Goal: Task Accomplishment & Management: Use online tool/utility

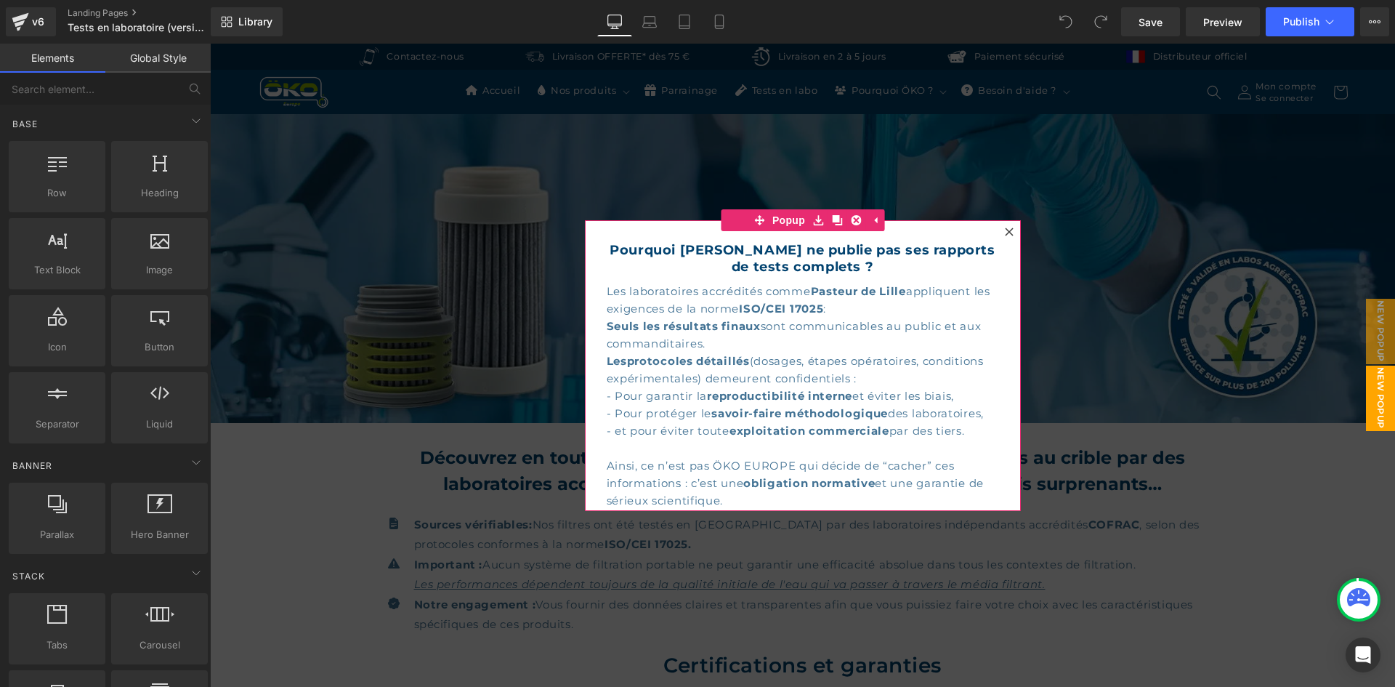
click at [1005, 230] on icon at bounding box center [1009, 231] width 8 height 8
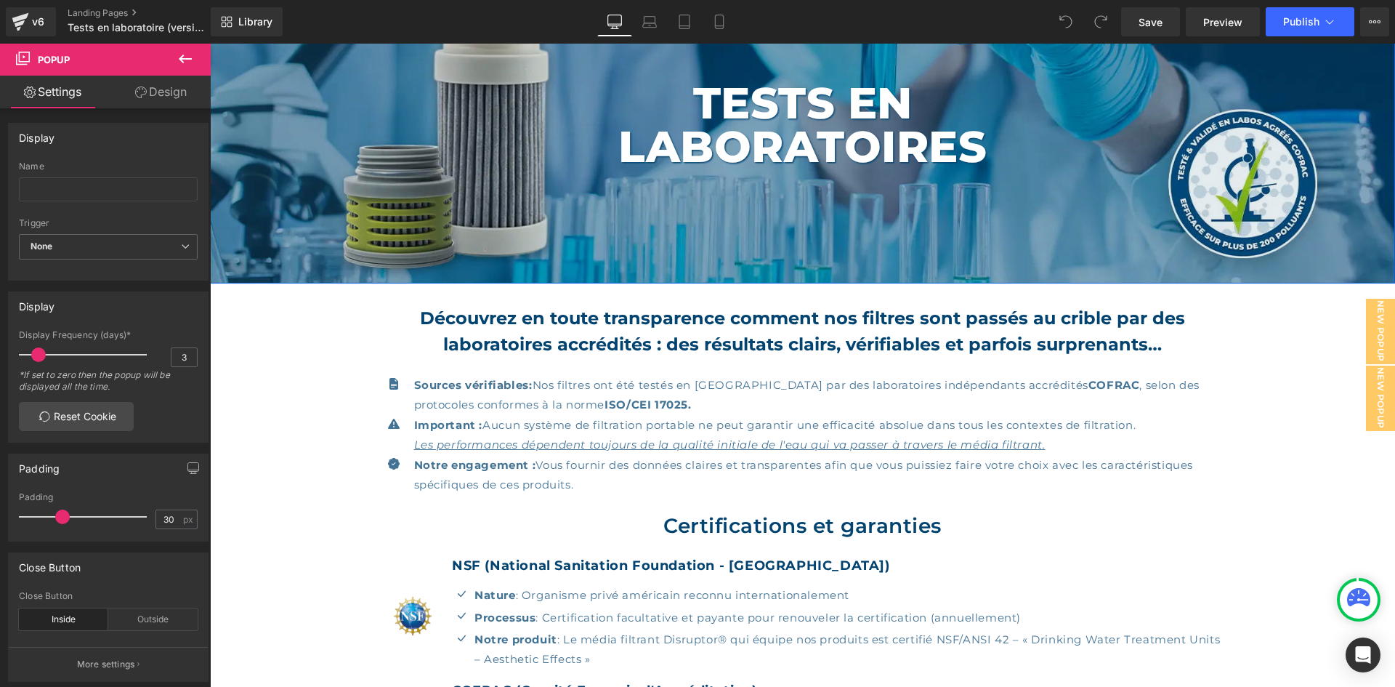
scroll to position [145, 0]
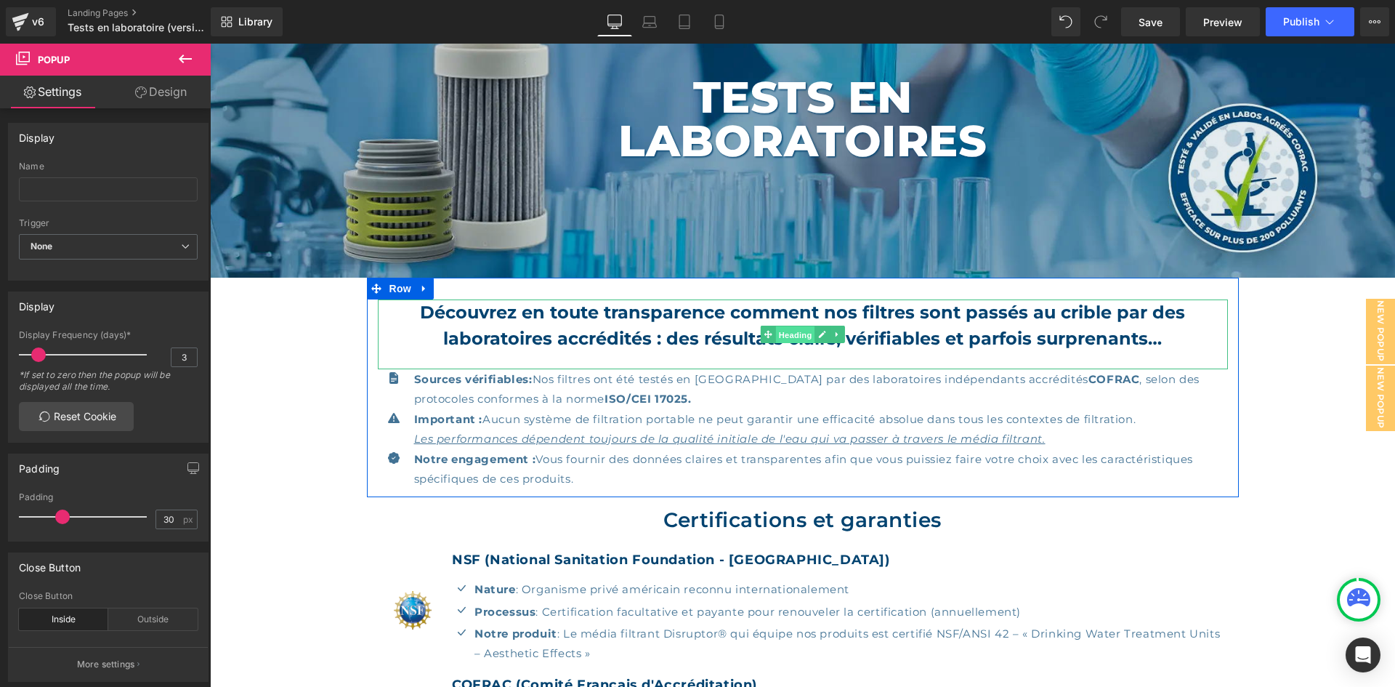
click at [797, 332] on span "Heading" at bounding box center [795, 334] width 39 height 17
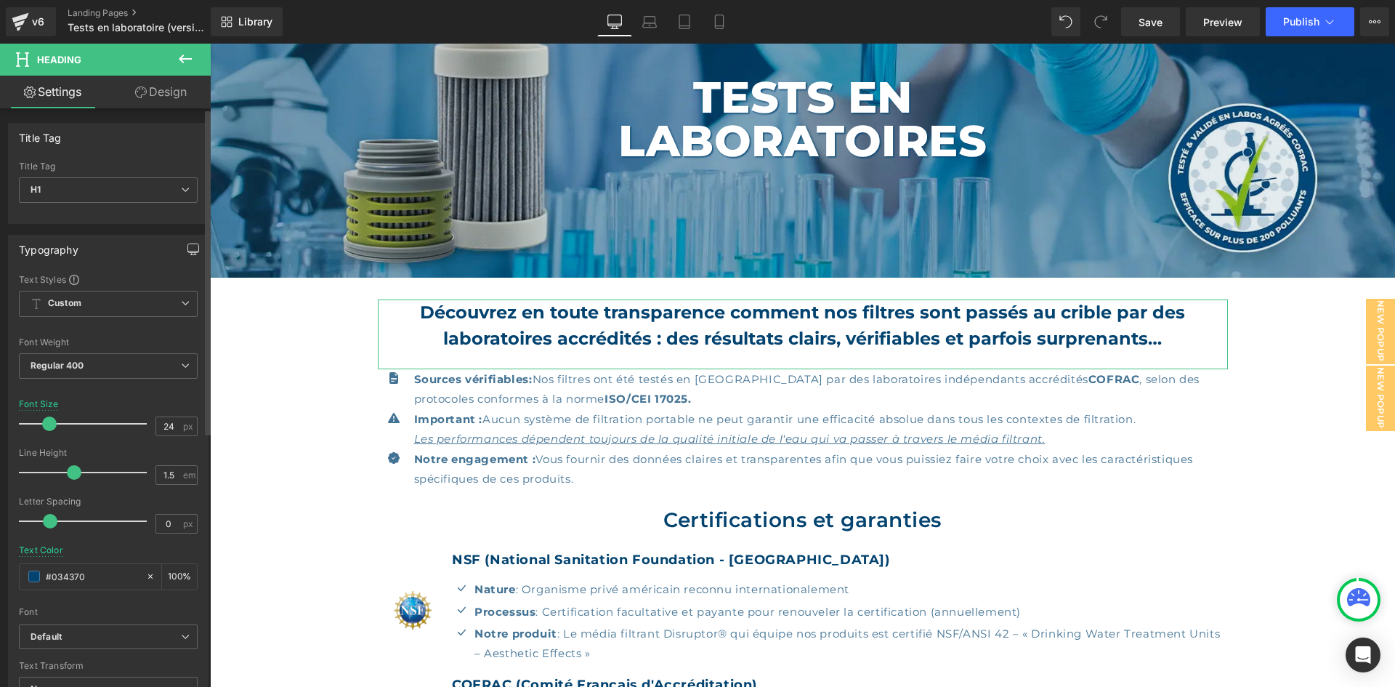
click at [188, 249] on icon "button" at bounding box center [194, 249] width 12 height 12
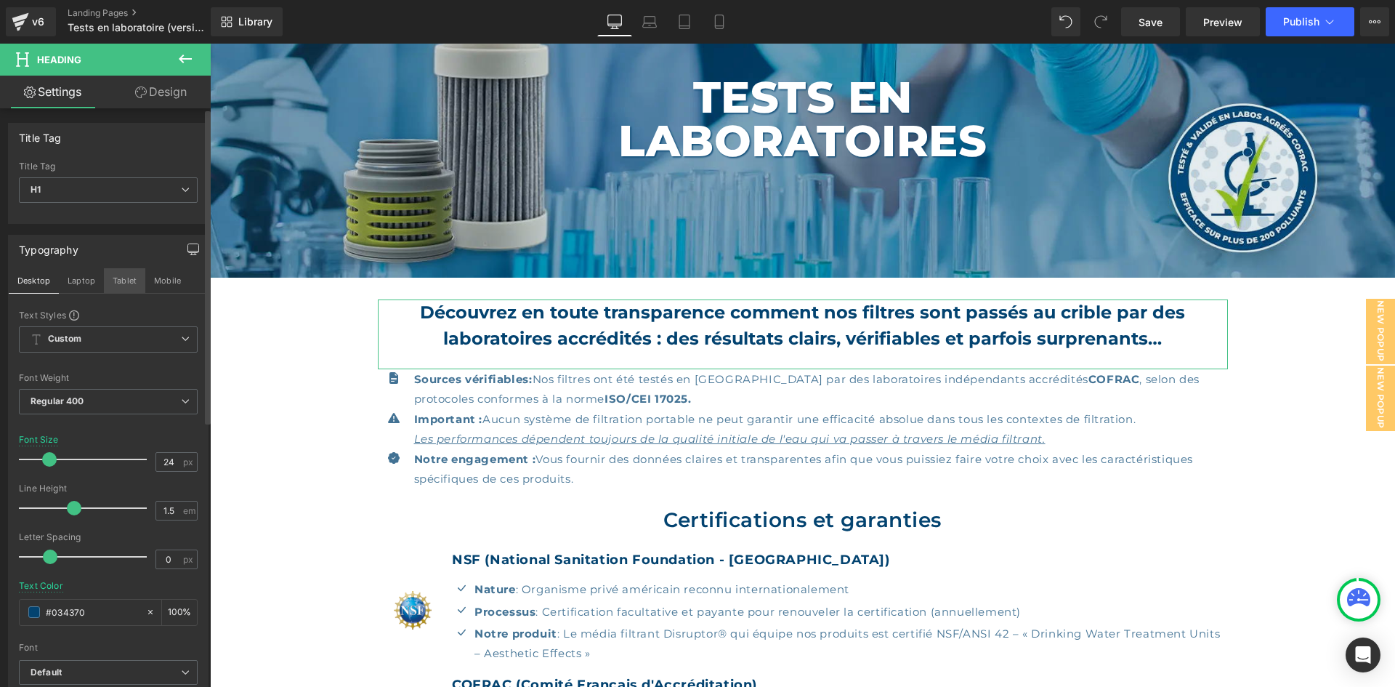
click at [142, 283] on button "Tablet" at bounding box center [124, 280] width 41 height 25
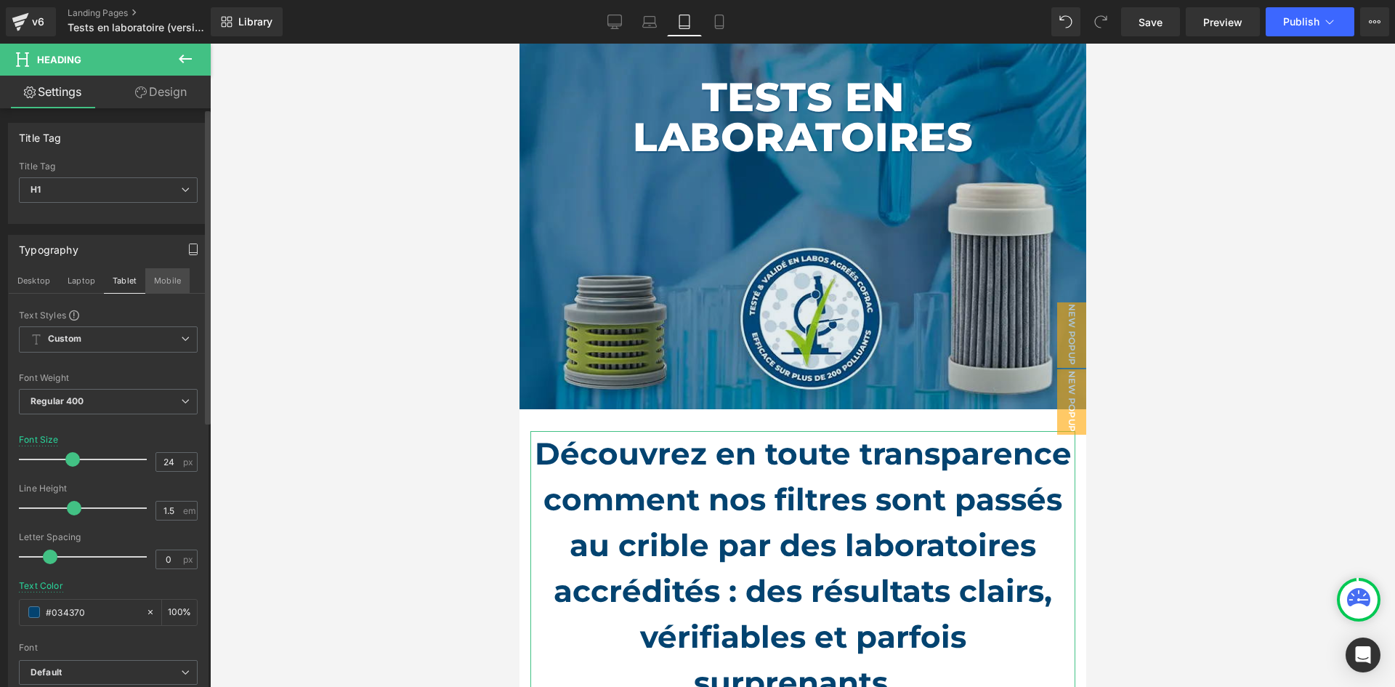
scroll to position [39, 0]
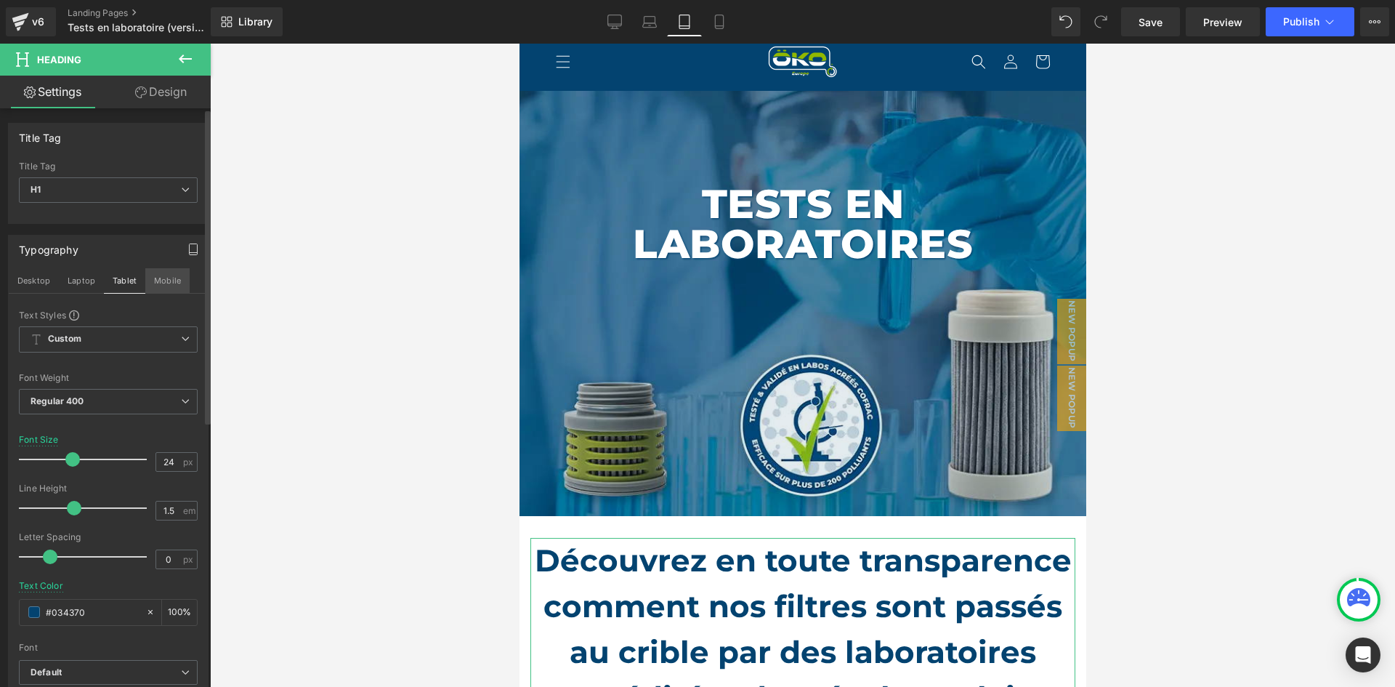
click at [156, 280] on button "Mobile" at bounding box center [167, 280] width 44 height 25
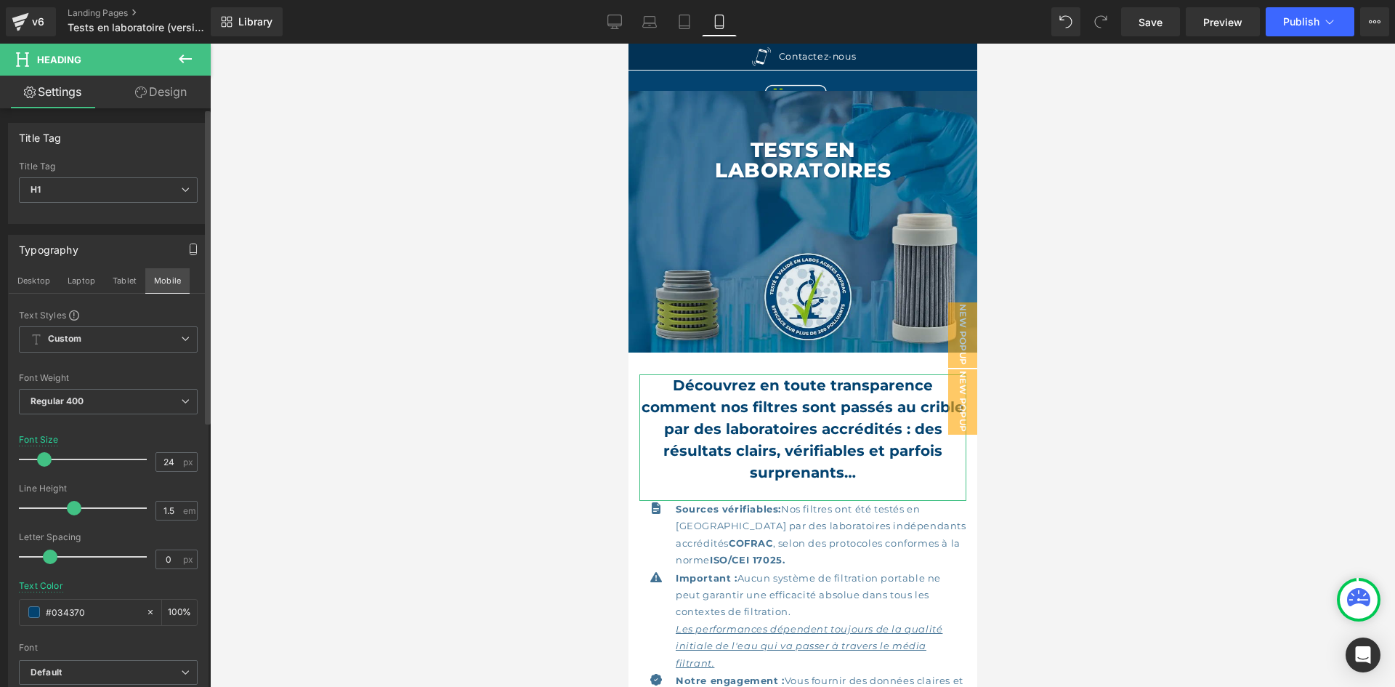
scroll to position [0, 0]
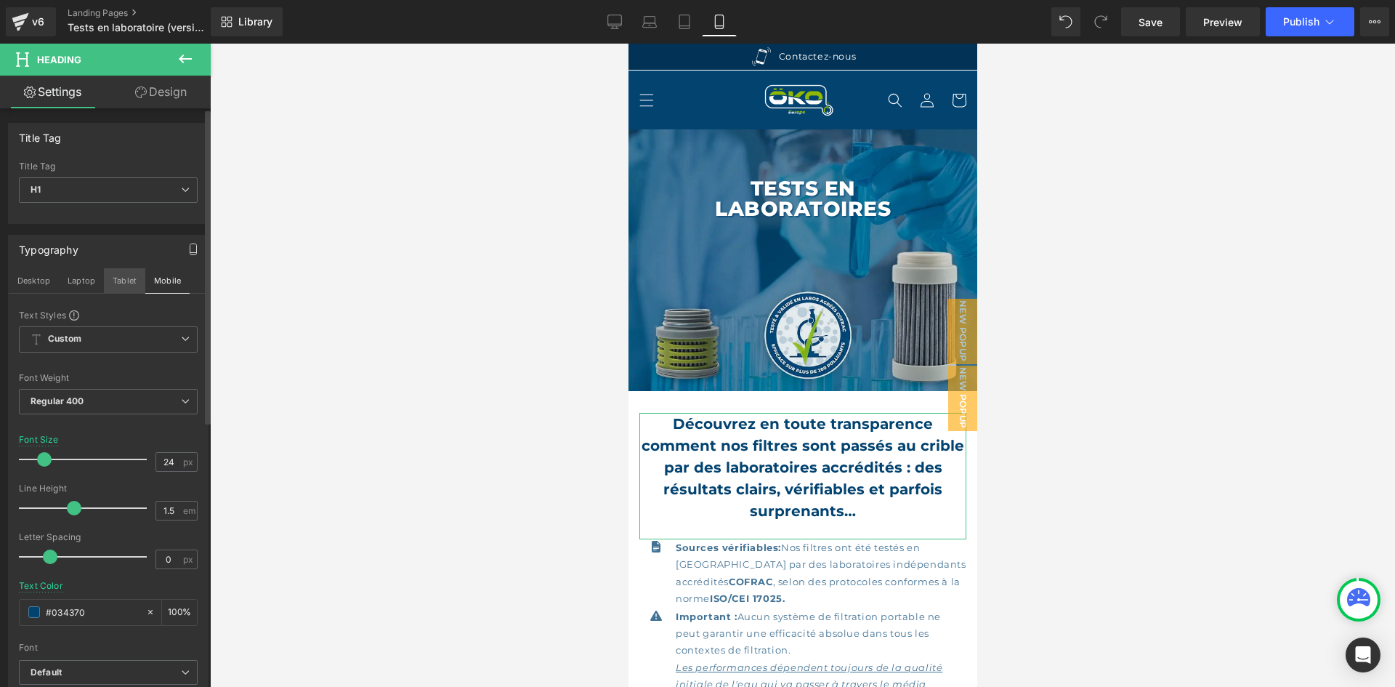
click at [108, 284] on button "Tablet" at bounding box center [124, 280] width 41 height 25
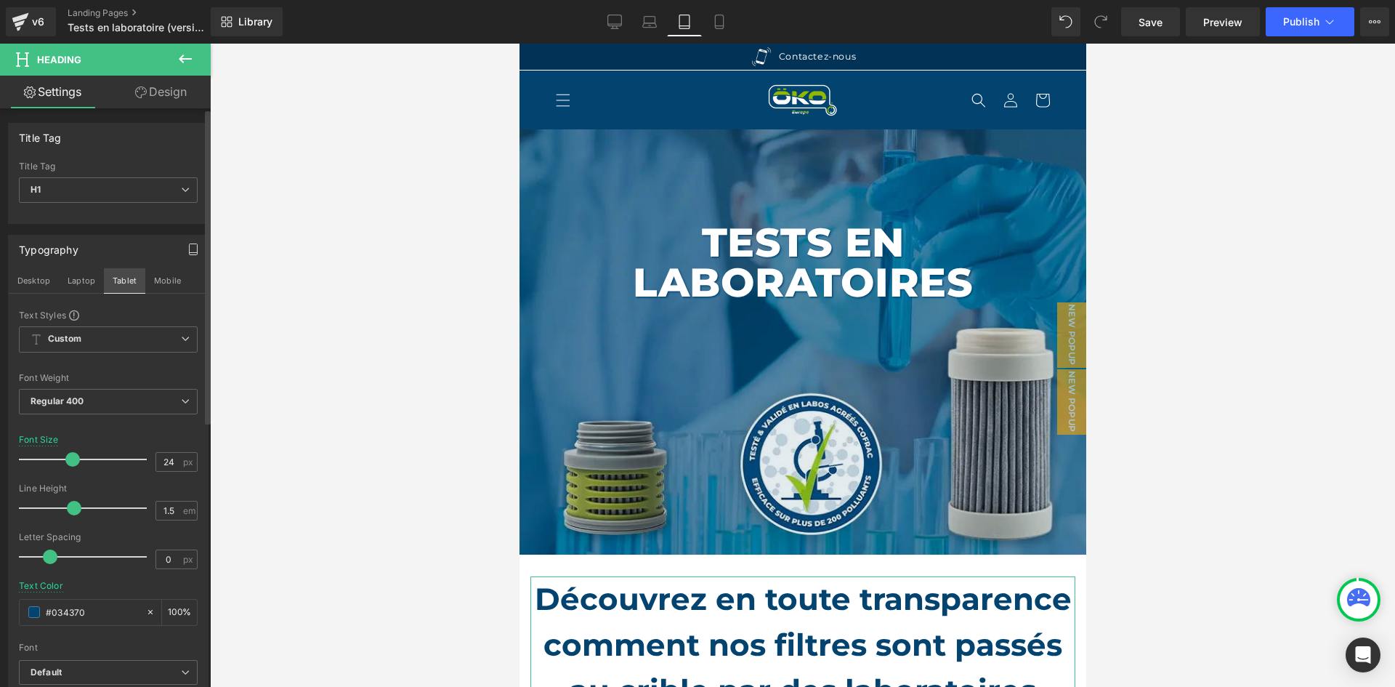
scroll to position [164, 0]
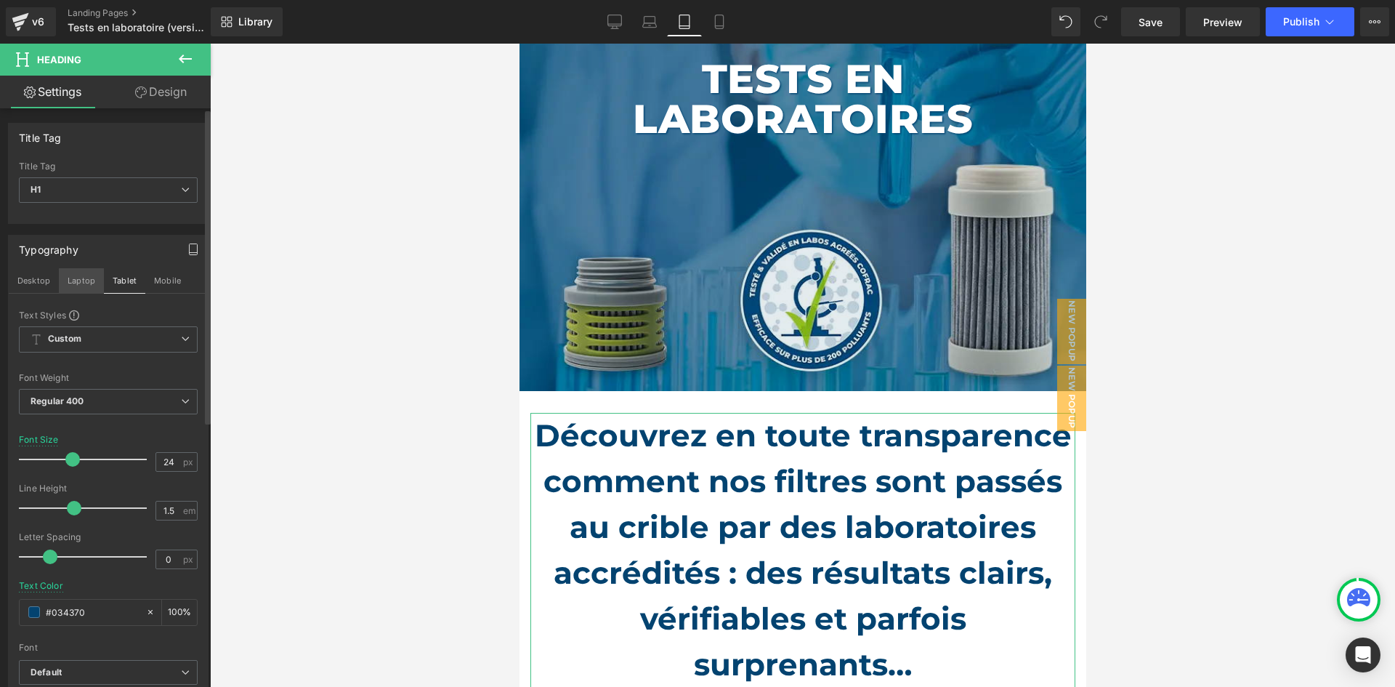
click at [63, 289] on button "Laptop" at bounding box center [81, 280] width 45 height 25
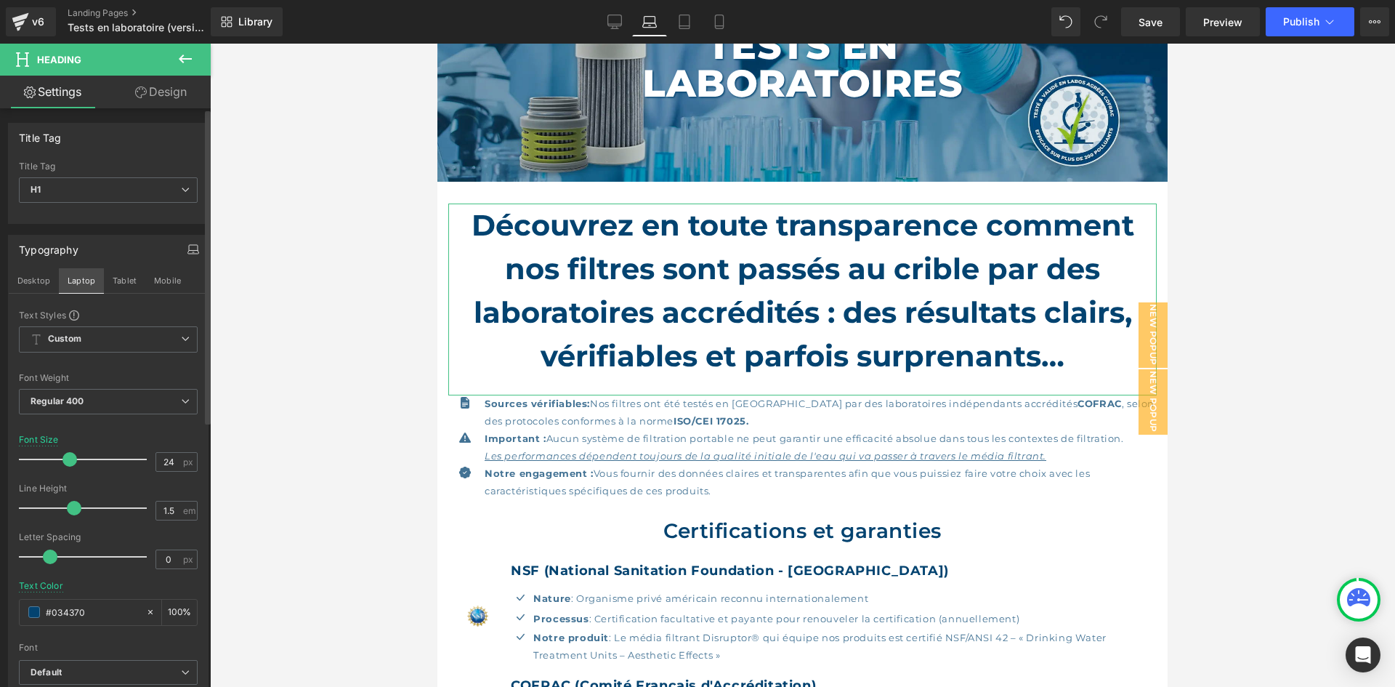
scroll to position [133, 0]
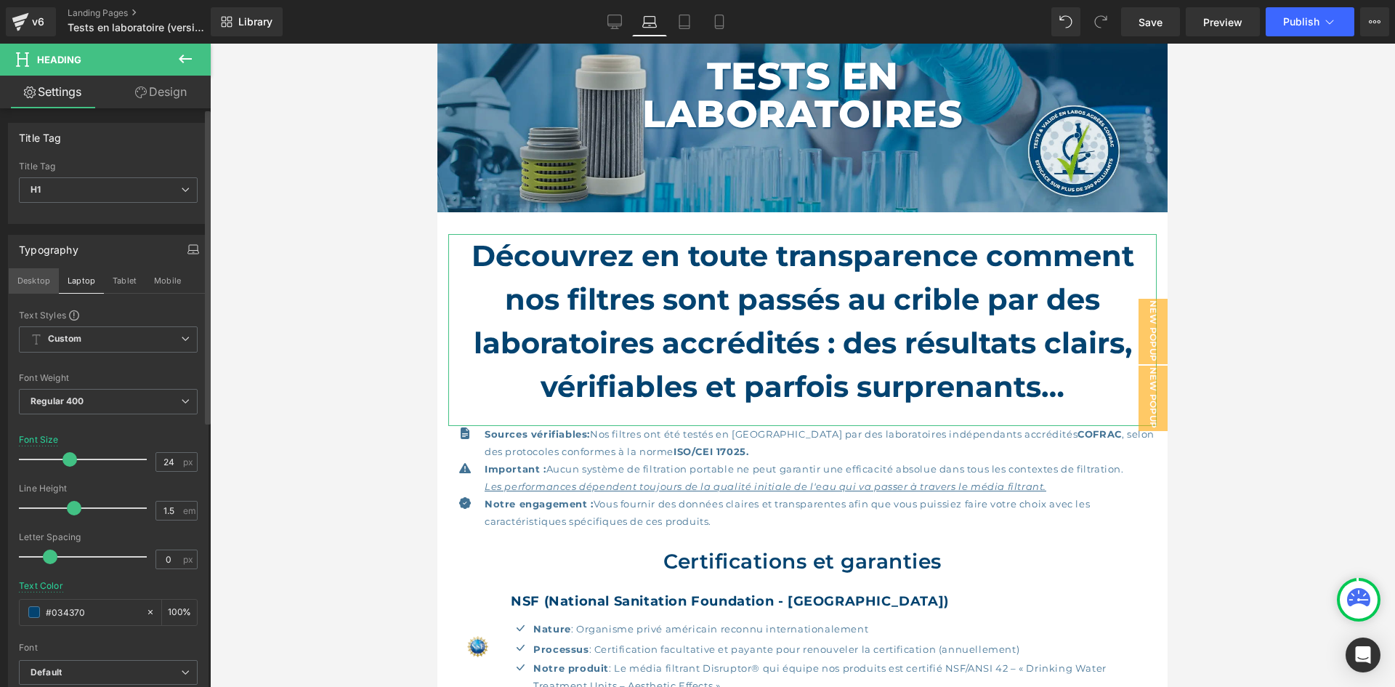
click at [40, 289] on button "Desktop" at bounding box center [34, 280] width 50 height 25
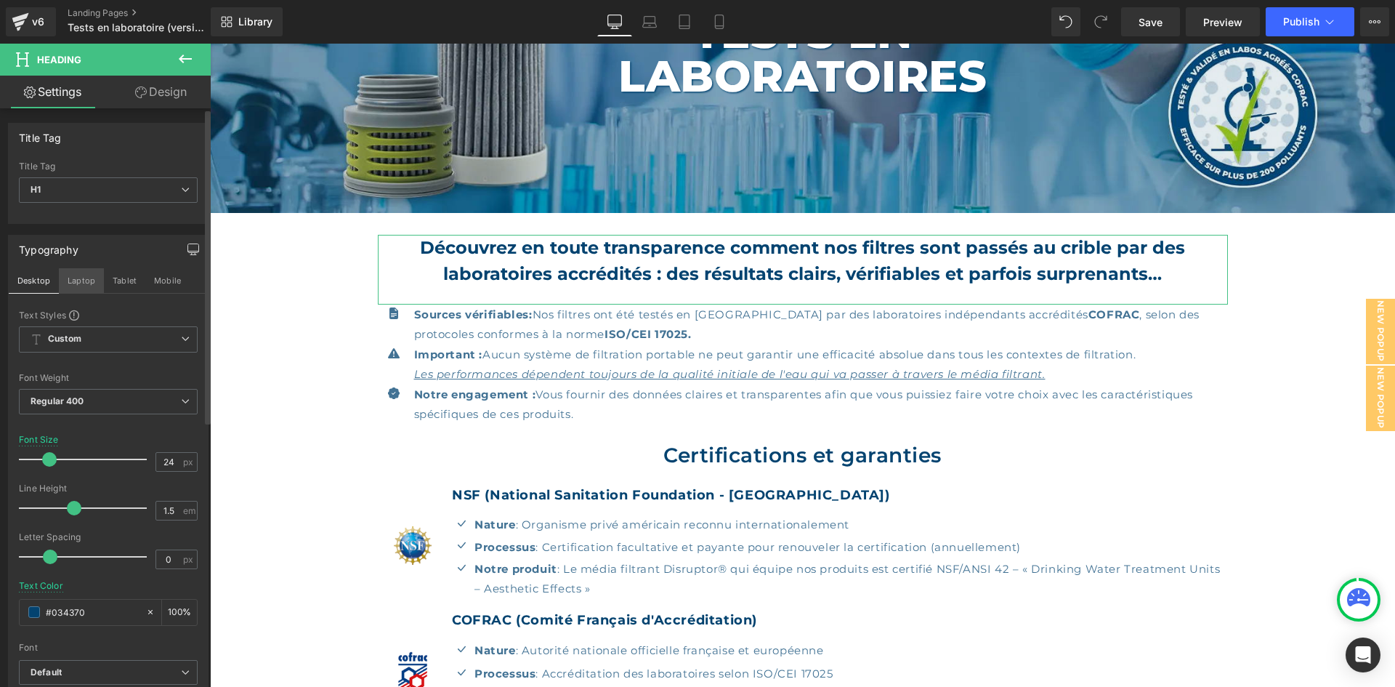
click at [86, 286] on button "Laptop" at bounding box center [81, 280] width 45 height 25
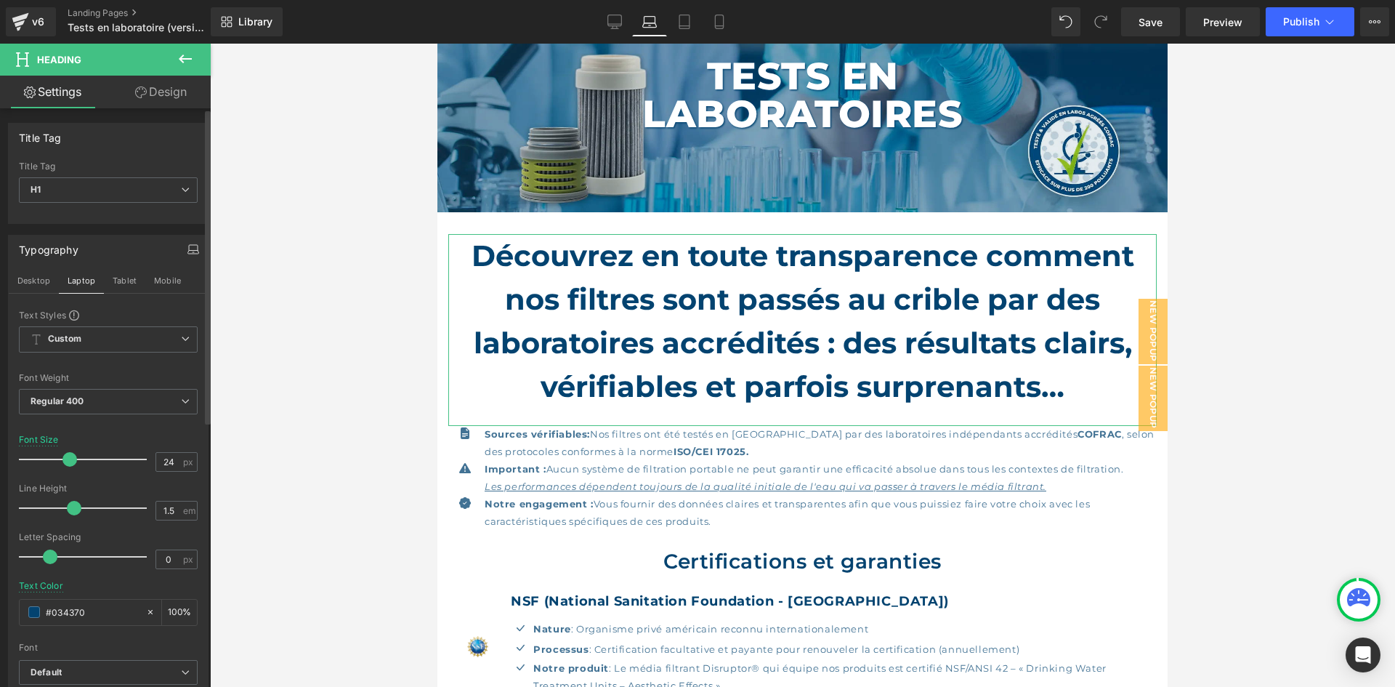
click at [164, 478] on div at bounding box center [108, 478] width 179 height 9
click at [167, 466] on input "24" at bounding box center [168, 462] width 25 height 18
type input "4"
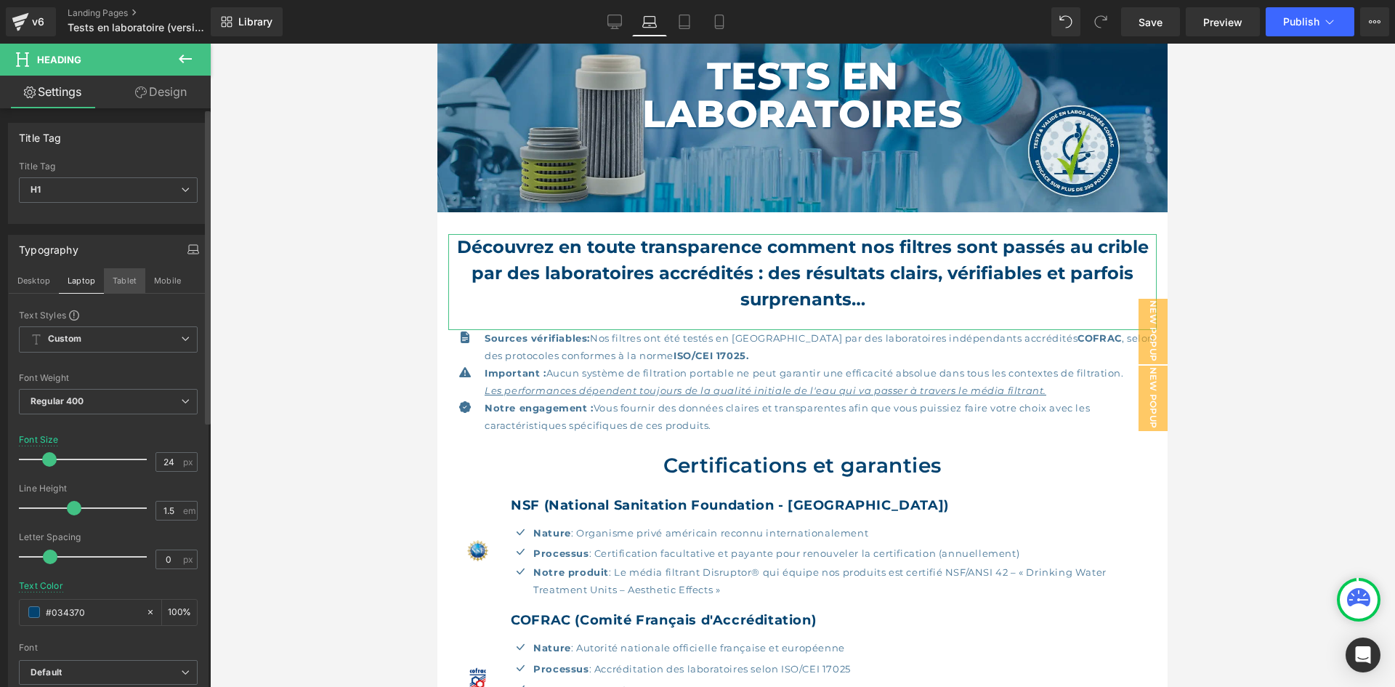
click at [131, 276] on button "Tablet" at bounding box center [124, 280] width 41 height 25
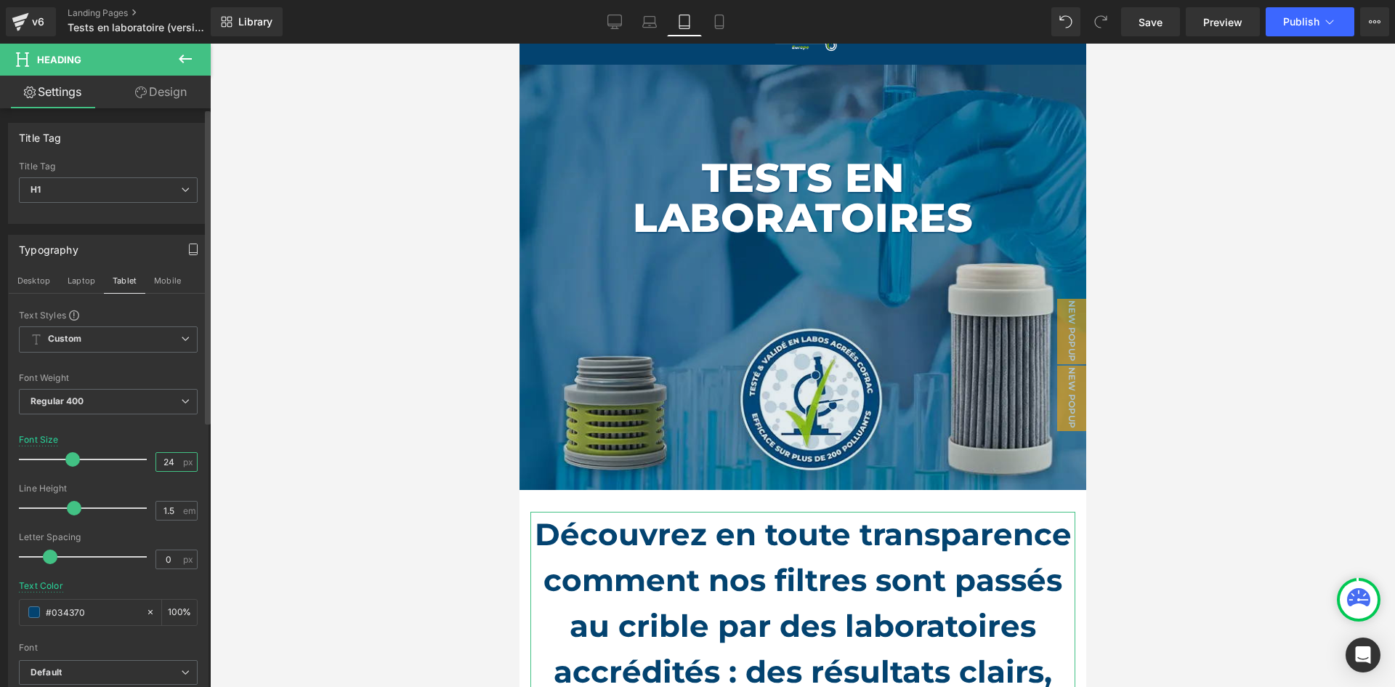
click at [168, 459] on input "24" at bounding box center [168, 462] width 25 height 18
type input "4"
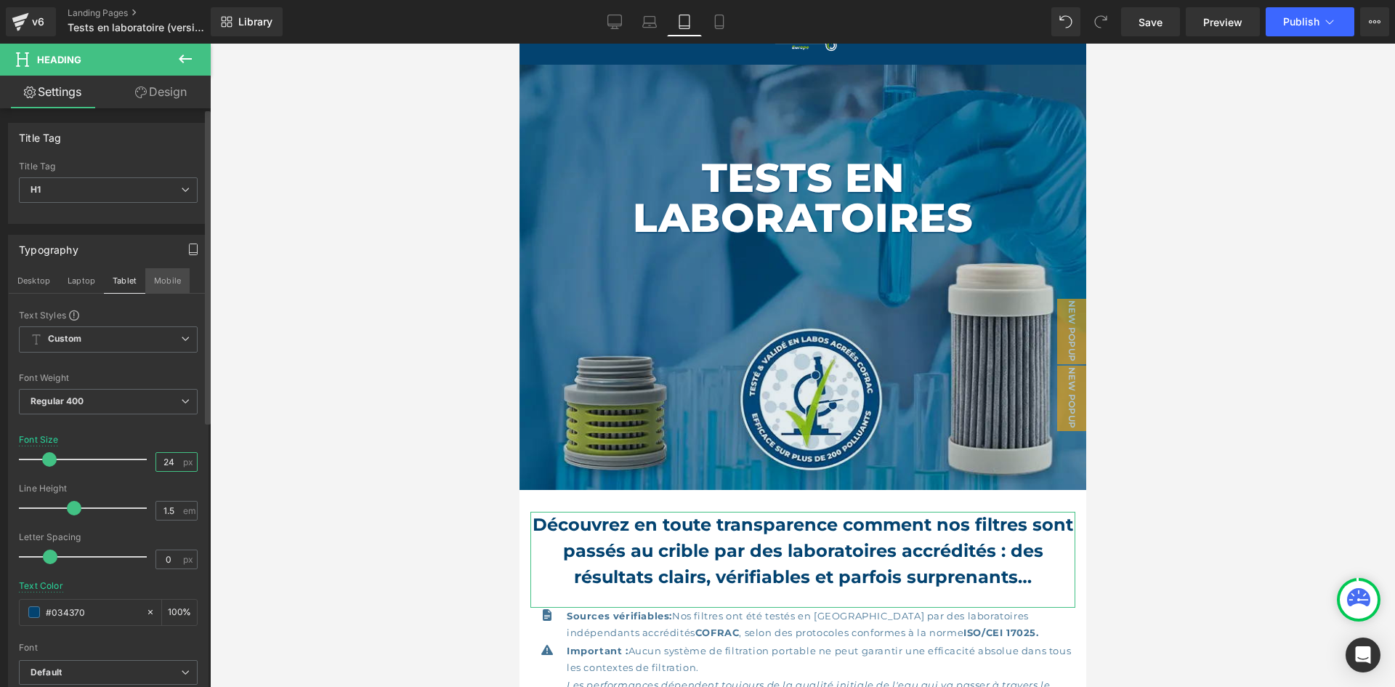
type input "24"
click at [164, 276] on button "Mobile" at bounding box center [167, 280] width 44 height 25
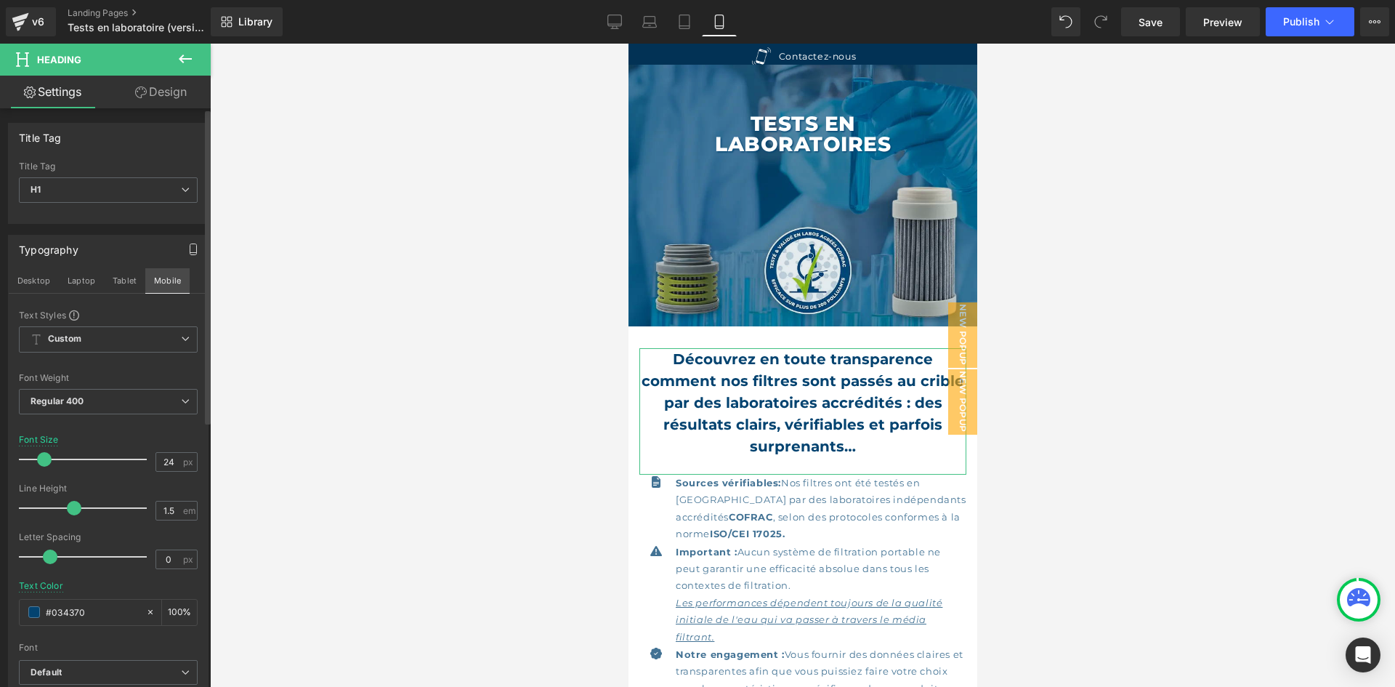
scroll to position [0, 0]
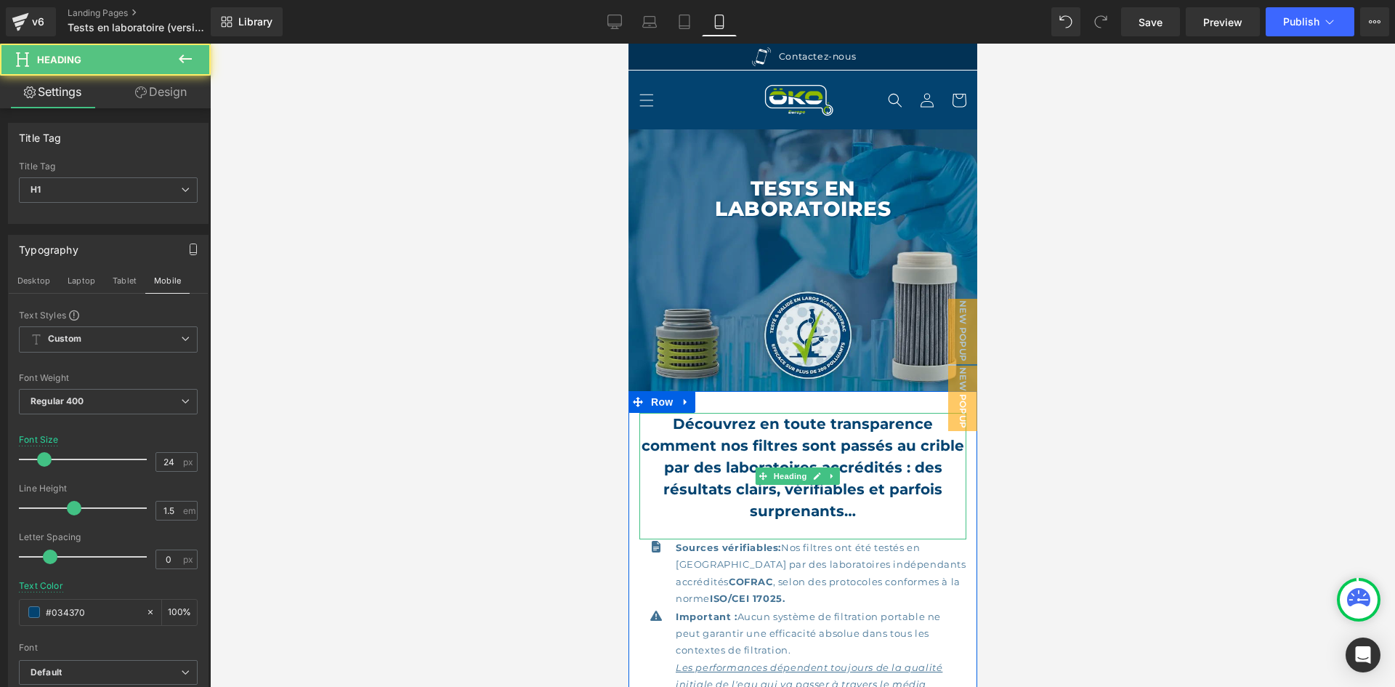
click at [777, 531] on div "Découvrez en toute transparence comment nos filtres sont passés au crible par d…" at bounding box center [802, 476] width 327 height 126
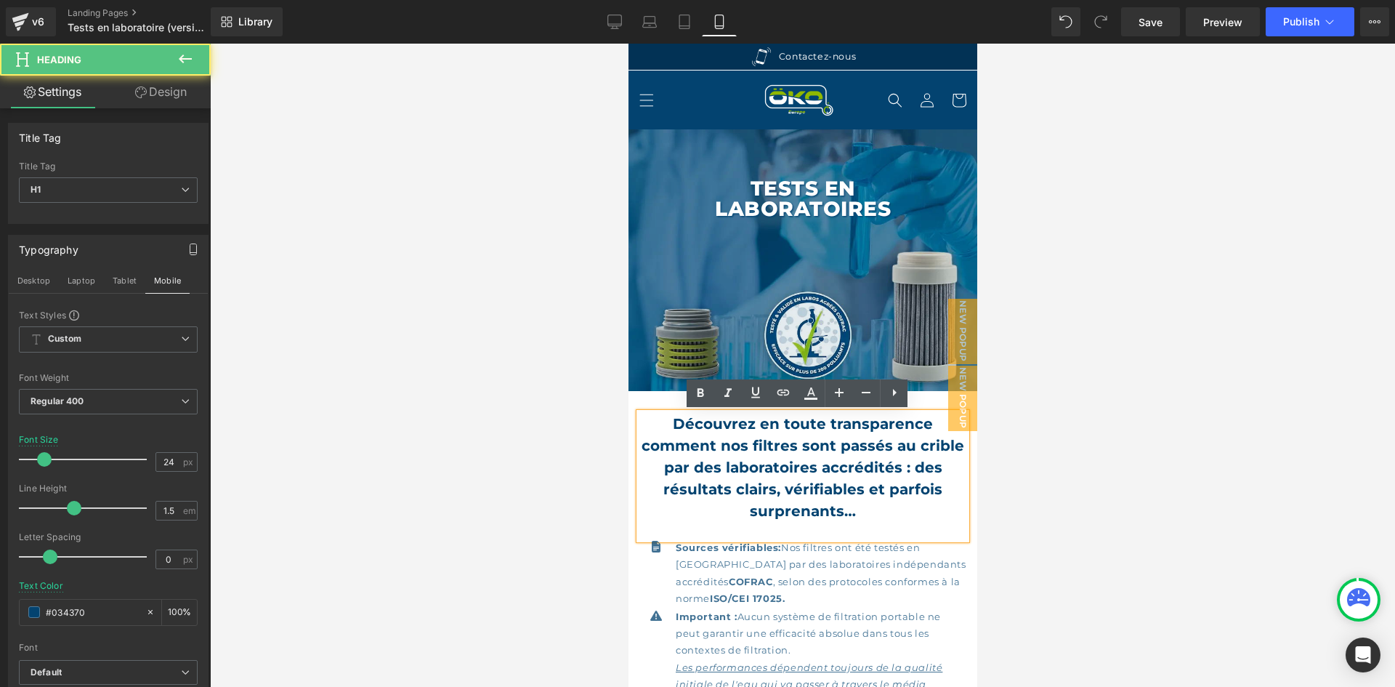
click at [801, 527] on div "Découvrez en toute transparence comment nos filtres sont passés au crible par d…" at bounding box center [802, 476] width 327 height 126
click at [838, 518] on strong "Découvrez en toute transparence comment nos filtres sont passés au crible par d…" at bounding box center [802, 467] width 323 height 105
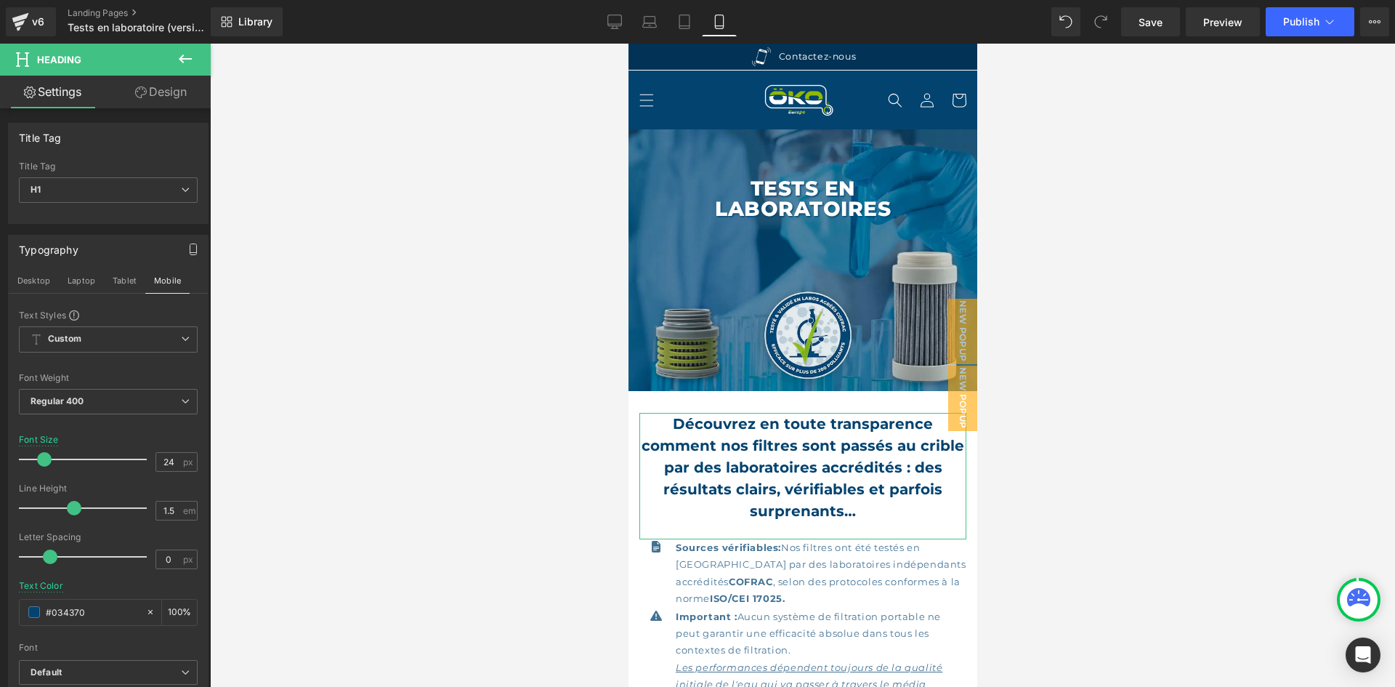
click at [153, 94] on link "Design" at bounding box center [160, 92] width 105 height 33
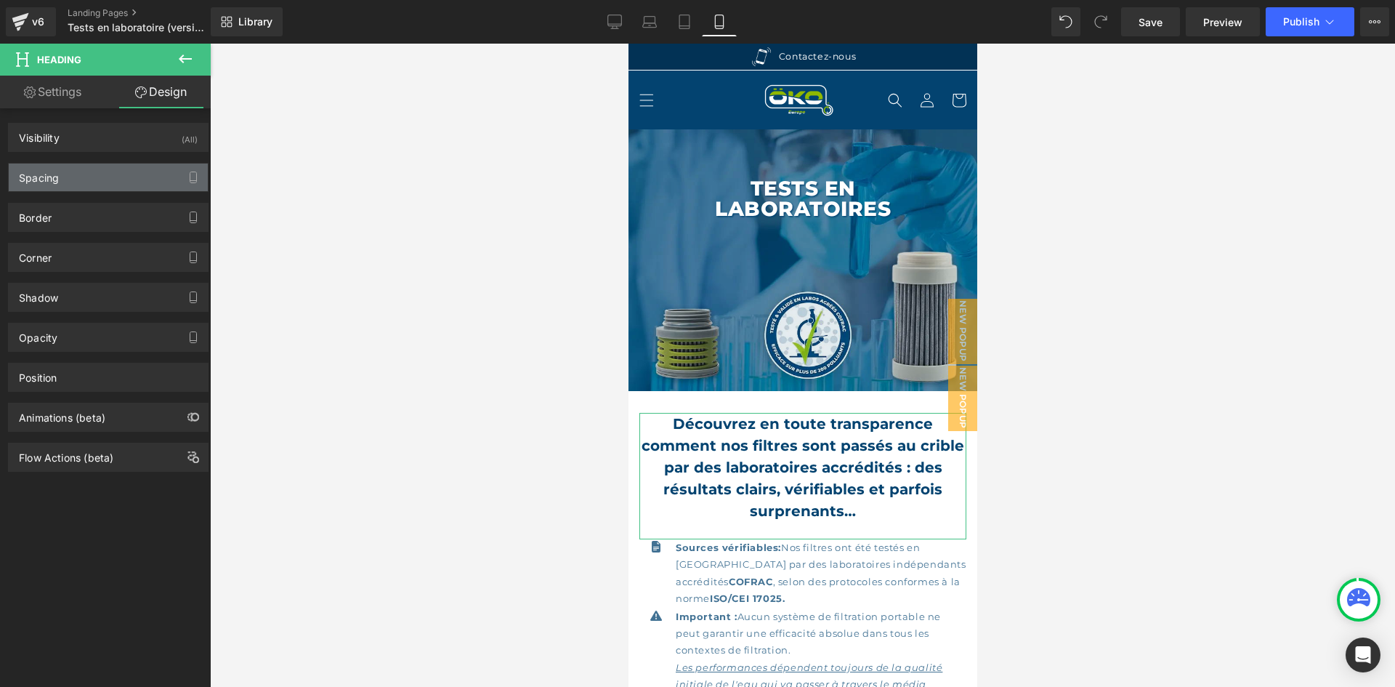
click at [108, 169] on div "Spacing" at bounding box center [108, 178] width 199 height 28
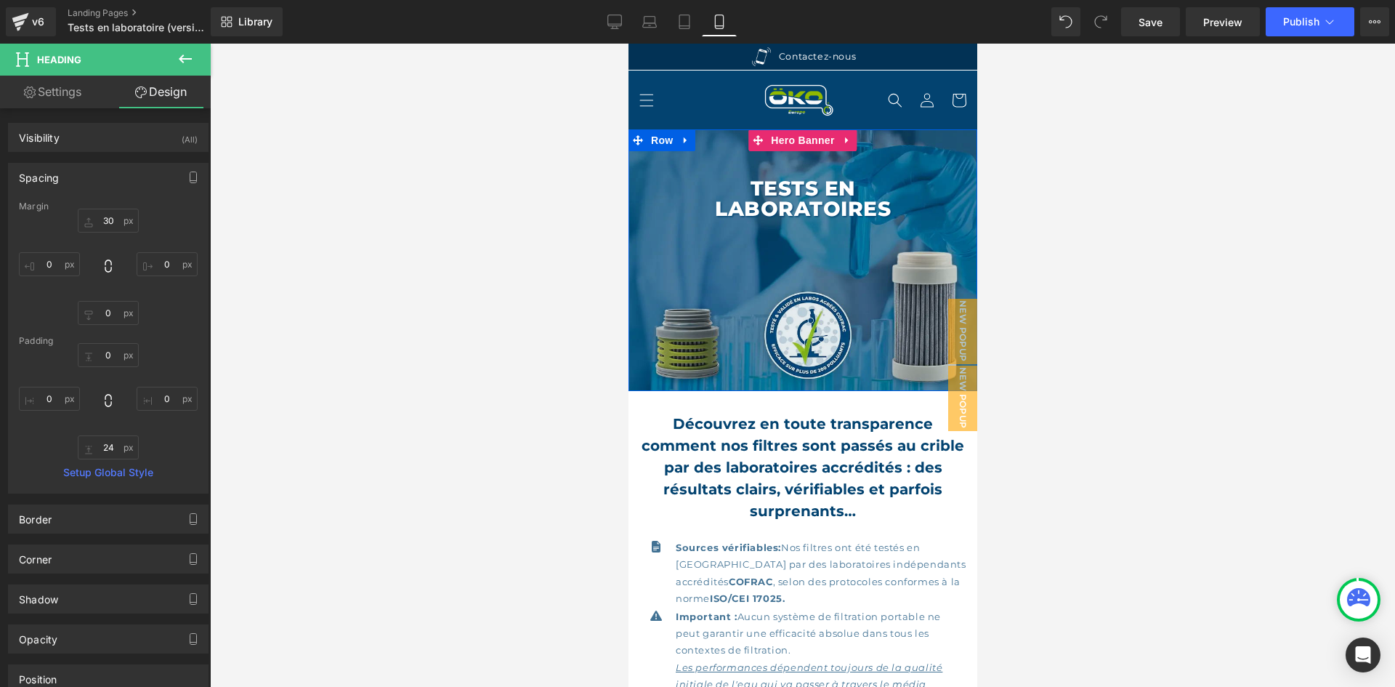
scroll to position [218, 0]
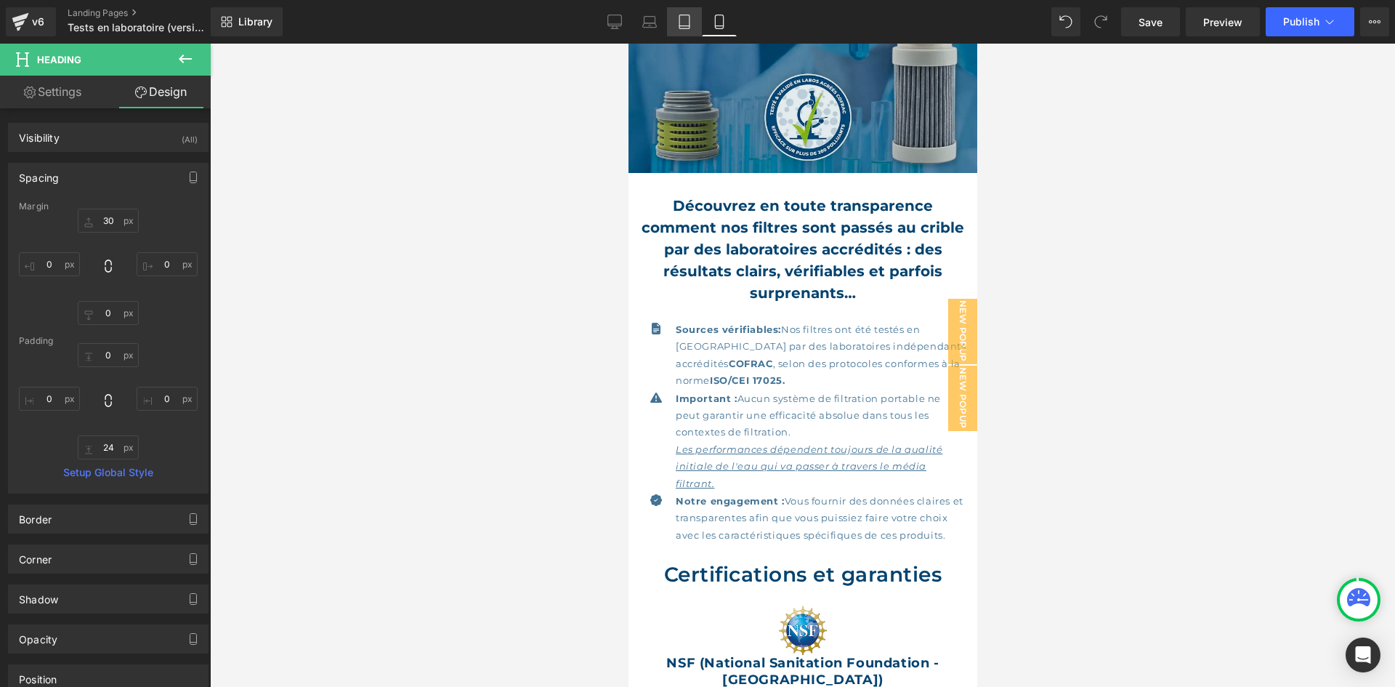
click at [690, 23] on icon at bounding box center [684, 22] width 15 height 15
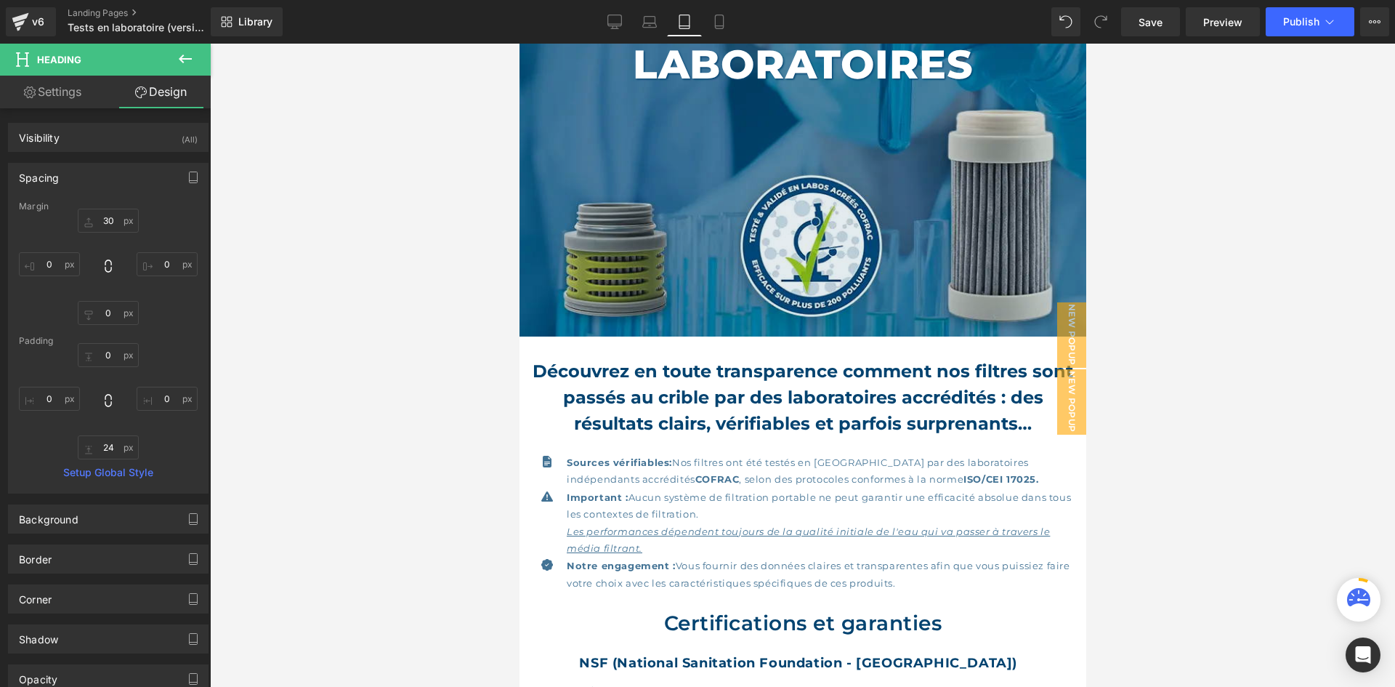
scroll to position [382, 0]
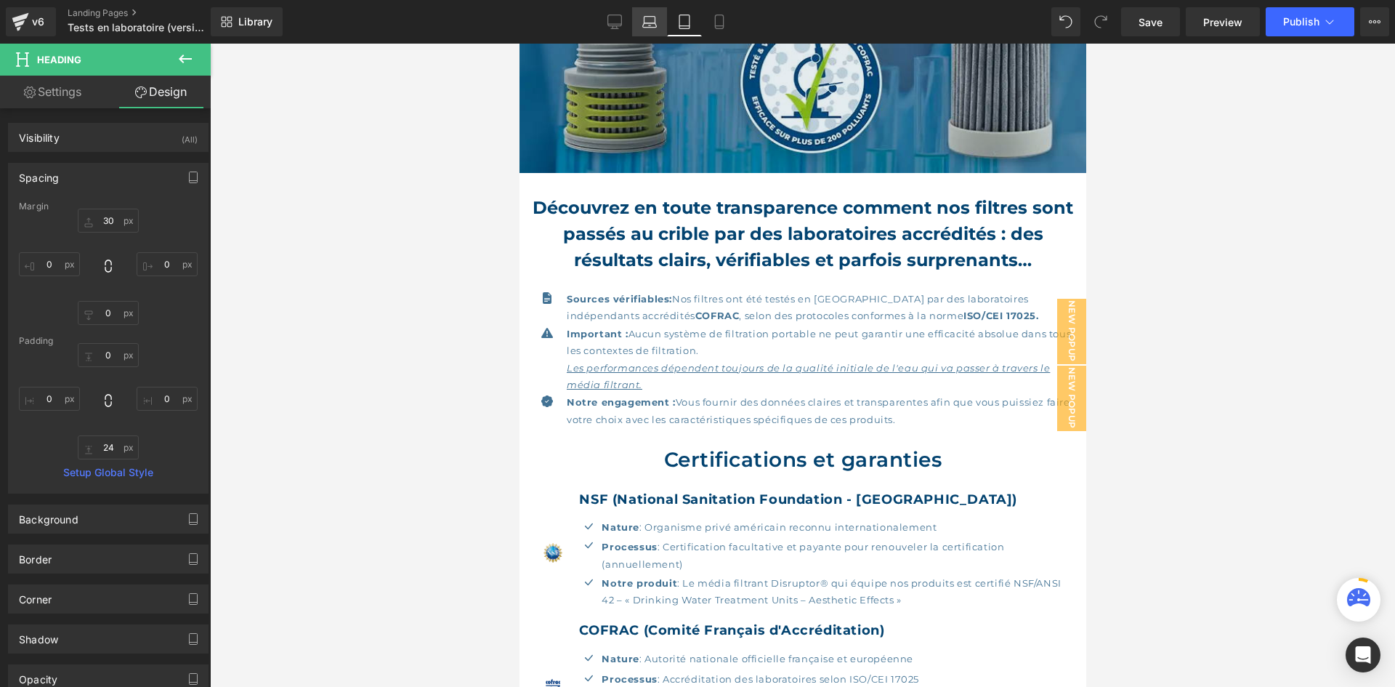
click at [661, 22] on link "Laptop" at bounding box center [649, 21] width 35 height 29
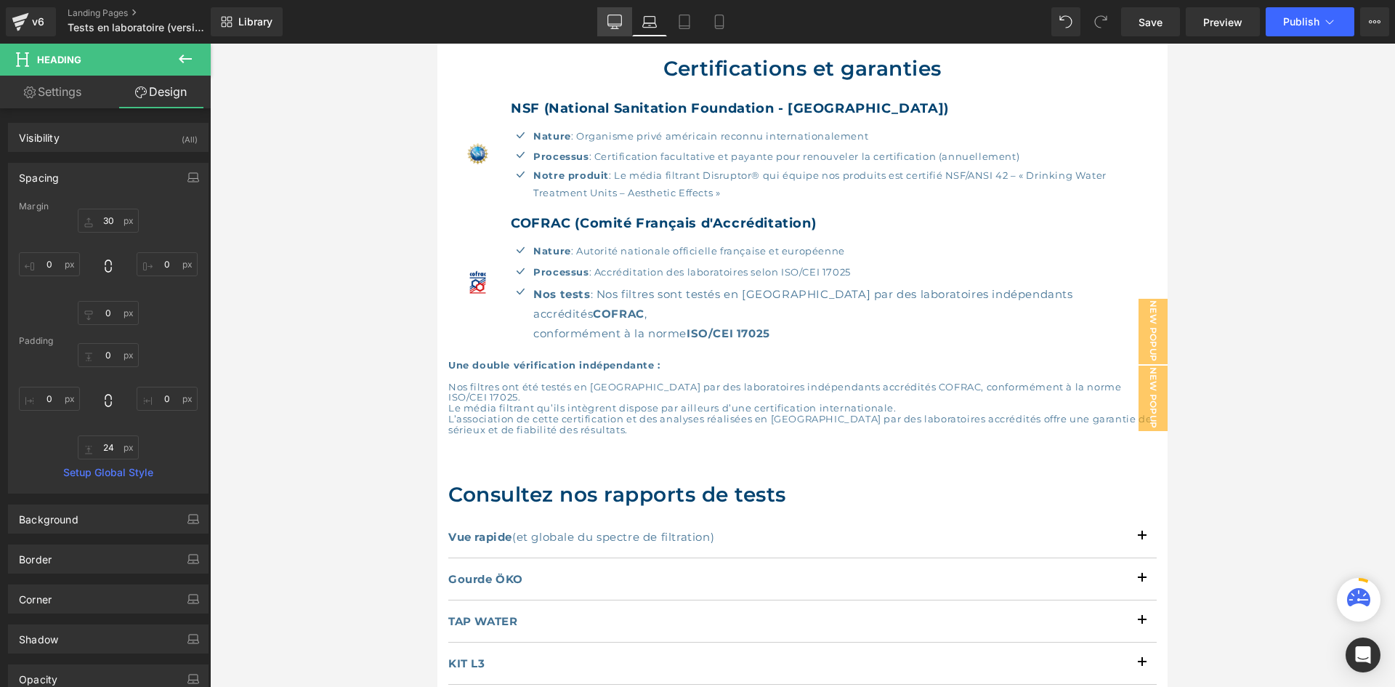
click at [628, 19] on link "Desktop" at bounding box center [614, 21] width 35 height 29
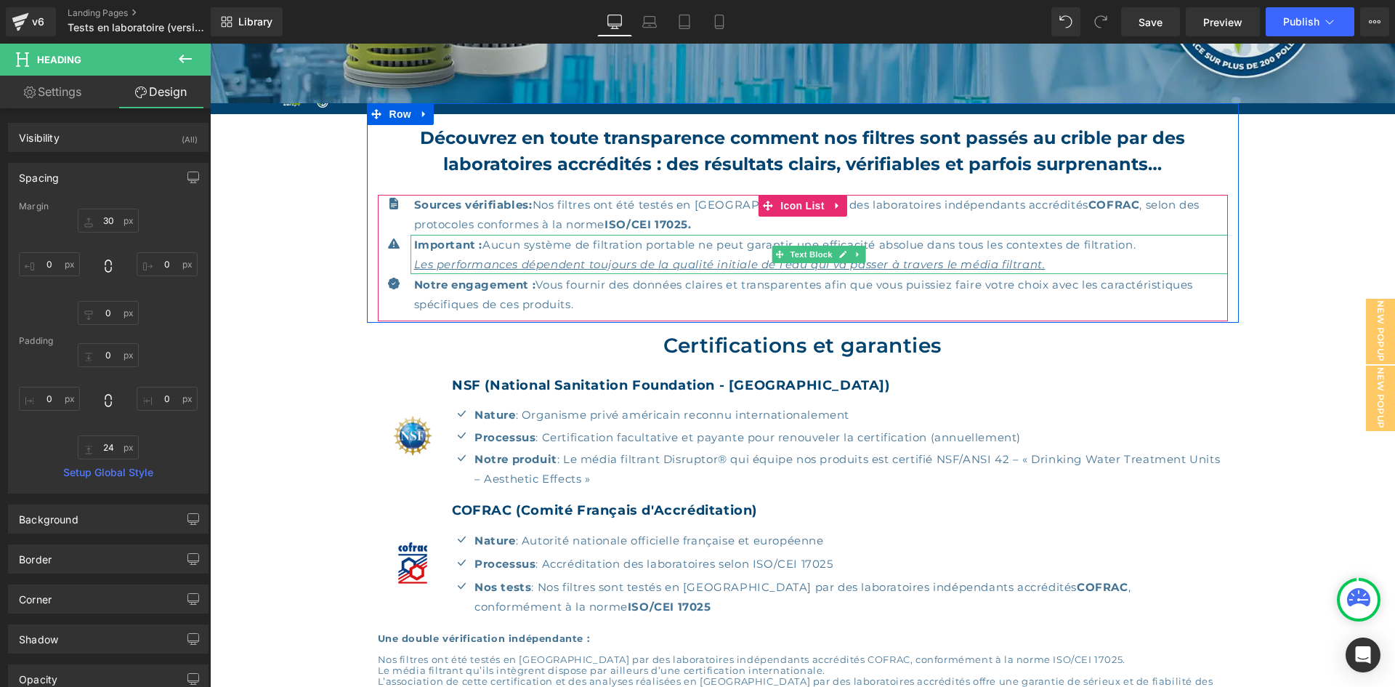
scroll to position [329, 0]
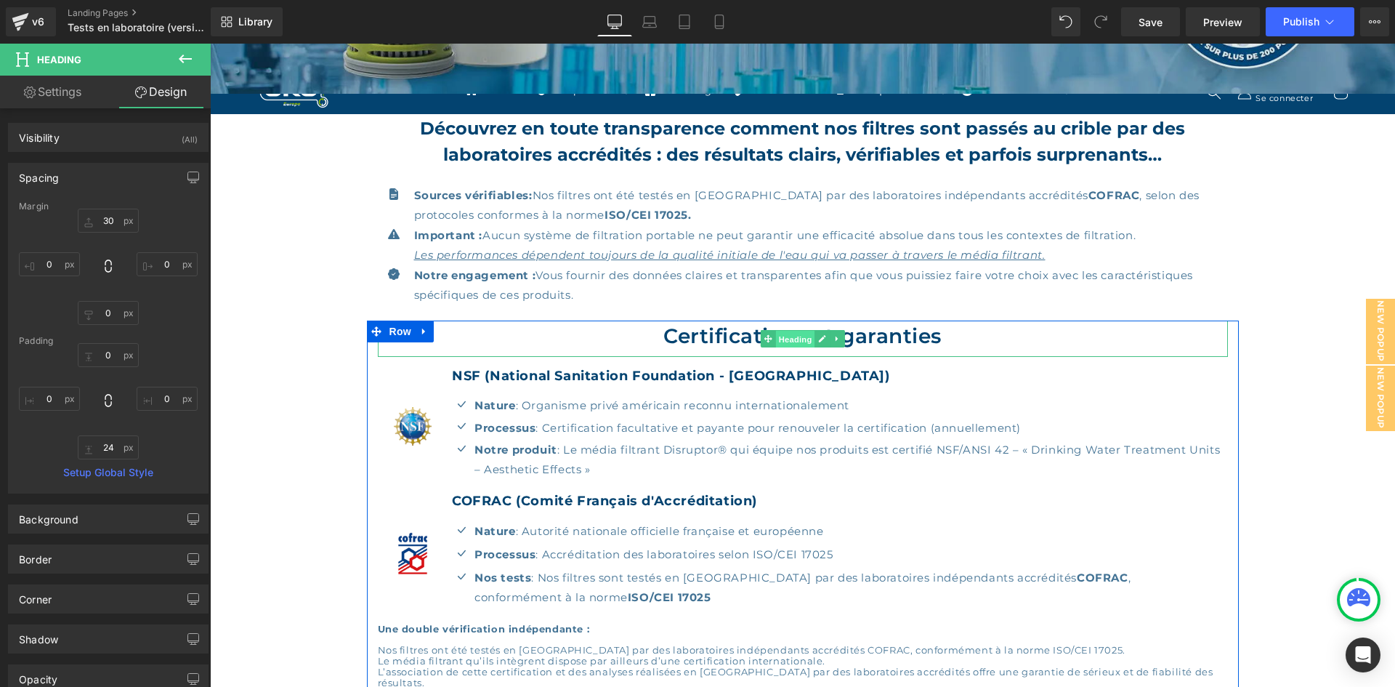
click at [798, 335] on span "Heading" at bounding box center [795, 339] width 39 height 17
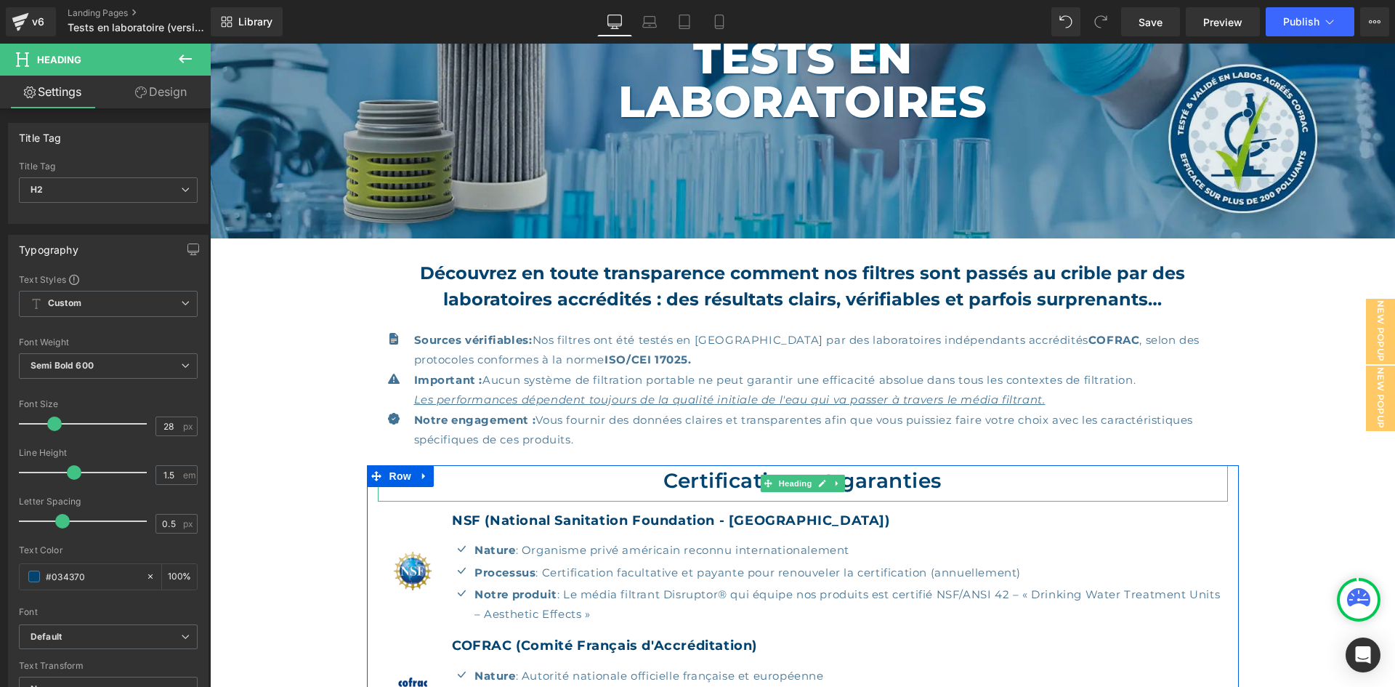
scroll to position [184, 0]
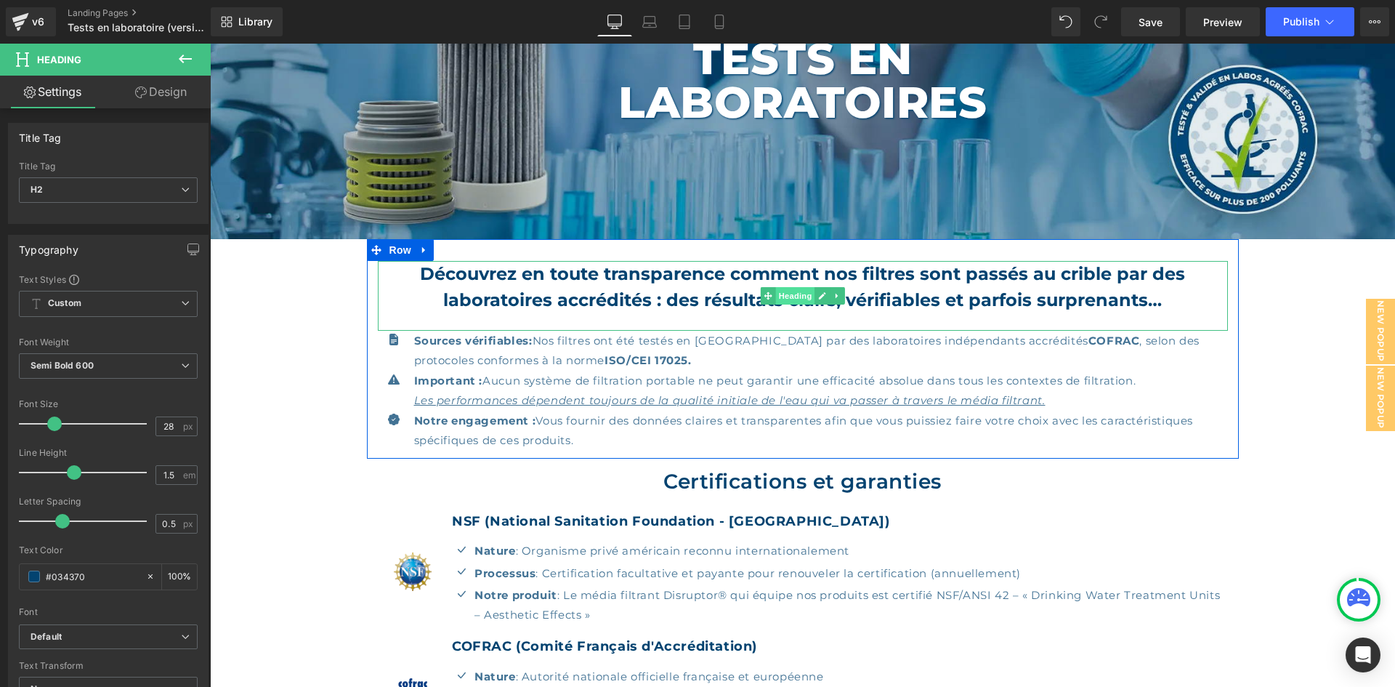
click at [782, 295] on span "Heading" at bounding box center [795, 295] width 39 height 17
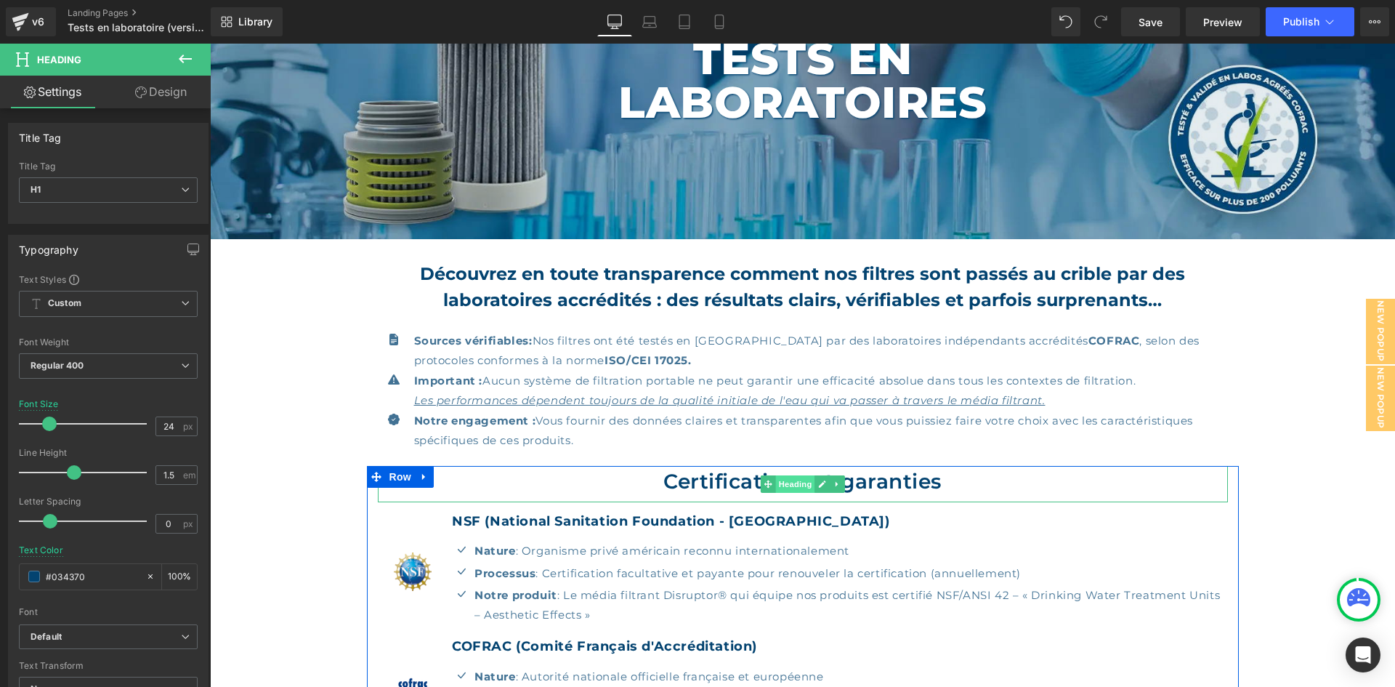
click at [783, 480] on span "Heading" at bounding box center [795, 483] width 39 height 17
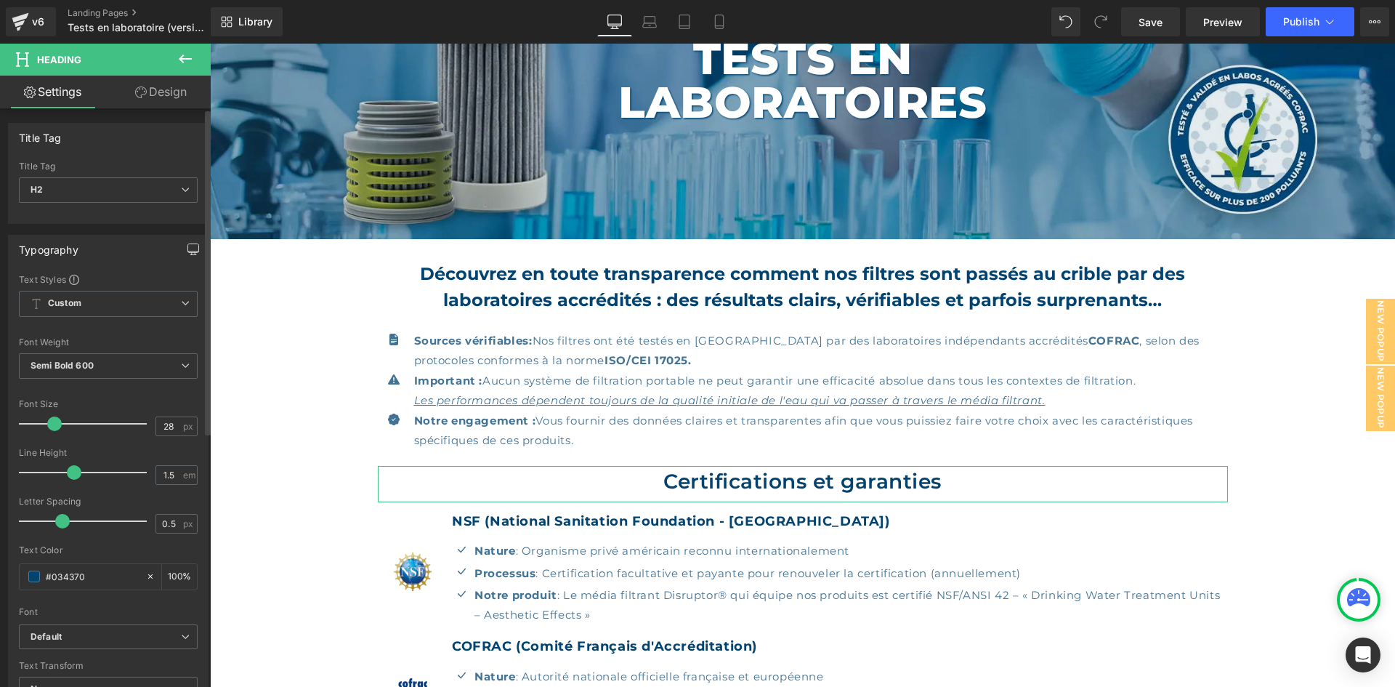
click at [182, 256] on button "button" at bounding box center [193, 249] width 23 height 28
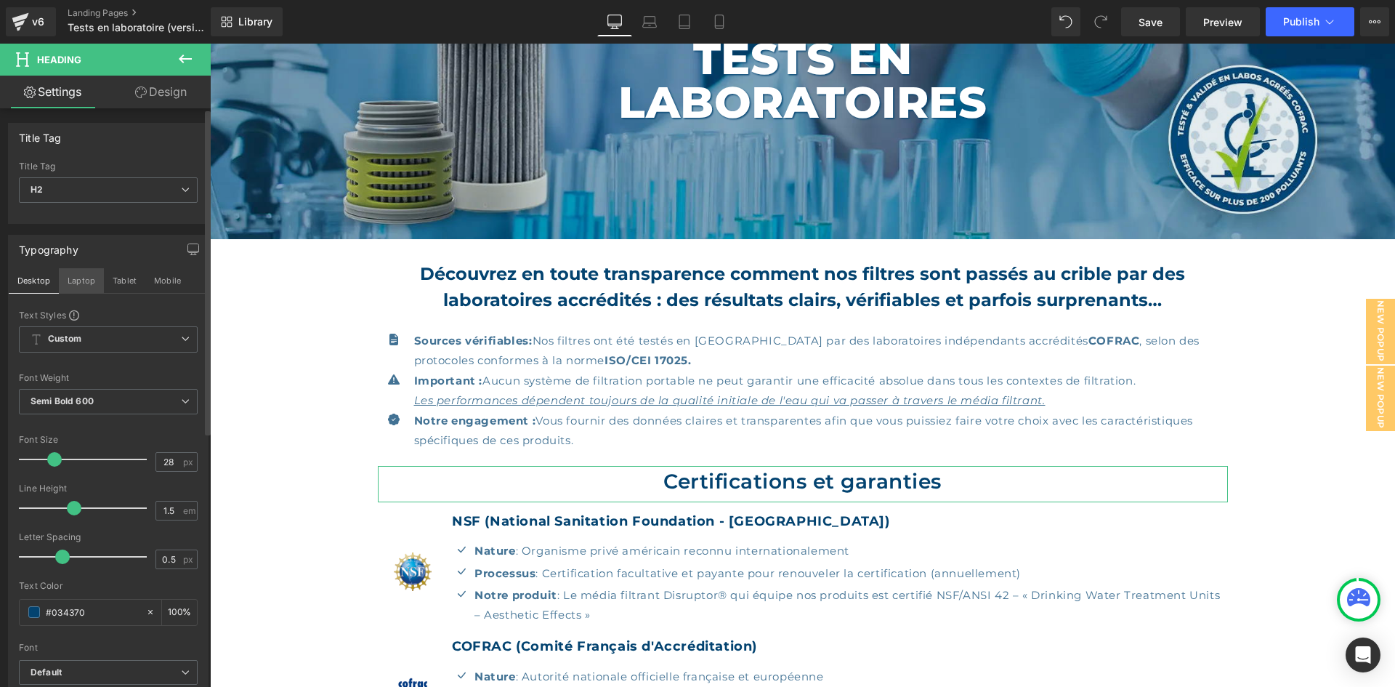
click at [72, 279] on button "Laptop" at bounding box center [81, 280] width 45 height 25
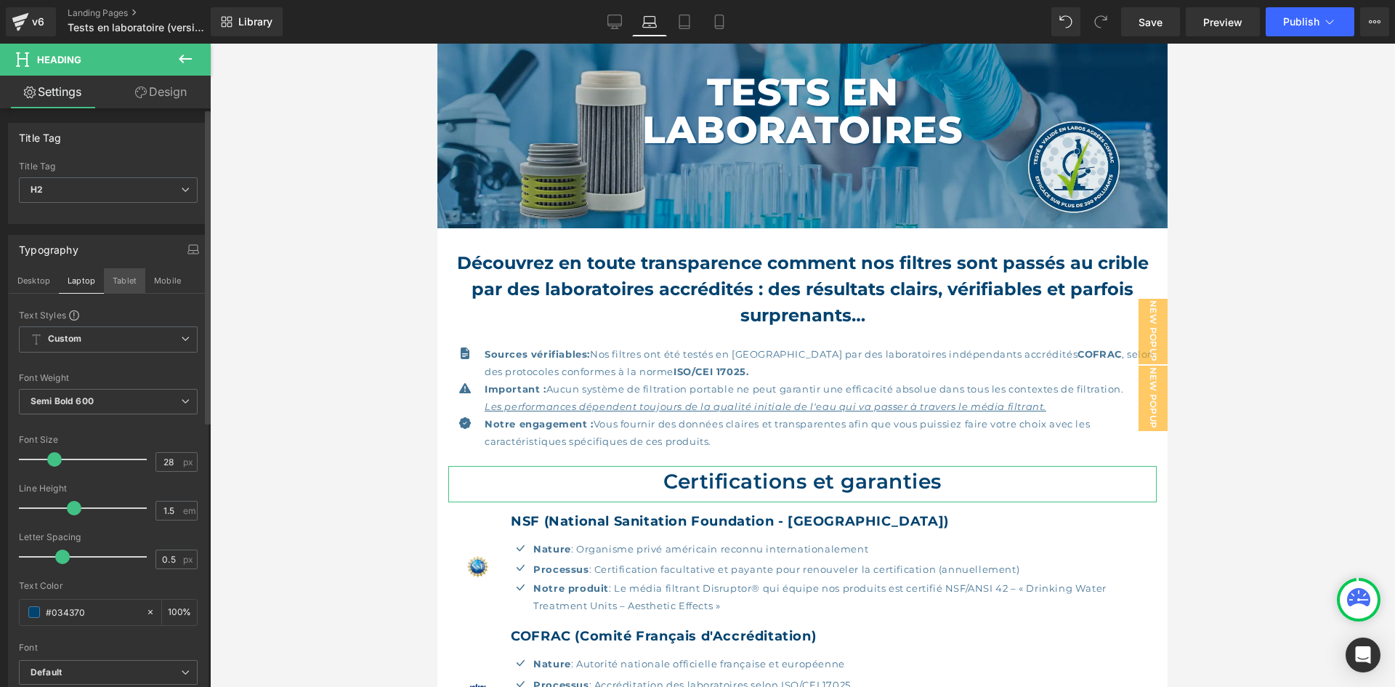
click at [124, 283] on button "Tablet" at bounding box center [124, 280] width 41 height 25
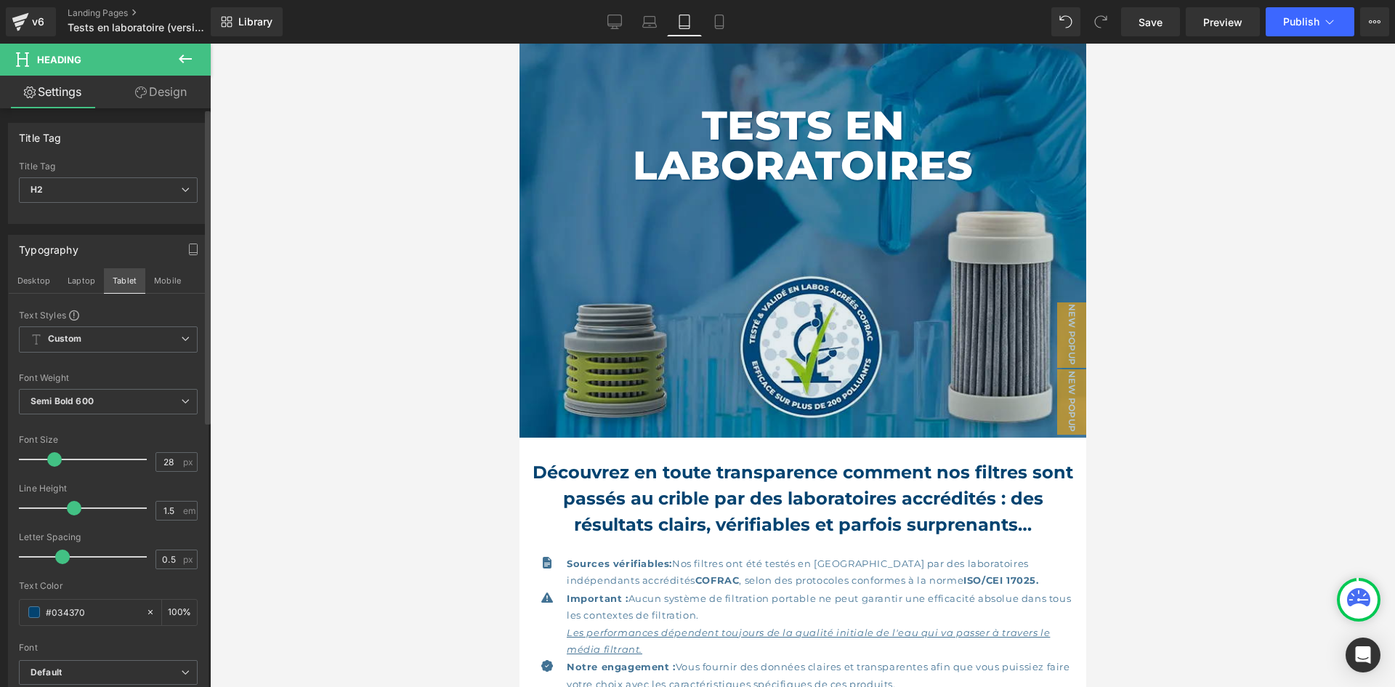
scroll to position [82, 0]
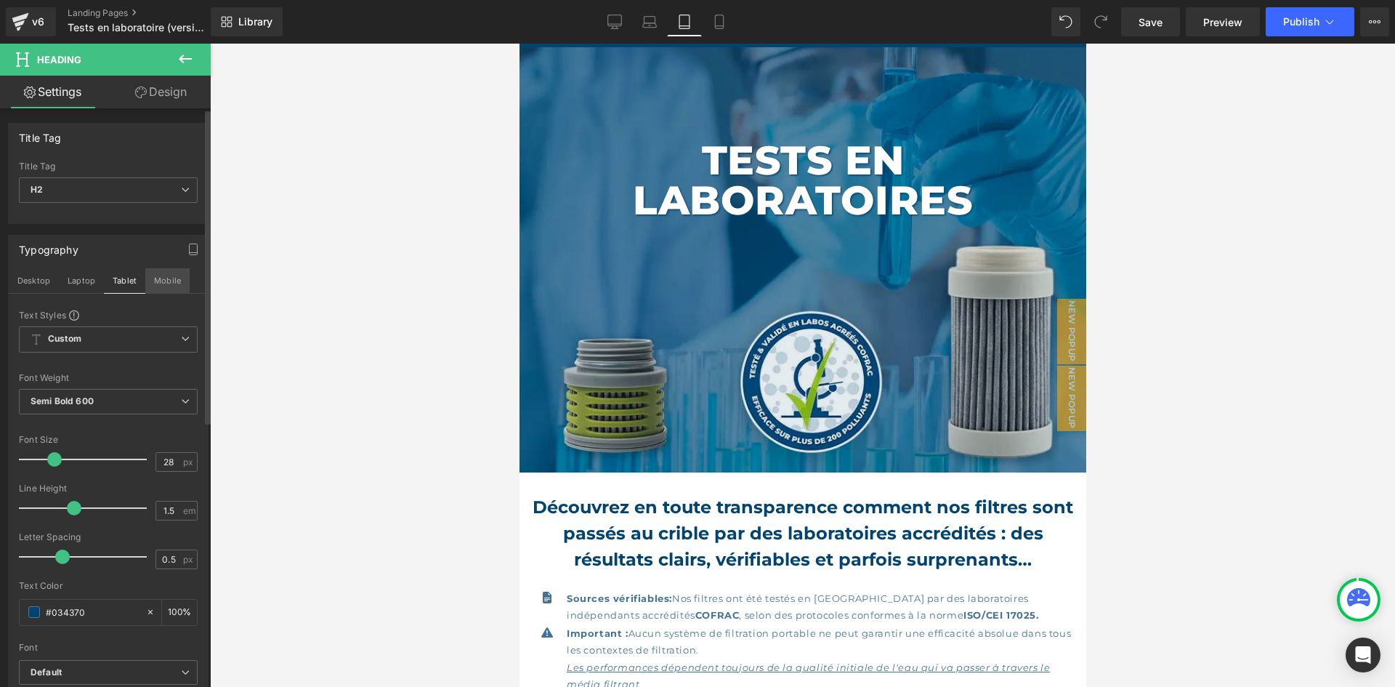
click at [151, 284] on button "Mobile" at bounding box center [167, 280] width 44 height 25
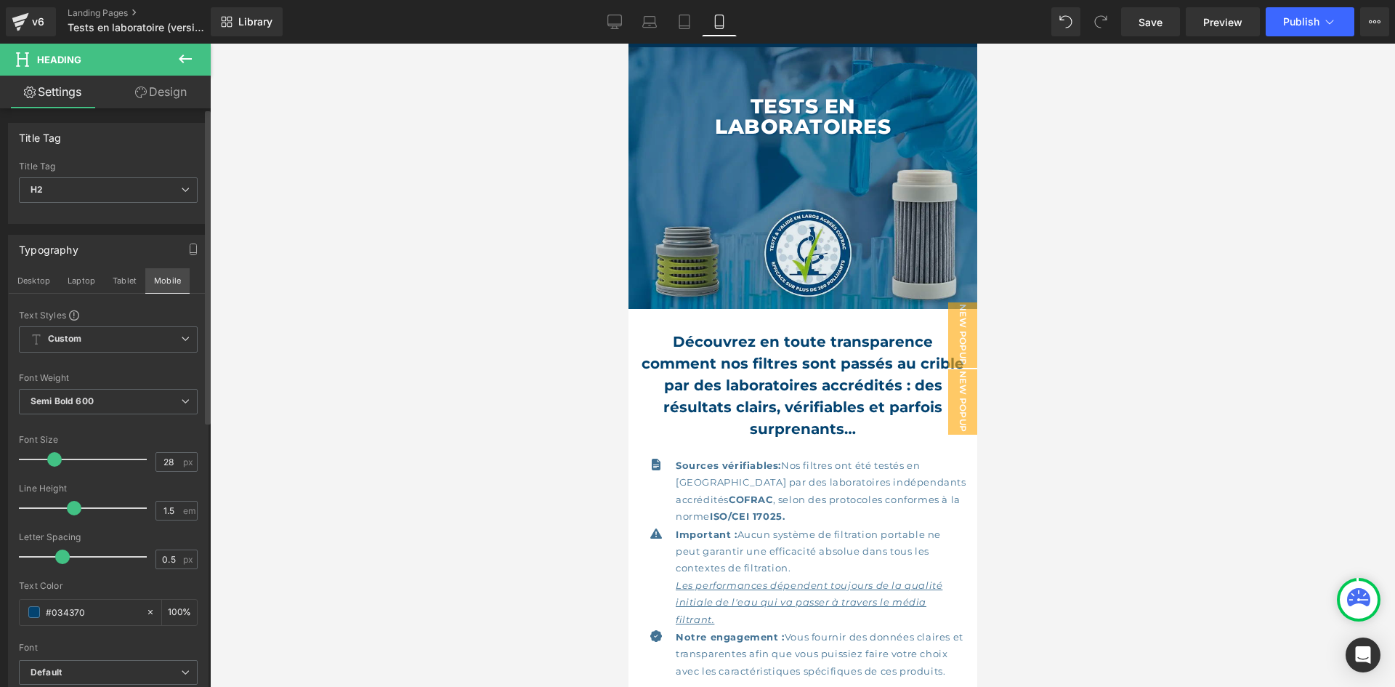
scroll to position [51, 0]
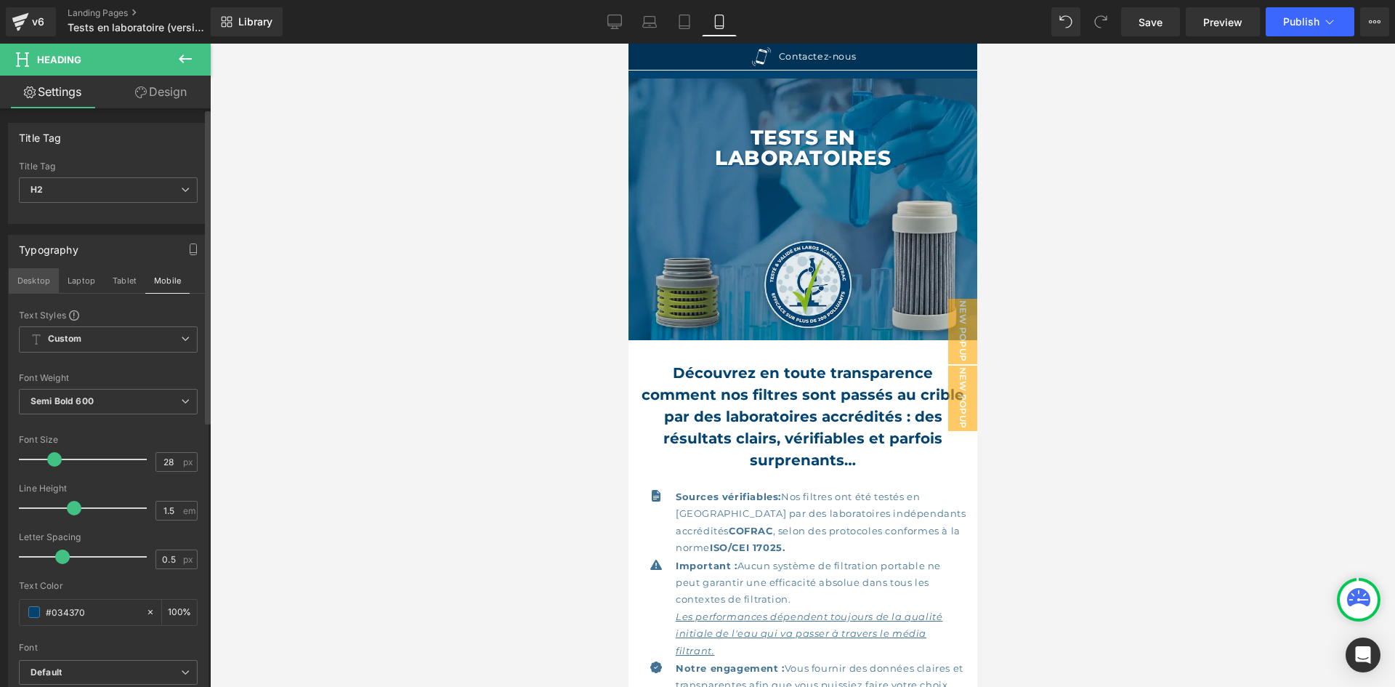
click at [33, 287] on button "Desktop" at bounding box center [34, 280] width 50 height 25
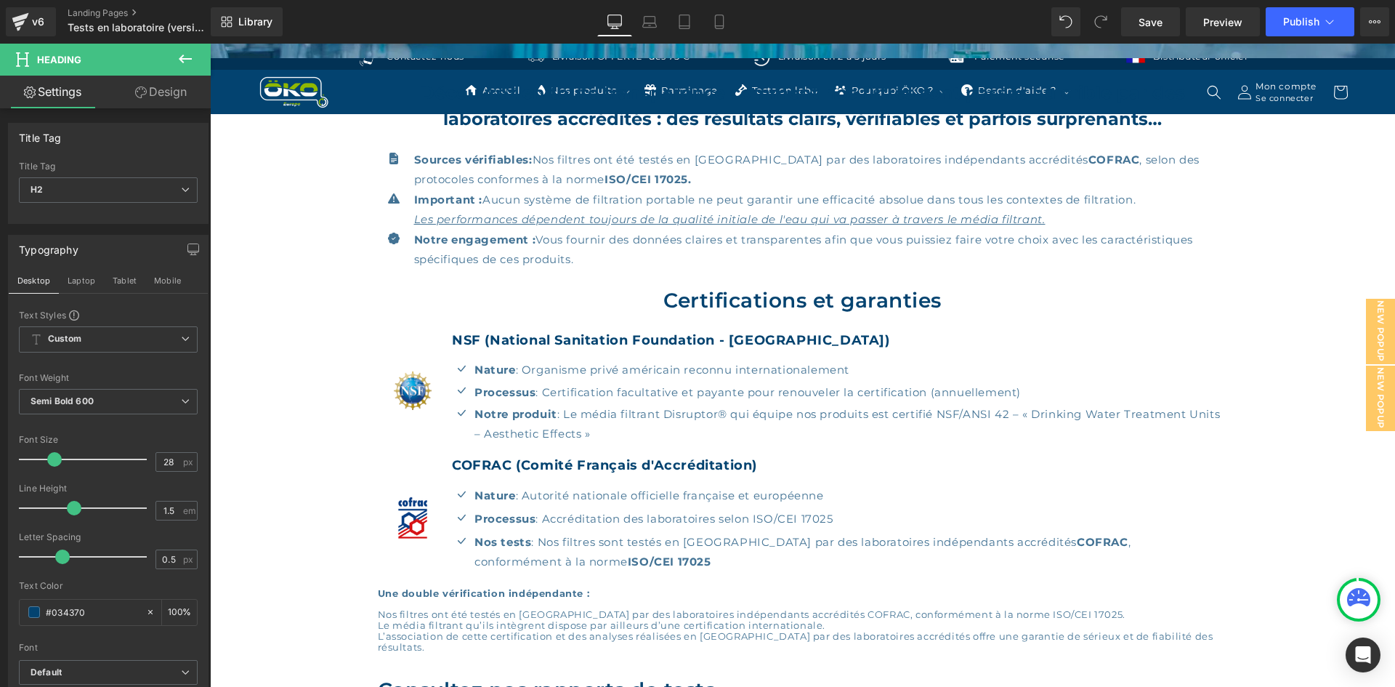
scroll to position [341, 0]
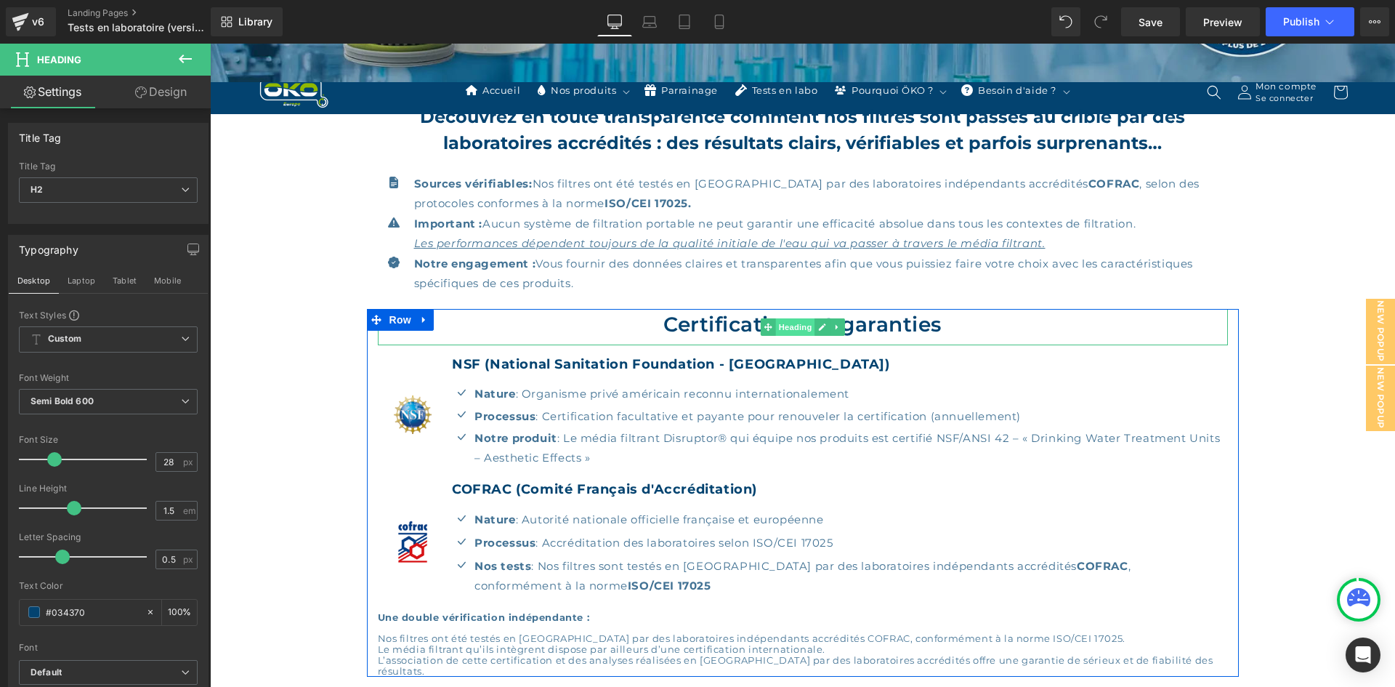
click at [780, 329] on span "Heading" at bounding box center [795, 326] width 39 height 17
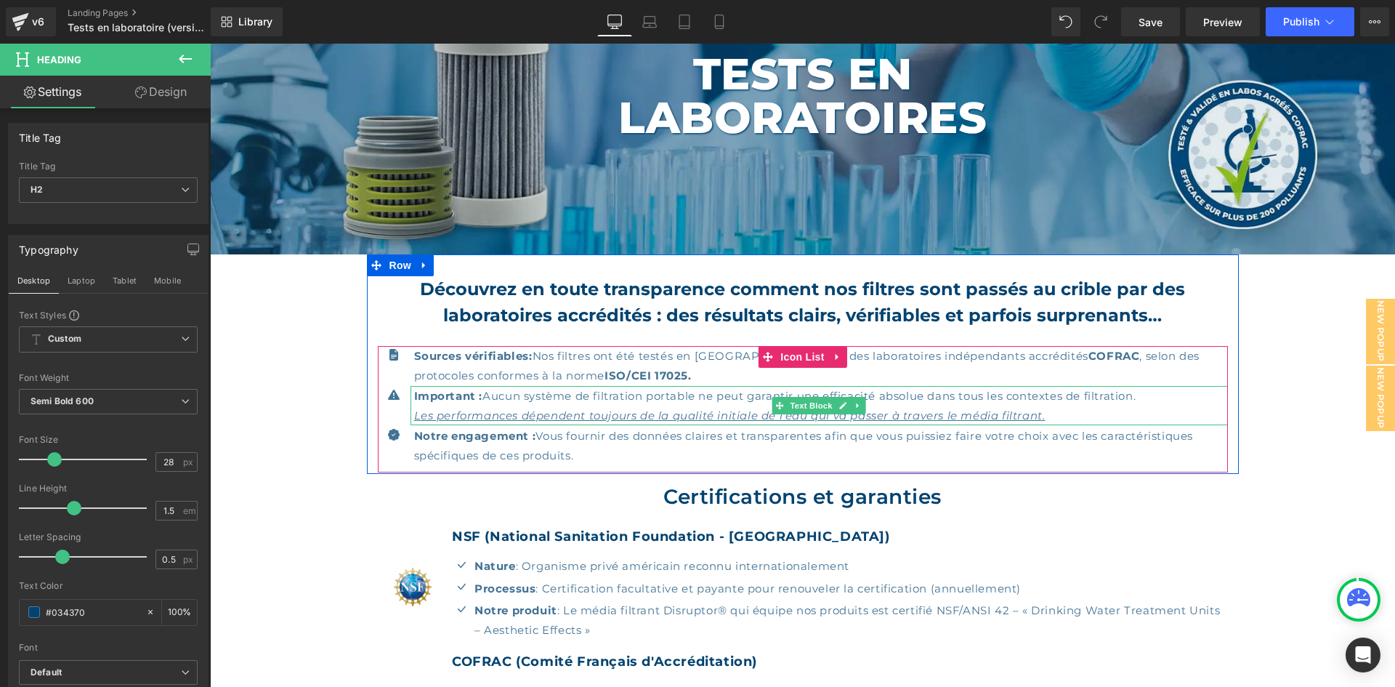
scroll to position [196, 0]
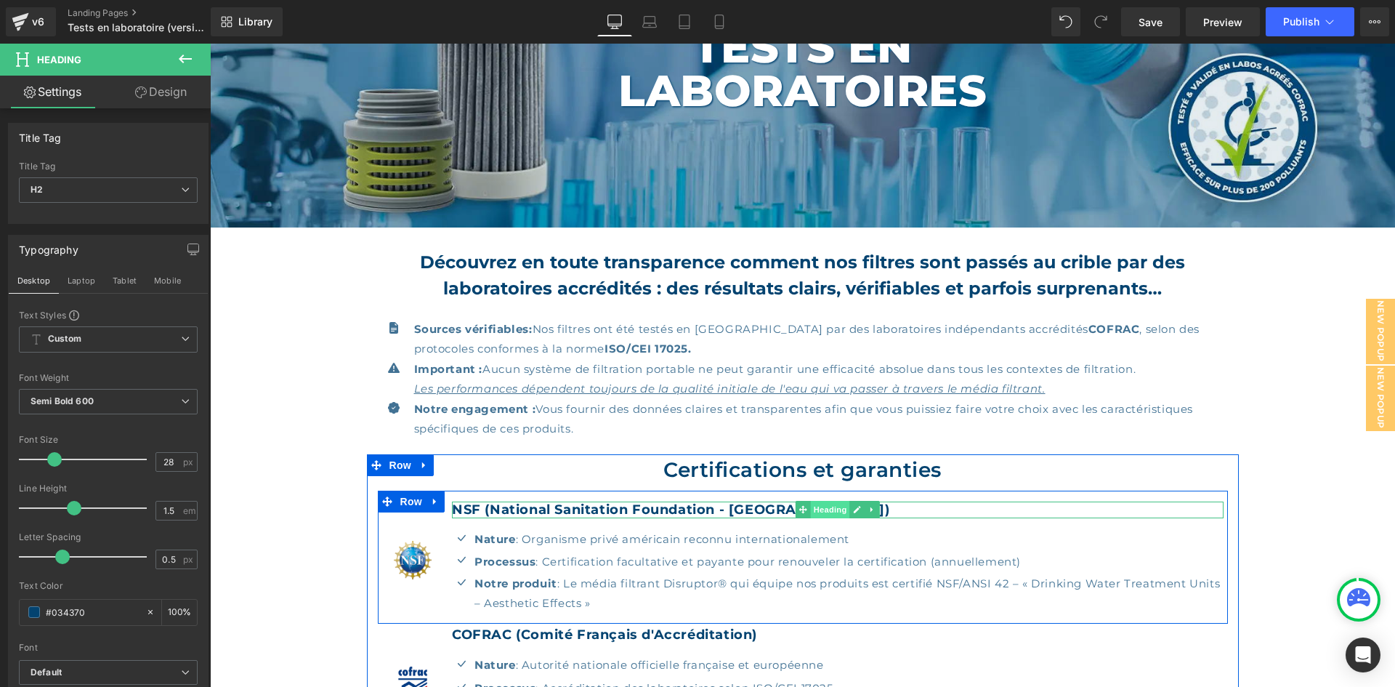
click at [817, 510] on span "Heading" at bounding box center [830, 509] width 39 height 17
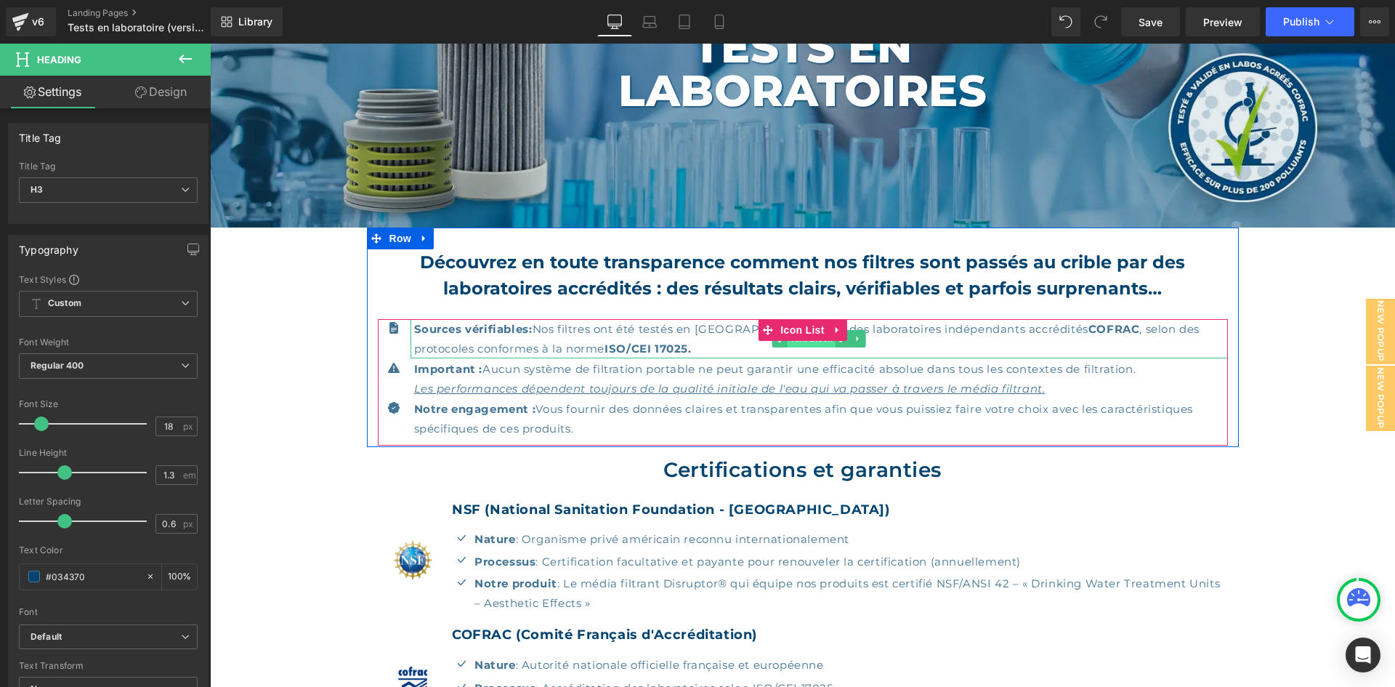
click at [809, 346] on span "Text Block" at bounding box center [811, 338] width 48 height 17
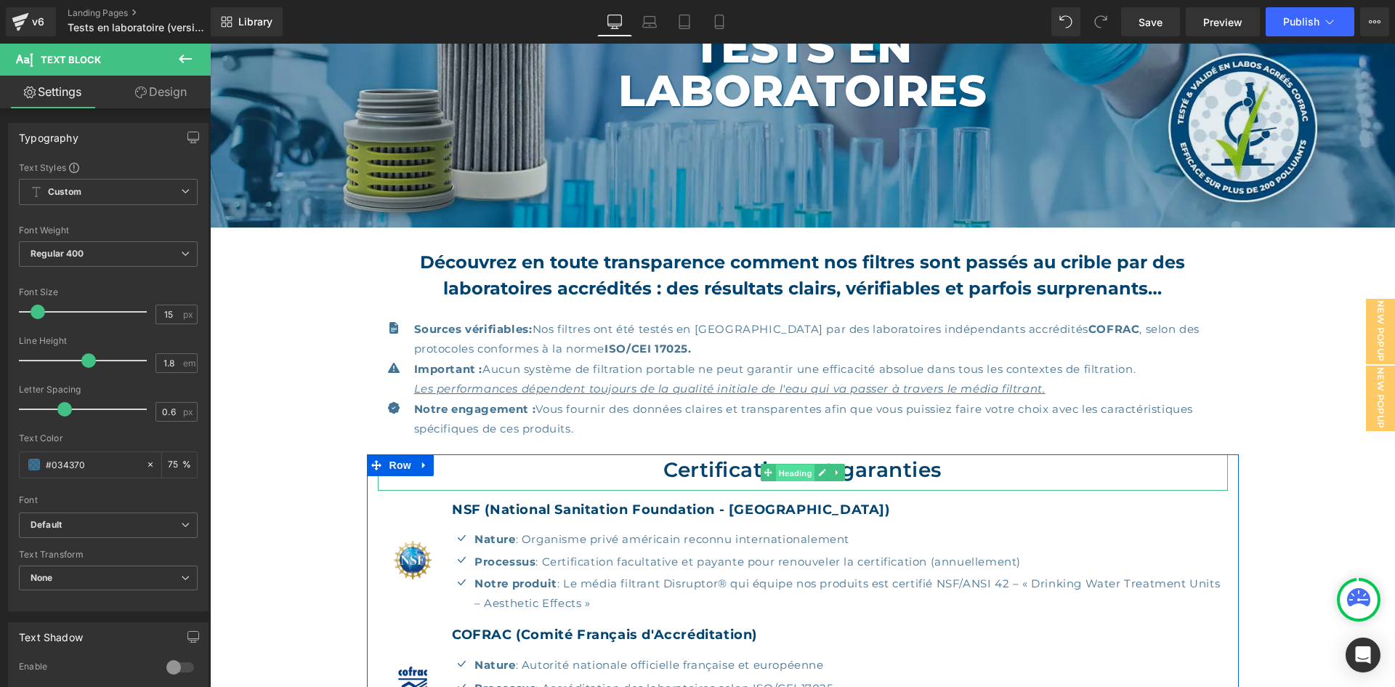
click at [797, 467] on span "Heading" at bounding box center [795, 472] width 39 height 17
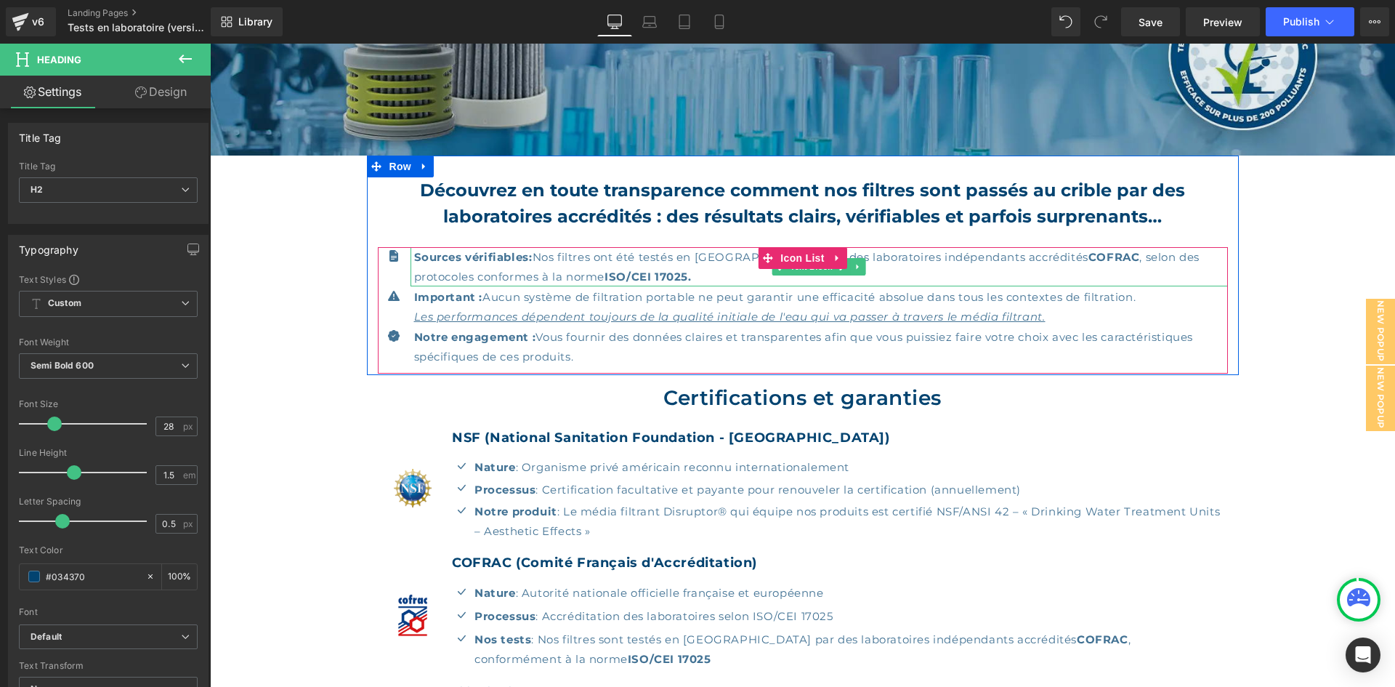
scroll to position [268, 0]
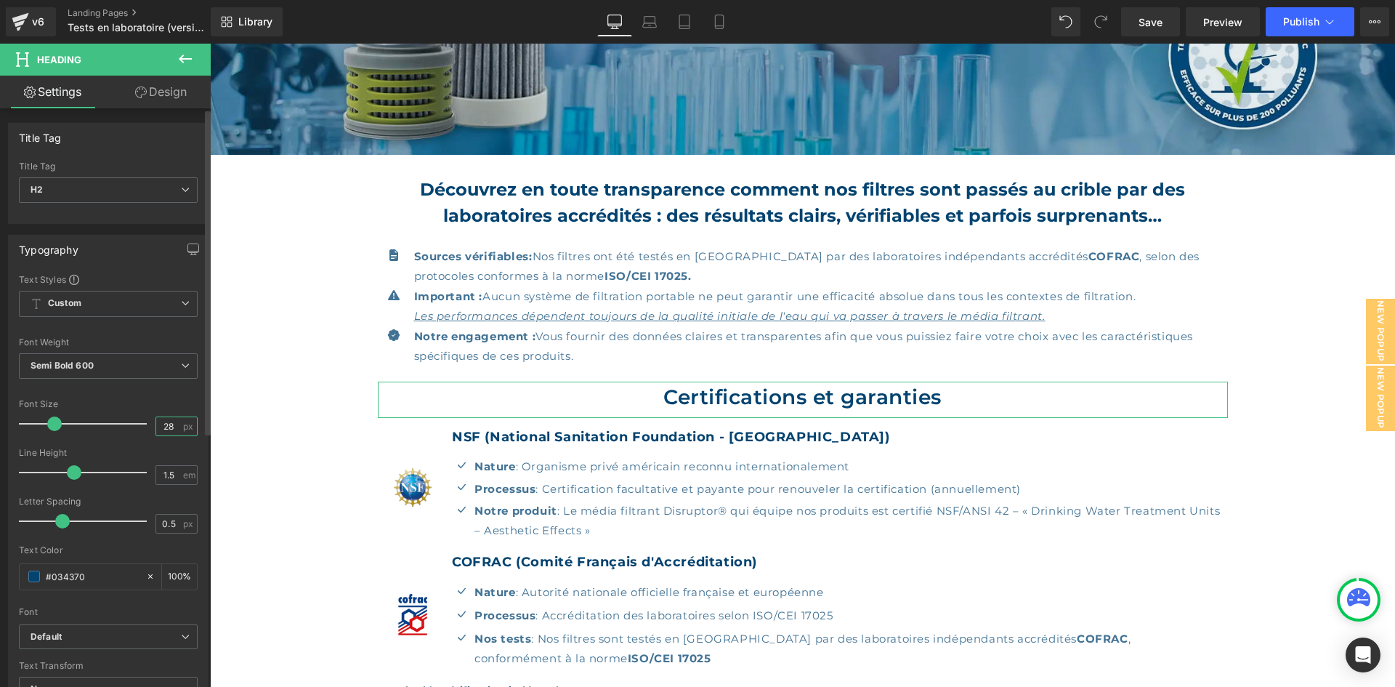
click at [173, 424] on input "28" at bounding box center [168, 426] width 25 height 18
click at [190, 254] on icon "button" at bounding box center [193, 254] width 6 height 0
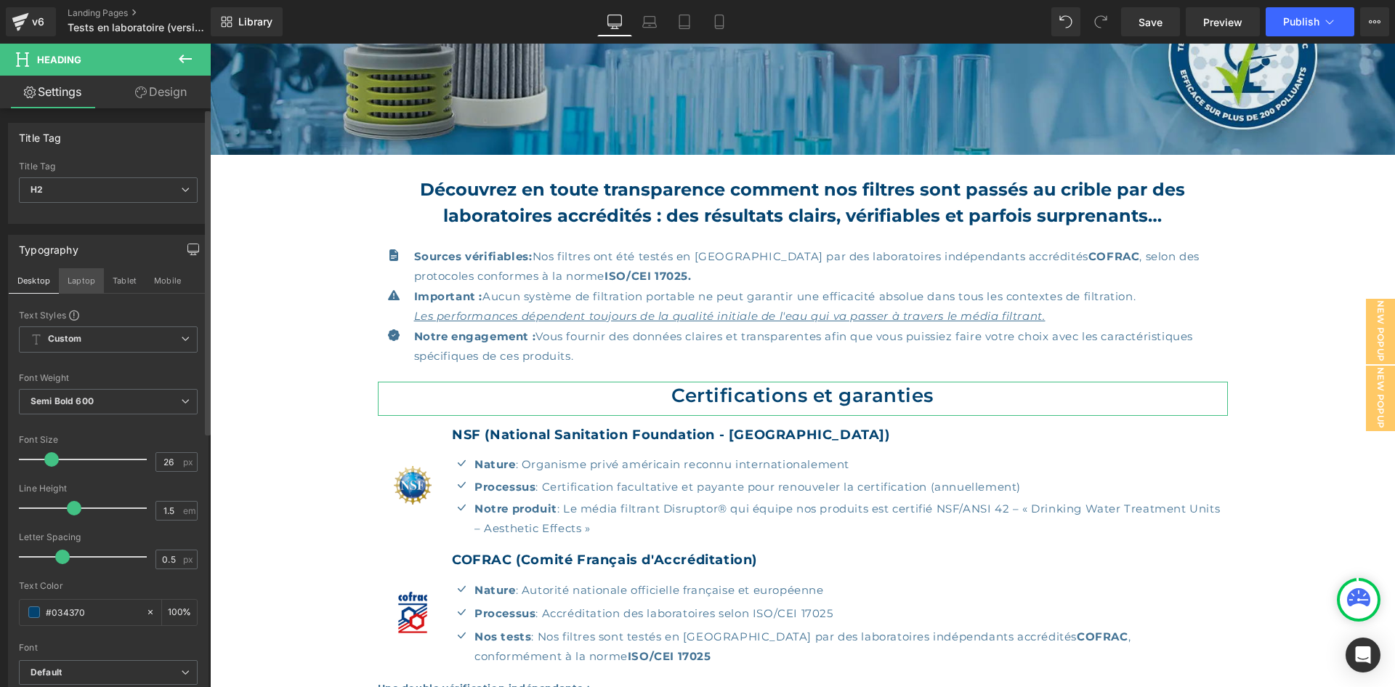
click at [86, 282] on button "Laptop" at bounding box center [81, 280] width 45 height 25
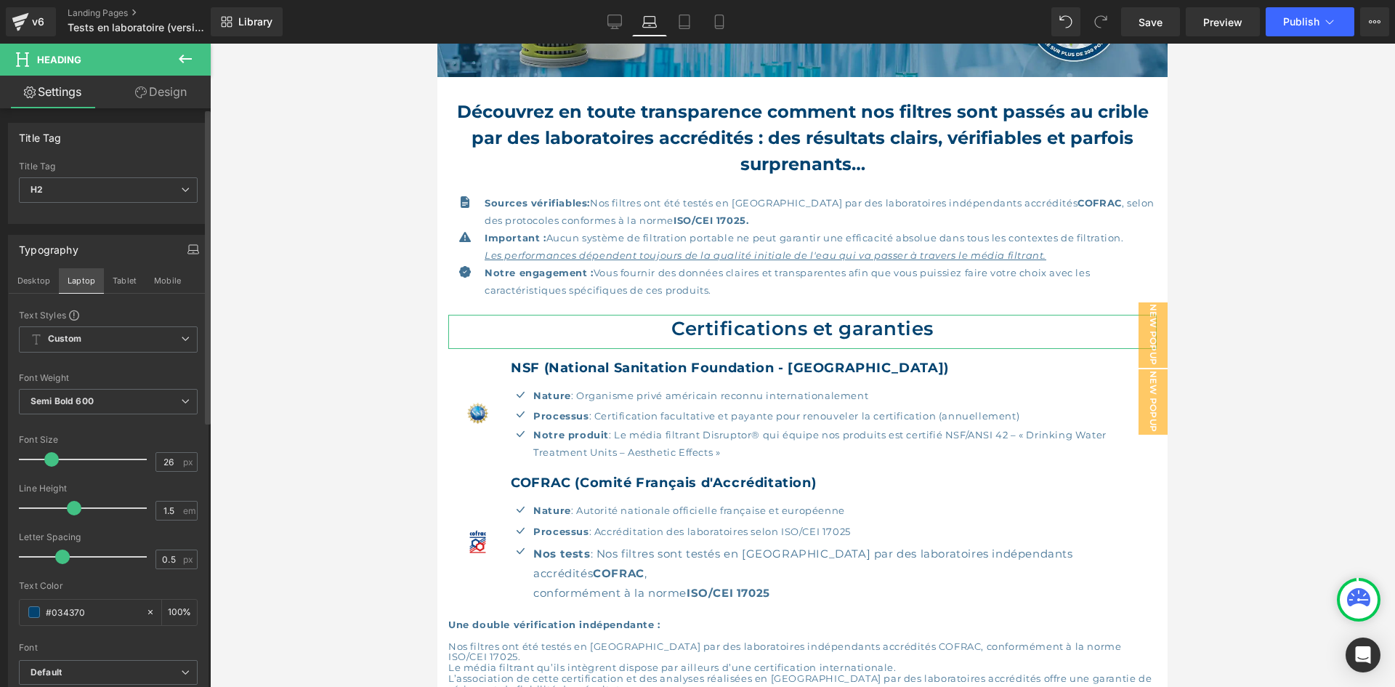
scroll to position [201, 0]
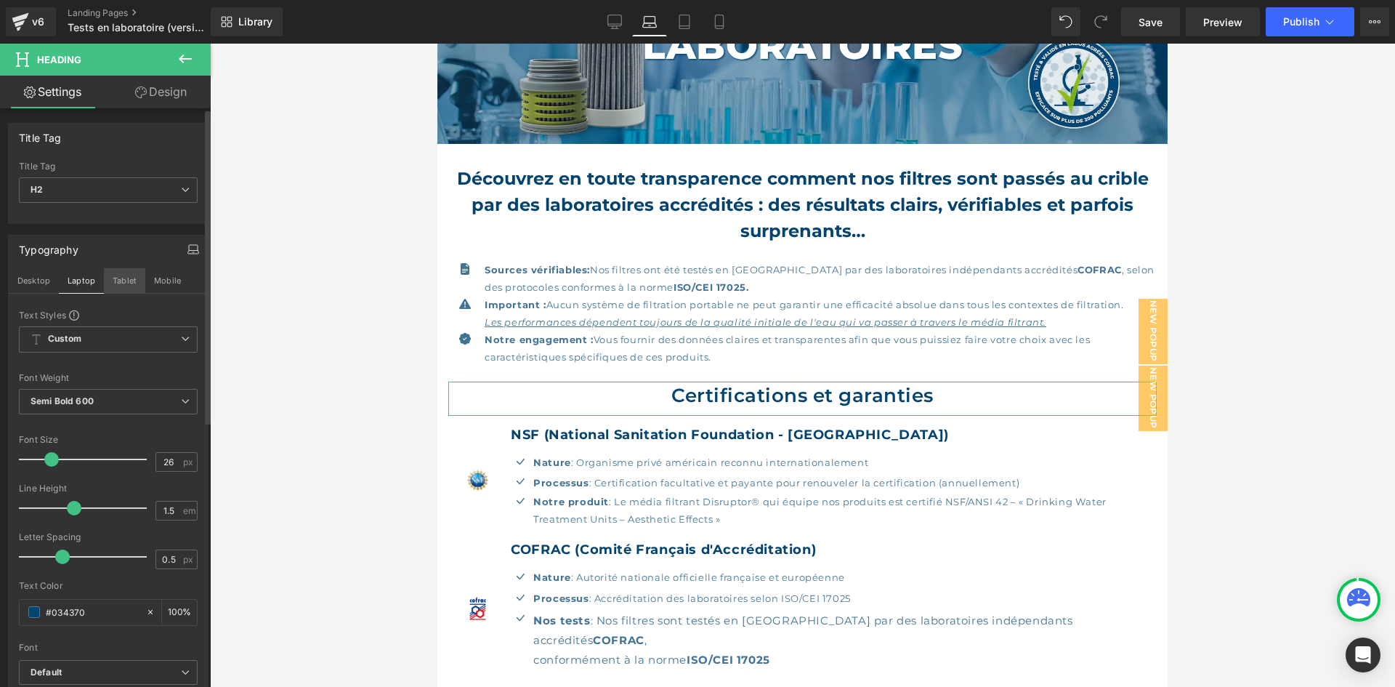
click at [134, 283] on button "Tablet" at bounding box center [124, 280] width 41 height 25
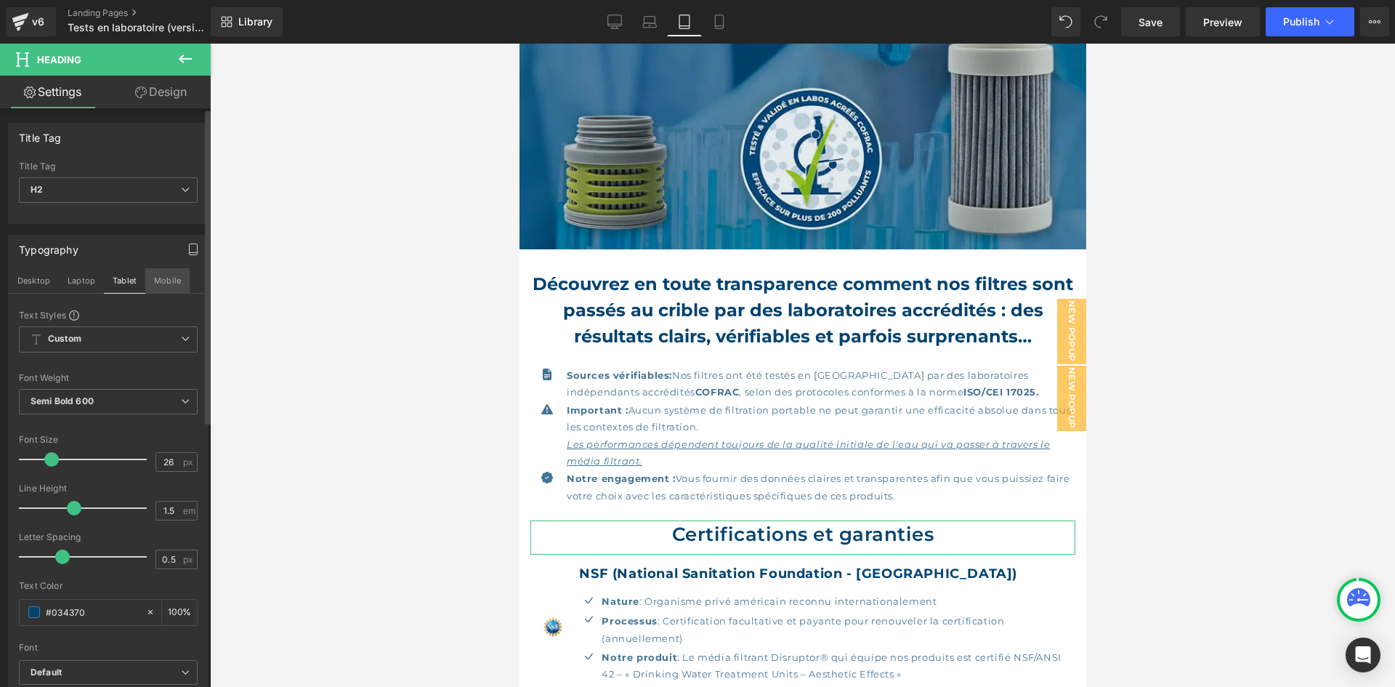
click at [158, 281] on button "Mobile" at bounding box center [167, 280] width 44 height 25
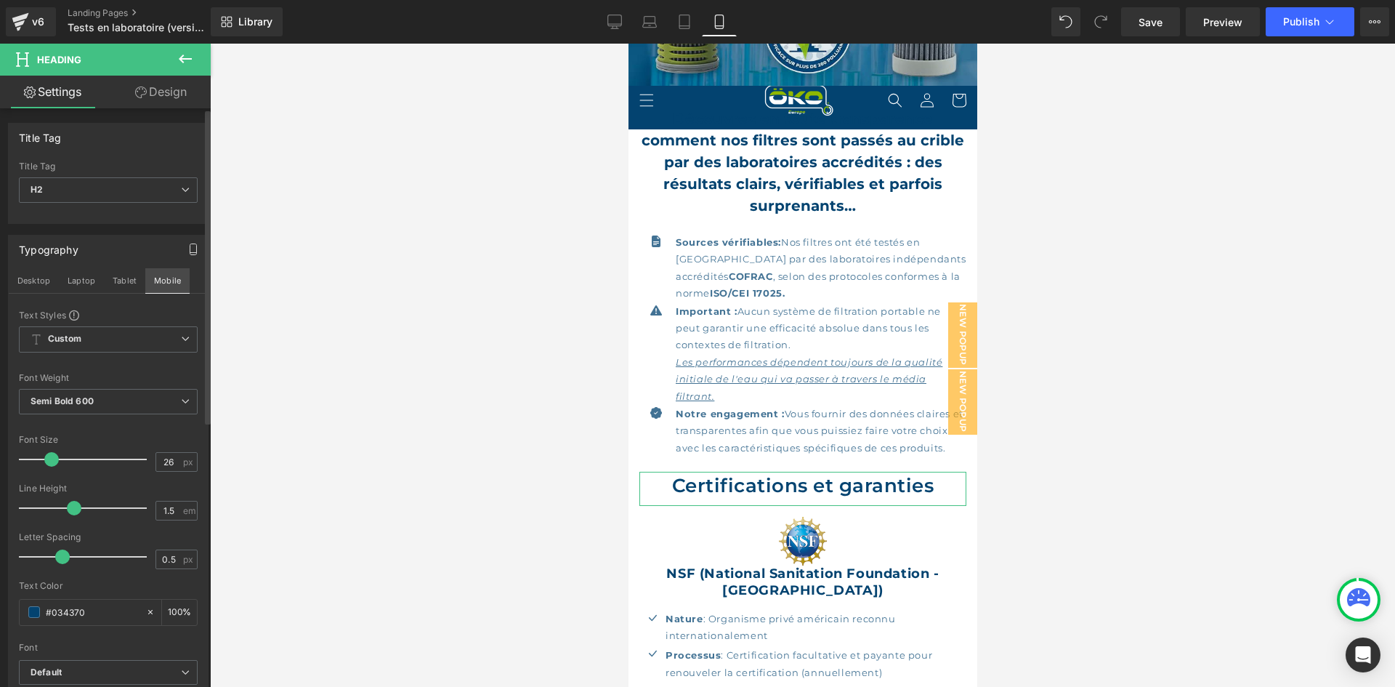
scroll to position [274, 0]
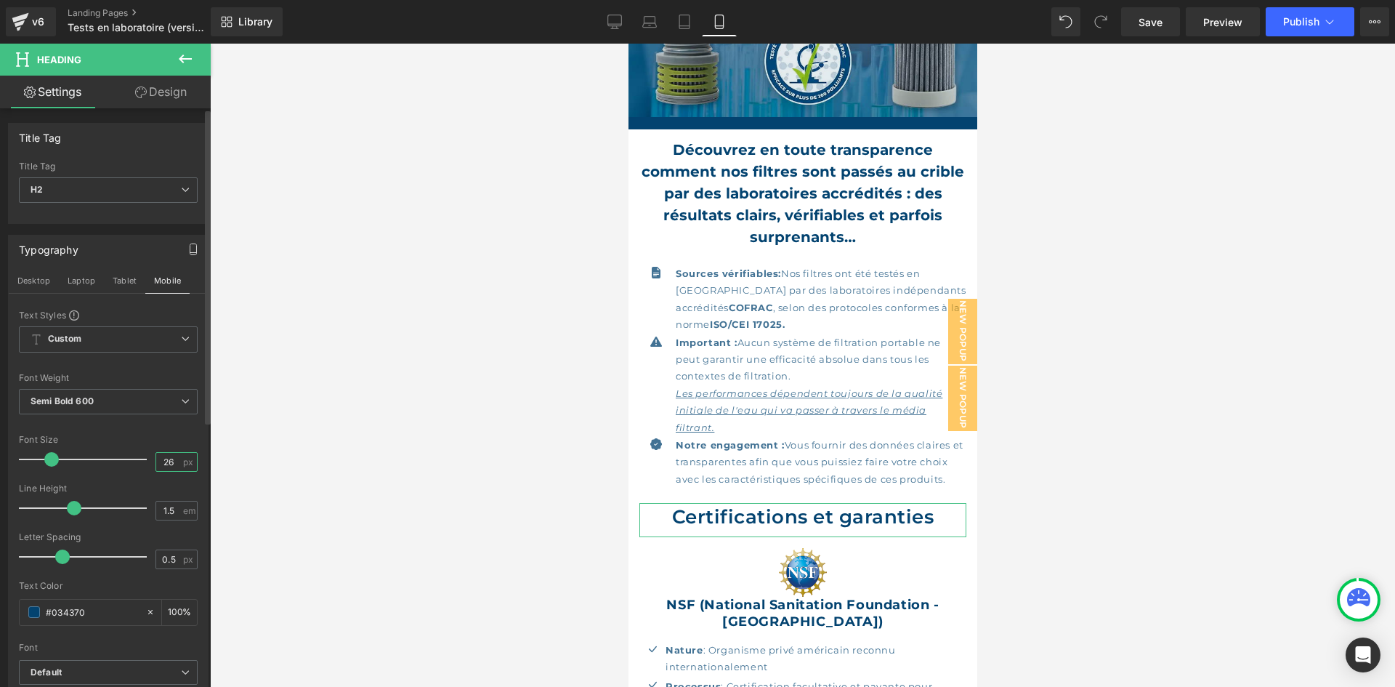
click at [171, 458] on input "26" at bounding box center [168, 462] width 25 height 18
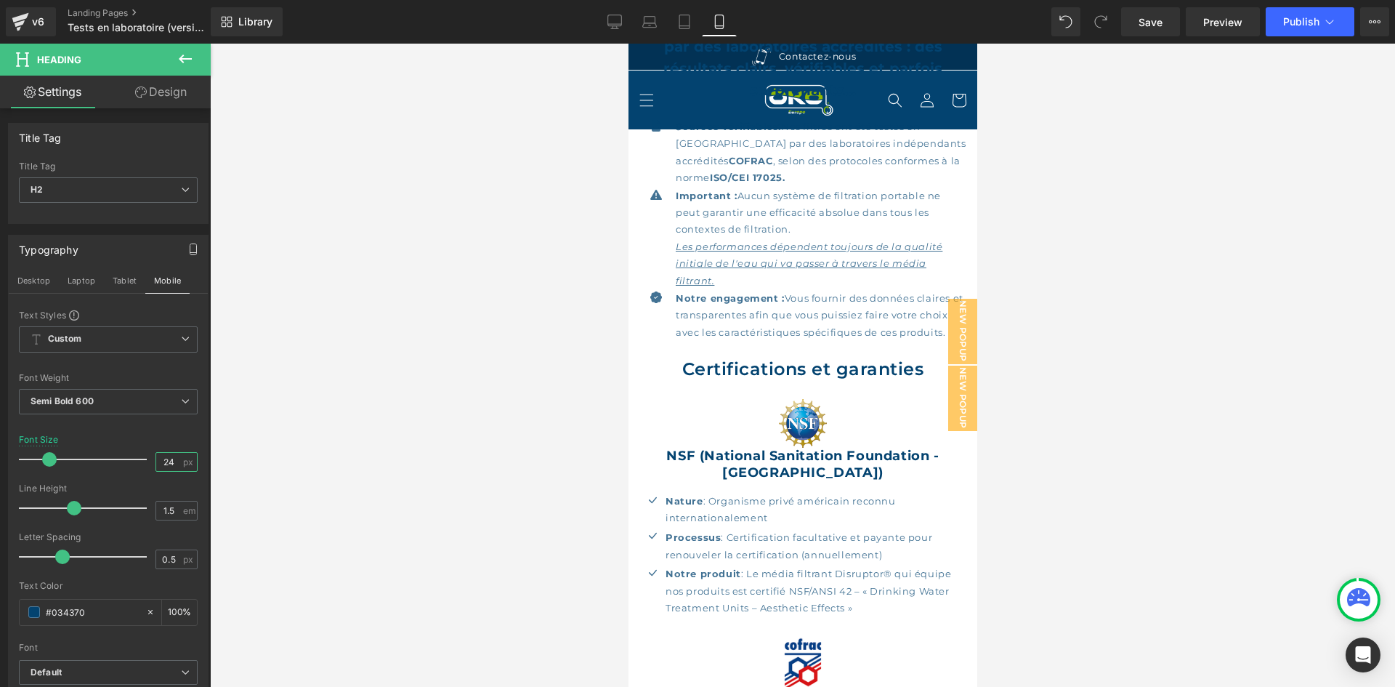
scroll to position [419, 0]
type input "22"
click at [620, 27] on icon at bounding box center [615, 22] width 15 height 15
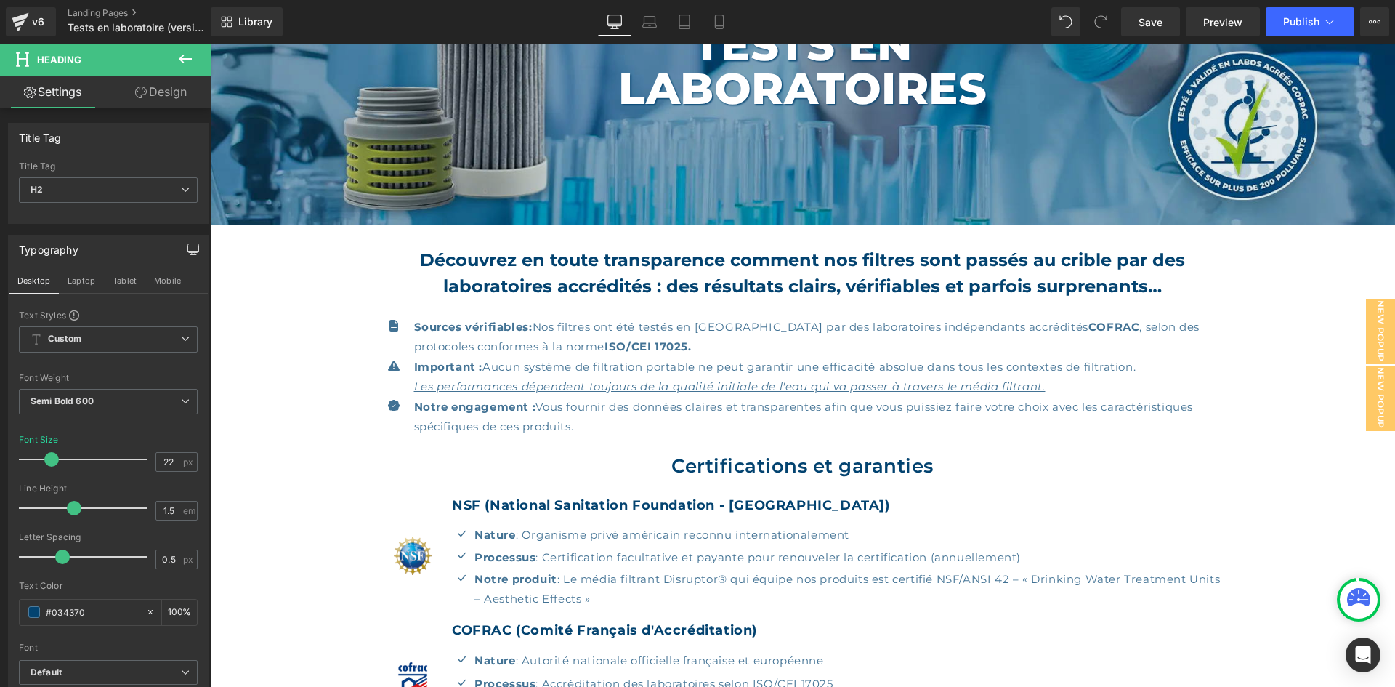
scroll to position [201, 0]
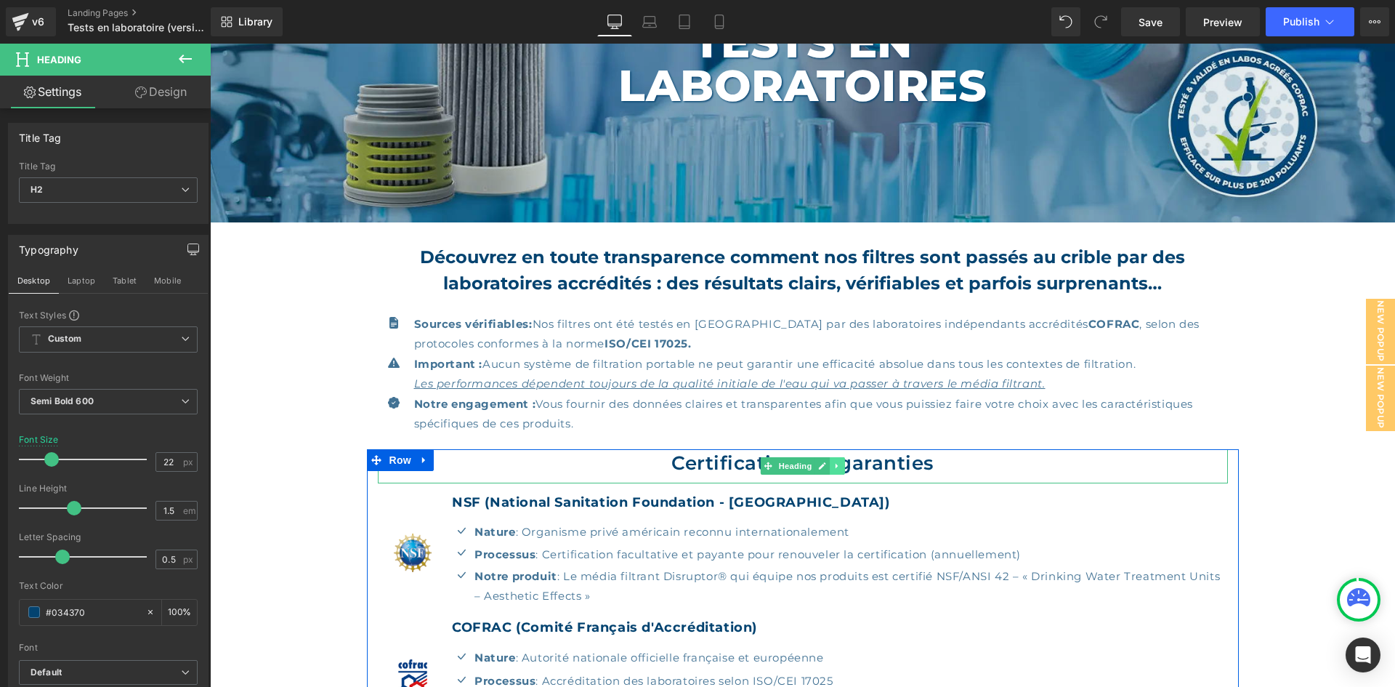
click at [834, 466] on icon at bounding box center [838, 466] width 8 height 9
click at [826, 467] on icon at bounding box center [830, 466] width 8 height 8
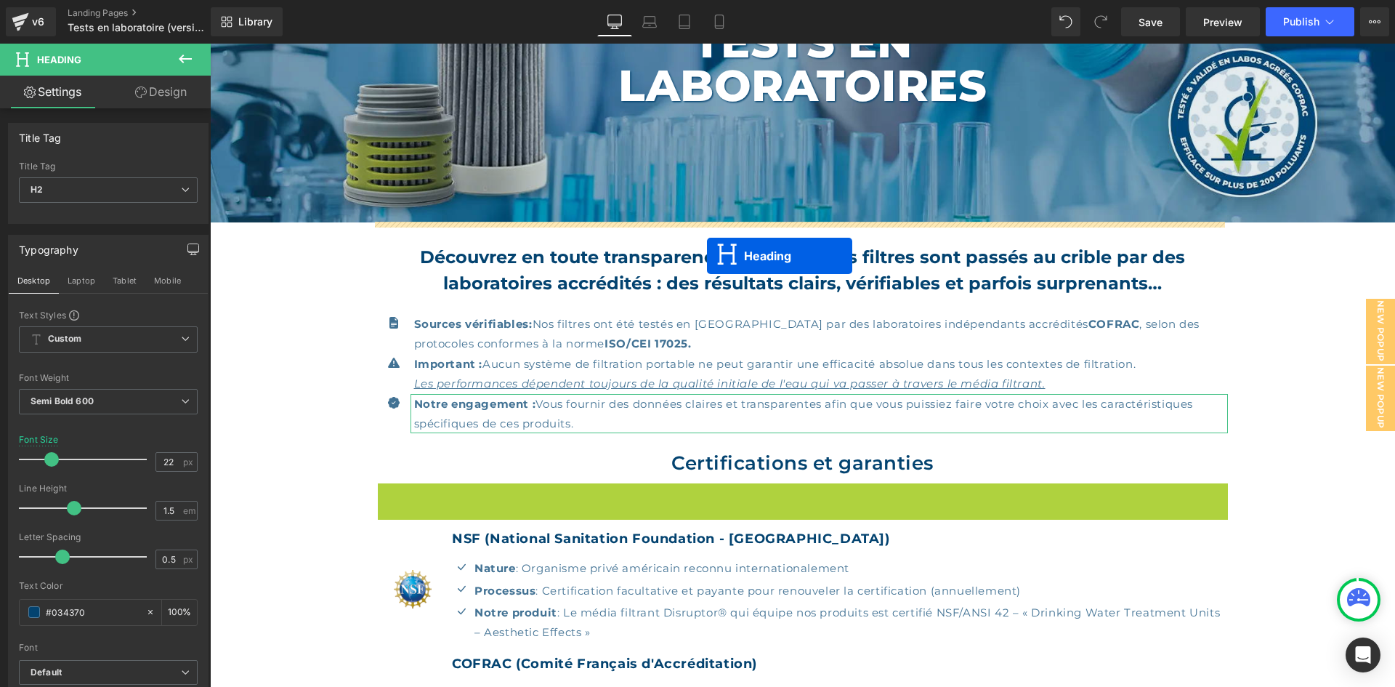
drag, startPoint x: 765, startPoint y: 496, endPoint x: 707, endPoint y: 256, distance: 246.6
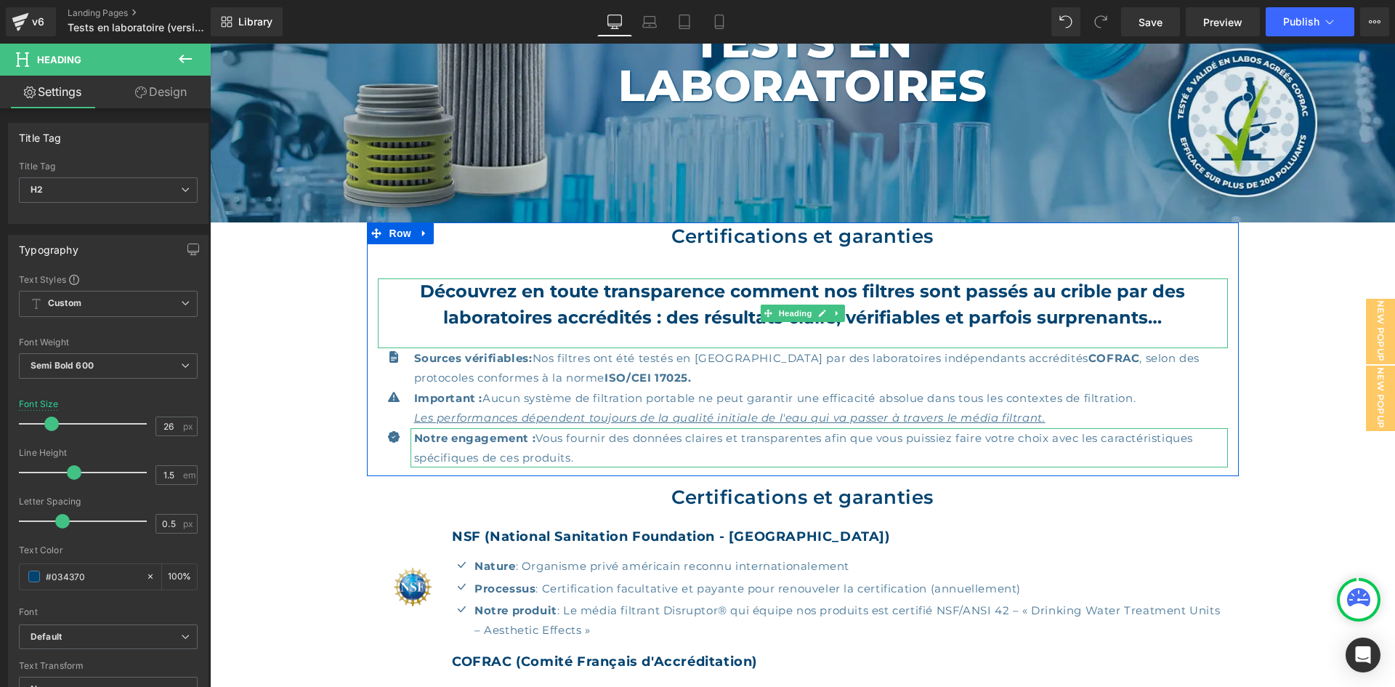
click at [744, 316] on strong "Découvrez en toute transparence comment nos filtres sont passés au crible par d…" at bounding box center [802, 304] width 765 height 47
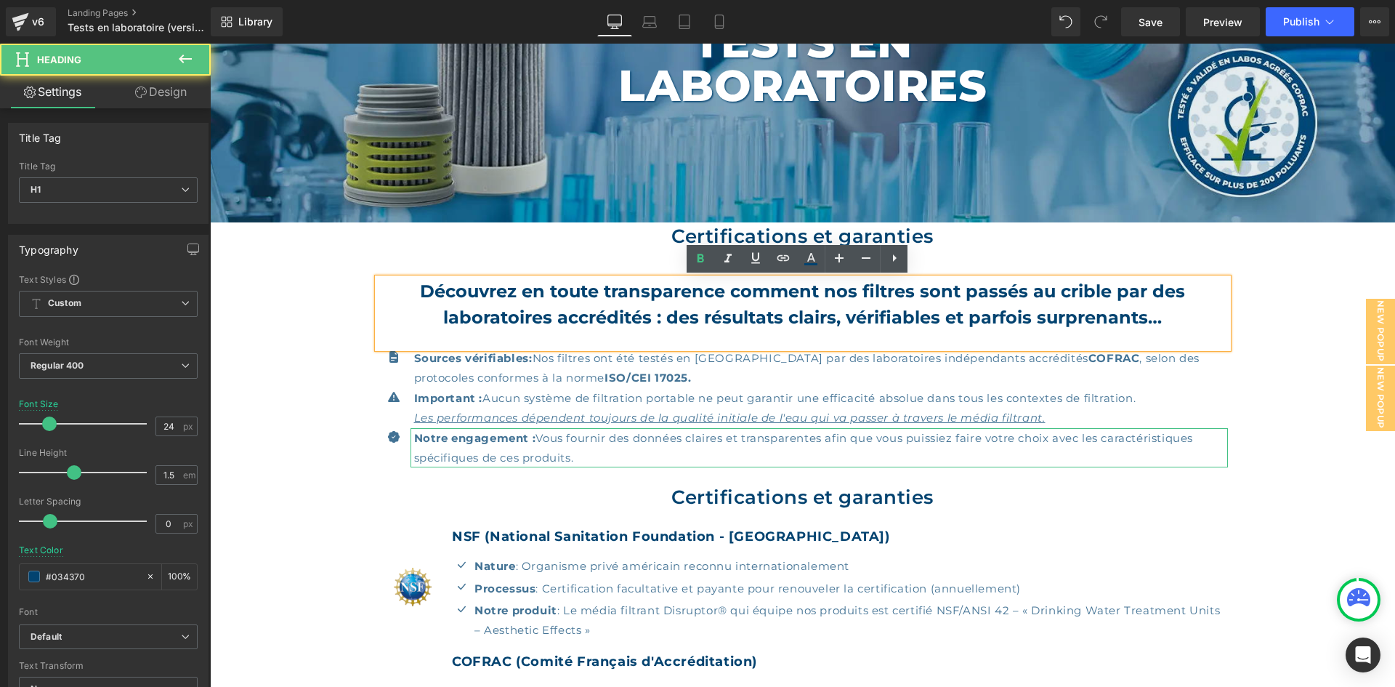
click at [737, 318] on strong "Découvrez en toute transparence comment nos filtres sont passés au crible par d…" at bounding box center [802, 304] width 765 height 47
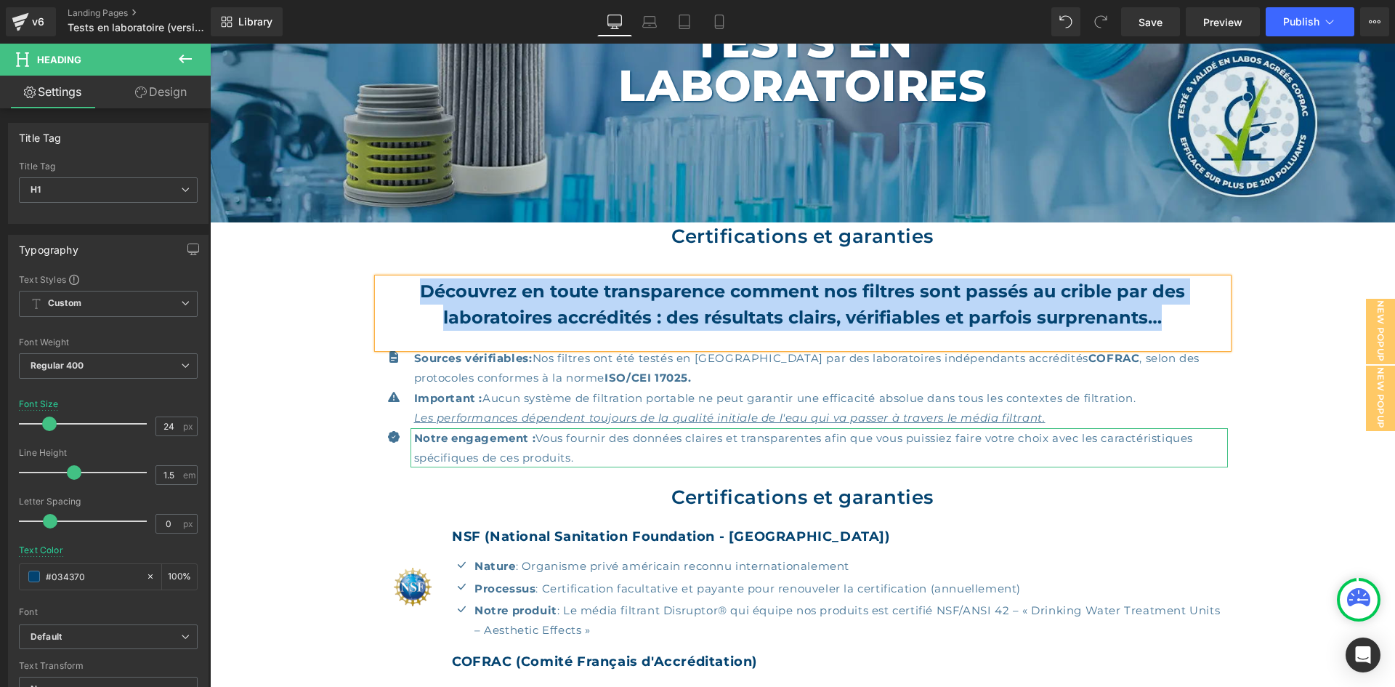
copy strong "Découvrez en toute transparence comment nos filtres sont passés au crible par d…"
click at [744, 234] on h2 "Certifications et garanties" at bounding box center [803, 236] width 850 height 28
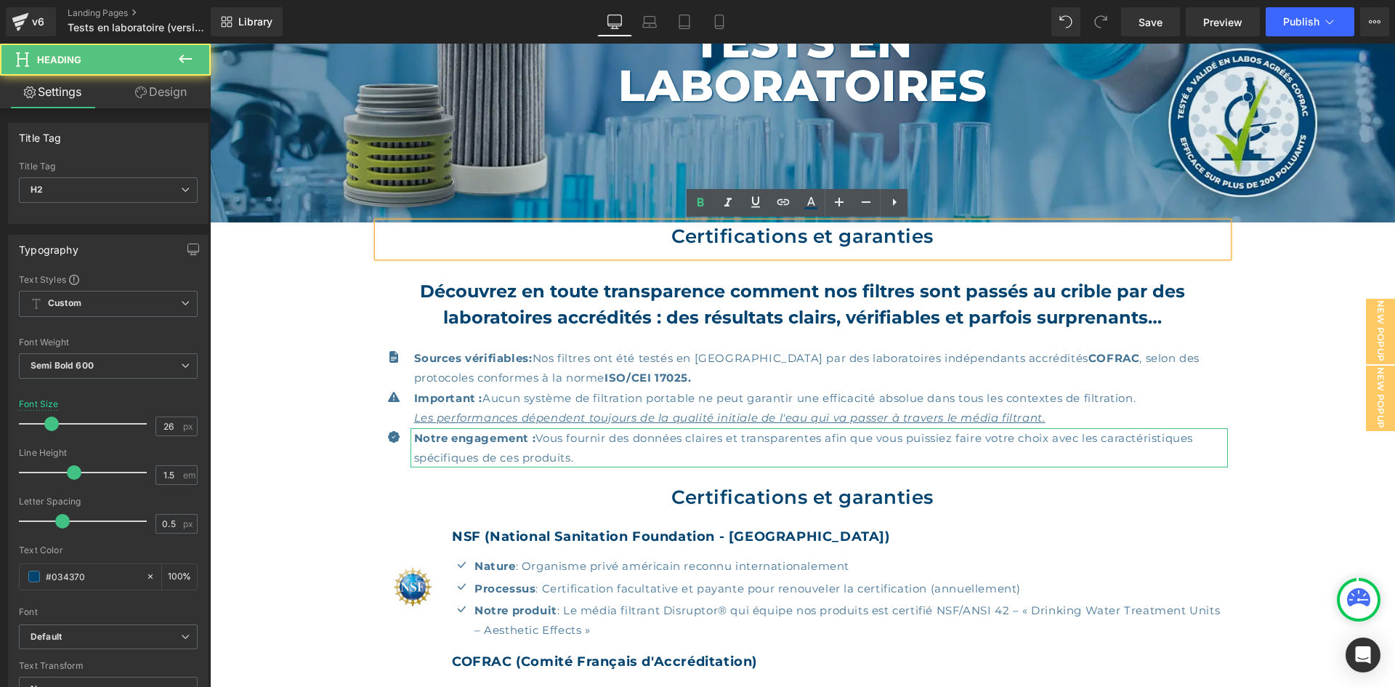
click at [711, 239] on h2 "Certifications et garanties" at bounding box center [803, 236] width 850 height 28
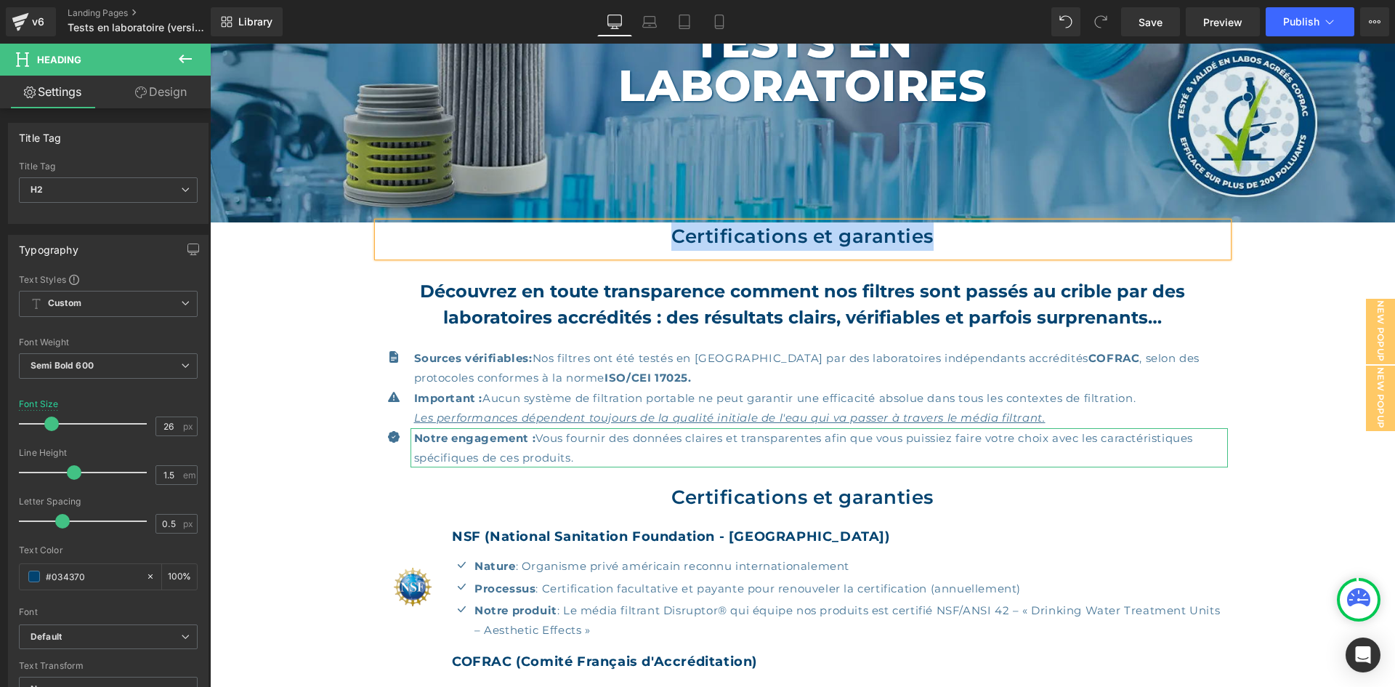
paste div
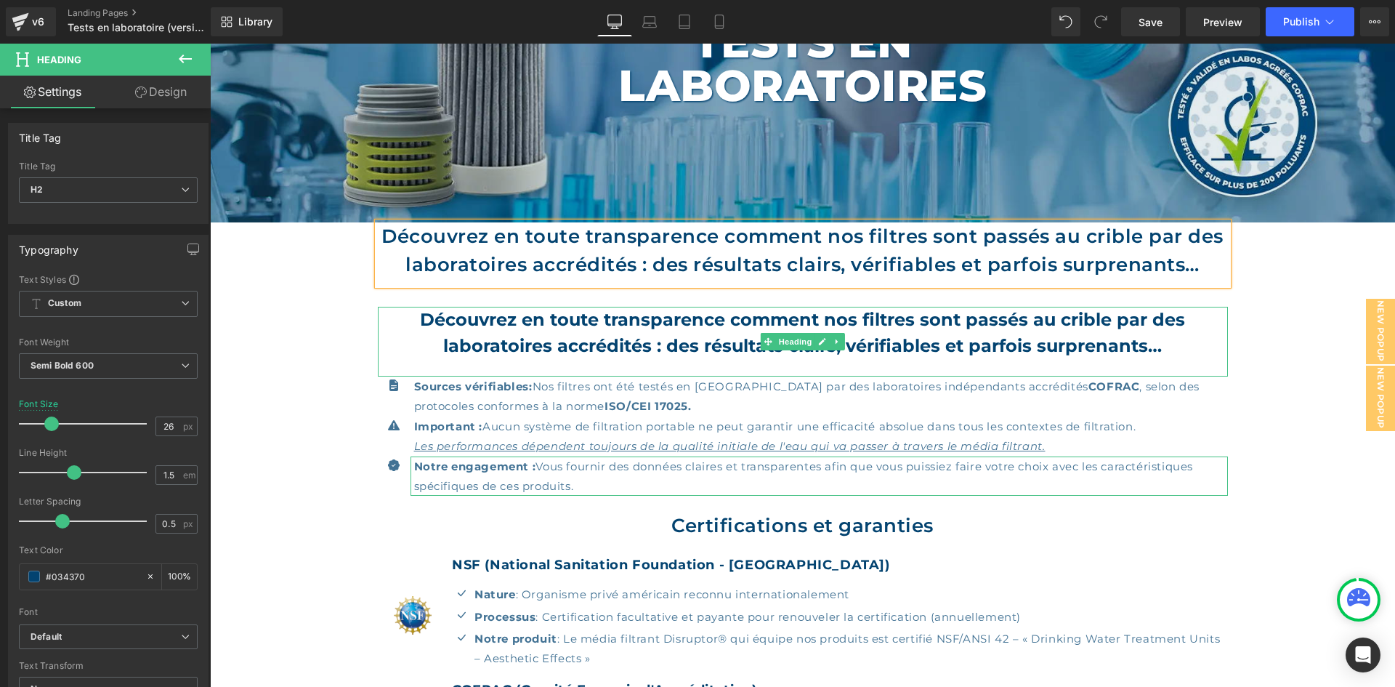
click at [512, 323] on strong "Découvrez en toute transparence comment nos filtres sont passés au crible par d…" at bounding box center [802, 332] width 765 height 47
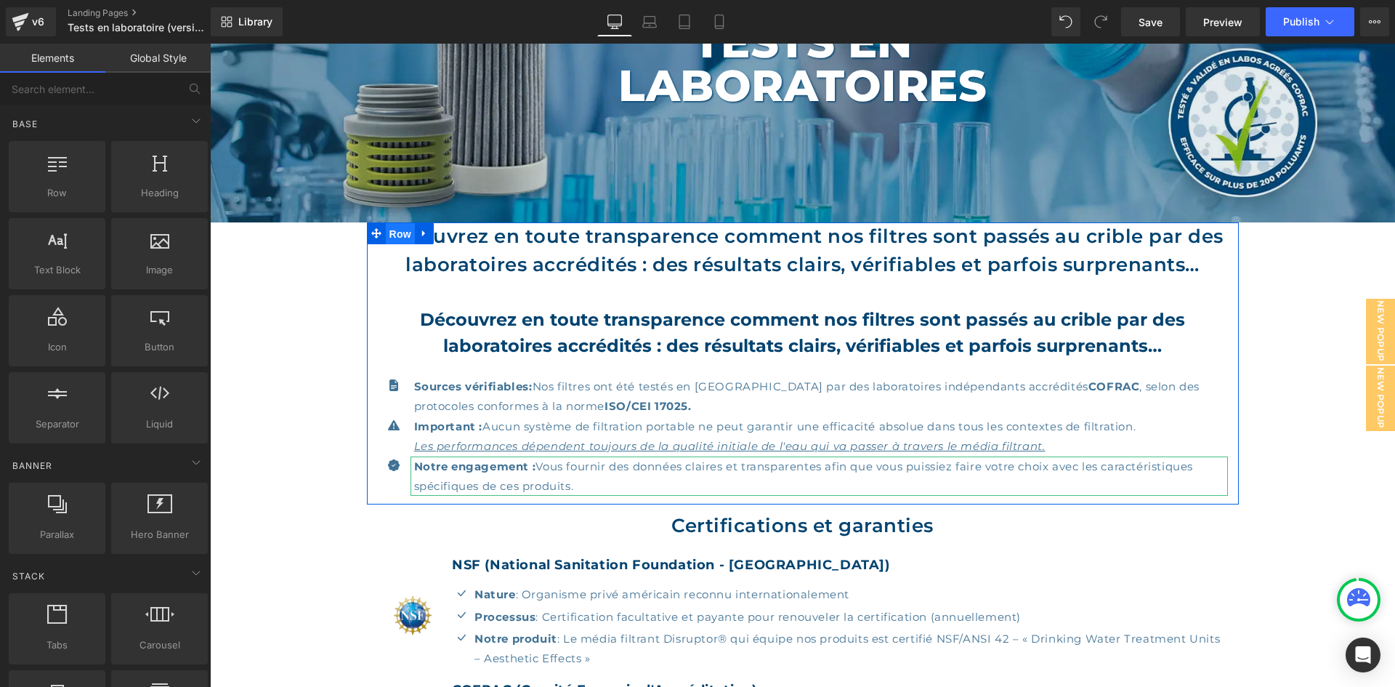
click at [394, 234] on span "Row" at bounding box center [400, 234] width 29 height 22
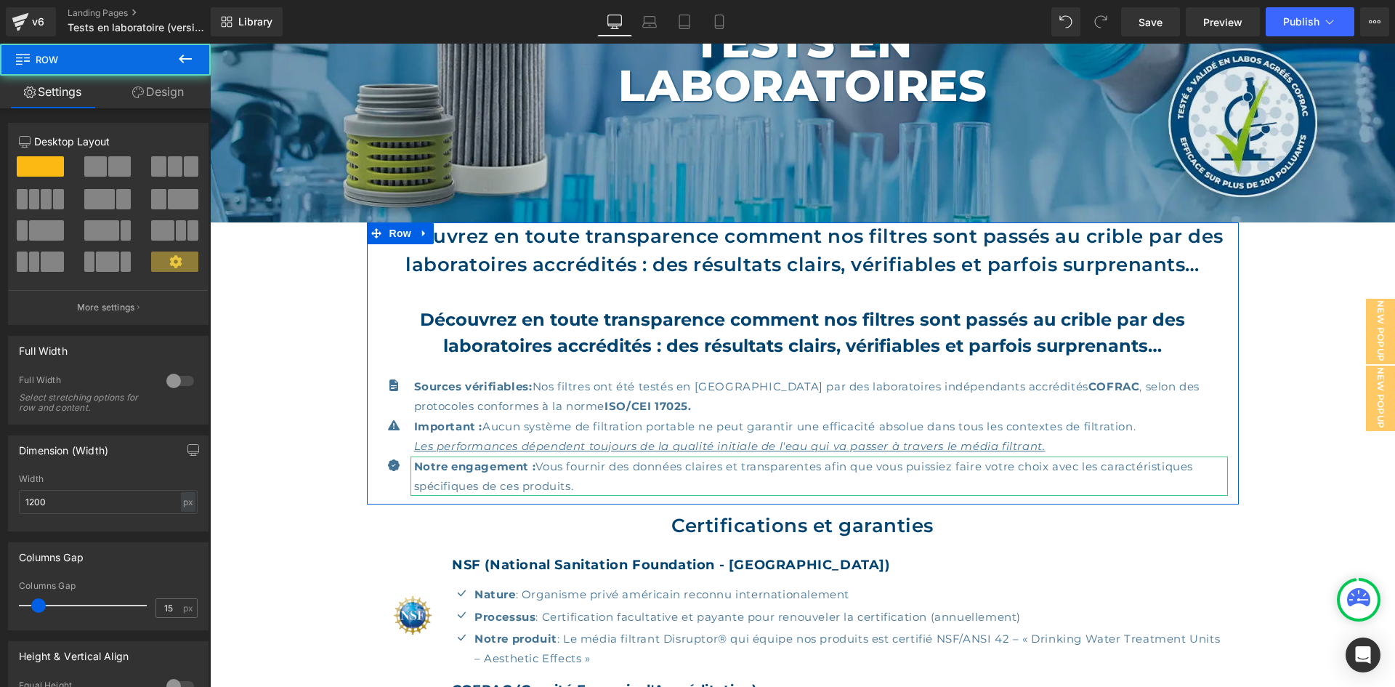
click at [169, 92] on link "Design" at bounding box center [157, 92] width 105 height 33
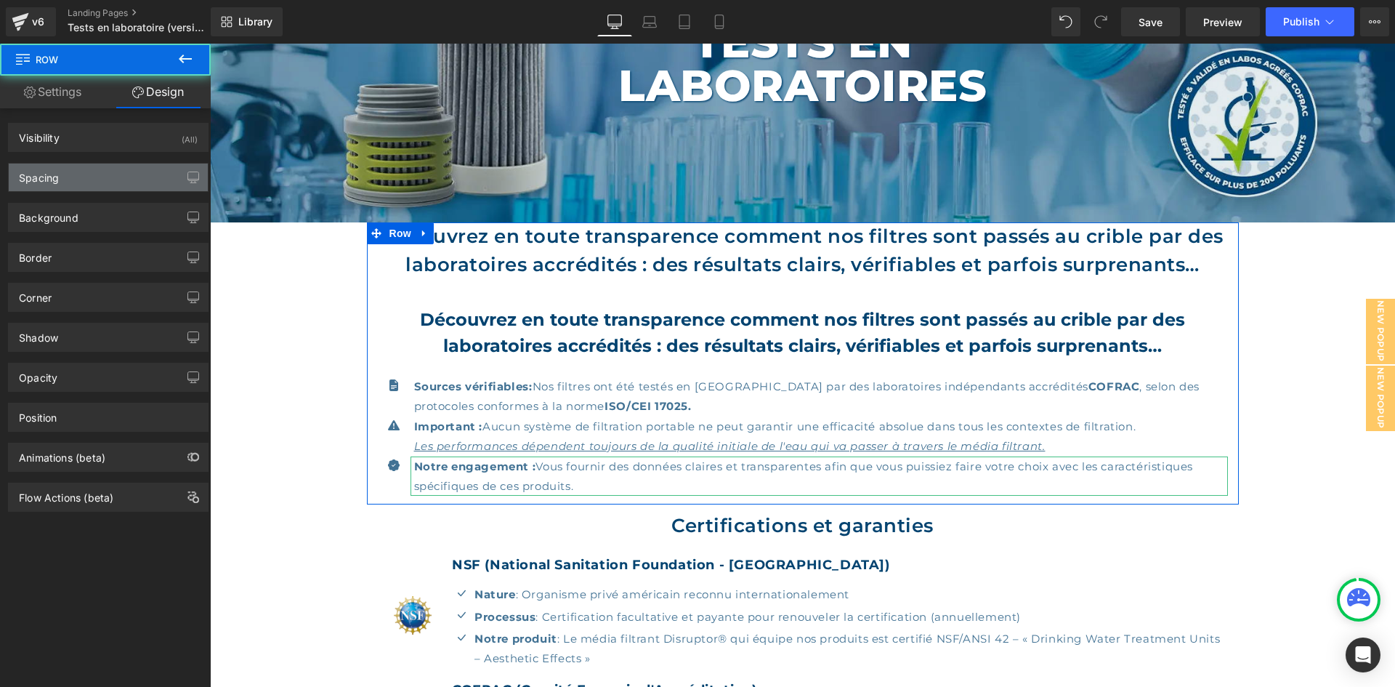
click at [71, 181] on div "Spacing" at bounding box center [108, 178] width 199 height 28
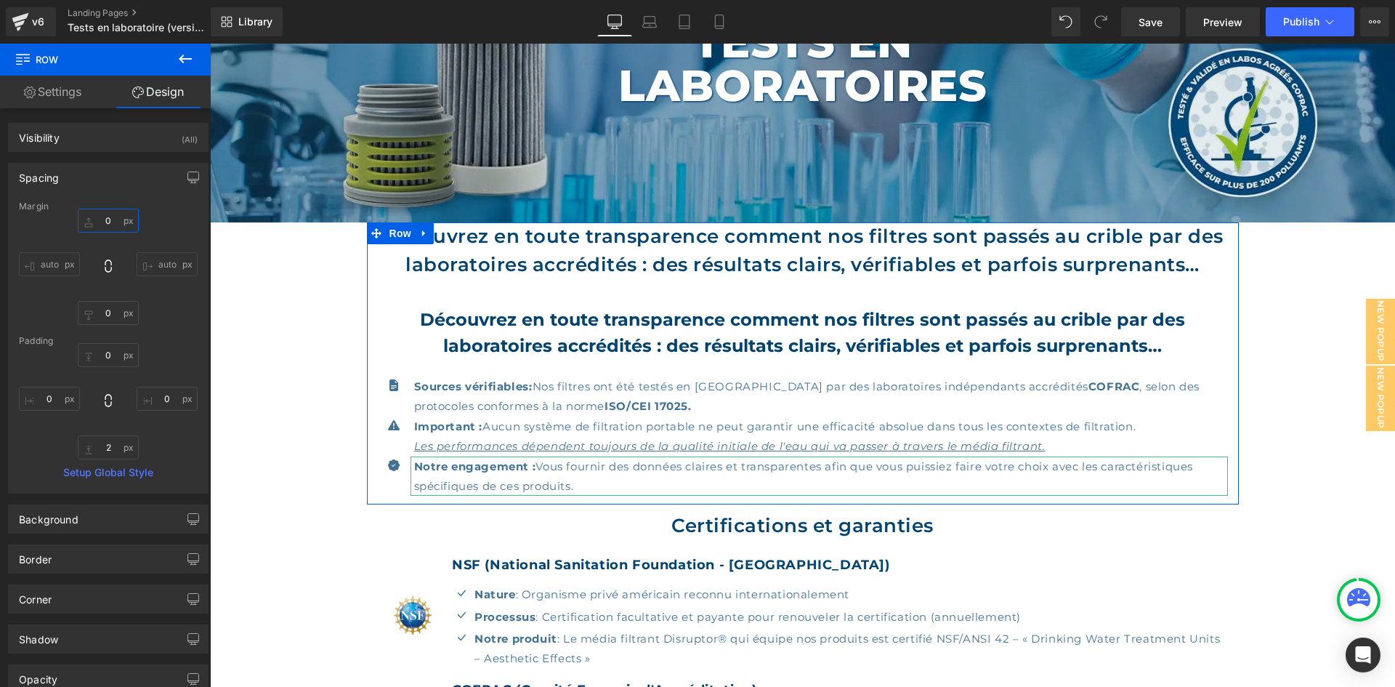
click at [117, 217] on input "0" at bounding box center [108, 221] width 61 height 24
click at [128, 360] on input "0" at bounding box center [108, 355] width 61 height 24
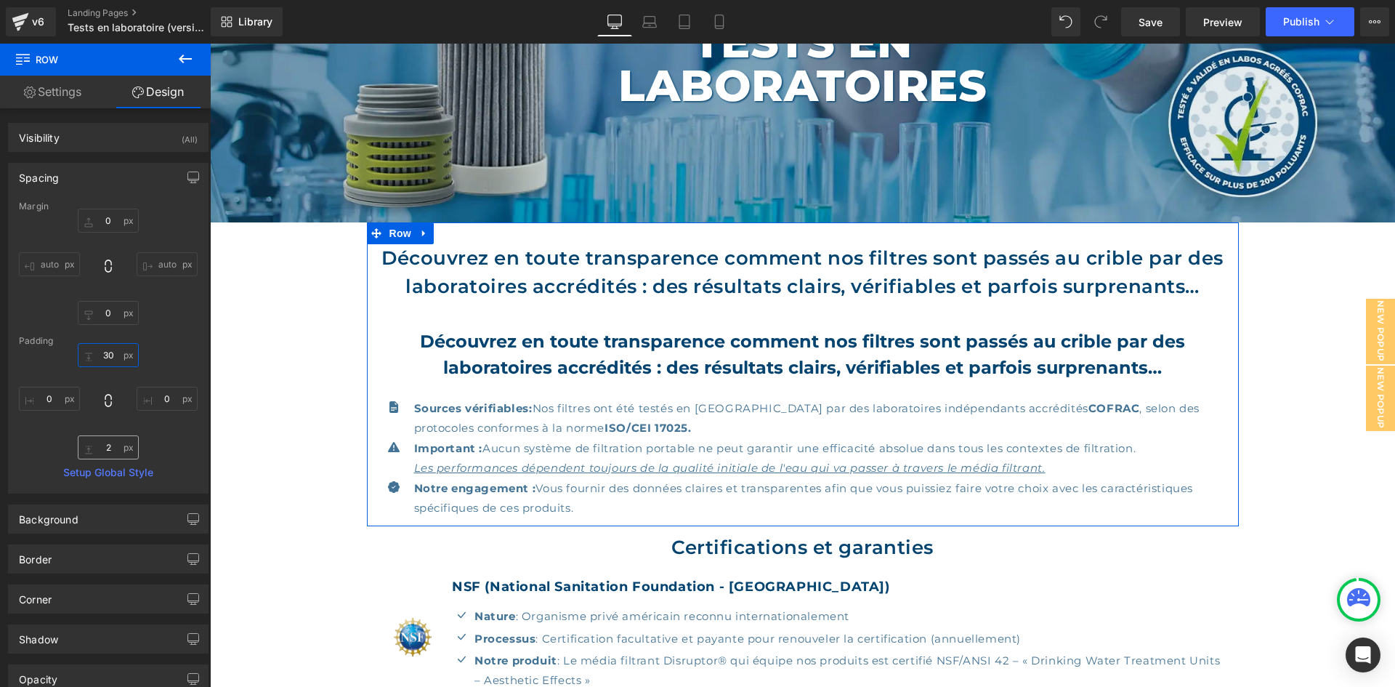
type input "30"
click at [100, 448] on input "2" at bounding box center [108, 447] width 61 height 24
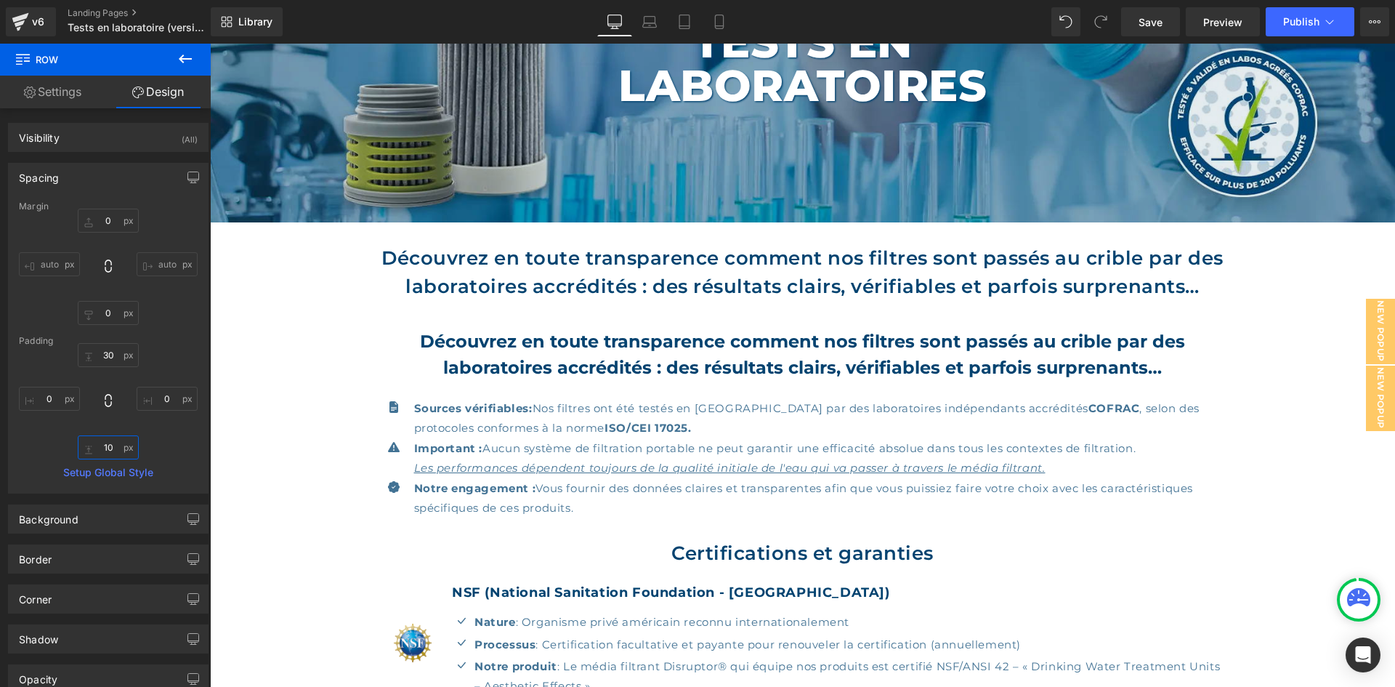
type input "10"
click at [192, 62] on icon at bounding box center [185, 58] width 17 height 17
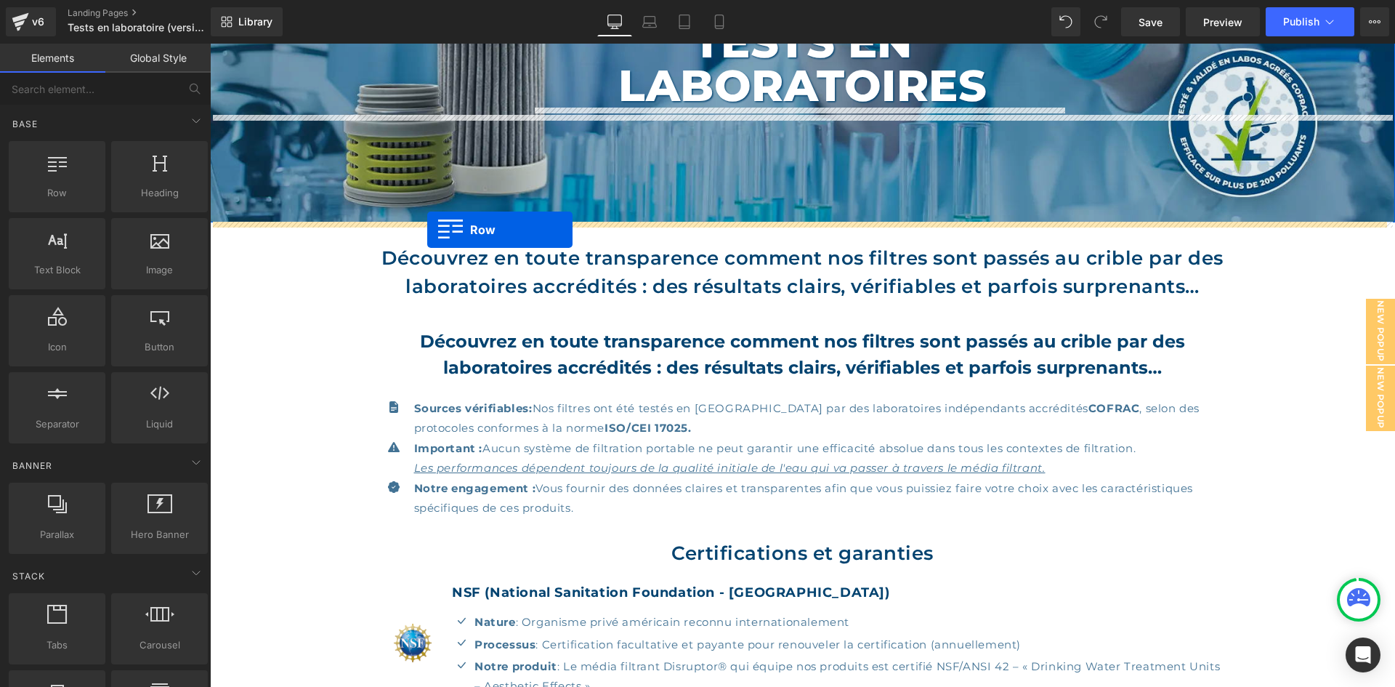
drag, startPoint x: 251, startPoint y: 235, endPoint x: 428, endPoint y: 229, distance: 177.5
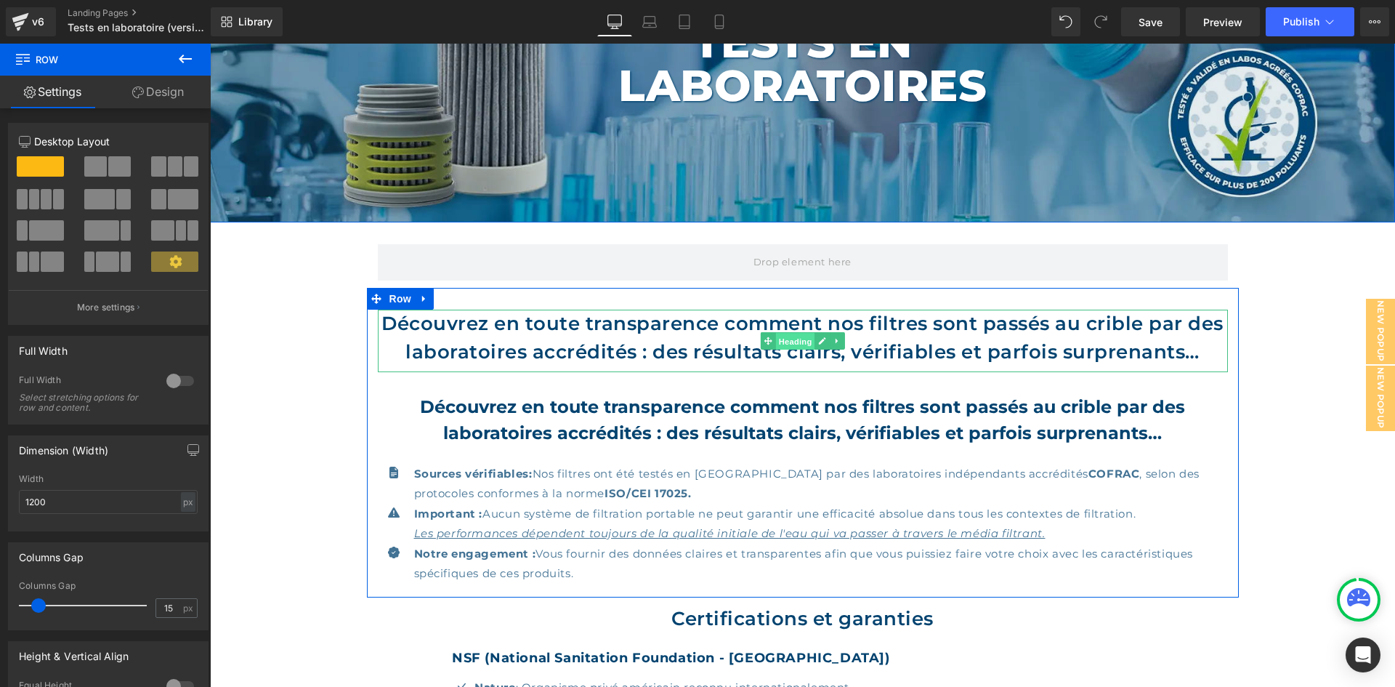
click at [799, 337] on span "Heading" at bounding box center [795, 341] width 39 height 17
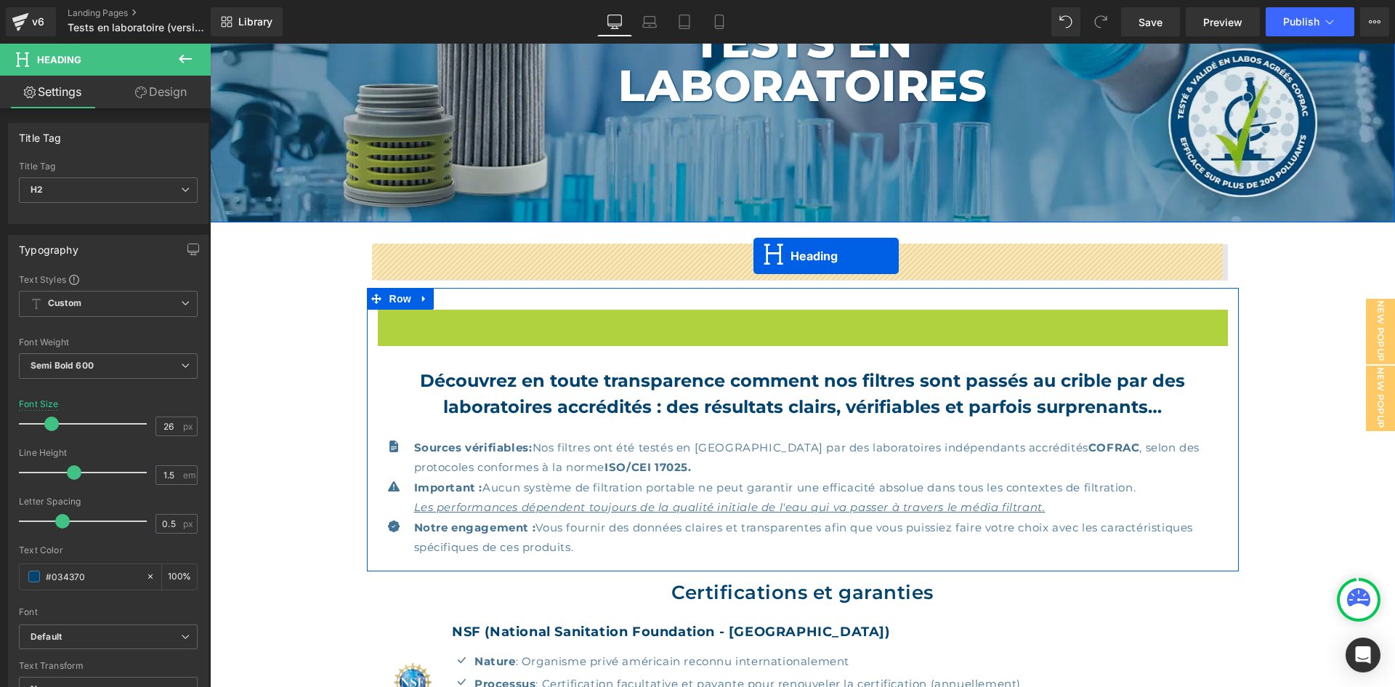
drag, startPoint x: 759, startPoint y: 339, endPoint x: 754, endPoint y: 256, distance: 83.7
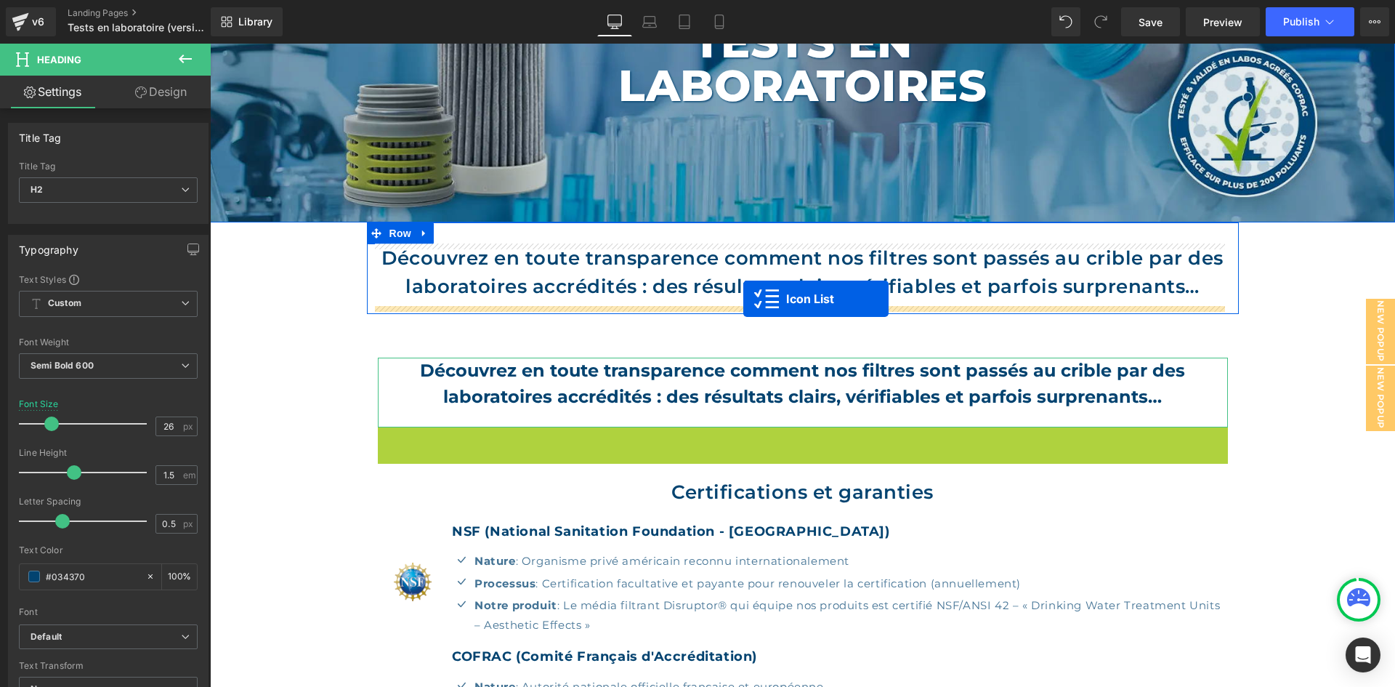
drag, startPoint x: 765, startPoint y: 435, endPoint x: 744, endPoint y: 299, distance: 138.4
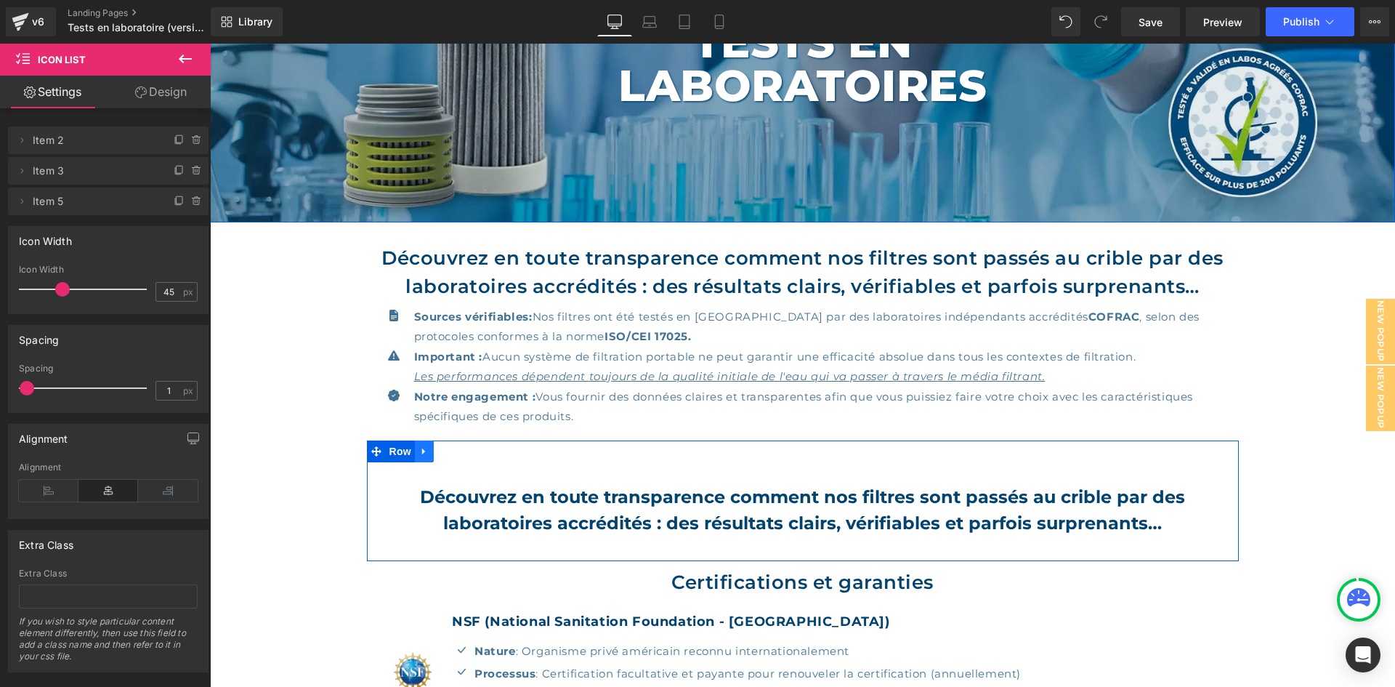
click at [425, 455] on link at bounding box center [424, 451] width 19 height 22
click at [457, 452] on icon at bounding box center [462, 451] width 10 height 10
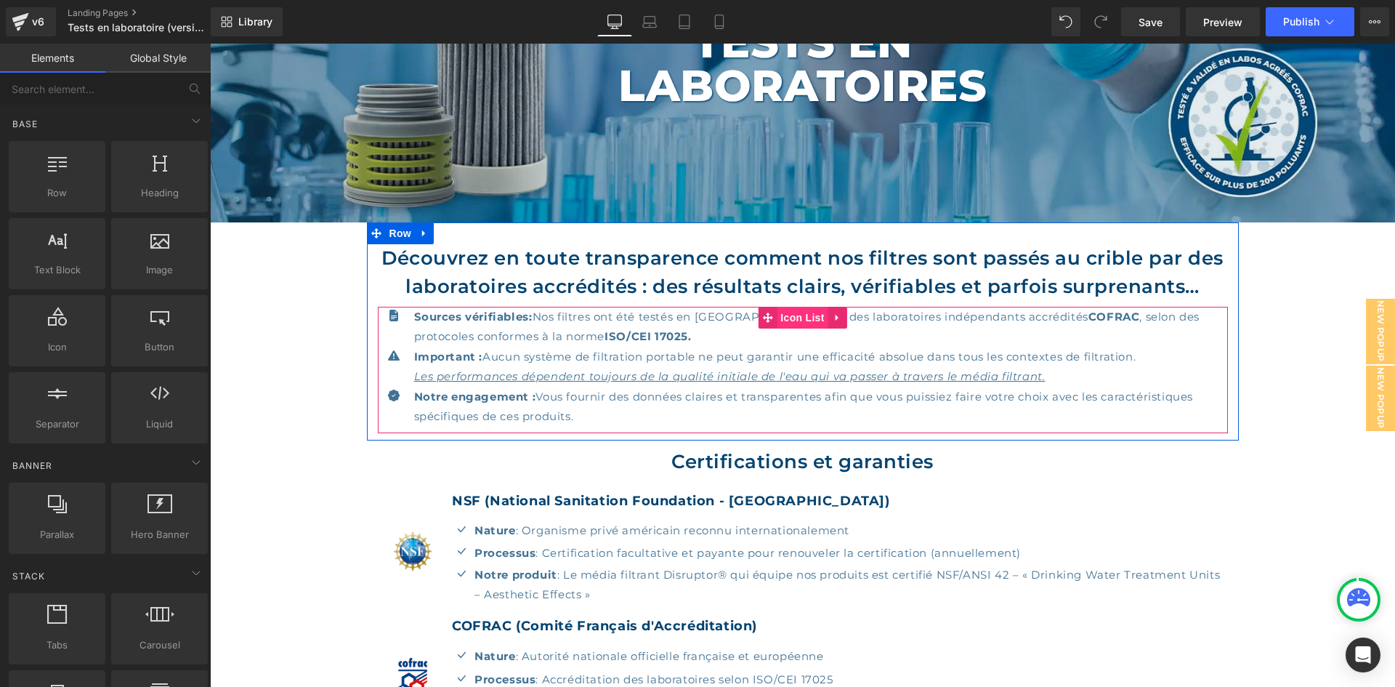
click at [777, 312] on span "Icon List" at bounding box center [802, 318] width 51 height 22
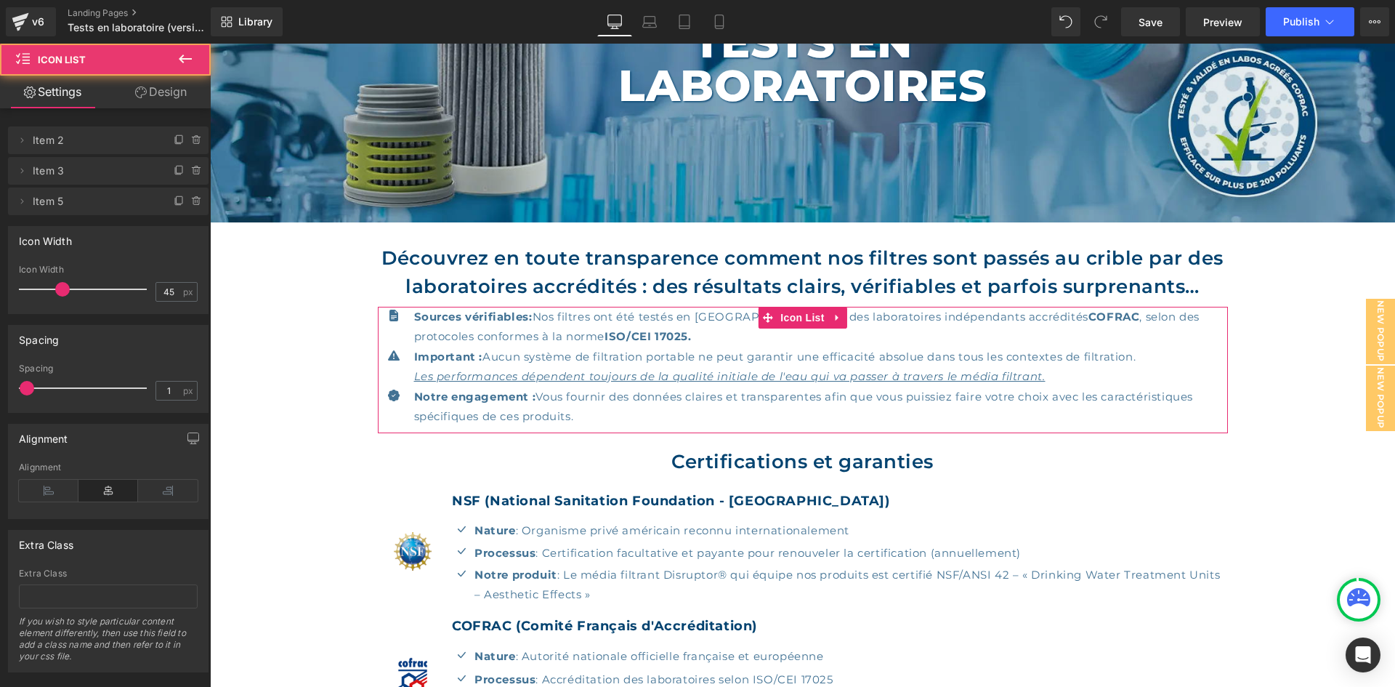
click at [140, 84] on link "Design" at bounding box center [160, 92] width 105 height 33
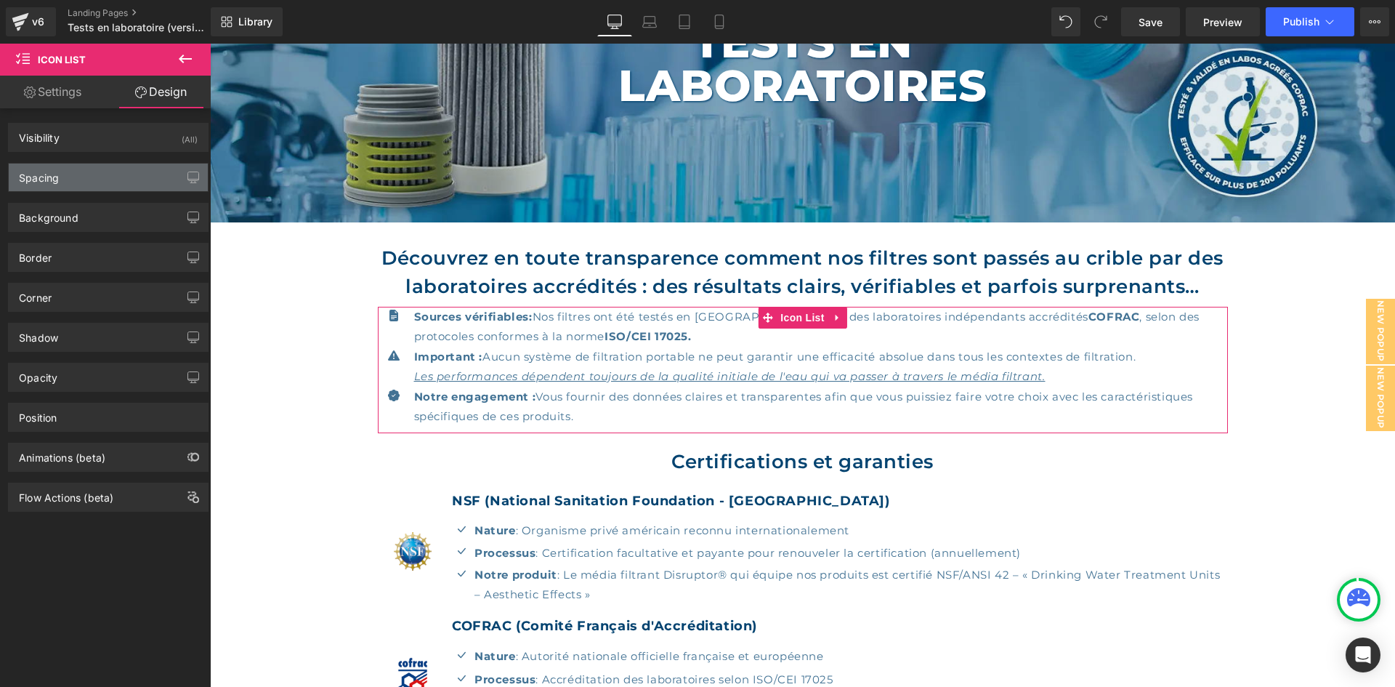
click at [106, 166] on div "Spacing" at bounding box center [108, 178] width 199 height 28
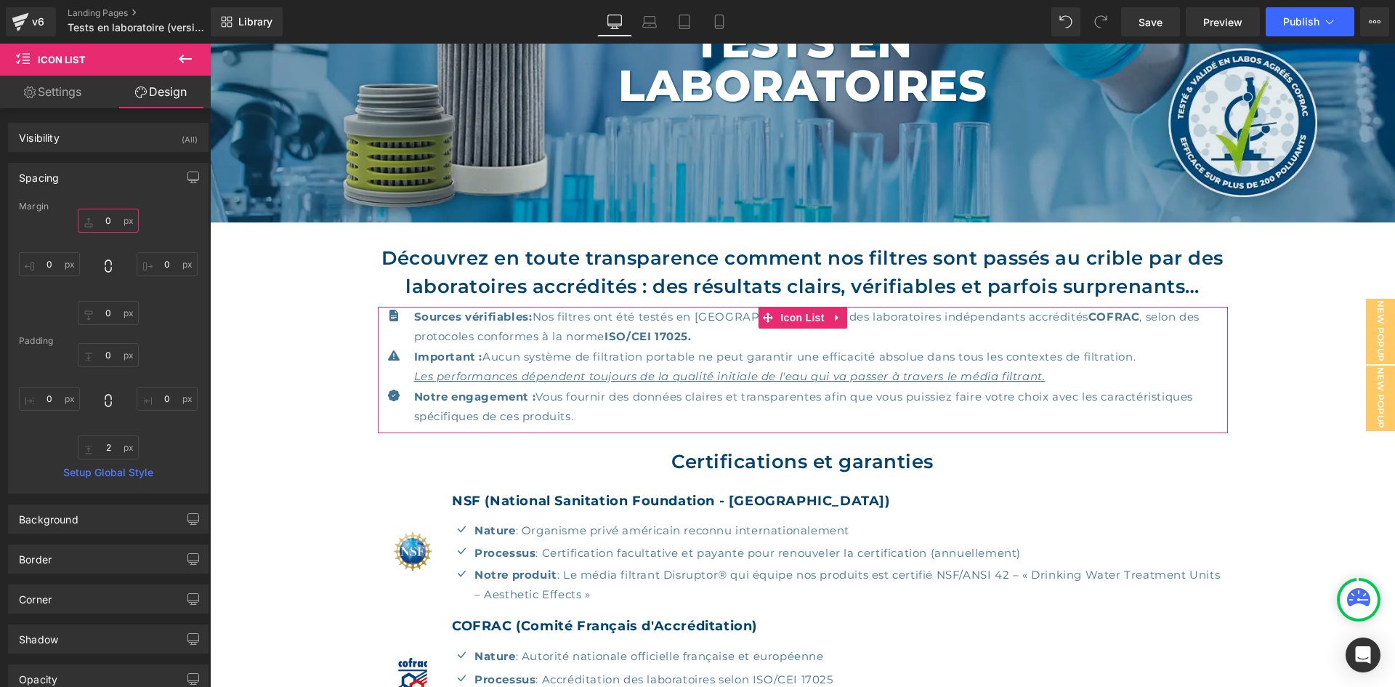
click at [119, 213] on input "text" at bounding box center [108, 221] width 61 height 24
type input "20"
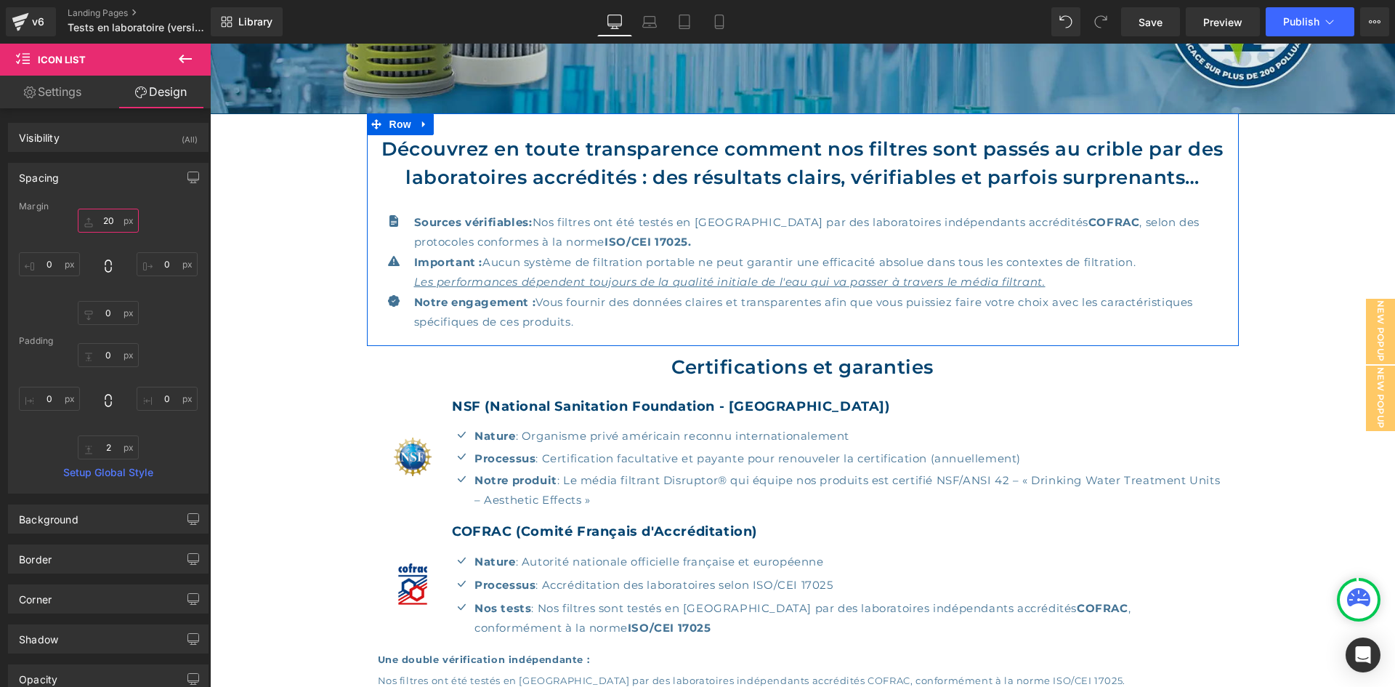
scroll to position [346, 0]
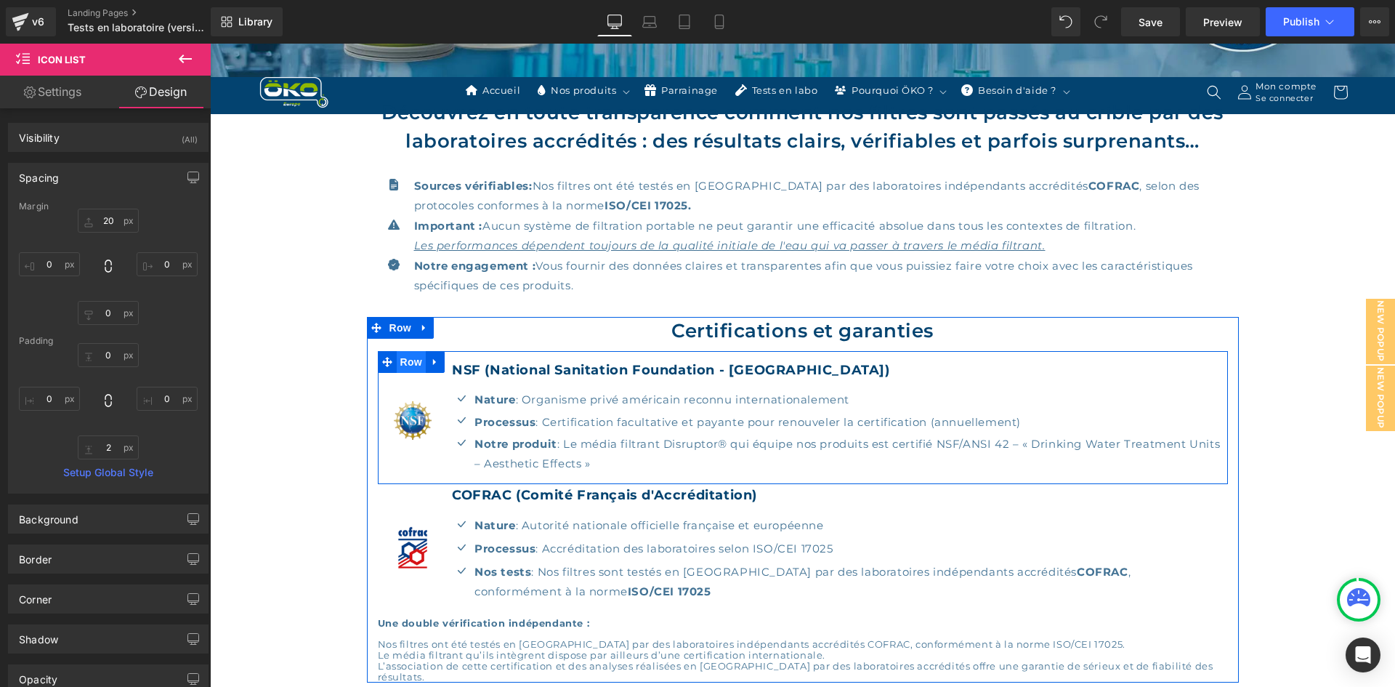
click at [411, 365] on span "Row" at bounding box center [411, 362] width 29 height 22
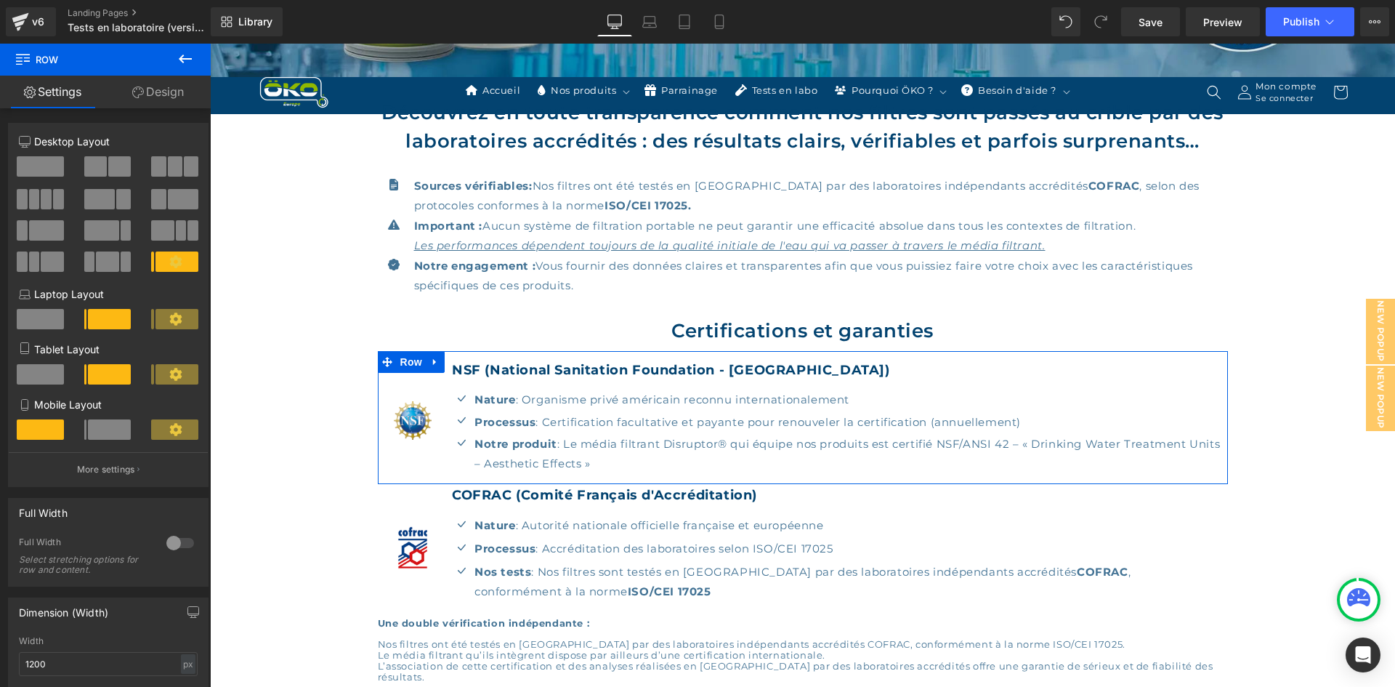
click at [174, 97] on link "Design" at bounding box center [157, 92] width 105 height 33
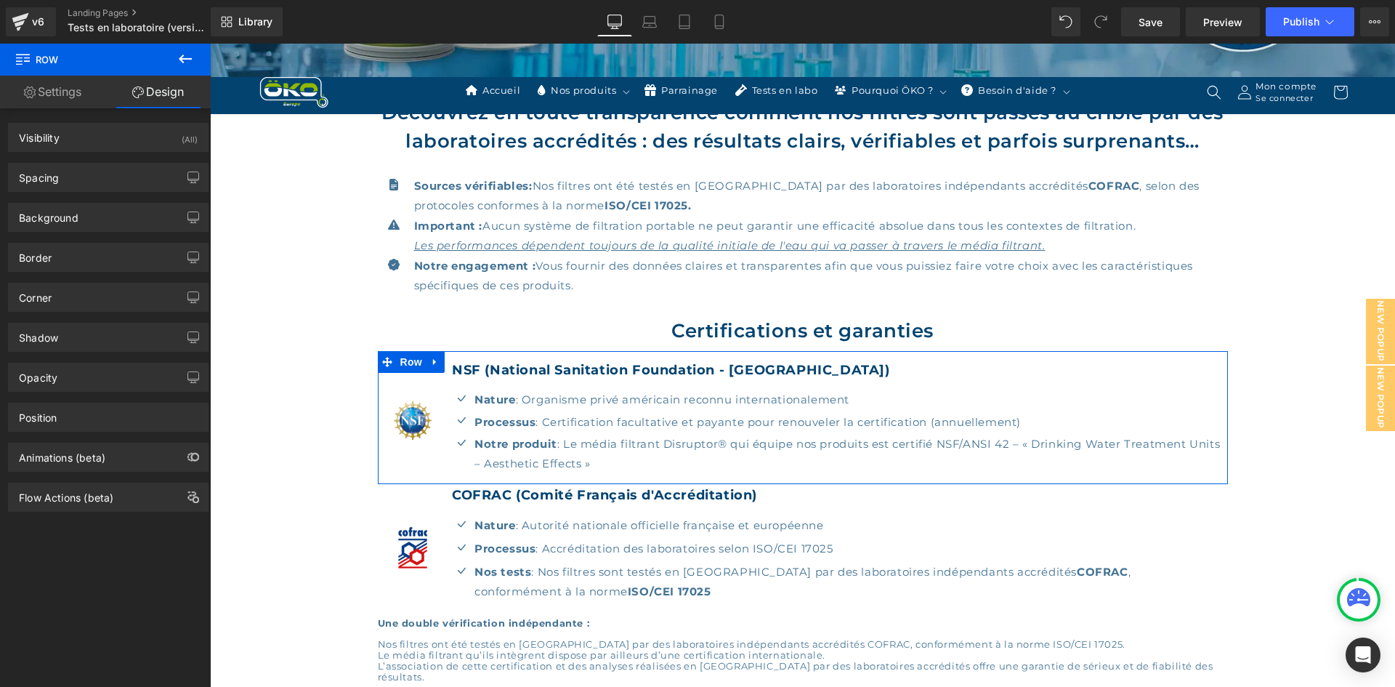
click at [80, 158] on div "Spacing [GEOGRAPHIC_DATA] 0 auto 0 auto [GEOGRAPHIC_DATA] 15 0 7 0 Setup Global…" at bounding box center [108, 172] width 217 height 40
click at [81, 165] on div "Spacing" at bounding box center [108, 178] width 199 height 28
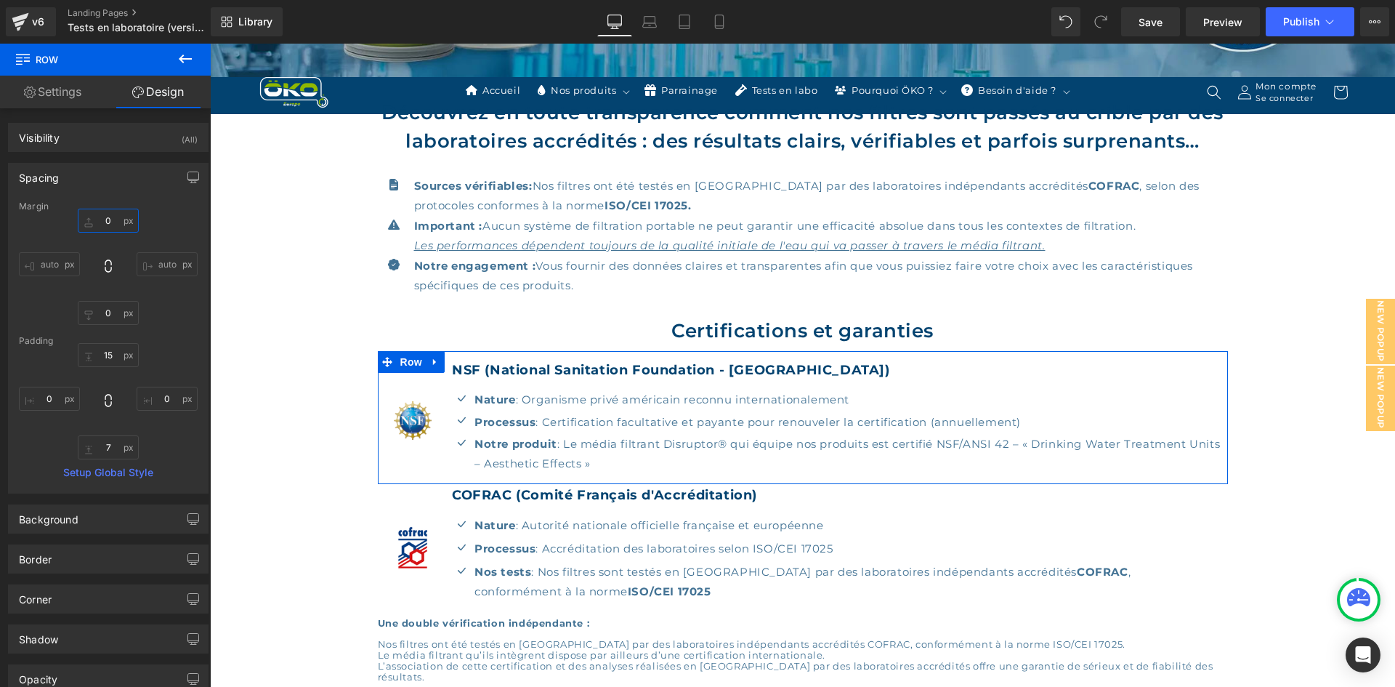
click at [112, 231] on input "0" at bounding box center [108, 221] width 61 height 24
type input "5"
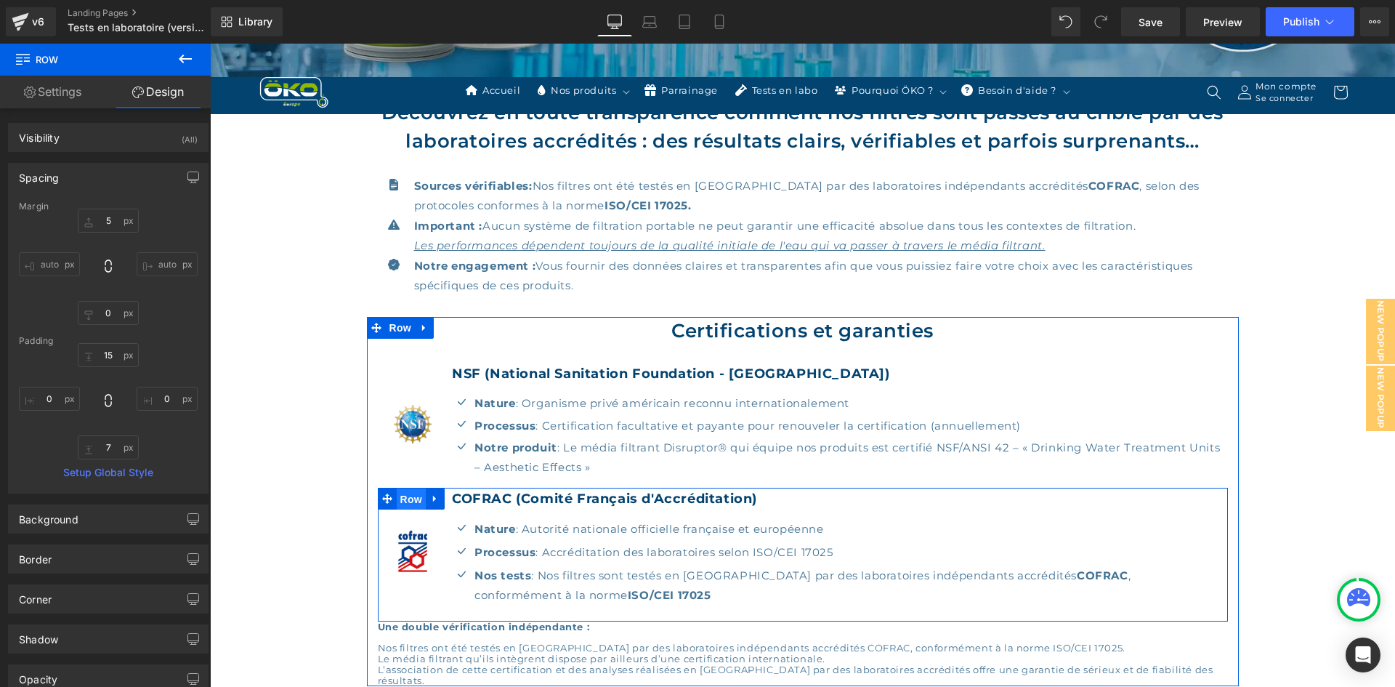
click at [408, 503] on span "Row" at bounding box center [411, 499] width 29 height 22
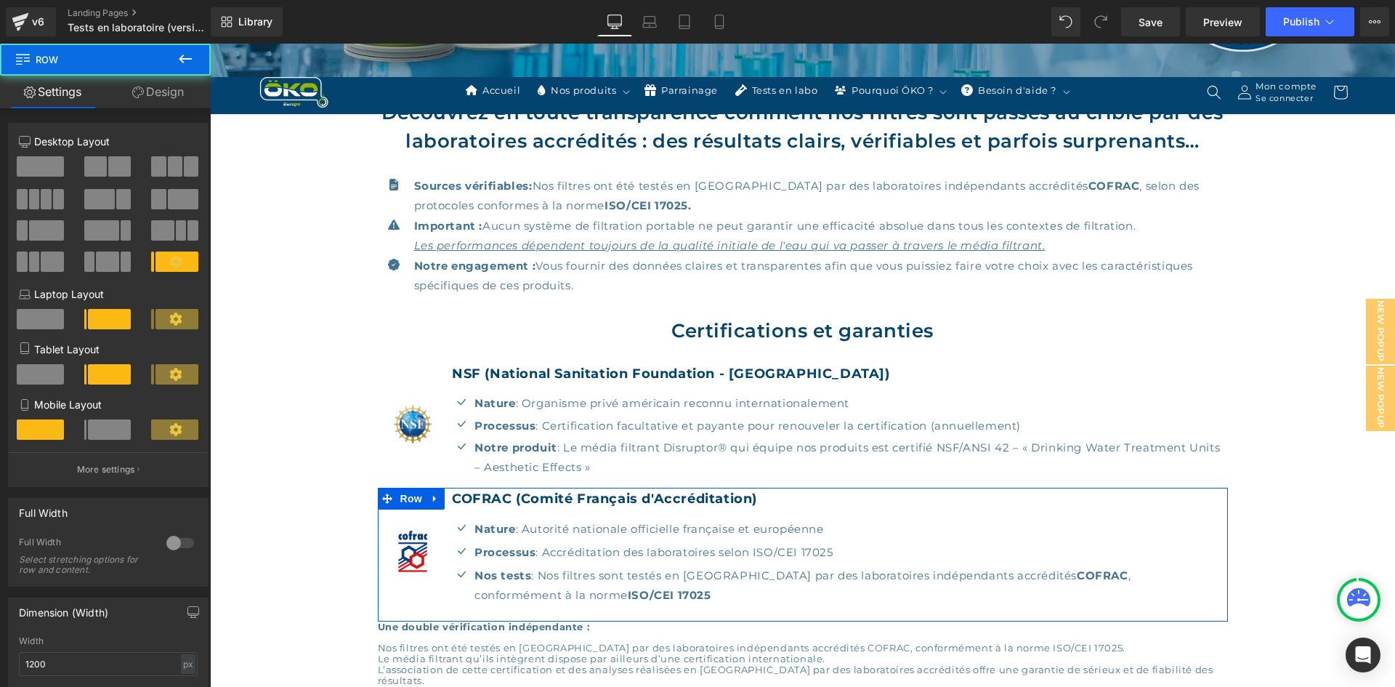
click at [142, 86] on link "Design" at bounding box center [157, 92] width 105 height 33
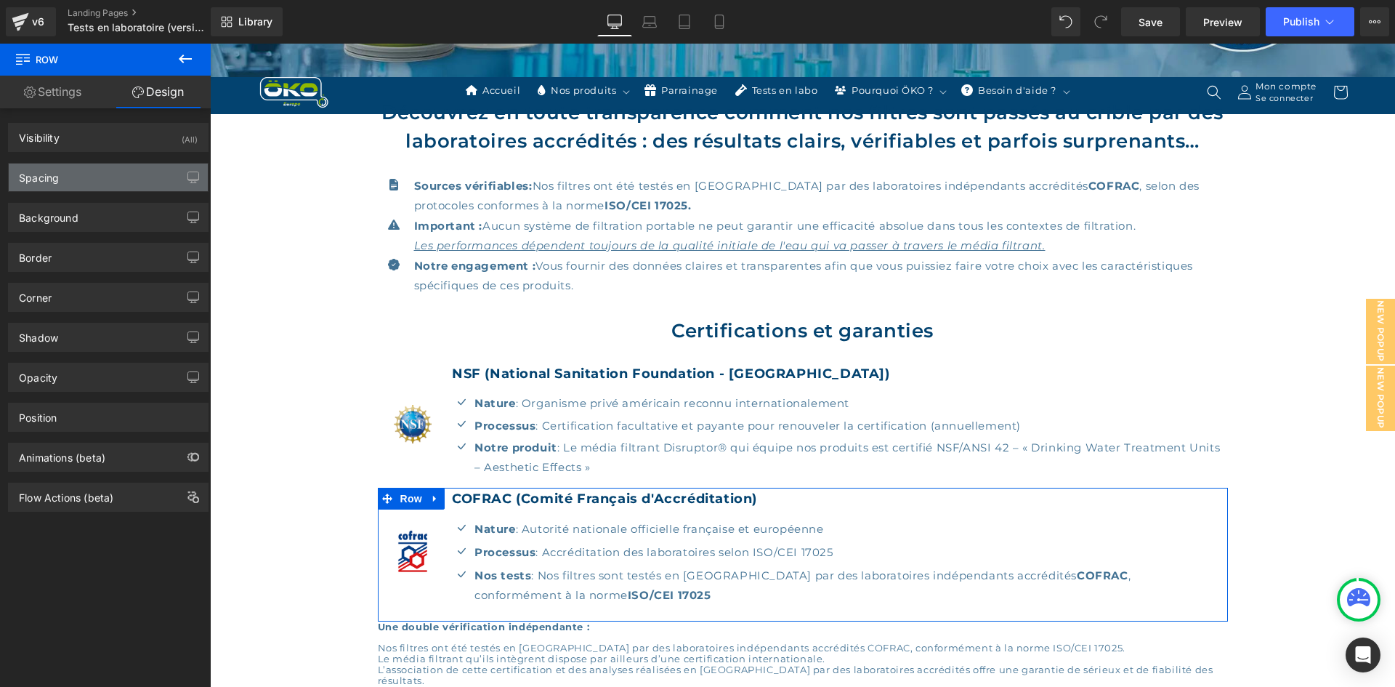
click at [101, 183] on div "Spacing" at bounding box center [108, 178] width 199 height 28
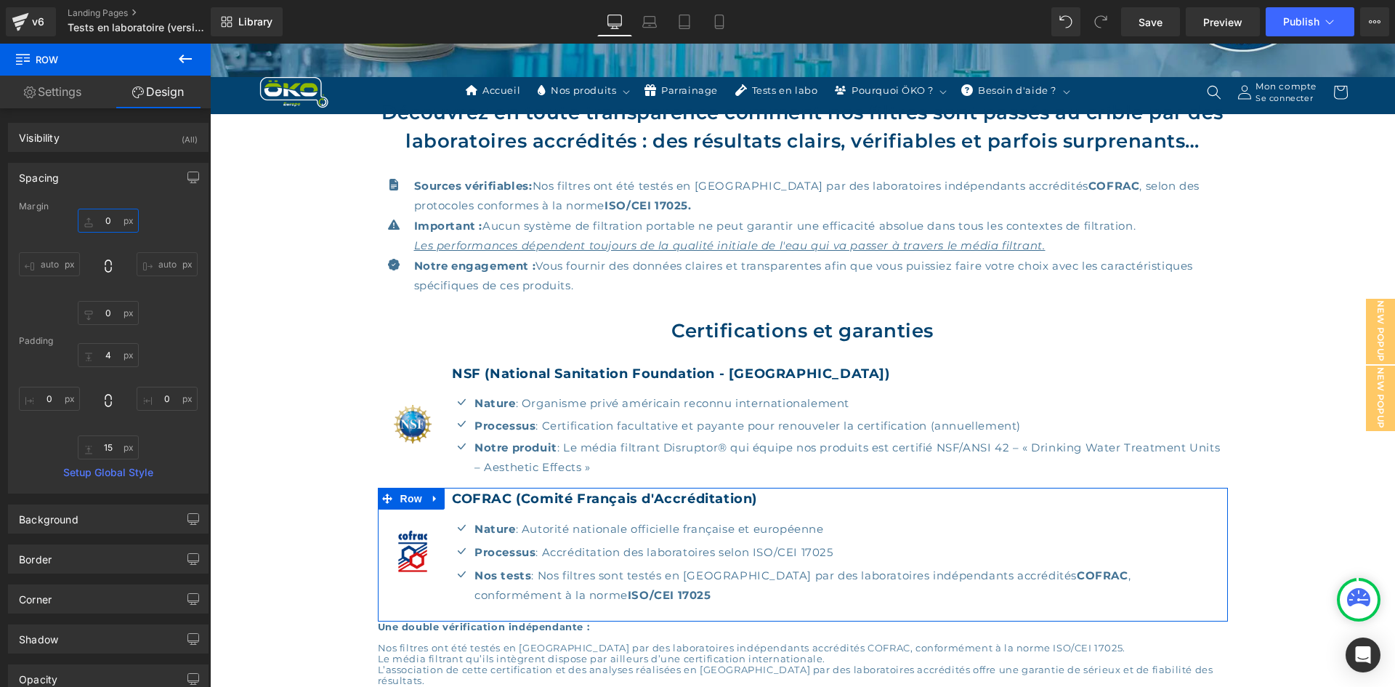
click at [100, 213] on input "text" at bounding box center [108, 221] width 61 height 24
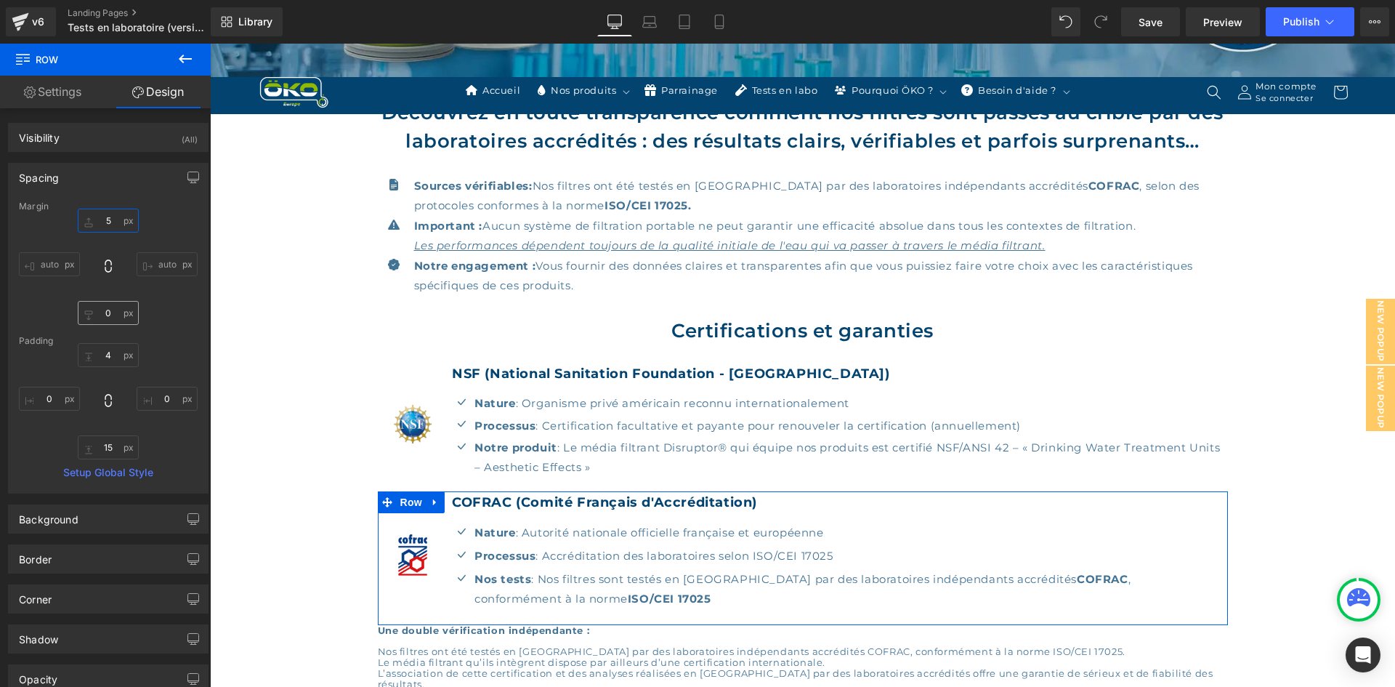
type input "5"
click at [108, 307] on input "text" at bounding box center [108, 313] width 61 height 24
type input "15"
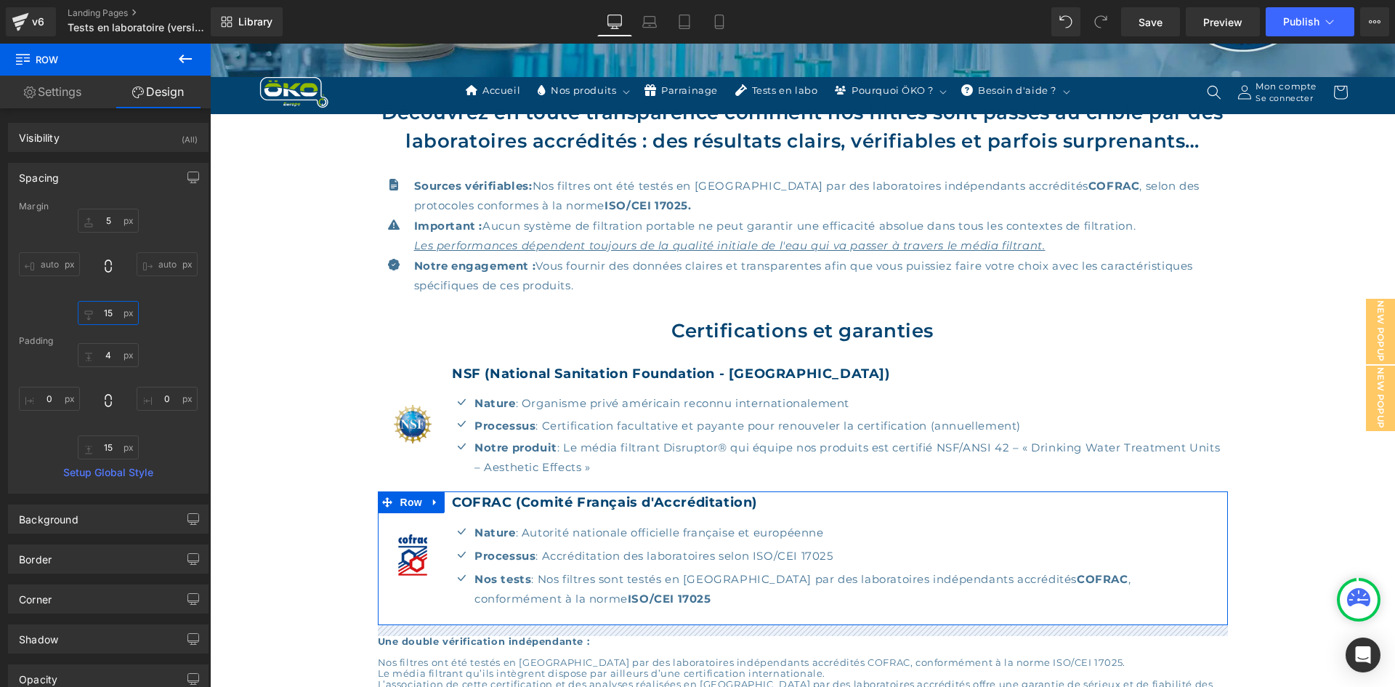
click at [116, 309] on input "15" at bounding box center [108, 313] width 61 height 24
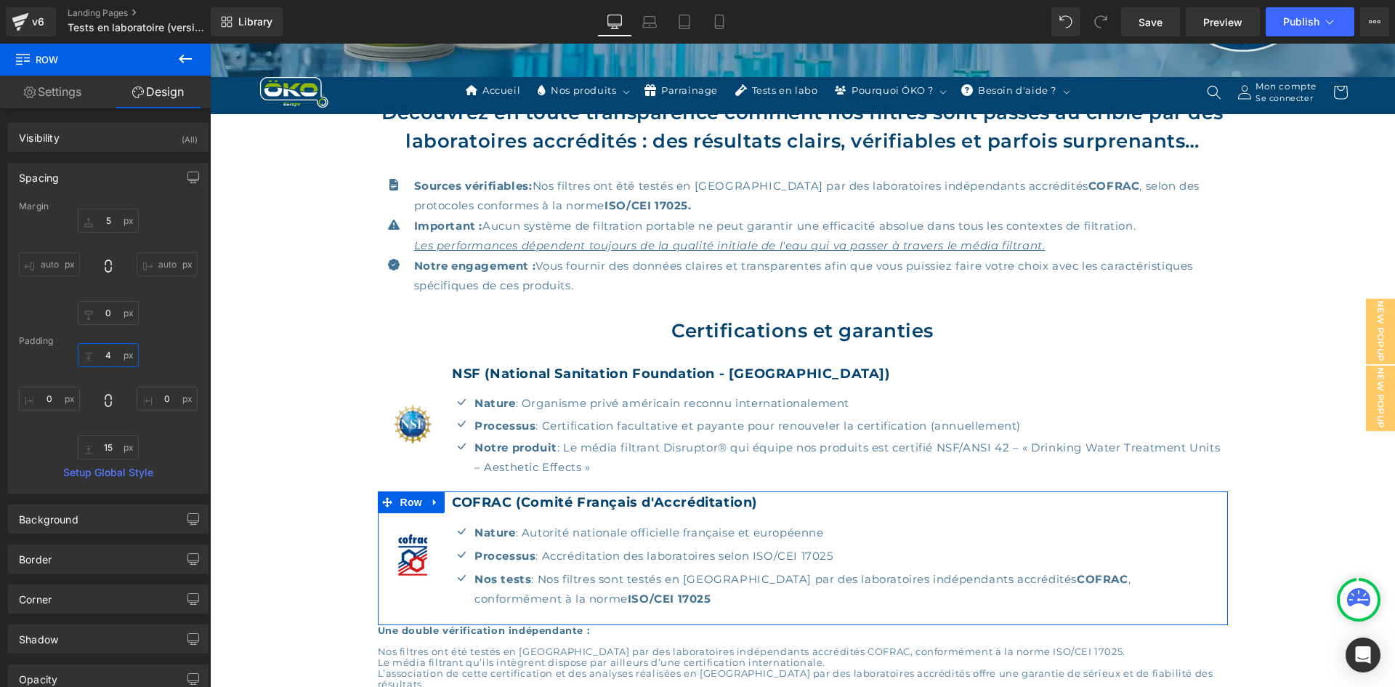
click at [113, 352] on input "text" at bounding box center [108, 355] width 61 height 24
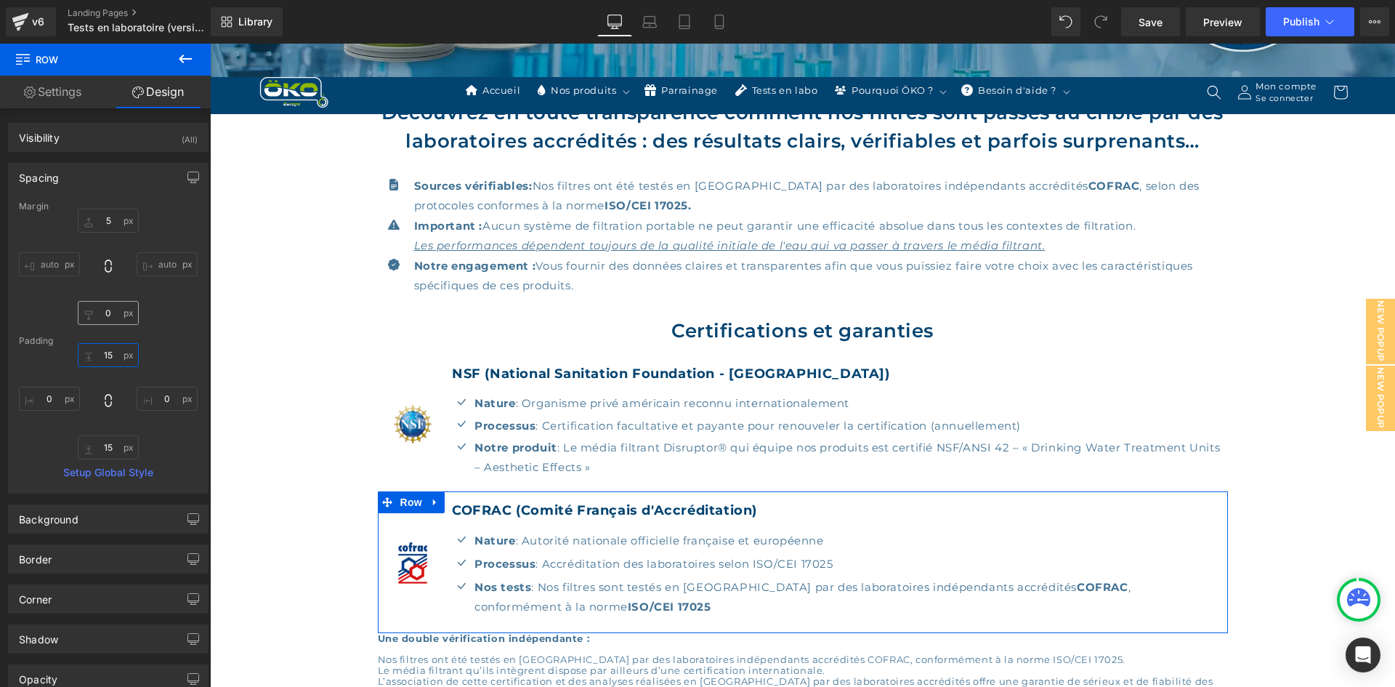
type input "1"
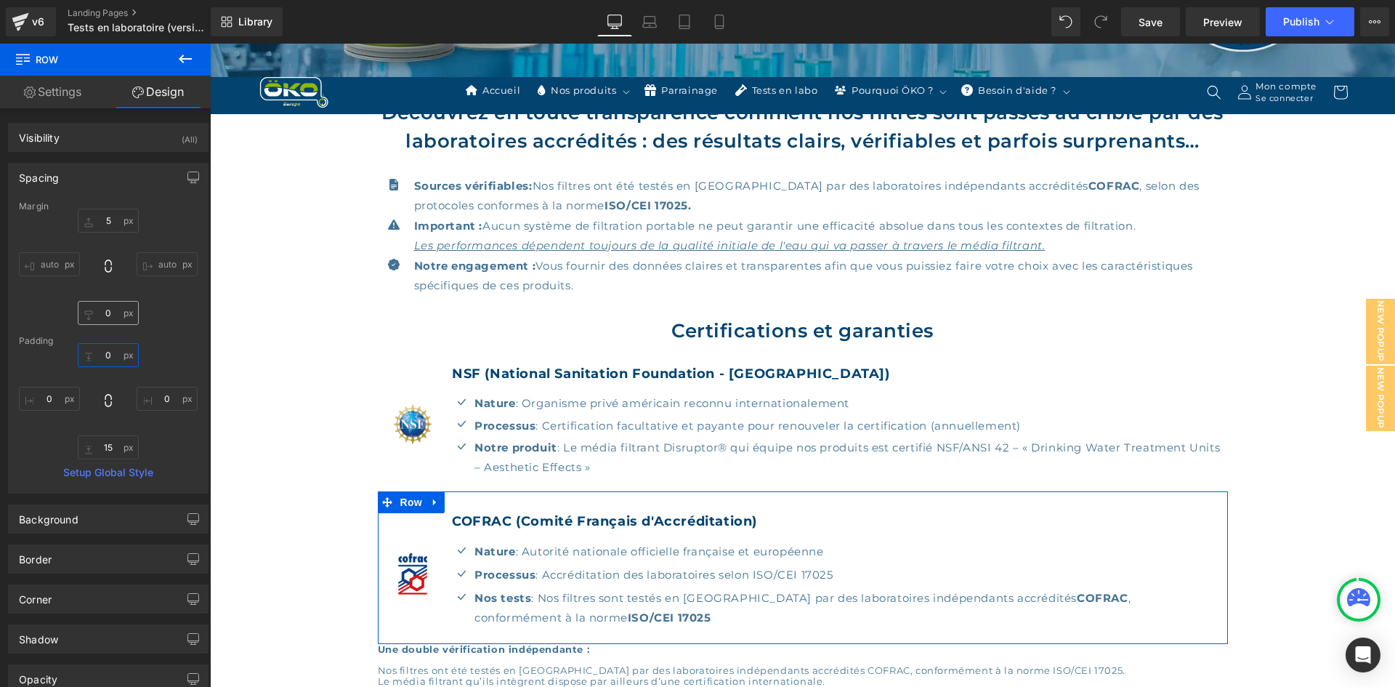
type input "5"
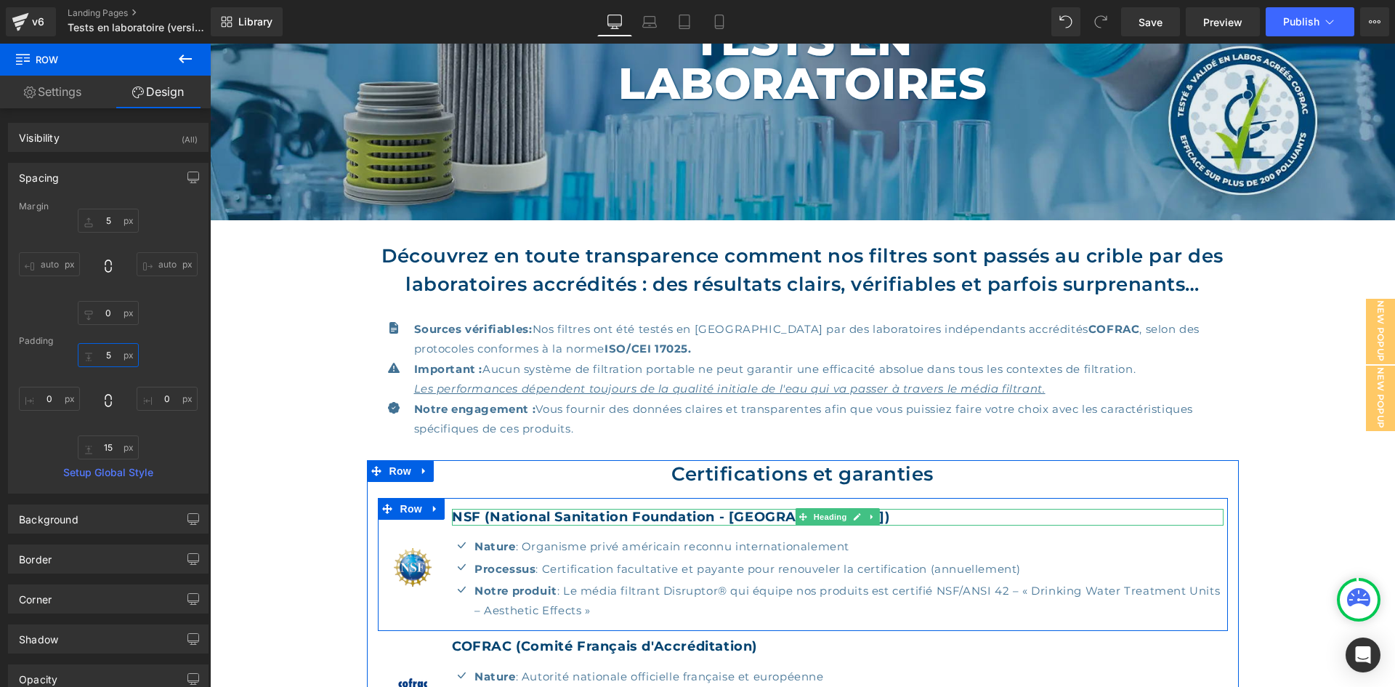
scroll to position [201, 0]
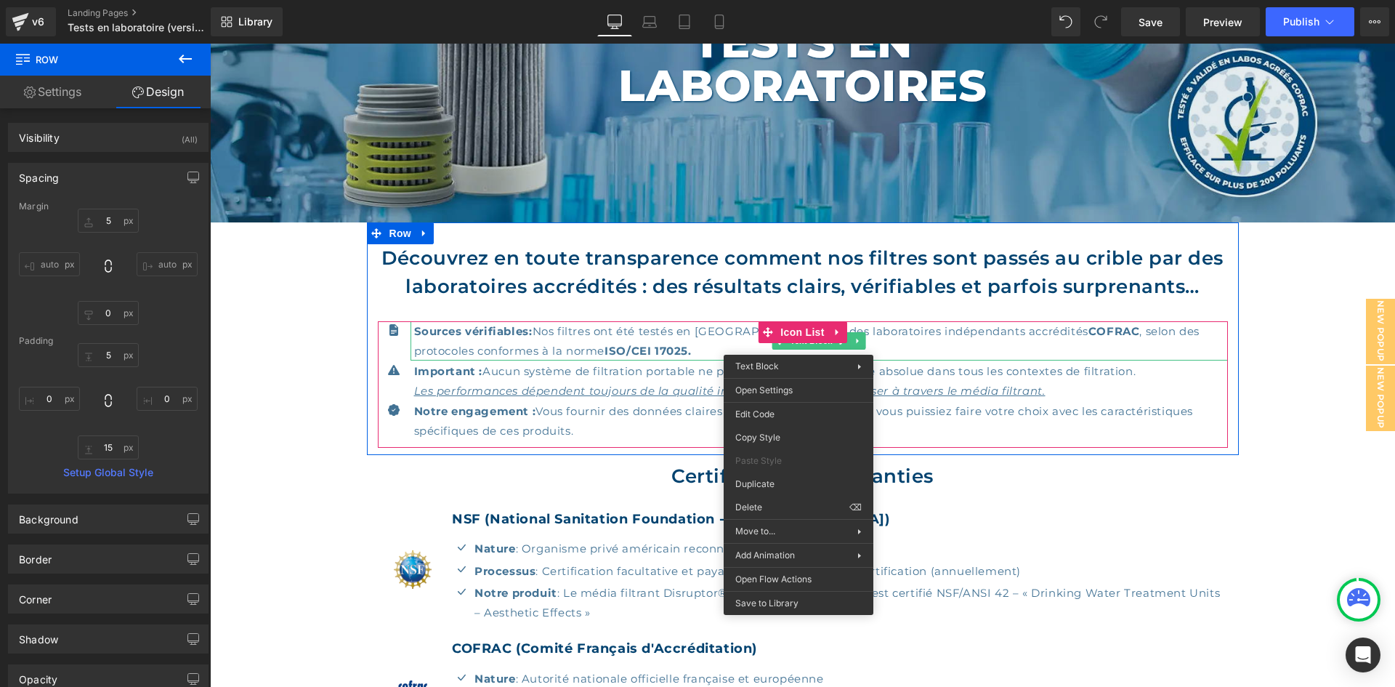
click at [620, 344] on strong "ISO/CEI 17025." at bounding box center [648, 351] width 86 height 14
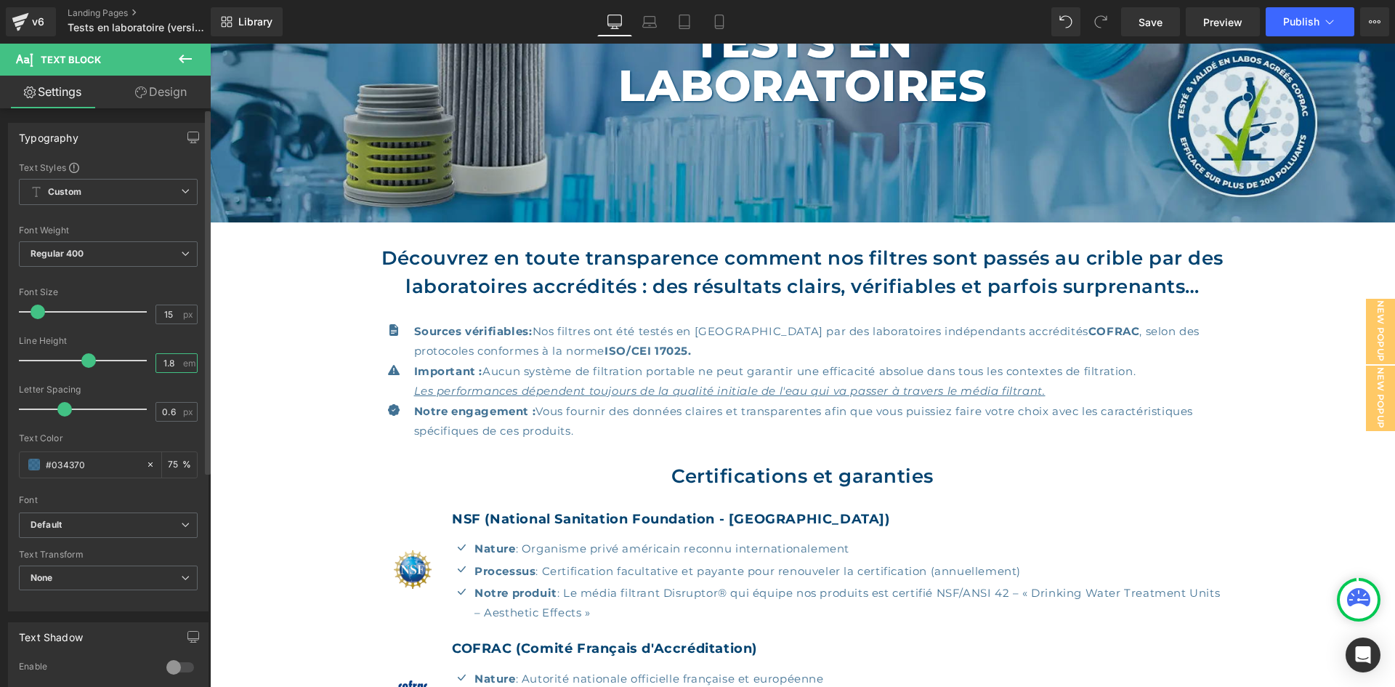
click at [171, 368] on input "1.8" at bounding box center [168, 363] width 25 height 18
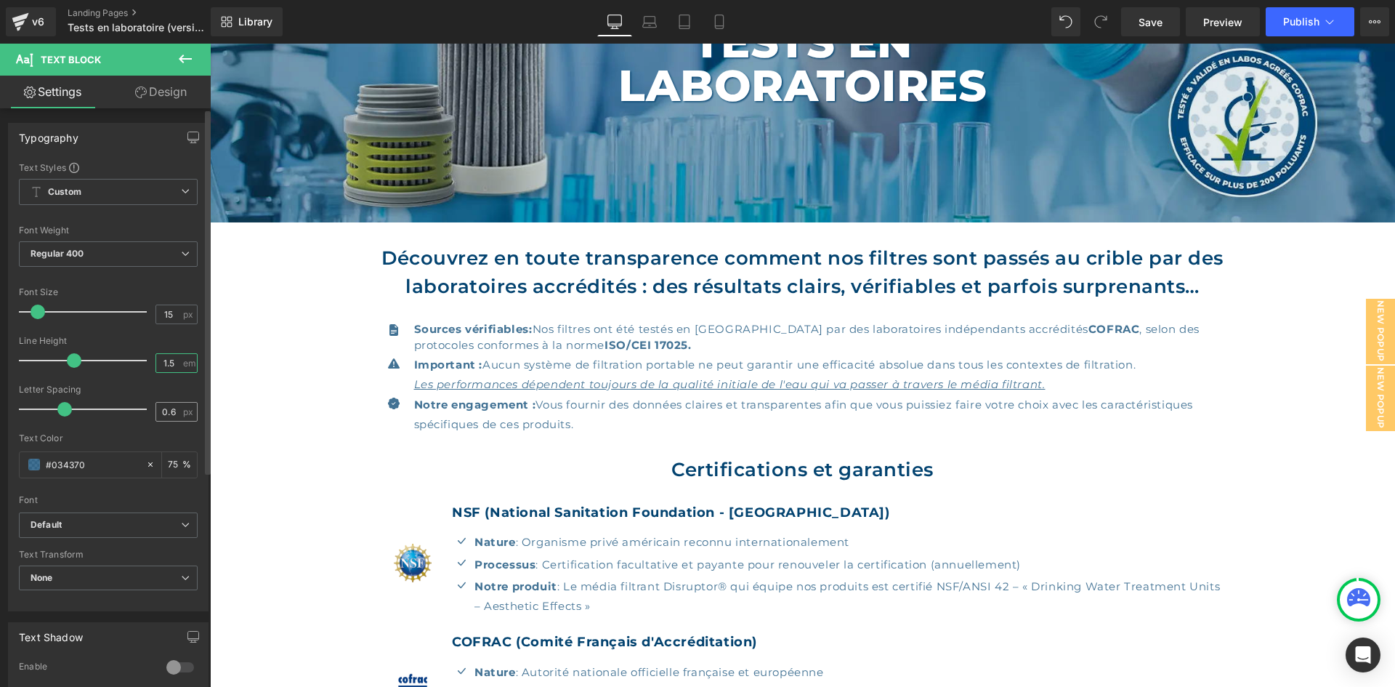
type input "1.5"
click at [174, 416] on input "0.6" at bounding box center [168, 412] width 25 height 18
type input "0.5"
click at [195, 134] on button "button" at bounding box center [193, 138] width 23 height 28
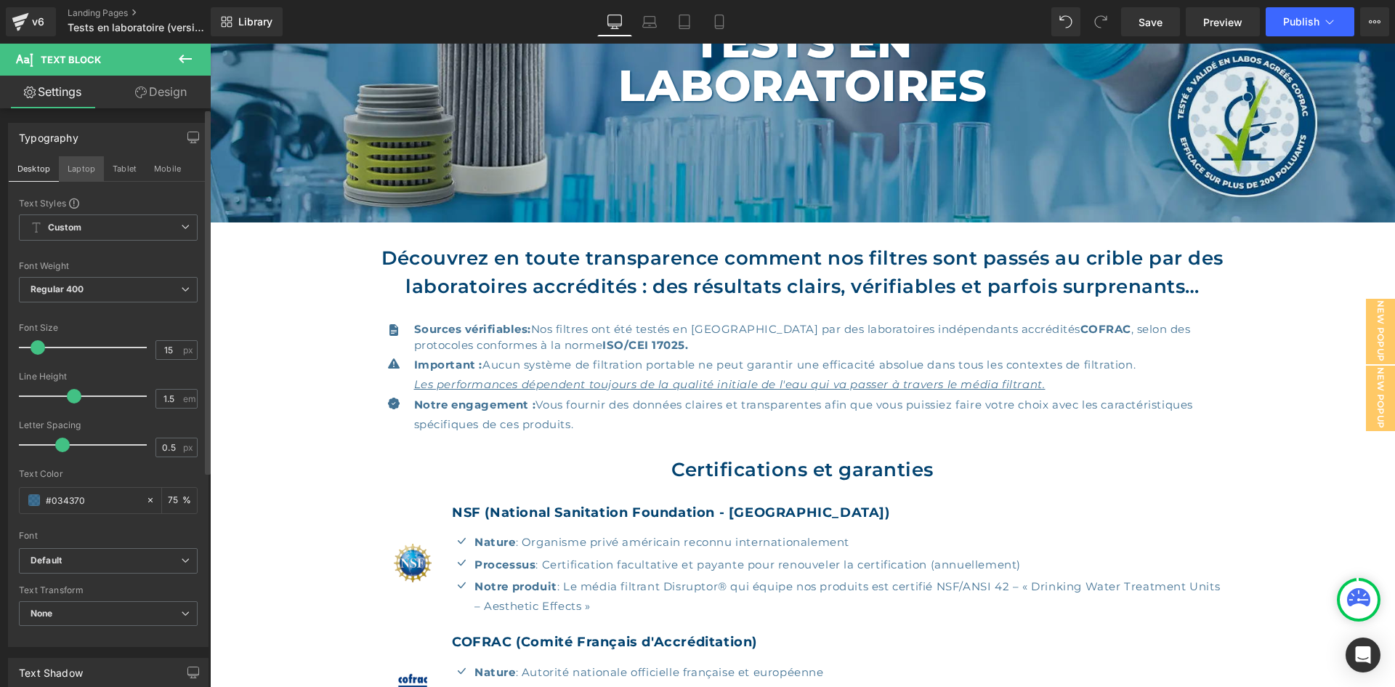
click at [87, 166] on button "Laptop" at bounding box center [81, 168] width 45 height 25
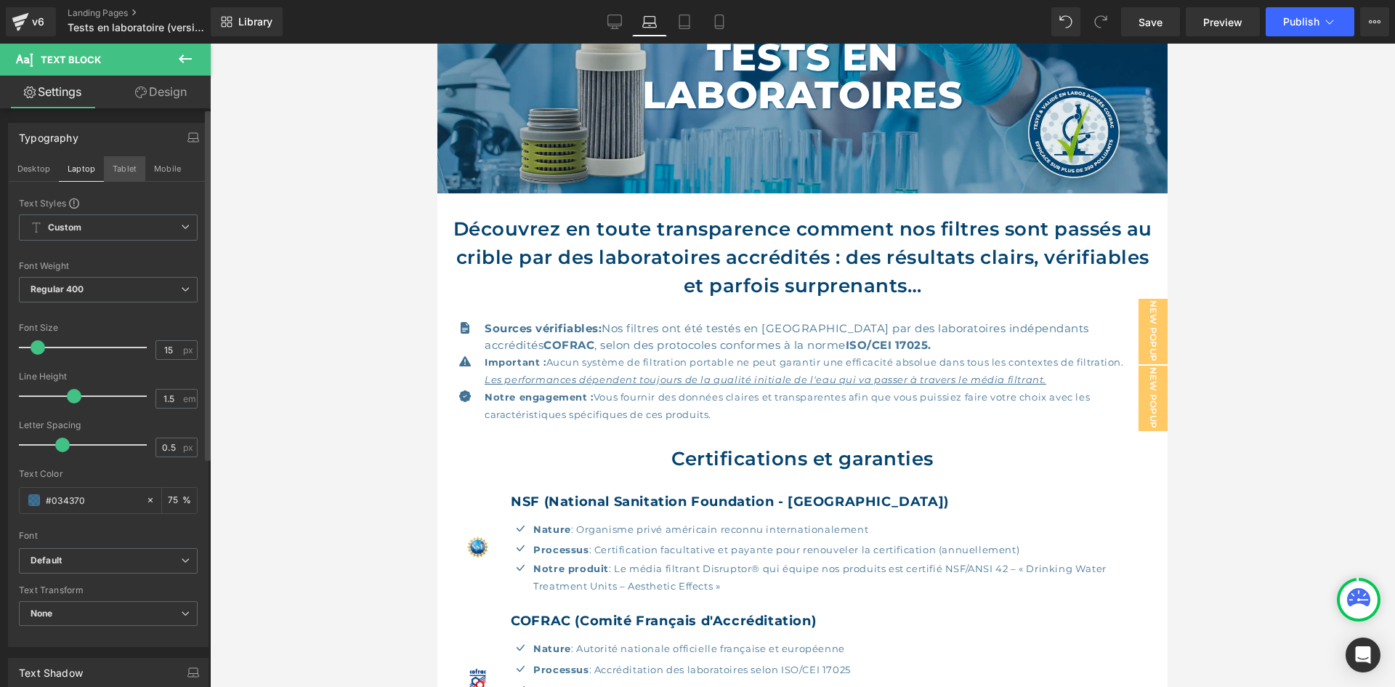
click at [108, 169] on button "Tablet" at bounding box center [124, 168] width 41 height 25
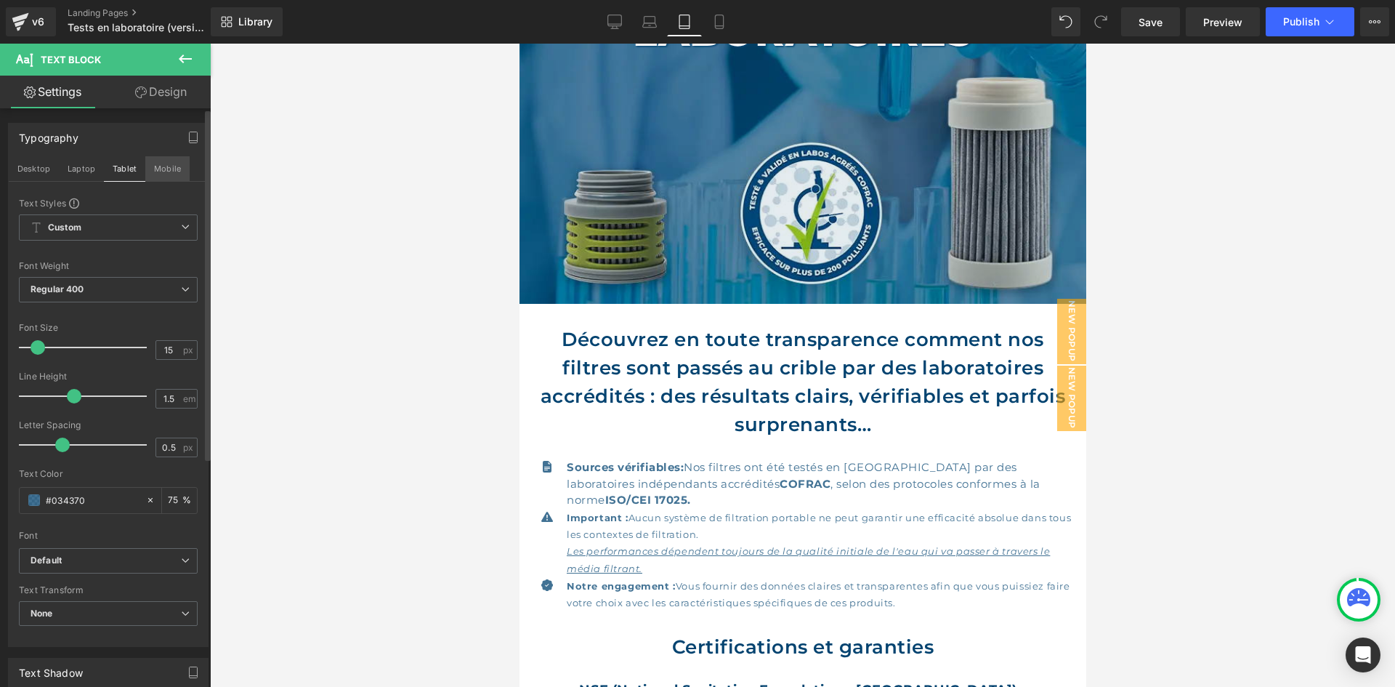
click at [146, 169] on button "Mobile" at bounding box center [167, 168] width 44 height 25
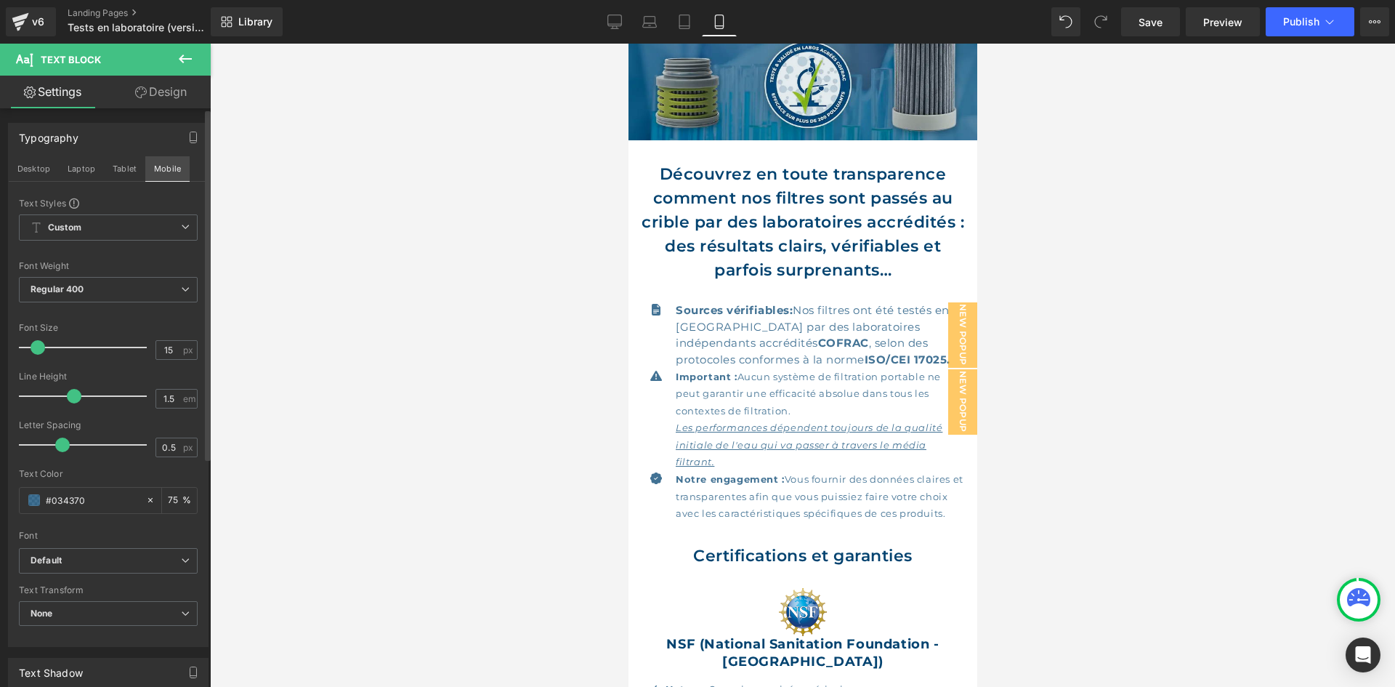
scroll to position [94, 0]
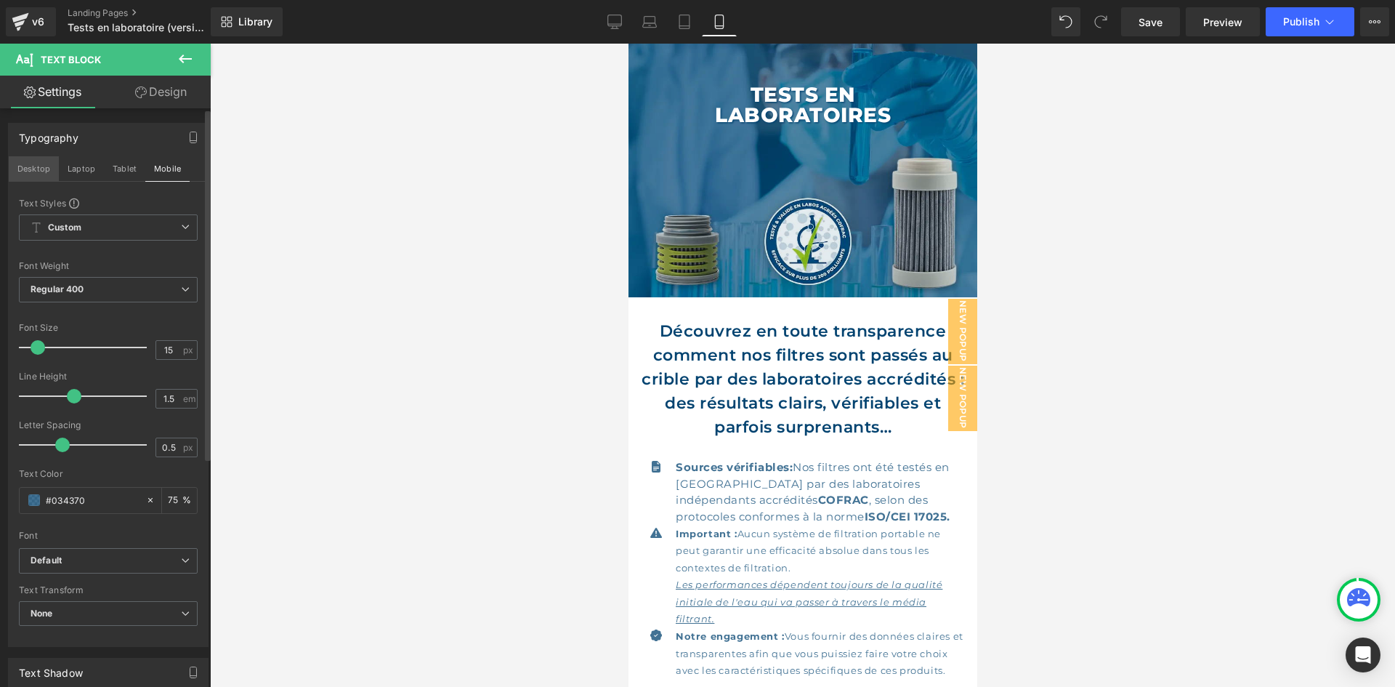
click at [21, 168] on button "Desktop" at bounding box center [34, 168] width 50 height 25
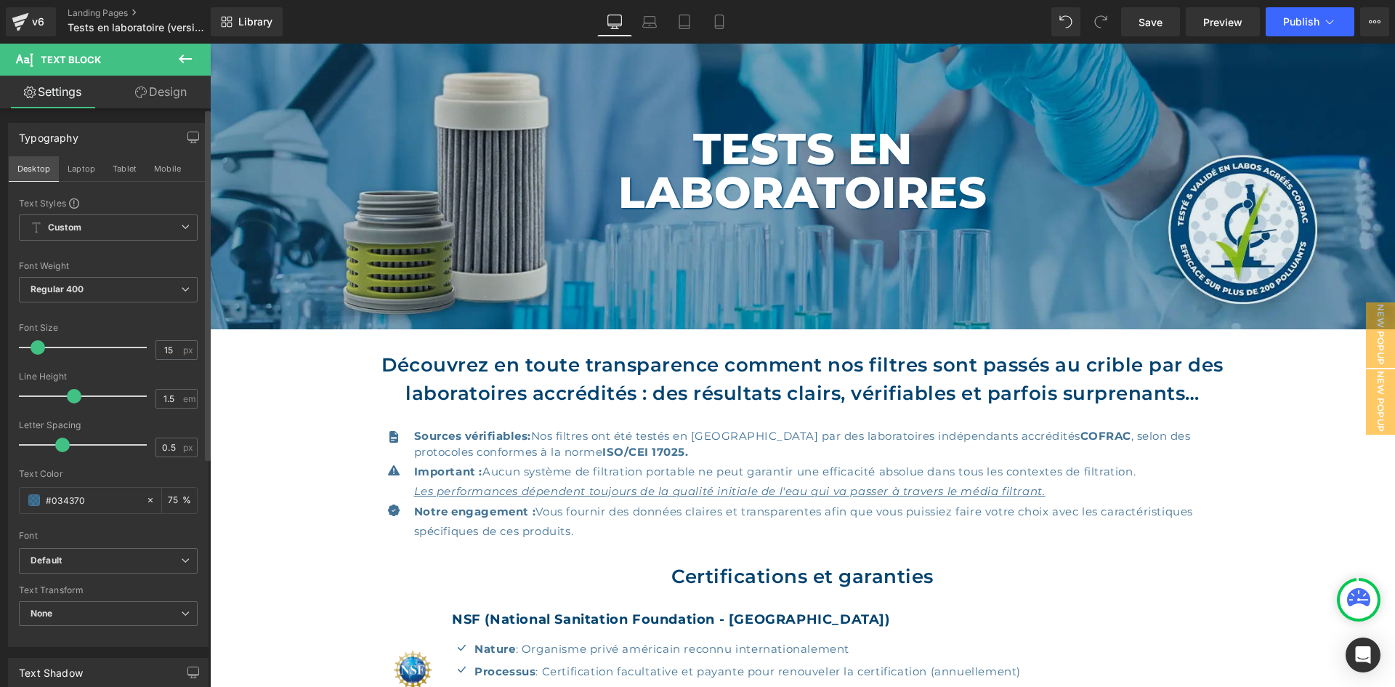
scroll to position [643, 0]
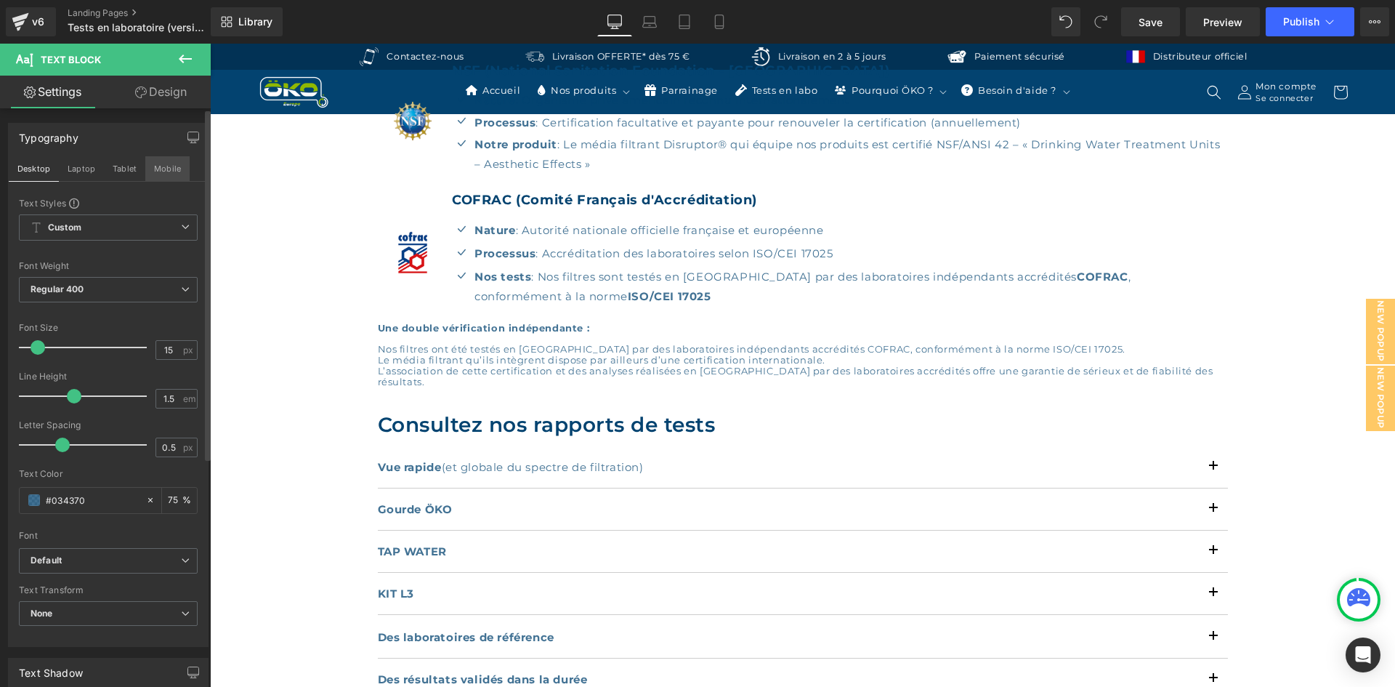
click at [147, 164] on button "Mobile" at bounding box center [167, 168] width 44 height 25
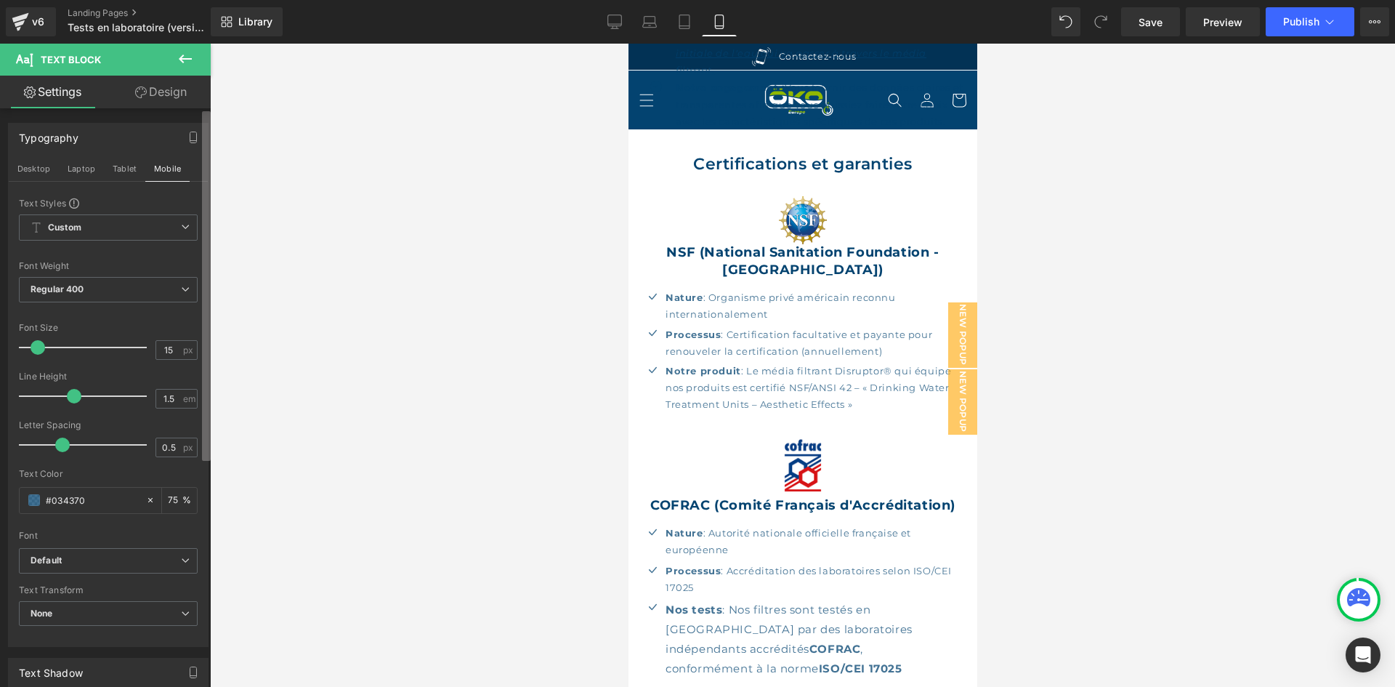
scroll to position [207, 0]
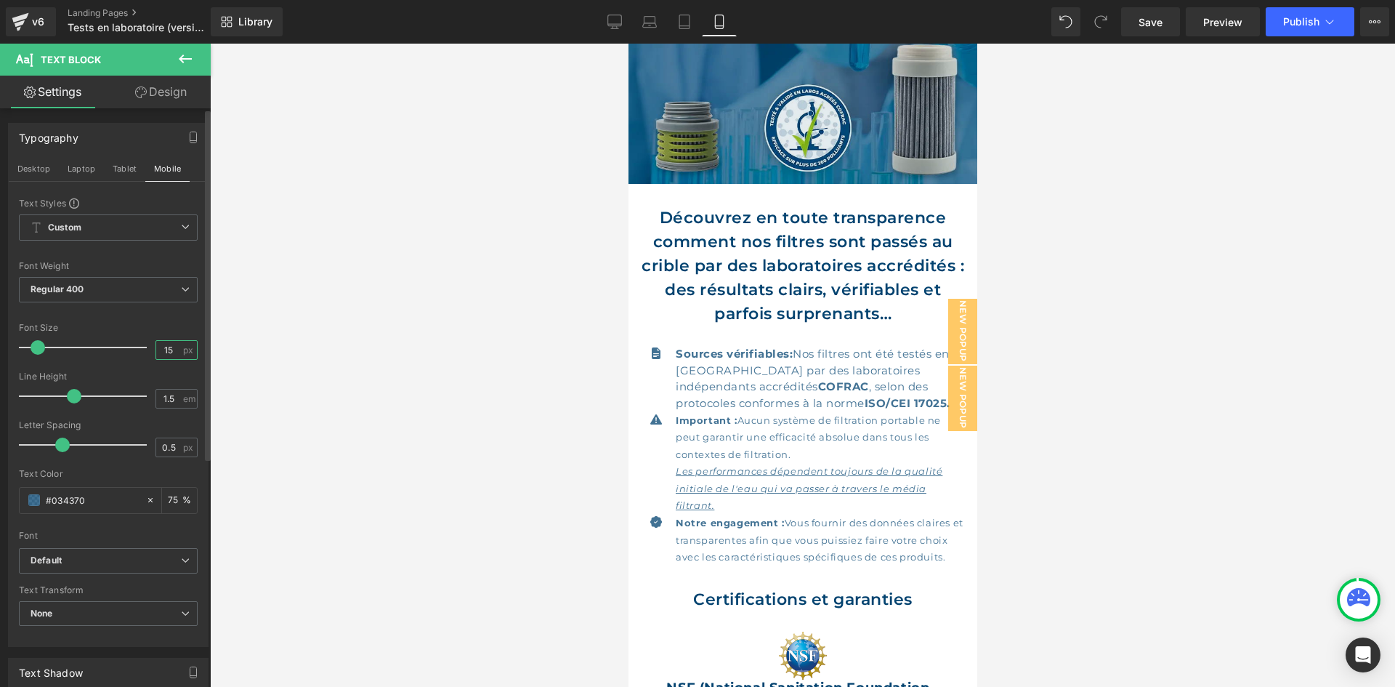
click at [169, 354] on input "15" at bounding box center [168, 350] width 25 height 18
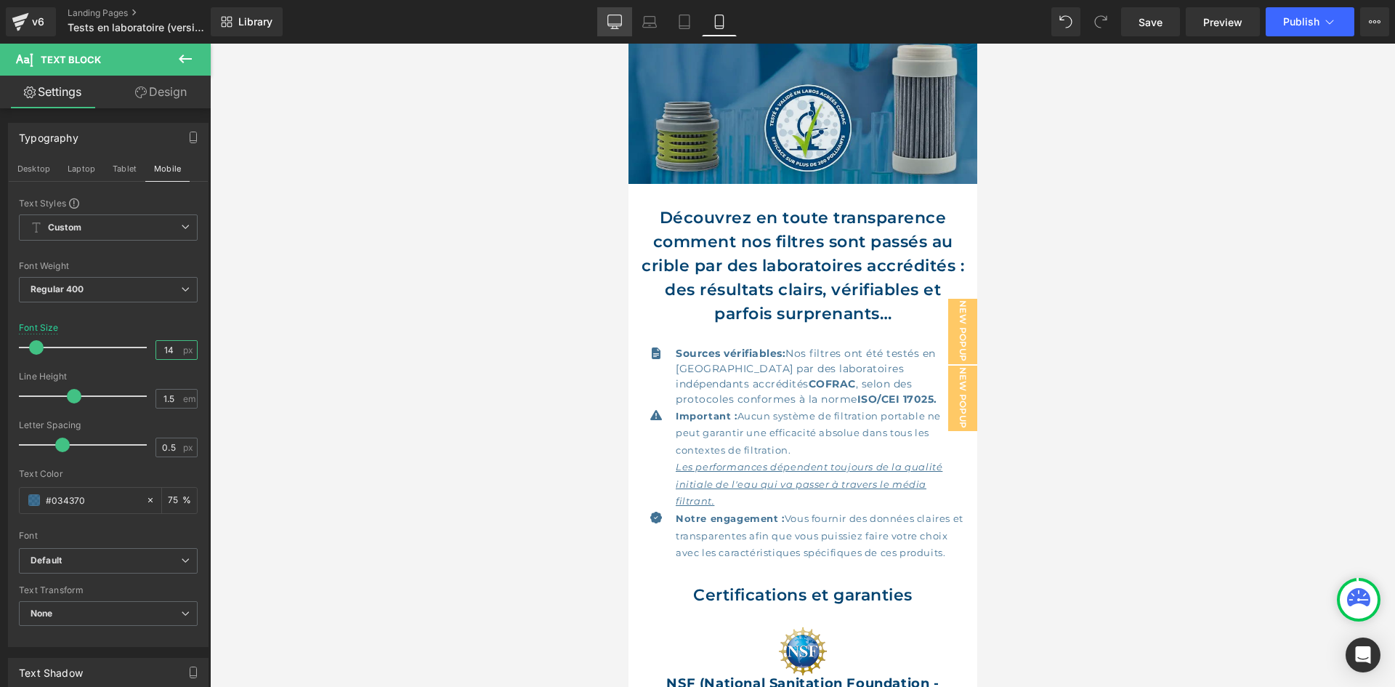
type input "14"
click at [616, 17] on icon at bounding box center [615, 22] width 15 height 15
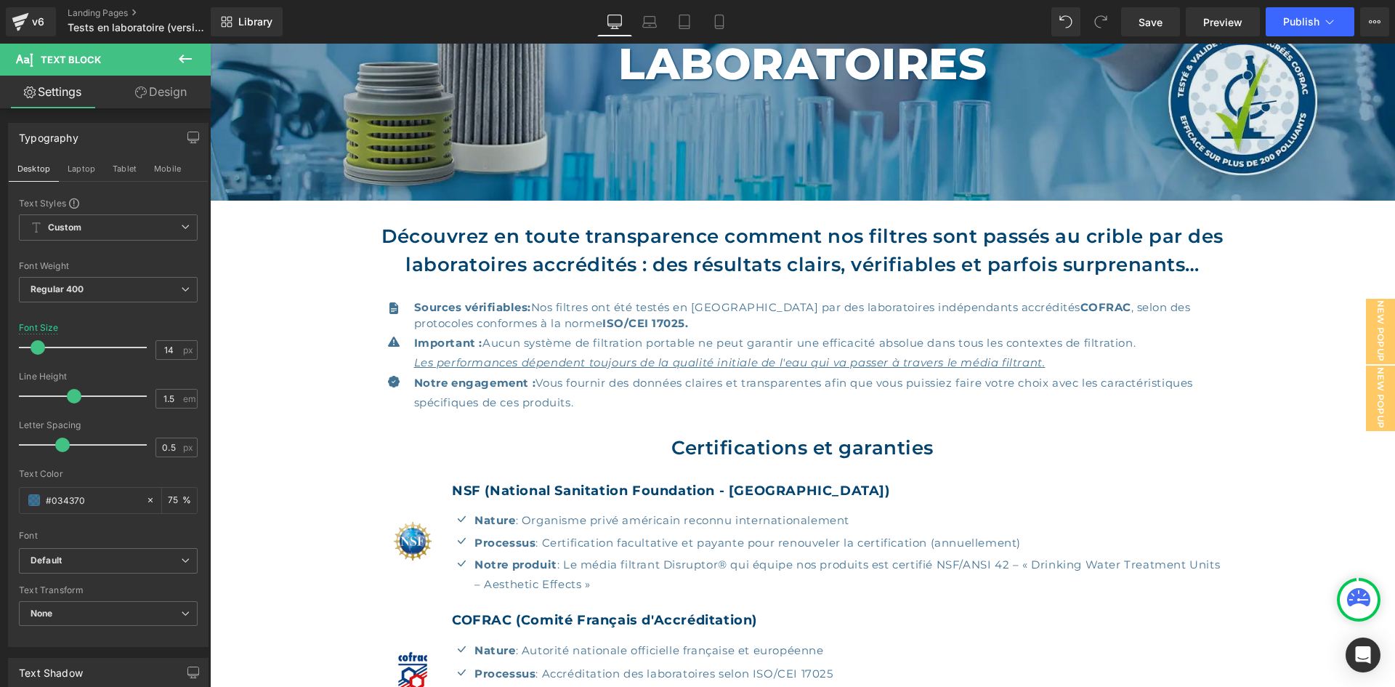
scroll to position [174, 0]
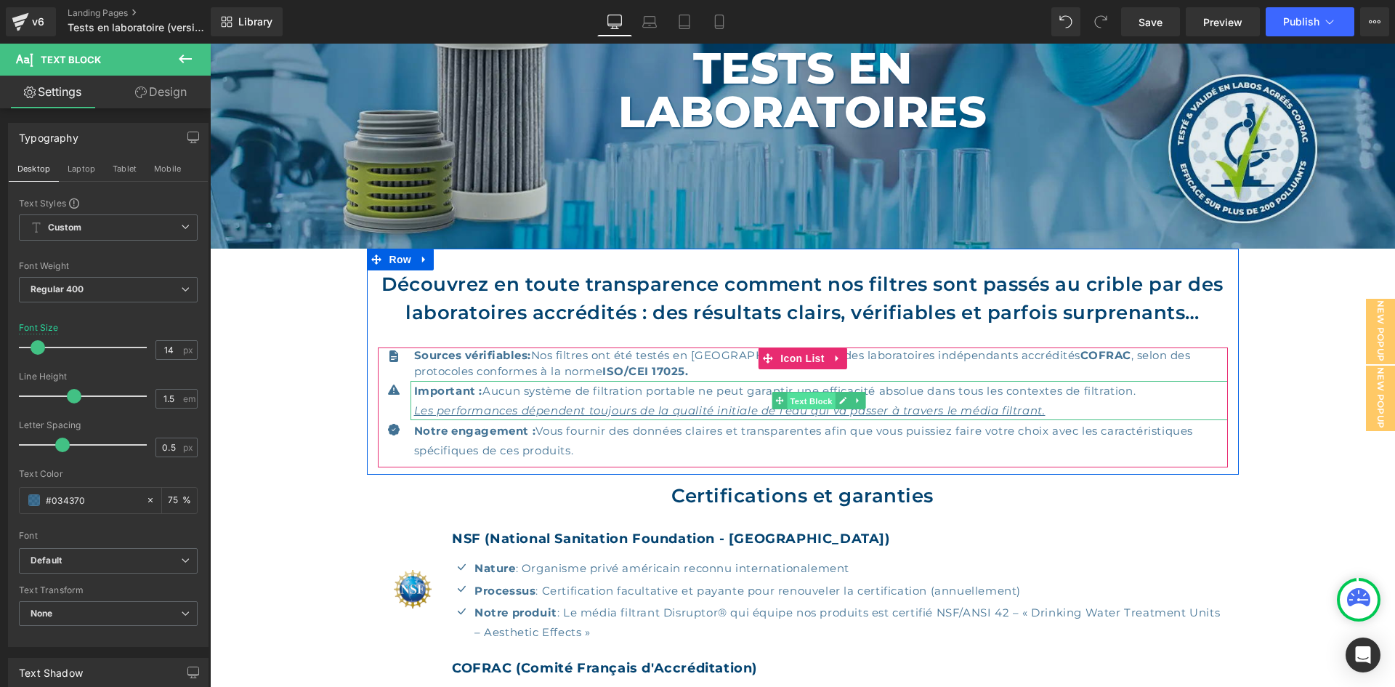
click at [791, 399] on span "Text Block" at bounding box center [811, 400] width 48 height 17
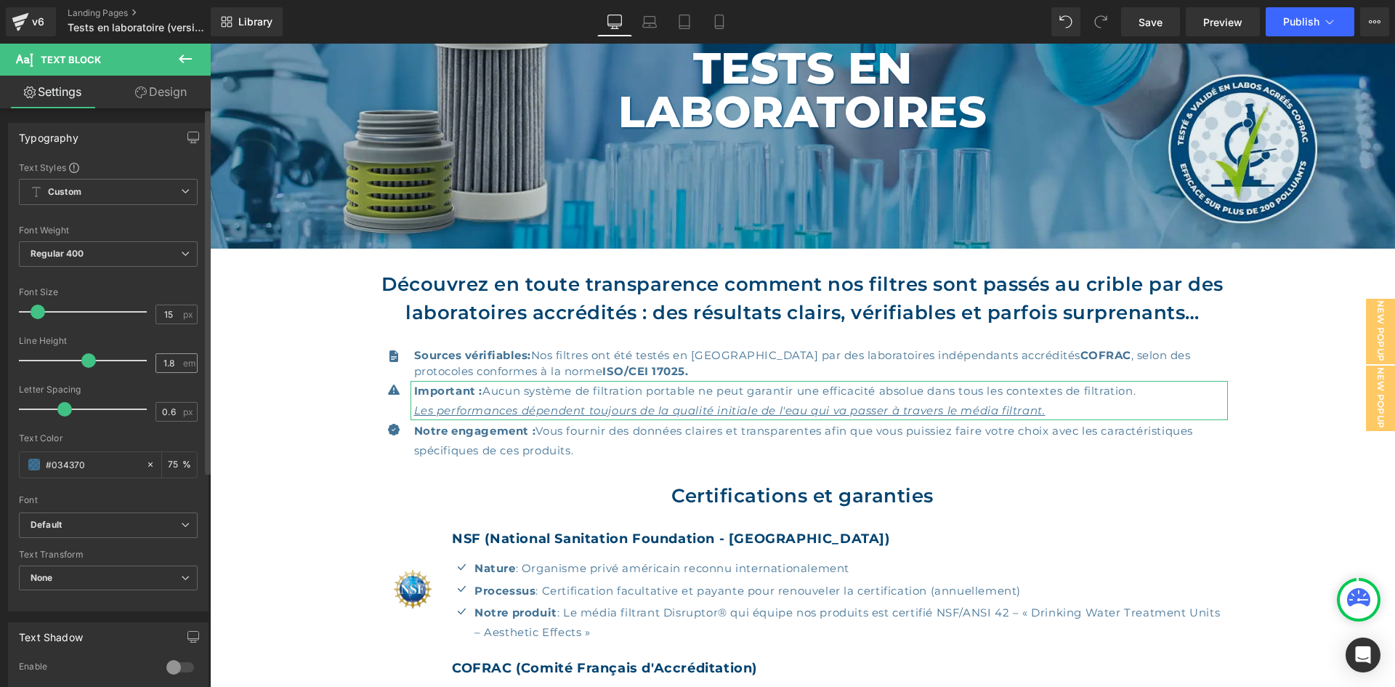
click at [176, 363] on div "1.8 em" at bounding box center [177, 363] width 42 height 20
click at [174, 361] on input "1.8" at bounding box center [168, 363] width 25 height 18
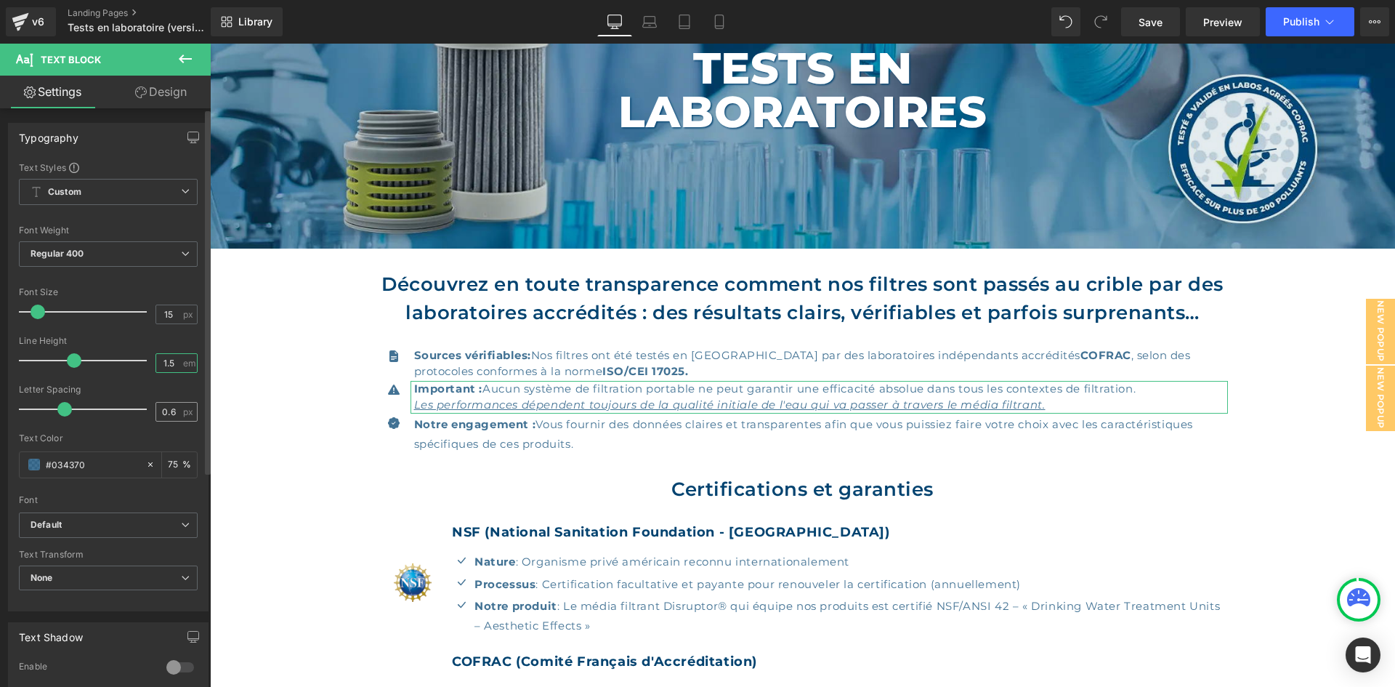
type input "1.5"
click at [183, 408] on span "px" at bounding box center [189, 411] width 12 height 9
click at [172, 408] on input "0.6" at bounding box center [168, 412] width 25 height 18
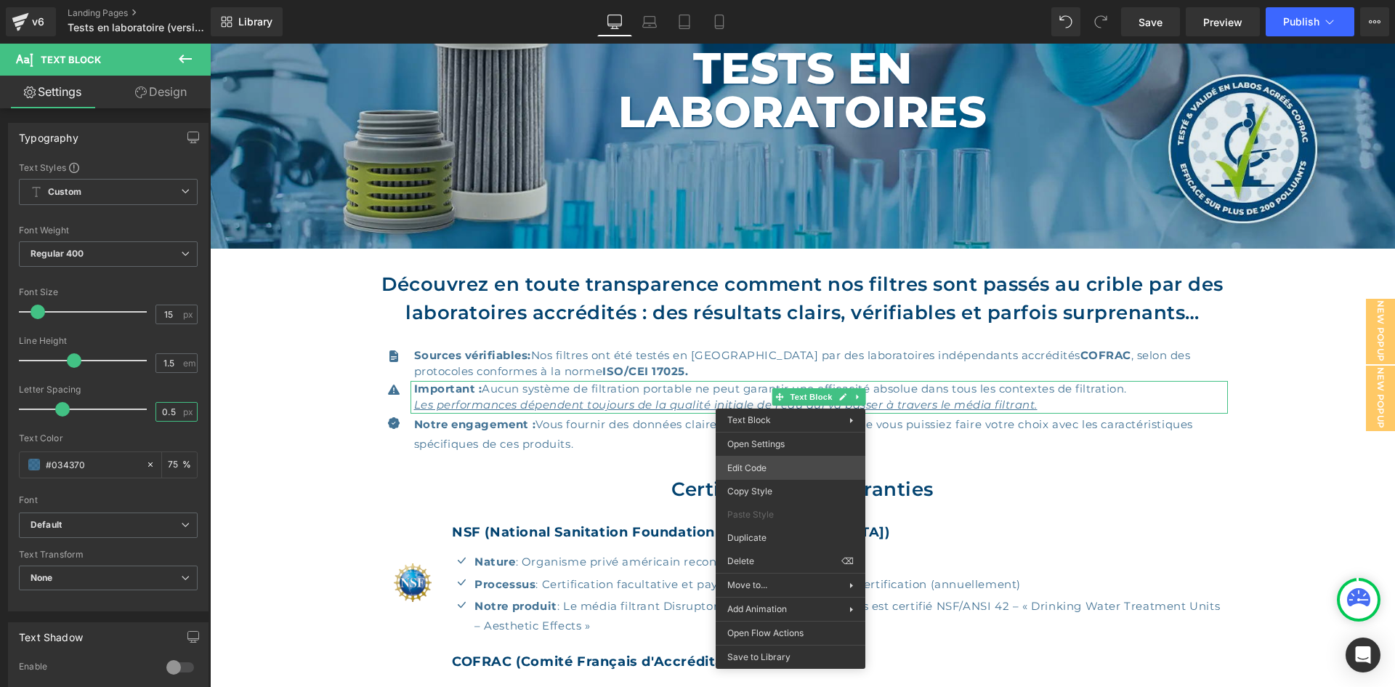
click at [774, 0] on div "Text Block You are previewing how the will restyle your page. You can not edit …" at bounding box center [697, 0] width 1395 height 0
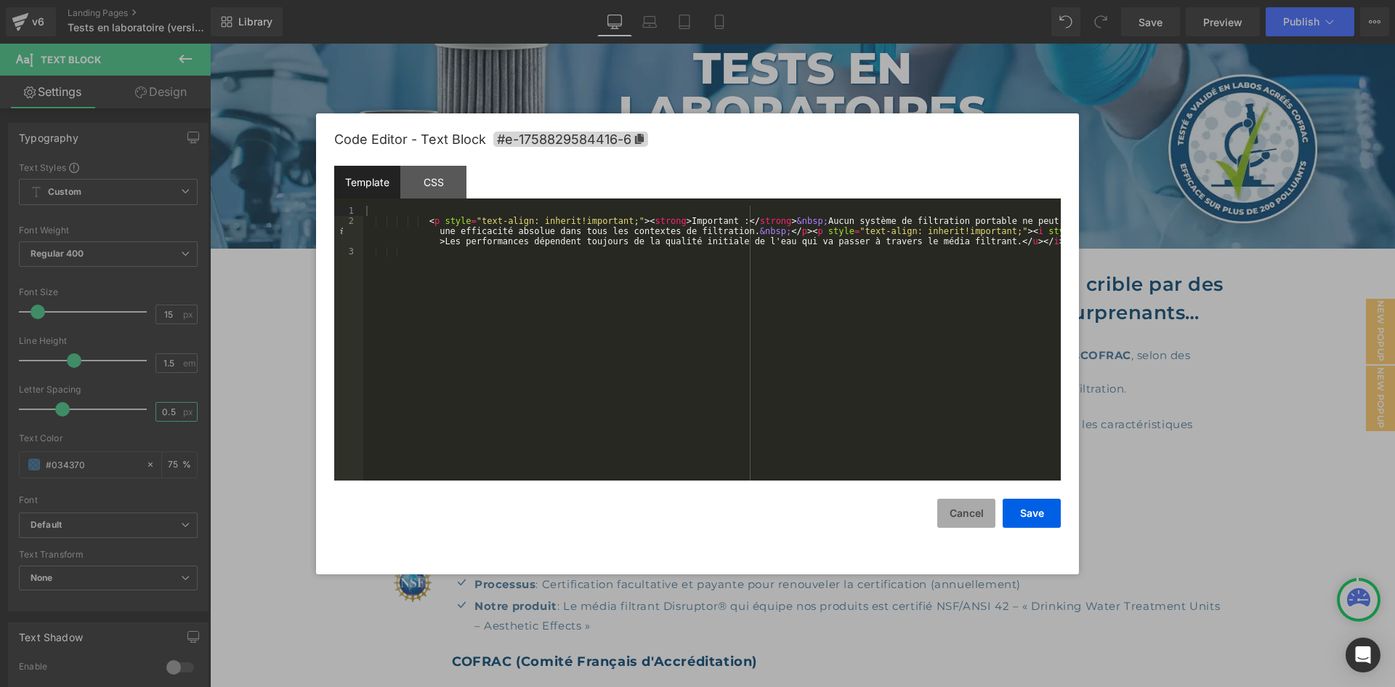
type input "0.5"
click at [961, 507] on button "Cancel" at bounding box center [967, 513] width 58 height 29
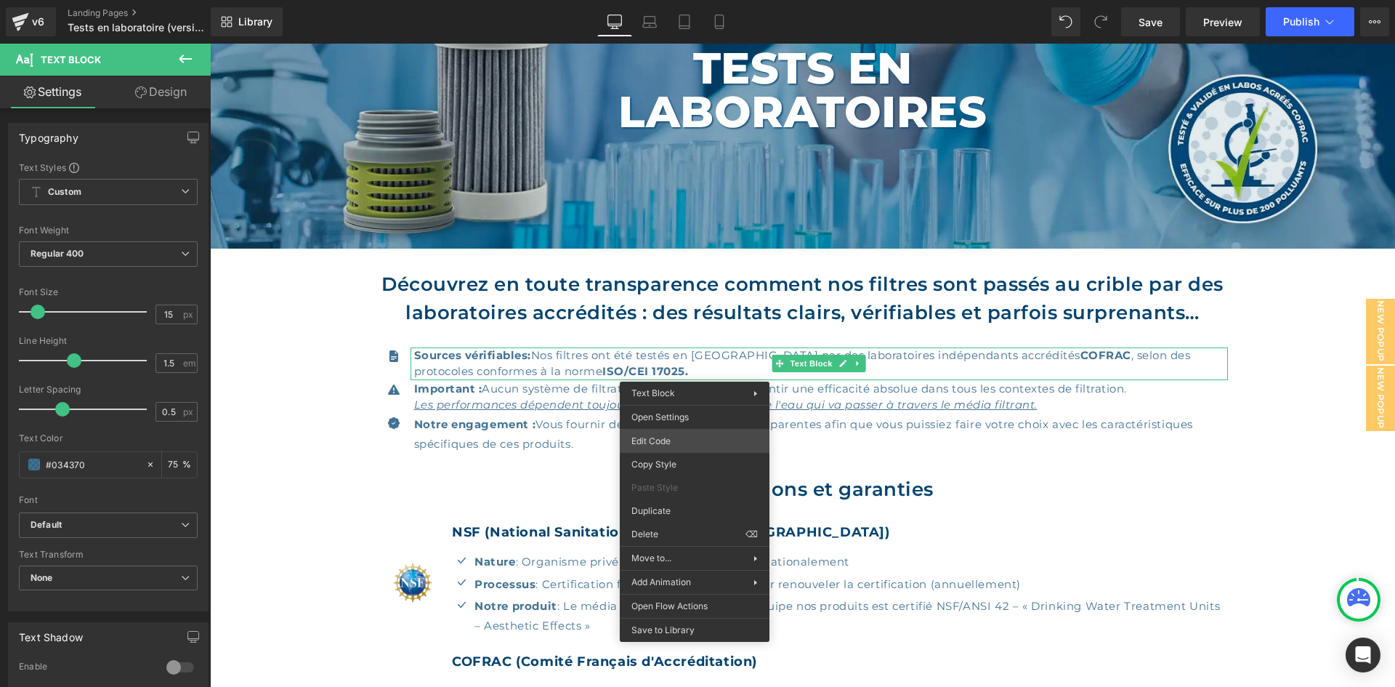
click at [704, 0] on div "Text Block You are previewing how the will restyle your page. You can not edit …" at bounding box center [697, 0] width 1395 height 0
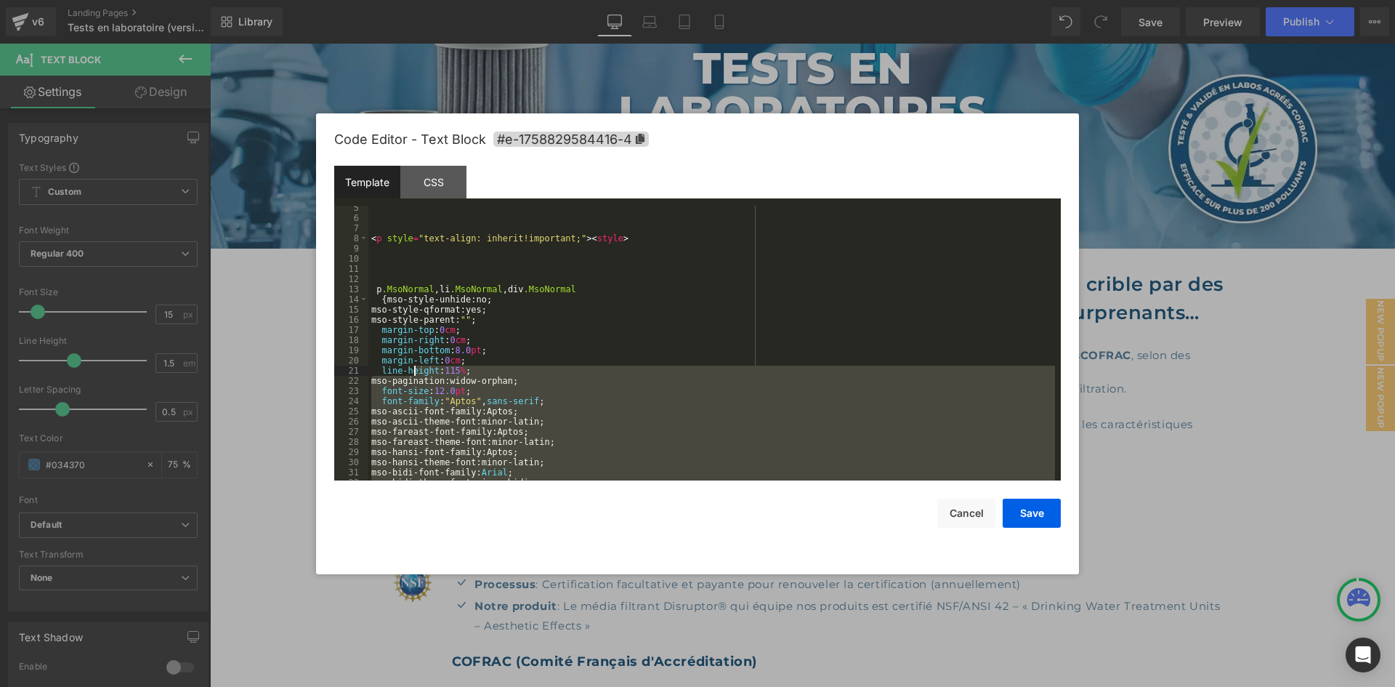
scroll to position [0, 0]
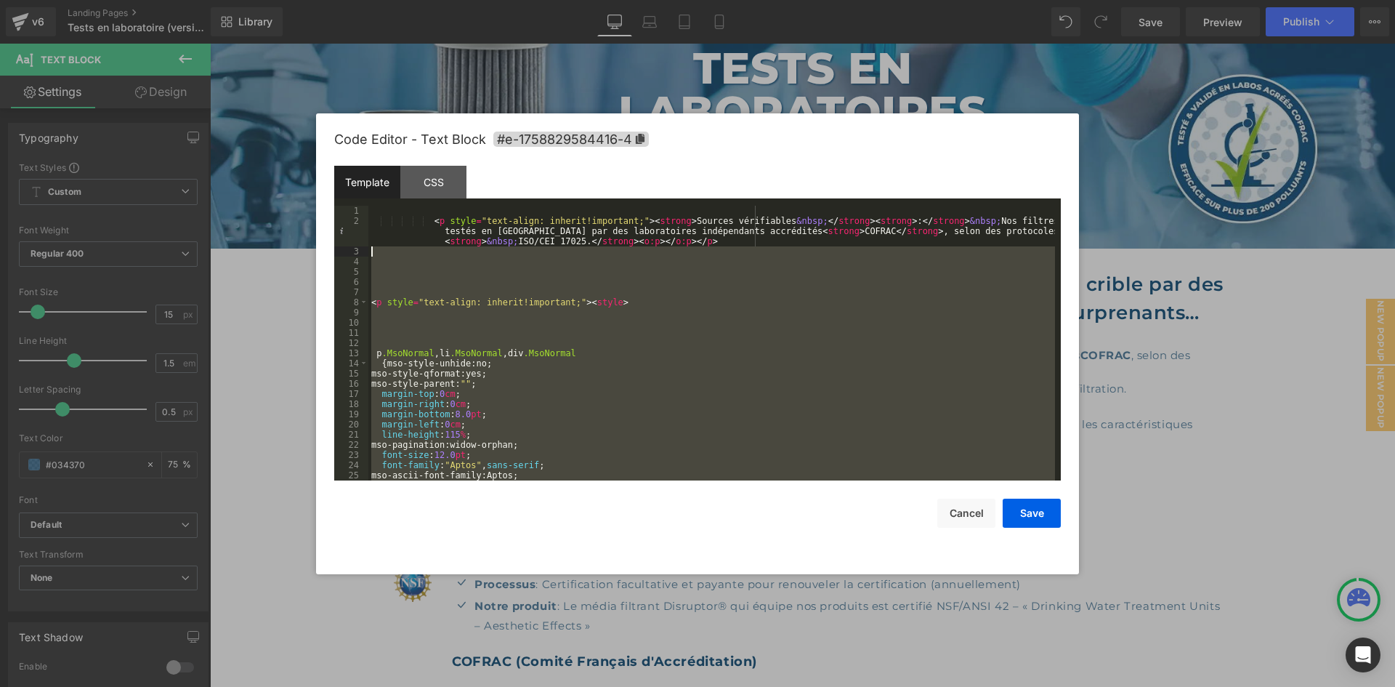
drag, startPoint x: 494, startPoint y: 465, endPoint x: 358, endPoint y: 248, distance: 255.9
click at [358, 248] on pre "1 2 3 4 5 6 7 8 9 10 11 12 13 14 15 16 17 18 19 20 21 22 23 24 25 26 < p style …" at bounding box center [697, 343] width 727 height 275
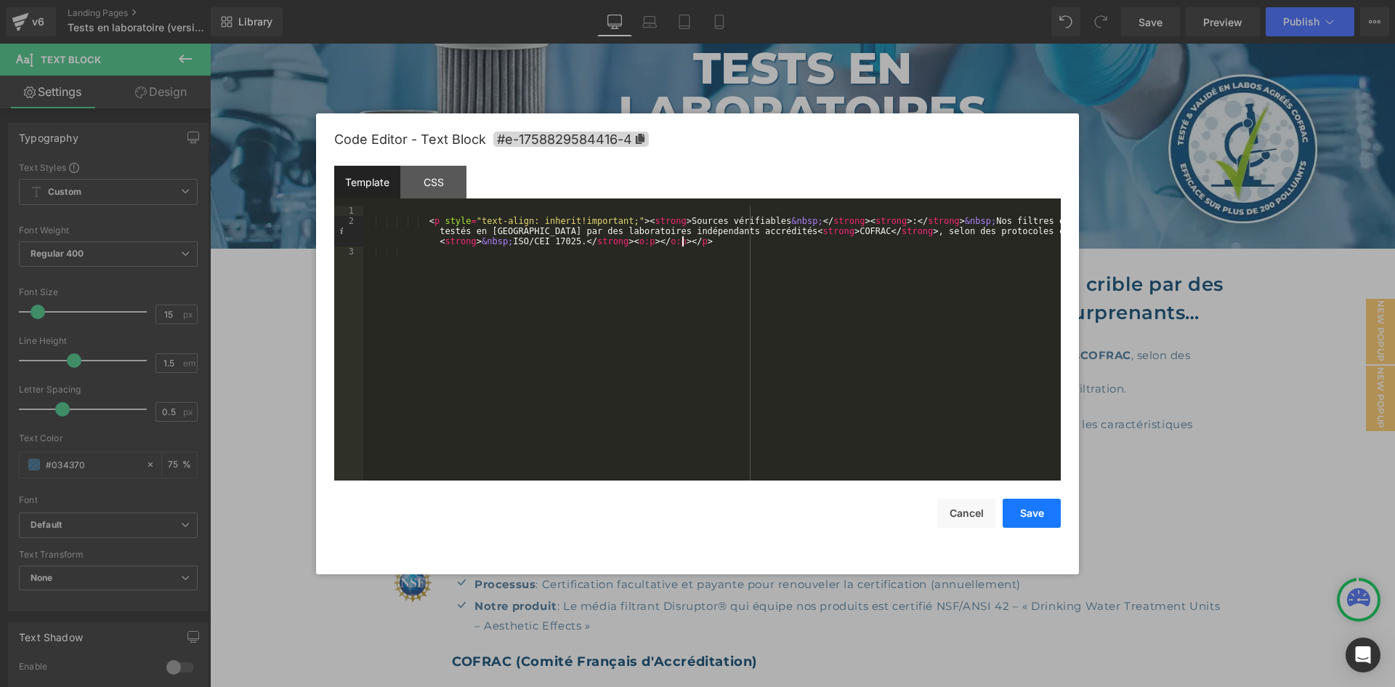
click at [1035, 515] on button "Save" at bounding box center [1032, 513] width 58 height 29
click at [798, 0] on div "Text Block You are previewing how the will restyle your page. You can not edit …" at bounding box center [697, 0] width 1395 height 0
click at [1047, 512] on button "Save" at bounding box center [1032, 513] width 58 height 29
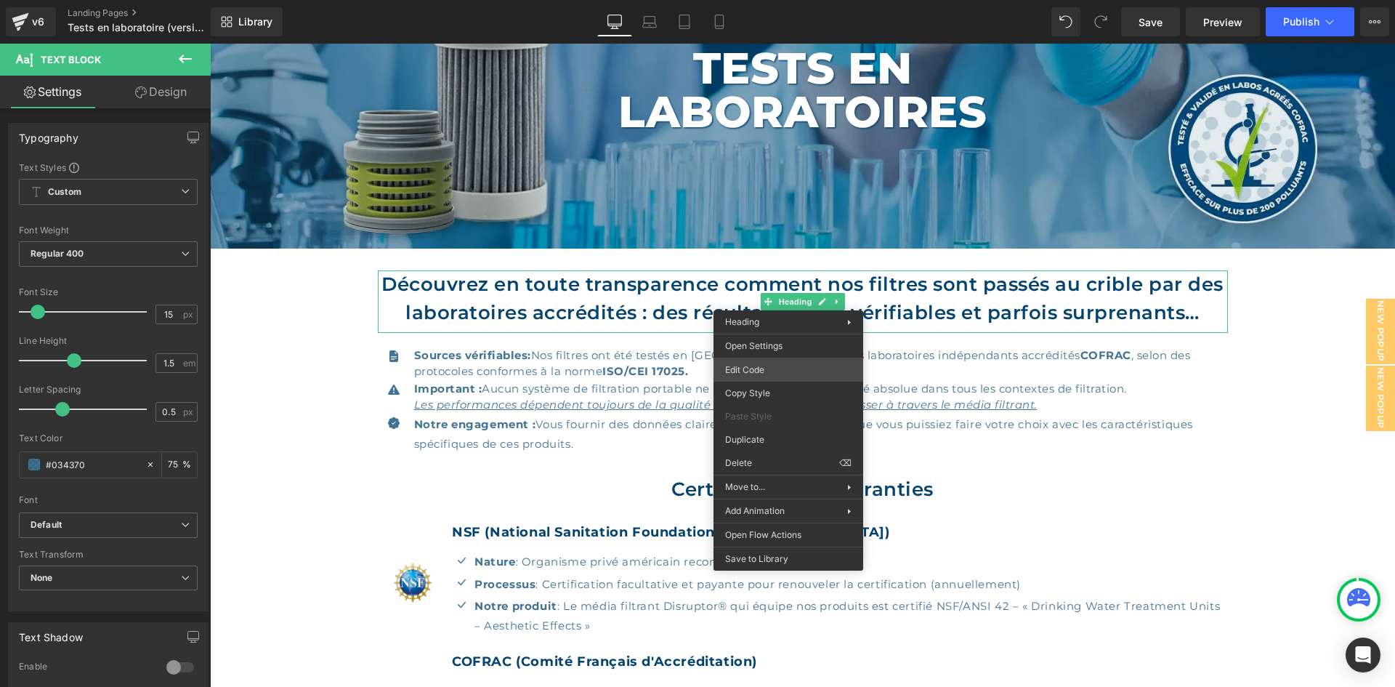
click at [765, 0] on div "Text Block You are previewing how the will restyle your page. You can not edit …" at bounding box center [697, 0] width 1395 height 0
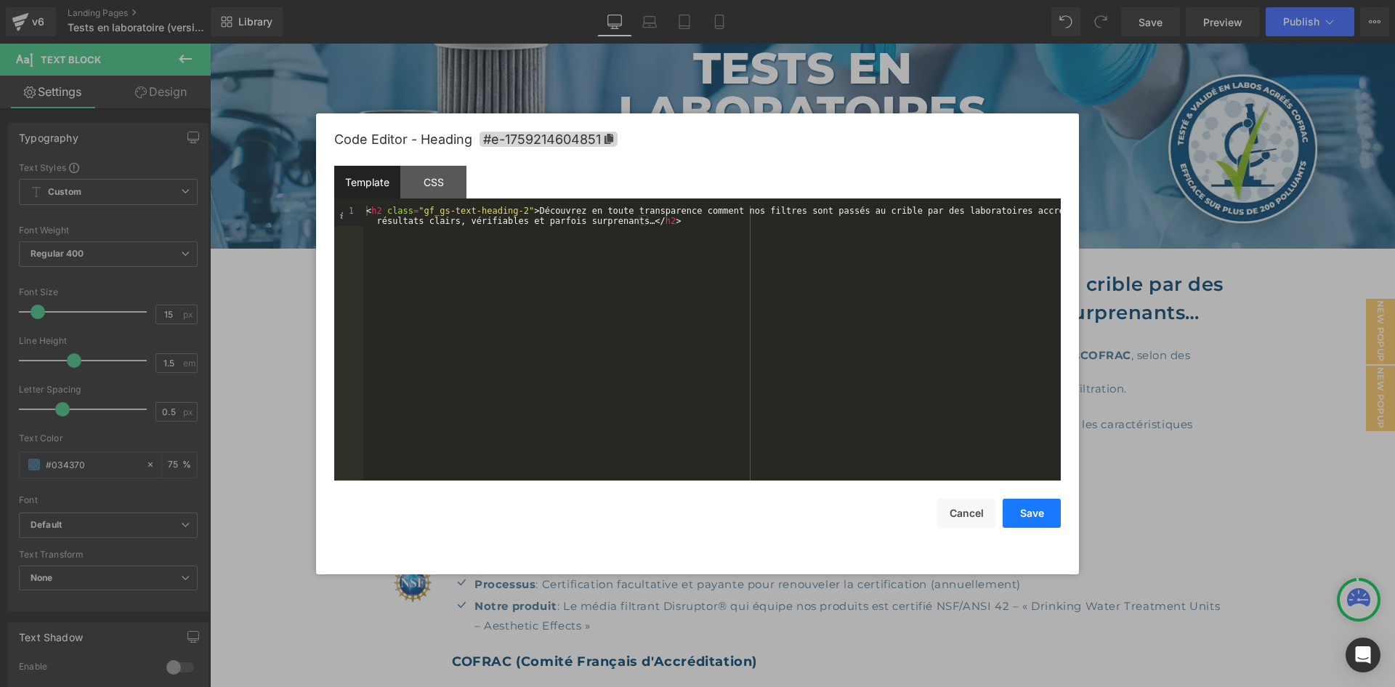
click at [1042, 504] on button "Save" at bounding box center [1032, 513] width 58 height 29
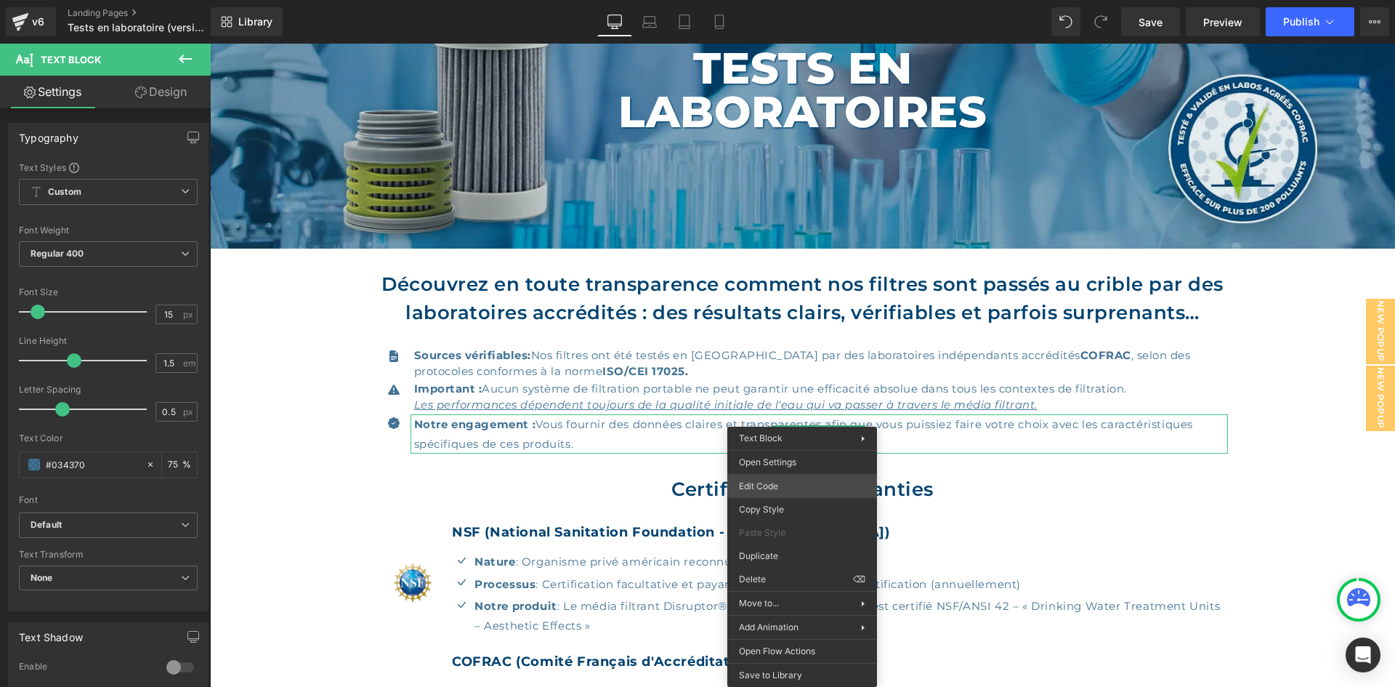
click at [793, 0] on div "Text Block You are previewing how the will restyle your page. You can not edit …" at bounding box center [697, 0] width 1395 height 0
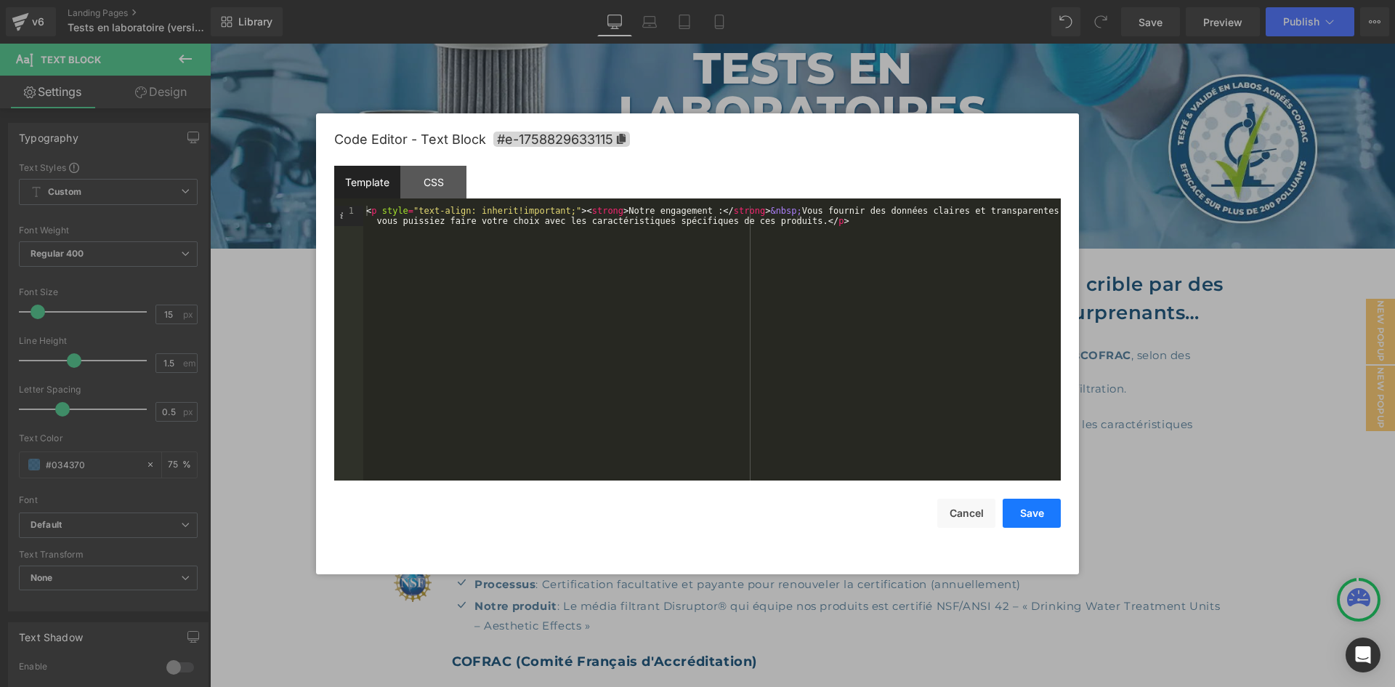
click at [1039, 511] on button "Save" at bounding box center [1032, 513] width 58 height 29
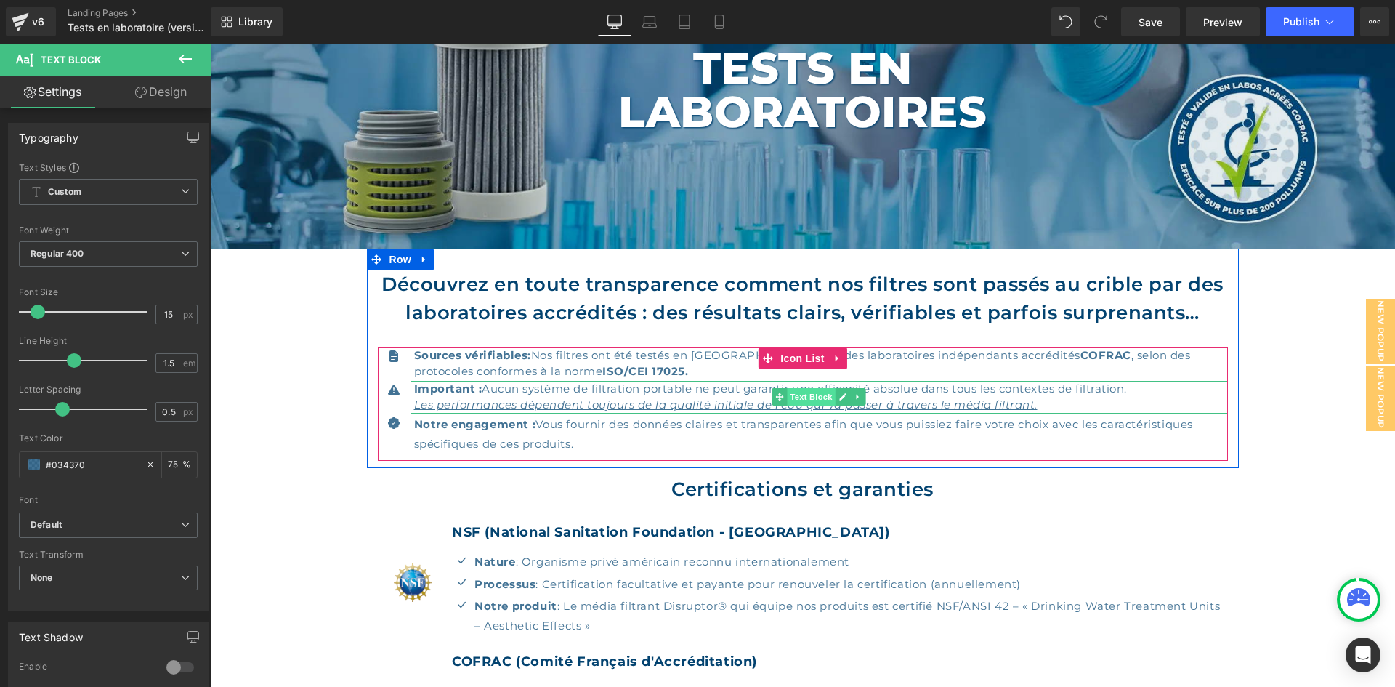
click at [800, 392] on span "Text Block" at bounding box center [811, 396] width 48 height 17
click at [815, 372] on p "Sources vérifiables : Nos filtres ont été testés en [GEOGRAPHIC_DATA] par des l…" at bounding box center [821, 363] width 814 height 33
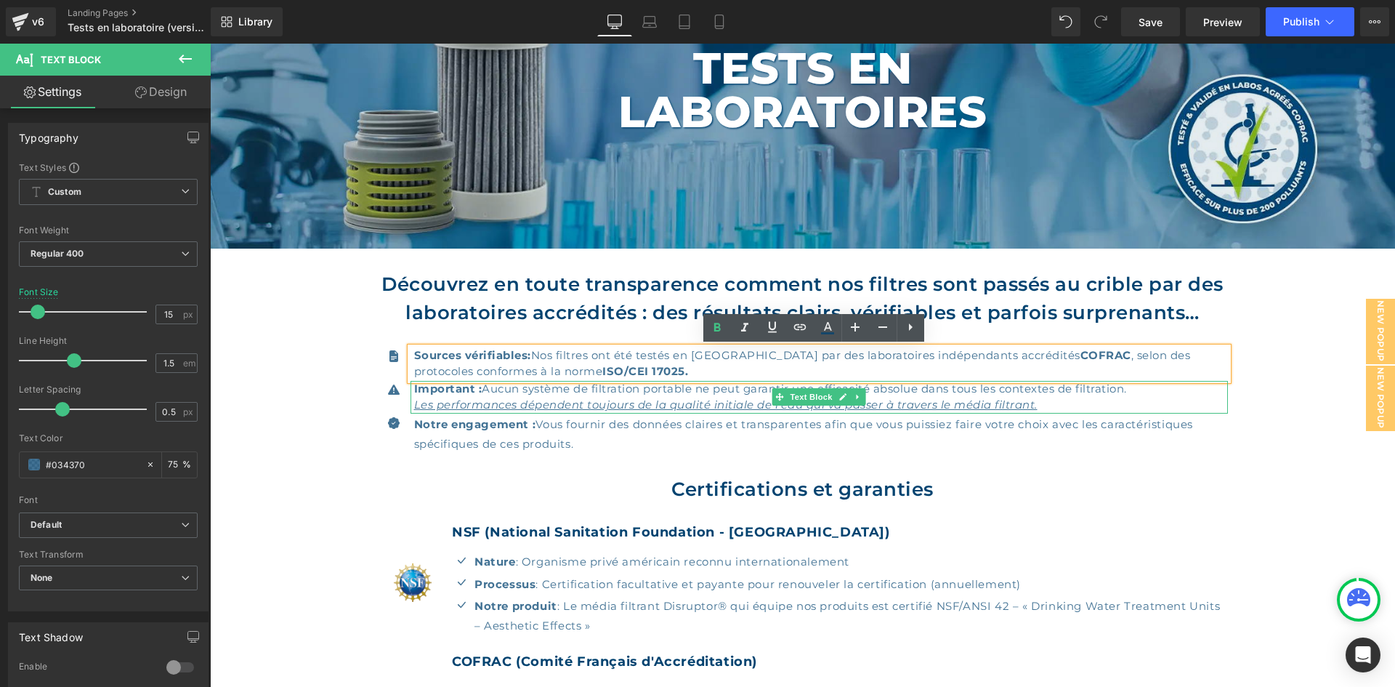
click at [757, 398] on u "Les performances dépendent toujours de la qualité initiale de l'eau qui va pass…" at bounding box center [726, 405] width 624 height 14
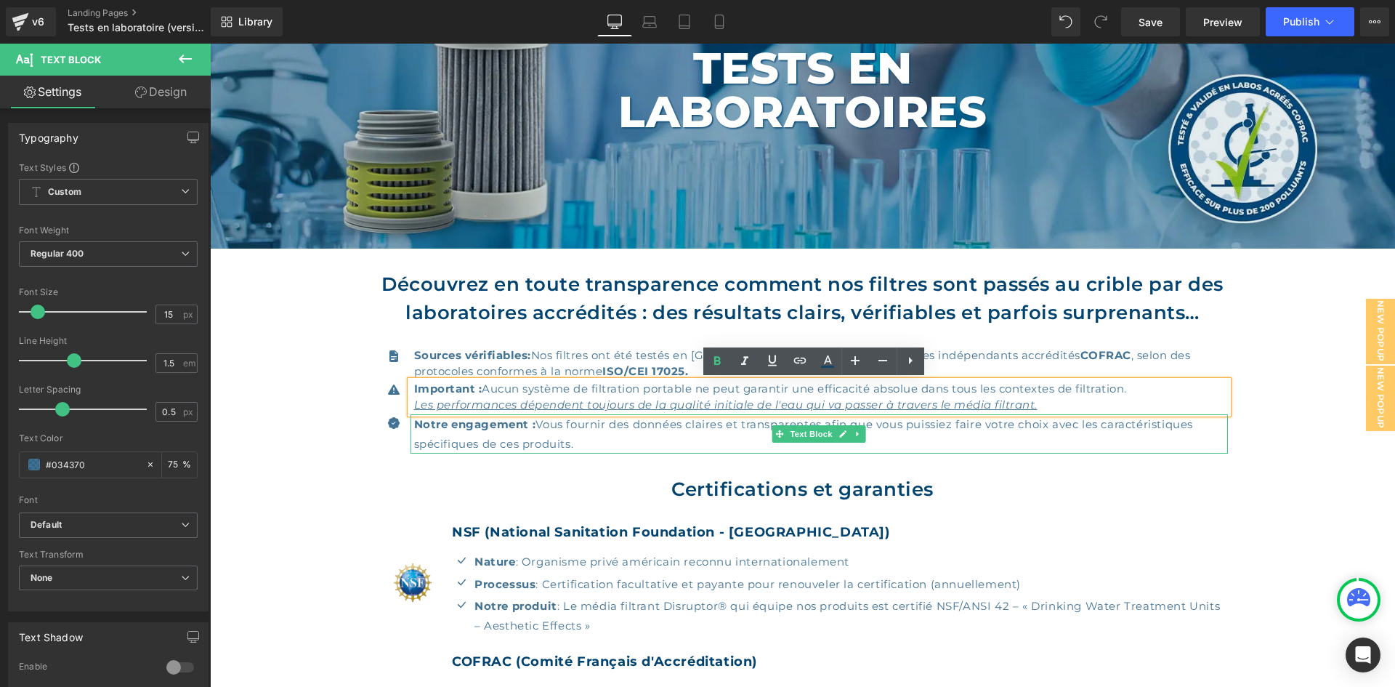
click at [658, 435] on p "Notre engagement : Vous fournir des données claires et transparentes afin que v…" at bounding box center [821, 433] width 814 height 39
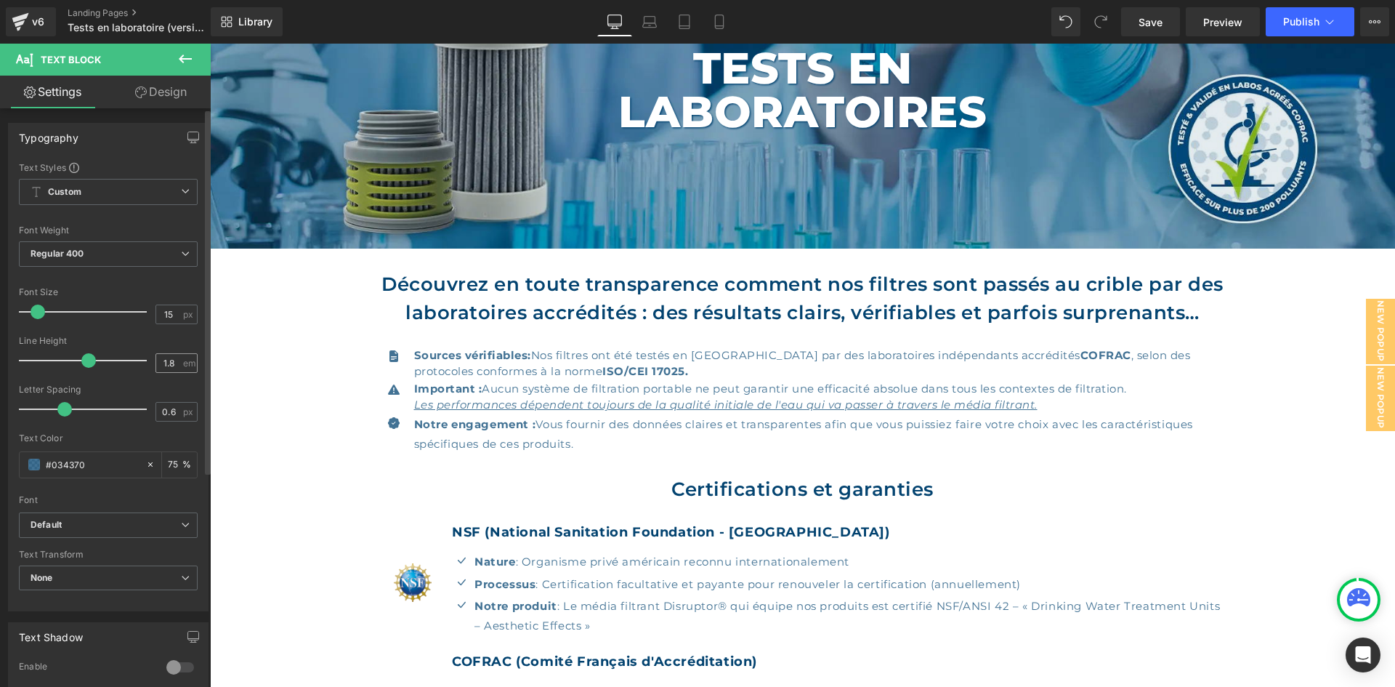
click at [176, 360] on div "1.8 em" at bounding box center [177, 363] width 42 height 20
click at [172, 363] on input "1.8" at bounding box center [168, 363] width 25 height 18
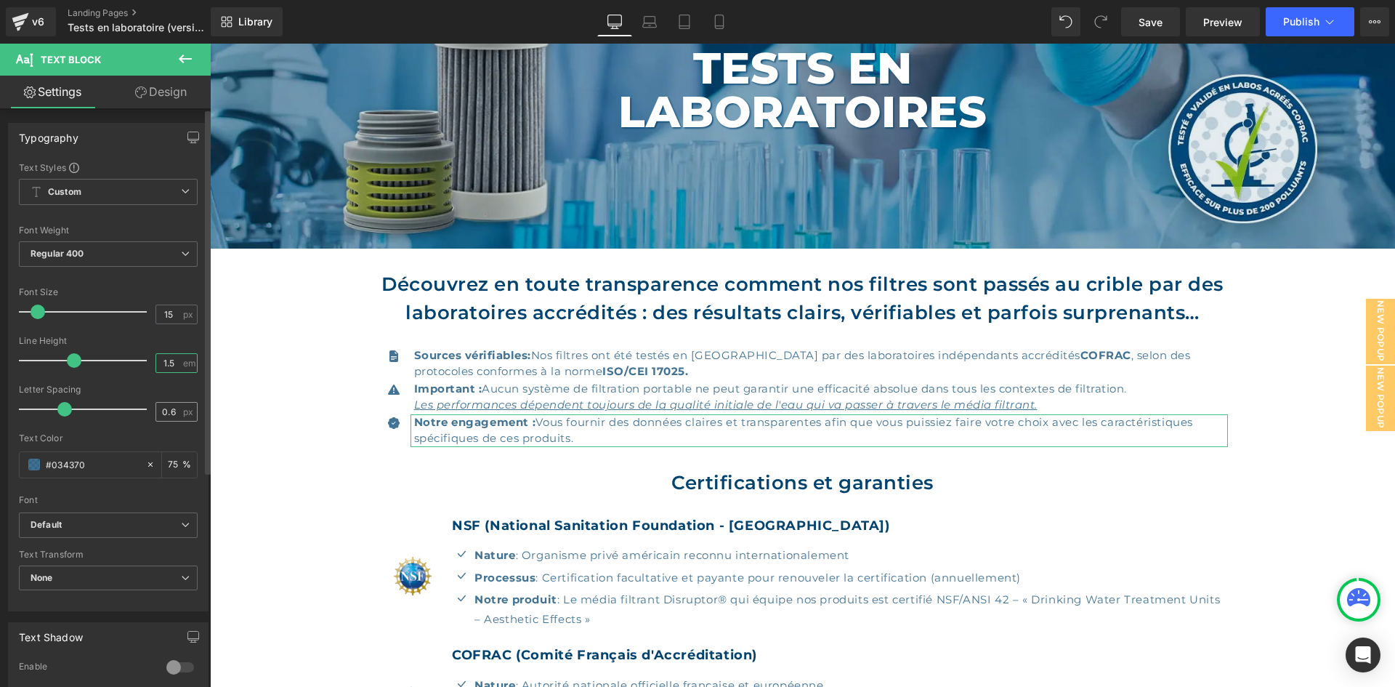
type input "1.5"
click at [183, 415] on span "px" at bounding box center [189, 411] width 12 height 9
click at [172, 412] on input "0.6" at bounding box center [168, 412] width 25 height 18
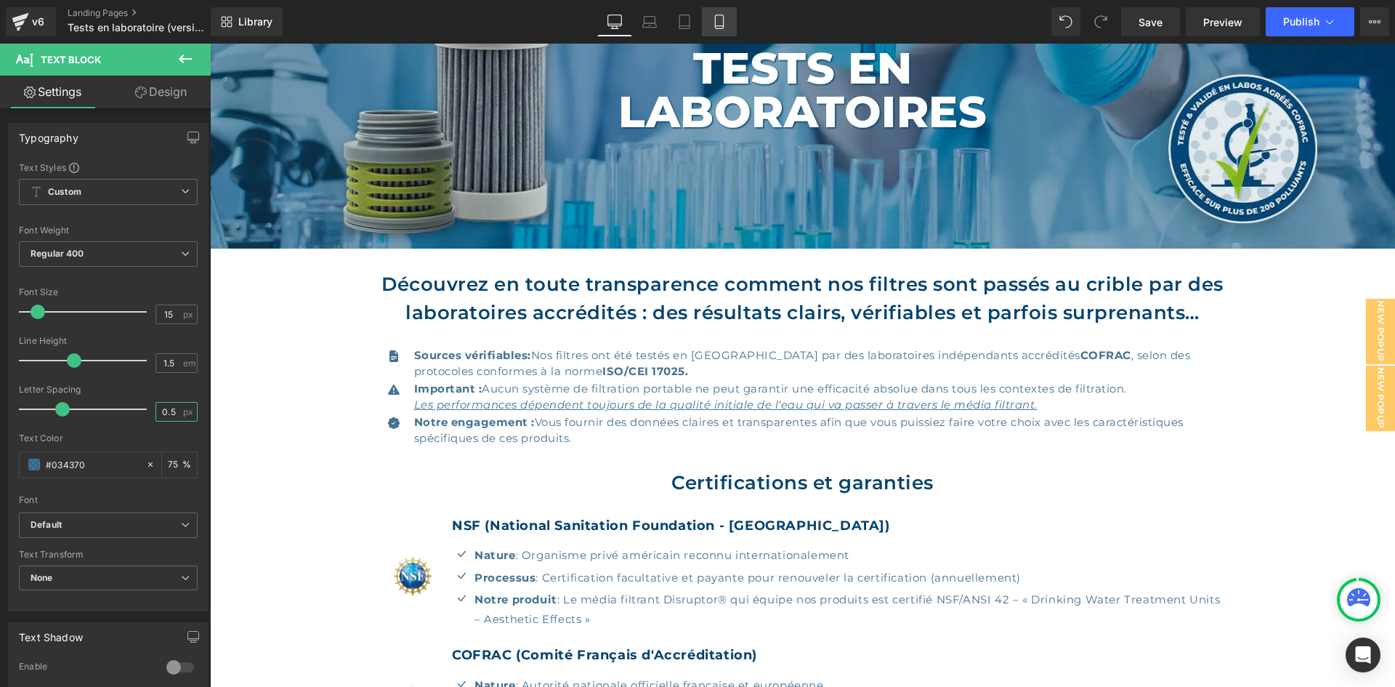
type input "0.5"
click at [710, 20] on link "Mobile" at bounding box center [719, 21] width 35 height 29
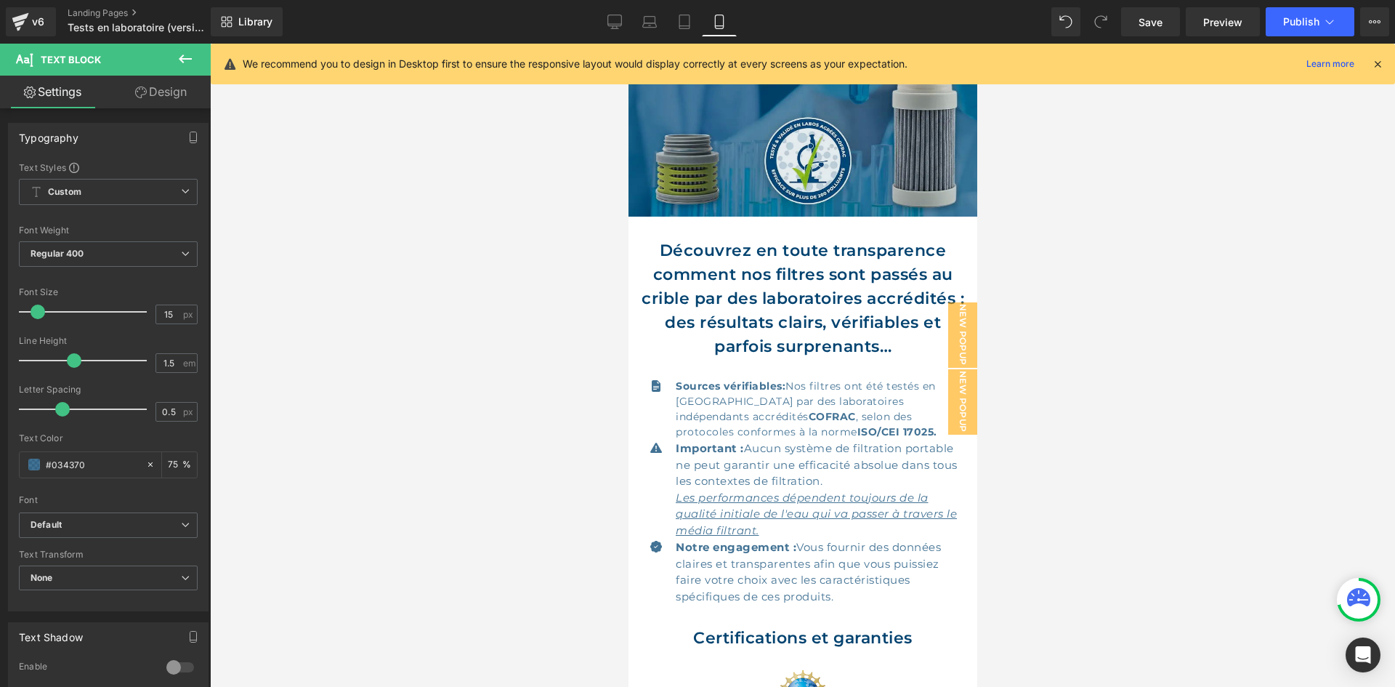
scroll to position [214, 0]
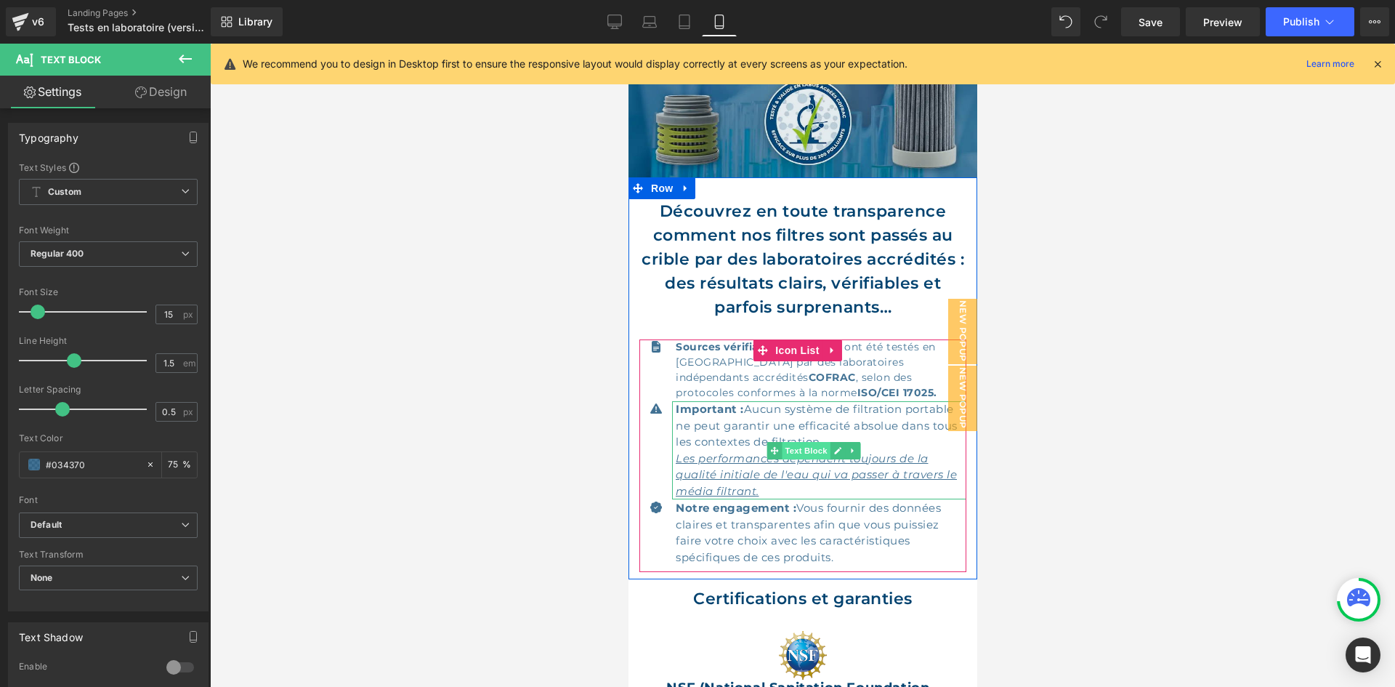
click at [799, 443] on span "Text Block" at bounding box center [805, 450] width 48 height 17
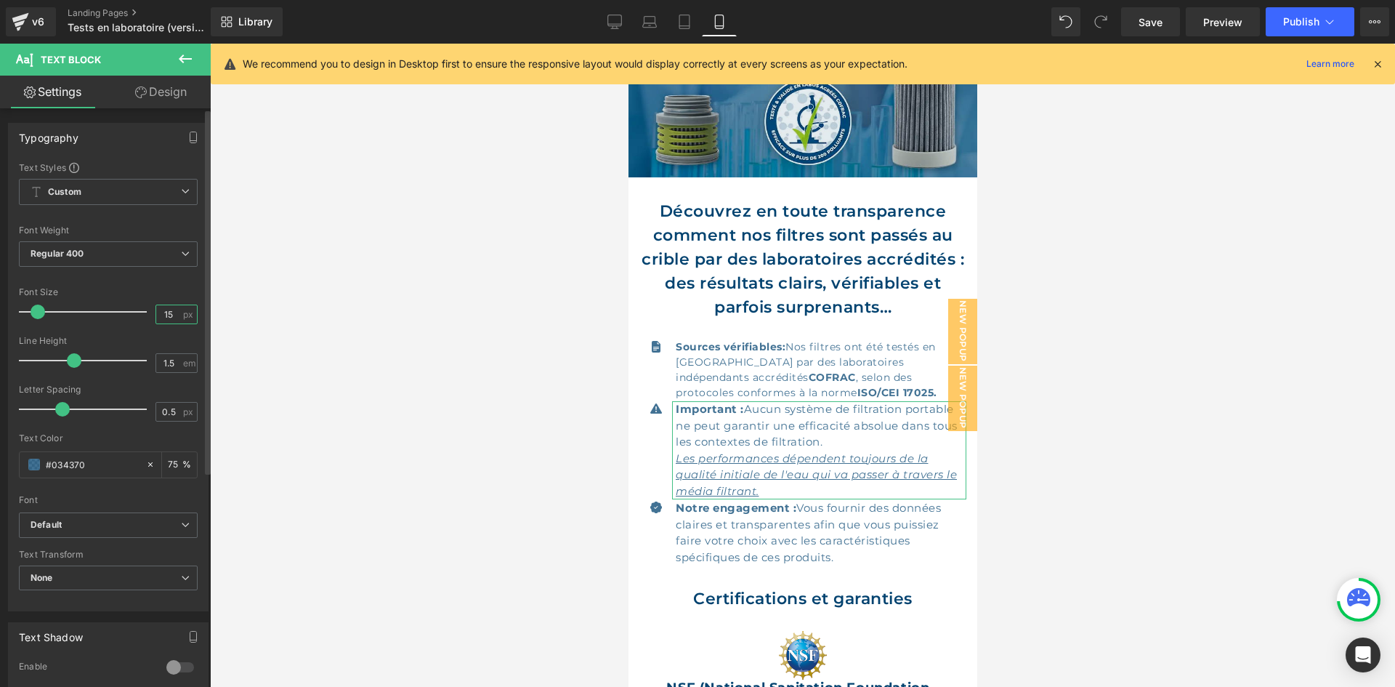
click at [172, 315] on input "15" at bounding box center [168, 314] width 25 height 18
type input "14"
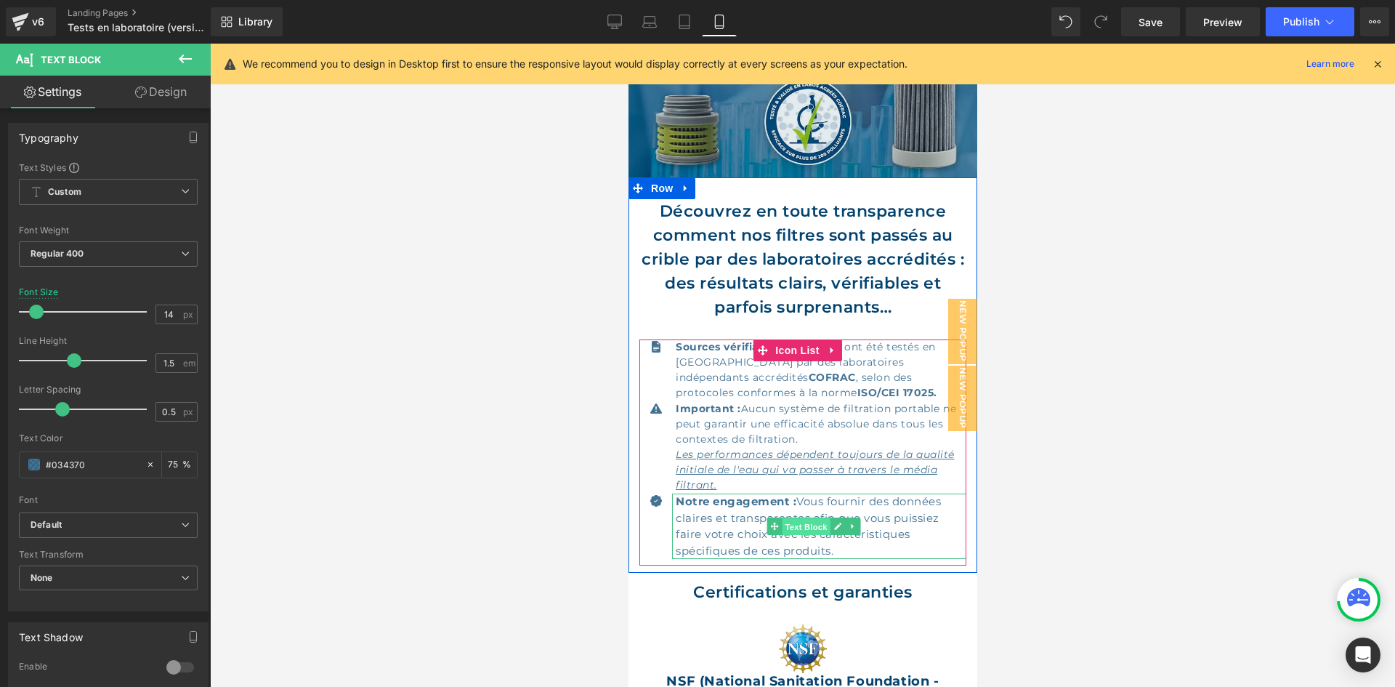
click at [815, 523] on span "Text Block" at bounding box center [805, 526] width 48 height 17
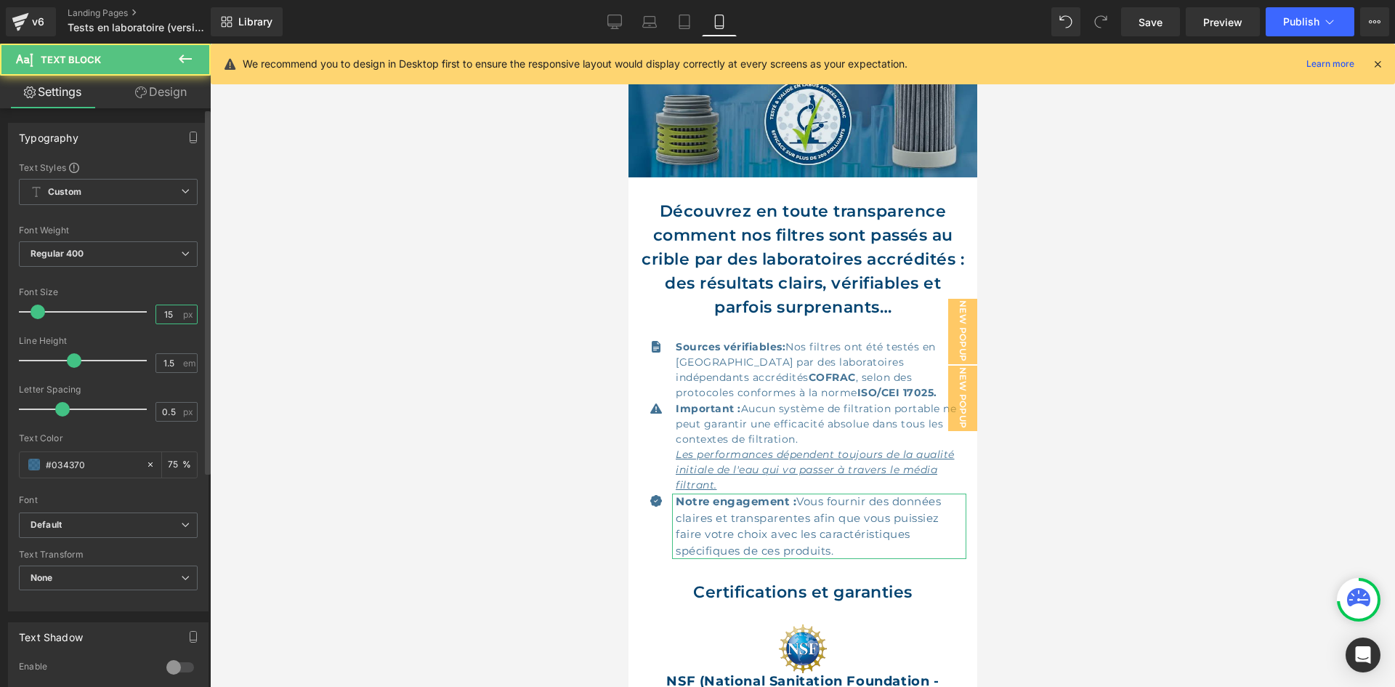
click at [169, 315] on input "15" at bounding box center [168, 314] width 25 height 18
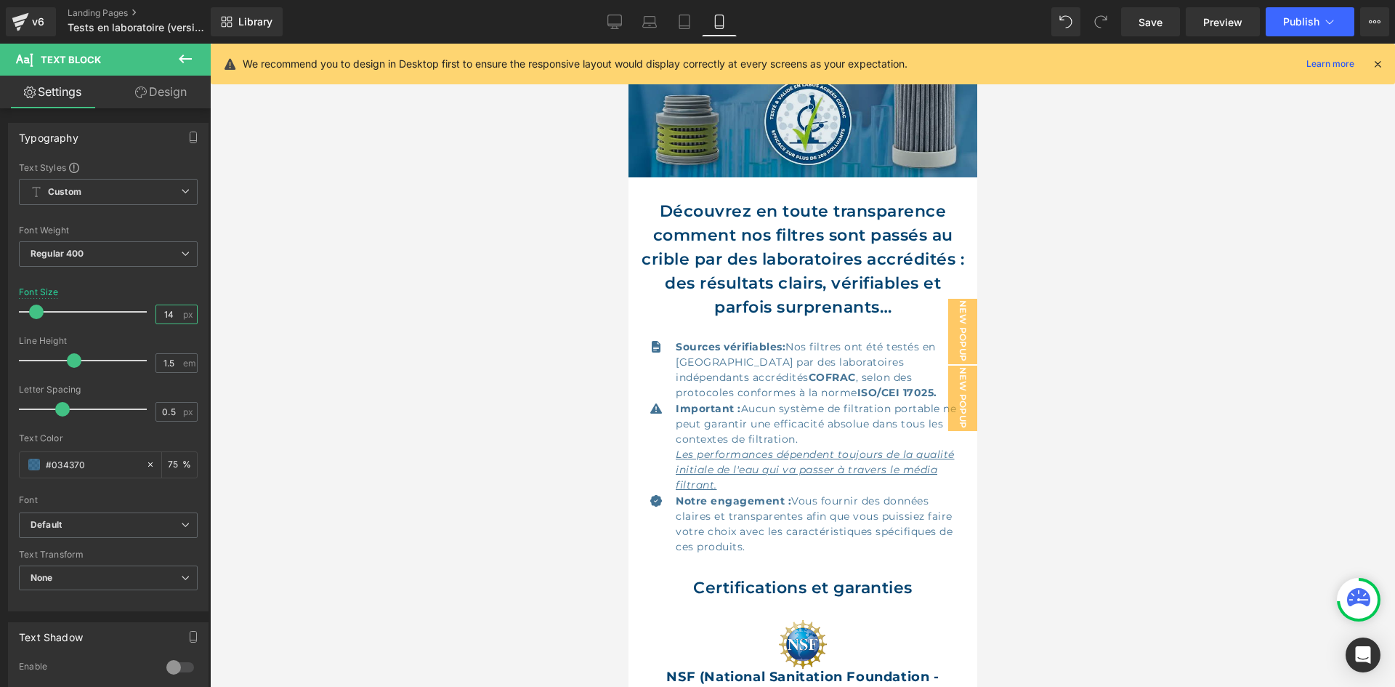
type input "14"
click at [635, 39] on div "Library Mobile Desktop Laptop Tablet Mobile Save Preview Publish Scheduled View…" at bounding box center [803, 22] width 1185 height 44
click at [623, 24] on link "Desktop" at bounding box center [614, 21] width 35 height 29
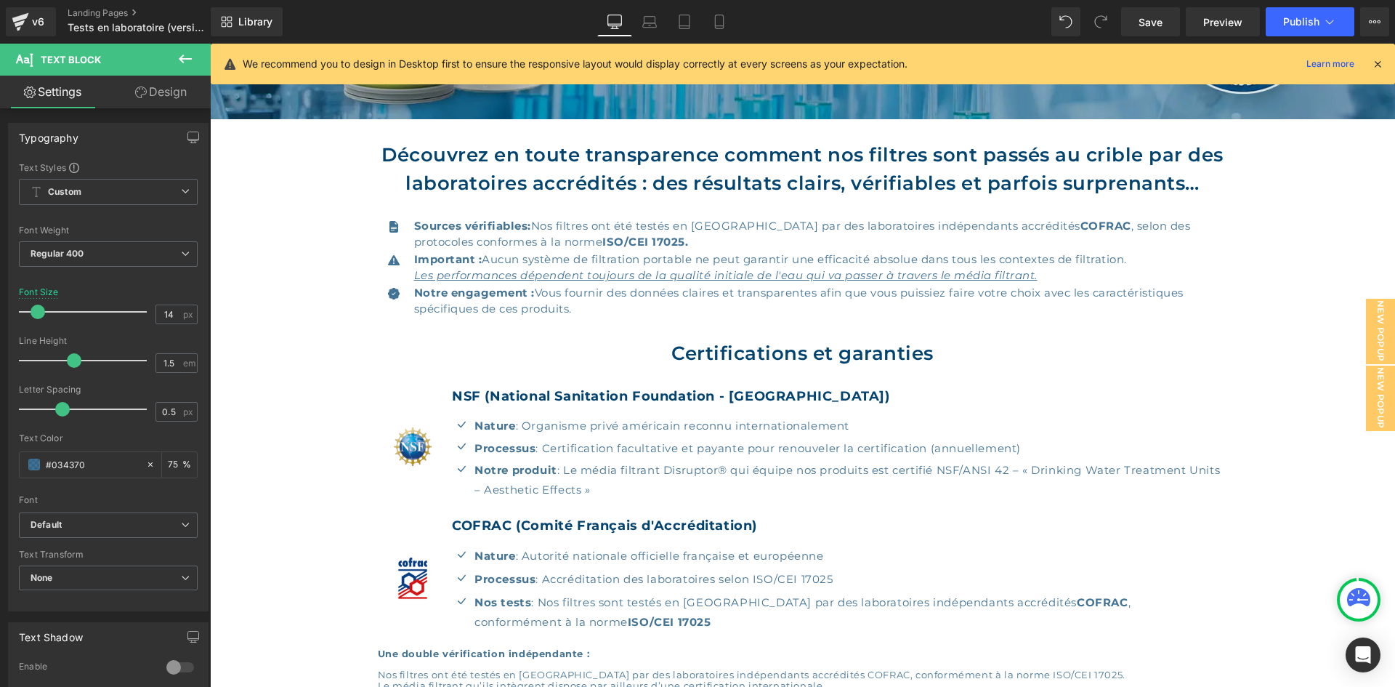
scroll to position [166, 0]
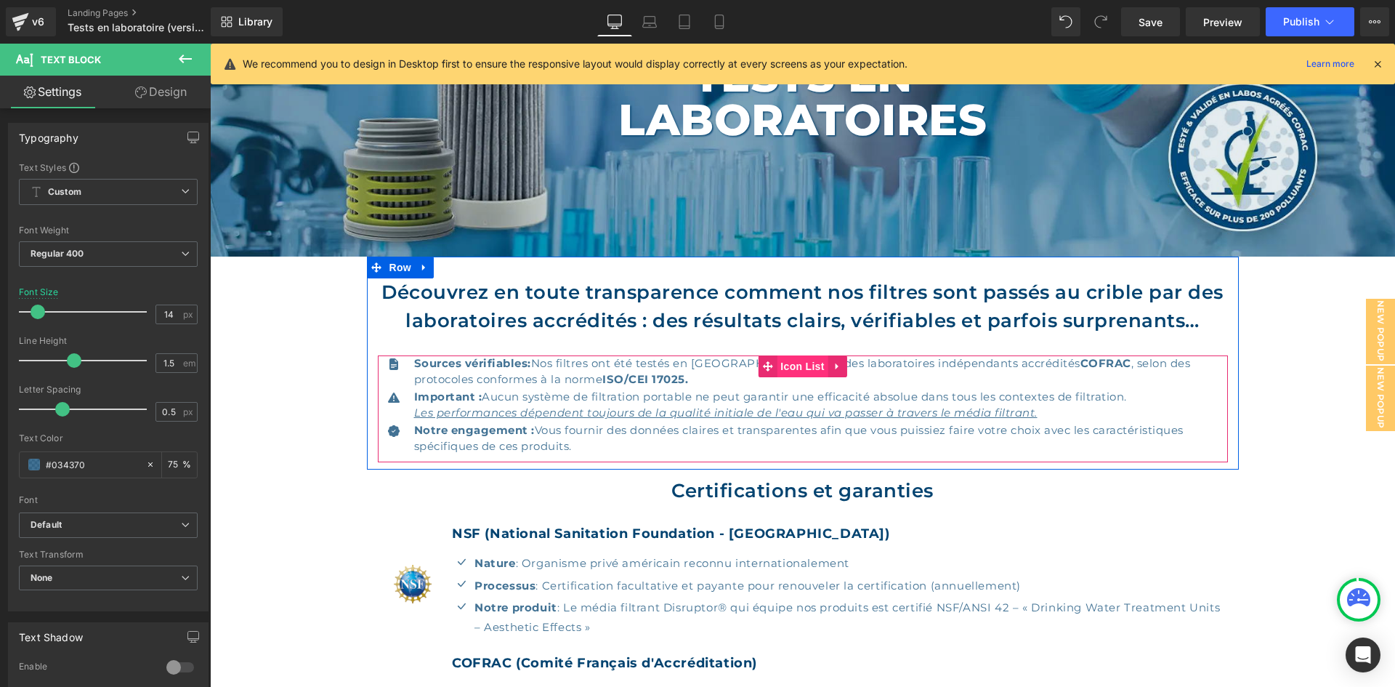
click at [777, 368] on span "Icon List" at bounding box center [802, 366] width 51 height 22
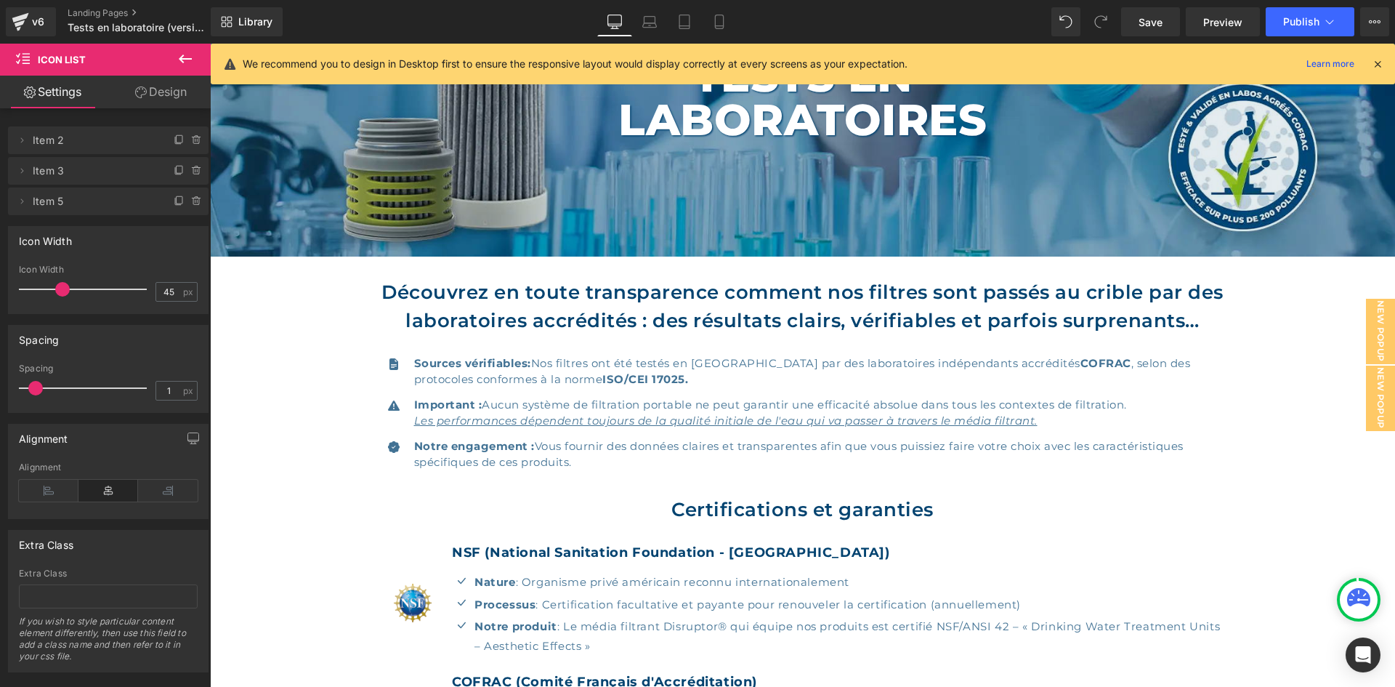
drag, startPoint x: 31, startPoint y: 392, endPoint x: 39, endPoint y: 394, distance: 8.8
click at [39, 394] on span at bounding box center [35, 388] width 15 height 15
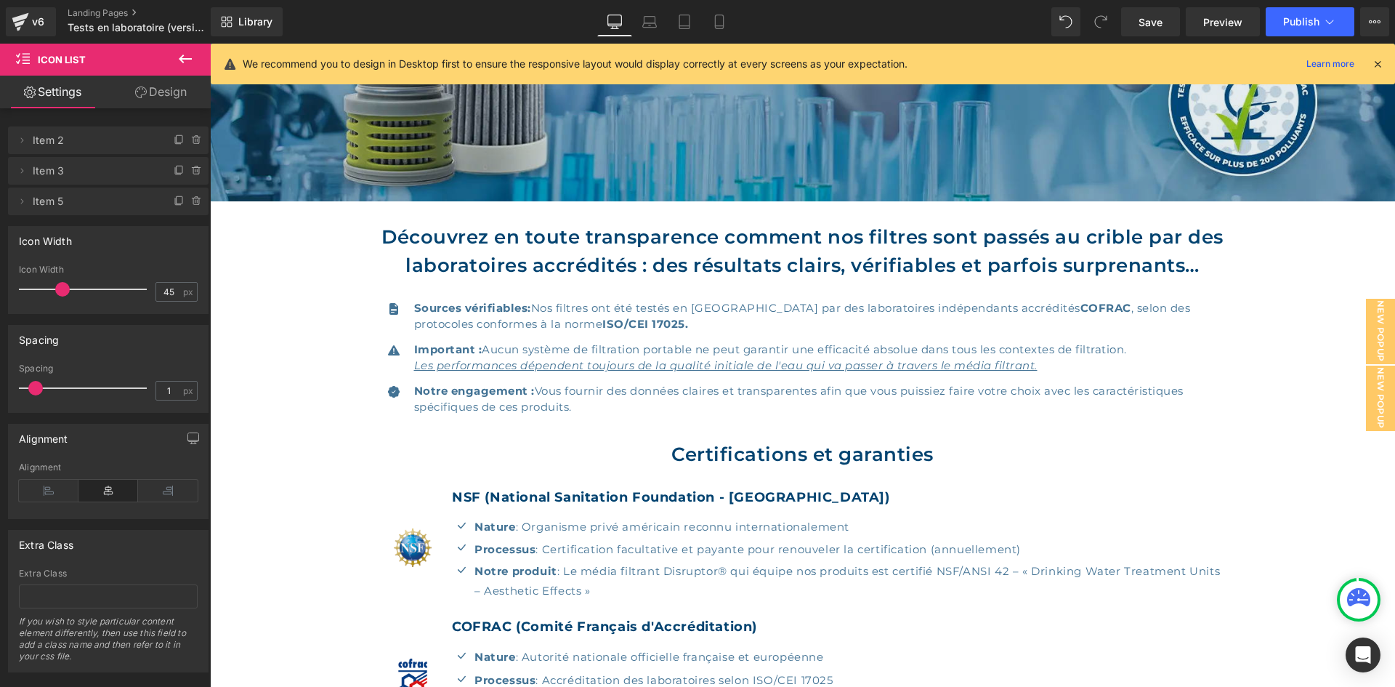
scroll to position [239, 0]
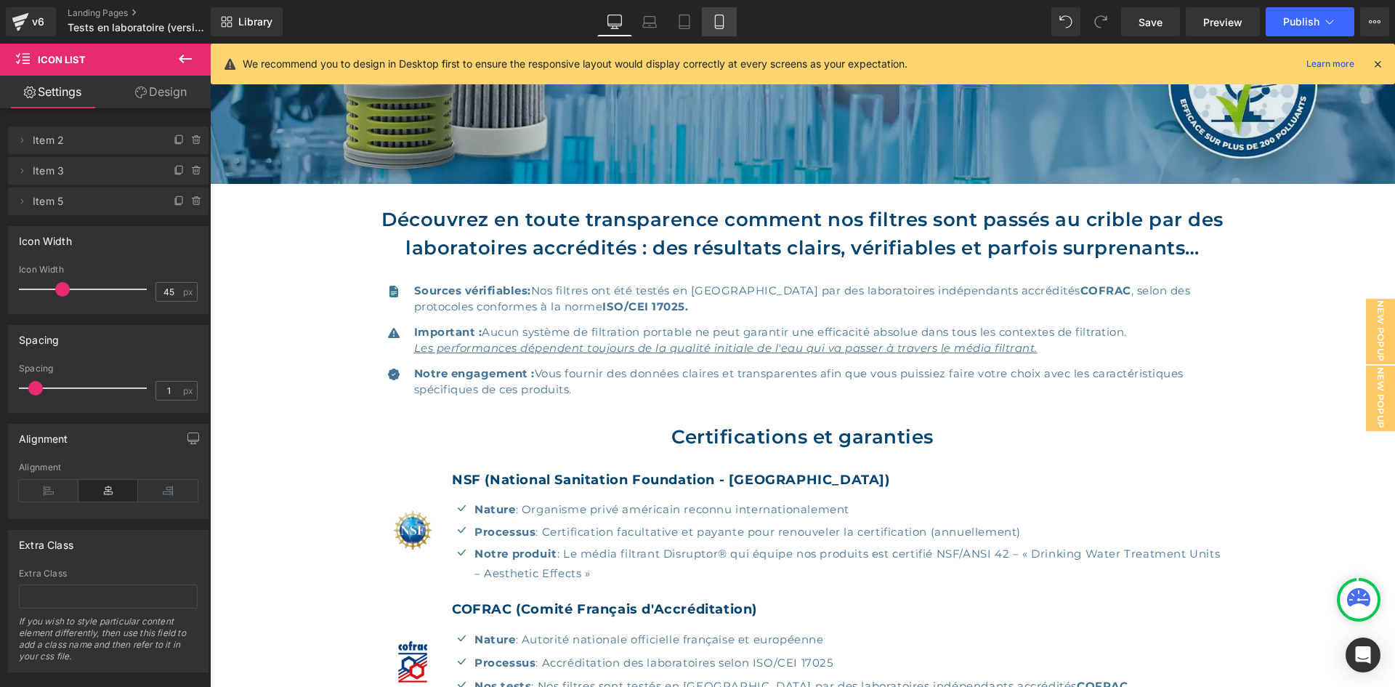
click at [726, 22] on icon at bounding box center [719, 22] width 15 height 15
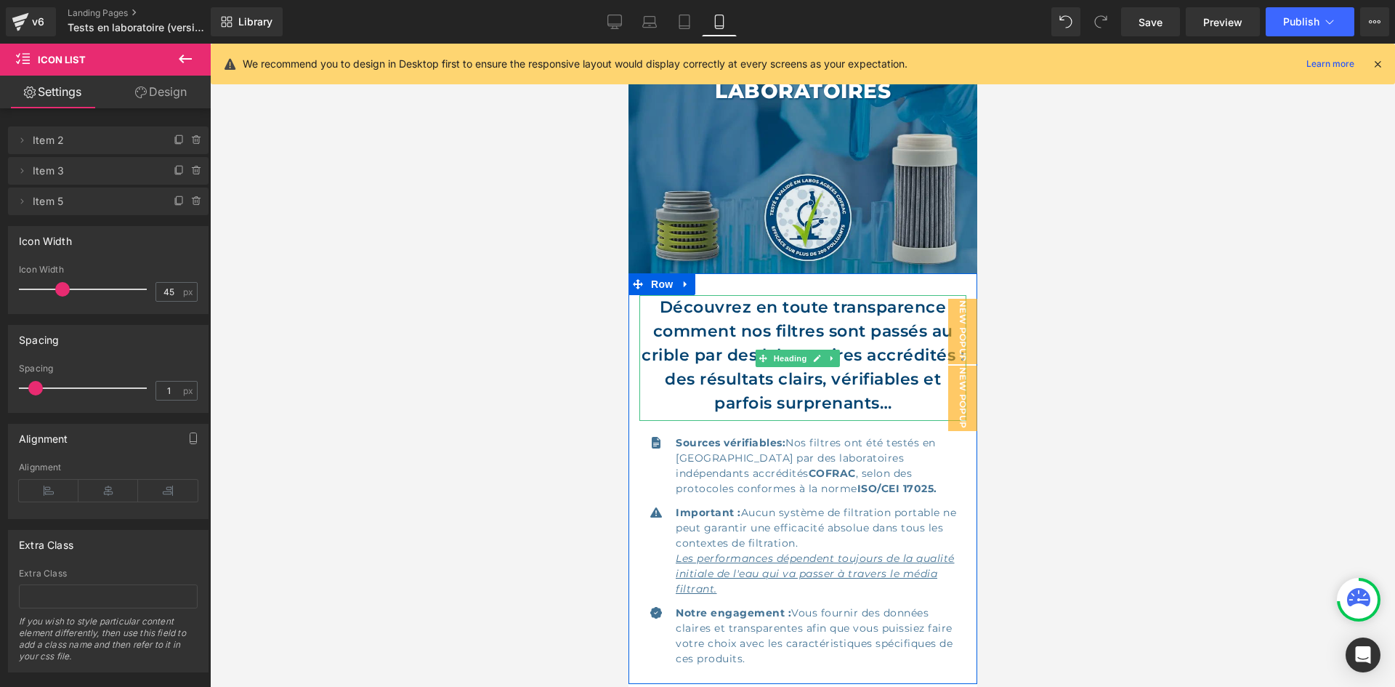
scroll to position [112, 0]
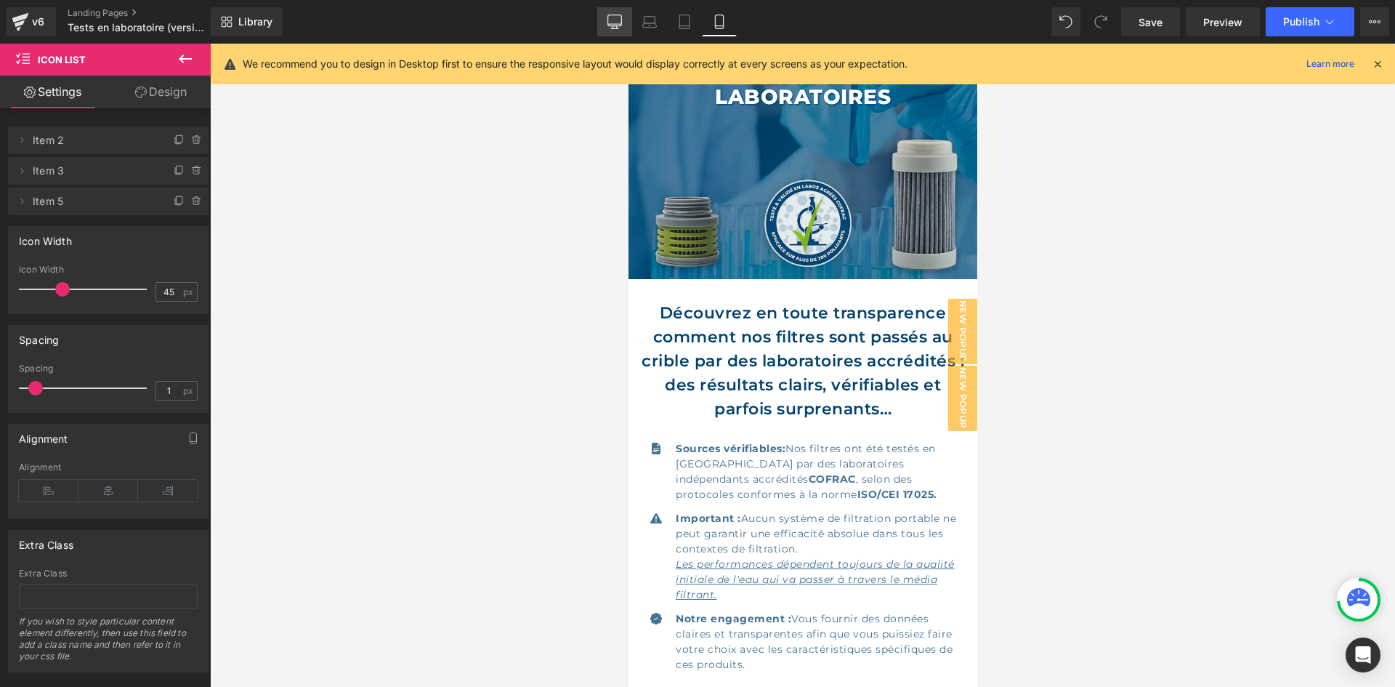
click at [619, 20] on icon at bounding box center [615, 22] width 15 height 15
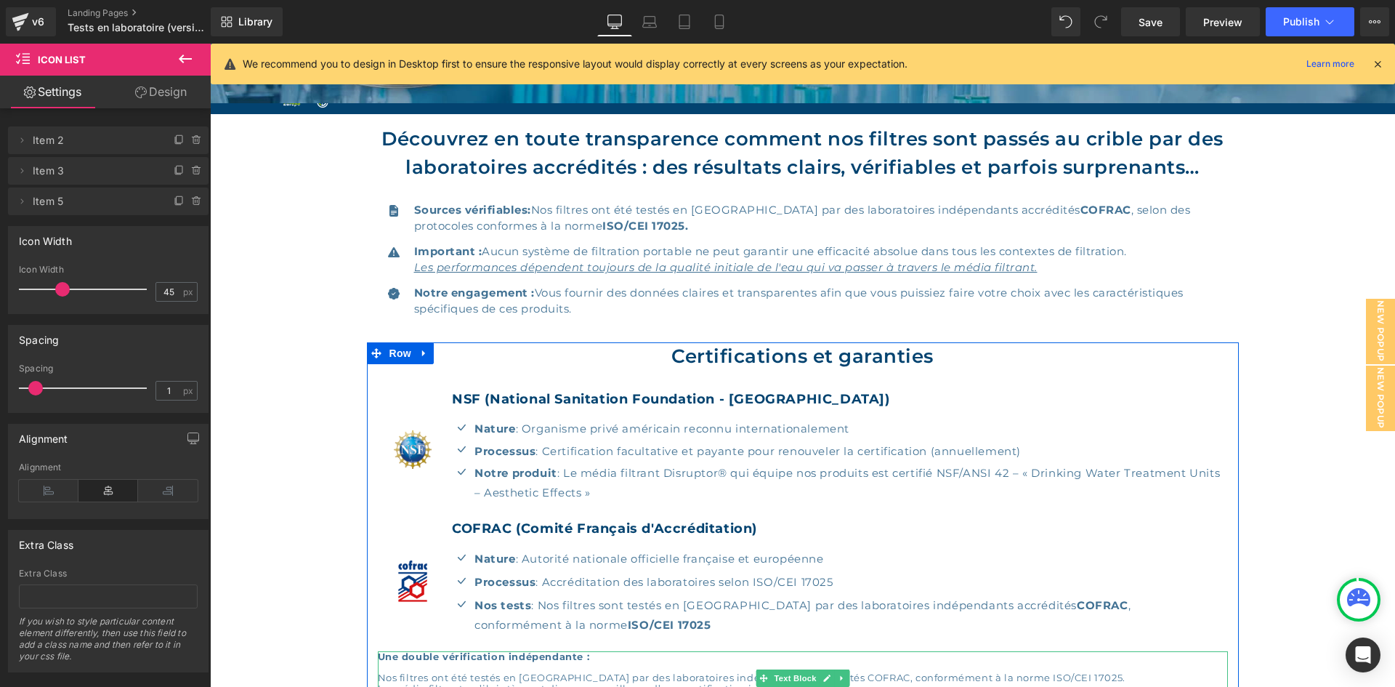
scroll to position [297, 0]
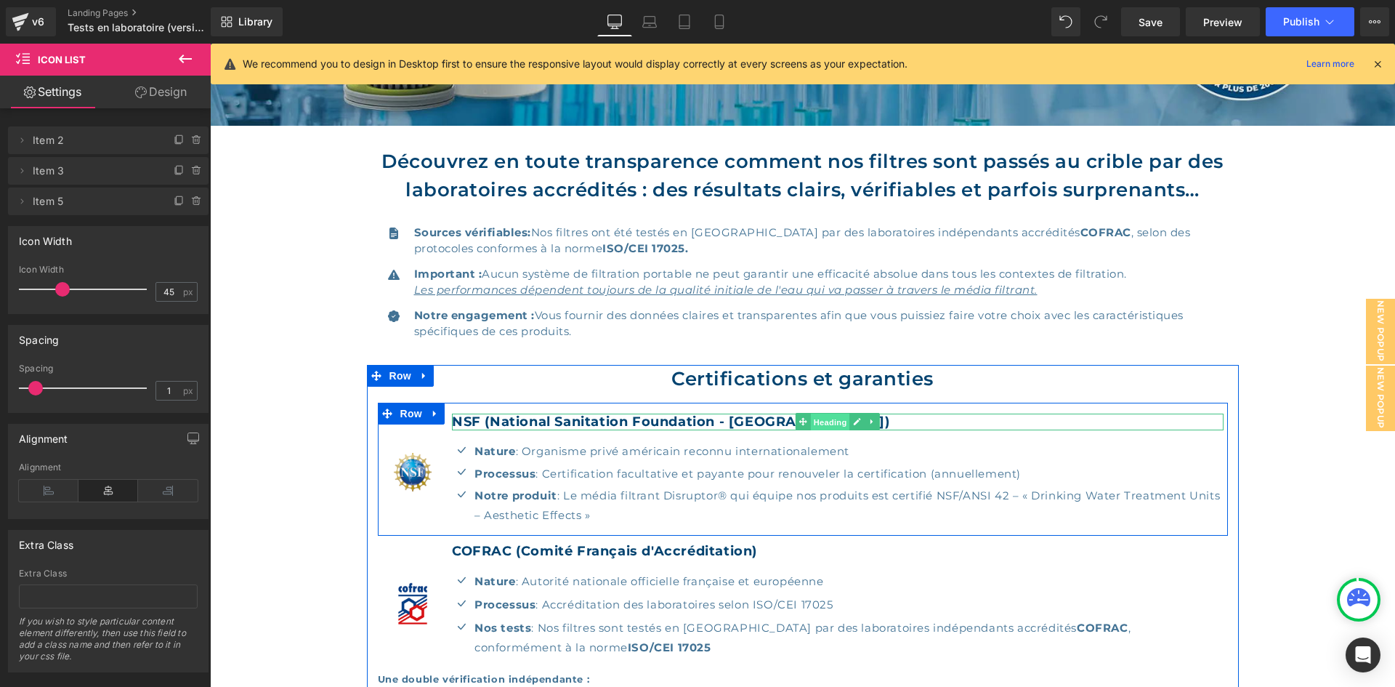
click at [826, 420] on span "Heading" at bounding box center [830, 422] width 39 height 17
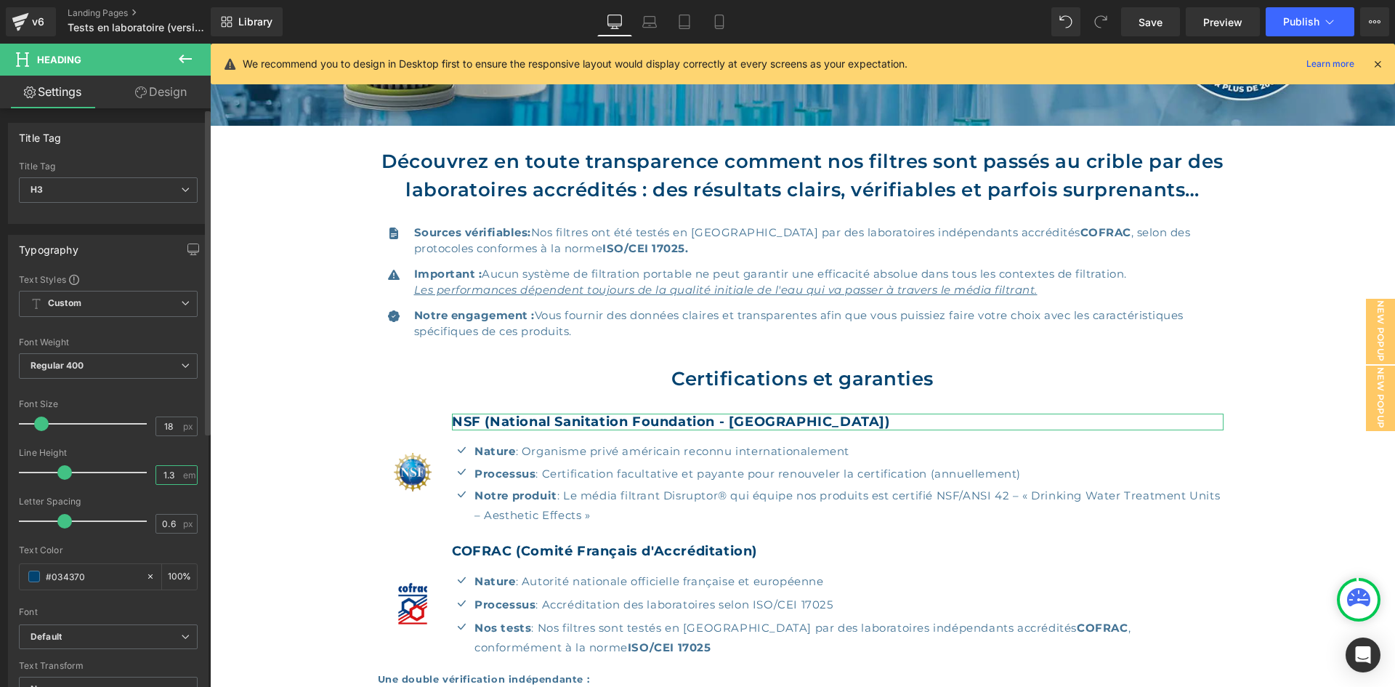
click at [170, 476] on input "1.3" at bounding box center [168, 475] width 25 height 18
type input "1.5"
click at [171, 515] on input "0.6" at bounding box center [168, 524] width 25 height 18
type input "0.5"
click at [164, 427] on input "18" at bounding box center [168, 426] width 25 height 18
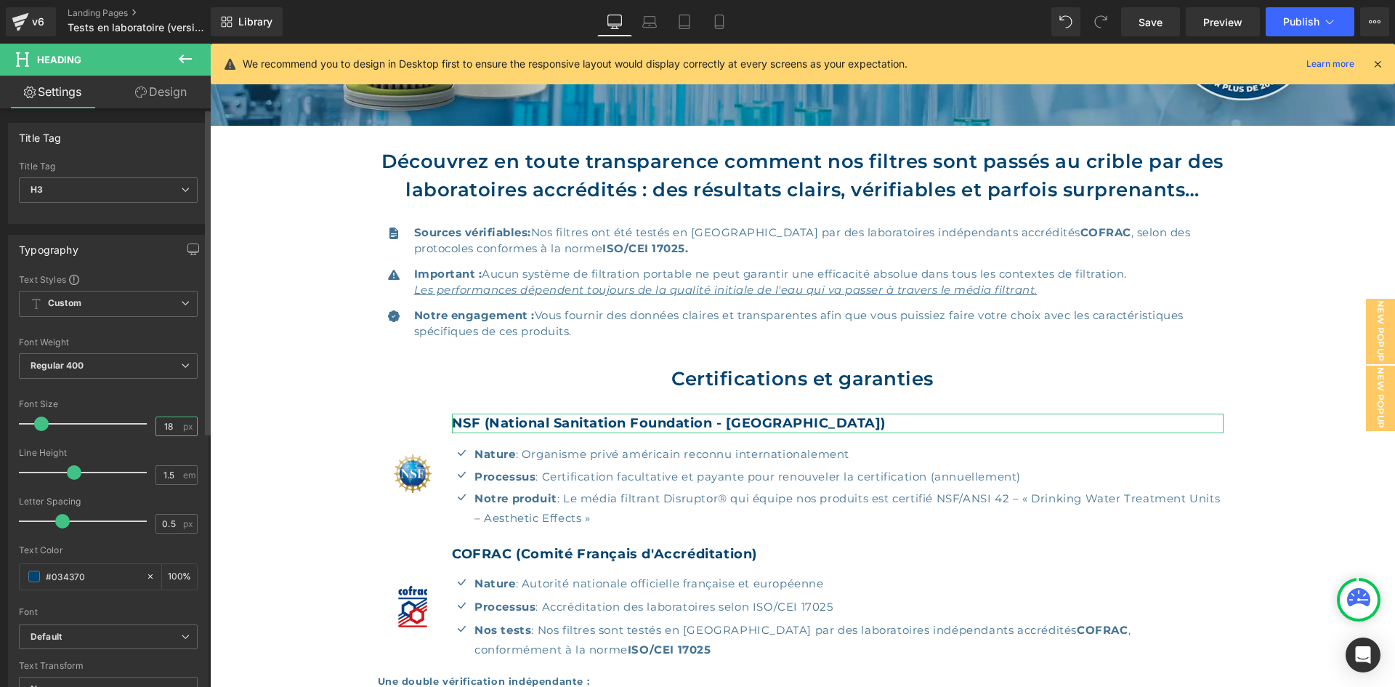
click at [166, 427] on input "18" at bounding box center [168, 426] width 25 height 18
click at [192, 254] on icon "button" at bounding box center [194, 249] width 12 height 12
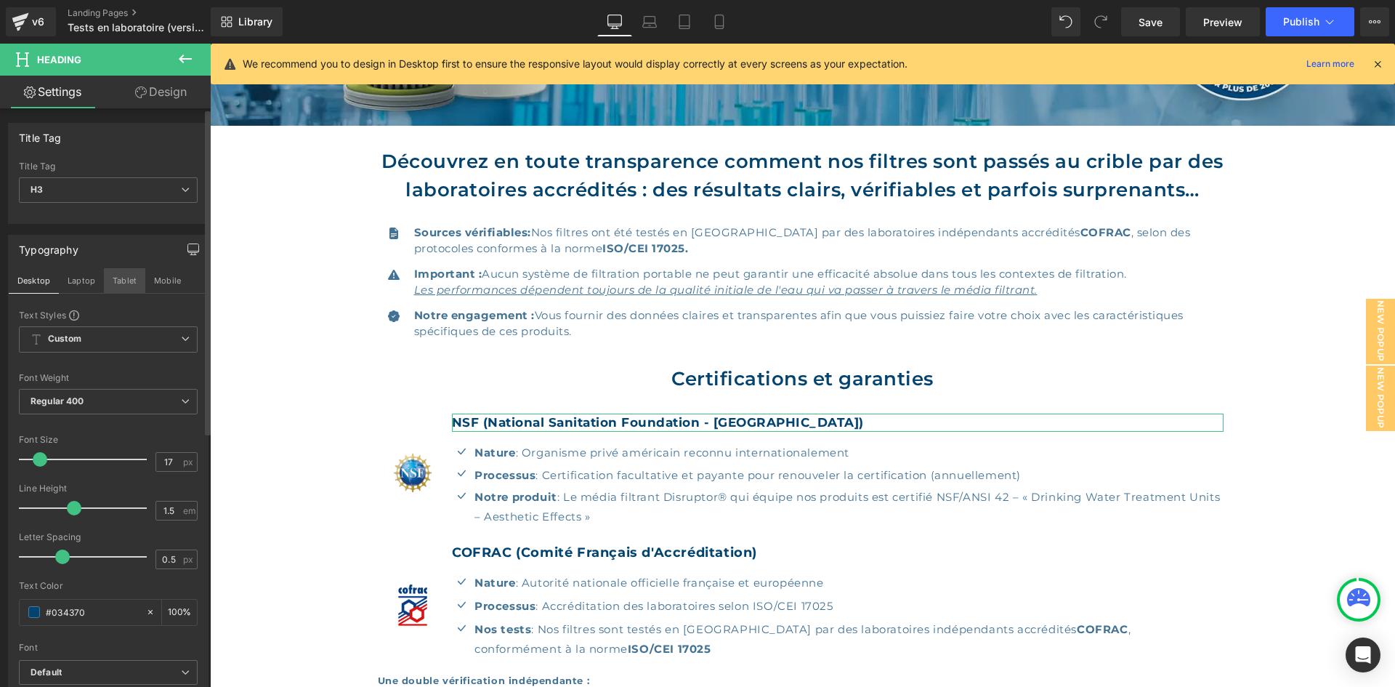
click at [116, 282] on button "Tablet" at bounding box center [124, 280] width 41 height 25
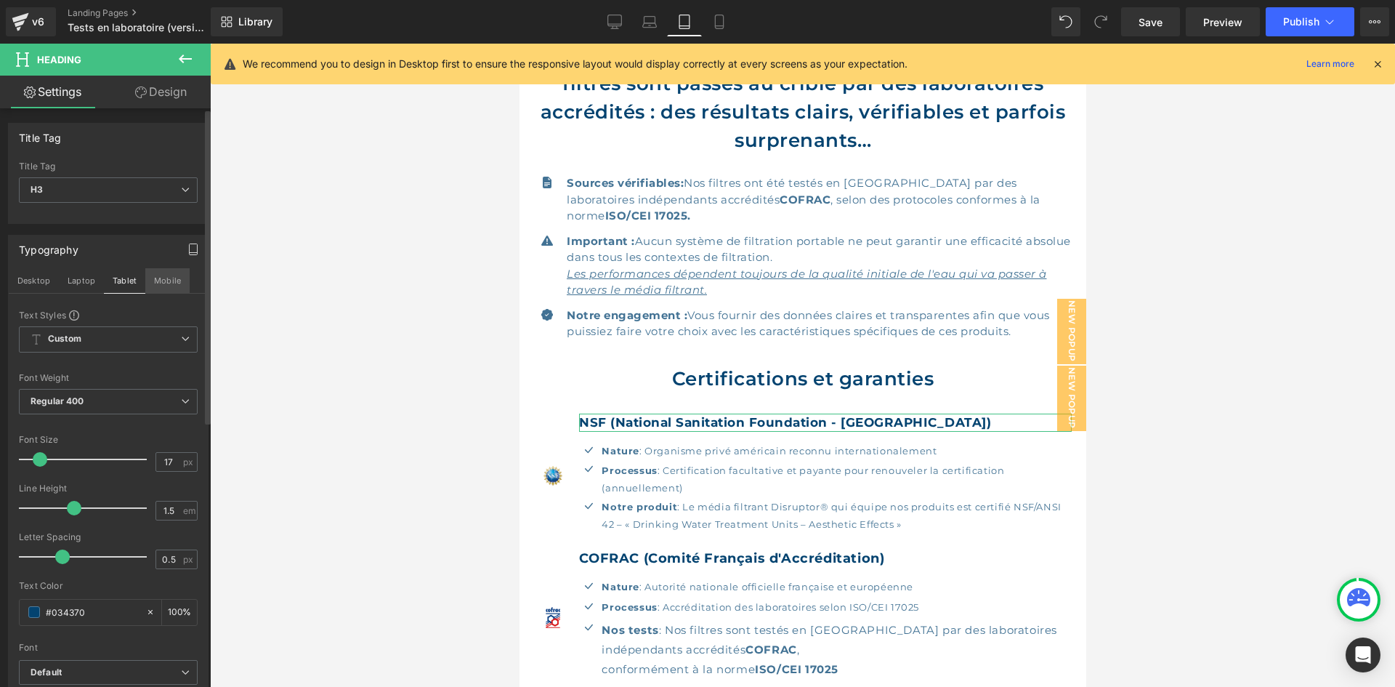
click at [161, 280] on button "Mobile" at bounding box center [167, 280] width 44 height 25
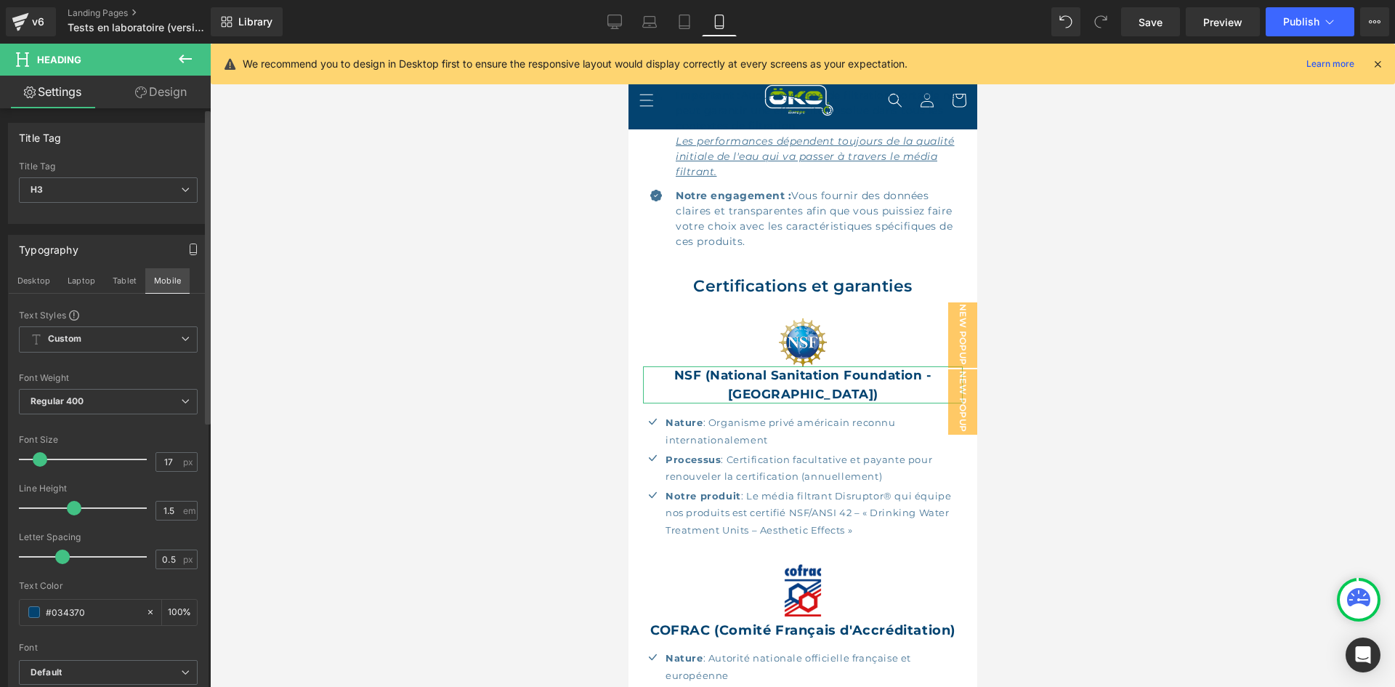
scroll to position [595, 0]
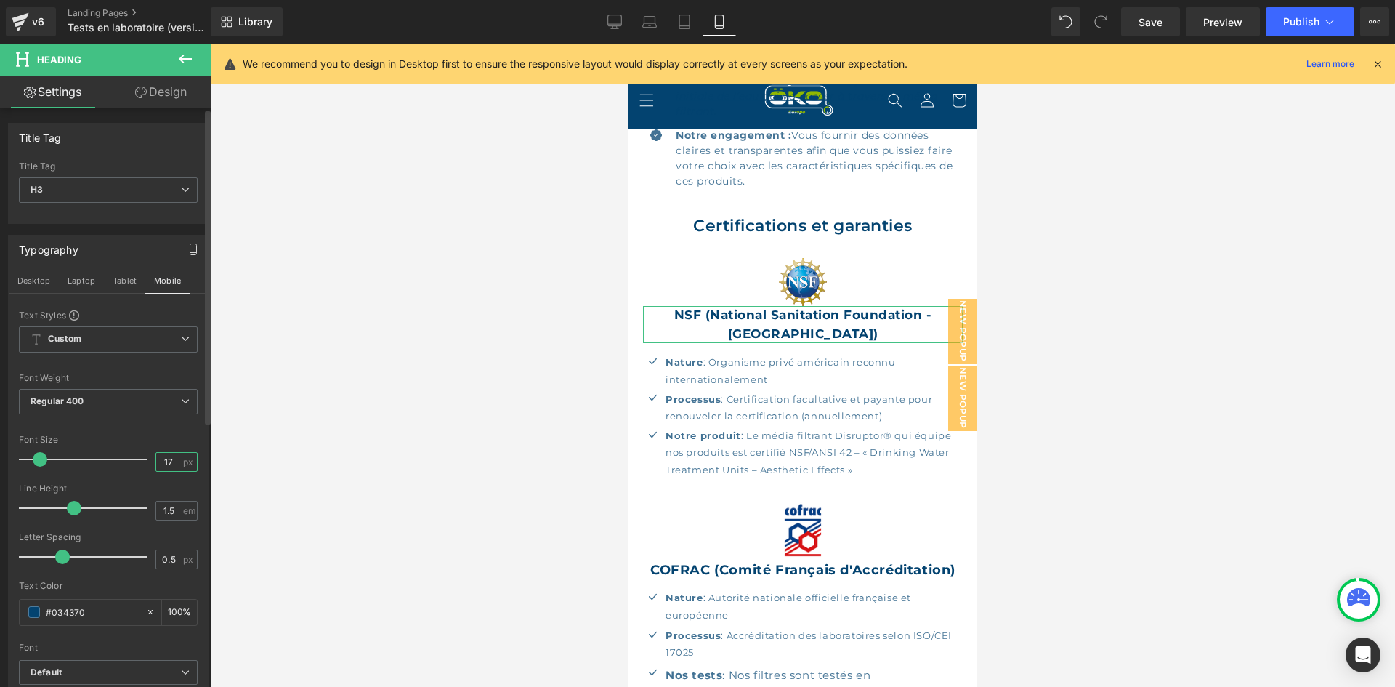
click at [166, 456] on input "17" at bounding box center [168, 462] width 25 height 18
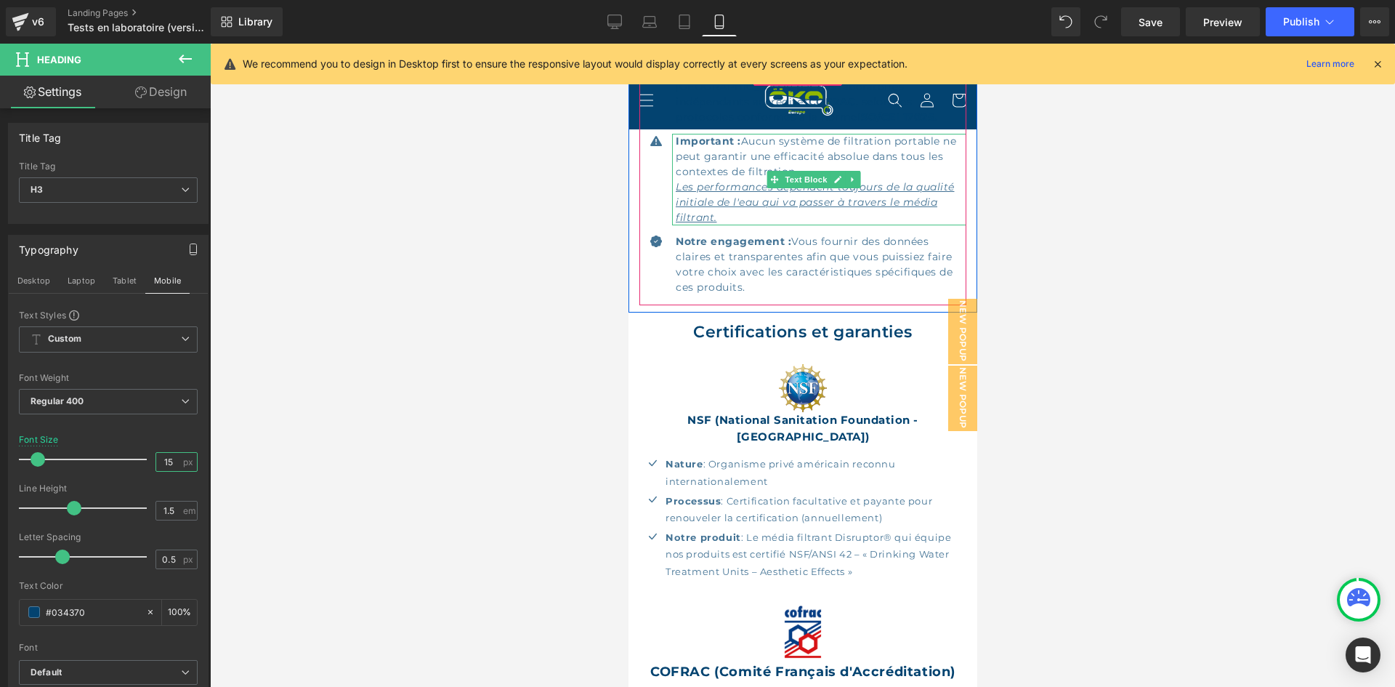
scroll to position [523, 0]
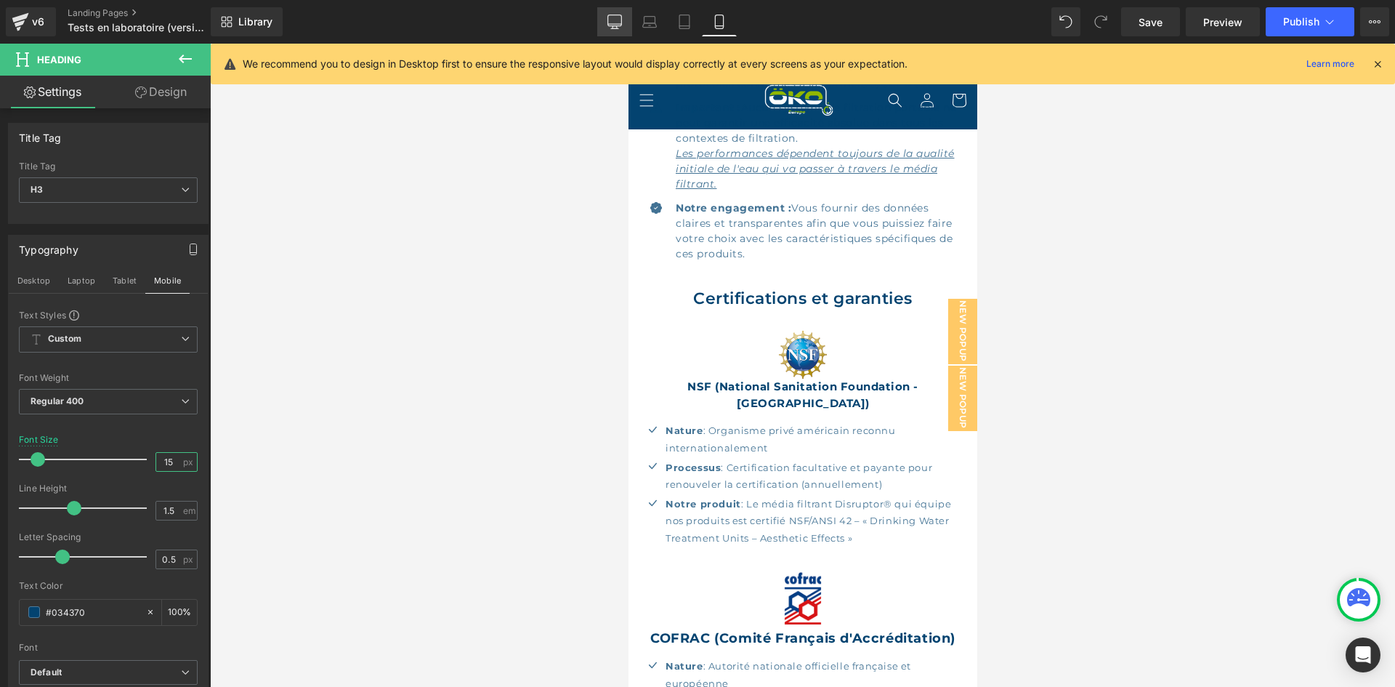
type input "15"
click at [607, 25] on link "Desktop" at bounding box center [614, 21] width 35 height 29
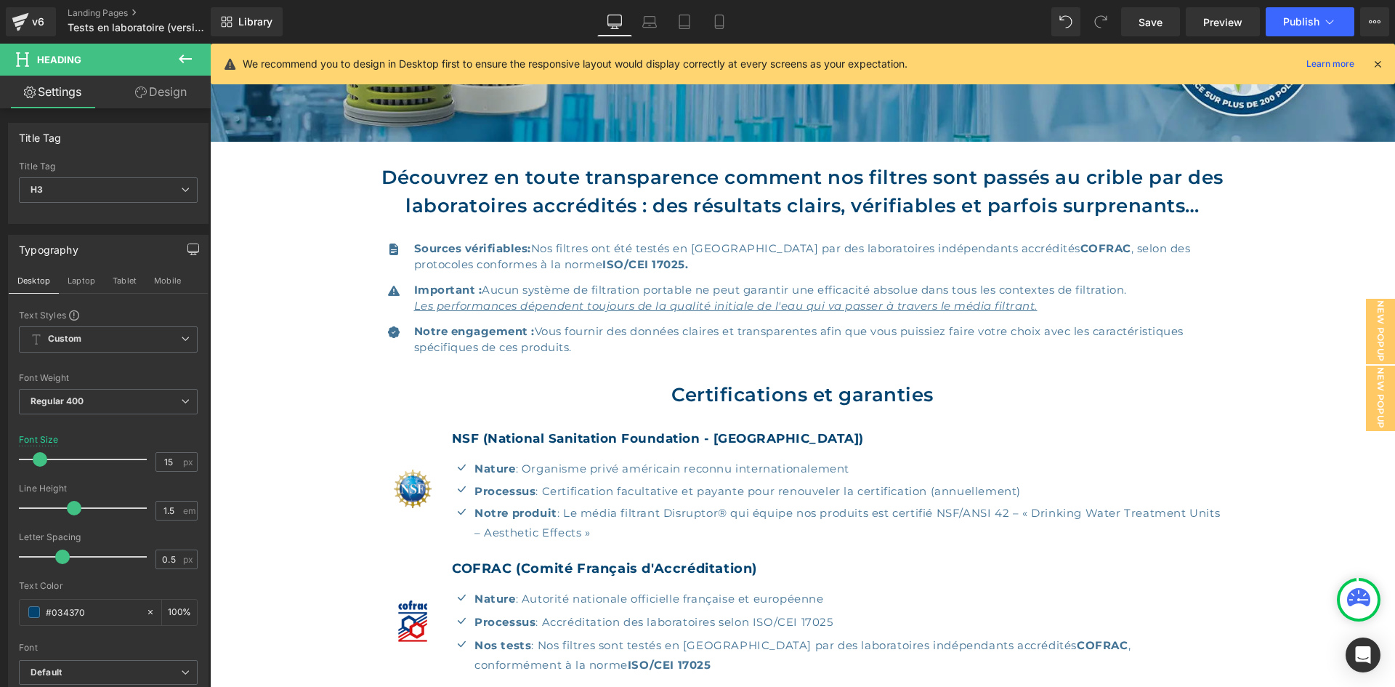
scroll to position [259, 0]
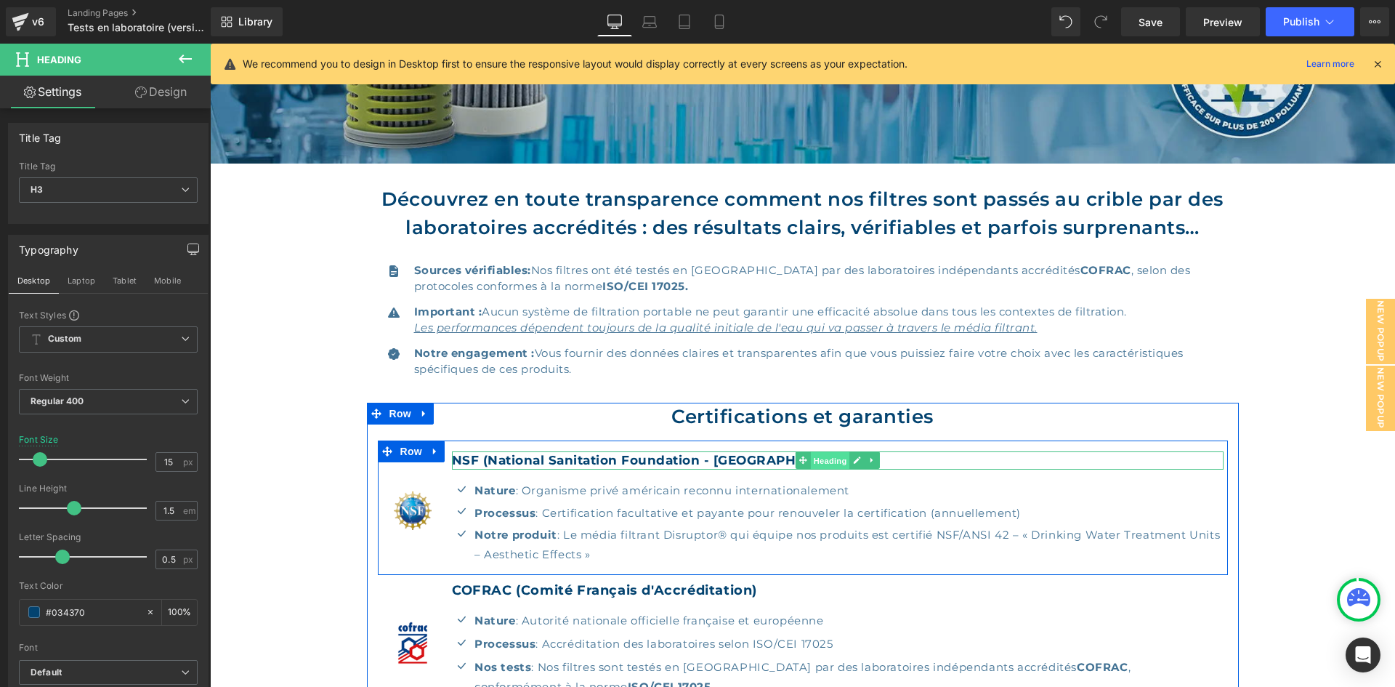
click at [834, 454] on span "Heading" at bounding box center [830, 460] width 39 height 17
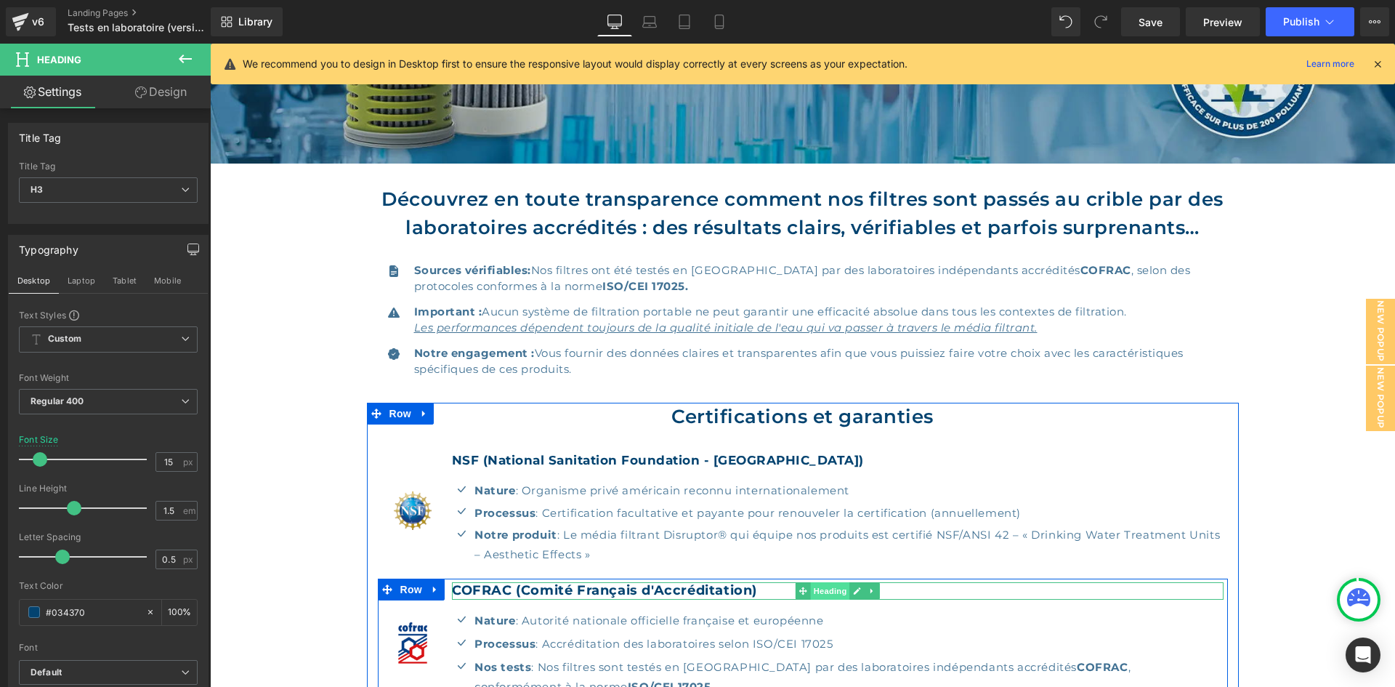
click at [816, 592] on span "Heading" at bounding box center [830, 590] width 39 height 17
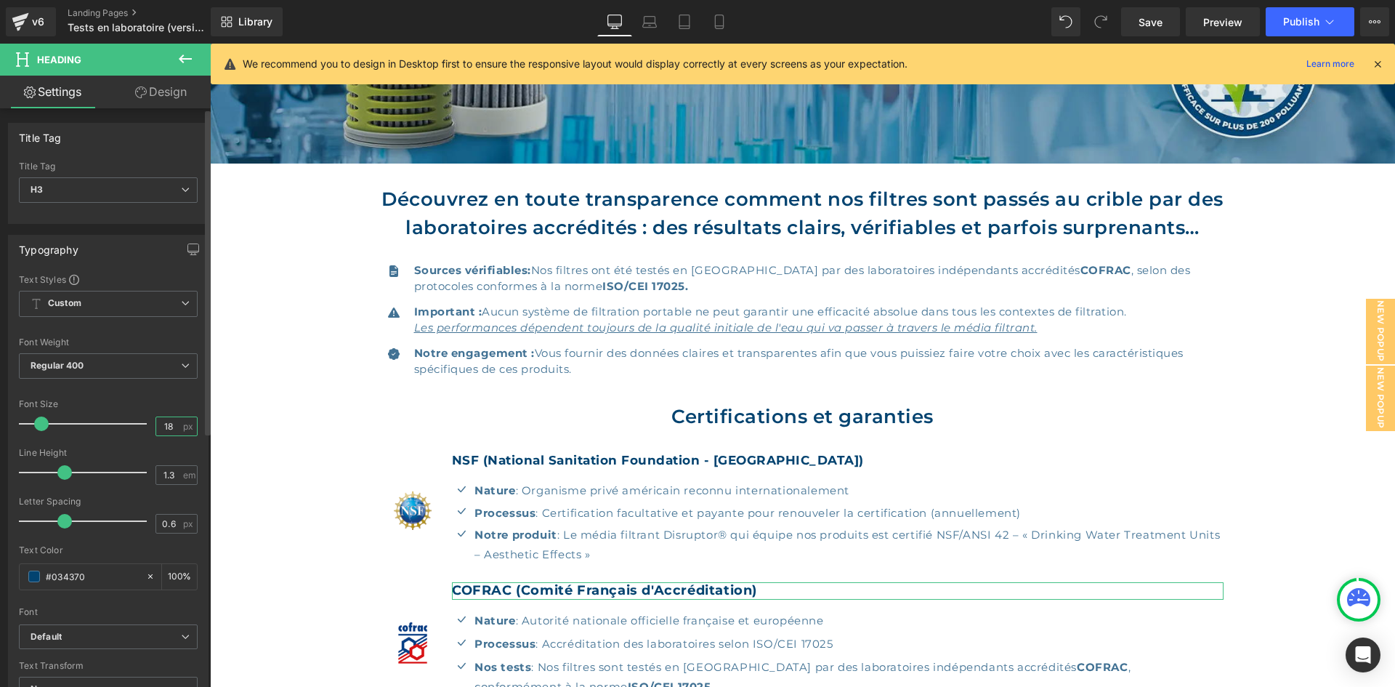
click at [170, 431] on input "18" at bounding box center [168, 426] width 25 height 18
type input "17"
click at [175, 468] on input "1.3" at bounding box center [168, 475] width 25 height 18
type input "1.5"
click at [166, 520] on input "0.6" at bounding box center [168, 524] width 25 height 18
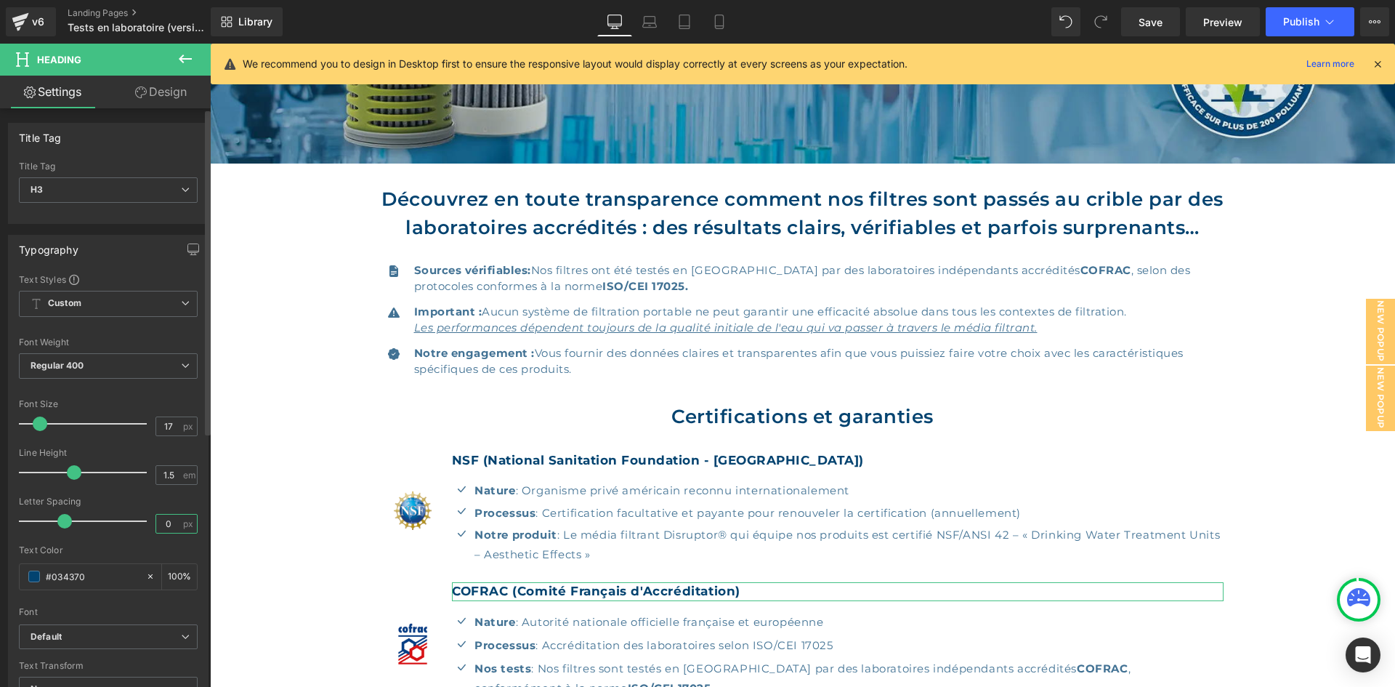
type input "0.5"
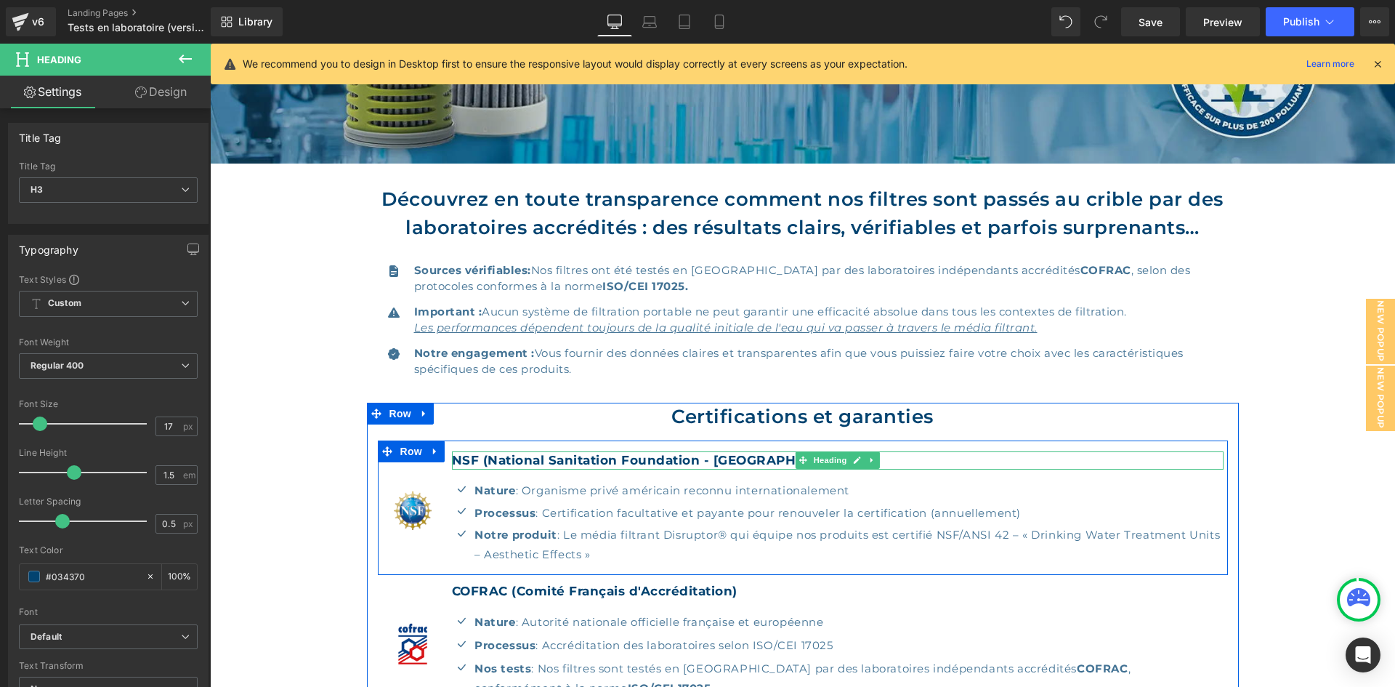
click at [608, 458] on strong "NSF (National Sanitation Foundation - [GEOGRAPHIC_DATA])" at bounding box center [658, 460] width 412 height 15
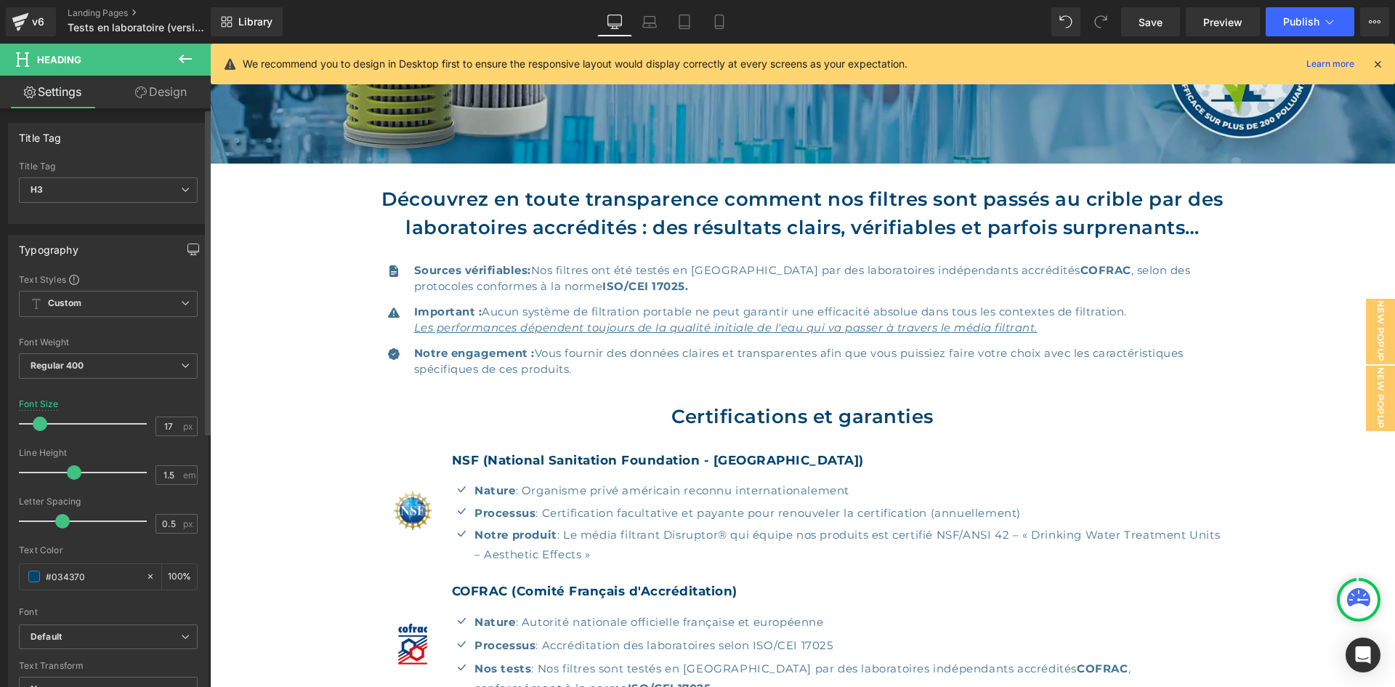
click at [188, 250] on icon "button" at bounding box center [194, 249] width 12 height 12
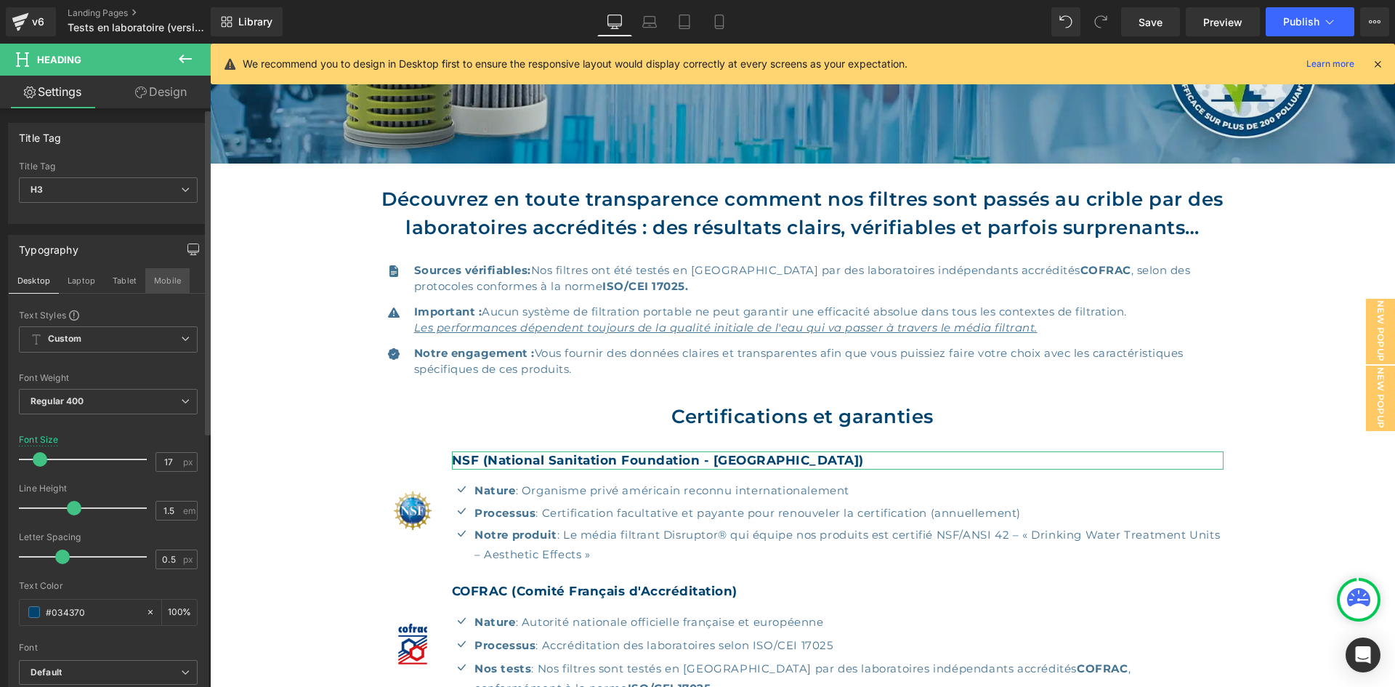
click at [159, 277] on button "Mobile" at bounding box center [167, 280] width 44 height 25
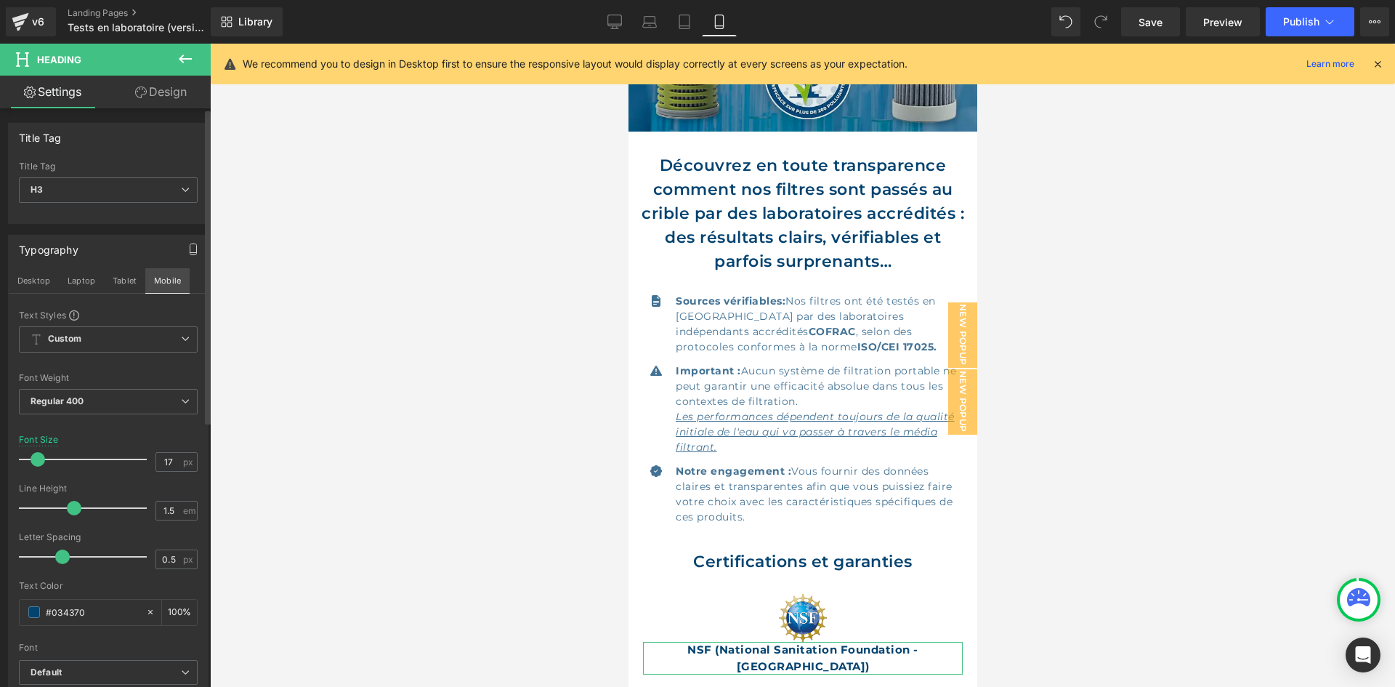
scroll to position [588, 0]
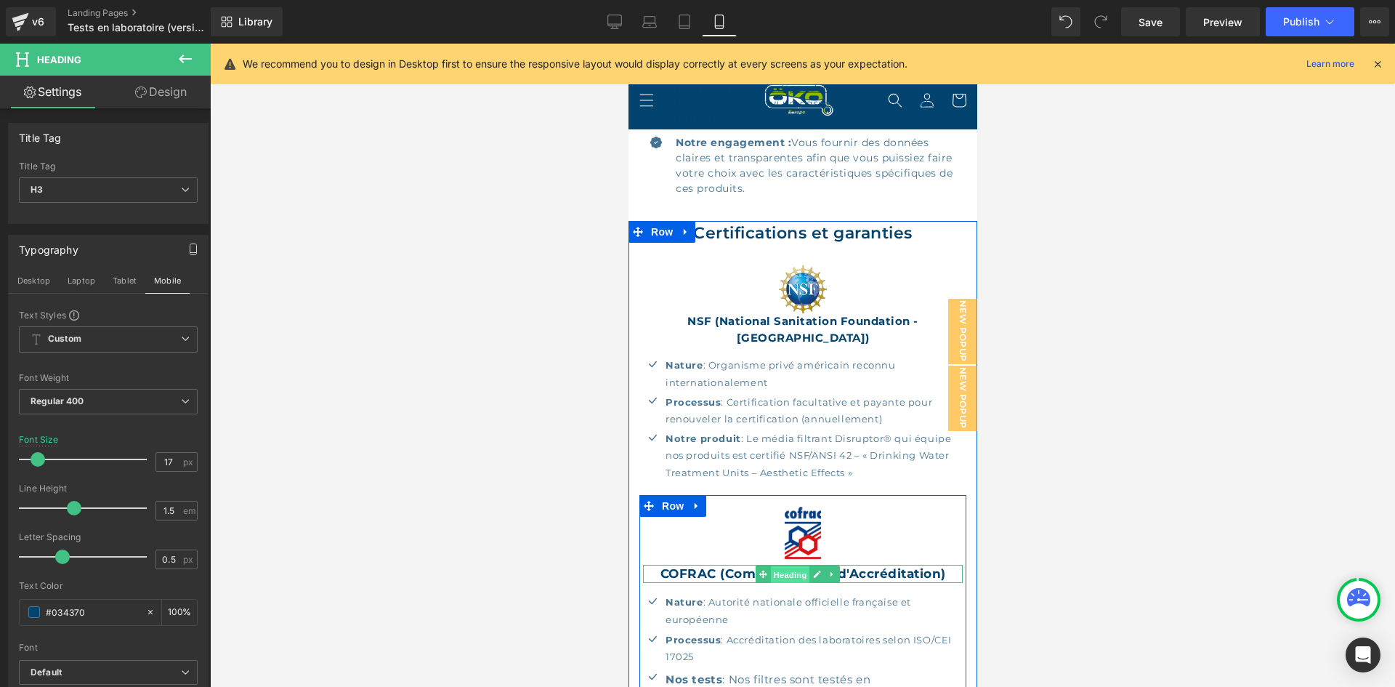
click at [777, 565] on span "Heading" at bounding box center [789, 573] width 39 height 17
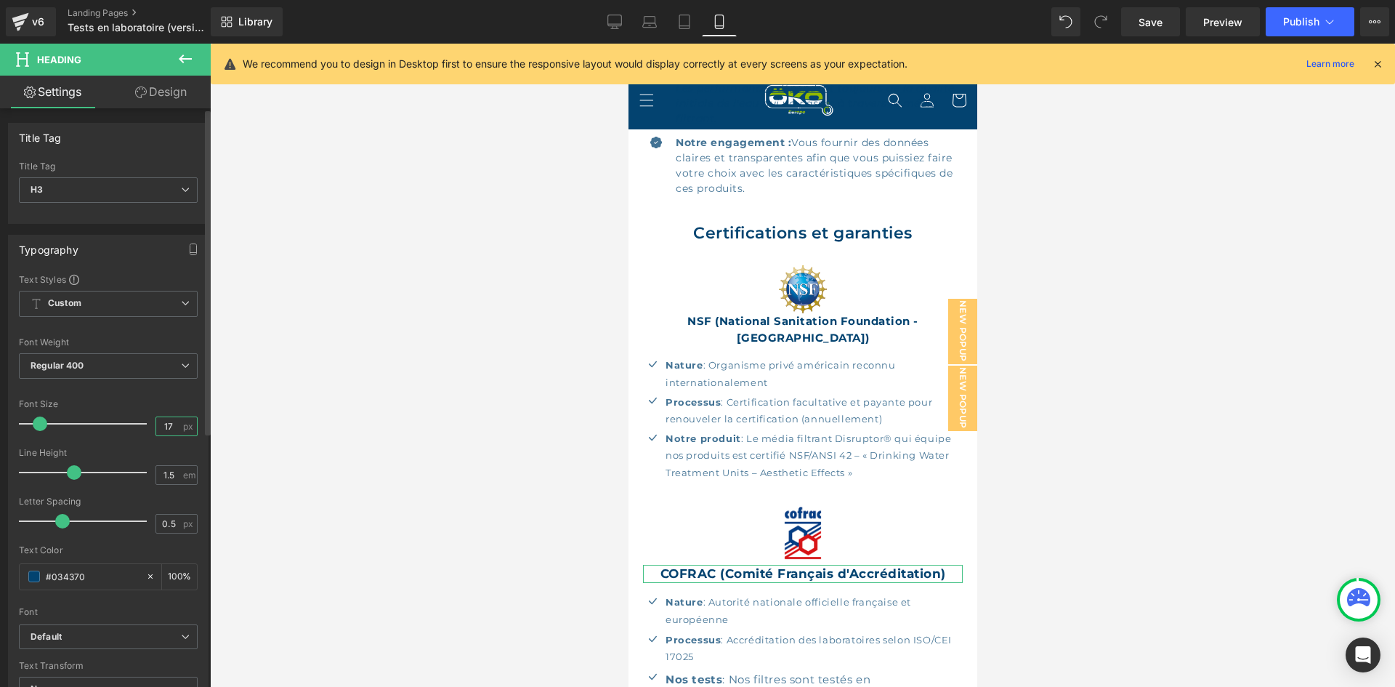
click at [168, 422] on input "17" at bounding box center [168, 426] width 25 height 18
type input "15"
click at [615, 15] on icon at bounding box center [615, 20] width 14 height 11
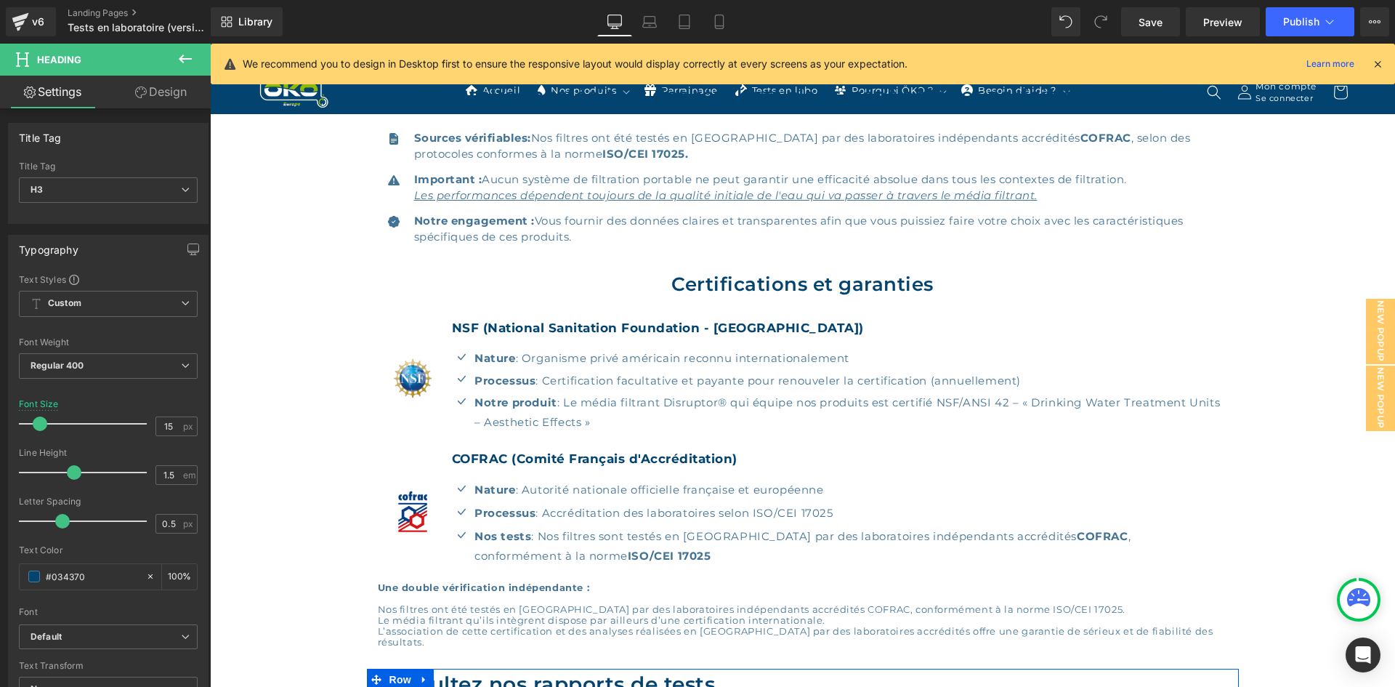
scroll to position [369, 0]
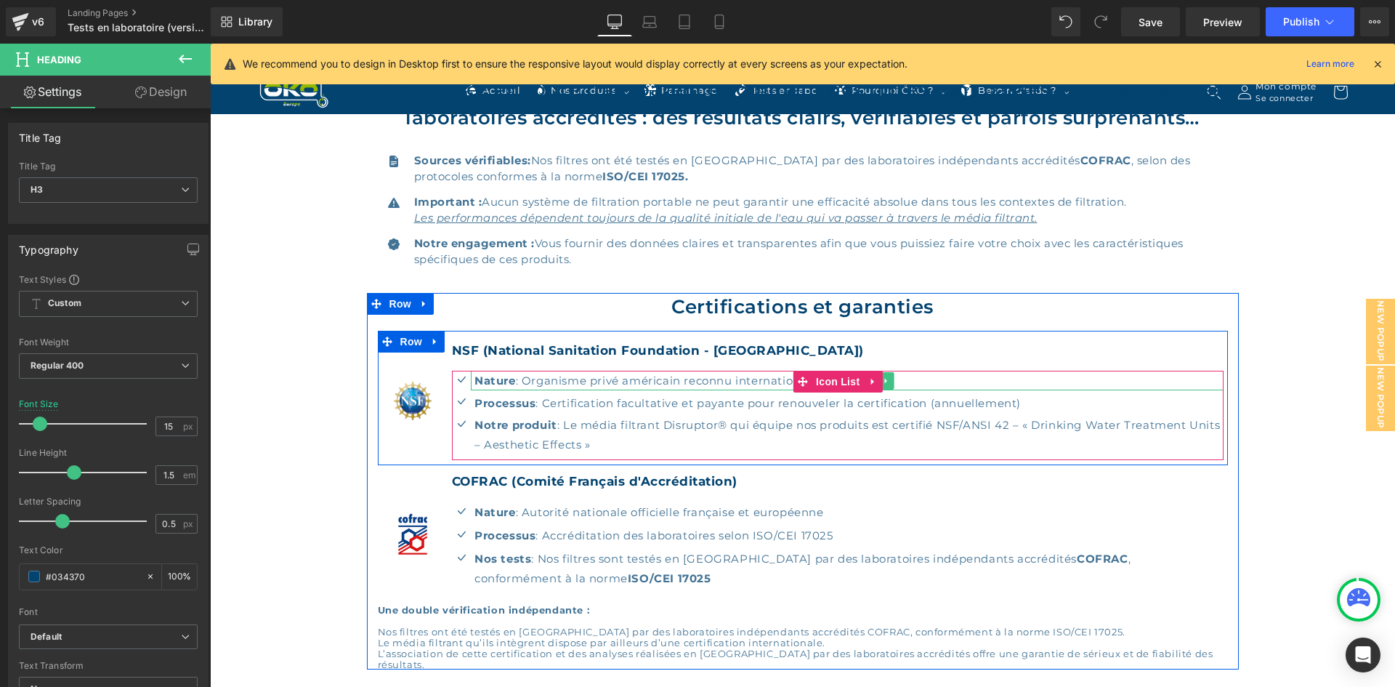
click at [647, 382] on p "Nature : Organisme privé américain reconnu internationalement" at bounding box center [850, 381] width 750 height 20
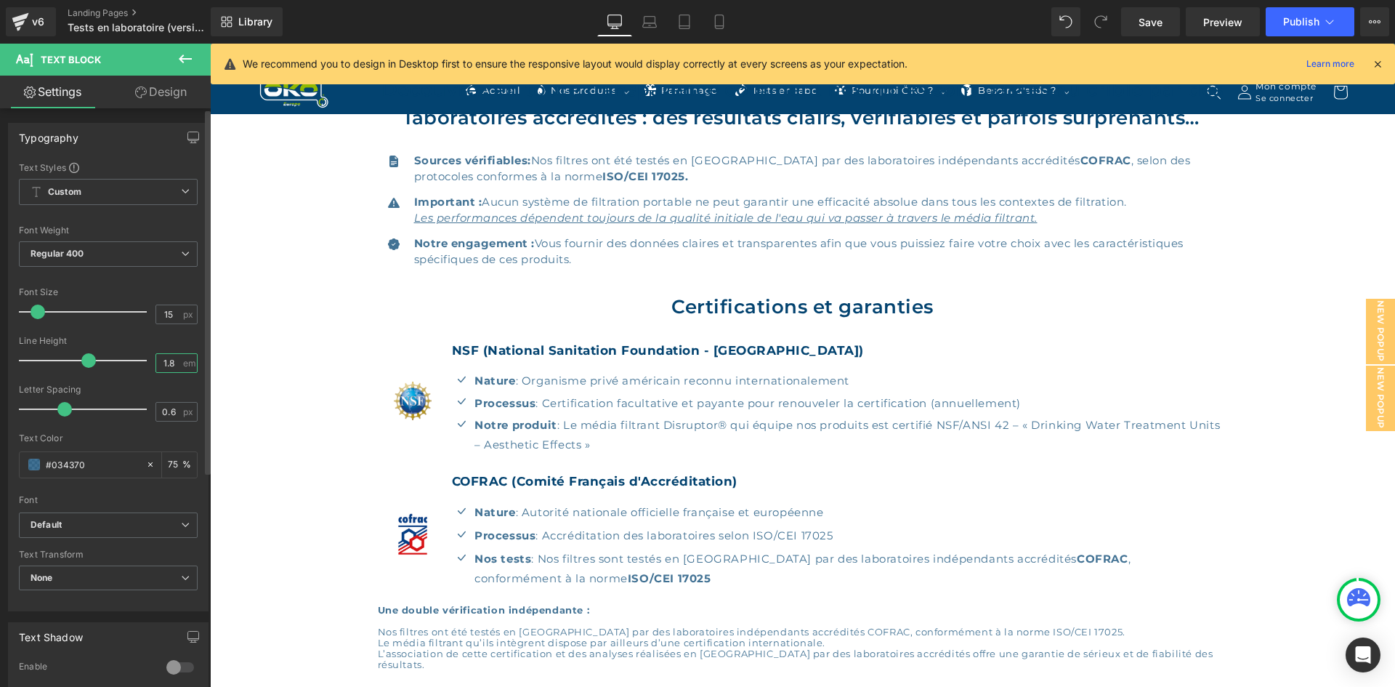
click at [173, 365] on input "1.8" at bounding box center [168, 363] width 25 height 18
type input "1.5"
click at [183, 411] on span "px" at bounding box center [189, 411] width 12 height 9
click at [174, 409] on input "0.6" at bounding box center [168, 412] width 25 height 18
type input "0.5"
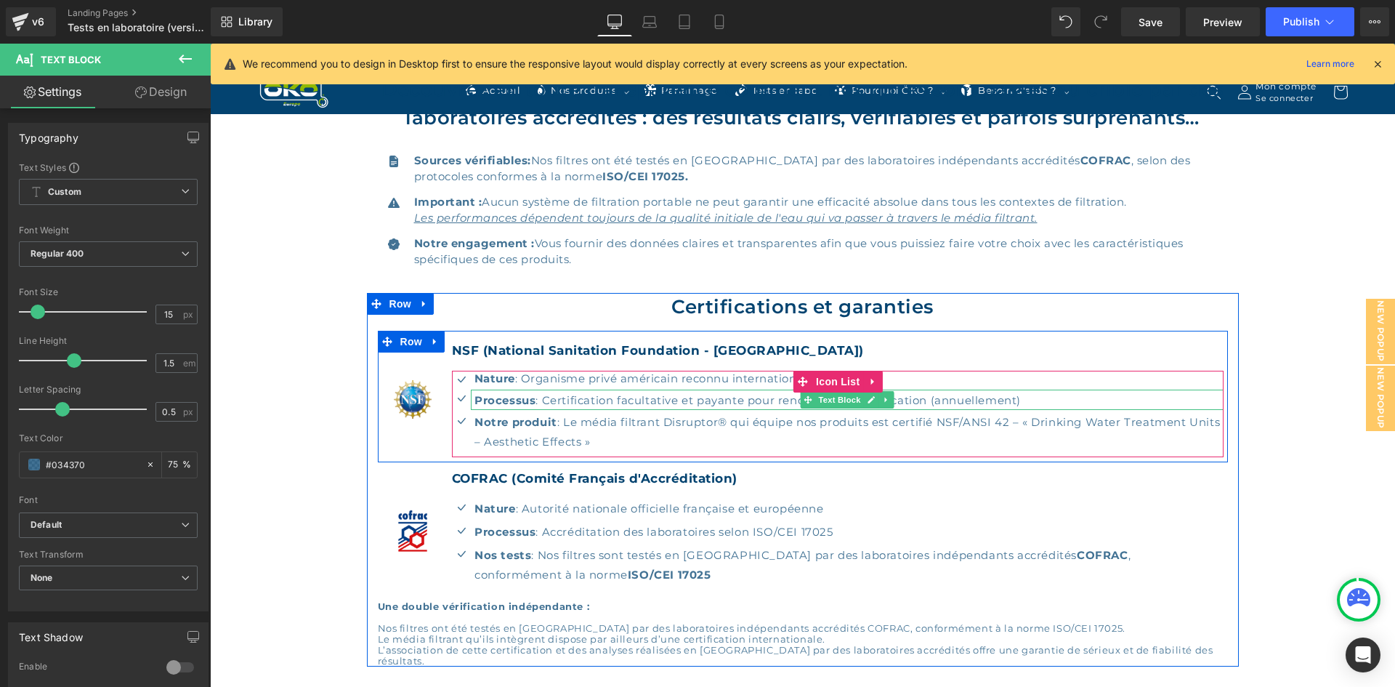
click at [598, 398] on p "Processus : Certification facultative et payante pour renouveler la certificati…" at bounding box center [850, 400] width 750 height 20
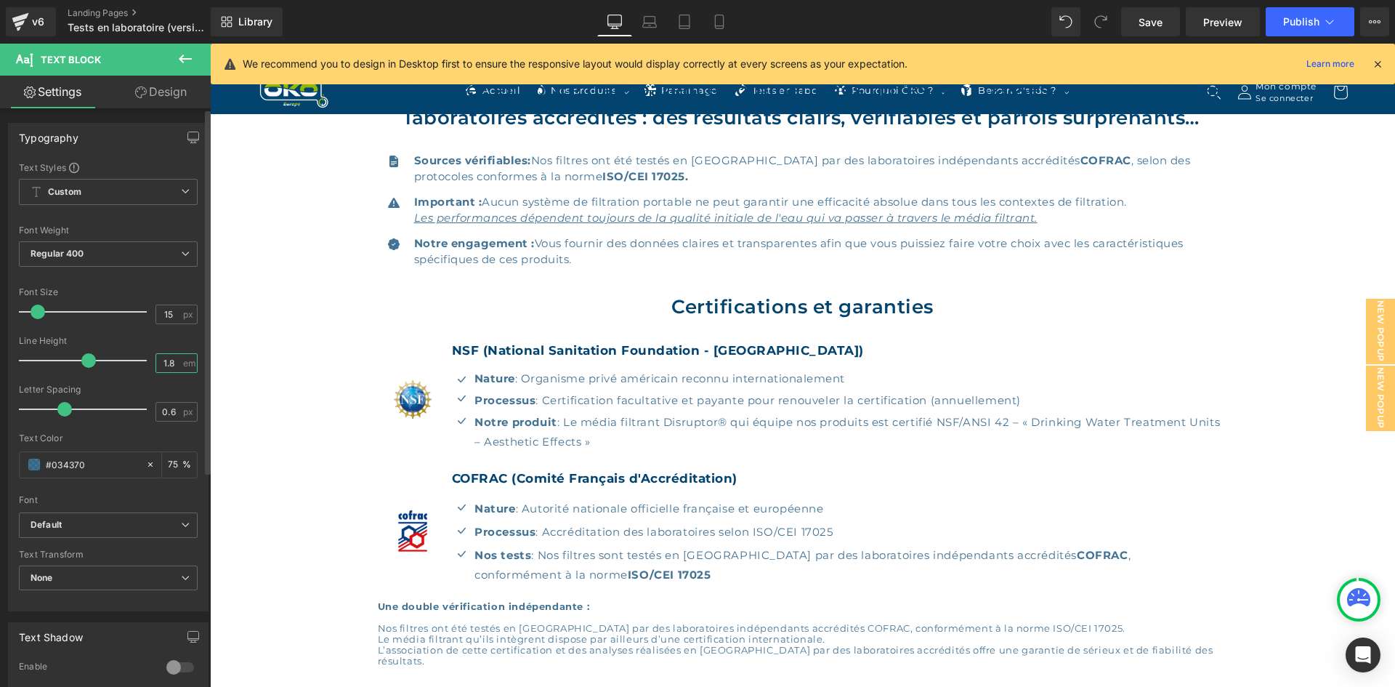
click at [173, 361] on input "1.8" at bounding box center [168, 363] width 25 height 18
type input "1.5"
click at [183, 413] on span "px" at bounding box center [189, 411] width 12 height 9
click at [173, 411] on input "0.6" at bounding box center [168, 412] width 25 height 18
type input "0.5"
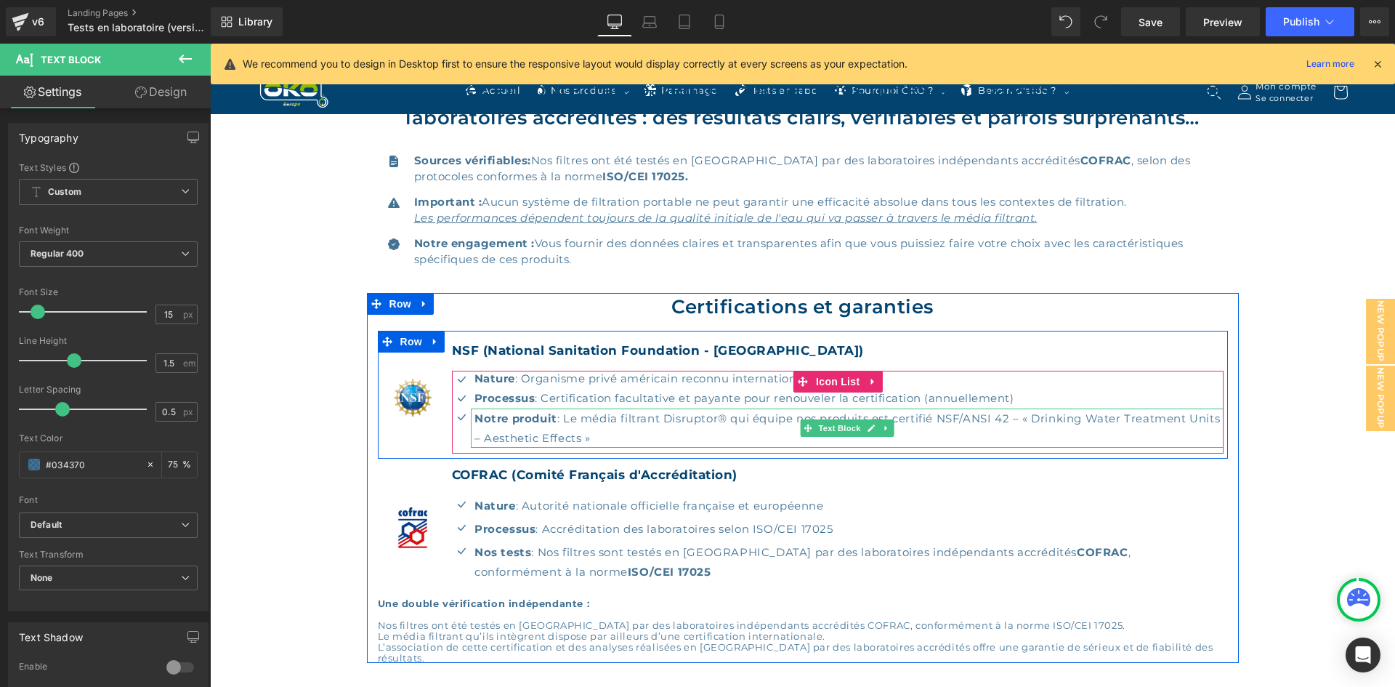
click at [641, 417] on p "Notre produit : Le média filtrant Disruptor® qui équipe nos produits est certif…" at bounding box center [850, 427] width 750 height 39
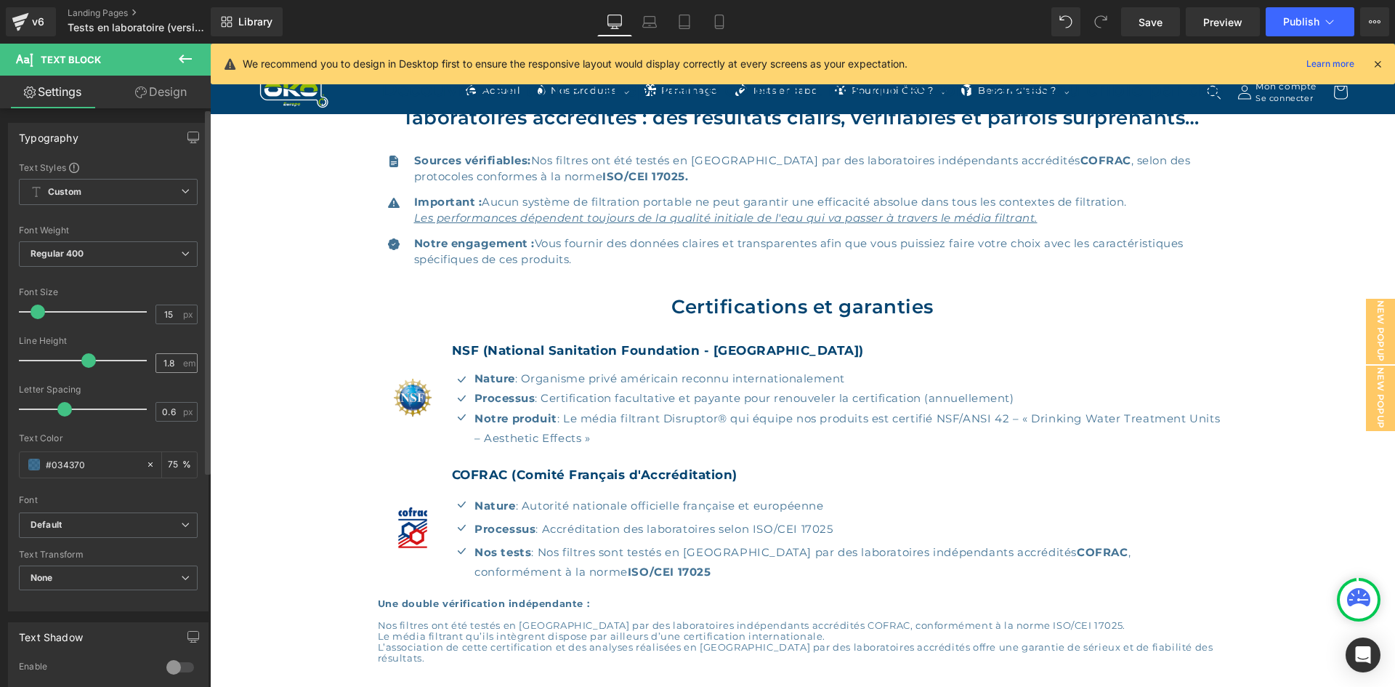
click at [176, 358] on div "1.8 em" at bounding box center [177, 363] width 42 height 20
click at [172, 360] on input "1.8" at bounding box center [168, 363] width 25 height 18
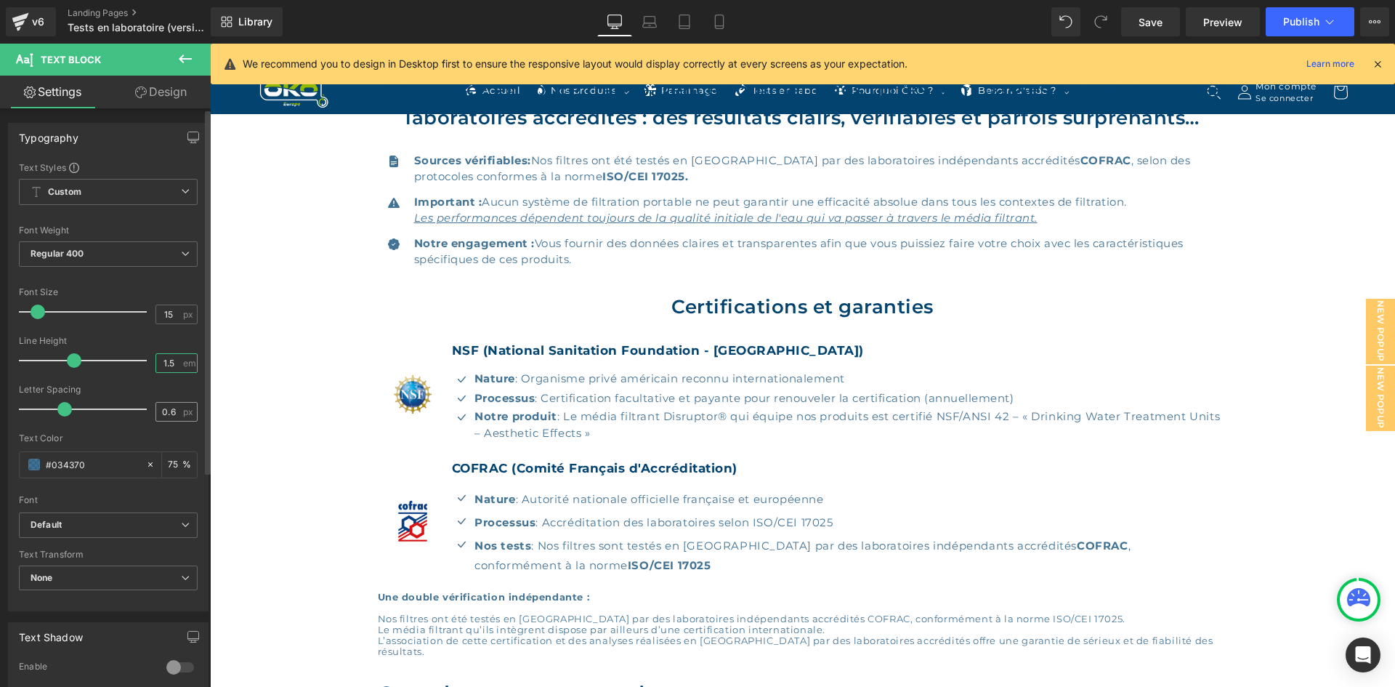
type input "1.5"
click at [172, 410] on input "0.6" at bounding box center [168, 412] width 25 height 18
type input "0.5"
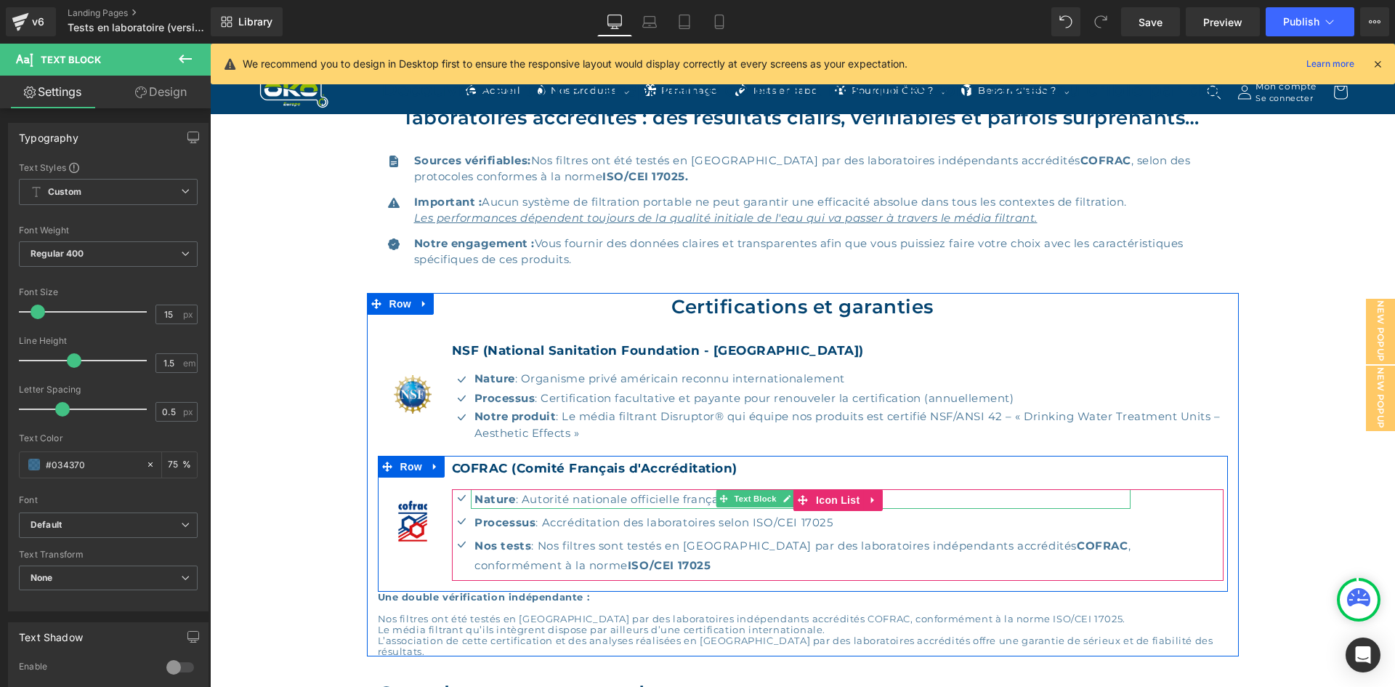
click at [563, 499] on p "Nature : Autorité nationale officielle française et européenne" at bounding box center [803, 499] width 656 height 20
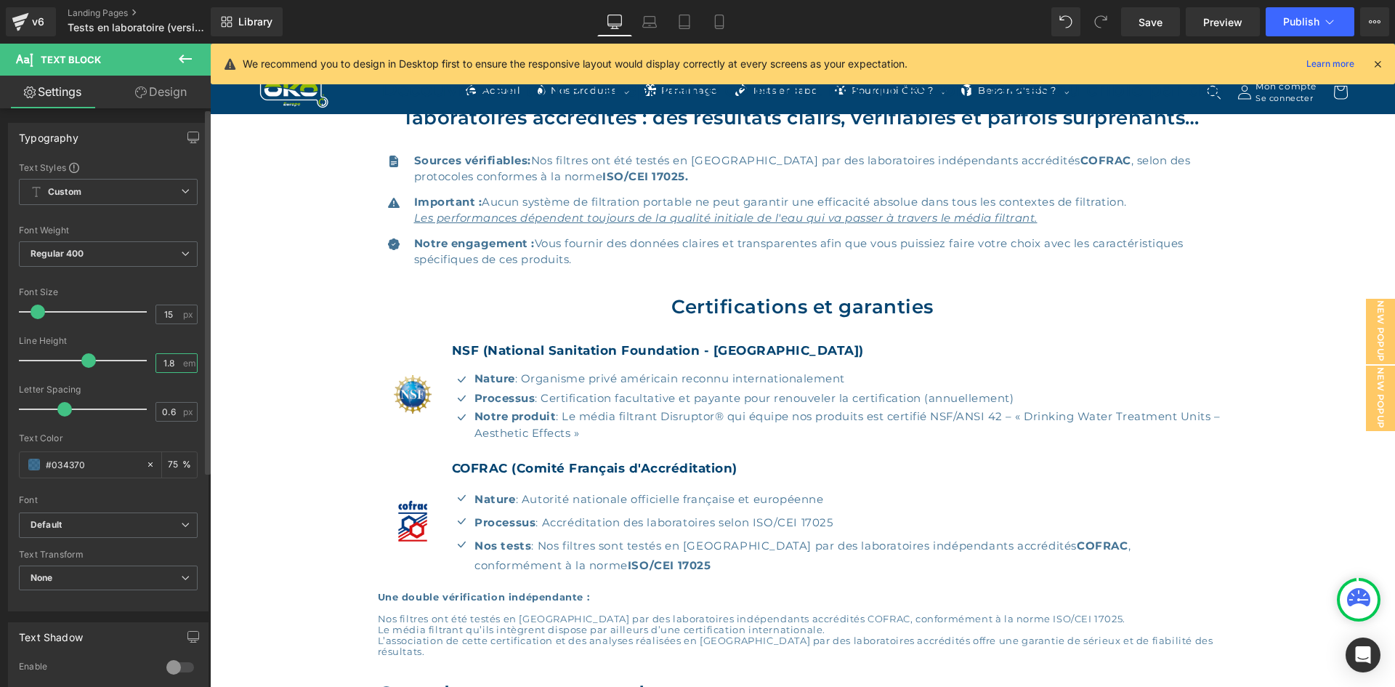
click at [171, 356] on input "1.8" at bounding box center [168, 363] width 25 height 18
type input "1.5"
click at [174, 414] on input "0.6" at bounding box center [168, 412] width 25 height 18
type input "0.5"
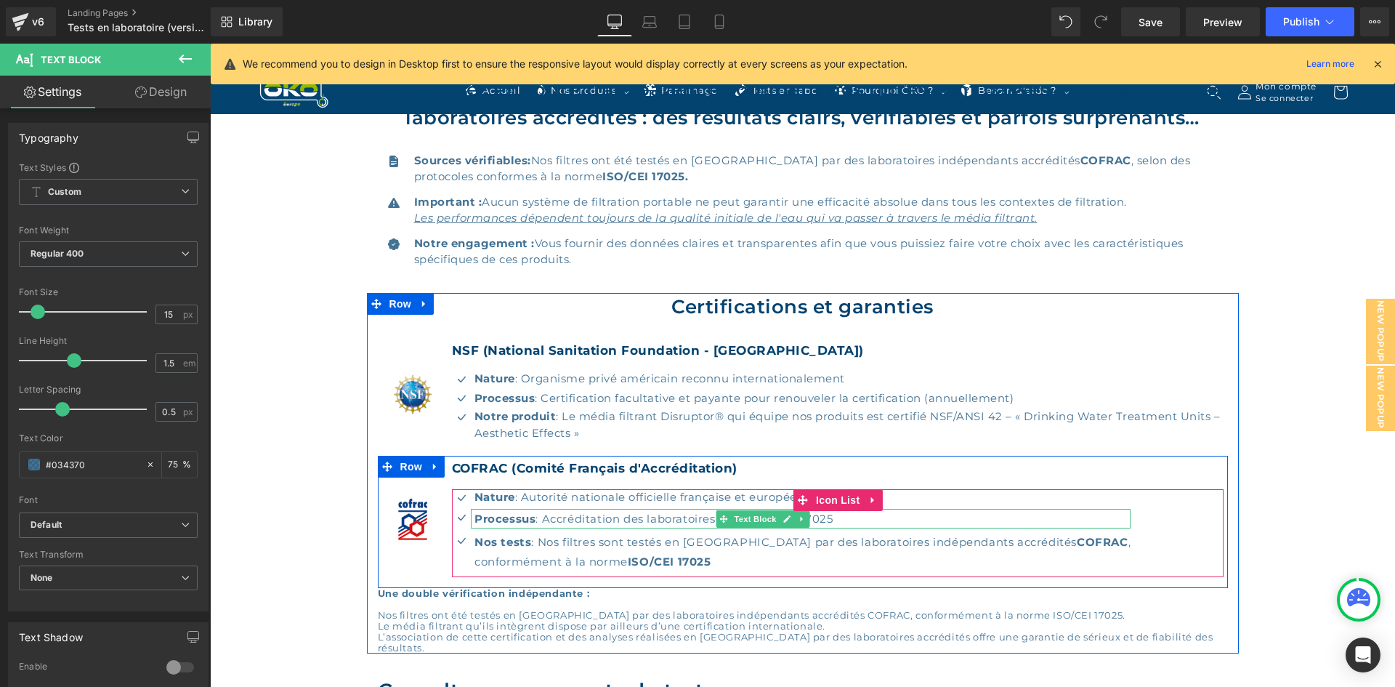
click at [546, 515] on p "Processus : Accréditation des laboratoires selon ISO/CEI 17025" at bounding box center [803, 519] width 656 height 20
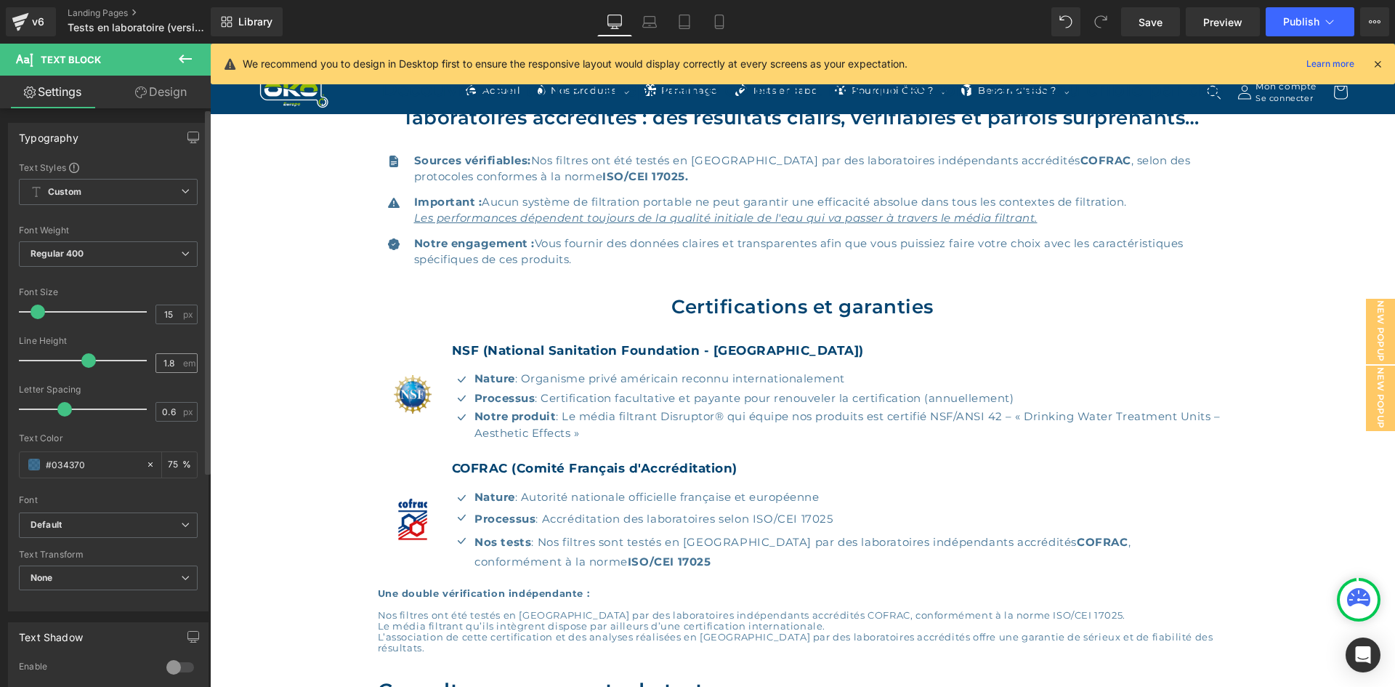
click at [170, 361] on input "1.8" at bounding box center [168, 363] width 25 height 18
type input "1.5"
click at [170, 416] on input "0.6" at bounding box center [168, 412] width 25 height 18
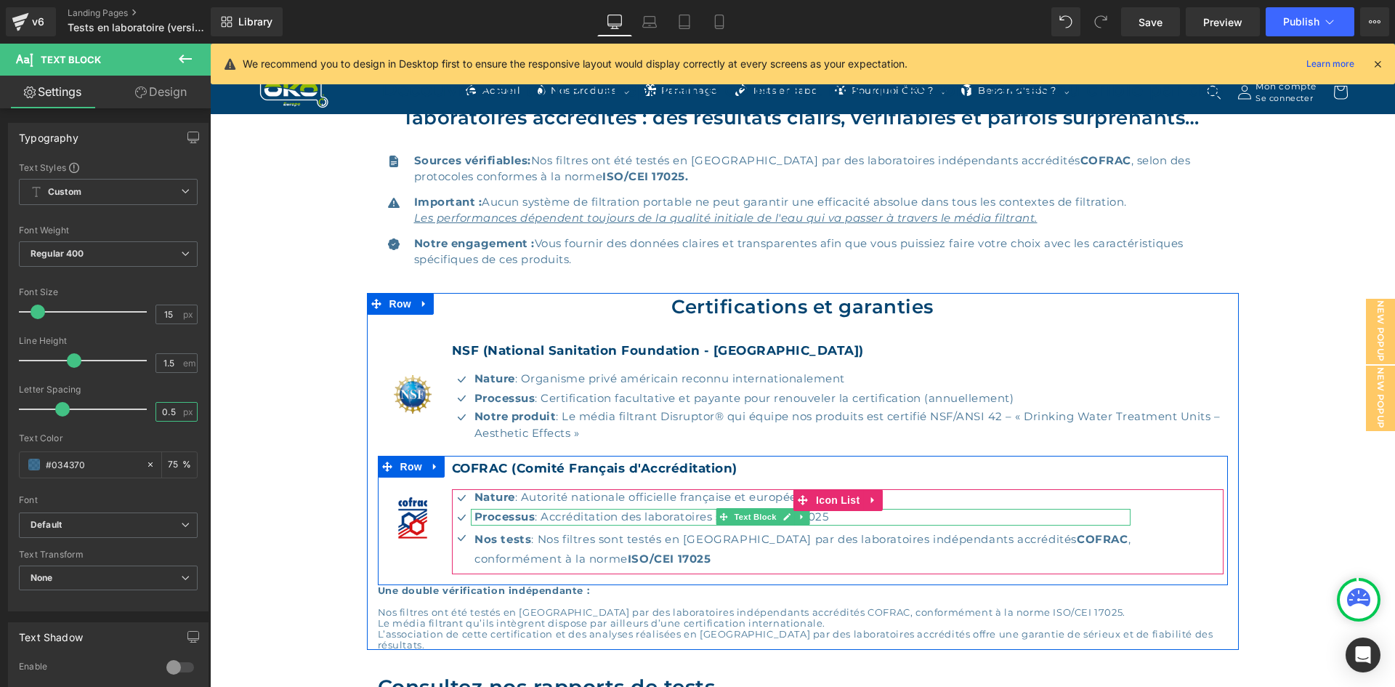
type input "0.5"
click at [539, 516] on p "Processus : Accréditation des laboratoires selon ISO/CEI 17025" at bounding box center [803, 517] width 656 height 17
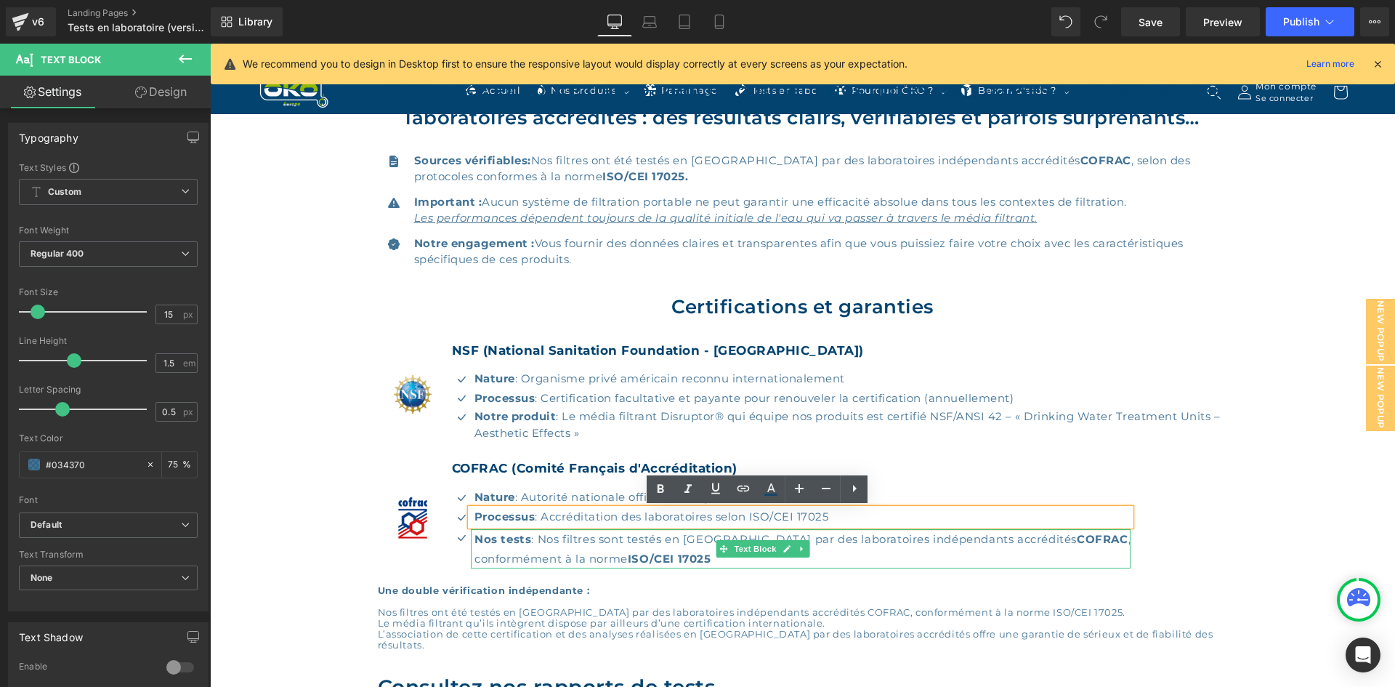
click at [523, 544] on strong "Nos tests" at bounding box center [503, 539] width 57 height 14
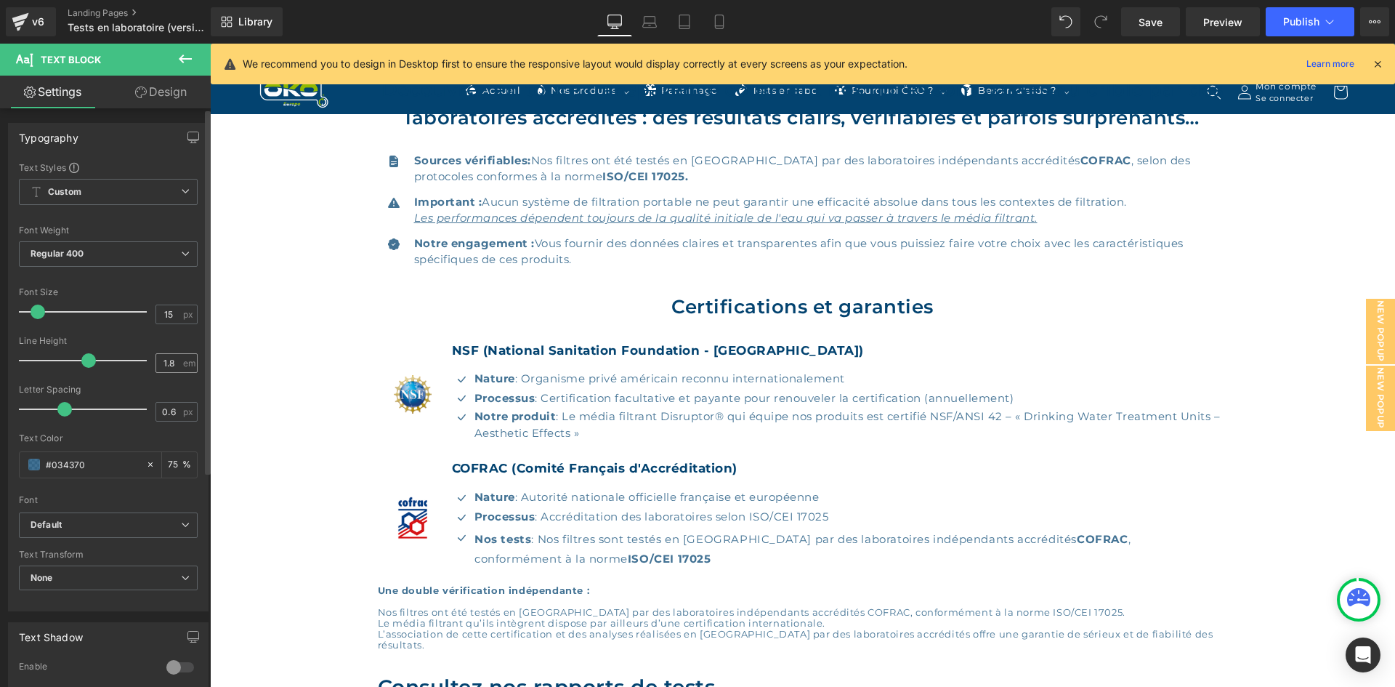
click at [169, 360] on input "1.8" at bounding box center [168, 363] width 25 height 18
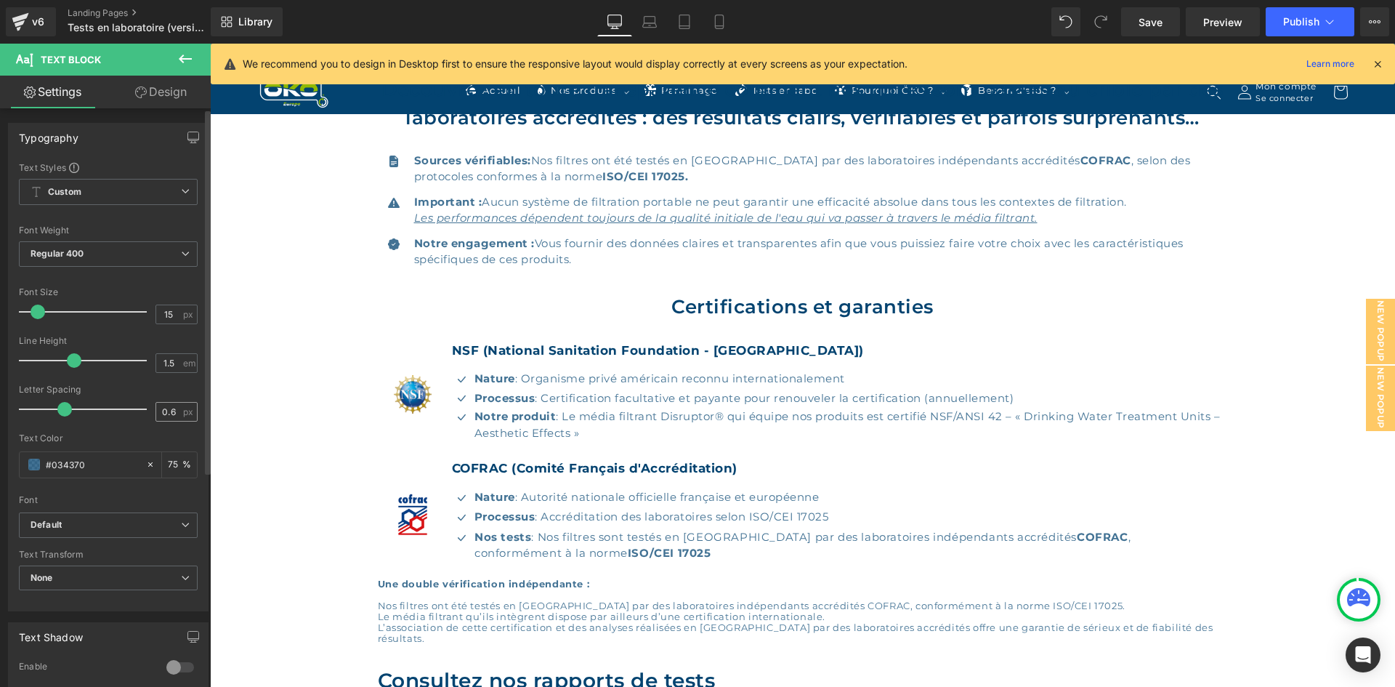
type input "1.5"
click at [177, 408] on div "0.6 px" at bounding box center [177, 412] width 42 height 20
click at [172, 408] on input "0.6" at bounding box center [168, 412] width 25 height 18
type input "0.5"
click at [728, 25] on link "Mobile" at bounding box center [719, 21] width 35 height 29
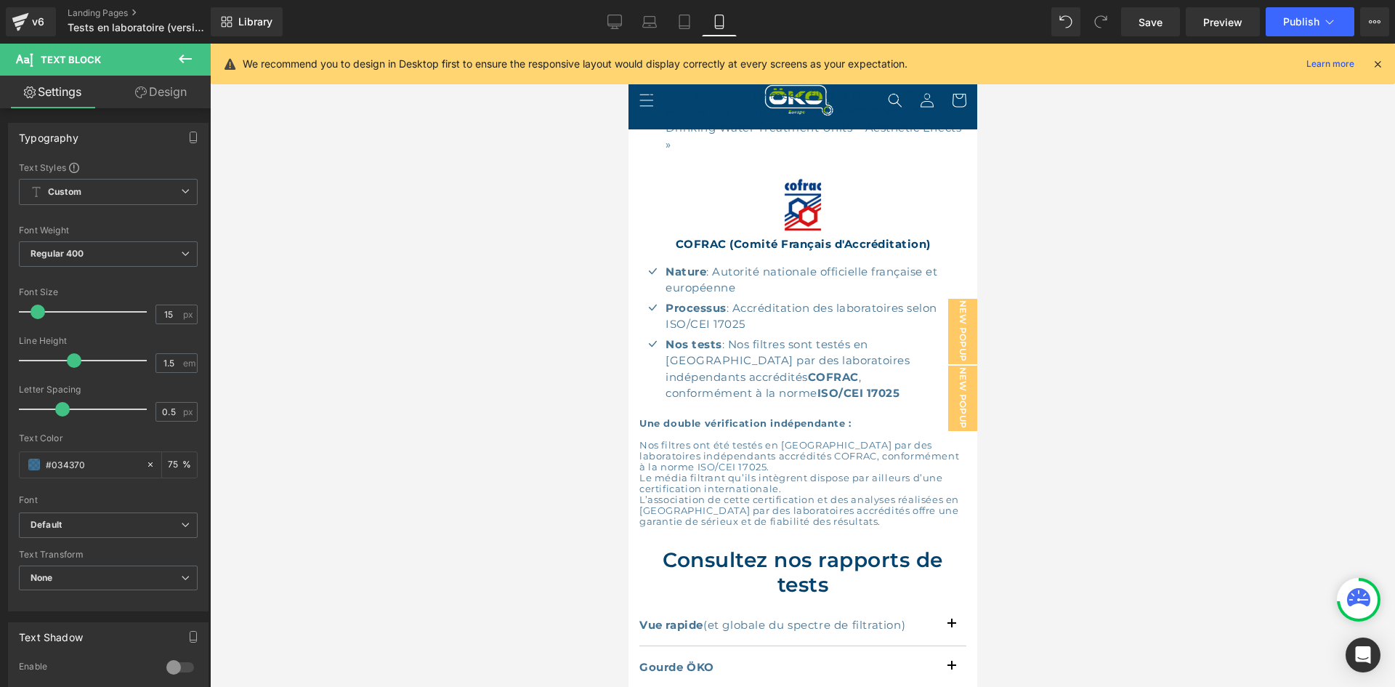
scroll to position [917, 0]
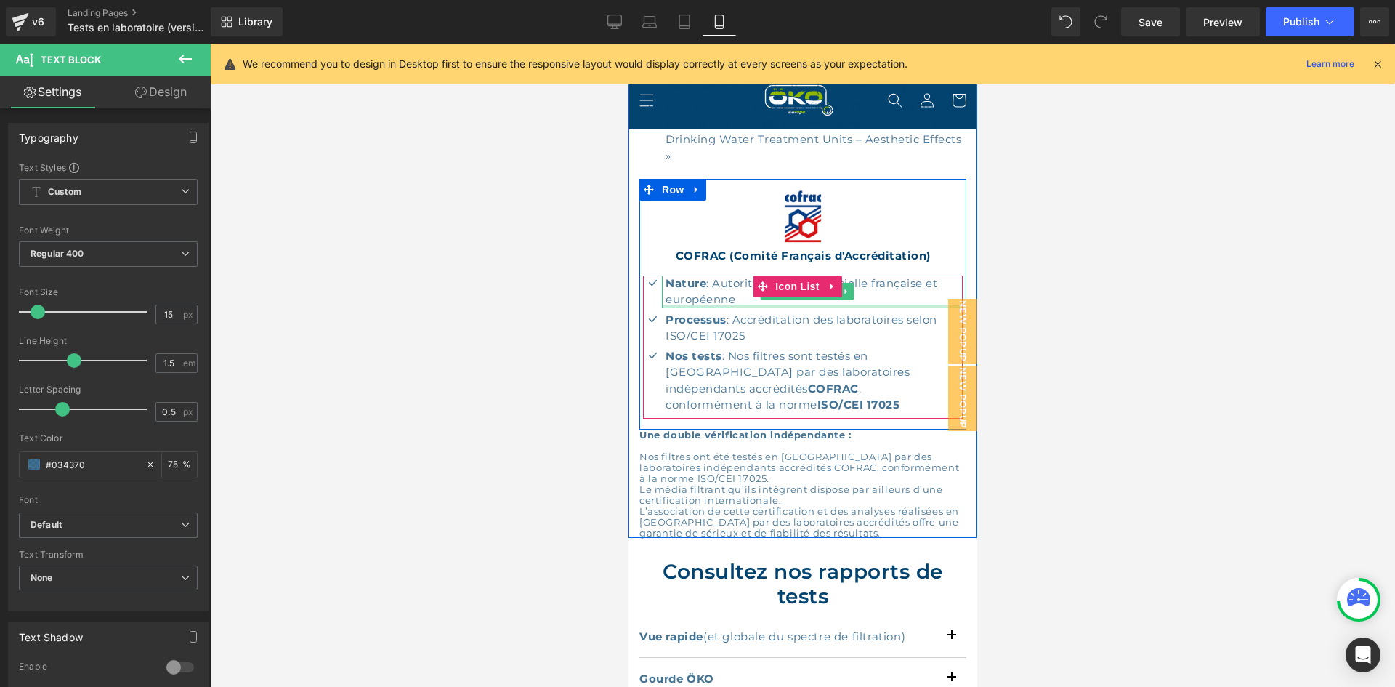
click at [738, 305] on div at bounding box center [811, 307] width 301 height 4
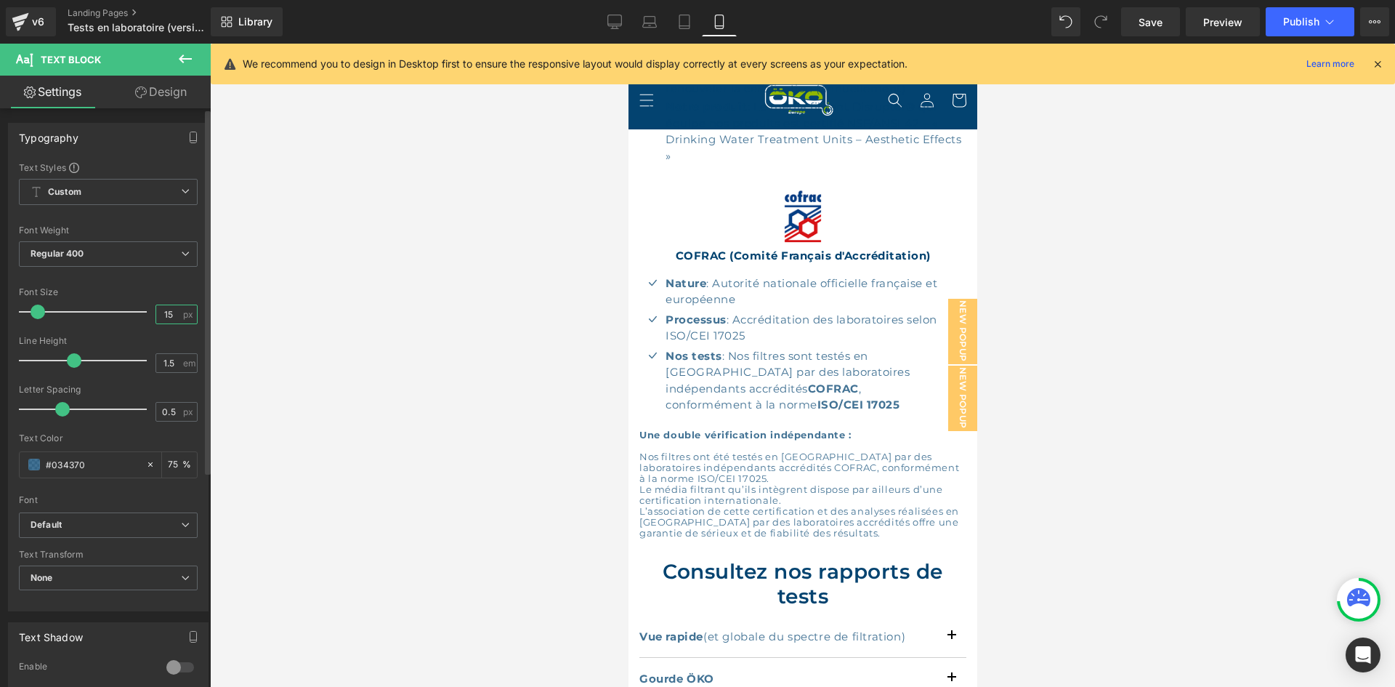
click at [173, 317] on input "15" at bounding box center [168, 314] width 25 height 18
type input "14"
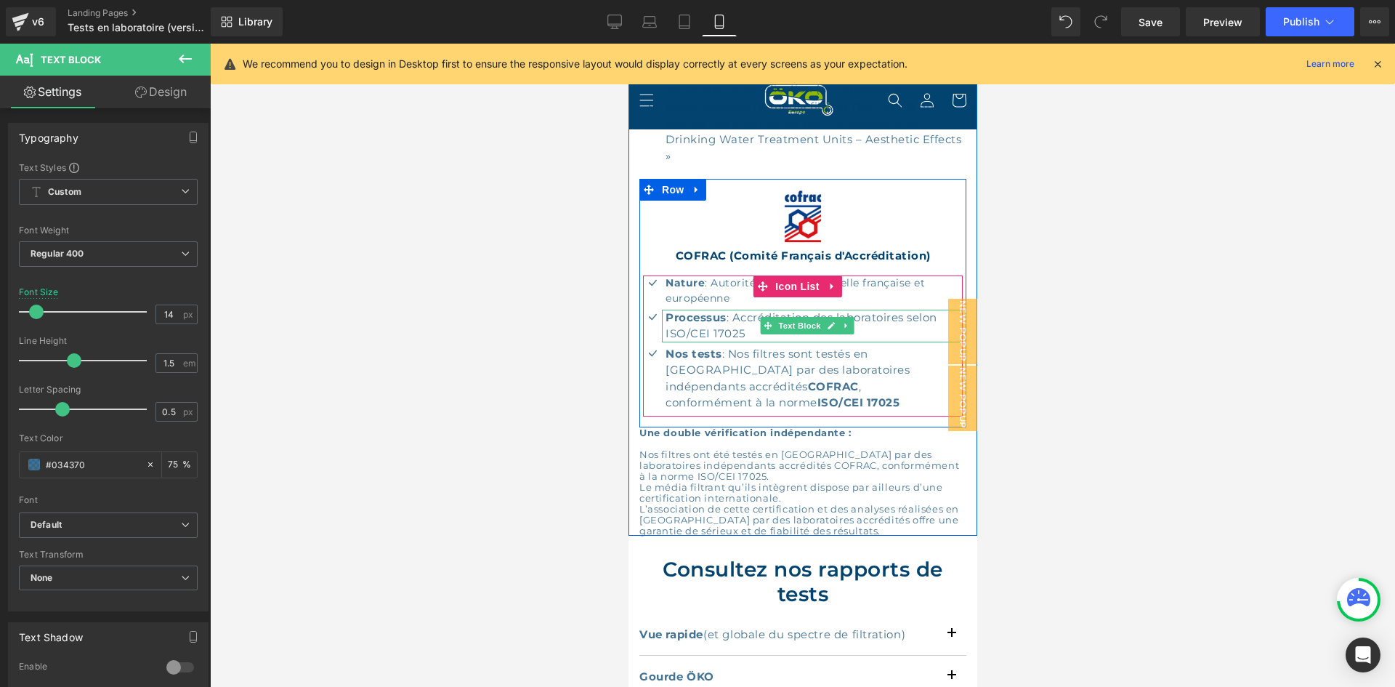
click at [727, 310] on p "Processus : Accréditation des laboratoires selon ISO/CEI 17025" at bounding box center [813, 326] width 297 height 33
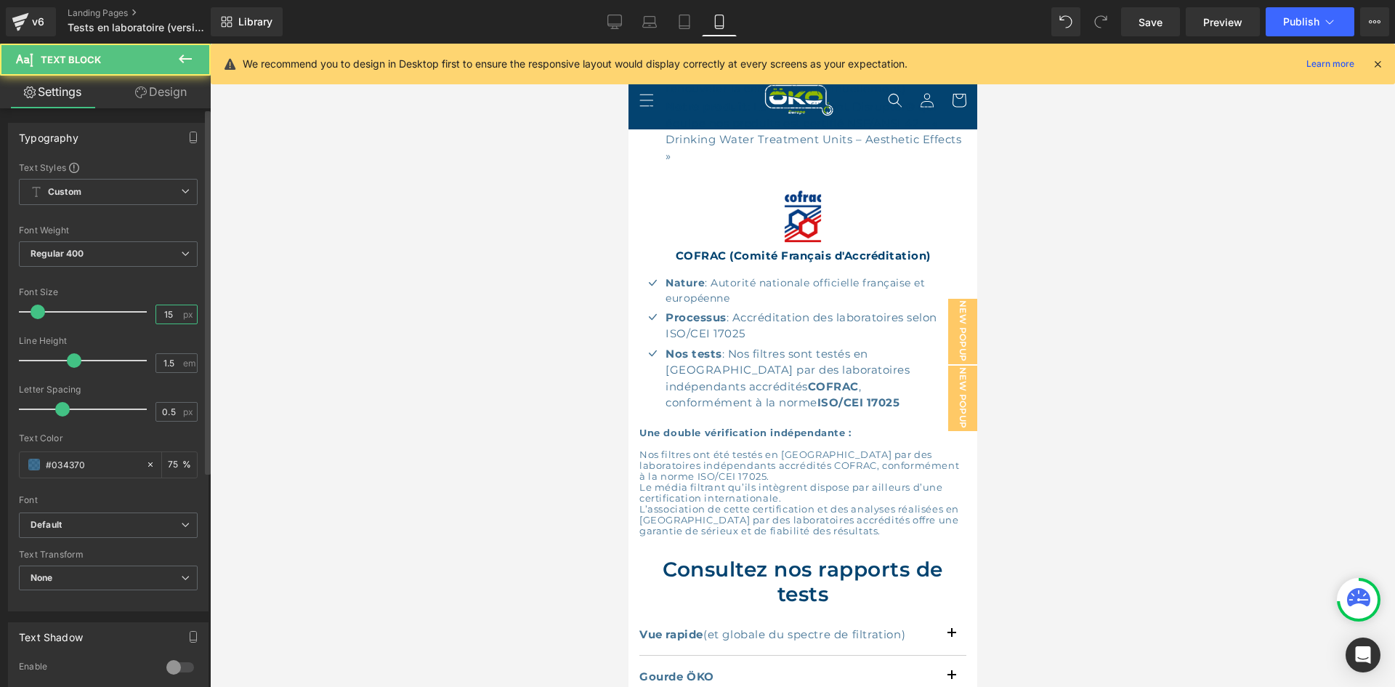
click at [169, 315] on input "15" at bounding box center [168, 314] width 25 height 18
type input "14"
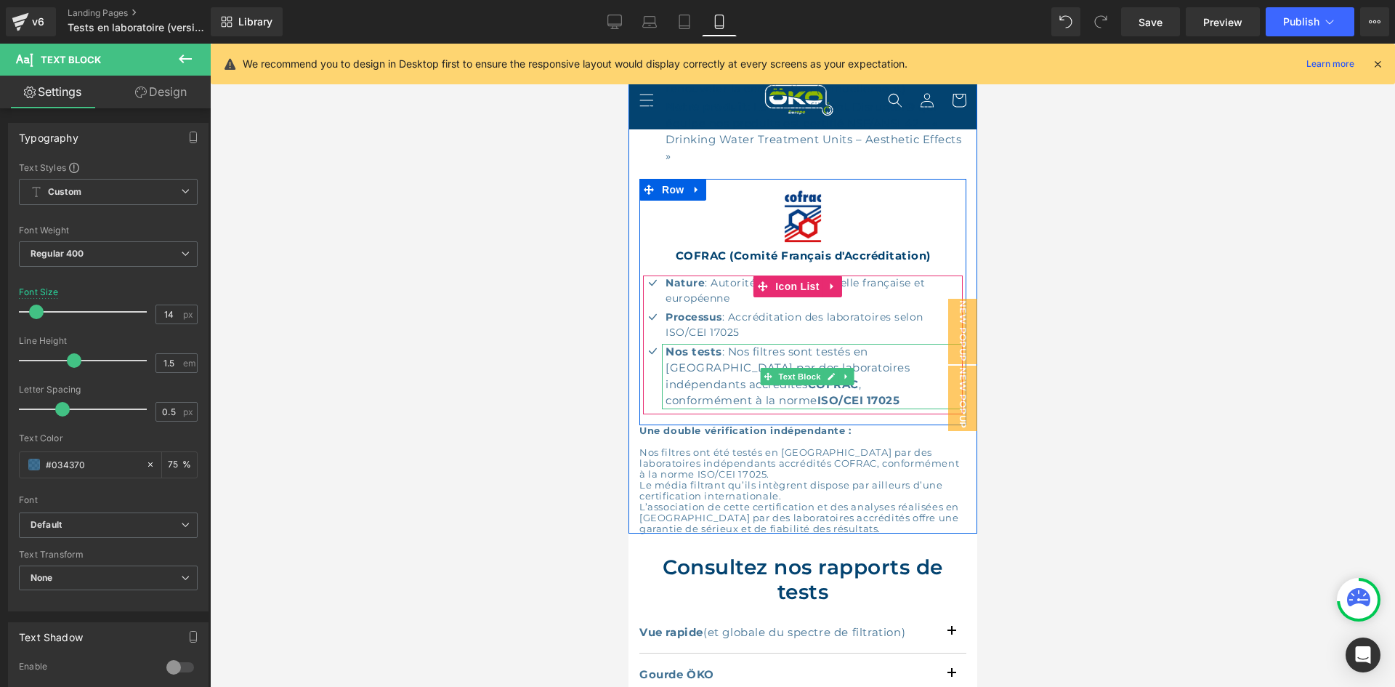
click at [712, 345] on strong "Nos tests" at bounding box center [693, 352] width 57 height 14
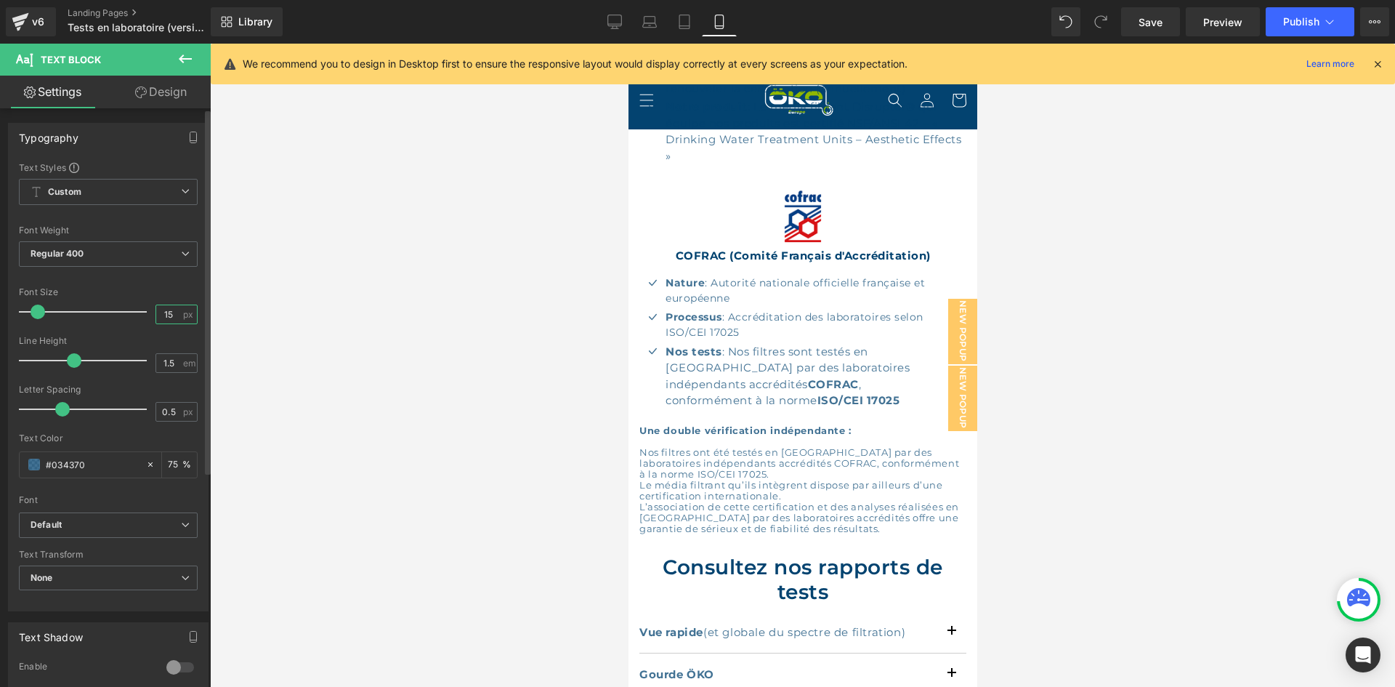
click at [170, 313] on input "15" at bounding box center [168, 314] width 25 height 18
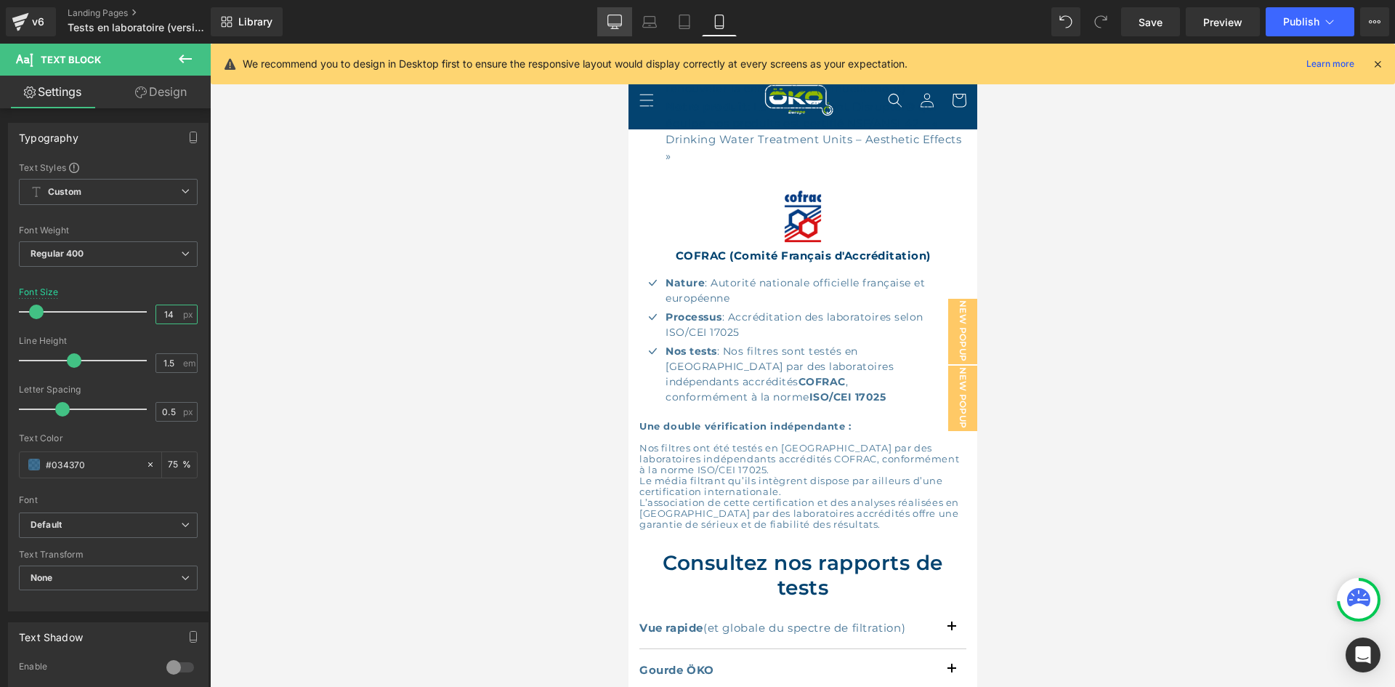
type input "14"
click at [605, 17] on link "Desktop" at bounding box center [614, 21] width 35 height 29
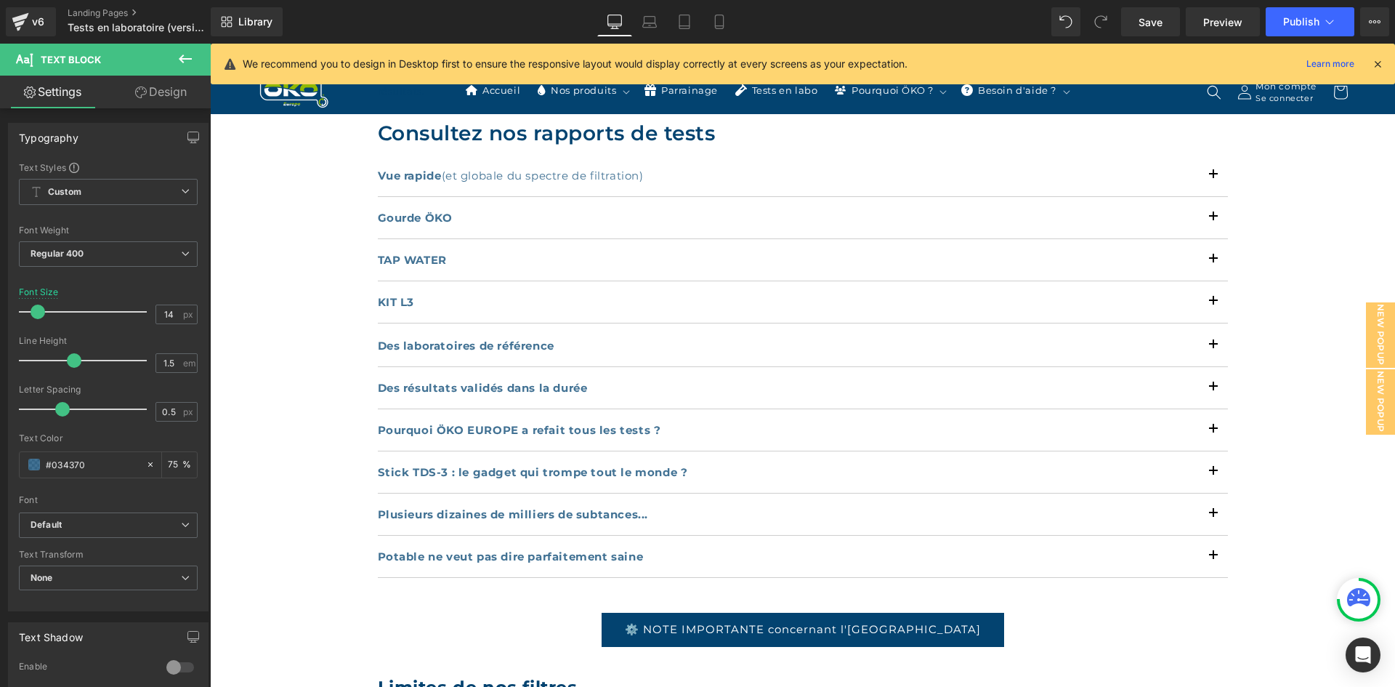
scroll to position [576, 0]
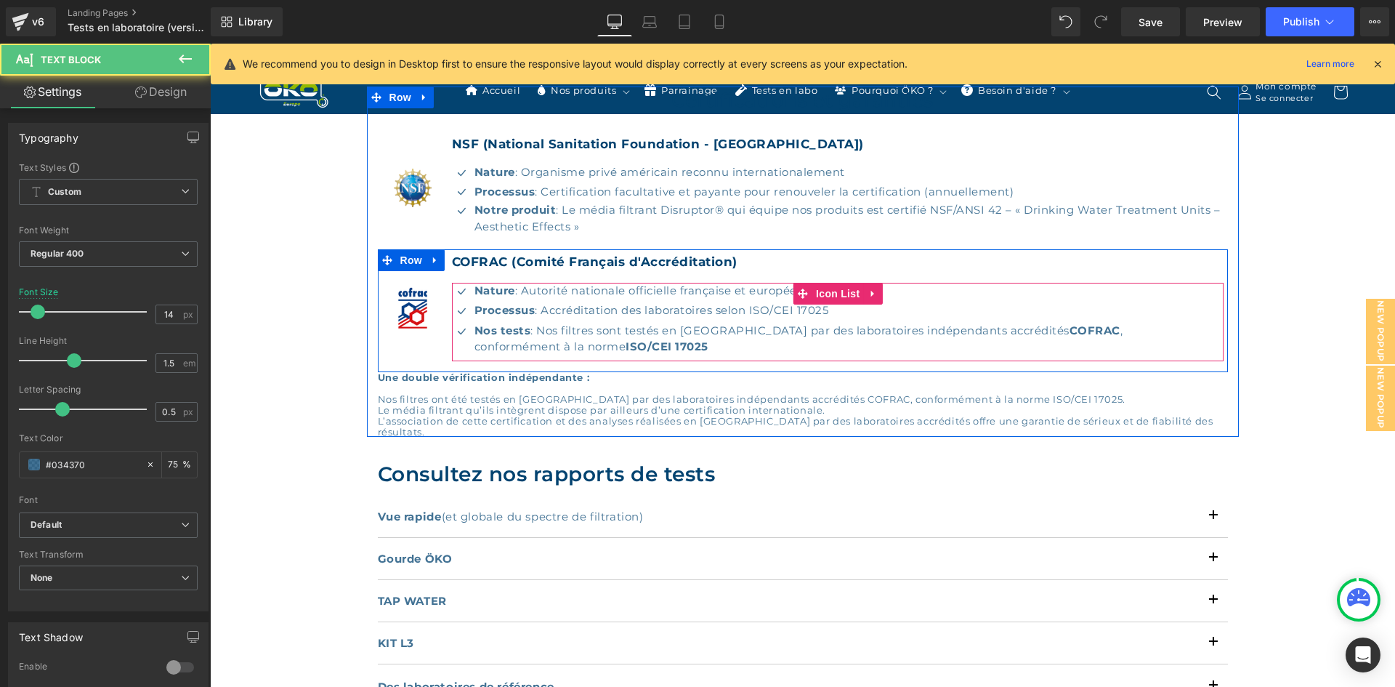
click at [539, 339] on p "conformément à la norme ISO/CEI 17025" at bounding box center [799, 347] width 649 height 17
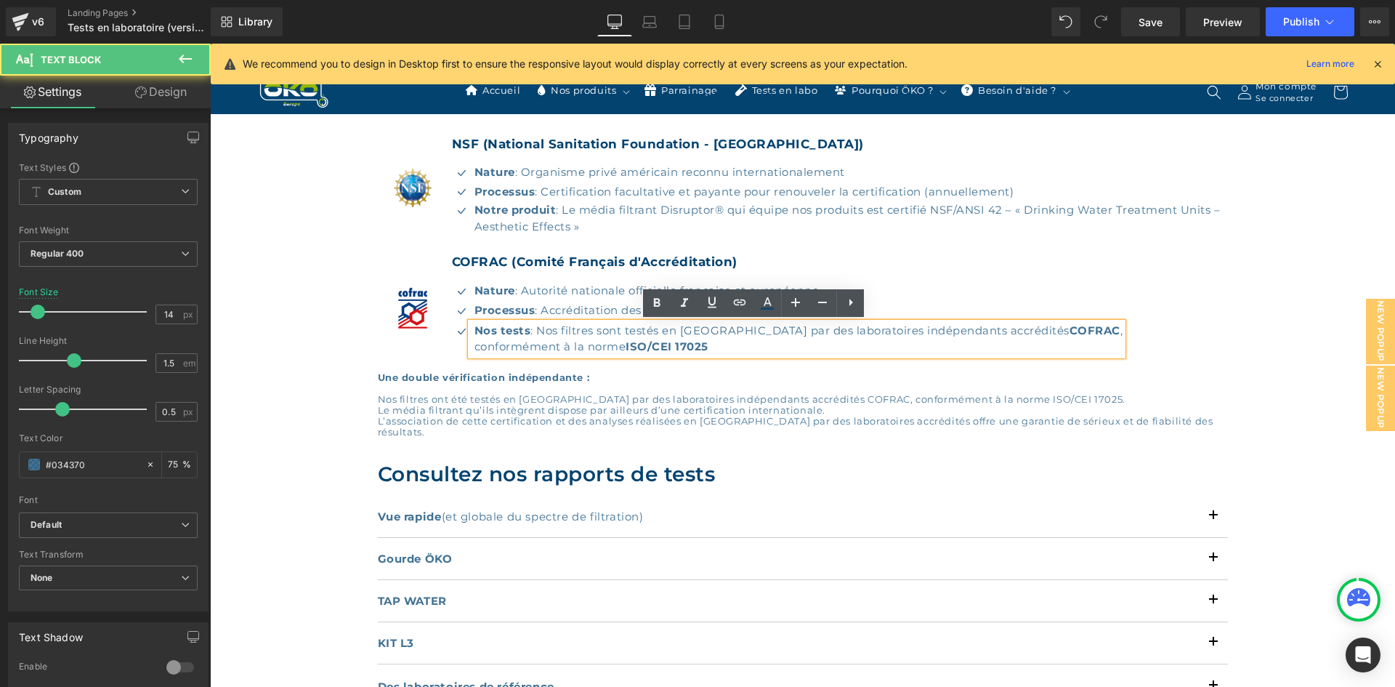
click at [471, 349] on div "Nos tests : Nos filtres sont testés en [GEOGRAPHIC_DATA] par des laboratoires i…" at bounding box center [797, 339] width 653 height 33
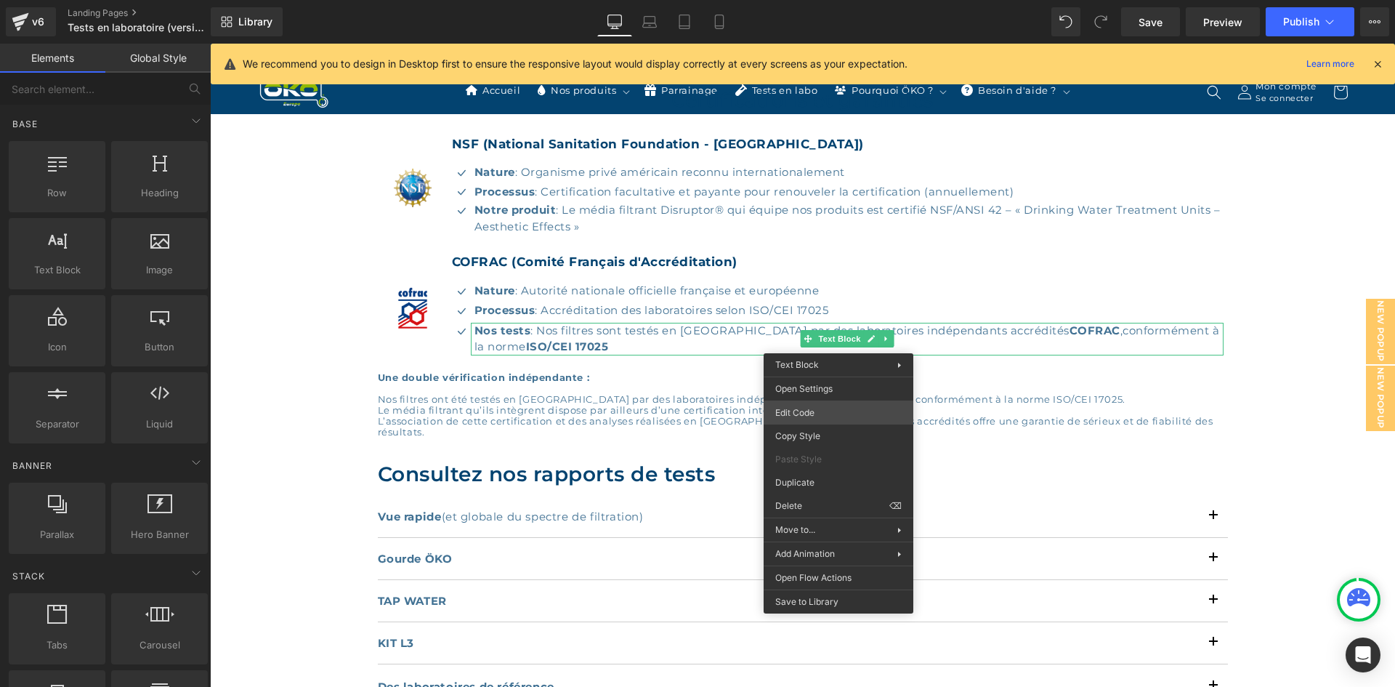
click at [815, 0] on div "Heading You are previewing how the will restyle your page. You can not edit Ele…" at bounding box center [697, 0] width 1395 height 0
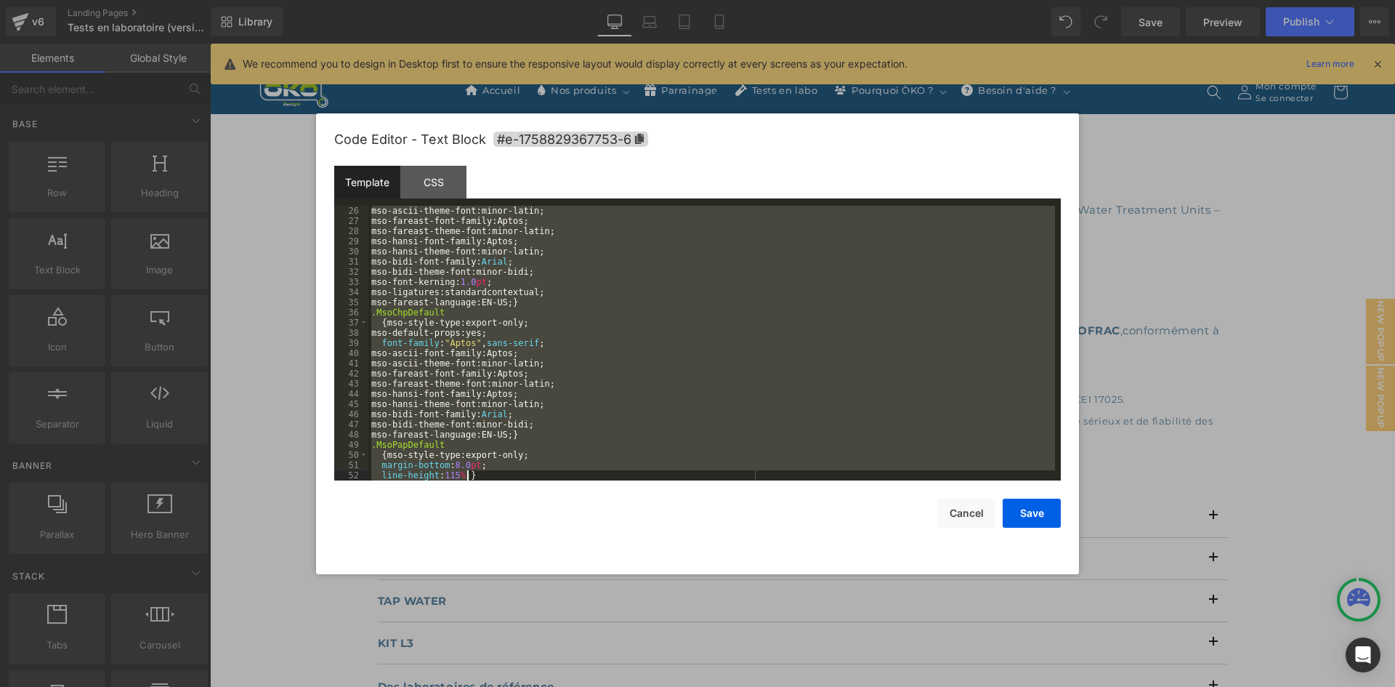
scroll to position [336, 0]
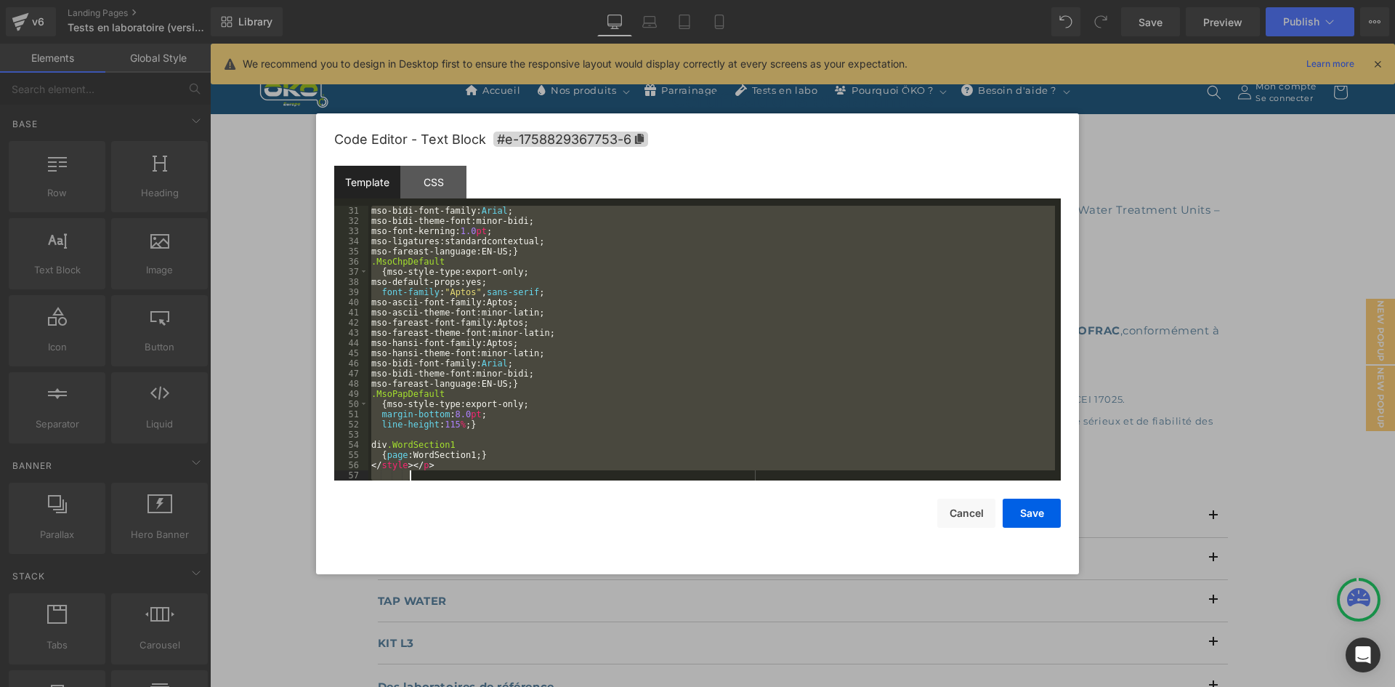
drag, startPoint x: 701, startPoint y: 292, endPoint x: 923, endPoint y: 643, distance: 414.6
click at [923, 643] on body "Heading You are previewing how the will restyle your page. You can not edit Ele…" at bounding box center [697, 343] width 1395 height 687
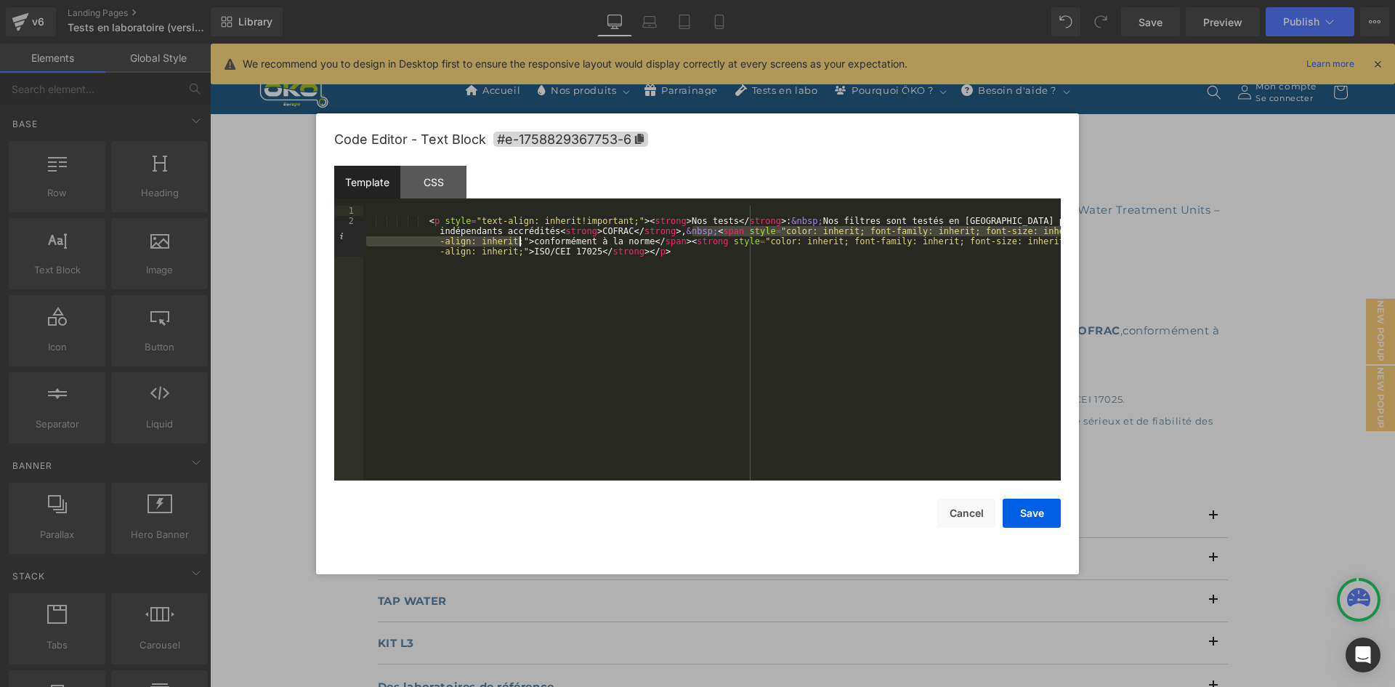
drag, startPoint x: 690, startPoint y: 231, endPoint x: 520, endPoint y: 241, distance: 170.4
click at [520, 241] on div "< p style = "text-align: inherit!important;" > < strong > Nos tests </ strong >…" at bounding box center [712, 369] width 698 height 326
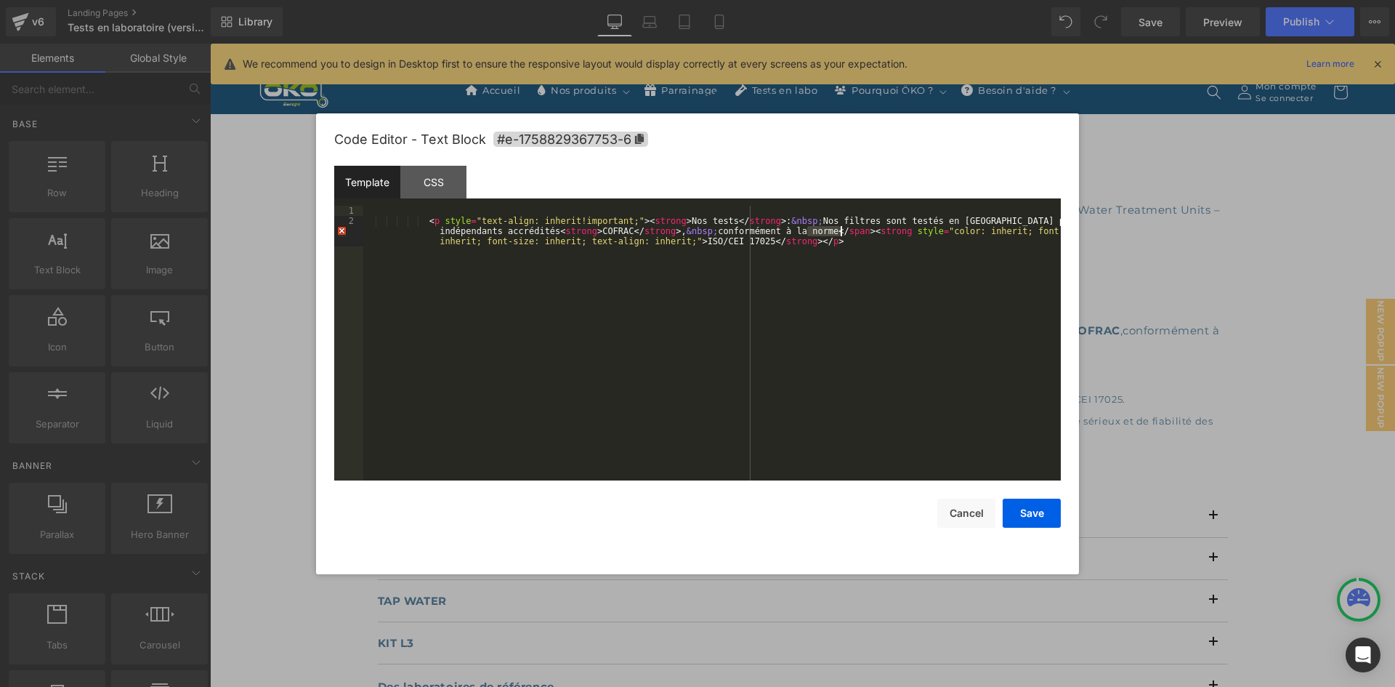
drag, startPoint x: 807, startPoint y: 230, endPoint x: 842, endPoint y: 232, distance: 35.0
click at [842, 232] on div "< p style = "text-align: inherit!important;" > < strong > Nos tests </ strong >…" at bounding box center [712, 363] width 698 height 315
drag, startPoint x: 839, startPoint y: 230, endPoint x: 632, endPoint y: 238, distance: 206.6
click at [632, 238] on div "< p style = "text-align: inherit!important;" > < strong > Nos tests </ strong >…" at bounding box center [712, 363] width 698 height 315
click at [809, 231] on div "< p style = "text-align: inherit!important;" > < strong > Nos tests </ strong >…" at bounding box center [712, 358] width 698 height 305
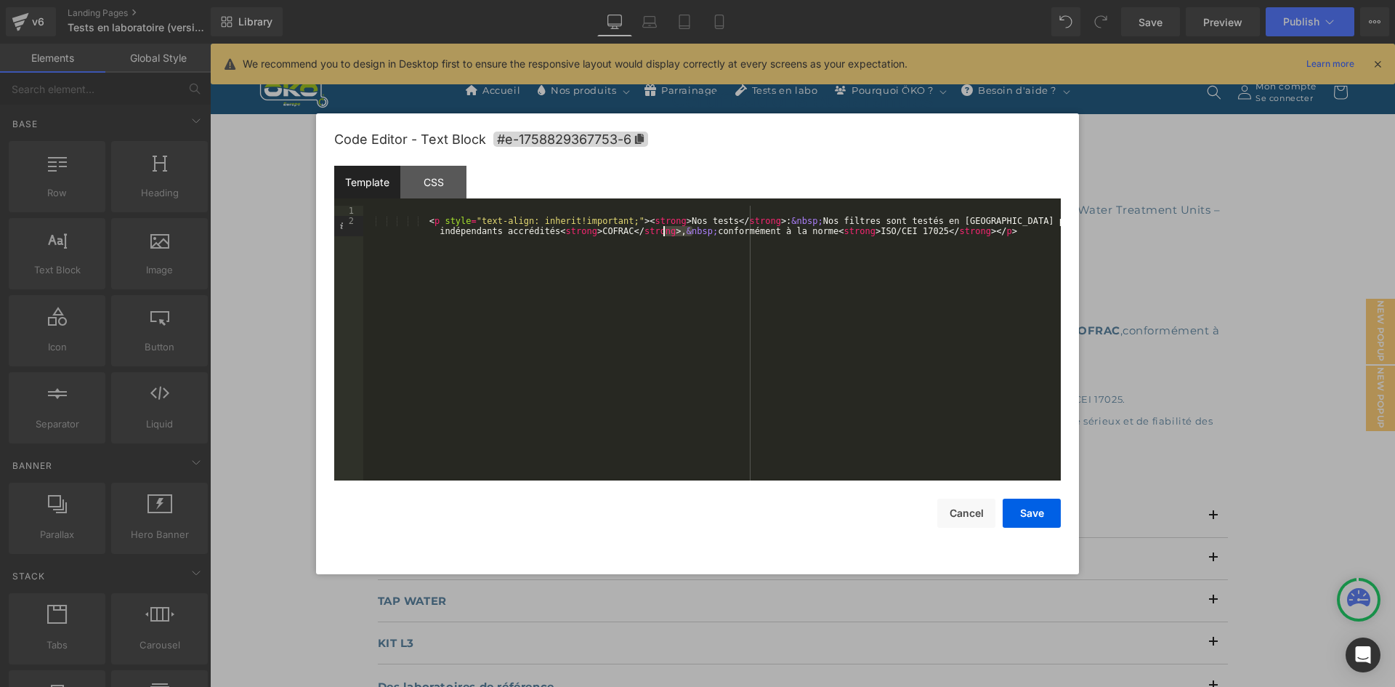
drag, startPoint x: 693, startPoint y: 231, endPoint x: 663, endPoint y: 230, distance: 29.8
click at [663, 230] on div "< p style = "text-align: inherit!important;" > < strong > Nos tests </ strong >…" at bounding box center [712, 358] width 698 height 305
click at [804, 233] on div "< p style = "text-align: inherit!important;" > < strong > Nos tests </ strong >…" at bounding box center [712, 358] width 698 height 305
click at [1050, 509] on button "Save" at bounding box center [1032, 513] width 58 height 29
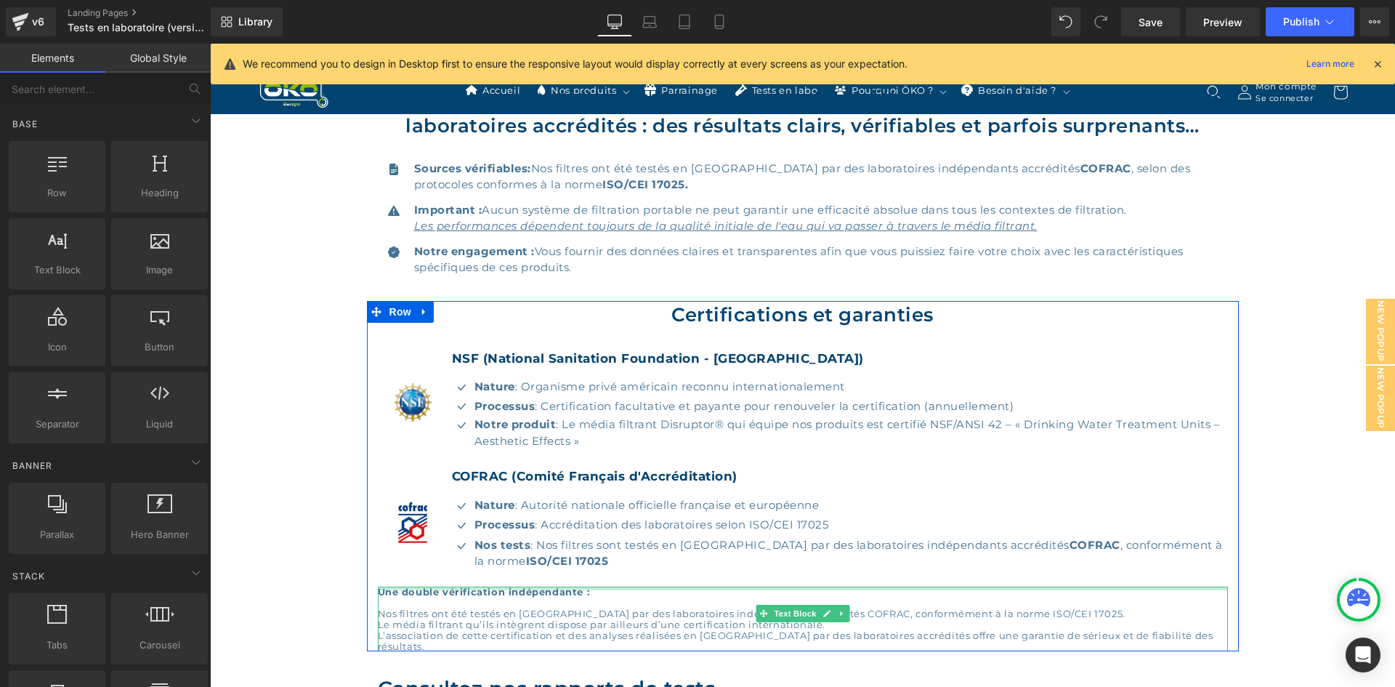
scroll to position [358, 0]
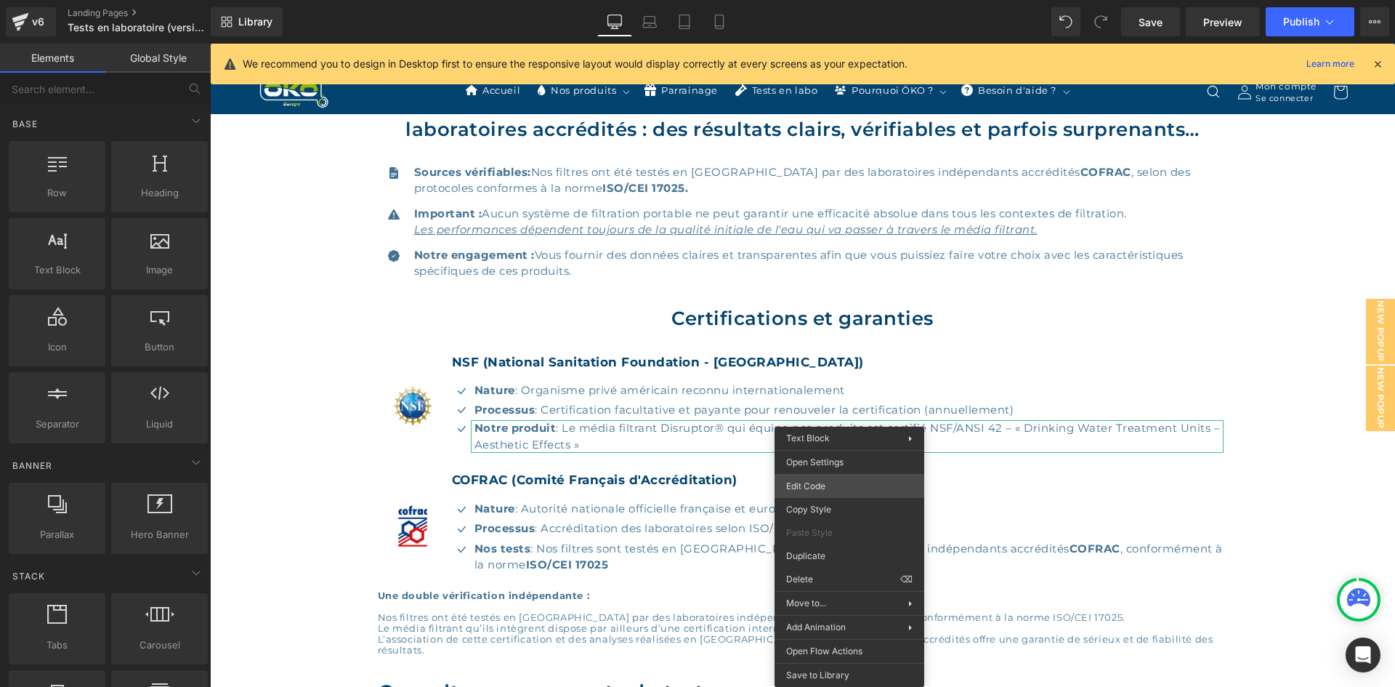
click at [781, 0] on div "Heading You are previewing how the will restyle your page. You can not edit Ele…" at bounding box center [697, 0] width 1395 height 0
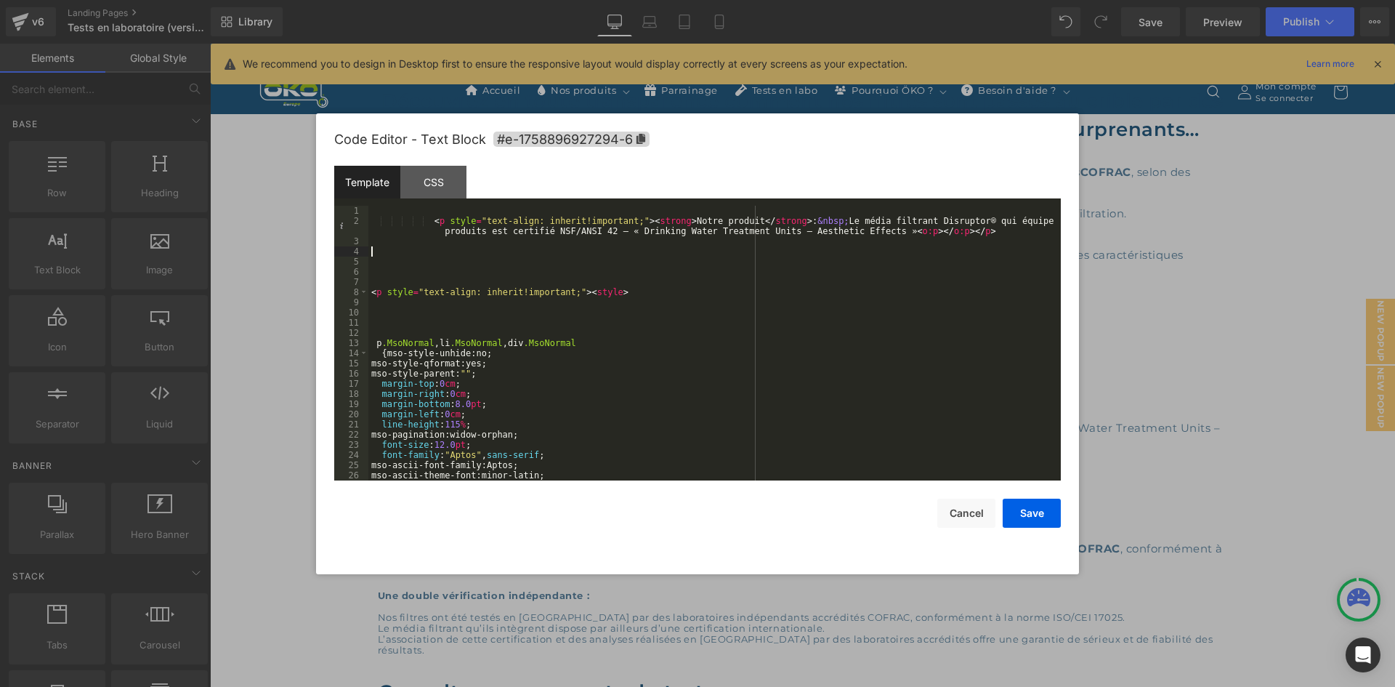
scroll to position [305, 0]
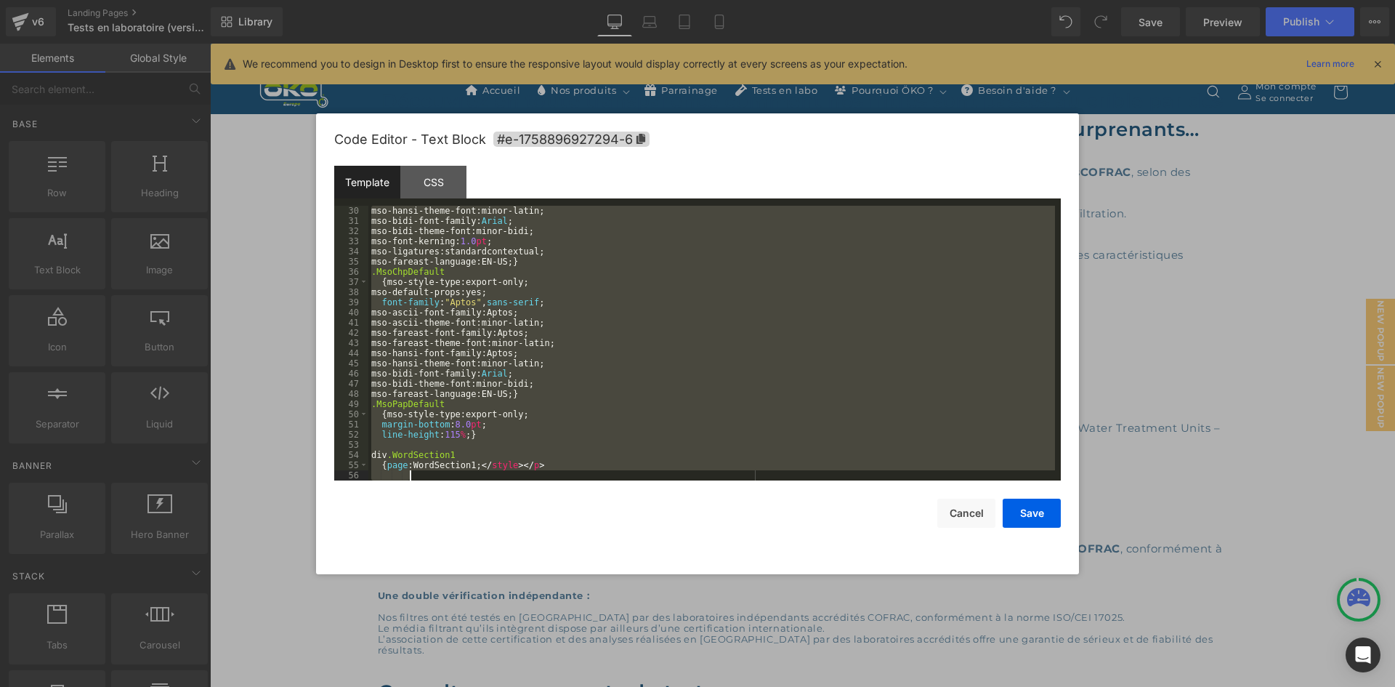
drag, startPoint x: 563, startPoint y: 249, endPoint x: 957, endPoint y: 678, distance: 582.8
click at [957, 678] on body "Heading You are previewing how the will restyle your page. You can not edit Ele…" at bounding box center [697, 343] width 1395 height 687
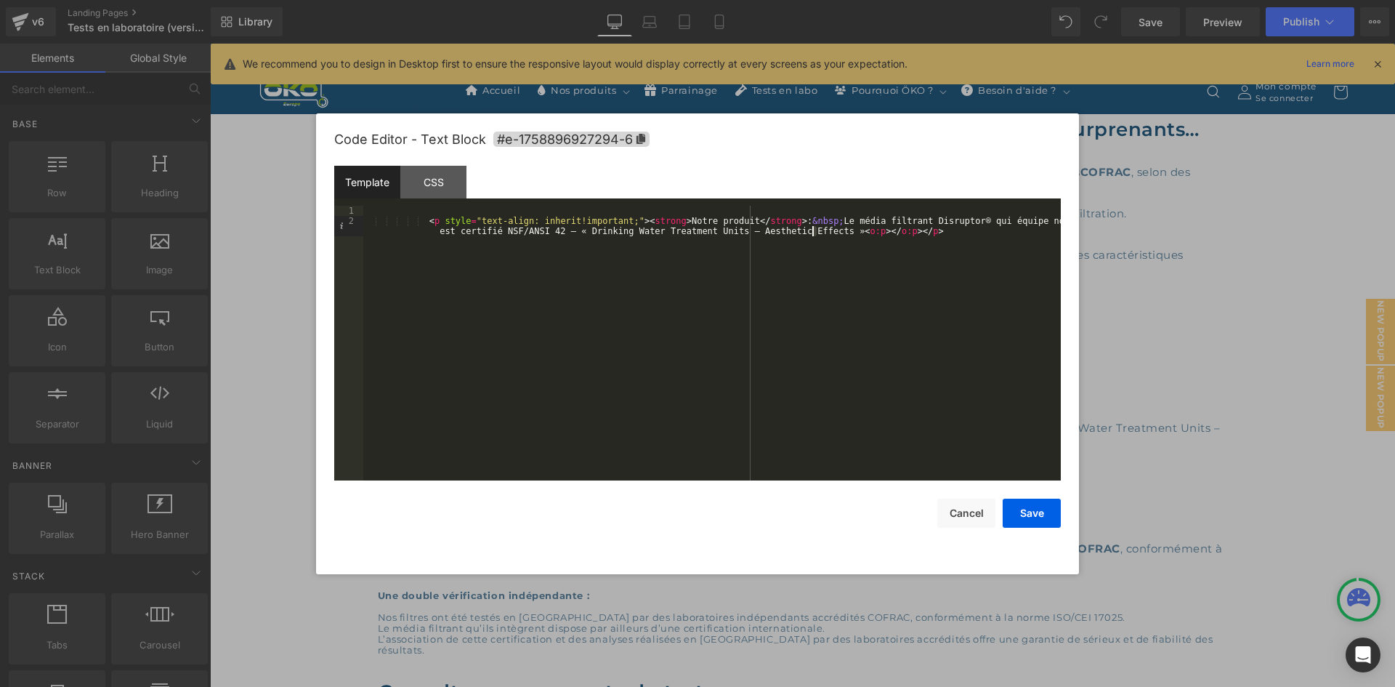
click at [813, 230] on div "< p style = "text-align: inherit!important;" > < strong > Notre produit </ stro…" at bounding box center [712, 358] width 698 height 305
click at [772, 231] on div "< p style = "text-align: inherit!important;" > < strong > Notre produit </ stro…" at bounding box center [712, 358] width 698 height 305
click at [728, 228] on div "< p style = "text-align: inherit!important;" > < strong > Notre produit </ stro…" at bounding box center [712, 358] width 698 height 305
click at [716, 230] on div "< p style = "text-align: inherit!important;" > < strong > Notre produit </ stro…" at bounding box center [712, 358] width 698 height 305
click at [688, 230] on div "< p style = "text-align: inherit!important;" > < strong > Notre produit </ stro…" at bounding box center [712, 358] width 698 height 305
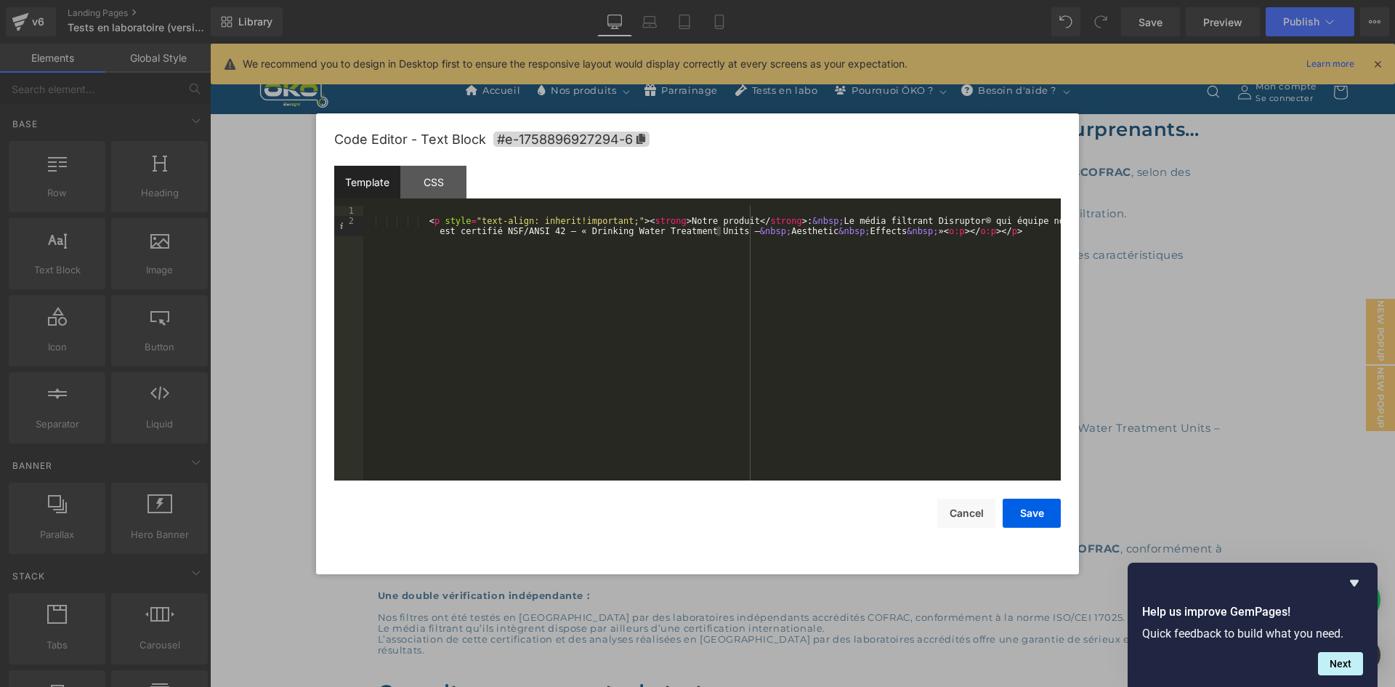
click at [744, 232] on div "< p style = "text-align: inherit!important;" > < strong > Notre produit </ stro…" at bounding box center [712, 358] width 698 height 305
drag, startPoint x: 827, startPoint y: 232, endPoint x: 800, endPoint y: 232, distance: 26.9
click at [800, 232] on div "< p style = "text-align: inherit!important;" > < strong > Notre produit </ stro…" at bounding box center [712, 358] width 698 height 305
click at [1027, 513] on button "Save" at bounding box center [1032, 513] width 58 height 29
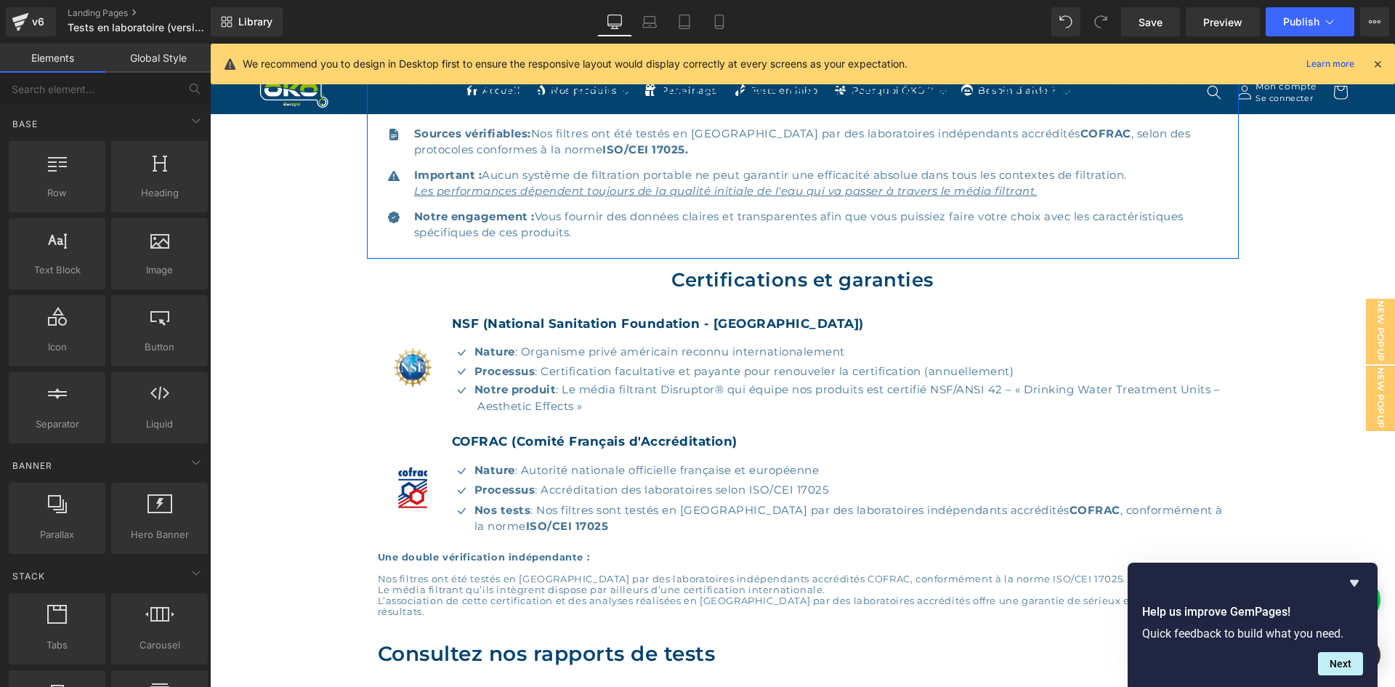
scroll to position [430, 0]
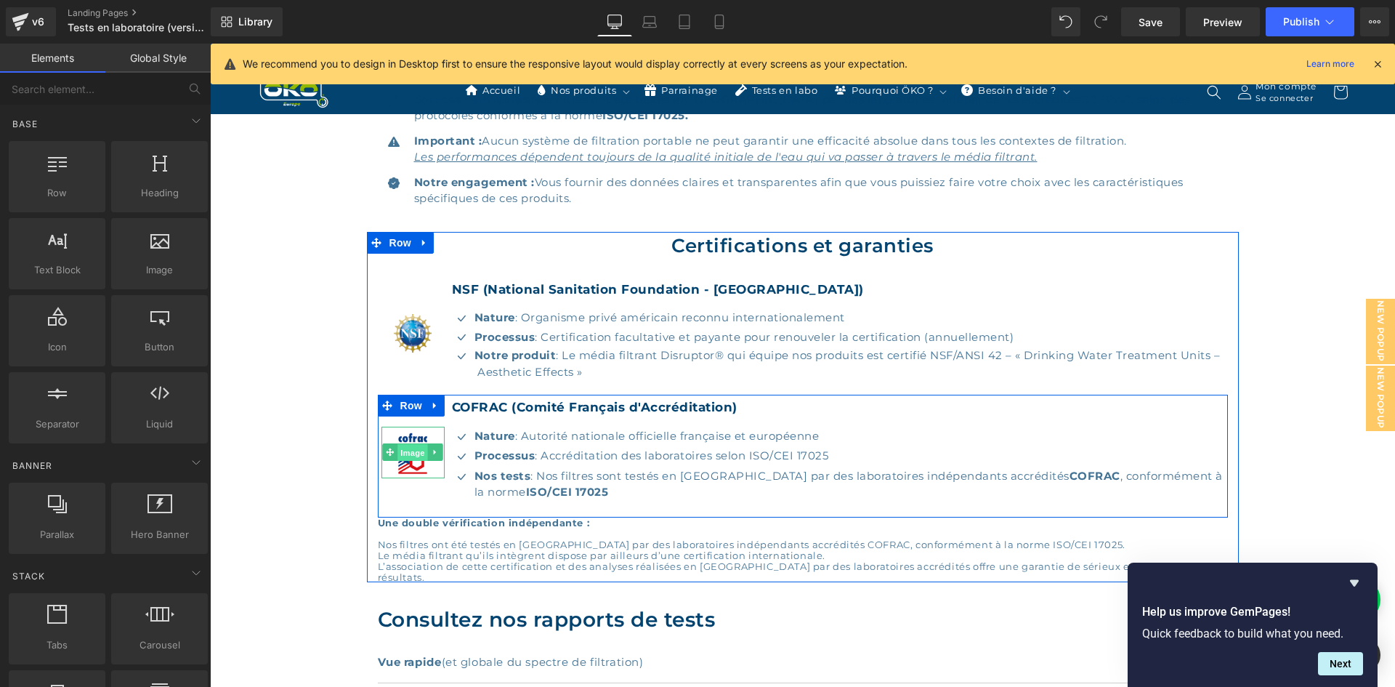
click at [406, 450] on span "Image" at bounding box center [413, 452] width 31 height 17
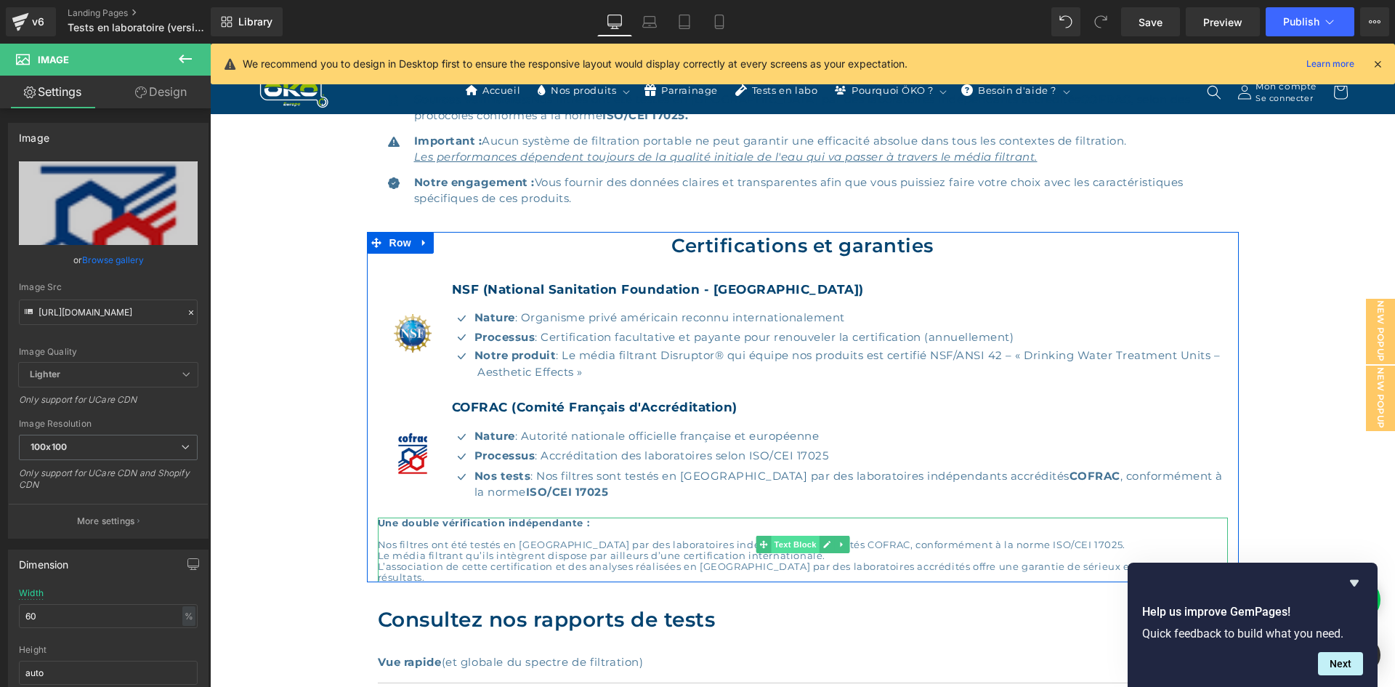
click at [788, 549] on span "Text Block" at bounding box center [795, 544] width 48 height 17
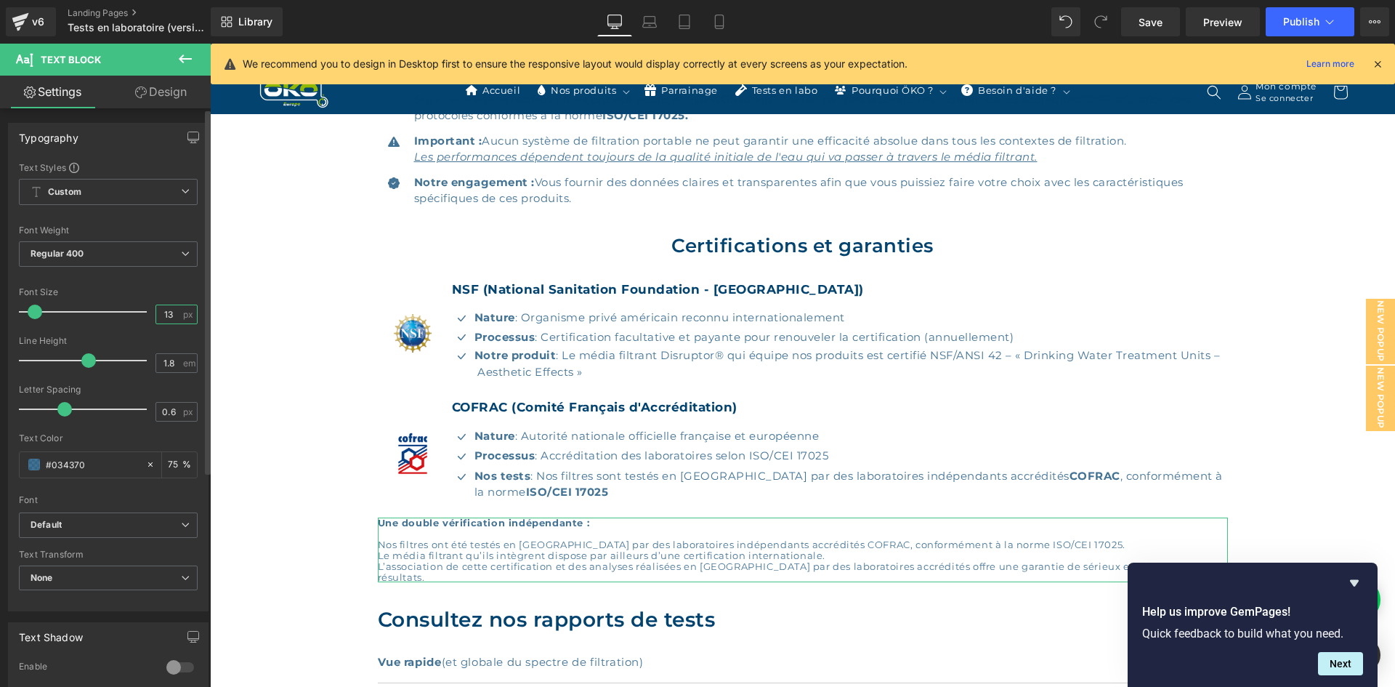
click at [165, 313] on input "13" at bounding box center [168, 314] width 25 height 18
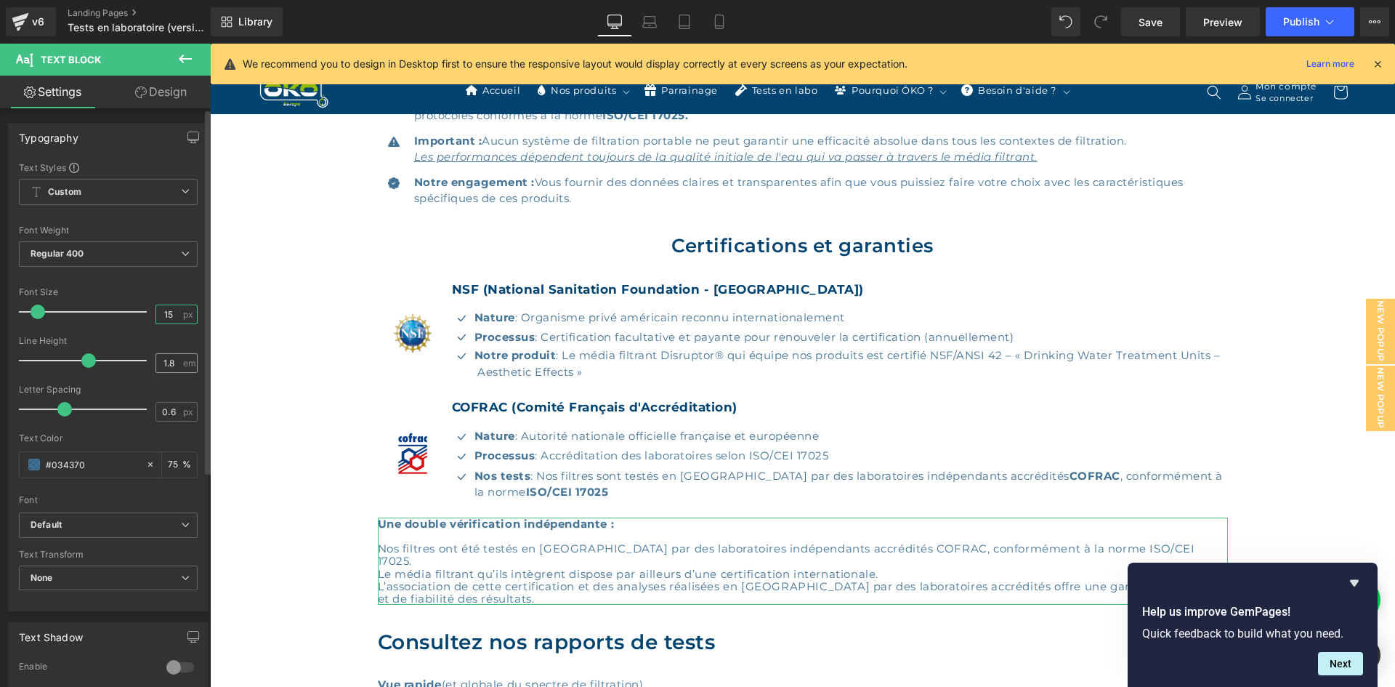
type input "15"
click at [177, 360] on div "1.8 em" at bounding box center [177, 363] width 42 height 20
click at [173, 362] on input "1.8" at bounding box center [168, 363] width 25 height 18
type input "1.5"
click at [169, 404] on input "0.6" at bounding box center [168, 412] width 25 height 18
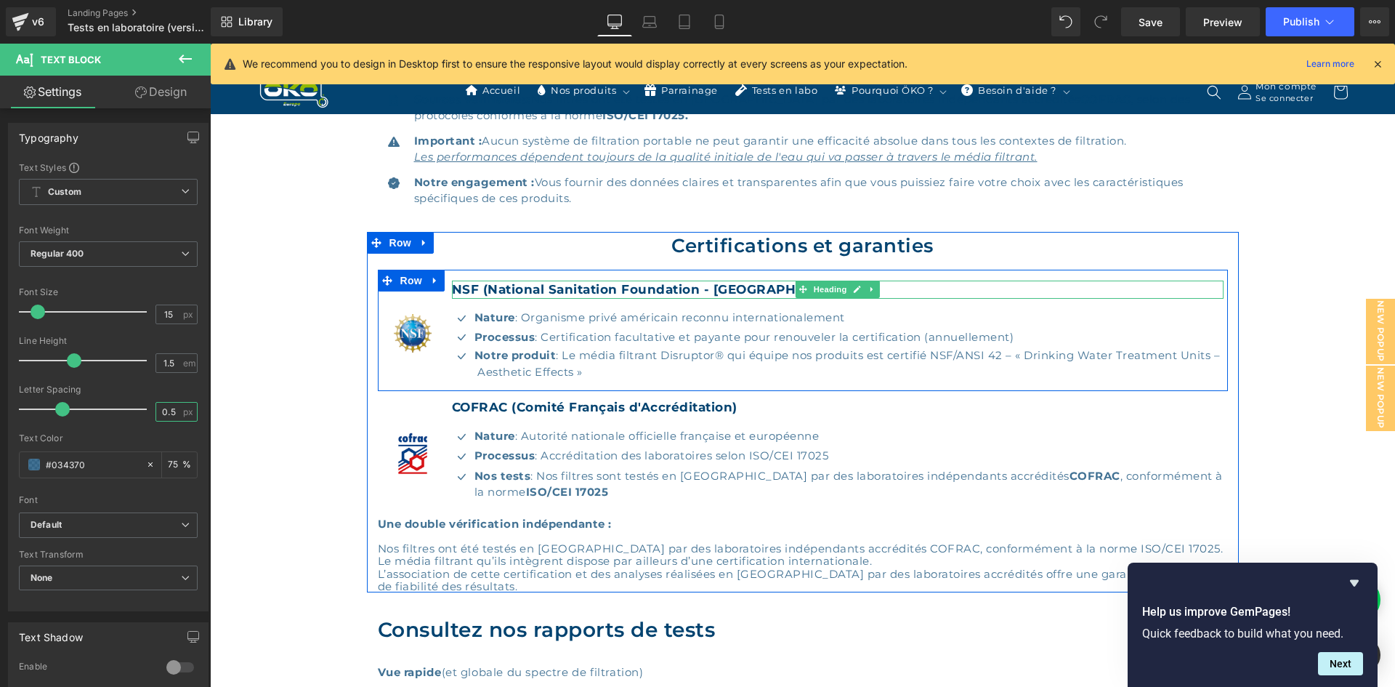
type input "0.5"
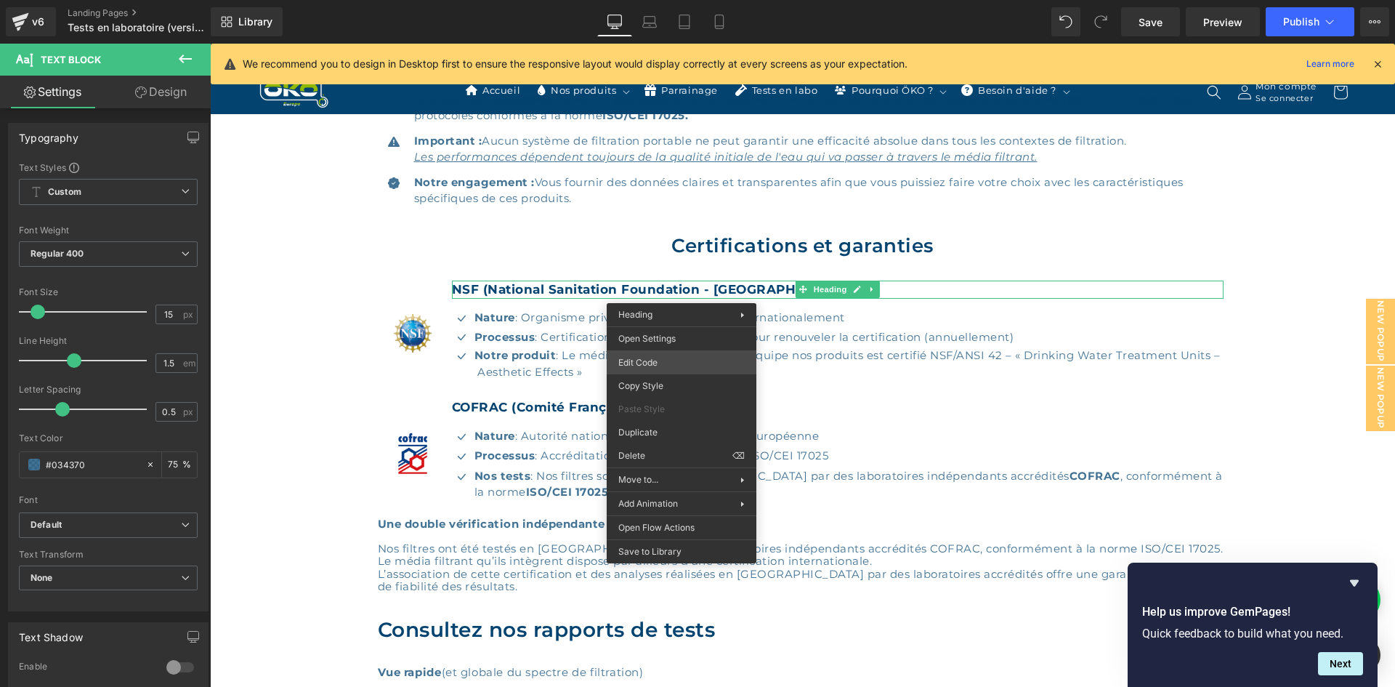
click at [662, 0] on div "Text Block You are previewing how the will restyle your page. You can not edit …" at bounding box center [697, 0] width 1395 height 0
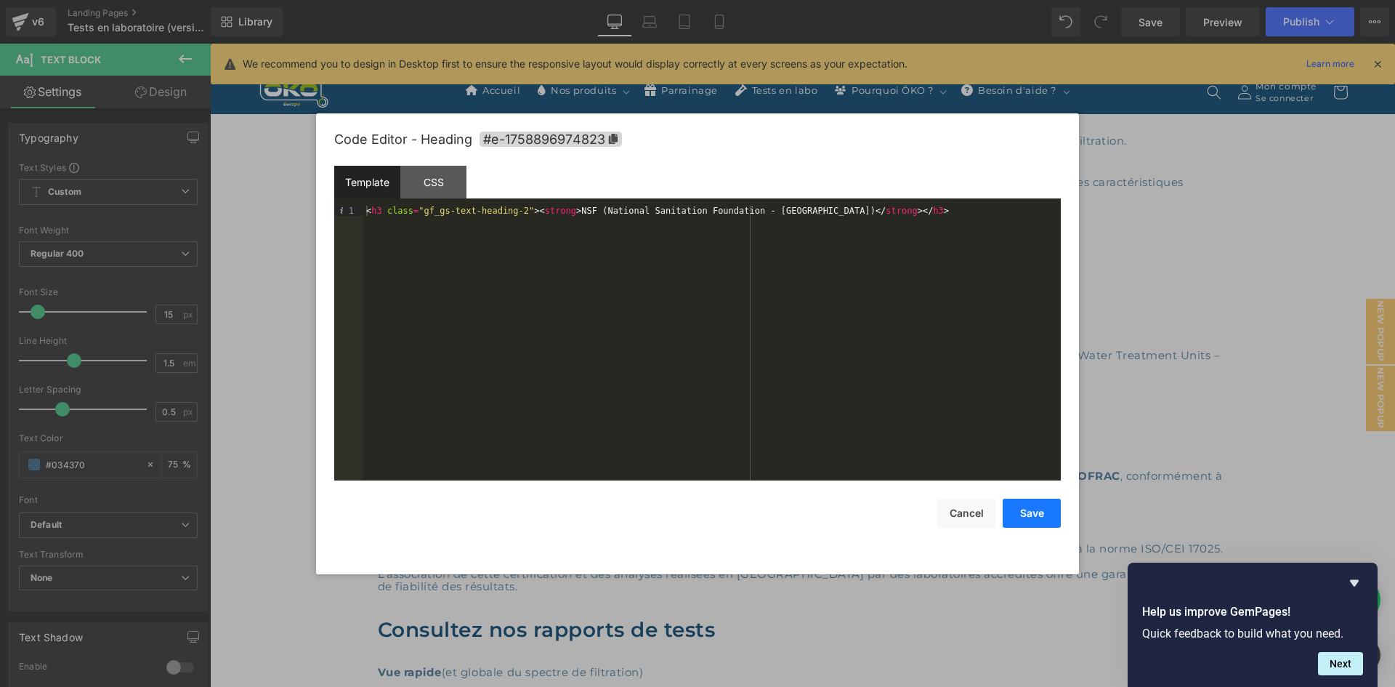
click at [1036, 517] on button "Save" at bounding box center [1032, 513] width 58 height 29
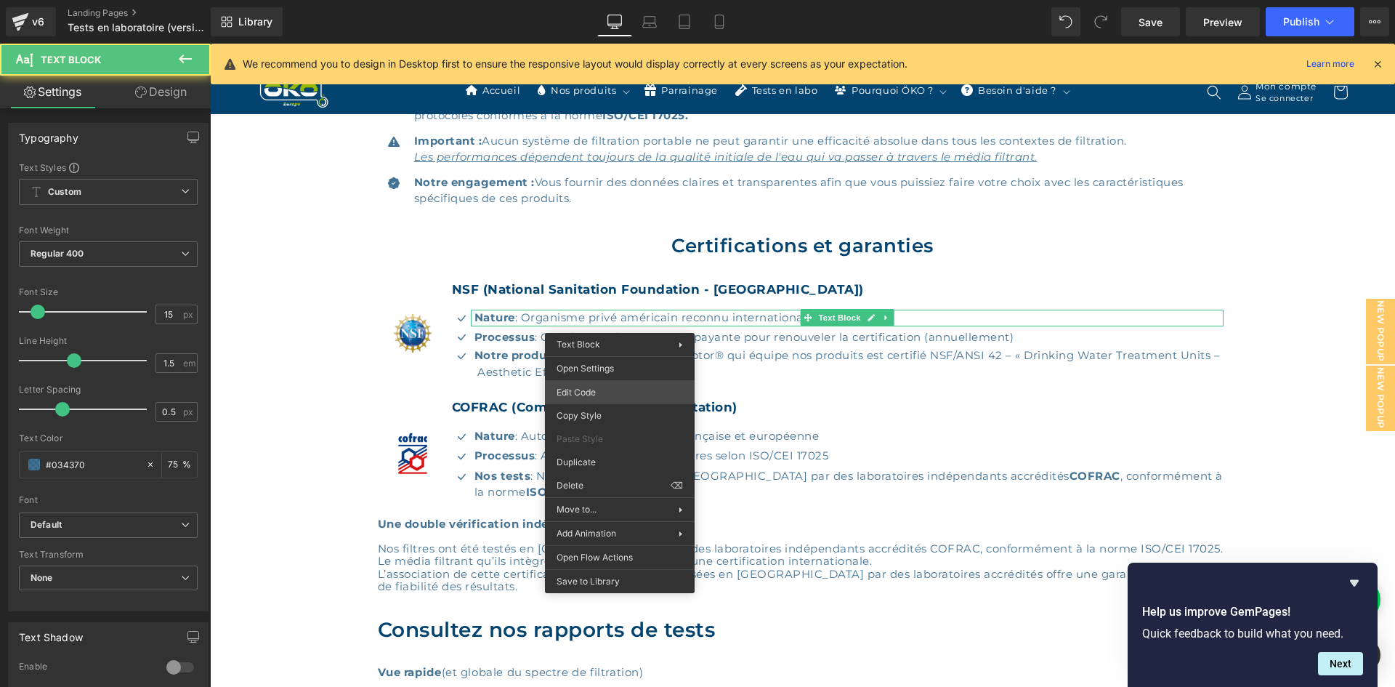
click at [635, 0] on div "Text Block You are previewing how the will restyle your page. You can not edit …" at bounding box center [697, 0] width 1395 height 0
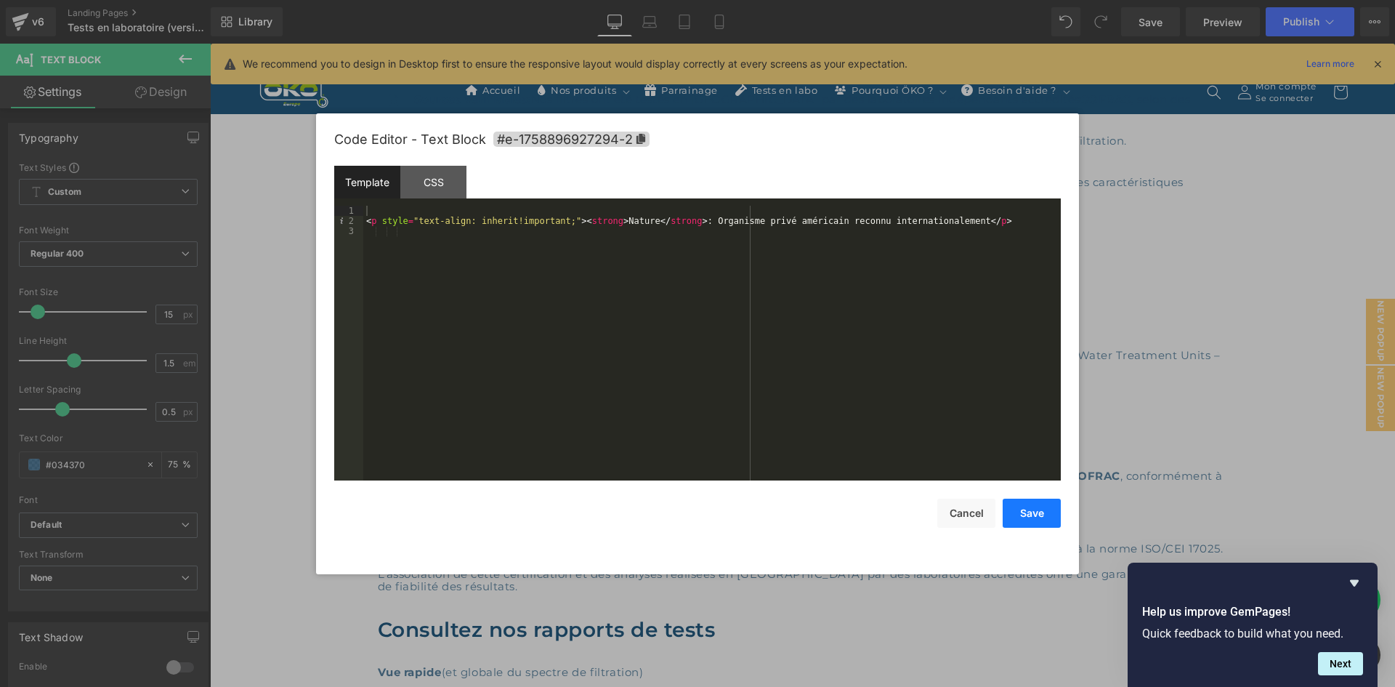
click at [1004, 508] on button "Save" at bounding box center [1032, 513] width 58 height 29
click at [603, 0] on div "Text Block You are previewing how the will restyle your page. You can not edit …" at bounding box center [697, 0] width 1395 height 0
click at [1022, 512] on button "Save" at bounding box center [1032, 513] width 58 height 29
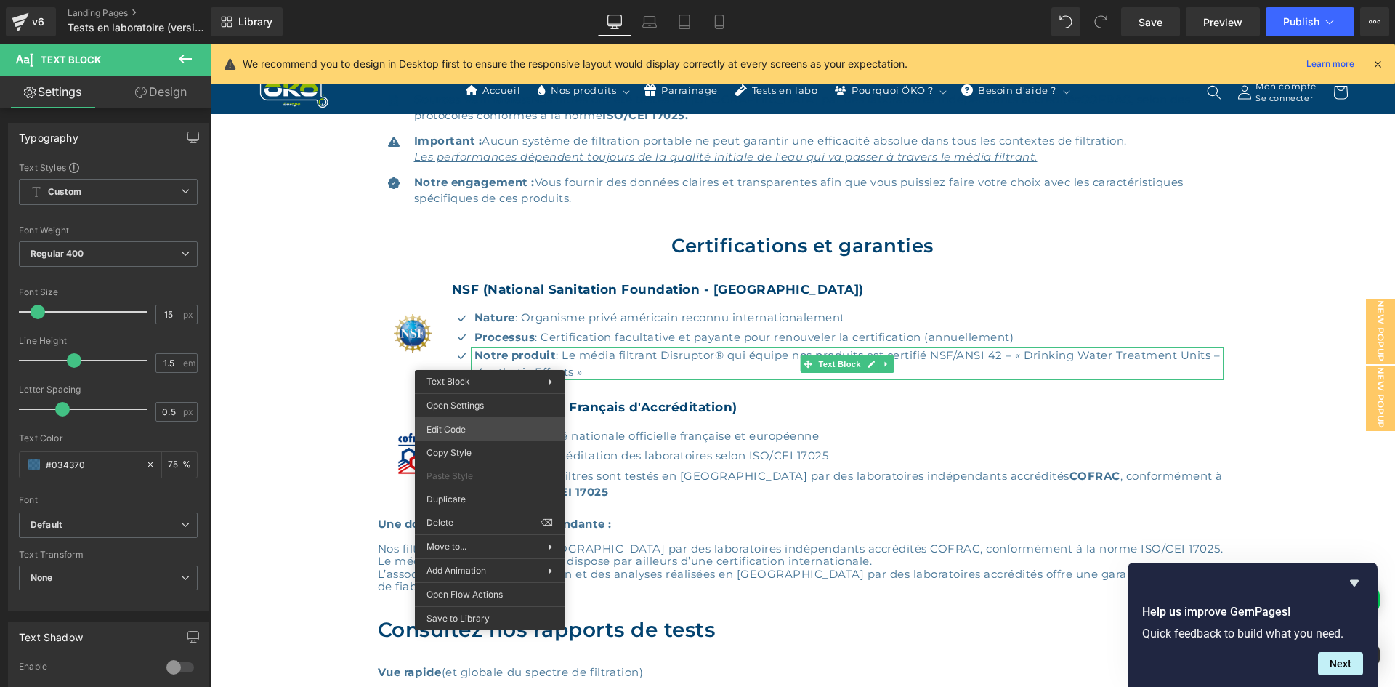
click at [509, 0] on div "Text Block You are previewing how the will restyle your page. You can not edit …" at bounding box center [697, 0] width 1395 height 0
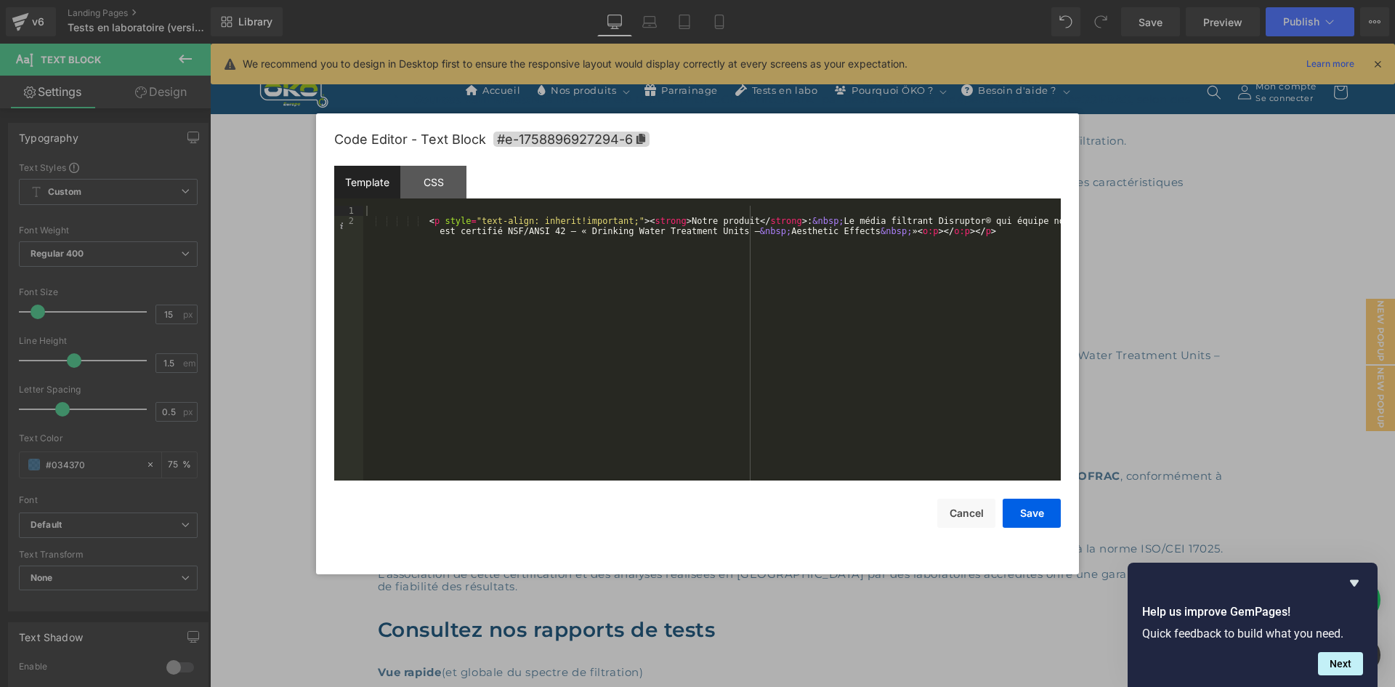
click at [1031, 496] on div "Save Cancel" at bounding box center [697, 503] width 727 height 47
click at [1030, 501] on button "Save" at bounding box center [1032, 513] width 58 height 29
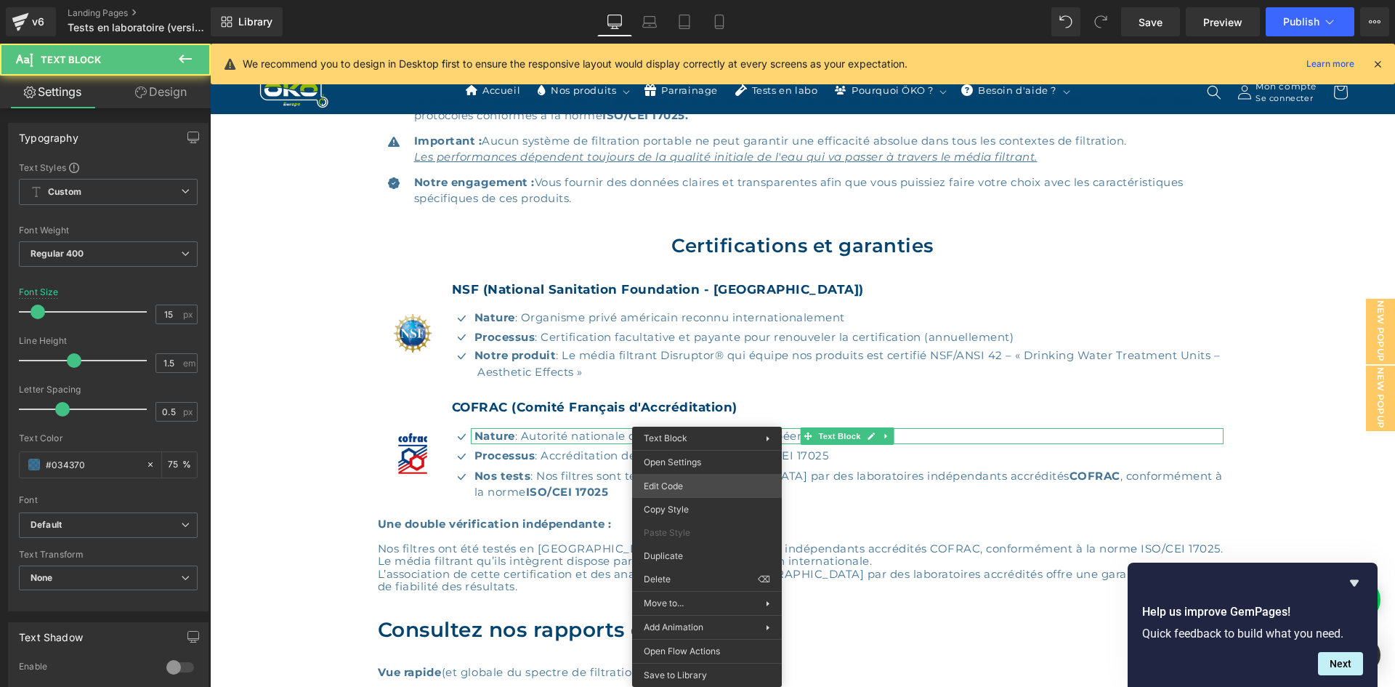
click at [718, 0] on div "Text Block You are previewing how the will restyle your page. You can not edit …" at bounding box center [697, 0] width 1395 height 0
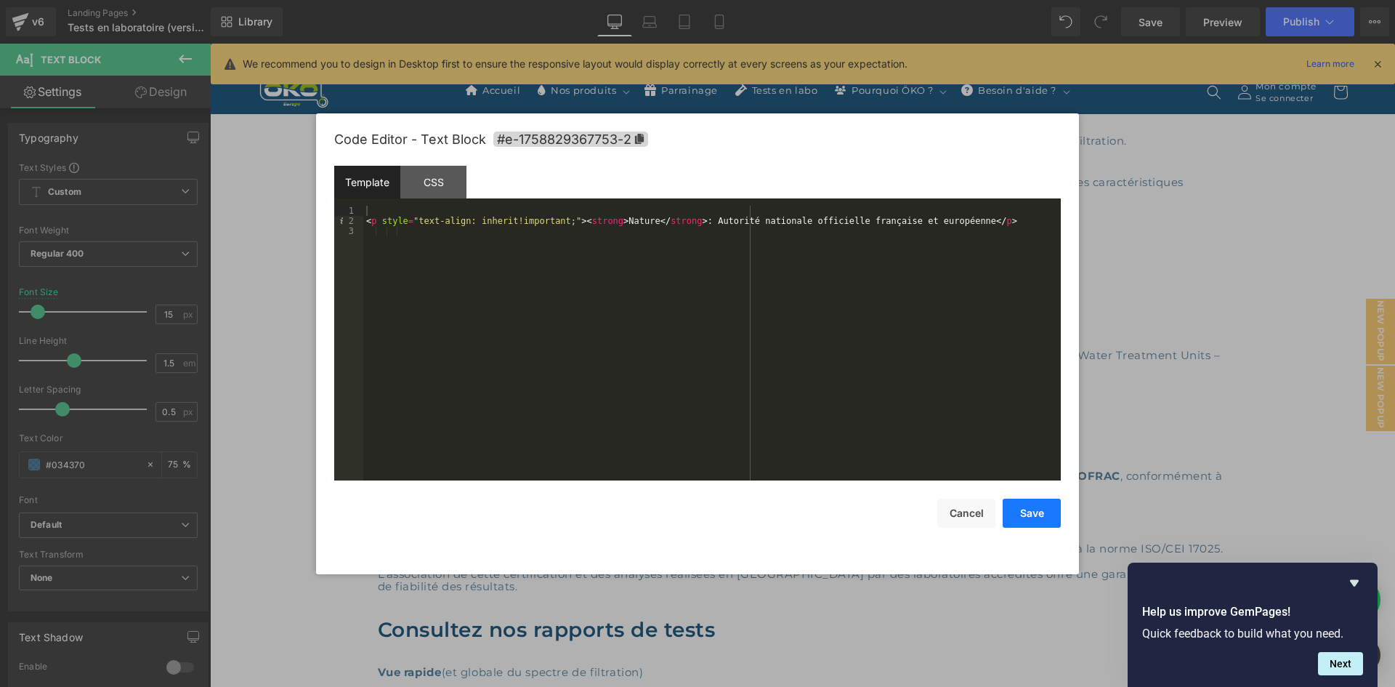
click at [1011, 509] on button "Save" at bounding box center [1032, 513] width 58 height 29
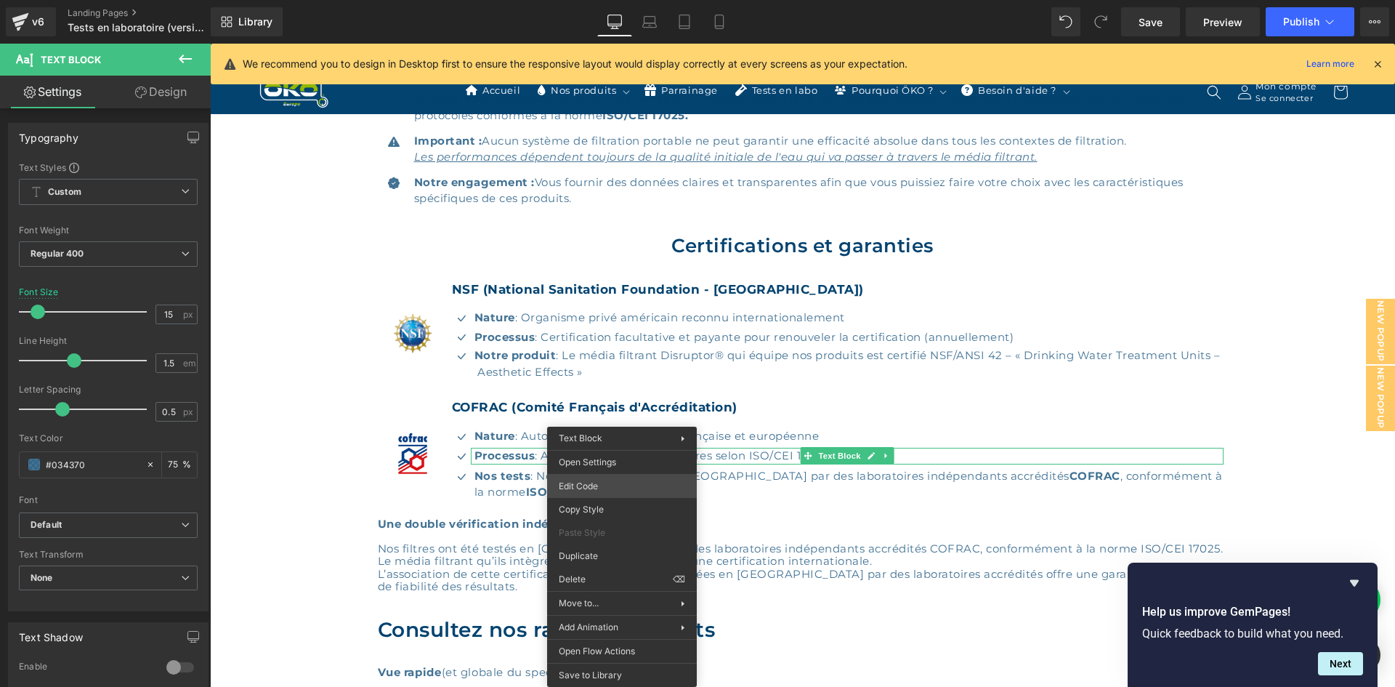
click at [628, 0] on div "Text Block You are previewing how the will restyle your page. You can not edit …" at bounding box center [697, 0] width 1395 height 0
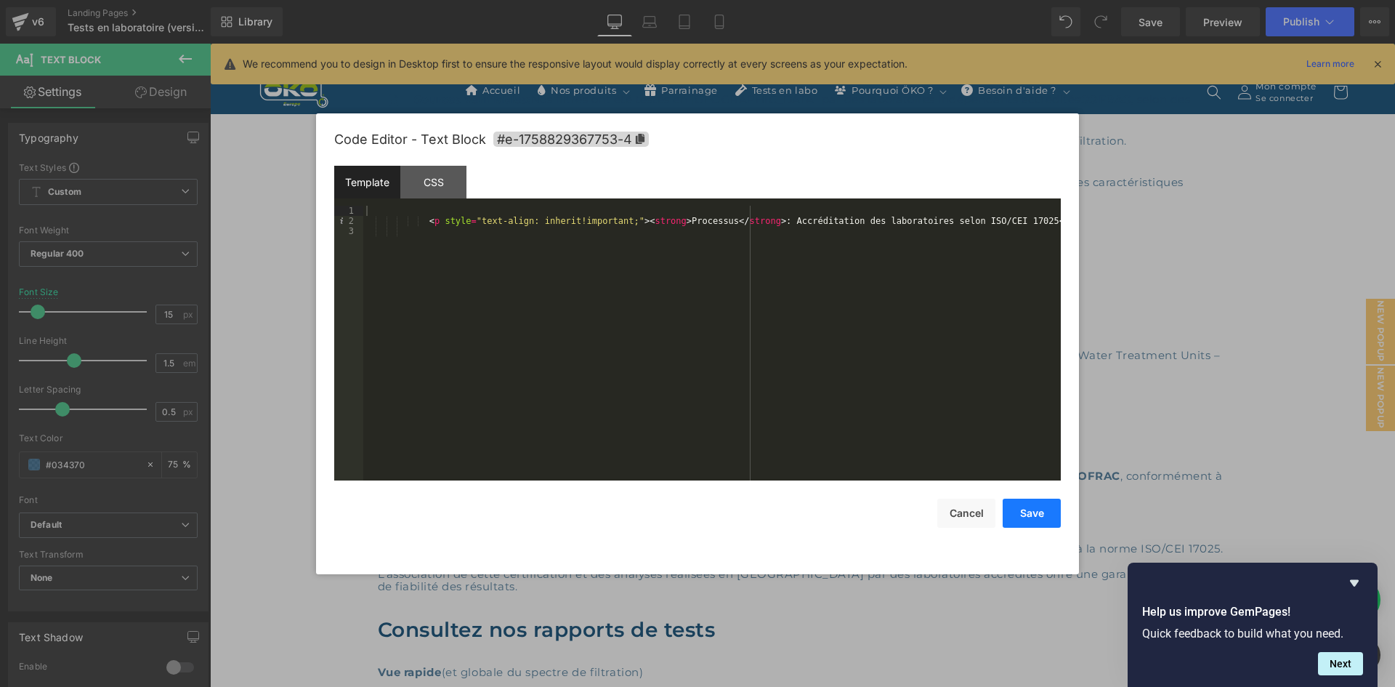
click at [1033, 507] on button "Save" at bounding box center [1032, 513] width 58 height 29
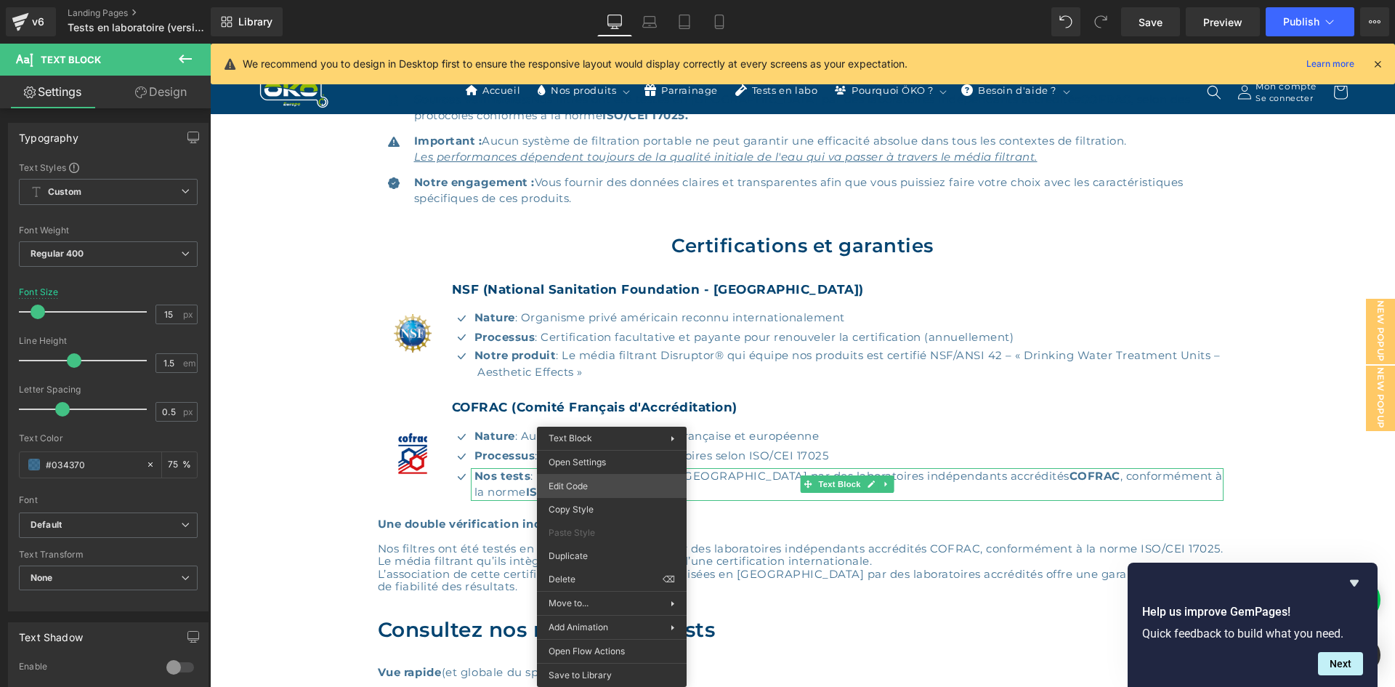
click at [616, 0] on div "Text Block You are previewing how the will restyle your page. You can not edit …" at bounding box center [697, 0] width 1395 height 0
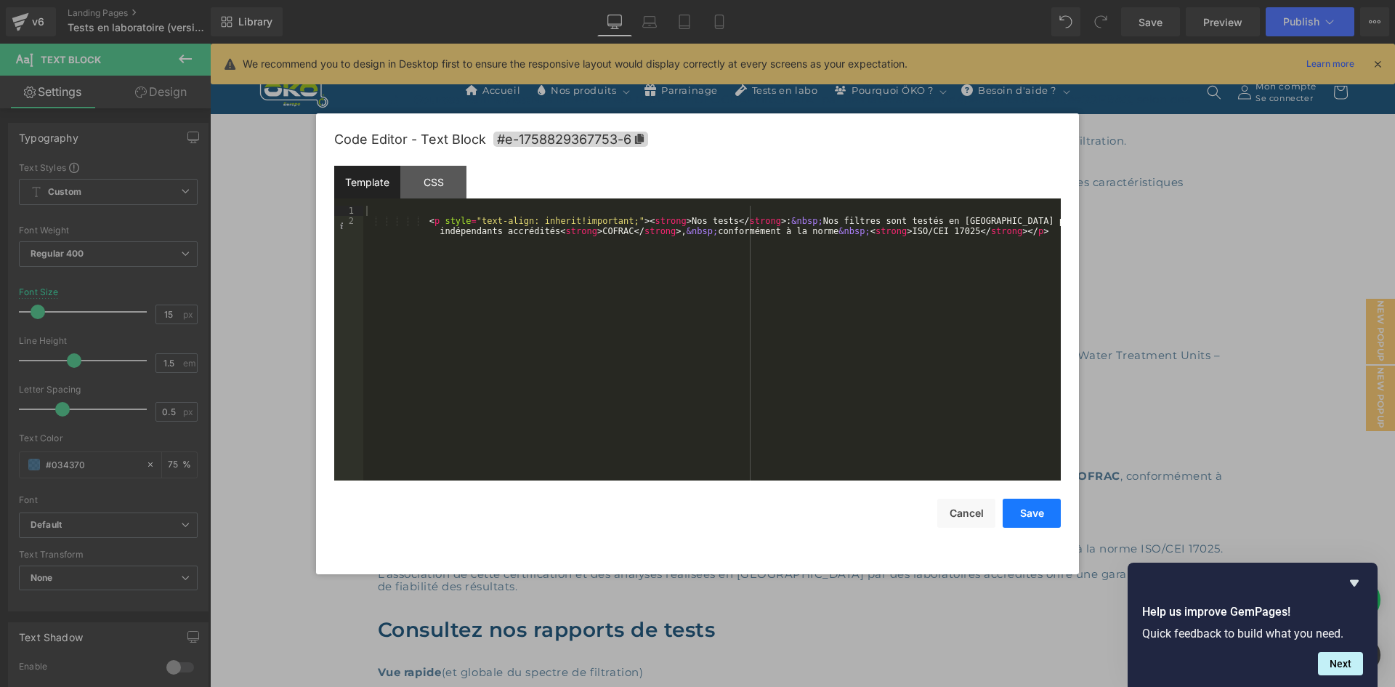
click at [1012, 499] on button "Save" at bounding box center [1032, 513] width 58 height 29
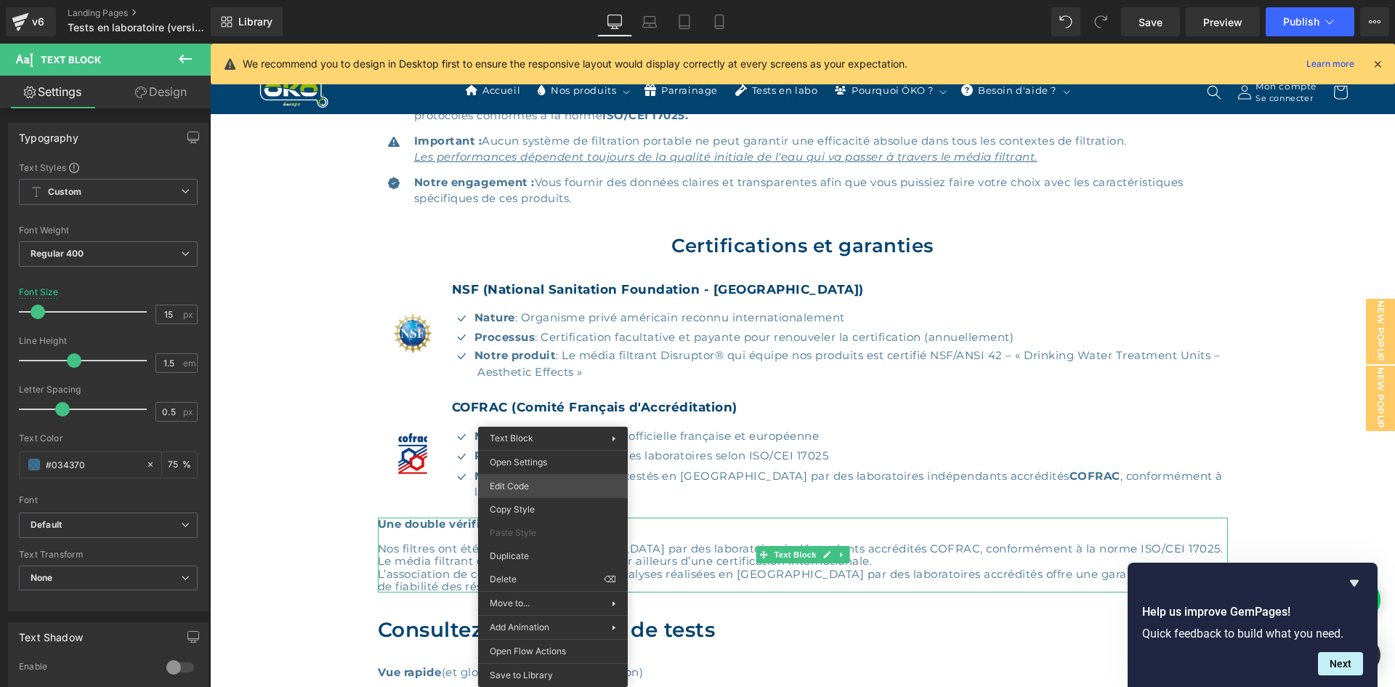
click at [556, 0] on div "Text Block You are previewing how the will restyle your page. You can not edit …" at bounding box center [697, 0] width 1395 height 0
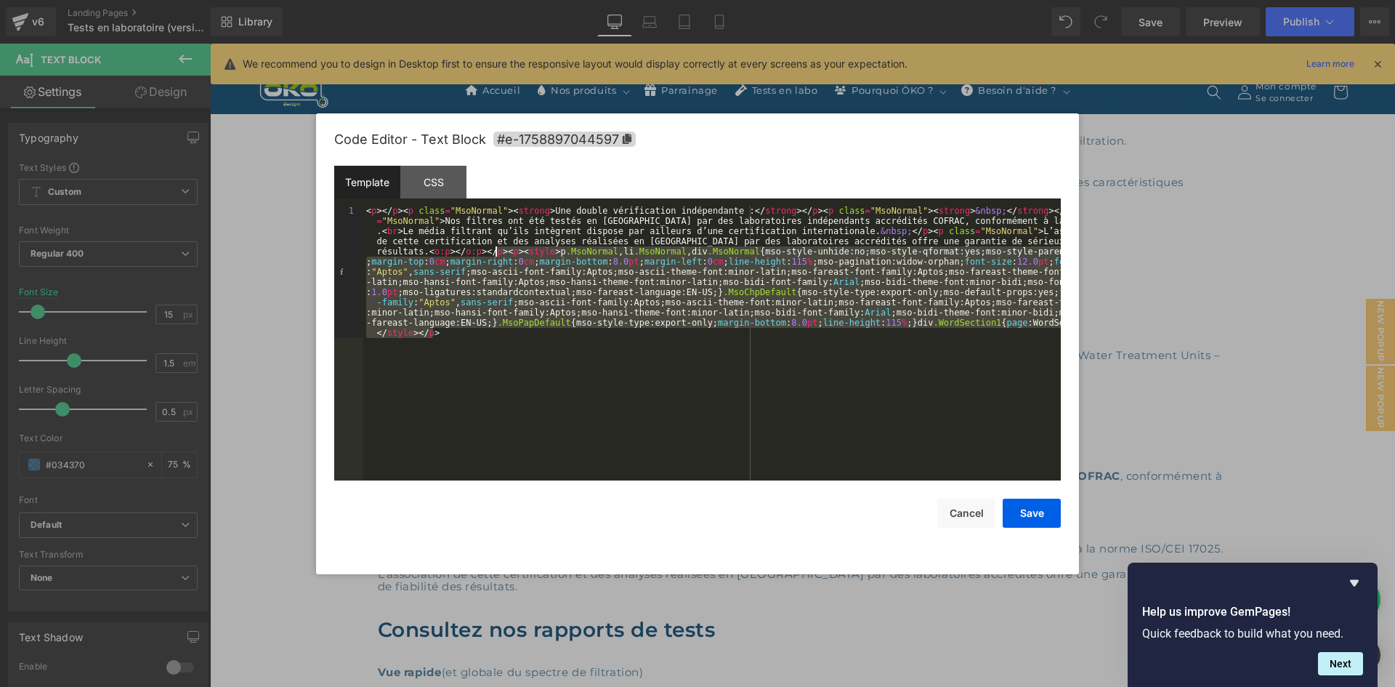
drag, startPoint x: 817, startPoint y: 347, endPoint x: 496, endPoint y: 255, distance: 333.6
click at [496, 255] on div "< p > </ p > < p class = "MsoNormal" > < strong > Une double vérification indép…" at bounding box center [712, 475] width 698 height 539
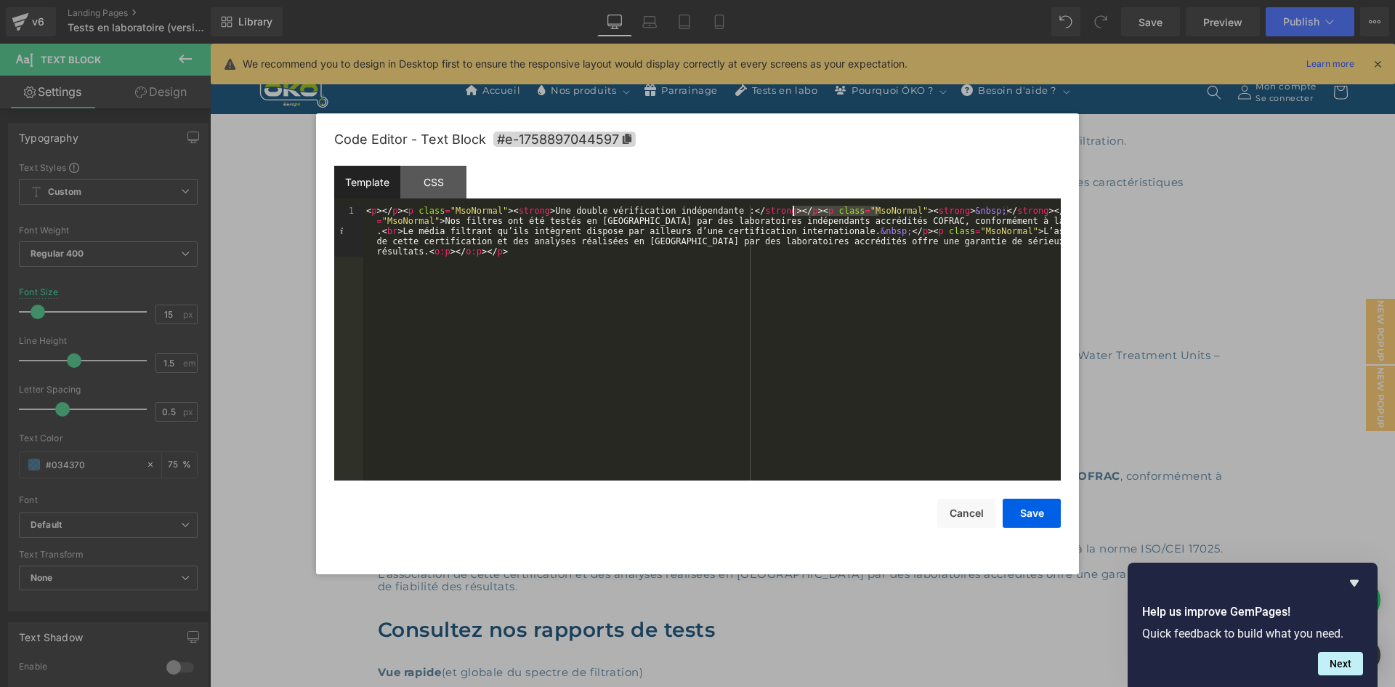
drag, startPoint x: 879, startPoint y: 212, endPoint x: 795, endPoint y: 209, distance: 83.6
click at [795, 209] on div "< p > </ p > < p class = "MsoNormal" > < strong > Une double vérification indép…" at bounding box center [712, 394] width 698 height 376
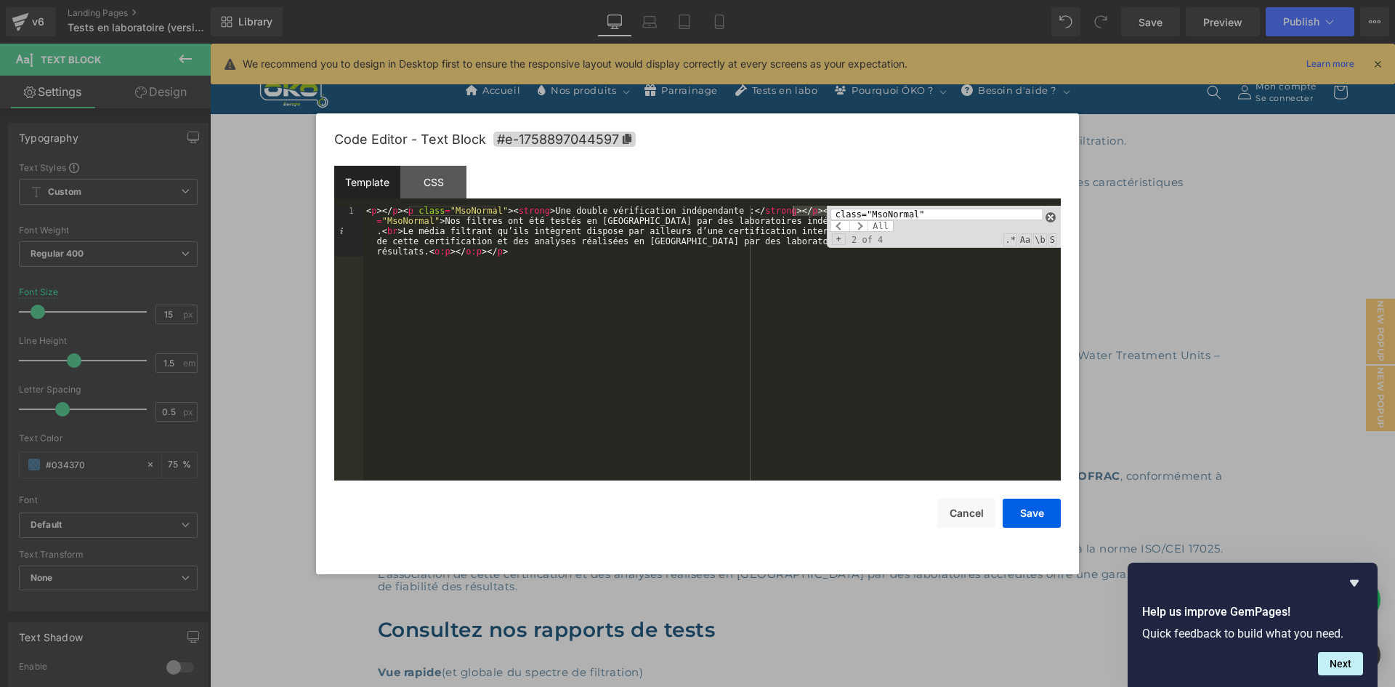
click at [1050, 213] on span at bounding box center [1051, 217] width 10 height 10
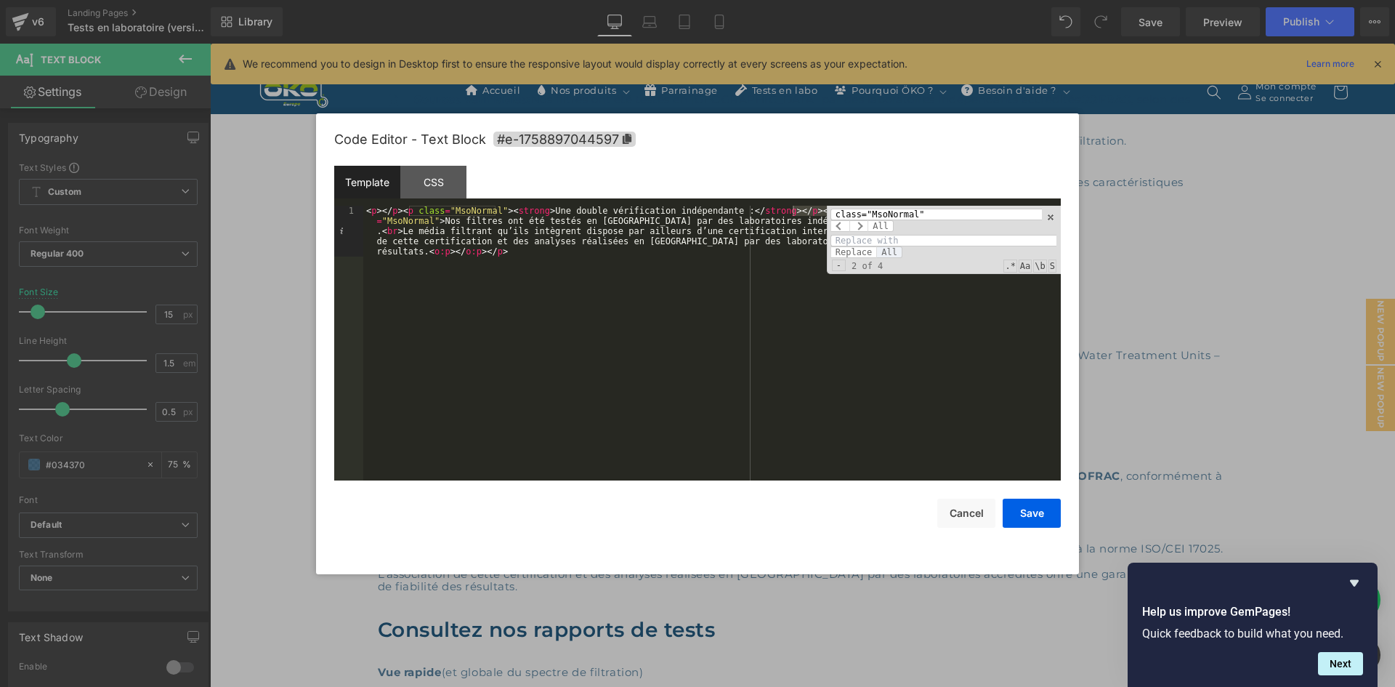
click at [882, 252] on span "All" at bounding box center [890, 252] width 26 height 12
click at [1054, 217] on span at bounding box center [1051, 217] width 10 height 10
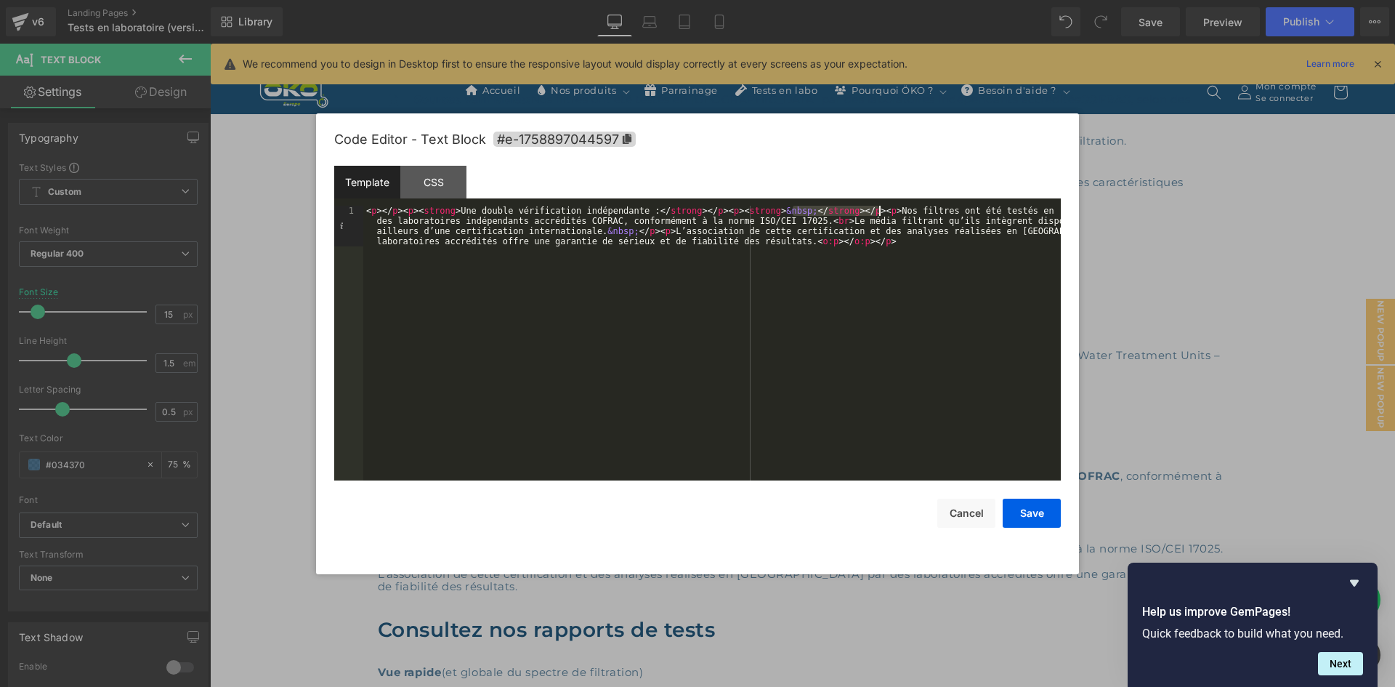
click at [872, 257] on div "< p > </ p > < p > < strong > Une double vérification indépendante : </ strong …" at bounding box center [712, 384] width 698 height 356
click at [1046, 510] on button "Save" at bounding box center [1032, 513] width 58 height 29
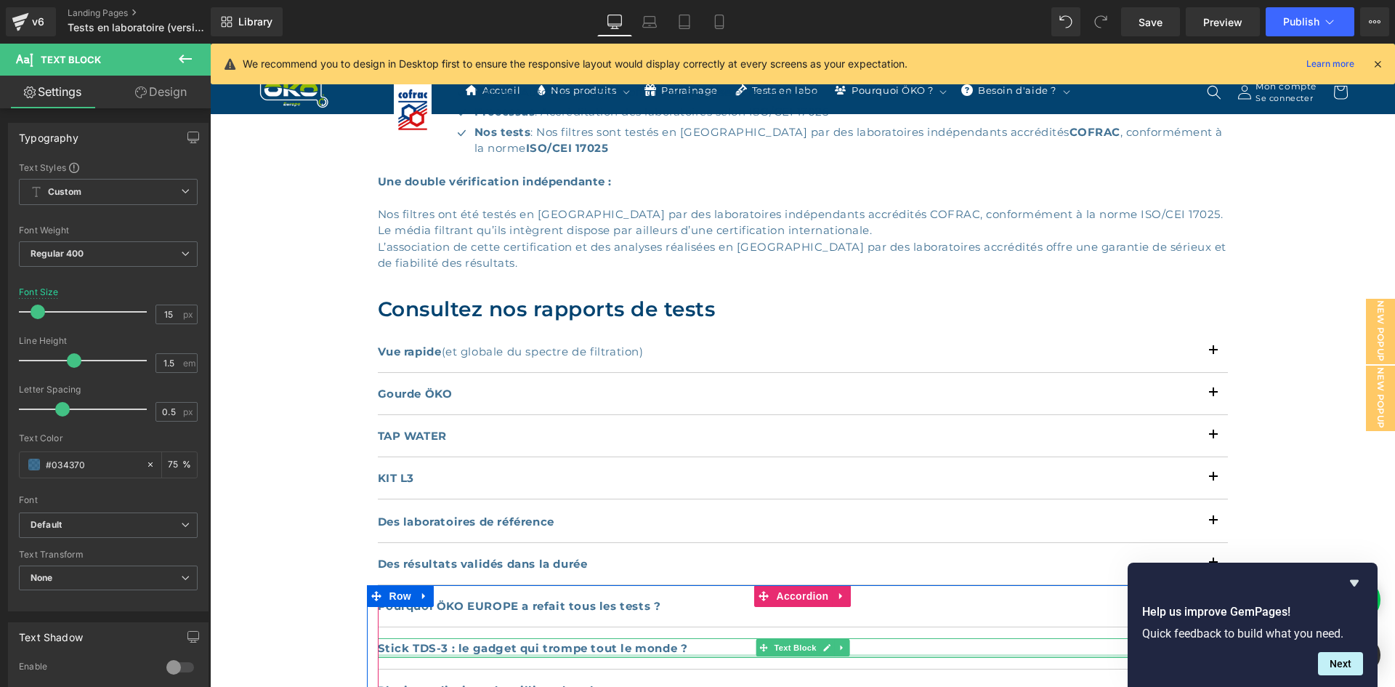
scroll to position [727, 0]
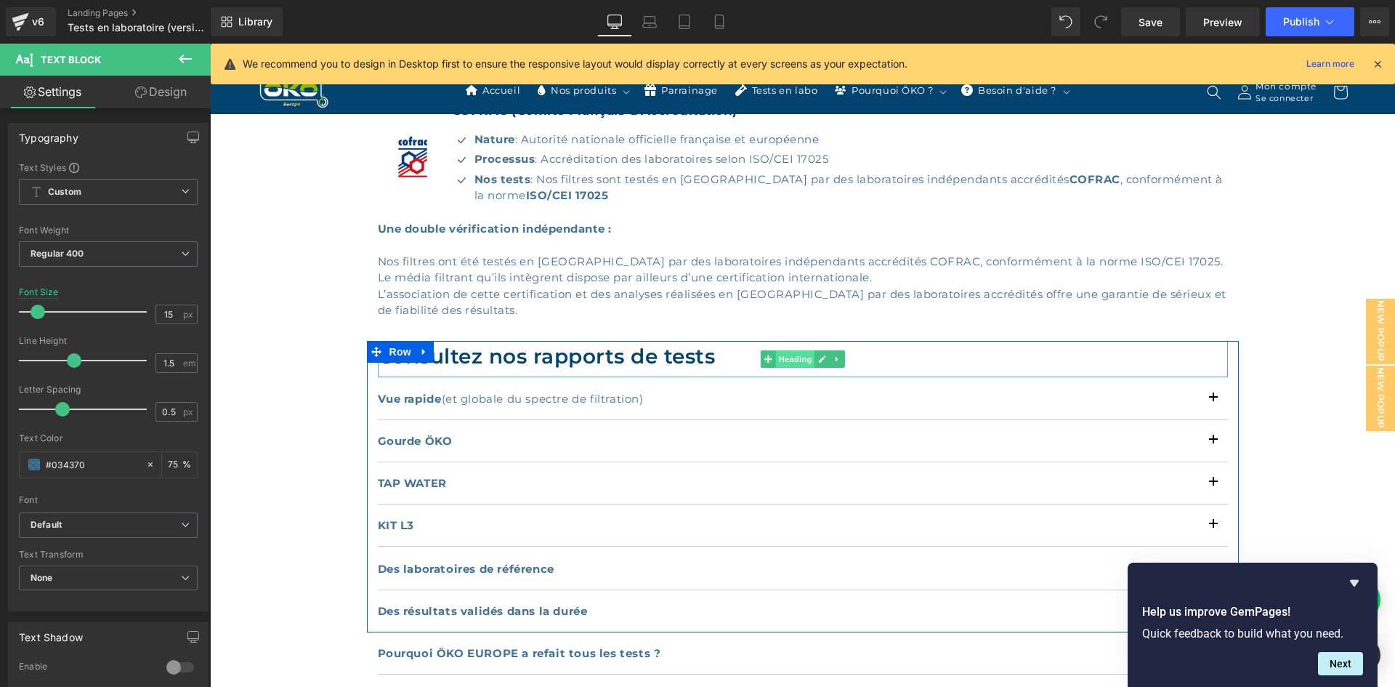
click at [791, 354] on span "Heading" at bounding box center [795, 358] width 39 height 17
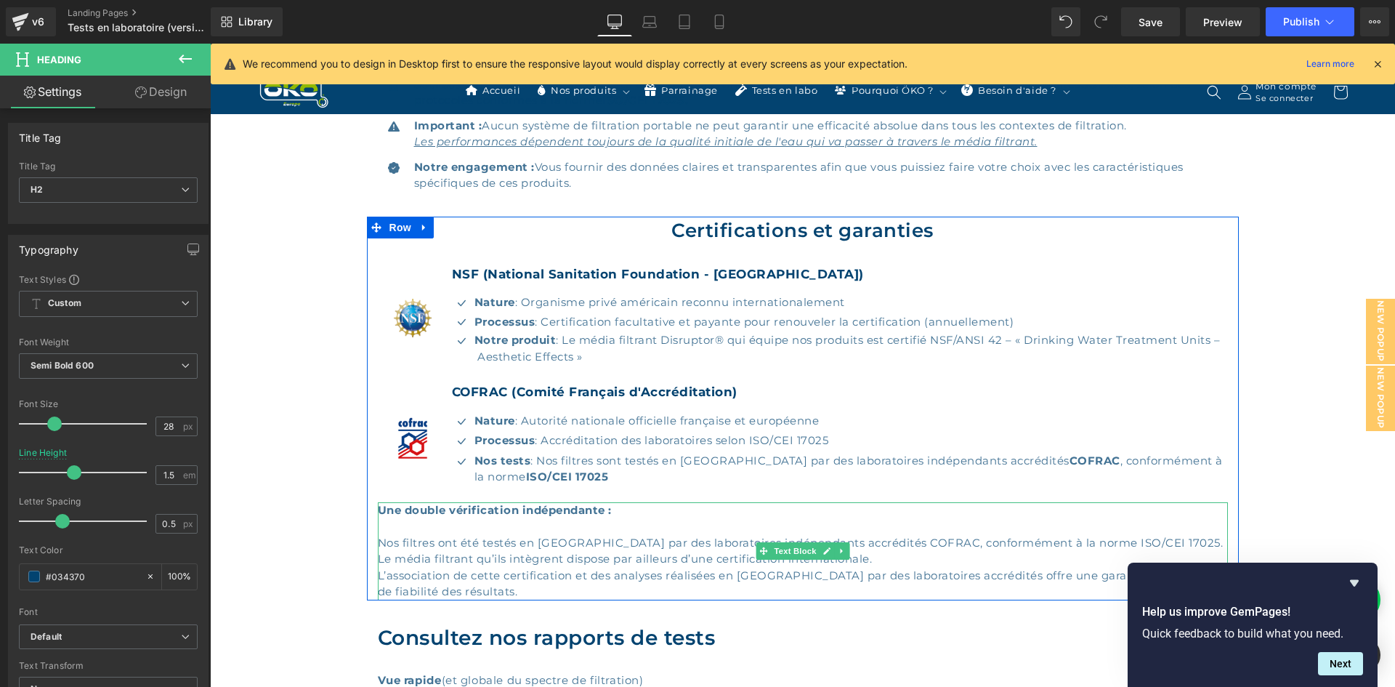
scroll to position [436, 0]
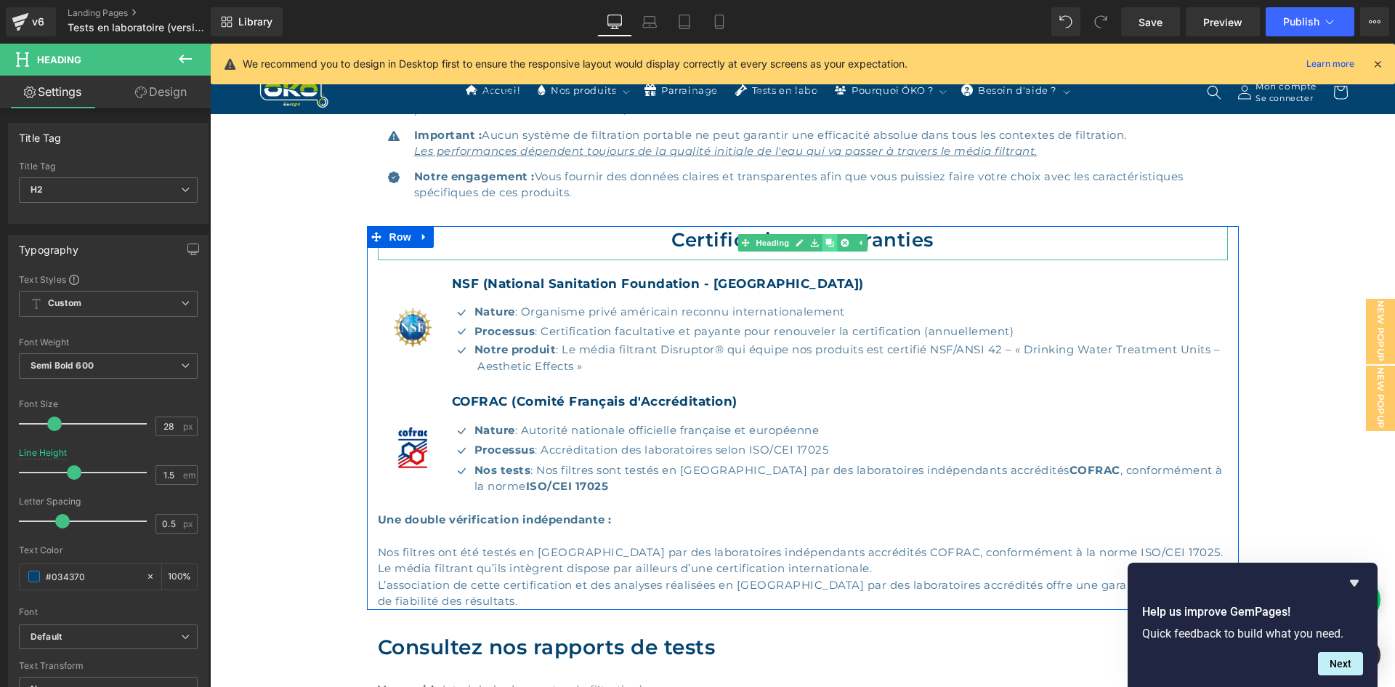
click at [826, 241] on icon at bounding box center [830, 243] width 8 height 8
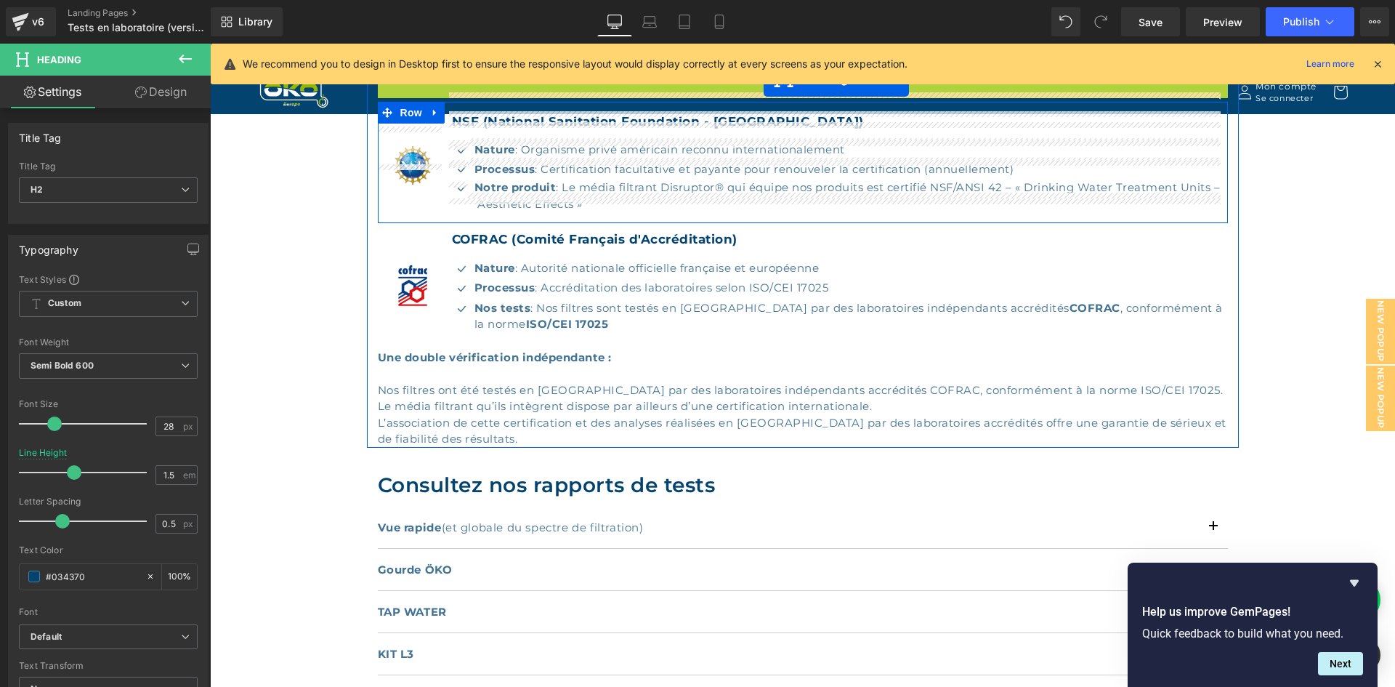
scroll to position [654, 0]
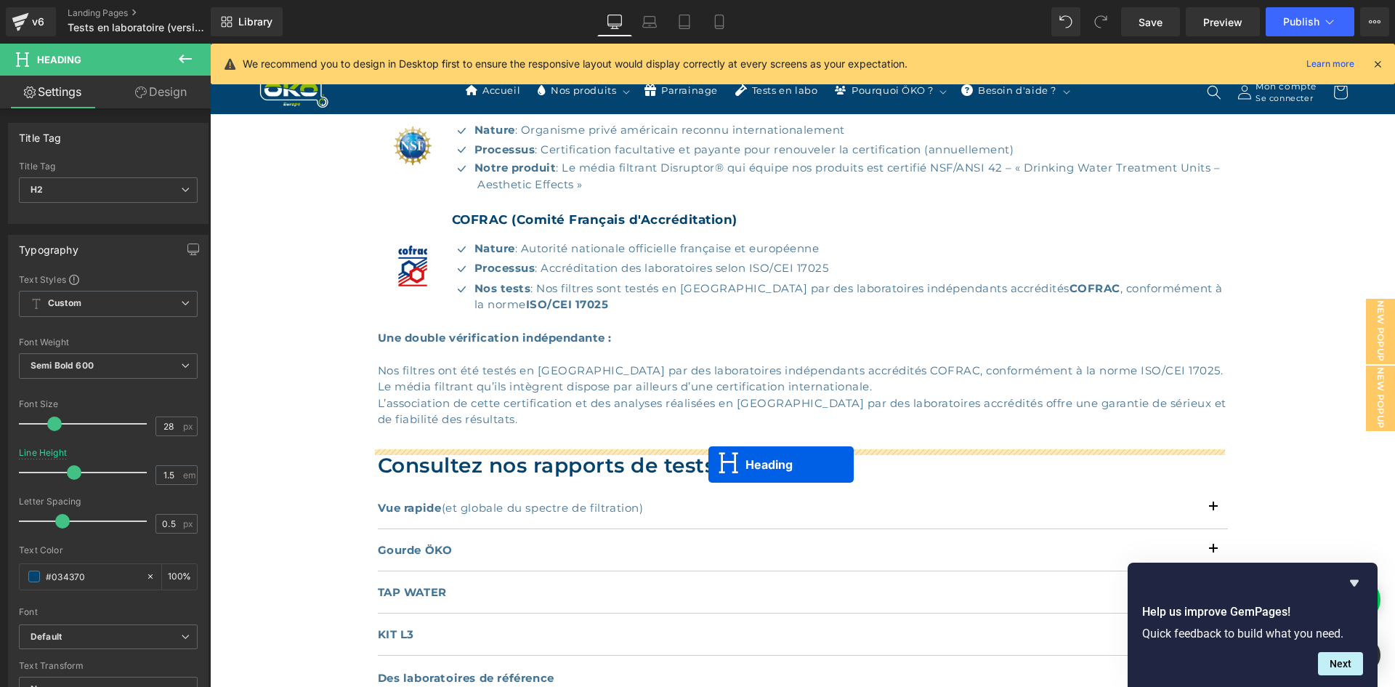
drag, startPoint x: 762, startPoint y: 271, endPoint x: 709, endPoint y: 464, distance: 200.5
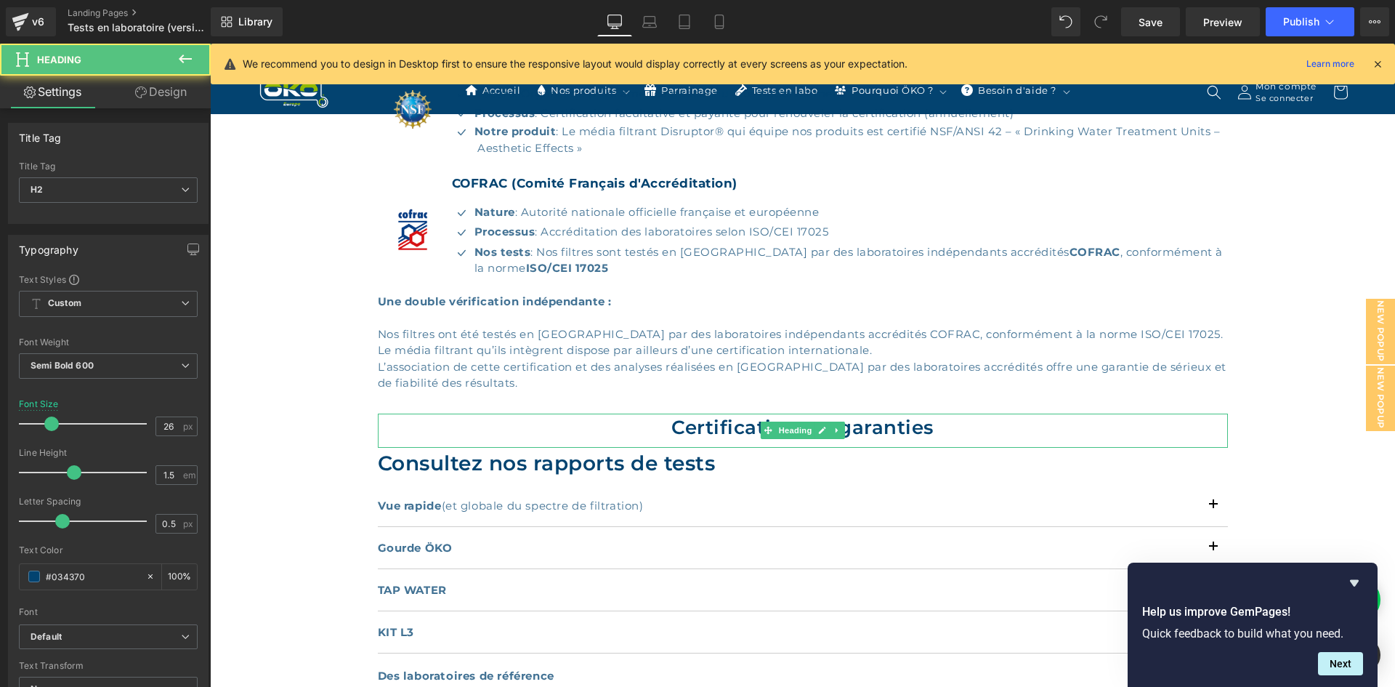
scroll to position [618, 0]
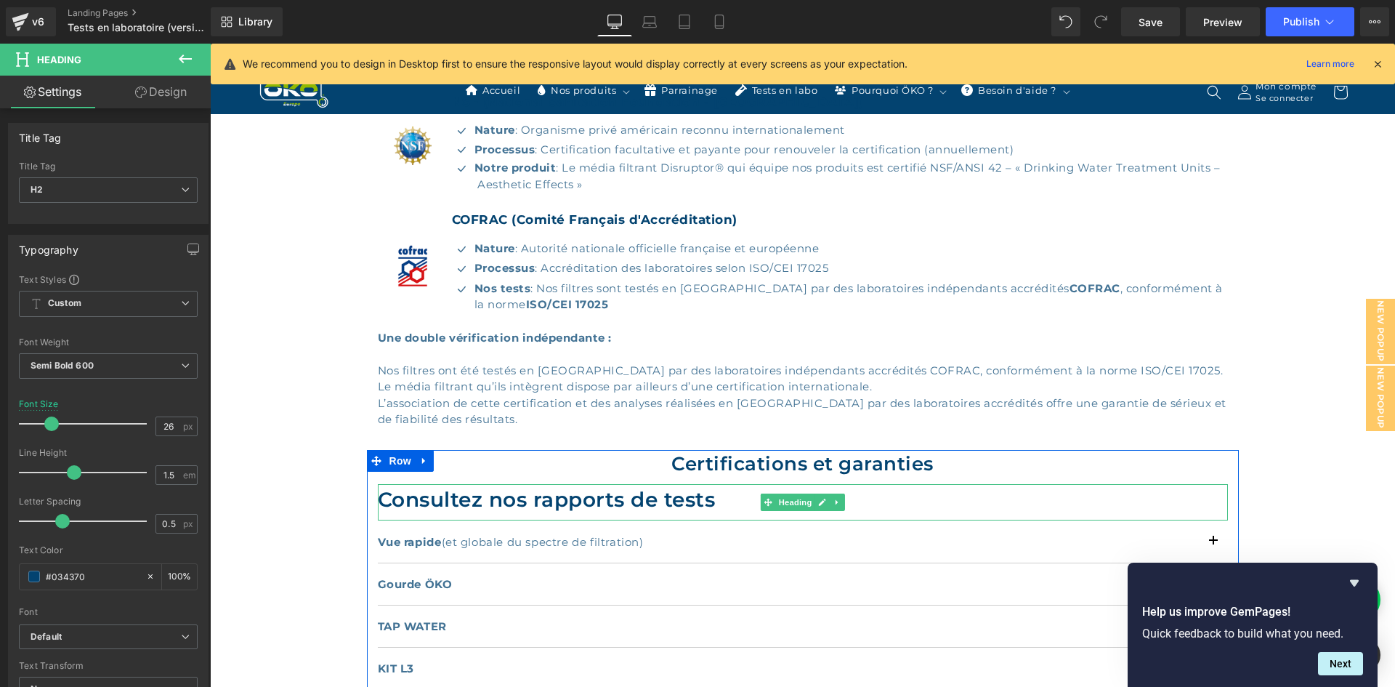
click at [694, 498] on h2 "Consultez nos rapports de tests" at bounding box center [803, 499] width 850 height 31
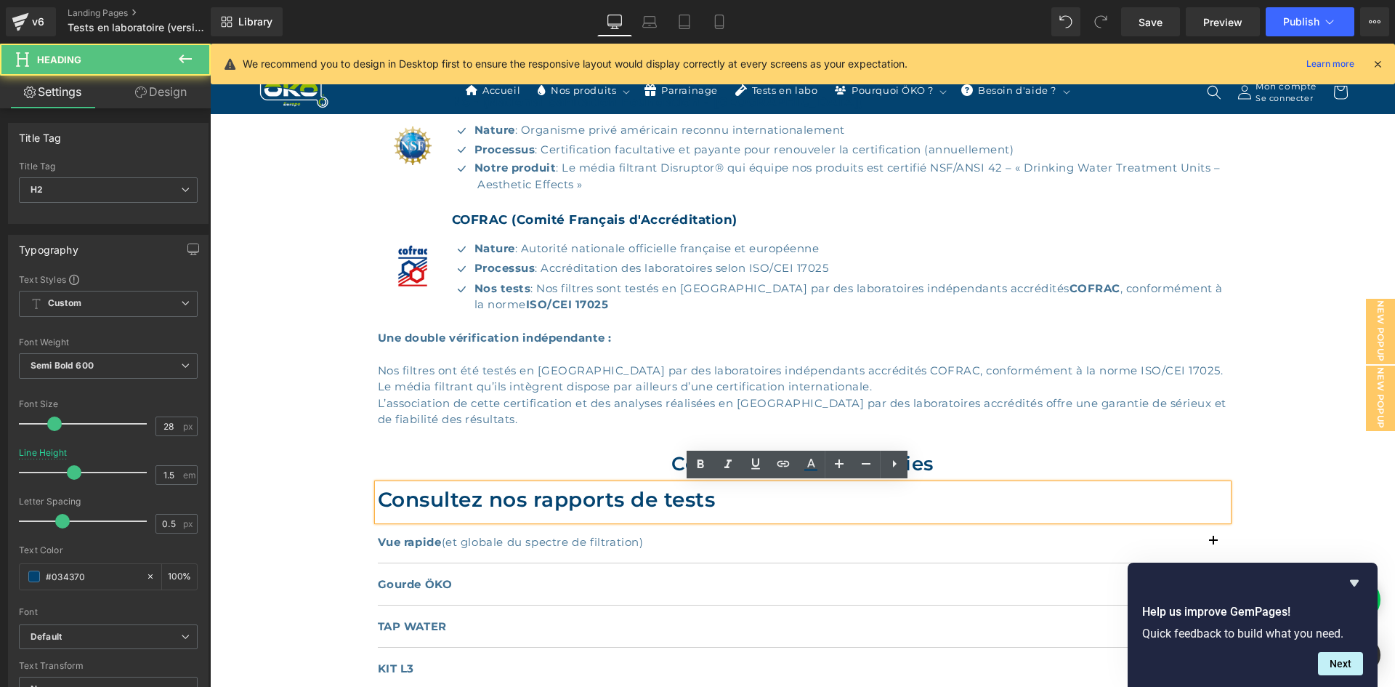
click at [701, 501] on h2 "Consultez nos rapports de tests" at bounding box center [803, 499] width 850 height 31
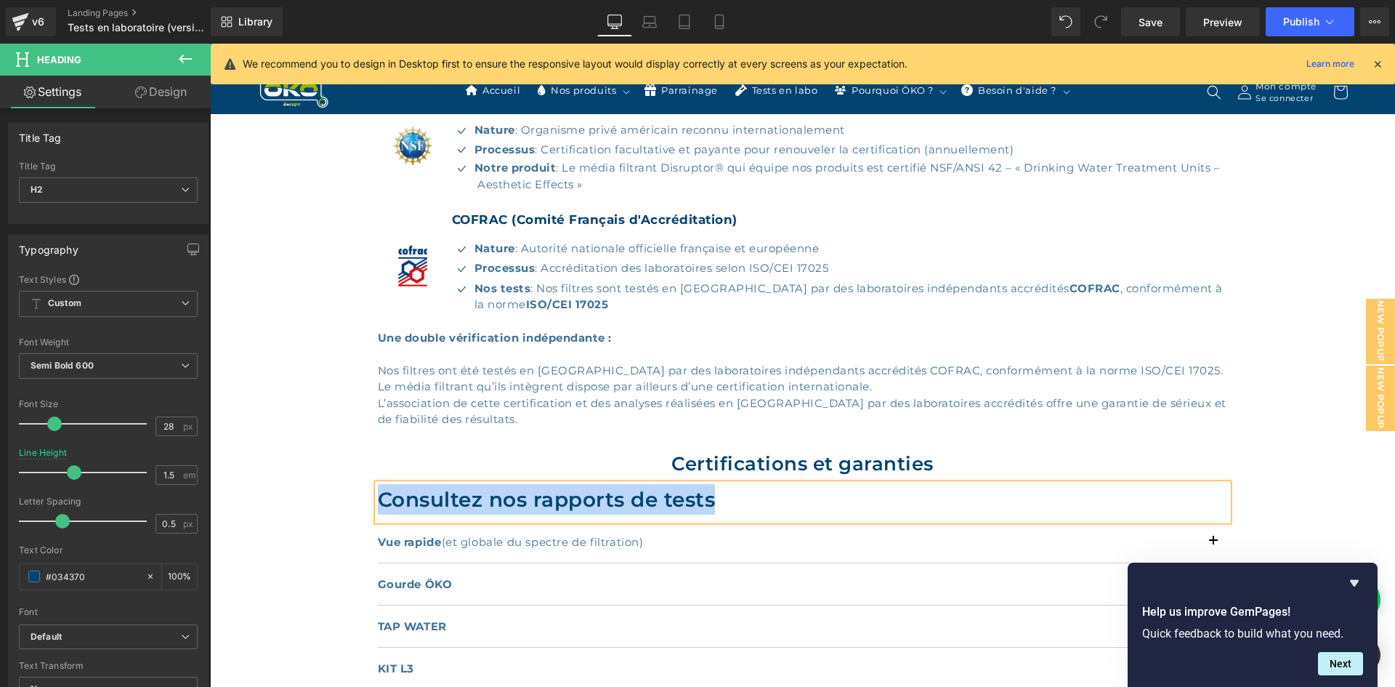
copy h2 "Consultez nos rapports de tests"
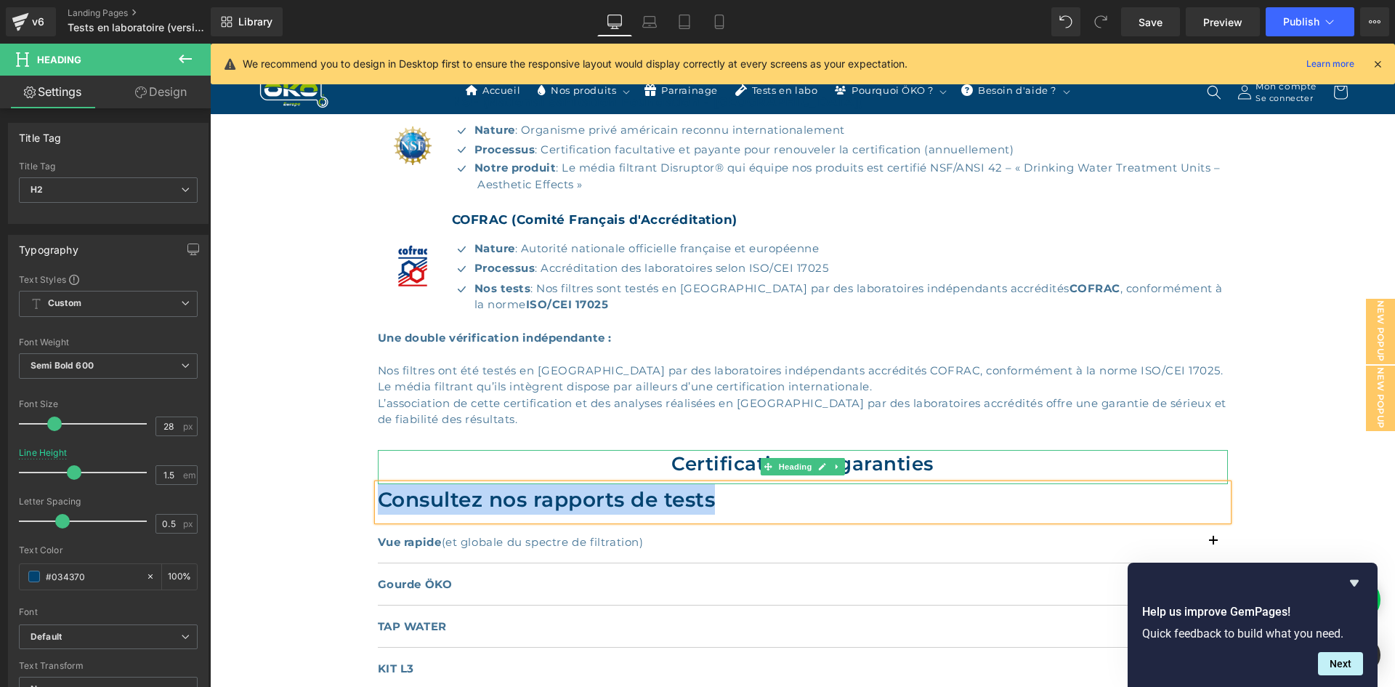
click at [651, 463] on h2 "Certifications et garanties" at bounding box center [803, 464] width 850 height 28
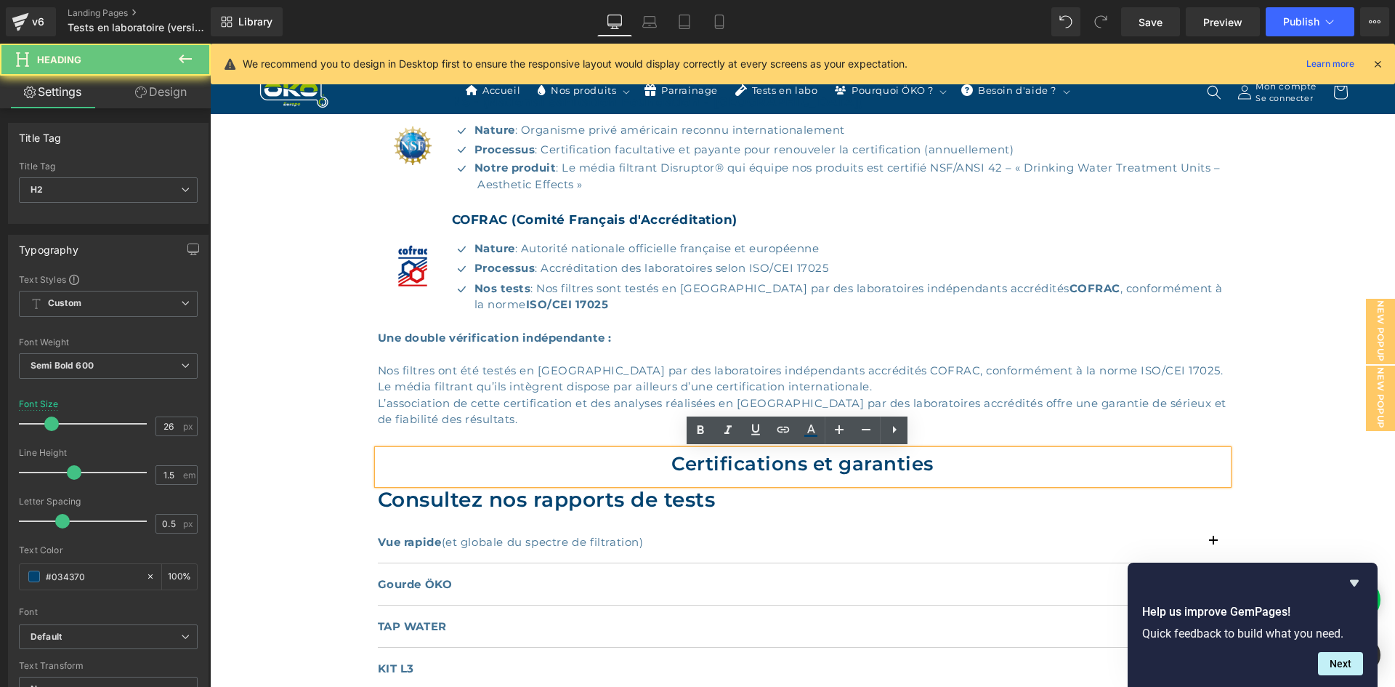
click at [664, 464] on h2 "Certifications et garanties" at bounding box center [803, 464] width 850 height 28
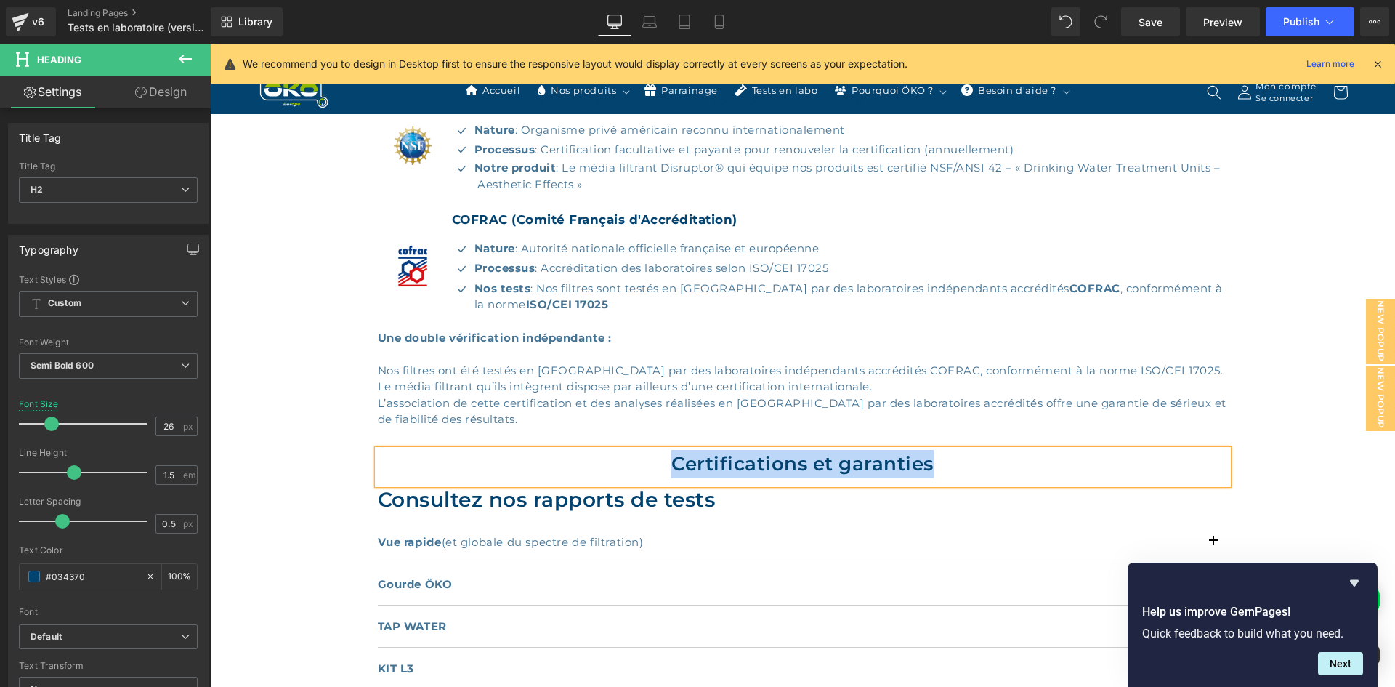
paste div
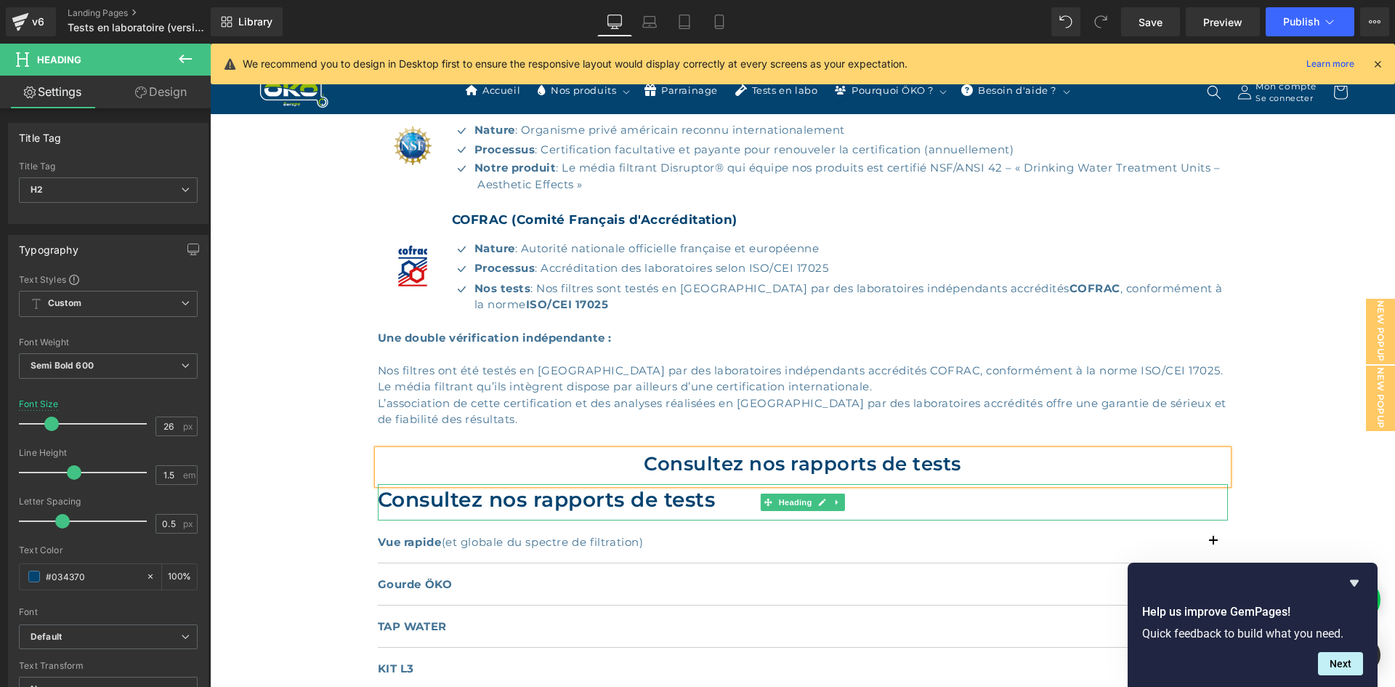
click at [613, 500] on h2 "Consultez nos rapports de tests" at bounding box center [803, 499] width 850 height 31
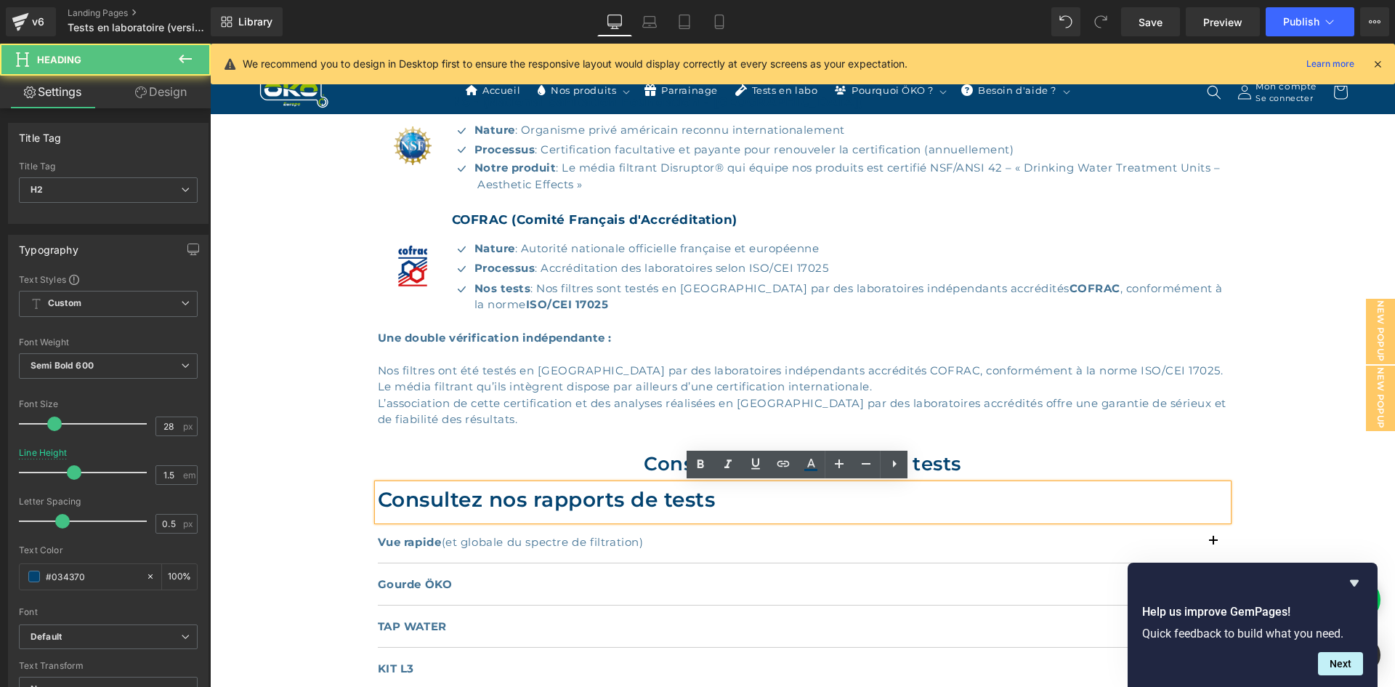
click at [845, 500] on h2 "Consultez nos rapports de tests" at bounding box center [803, 499] width 850 height 31
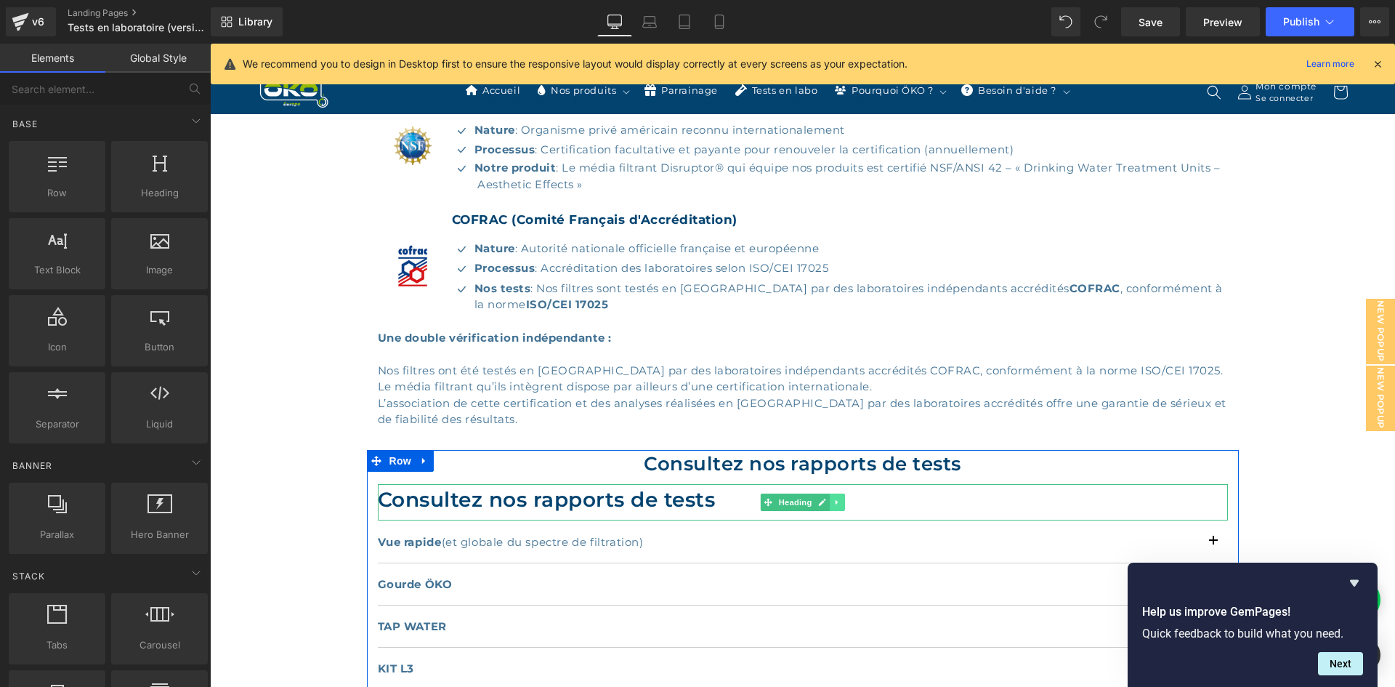
click at [834, 503] on icon at bounding box center [838, 502] width 8 height 9
click at [841, 502] on icon at bounding box center [845, 502] width 8 height 8
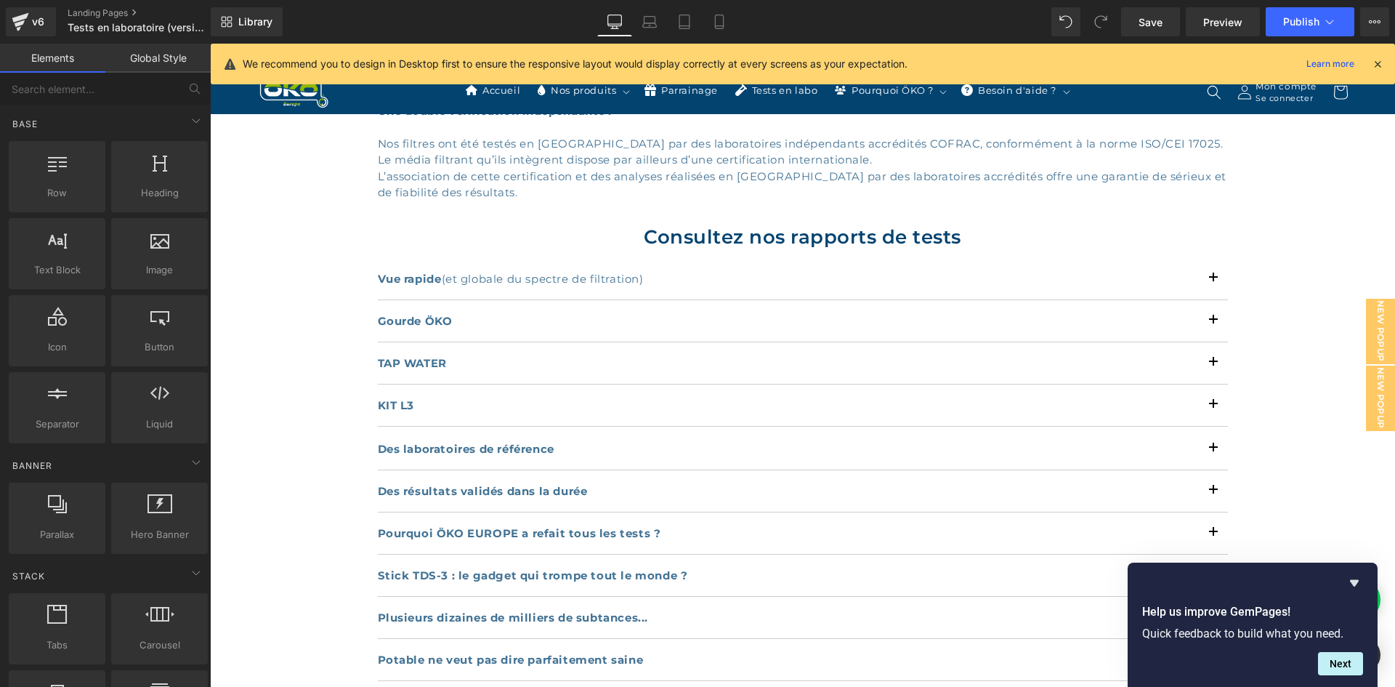
scroll to position [836, 0]
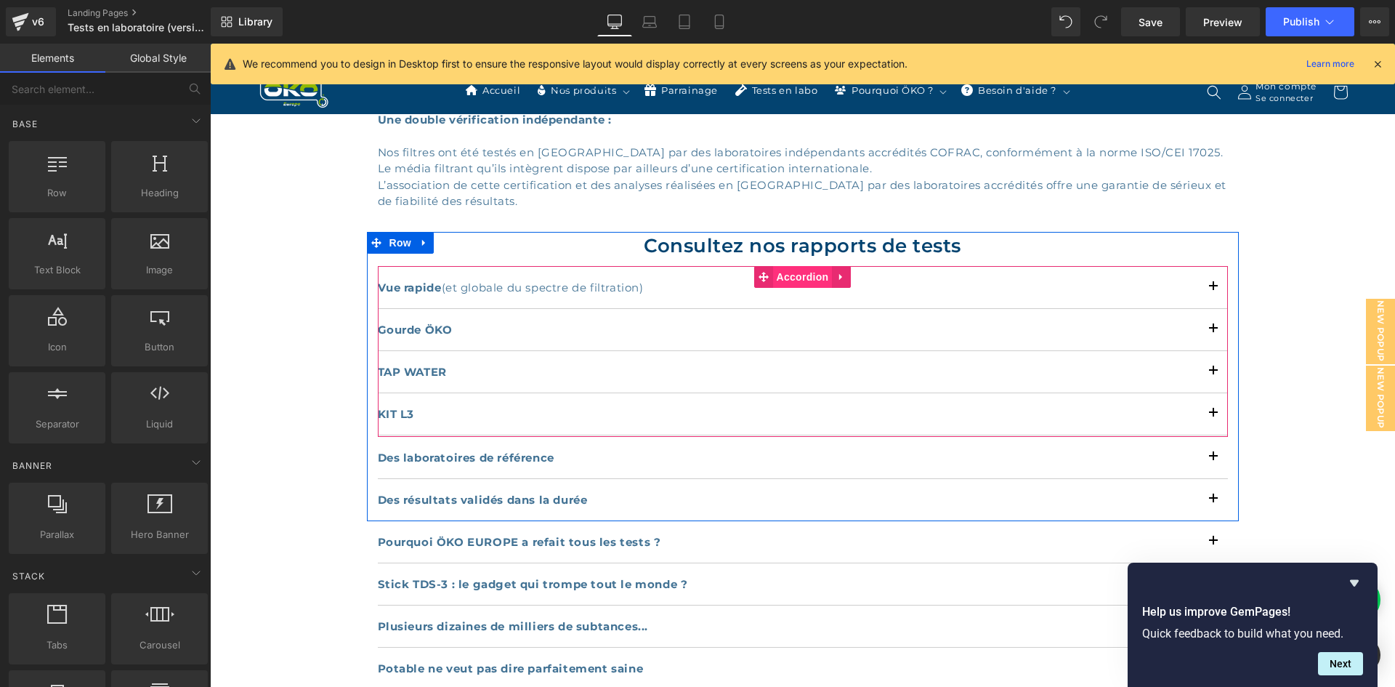
click at [786, 283] on span "Accordion" at bounding box center [803, 277] width 60 height 22
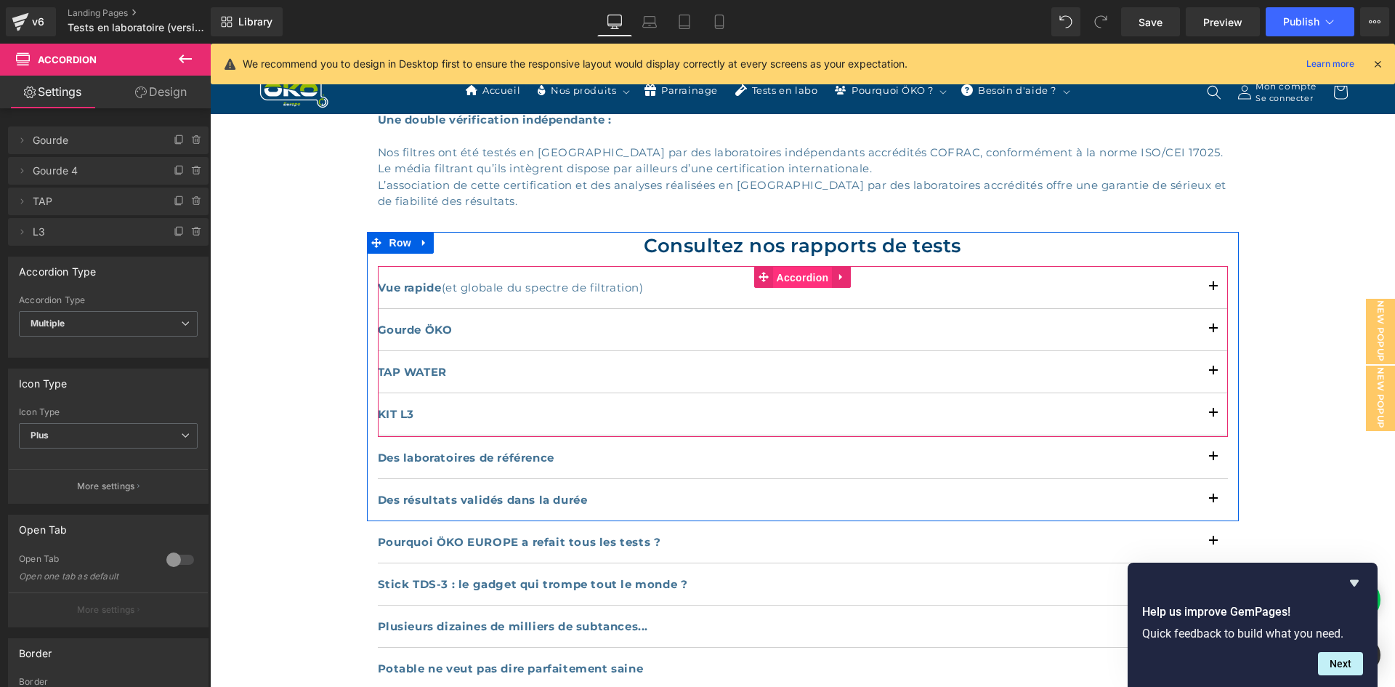
click at [805, 273] on span "Accordion" at bounding box center [803, 278] width 60 height 22
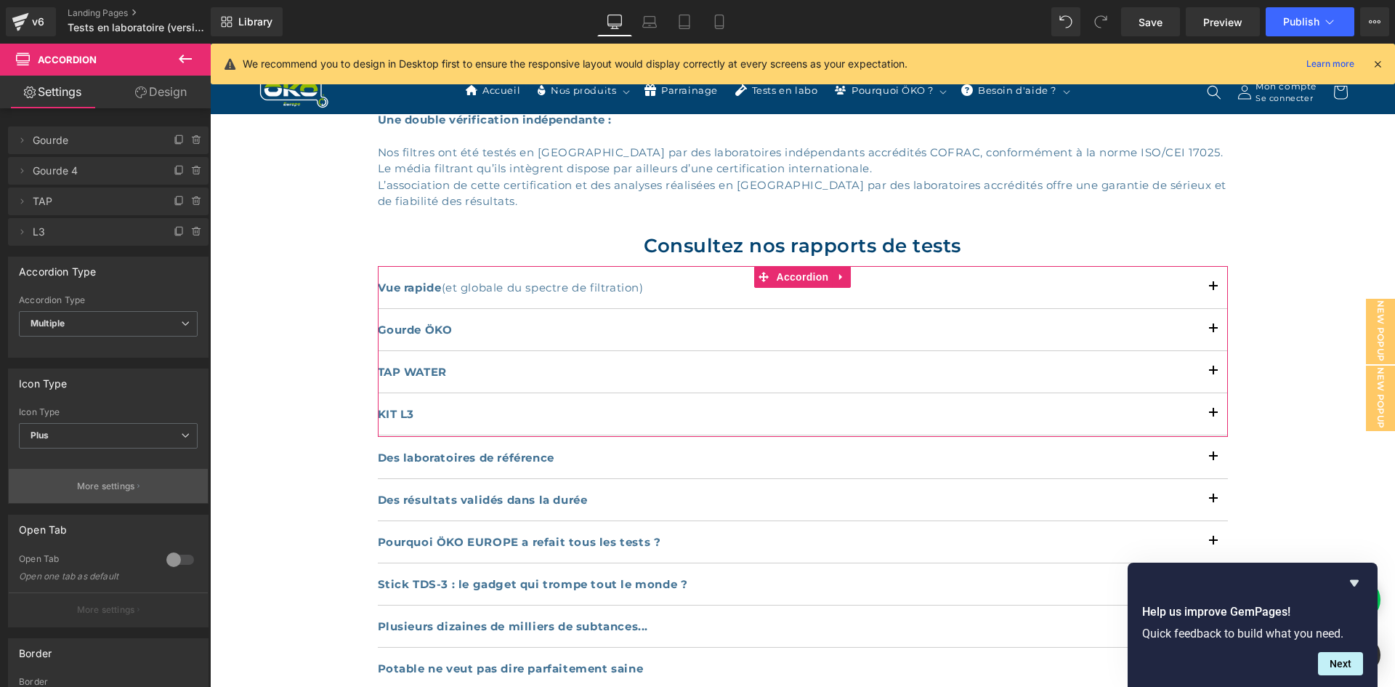
click at [115, 486] on p "More settings" at bounding box center [106, 486] width 58 height 13
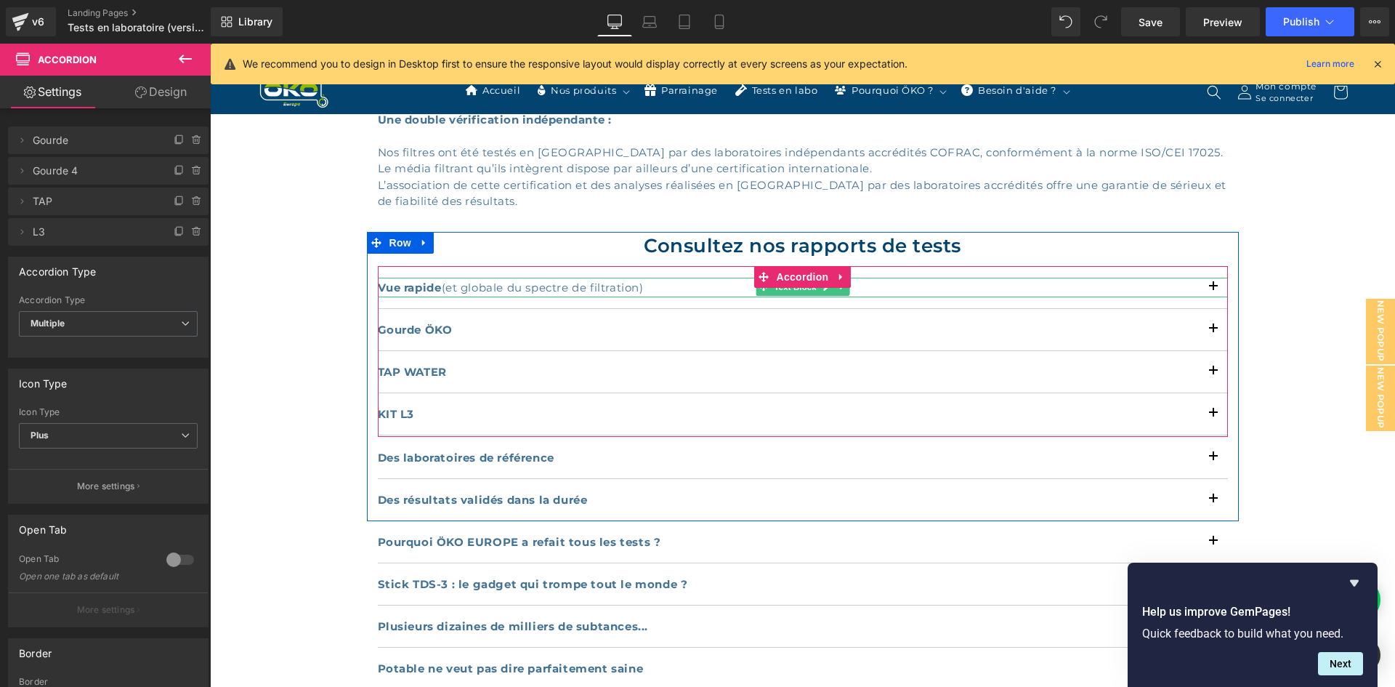
click at [556, 286] on div "Vue rapide (et globale du spectre de filtration)" at bounding box center [803, 288] width 850 height 20
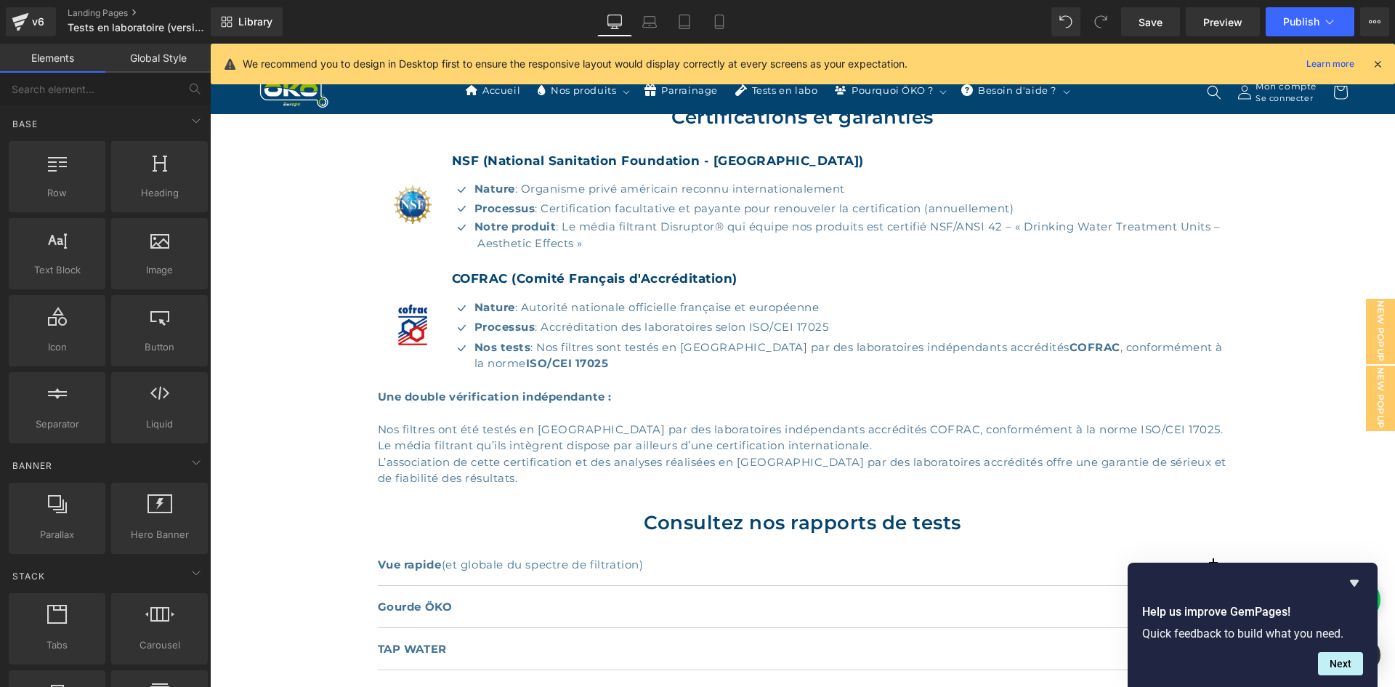
scroll to position [545, 0]
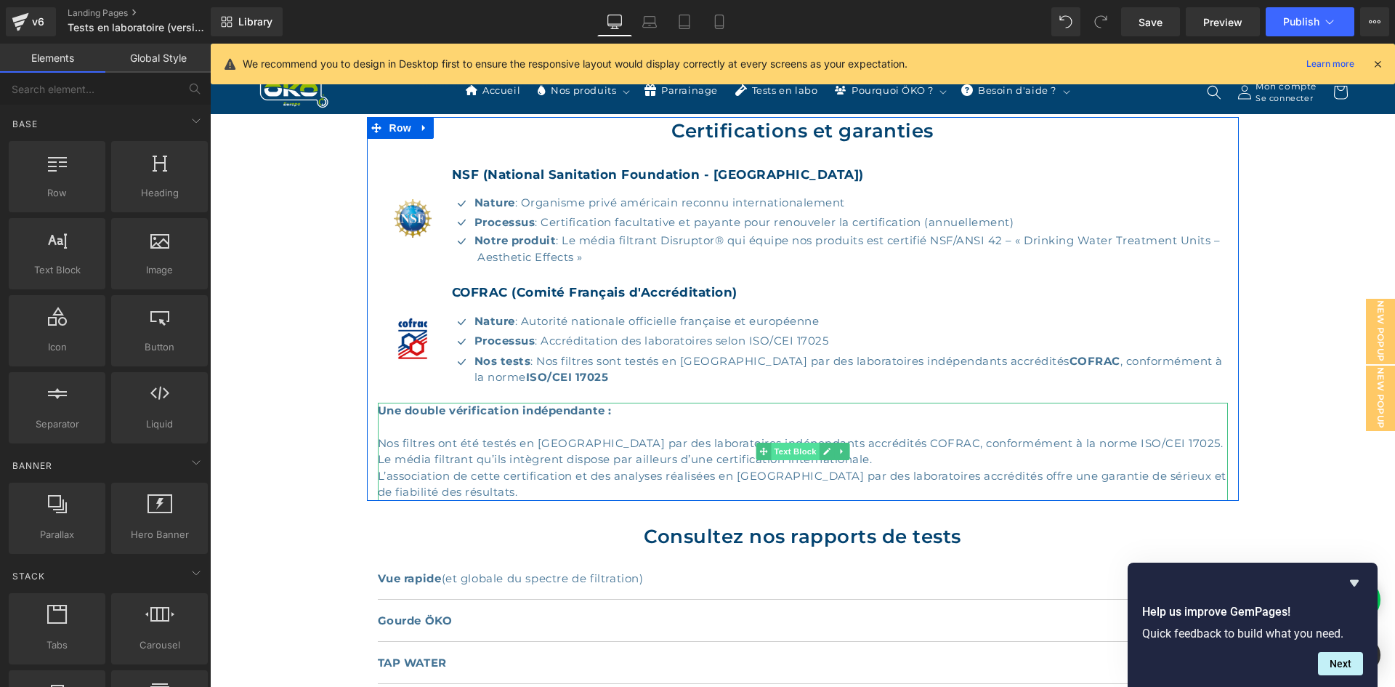
click at [789, 446] on span "Text Block" at bounding box center [795, 451] width 48 height 17
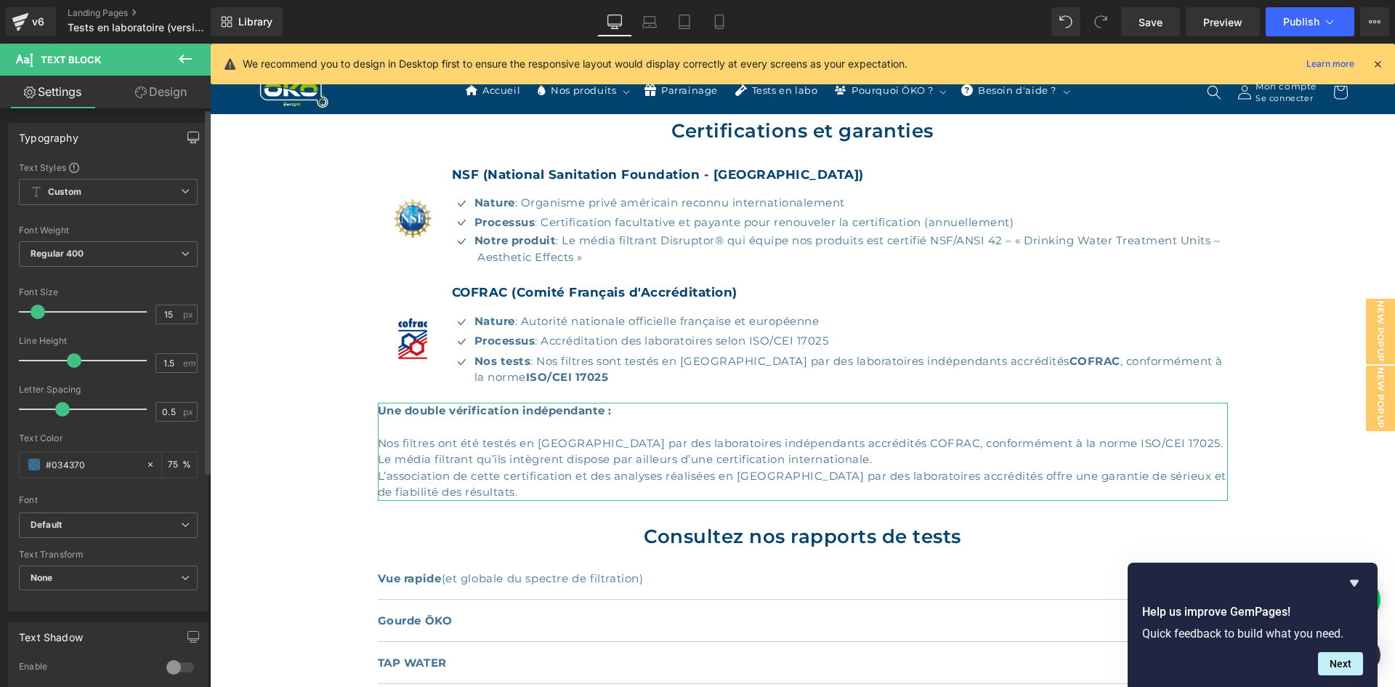
click at [193, 142] on button "button" at bounding box center [193, 138] width 23 height 28
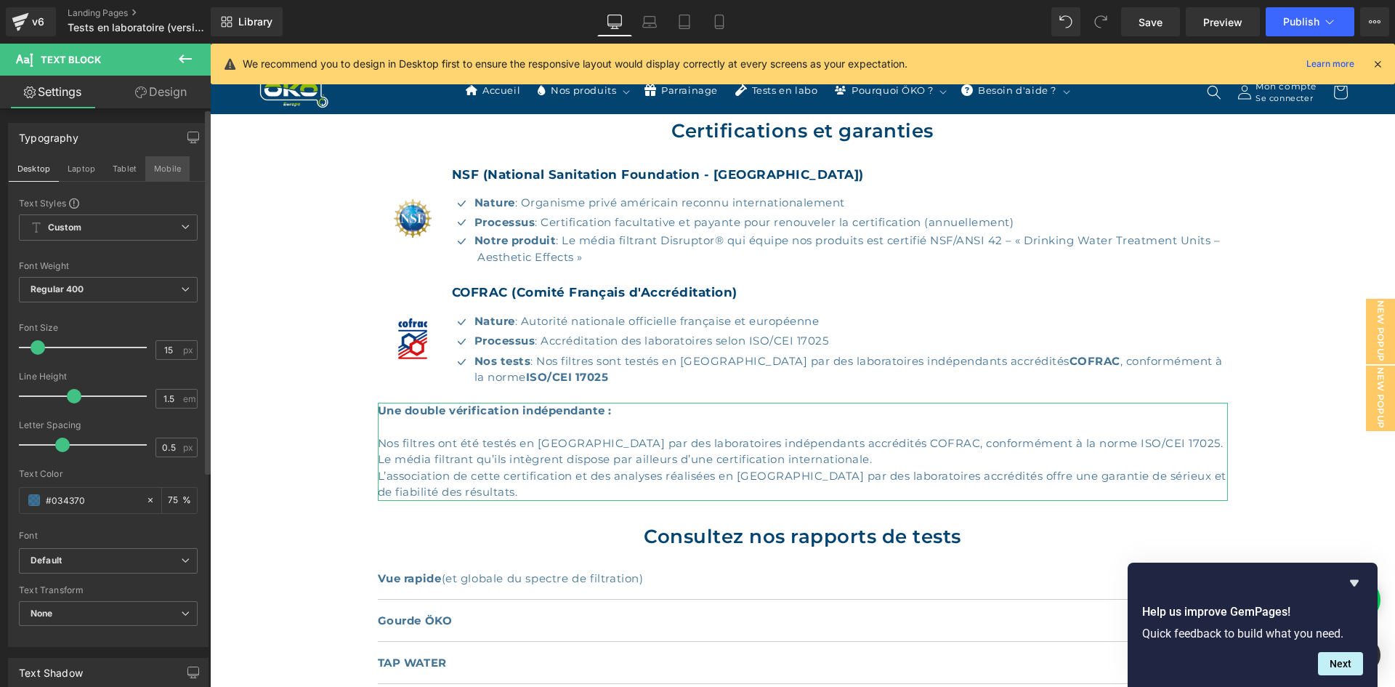
click at [161, 166] on button "Mobile" at bounding box center [167, 168] width 44 height 25
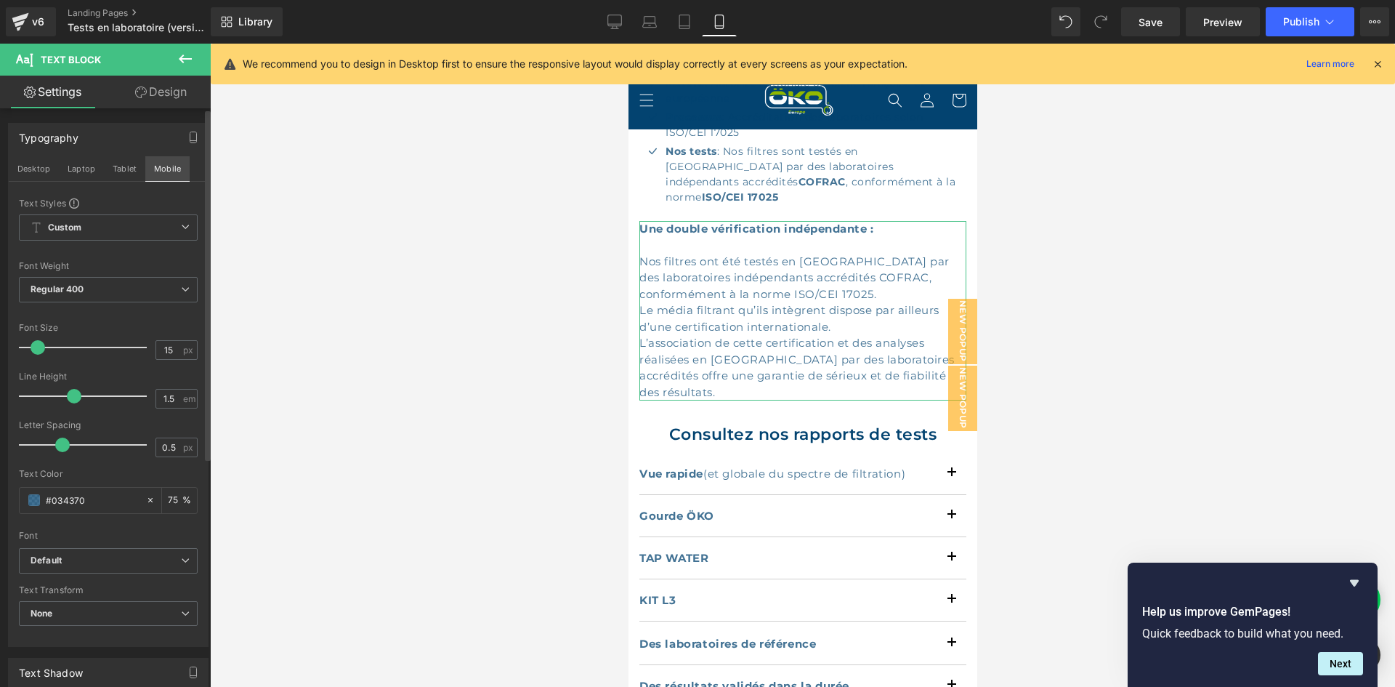
scroll to position [1111, 0]
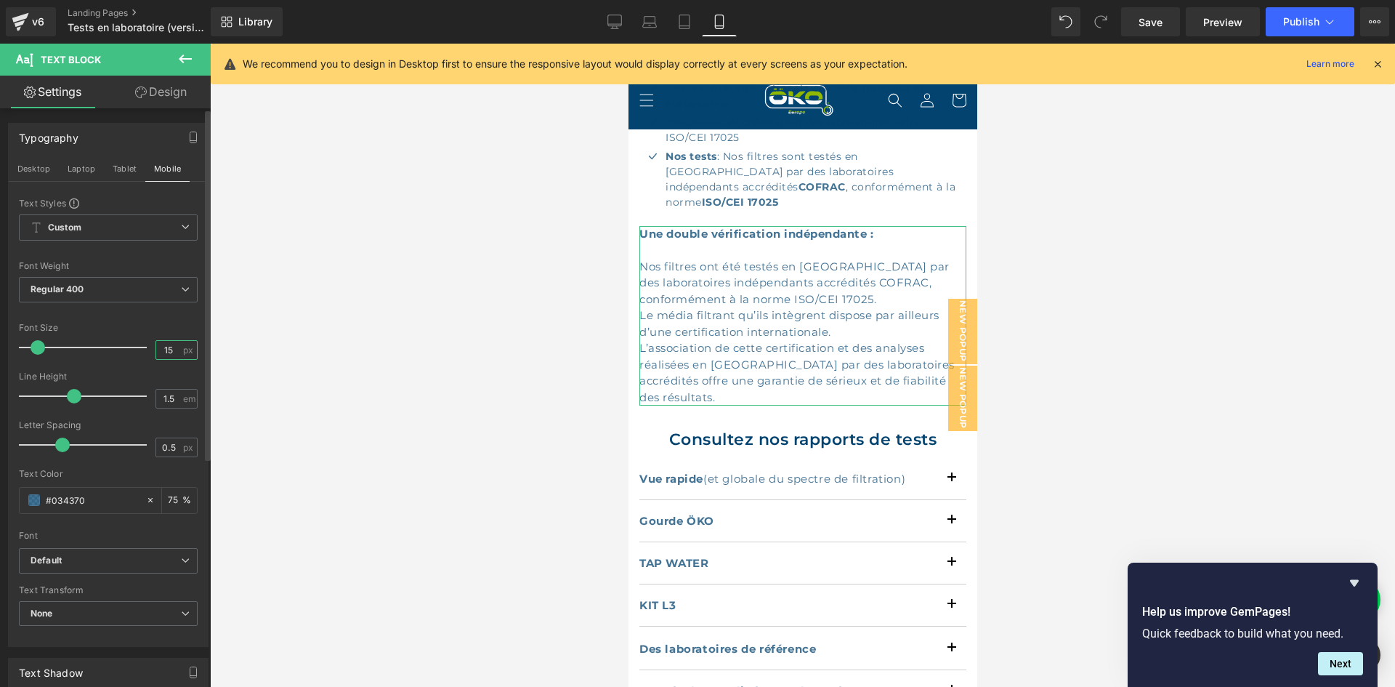
click at [175, 347] on input "15" at bounding box center [168, 350] width 25 height 18
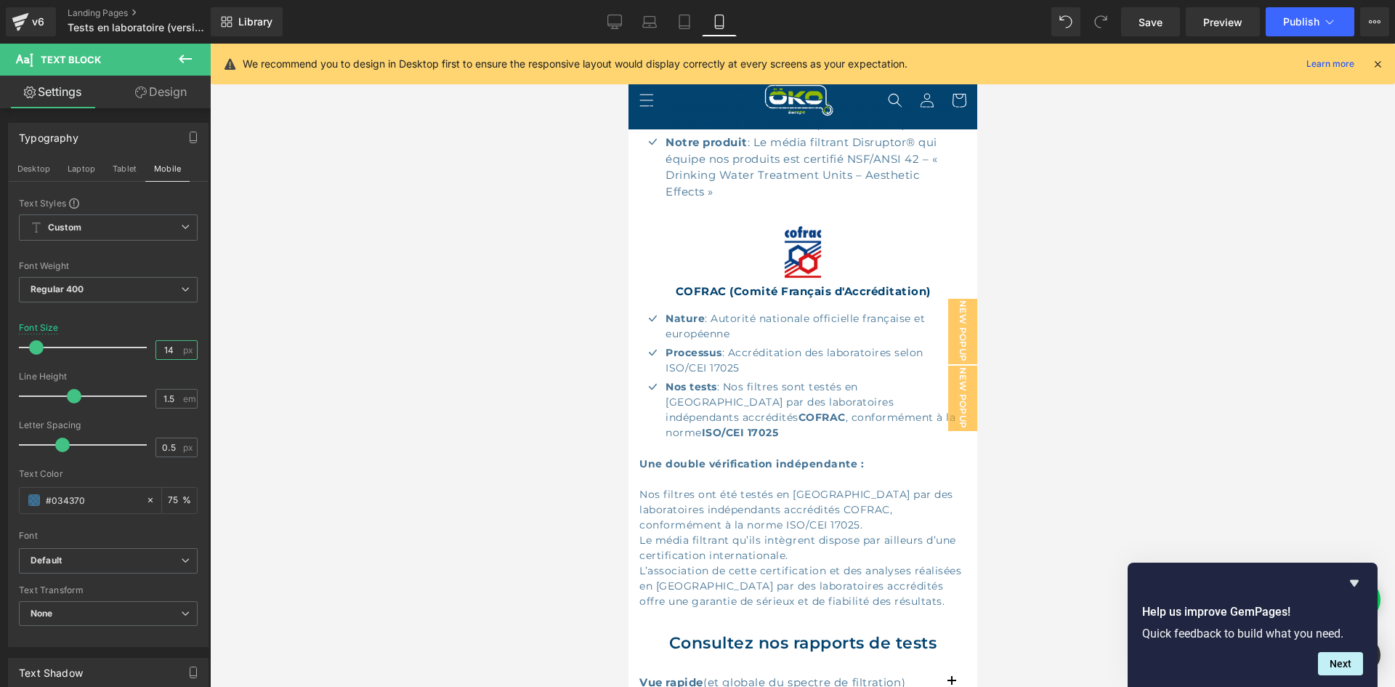
scroll to position [966, 0]
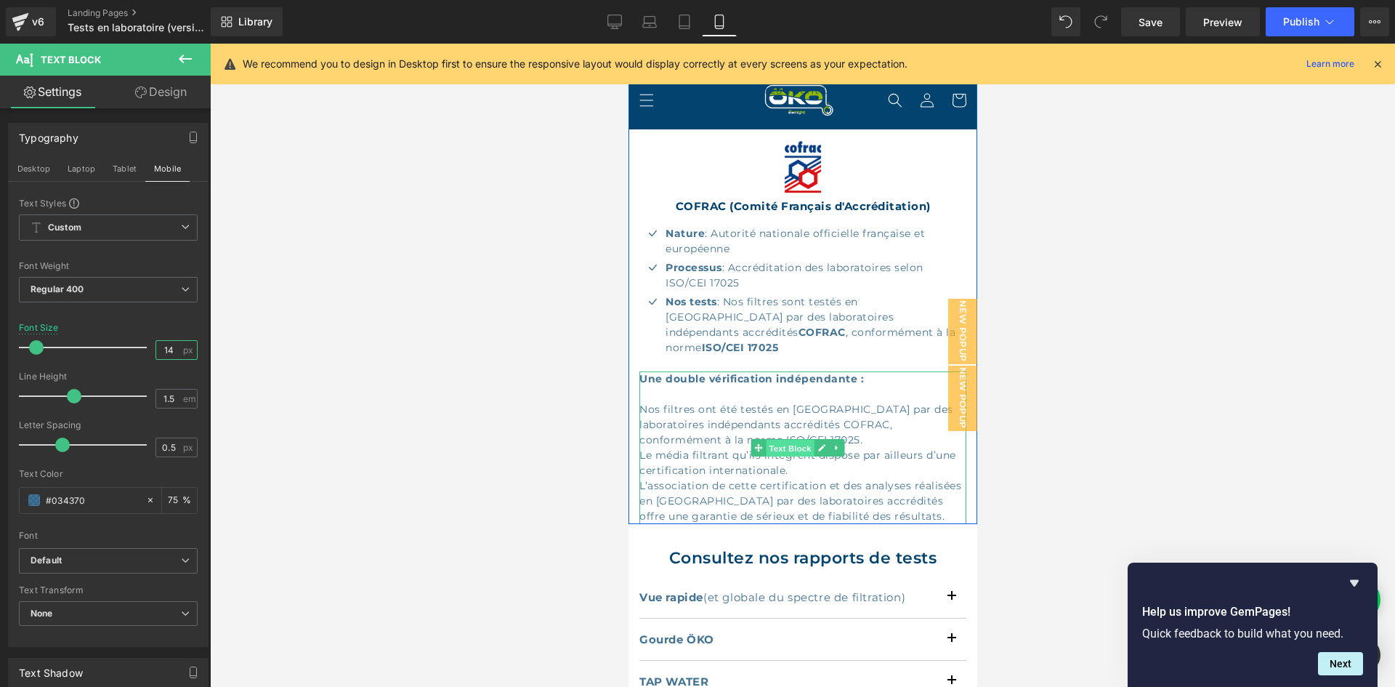
click at [794, 440] on span "Text Block" at bounding box center [789, 448] width 48 height 17
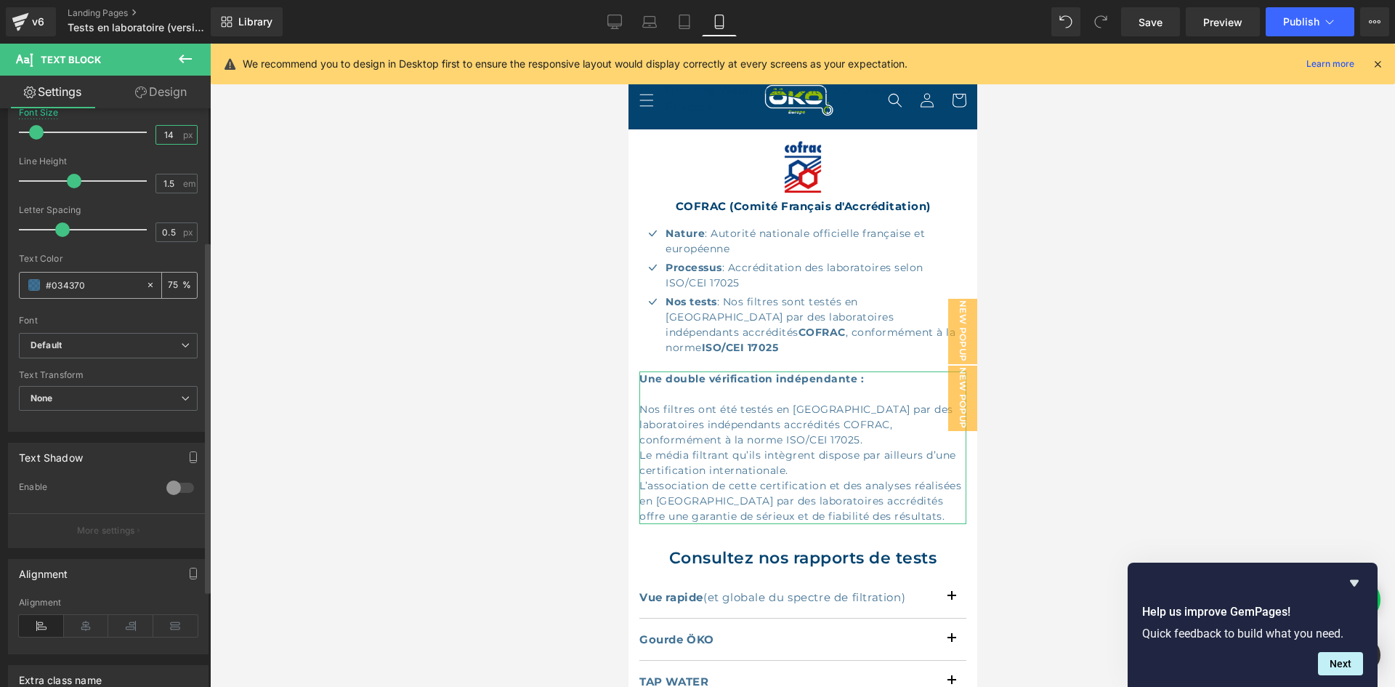
scroll to position [218, 0]
type input "14"
click at [100, 617] on icon at bounding box center [86, 623] width 45 height 22
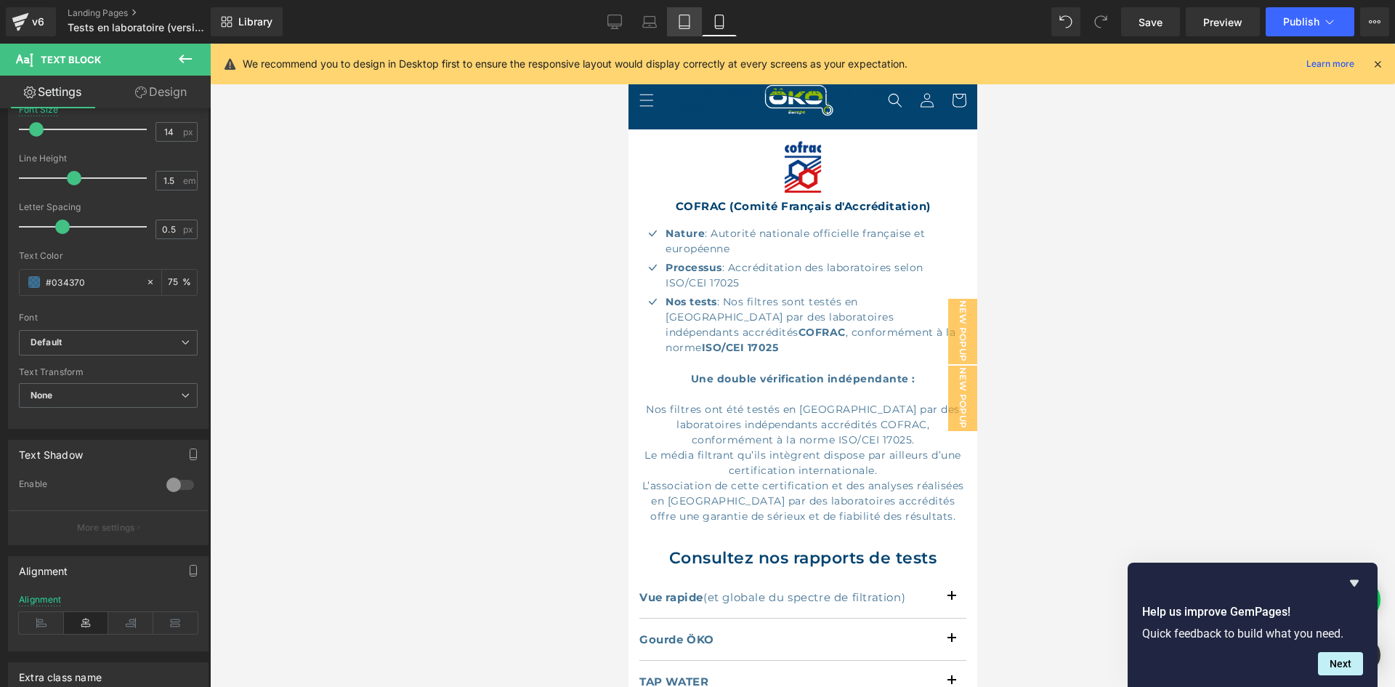
click at [674, 25] on link "Tablet" at bounding box center [684, 21] width 35 height 29
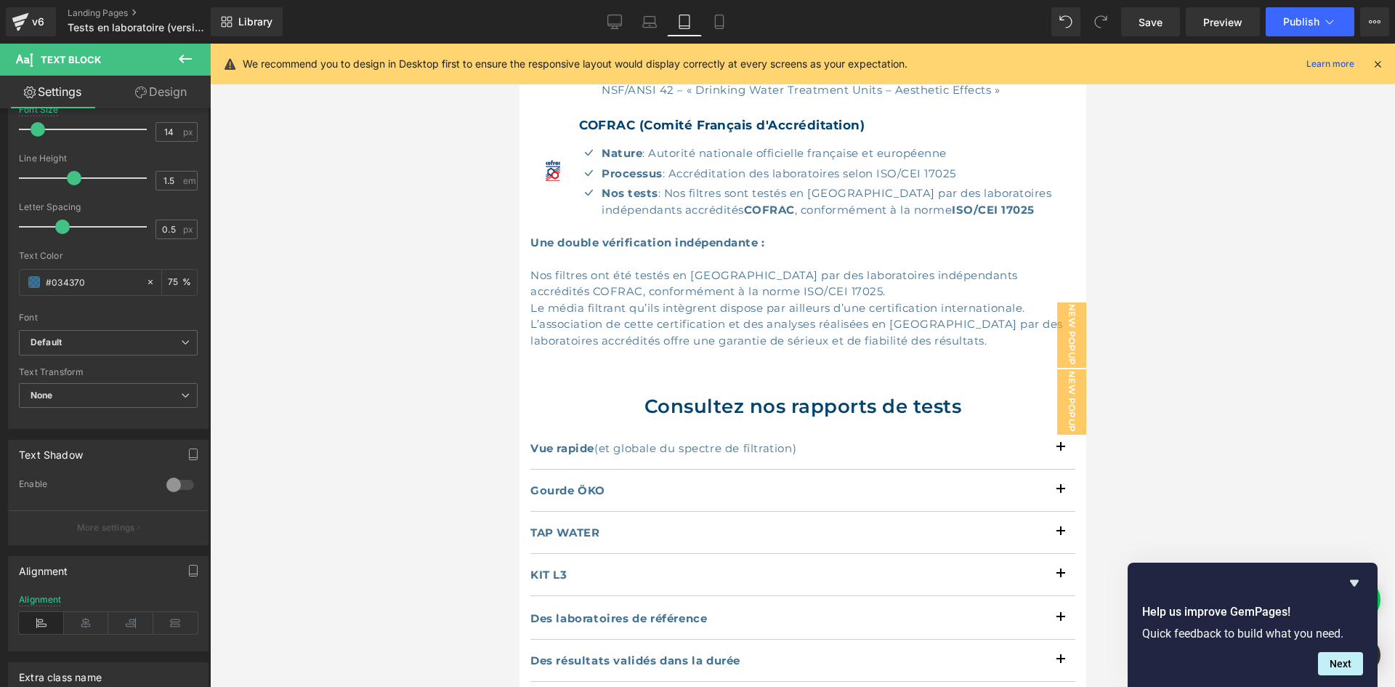
scroll to position [865, 0]
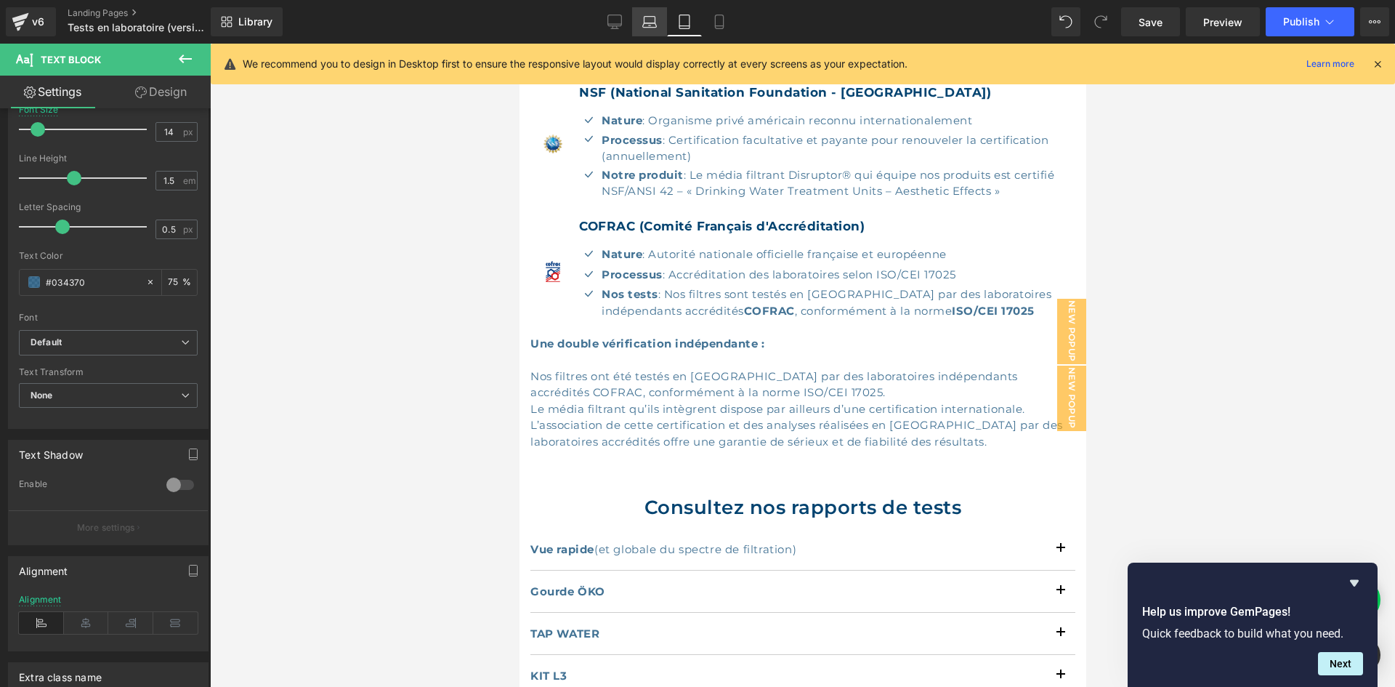
click at [656, 24] on icon at bounding box center [650, 22] width 15 height 15
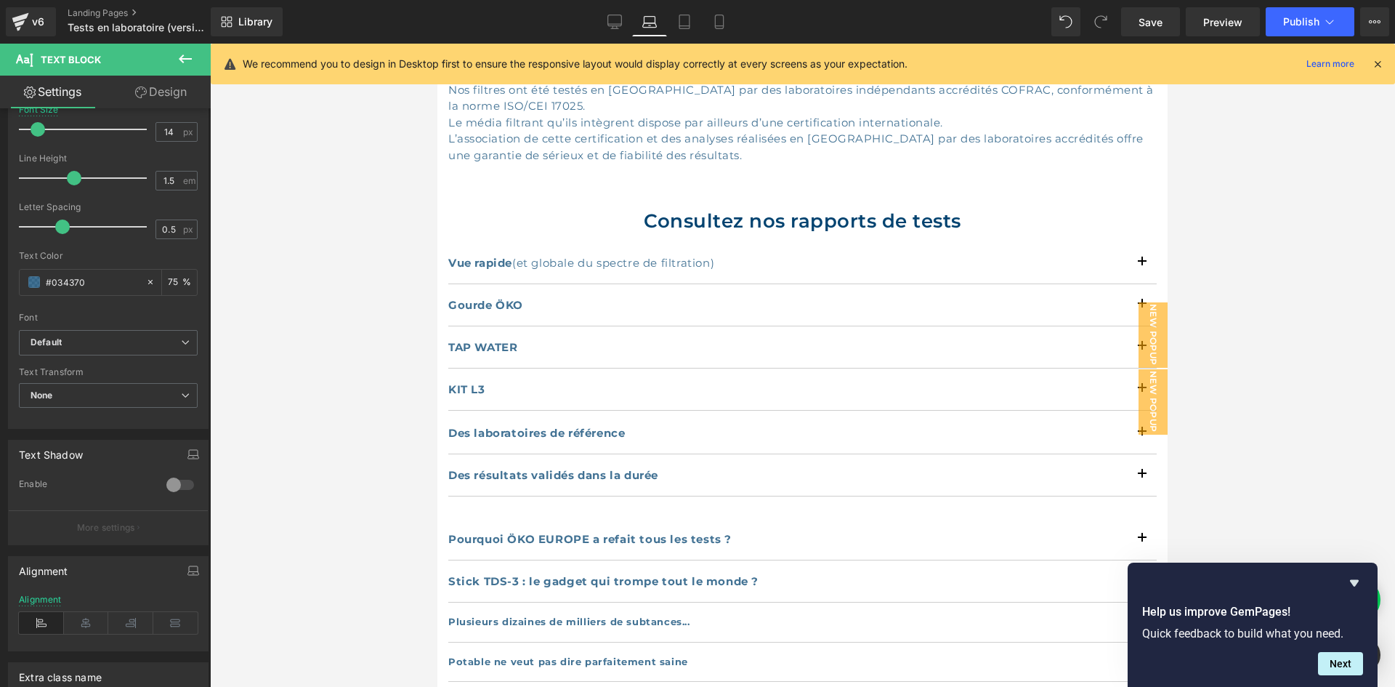
scroll to position [579, 0]
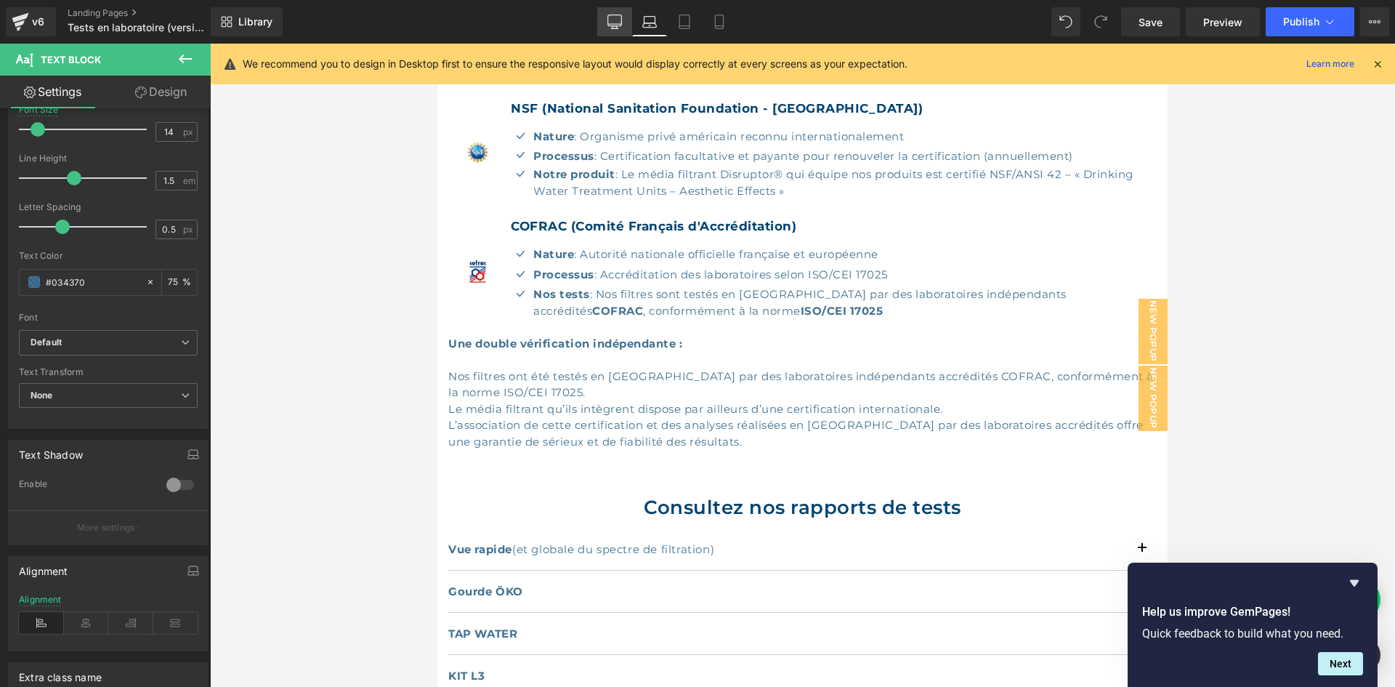
click at [615, 20] on icon at bounding box center [615, 22] width 15 height 15
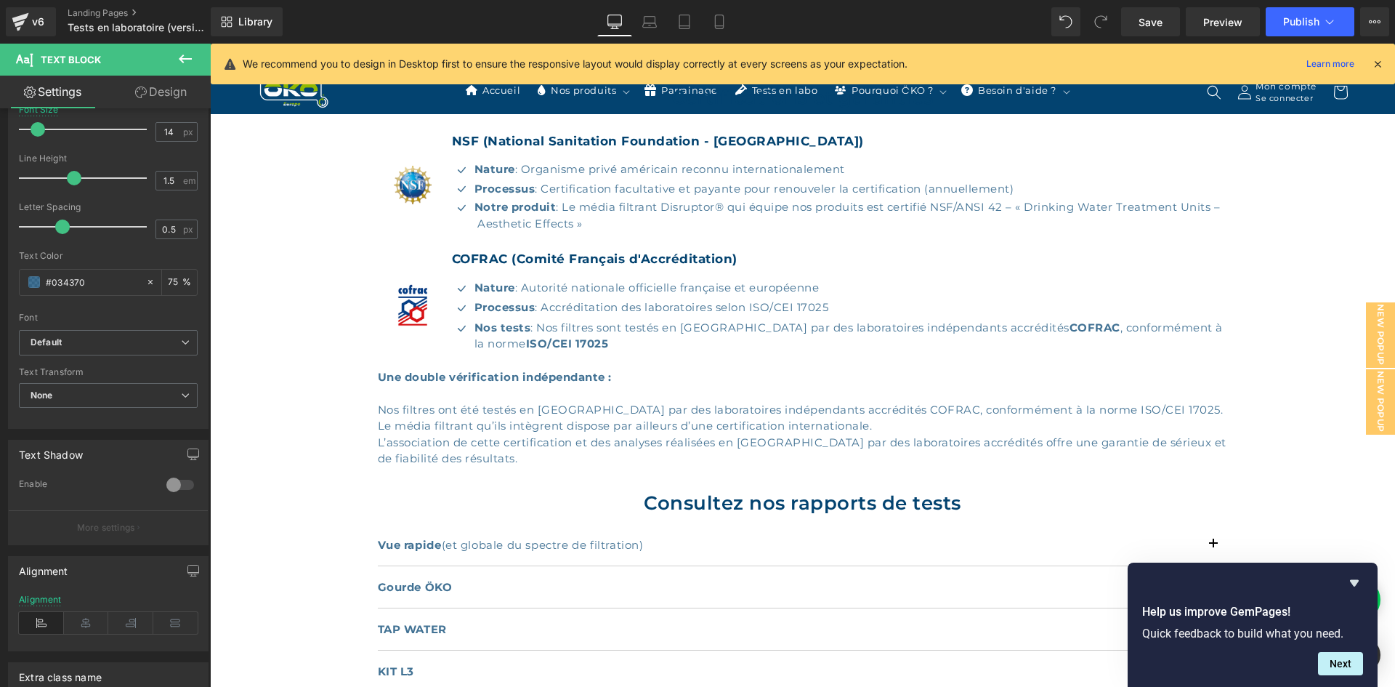
scroll to position [612, 0]
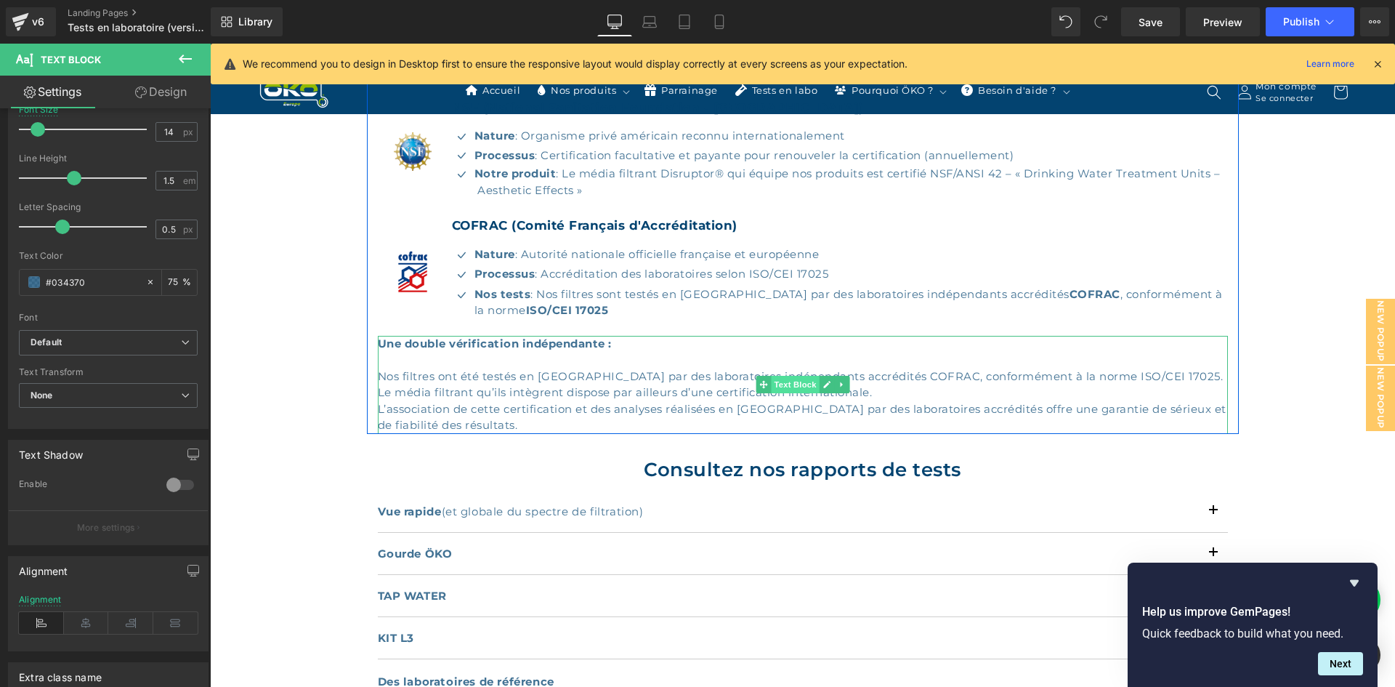
click at [778, 377] on span "Text Block" at bounding box center [795, 384] width 48 height 17
click at [150, 97] on link "Design" at bounding box center [160, 92] width 105 height 33
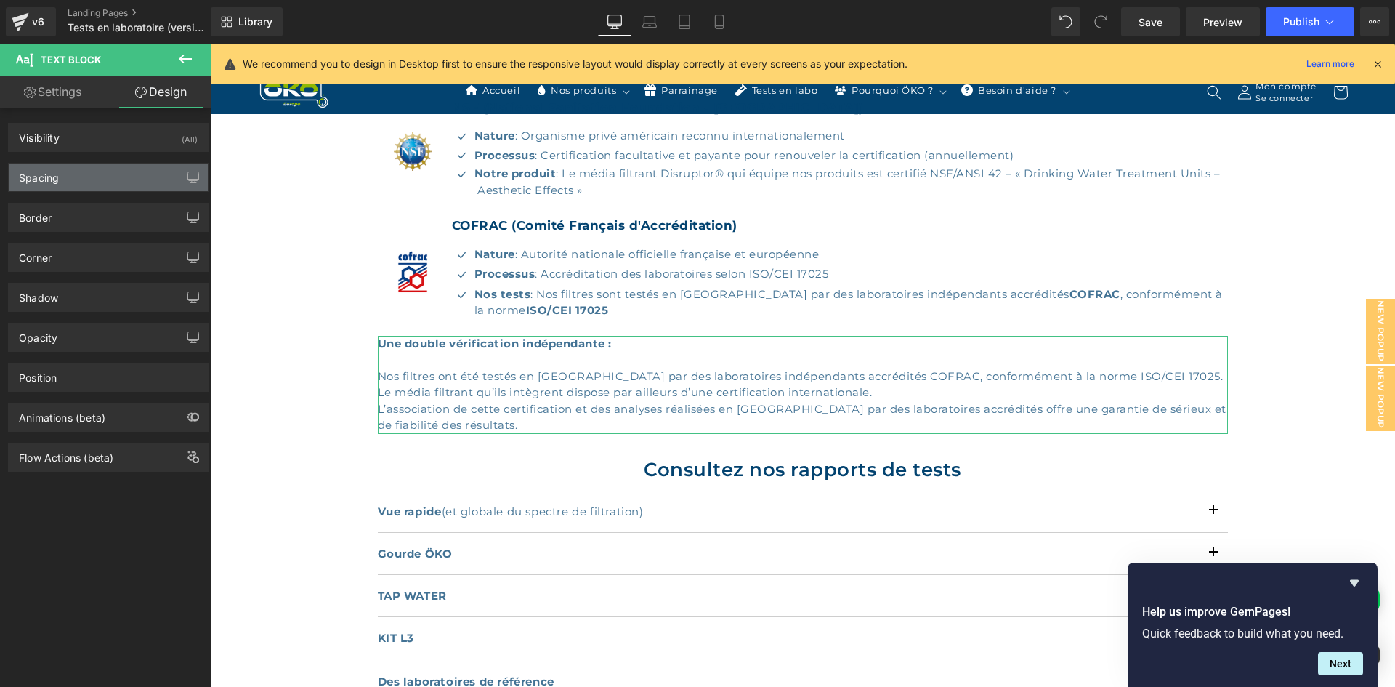
click at [63, 168] on div "Spacing" at bounding box center [108, 178] width 199 height 28
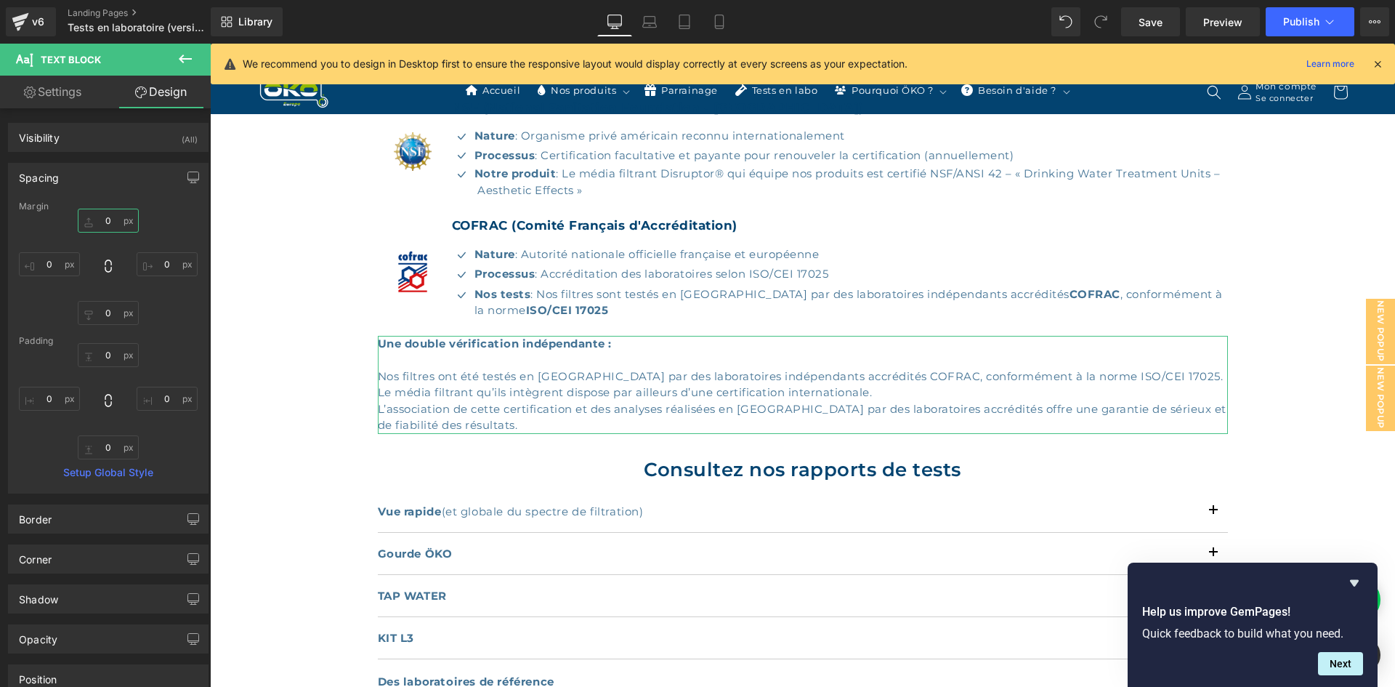
click at [102, 225] on input "text" at bounding box center [108, 221] width 61 height 24
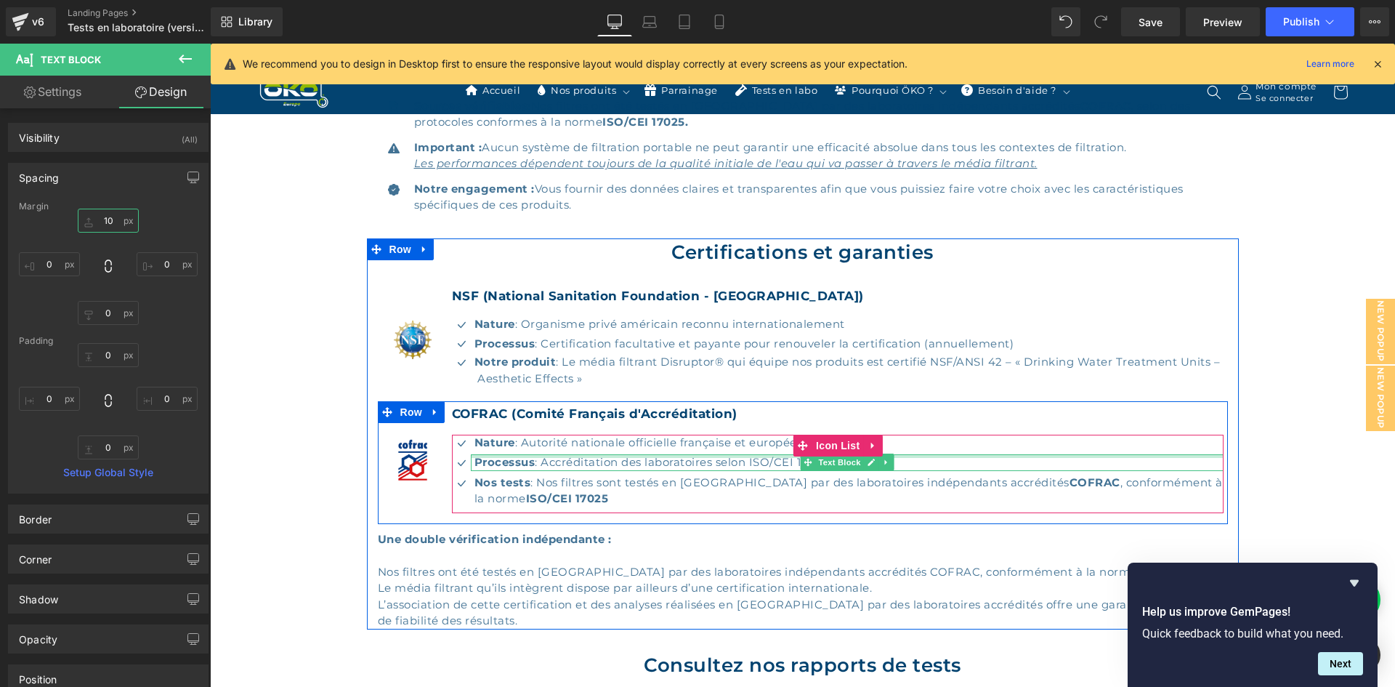
scroll to position [394, 0]
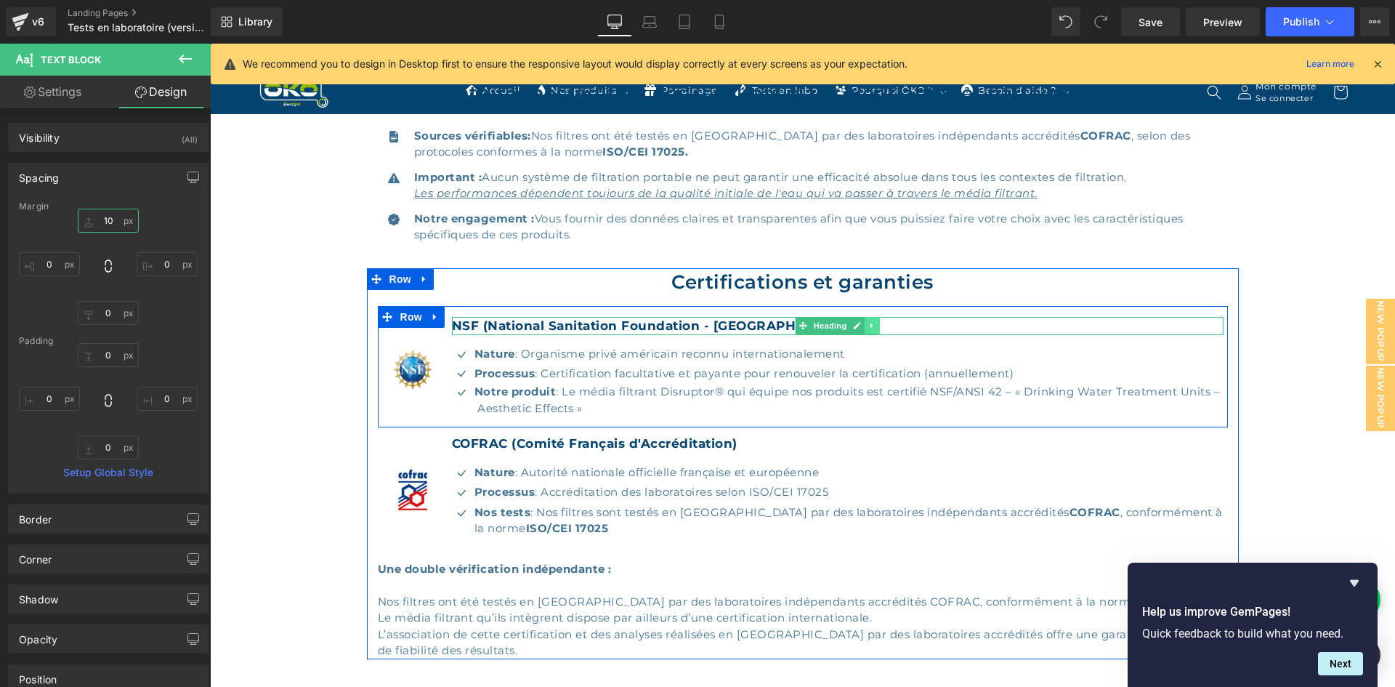
type input "10"
click at [871, 328] on link at bounding box center [873, 325] width 15 height 17
click at [861, 329] on icon at bounding box center [865, 325] width 8 height 9
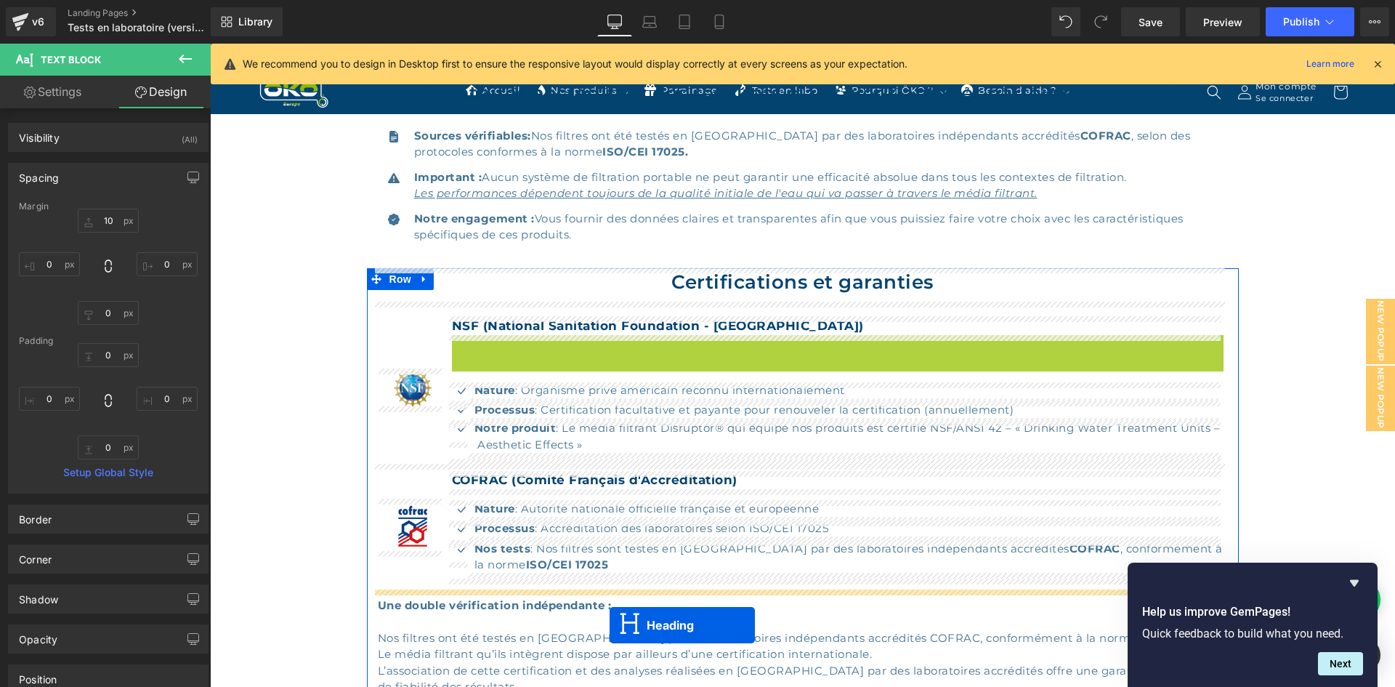
scroll to position [438, 0]
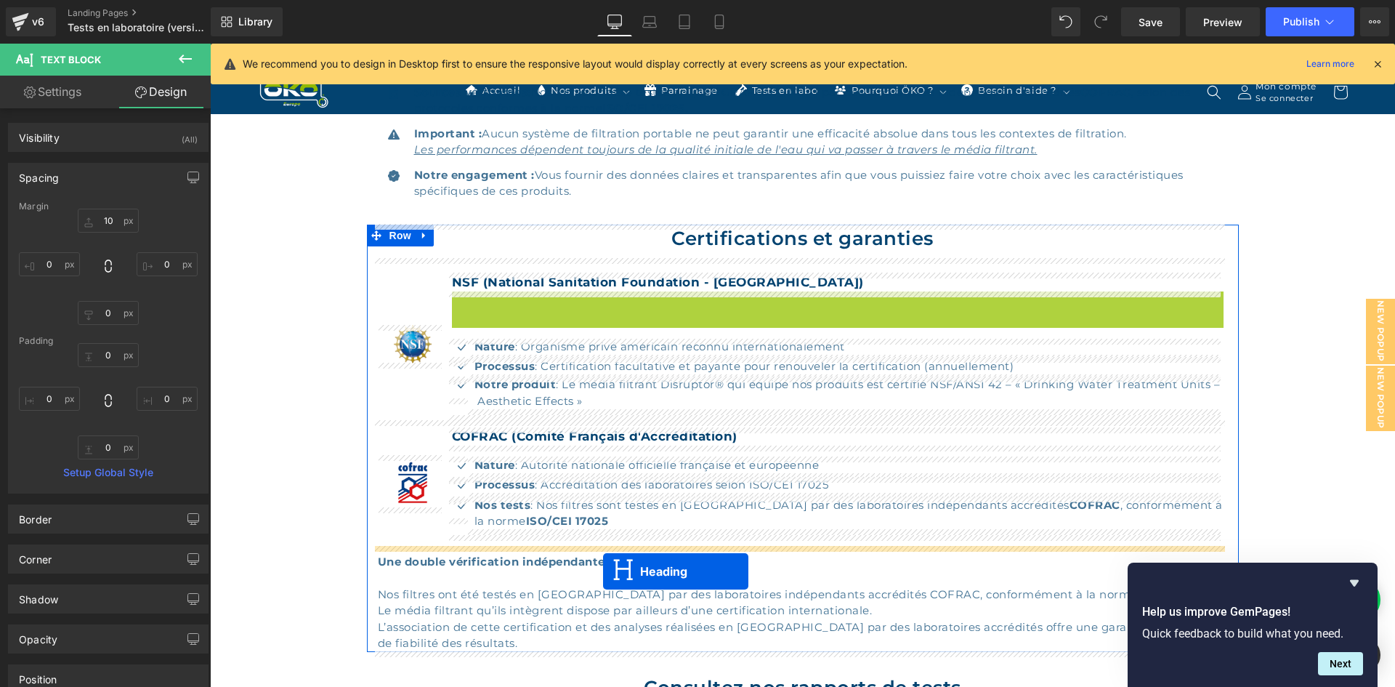
drag, startPoint x: 803, startPoint y: 342, endPoint x: 603, endPoint y: 571, distance: 304.5
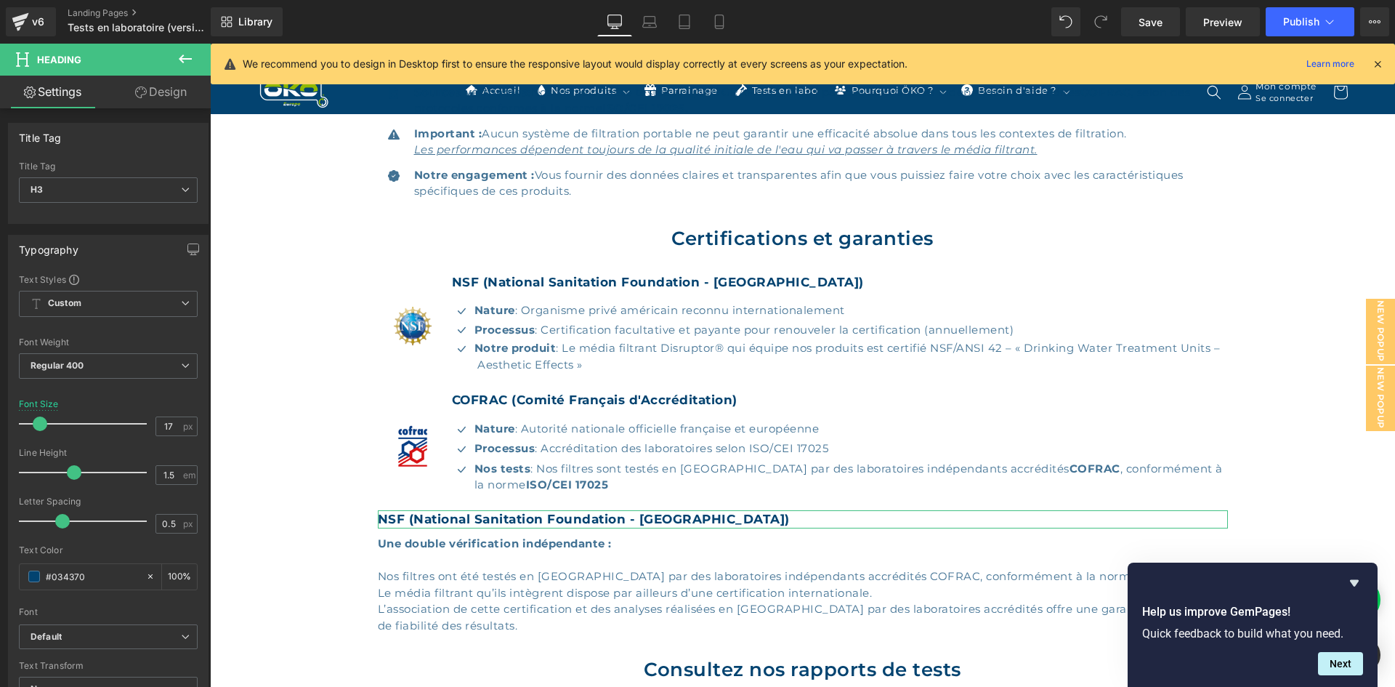
click at [159, 86] on link "Design" at bounding box center [160, 92] width 105 height 33
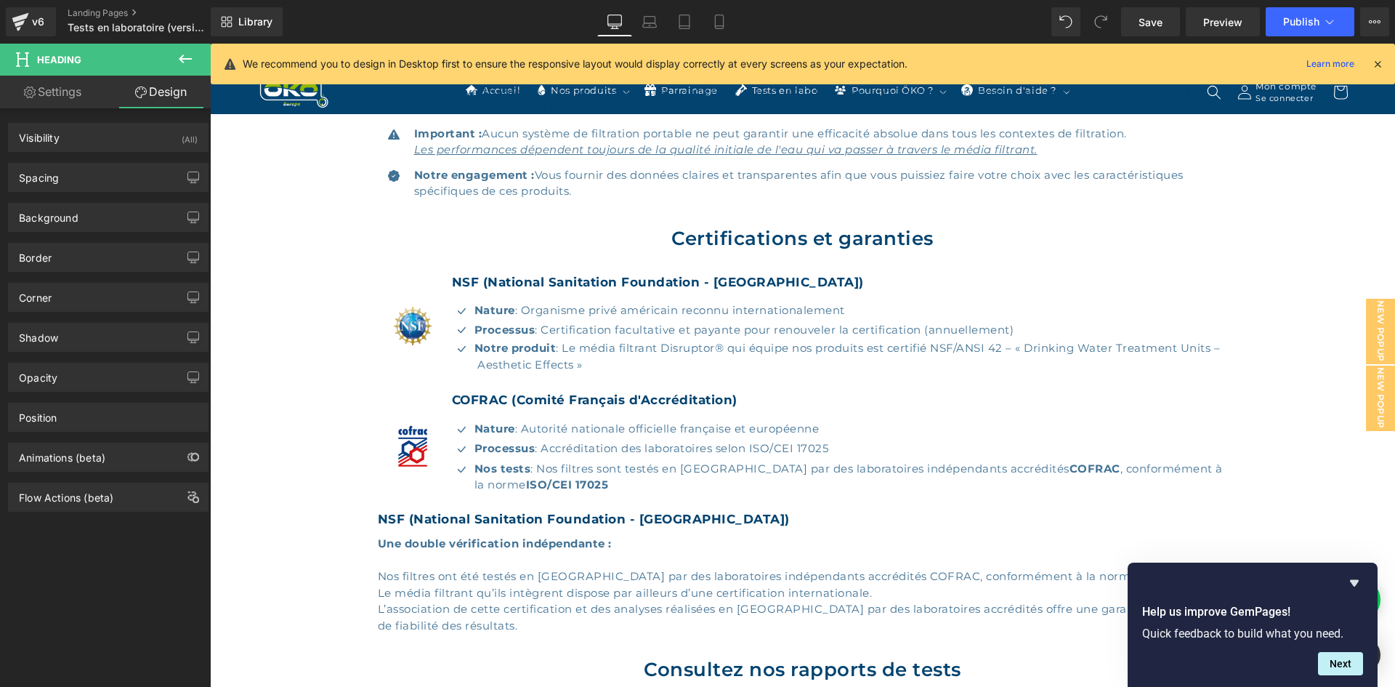
click at [181, 58] on icon at bounding box center [185, 59] width 13 height 9
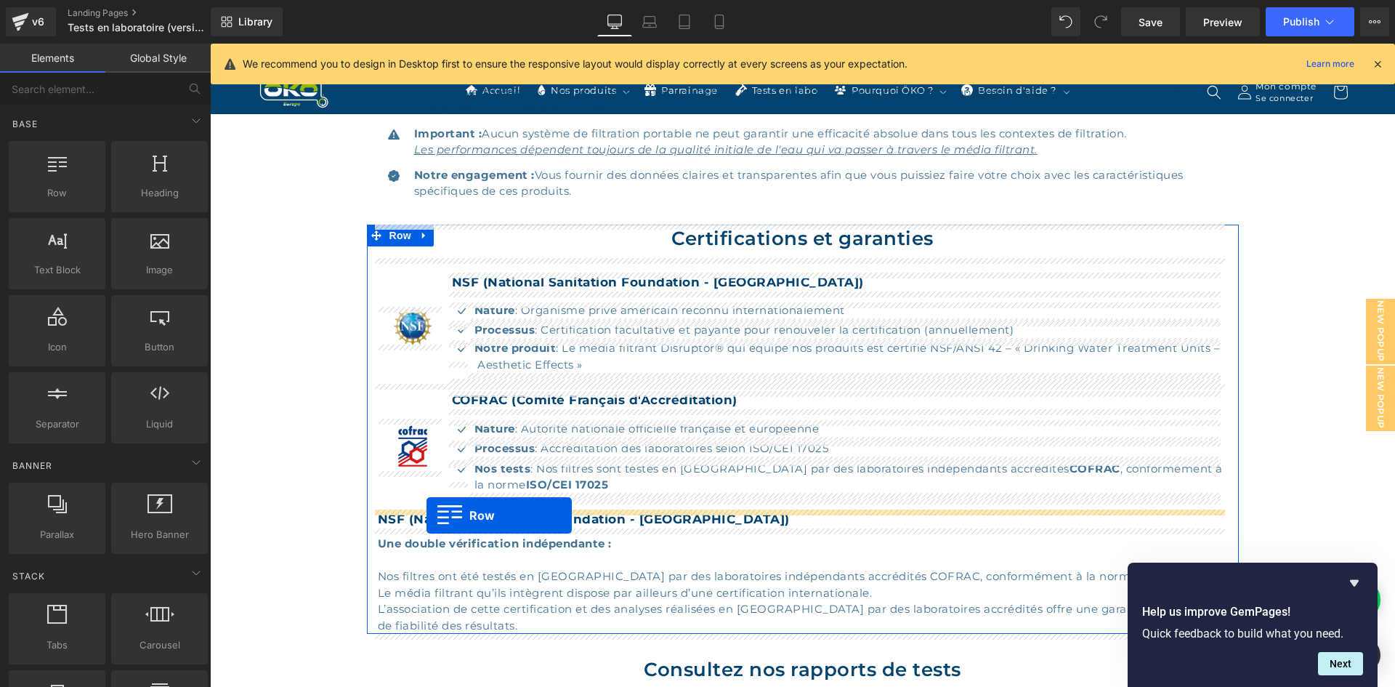
drag, startPoint x: 280, startPoint y: 222, endPoint x: 427, endPoint y: 515, distance: 327.6
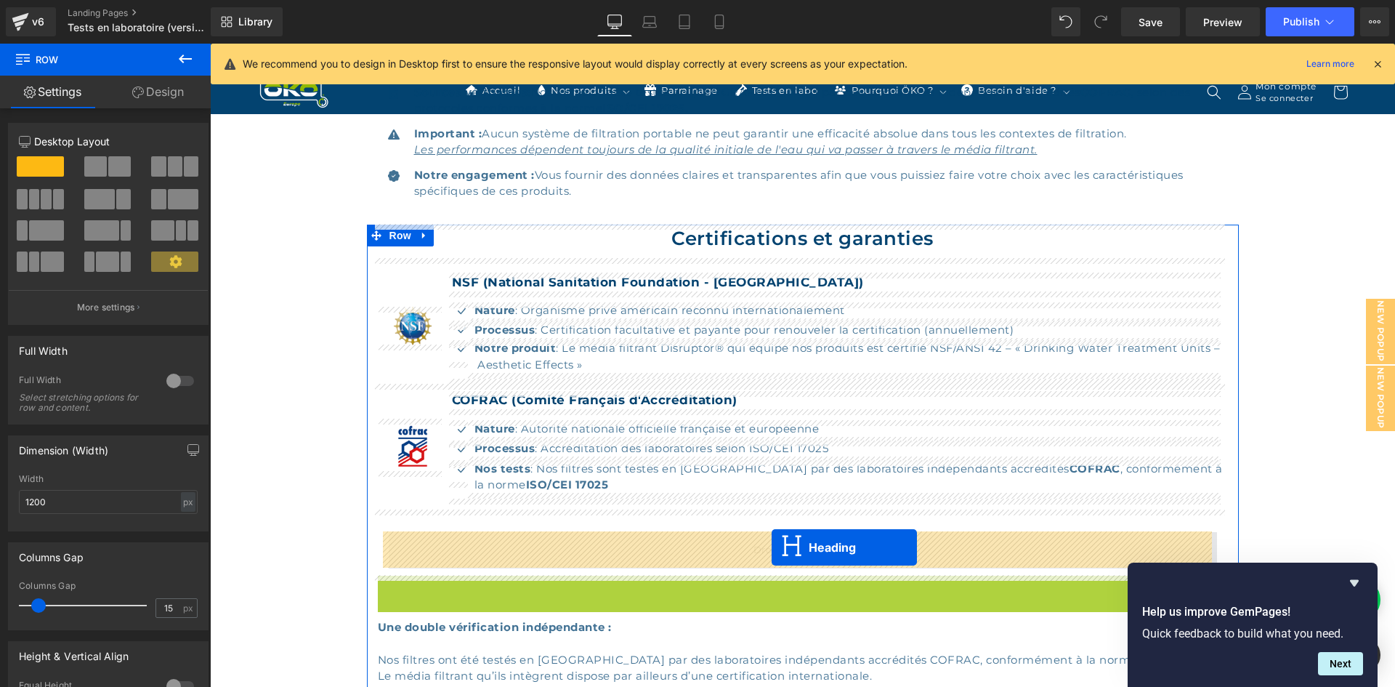
drag, startPoint x: 766, startPoint y: 584, endPoint x: 772, endPoint y: 547, distance: 37.5
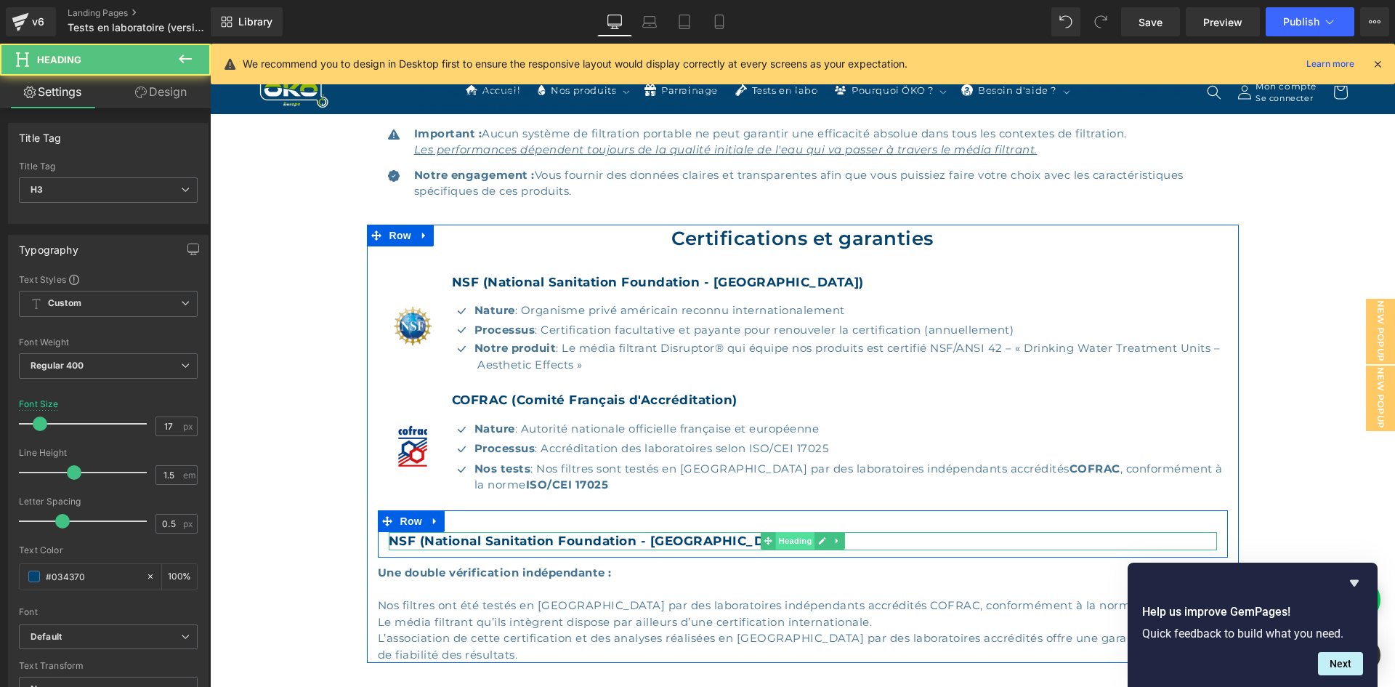
scroll to position [510, 0]
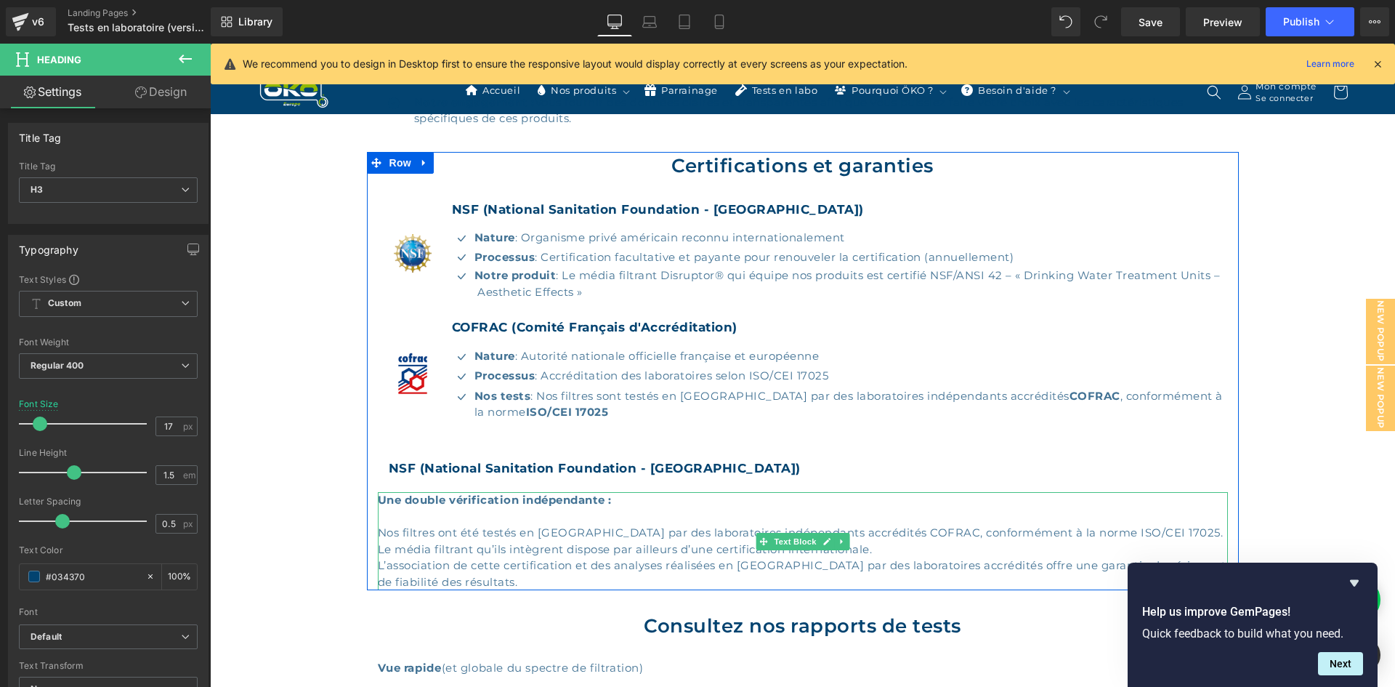
click at [600, 504] on strong "Une double vérification indépendante :" at bounding box center [495, 500] width 234 height 14
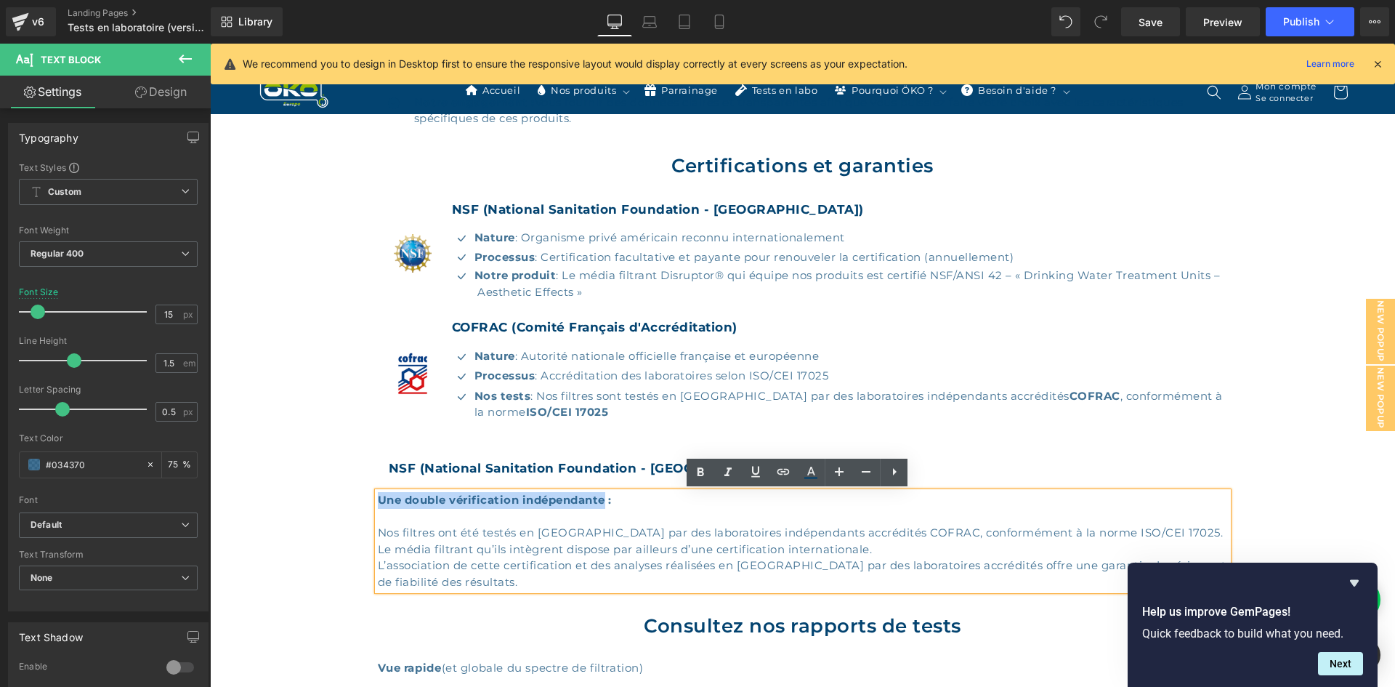
drag, startPoint x: 602, startPoint y: 497, endPoint x: 278, endPoint y: 502, distance: 324.2
copy strong "Une double vérification indépendante"
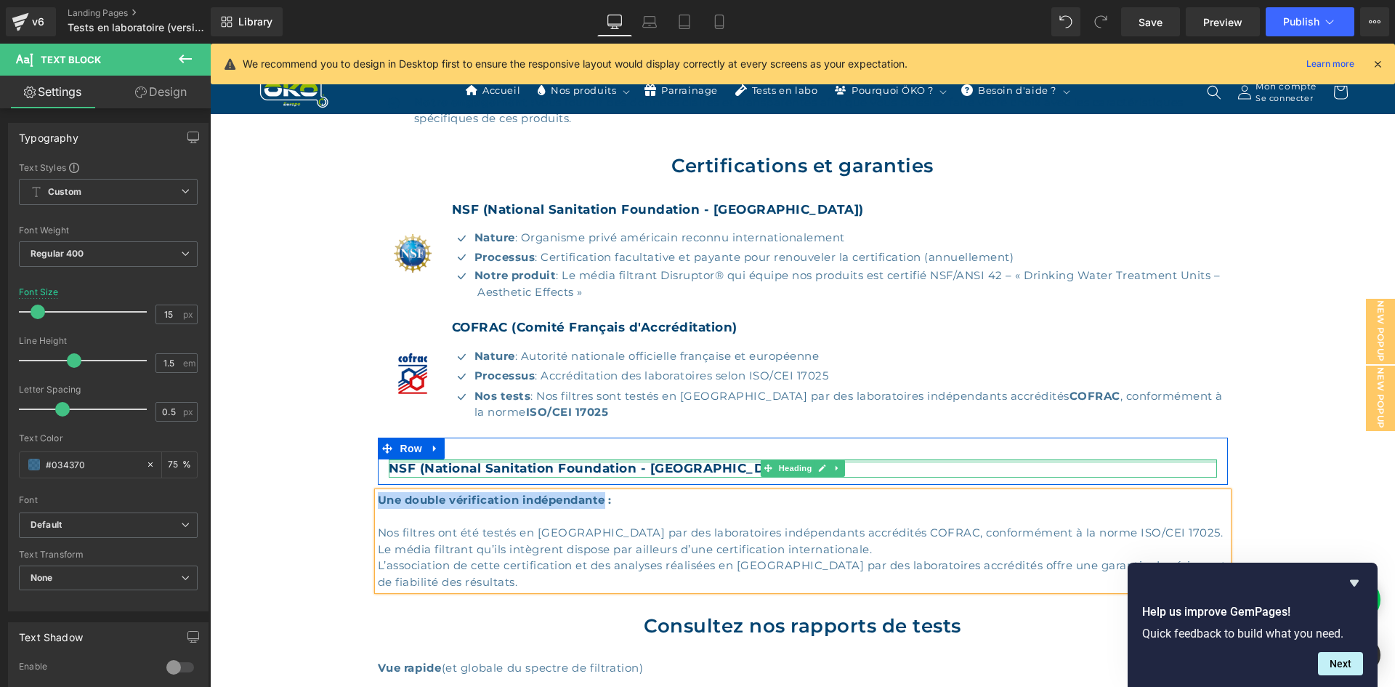
click at [448, 466] on strong "NSF (National Sanitation Foundation - [GEOGRAPHIC_DATA])" at bounding box center [595, 468] width 412 height 15
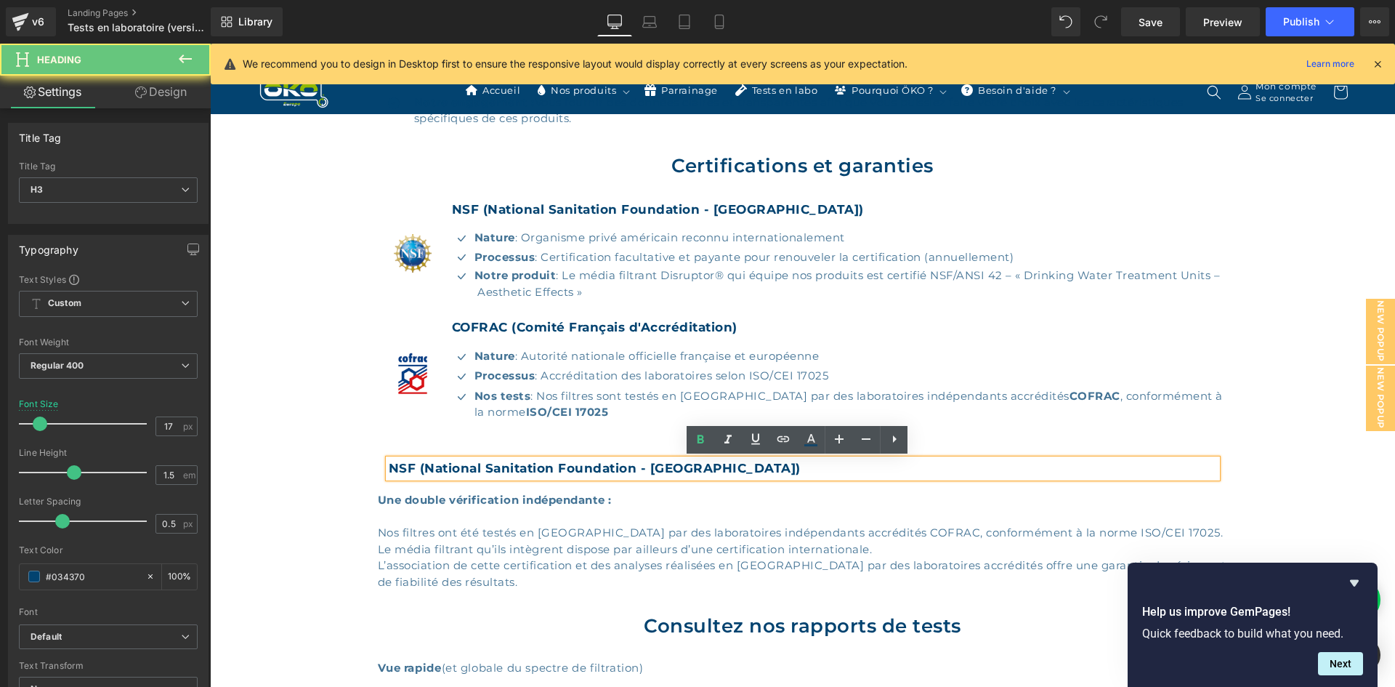
click at [459, 469] on strong "NSF (National Sanitation Foundation - [GEOGRAPHIC_DATA])" at bounding box center [595, 468] width 412 height 15
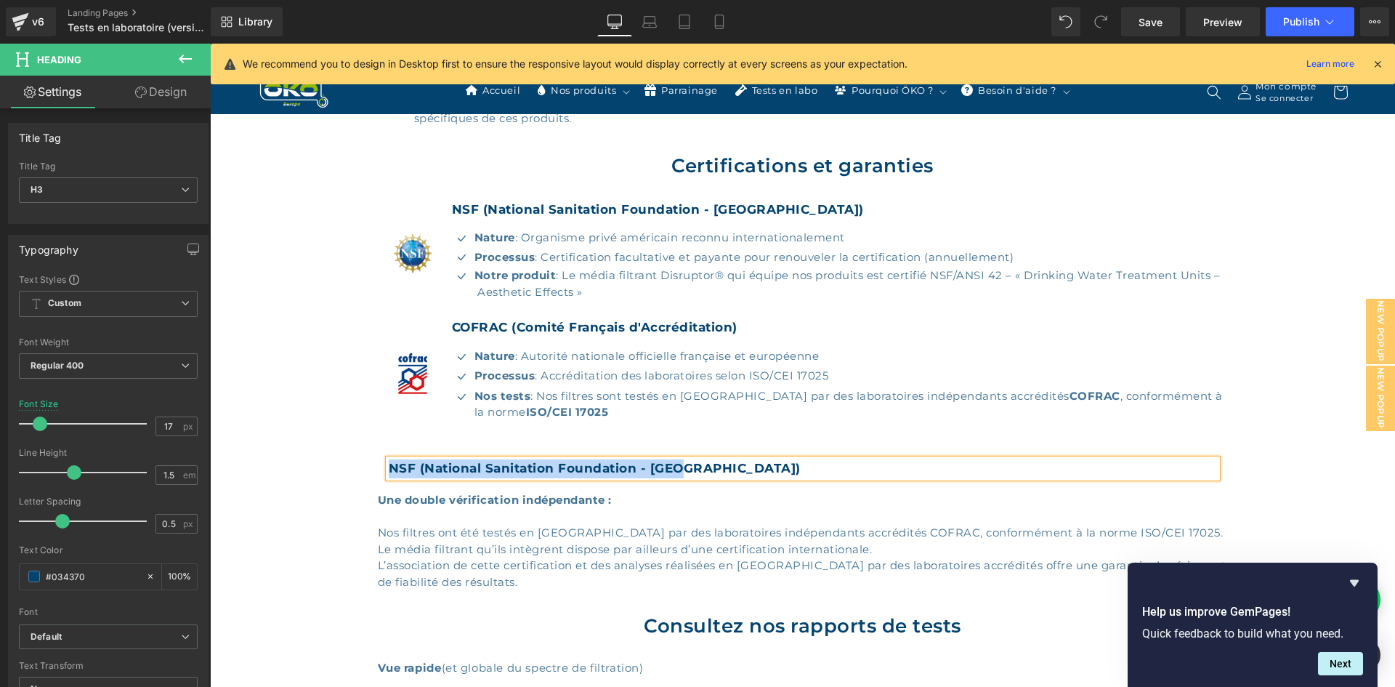
paste div
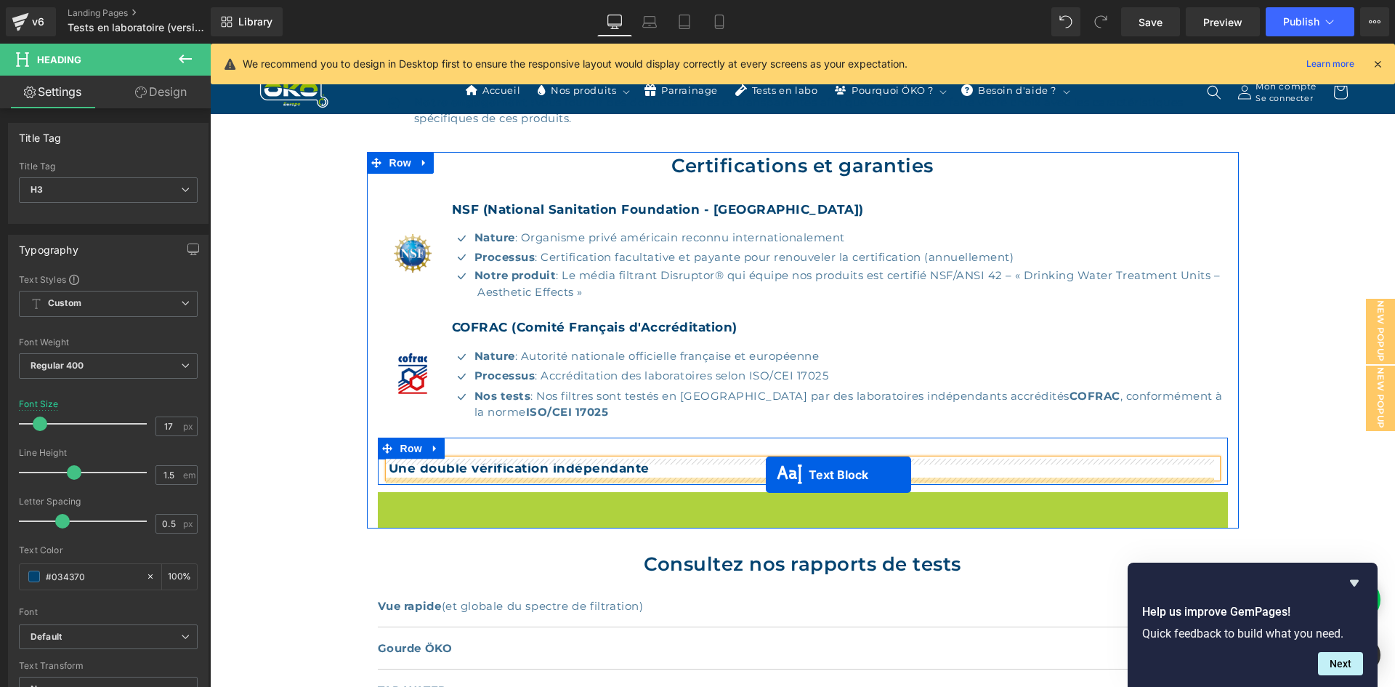
drag, startPoint x: 759, startPoint y: 541, endPoint x: 766, endPoint y: 475, distance: 67.3
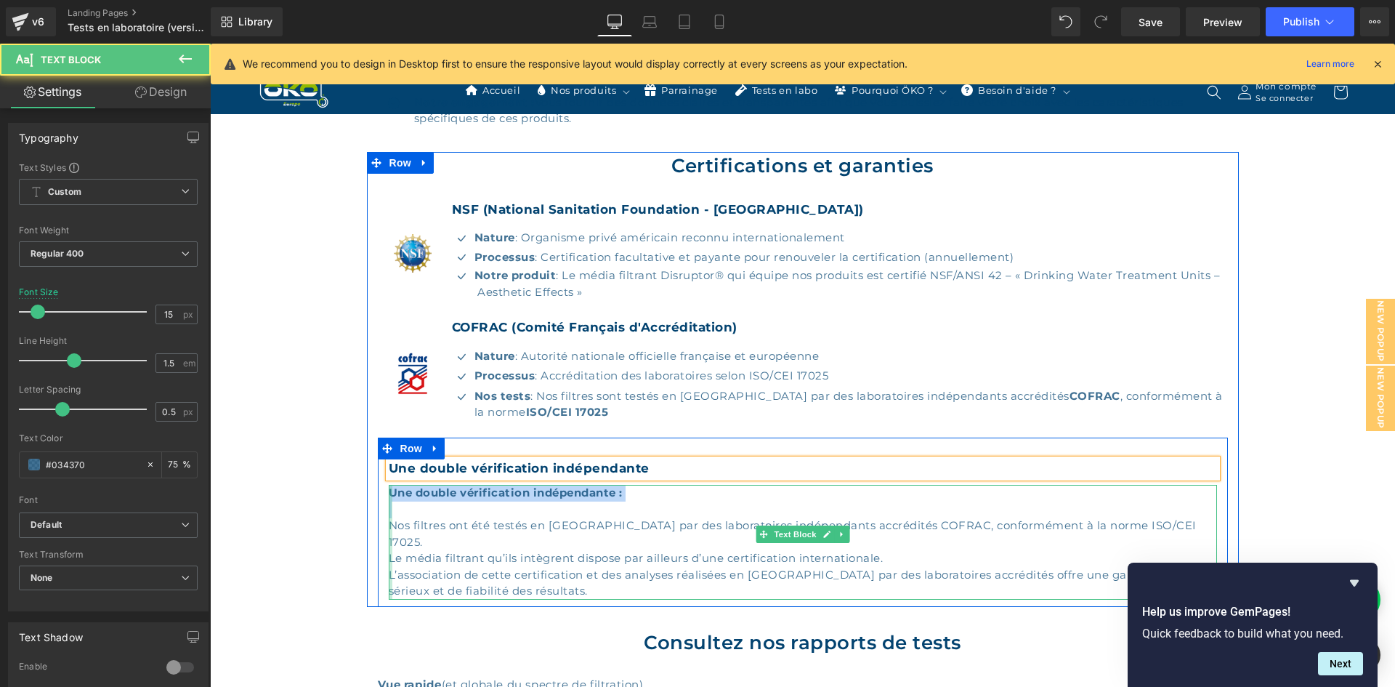
drag, startPoint x: 593, startPoint y: 510, endPoint x: 384, endPoint y: 490, distance: 210.3
click at [389, 490] on div "Une double vérification indépendante : Nos filtres ont été testés en [GEOGRAPHI…" at bounding box center [803, 542] width 829 height 115
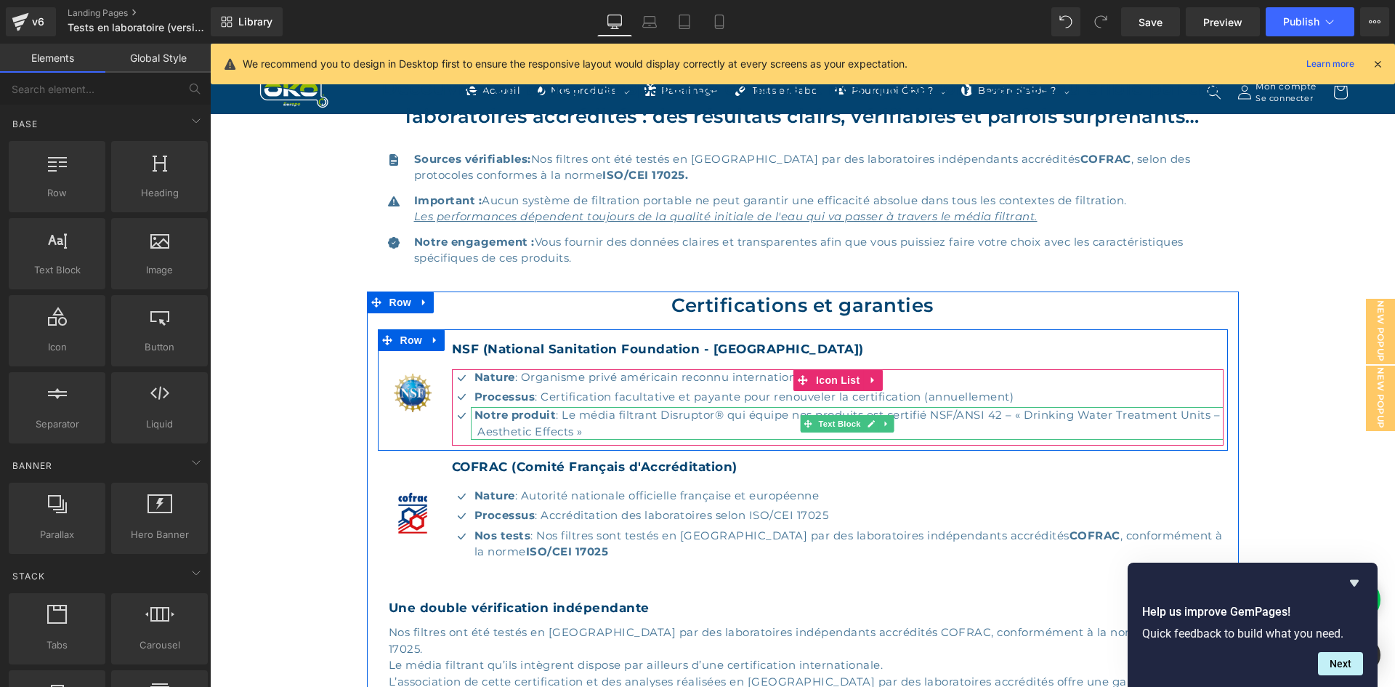
scroll to position [365, 0]
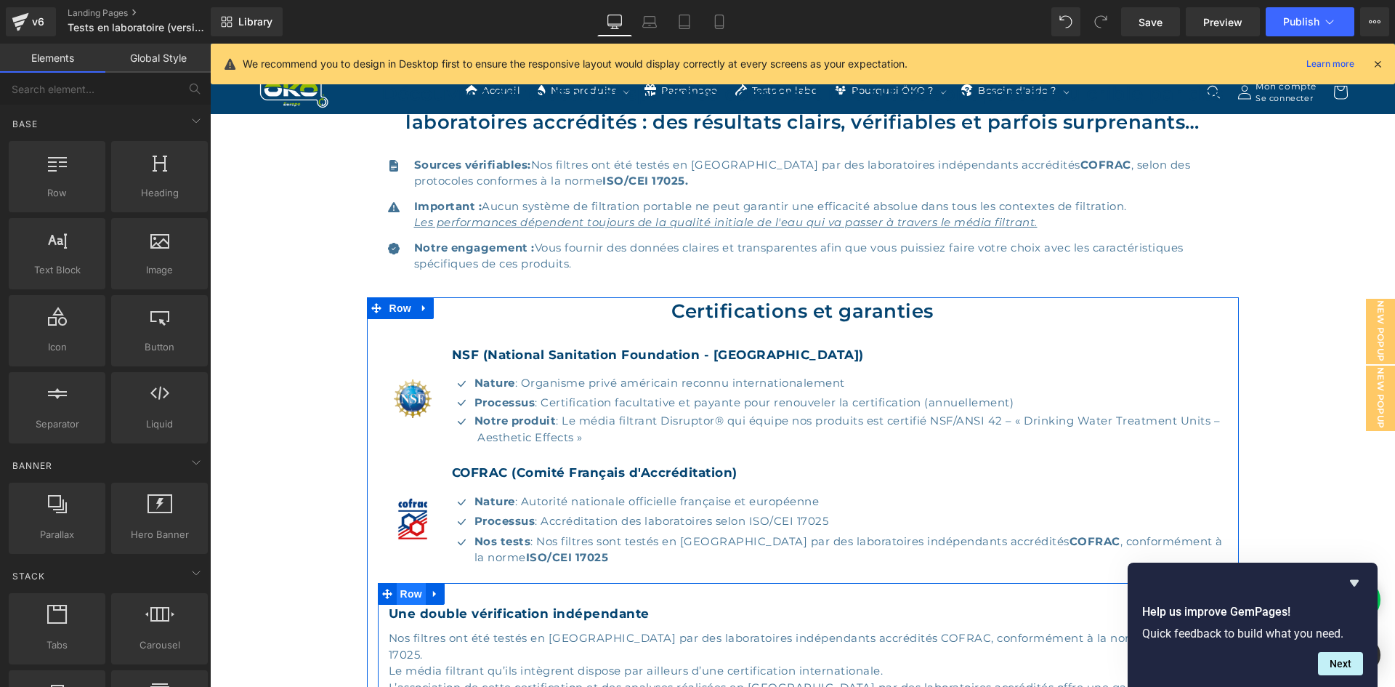
click at [412, 597] on span "Row" at bounding box center [411, 594] width 29 height 22
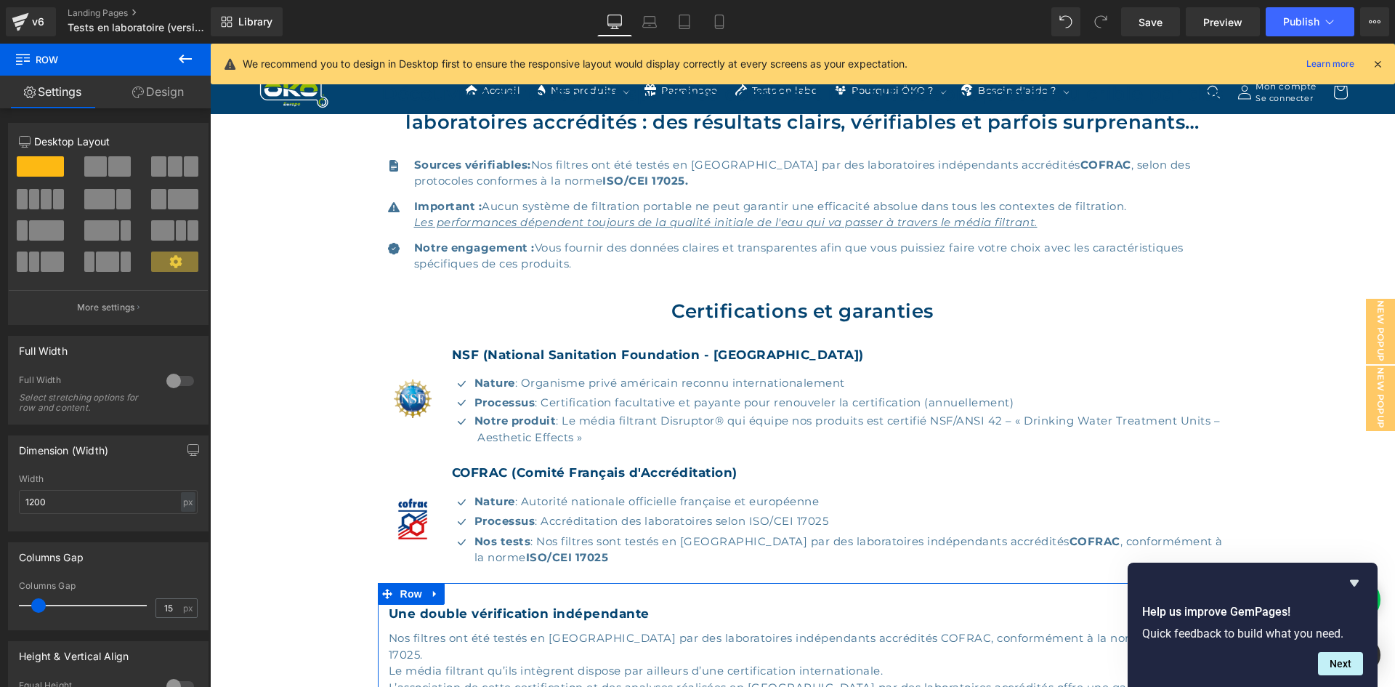
drag, startPoint x: 148, startPoint y: 92, endPoint x: 81, endPoint y: 154, distance: 91.5
click at [148, 92] on link "Design" at bounding box center [157, 92] width 105 height 33
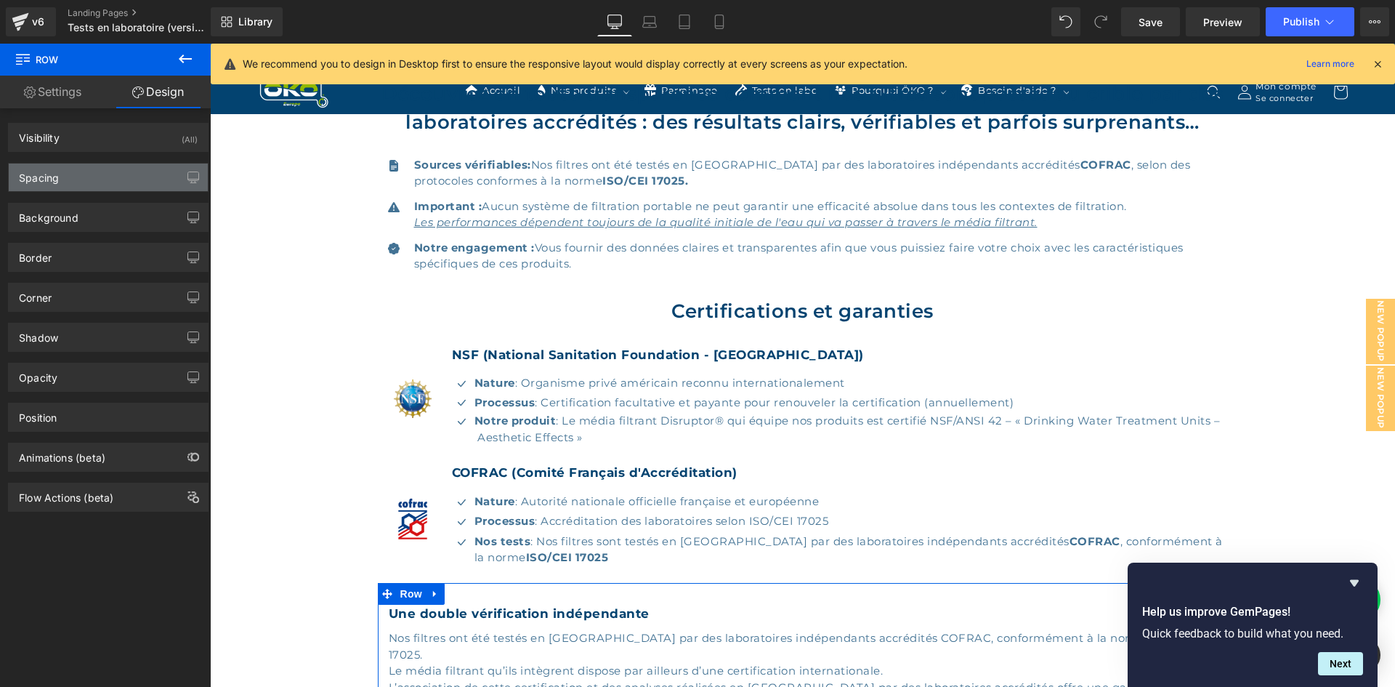
click at [131, 187] on div "Spacing" at bounding box center [108, 178] width 199 height 28
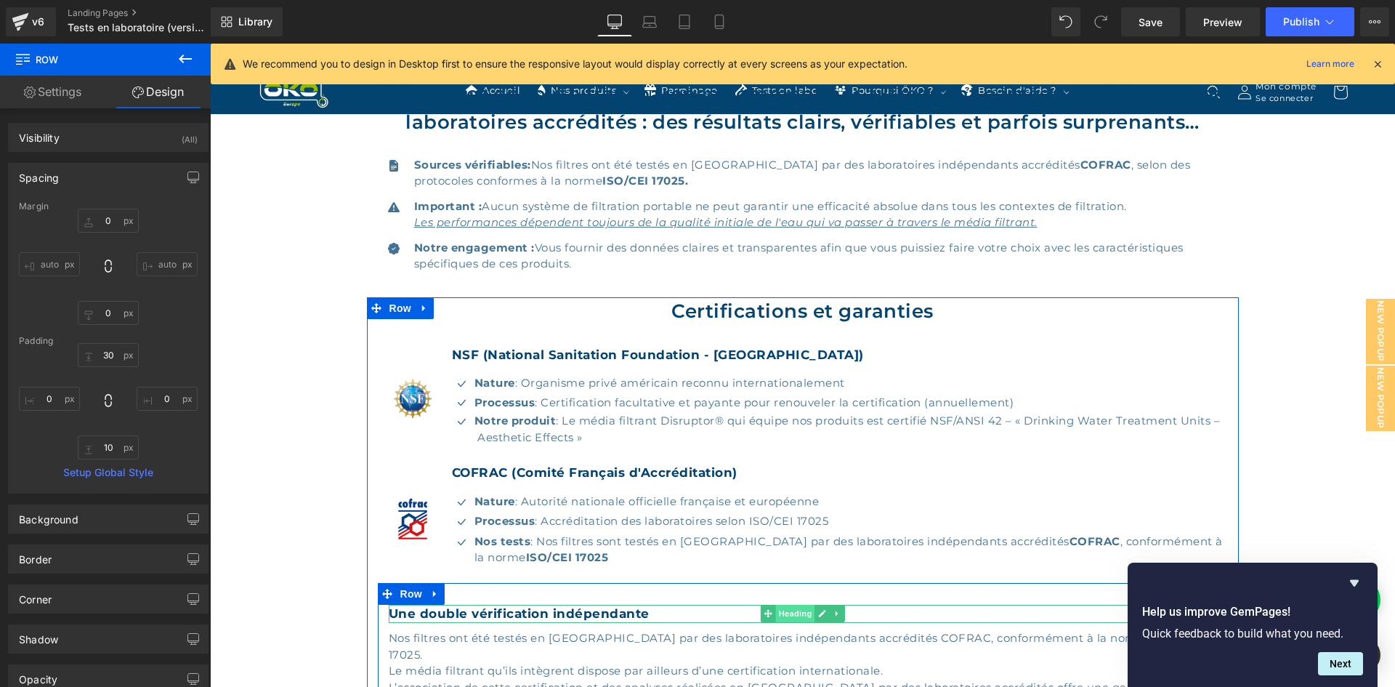
click at [776, 616] on span "Heading" at bounding box center [795, 613] width 39 height 17
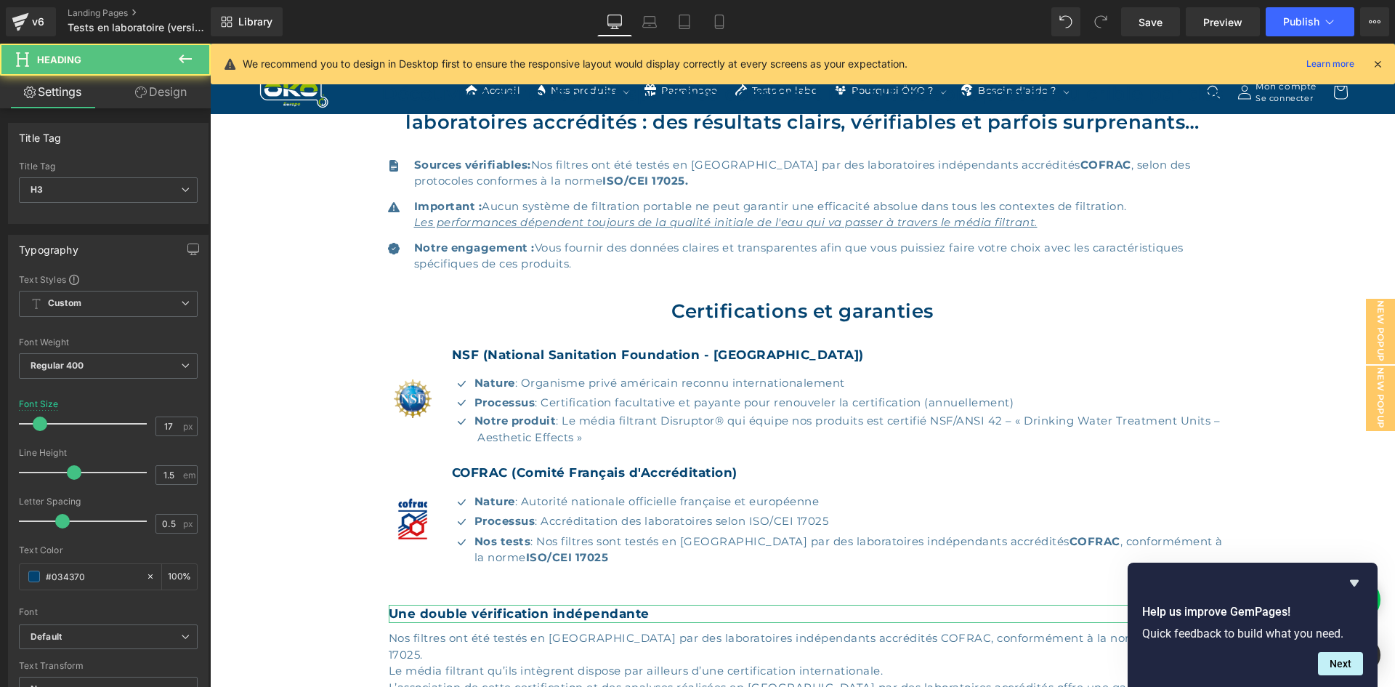
click at [190, 95] on link "Design" at bounding box center [160, 92] width 105 height 33
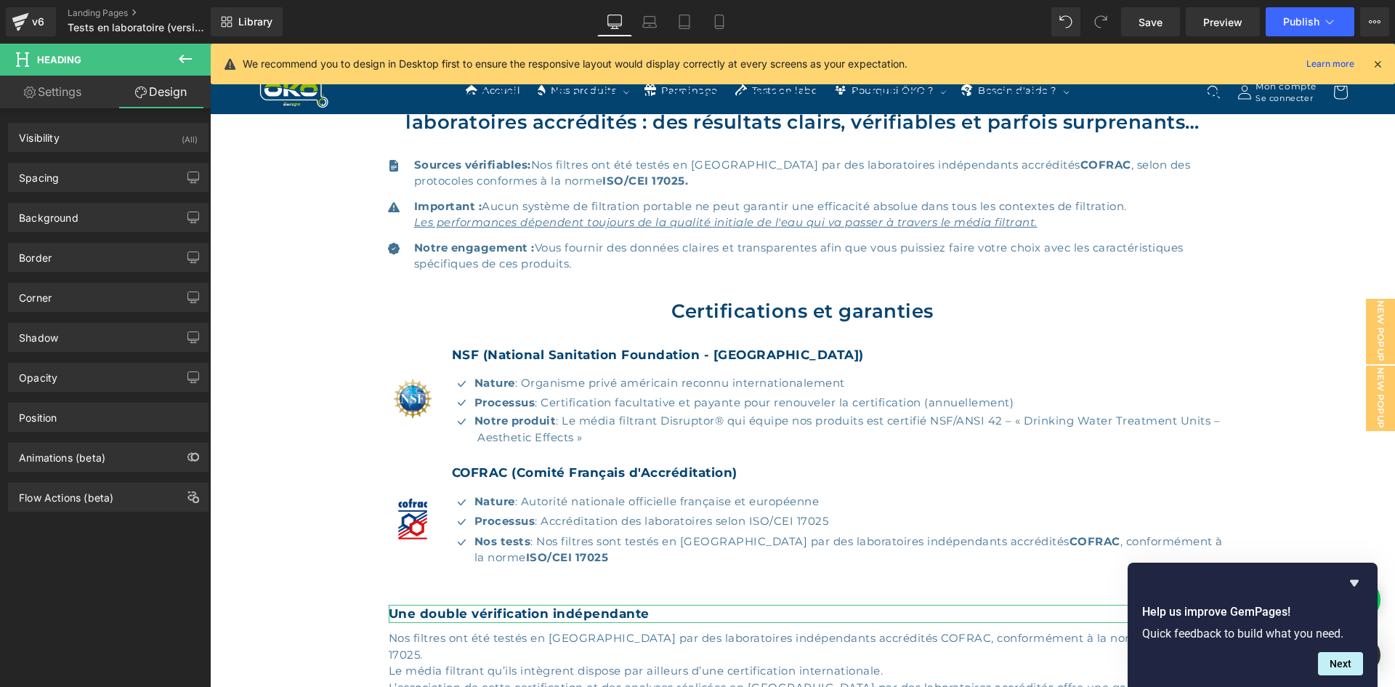
click at [108, 154] on div "Spacing [GEOGRAPHIC_DATA] 0 0 0 0 [GEOGRAPHIC_DATA] 0 0 0 0 Setup Global Style" at bounding box center [108, 172] width 217 height 40
click at [105, 177] on div "Spacing" at bounding box center [108, 178] width 199 height 28
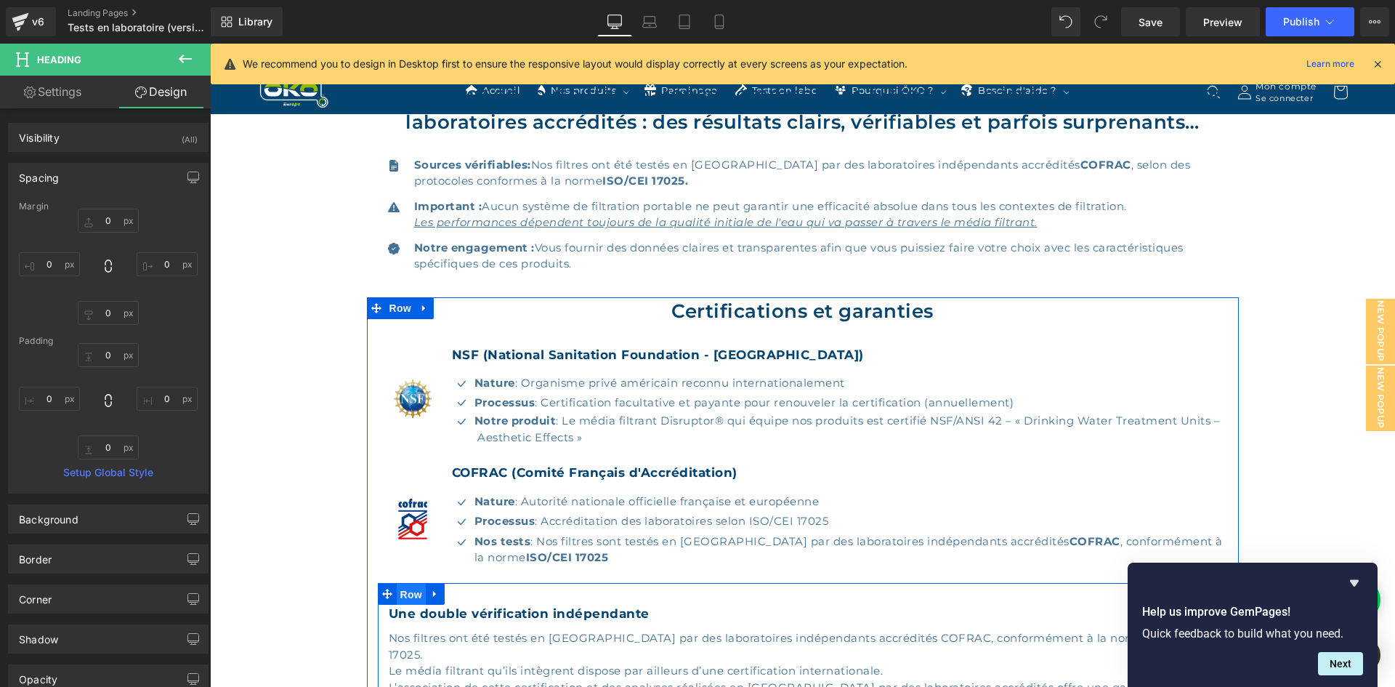
click at [398, 597] on span "Row" at bounding box center [411, 595] width 29 height 22
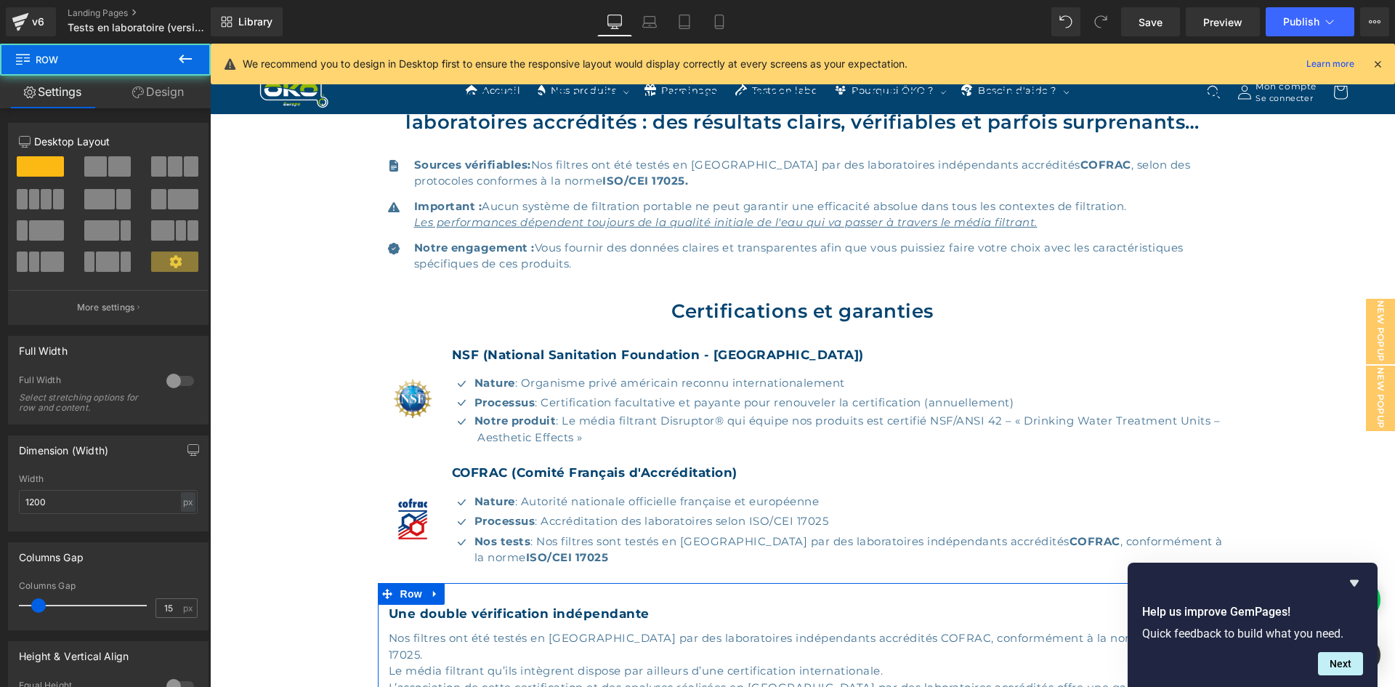
click at [166, 89] on link "Design" at bounding box center [157, 92] width 105 height 33
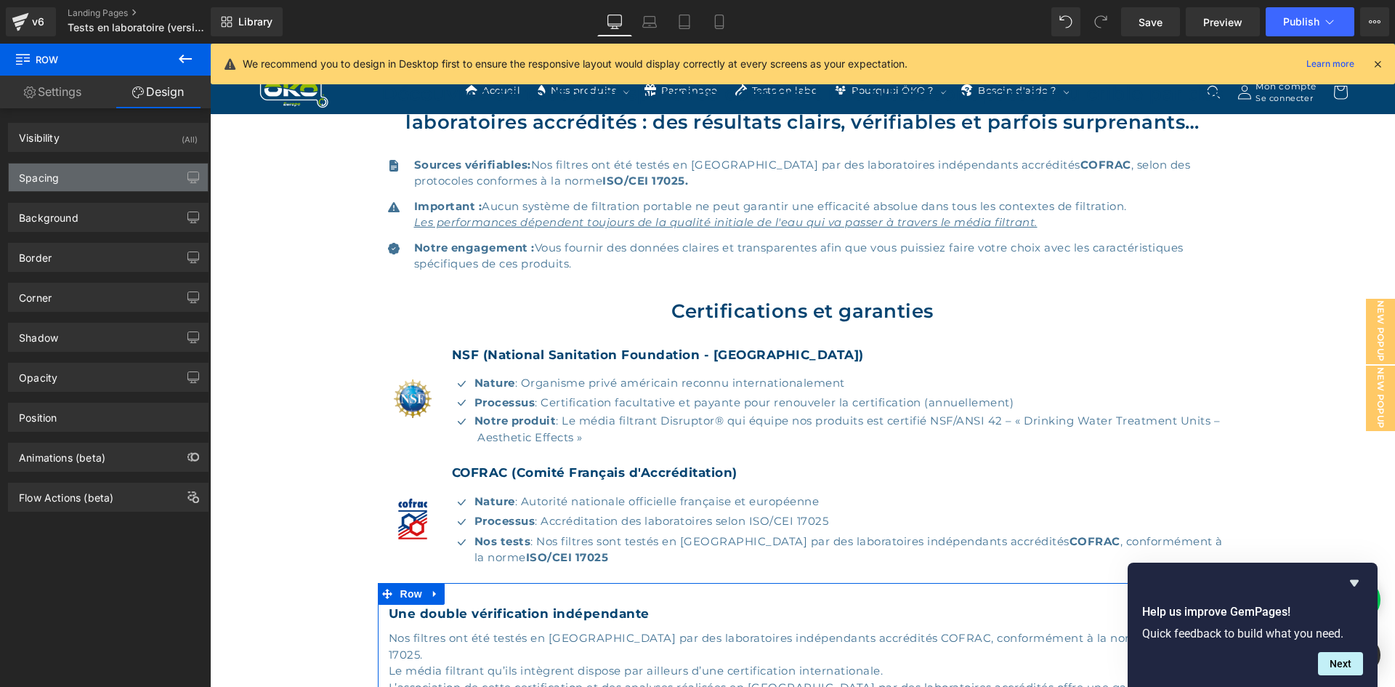
click at [93, 172] on div "Spacing" at bounding box center [108, 178] width 199 height 28
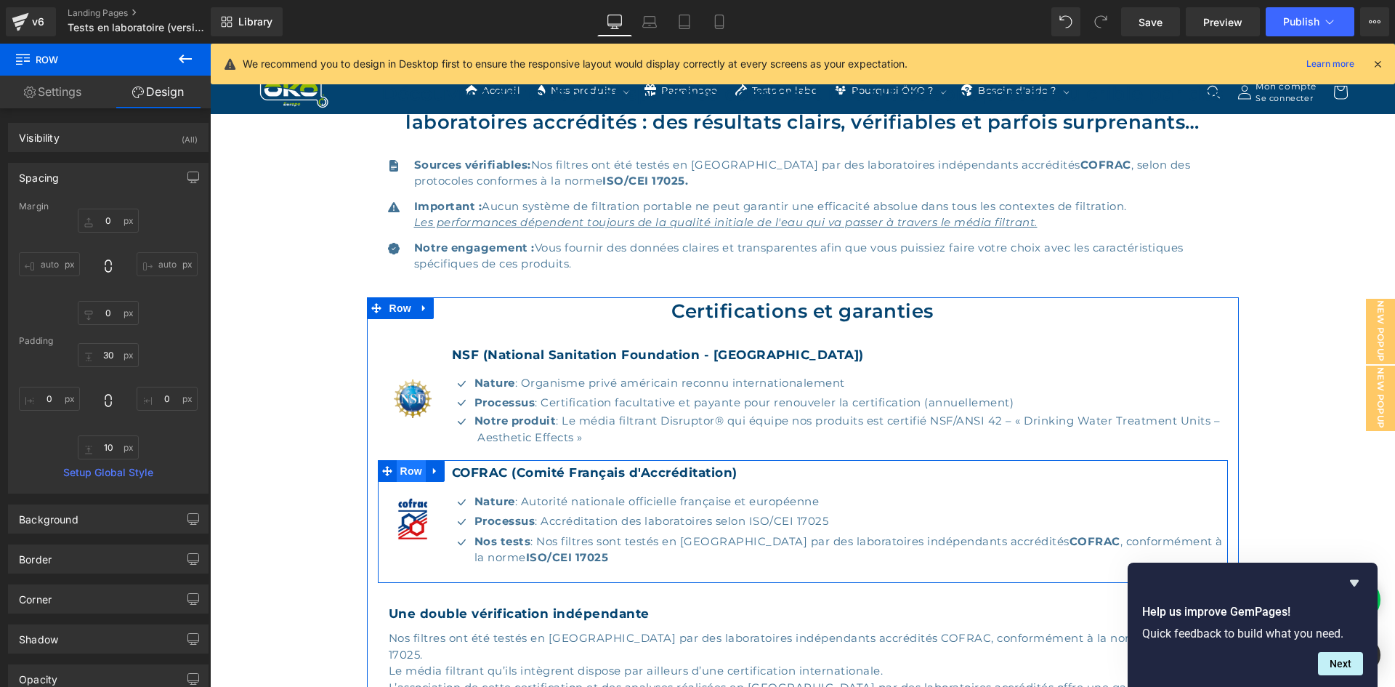
click at [408, 475] on span "Row" at bounding box center [411, 471] width 29 height 22
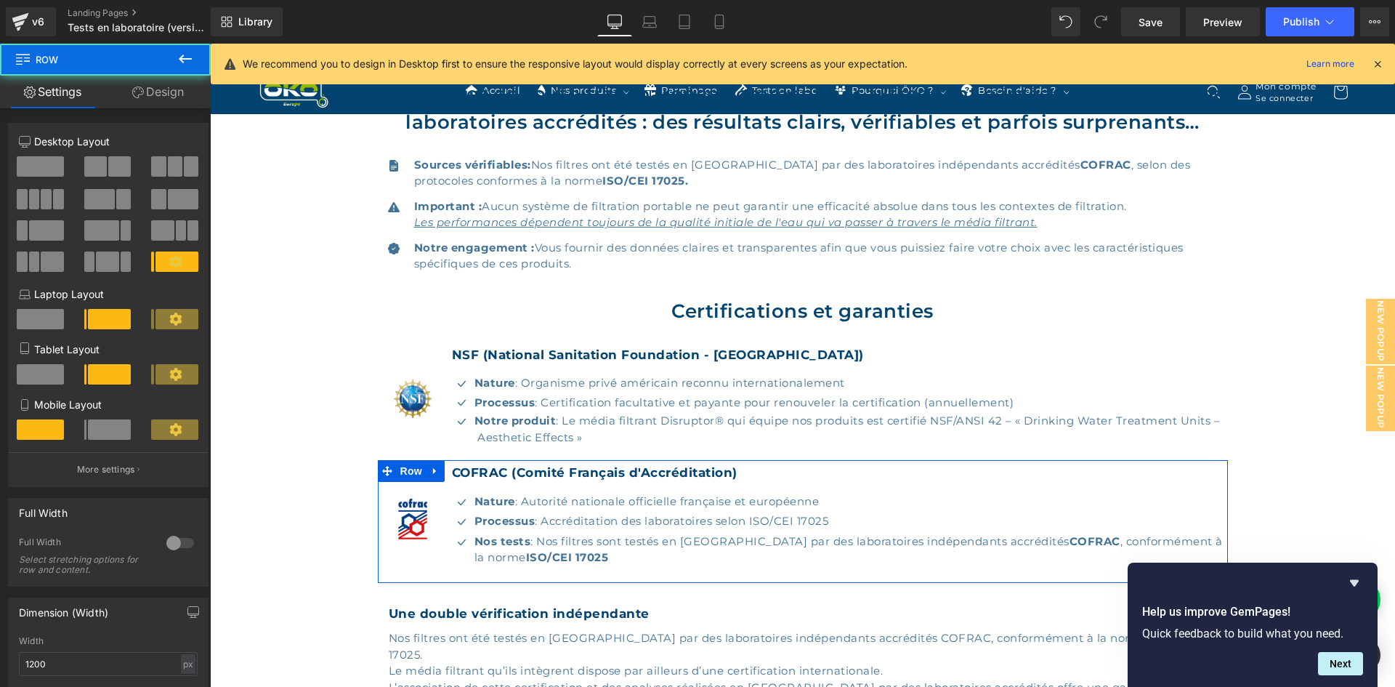
click at [166, 99] on link "Design" at bounding box center [157, 92] width 105 height 33
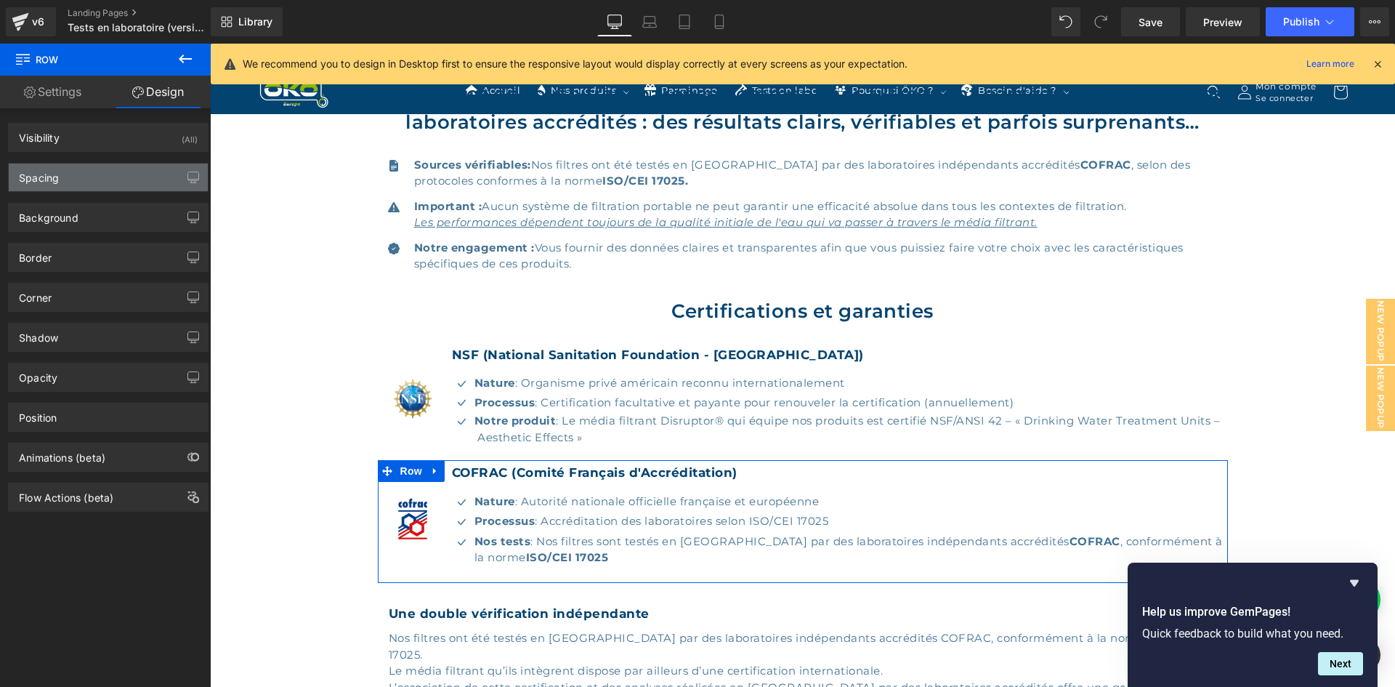
click at [100, 184] on div "Spacing" at bounding box center [108, 178] width 199 height 28
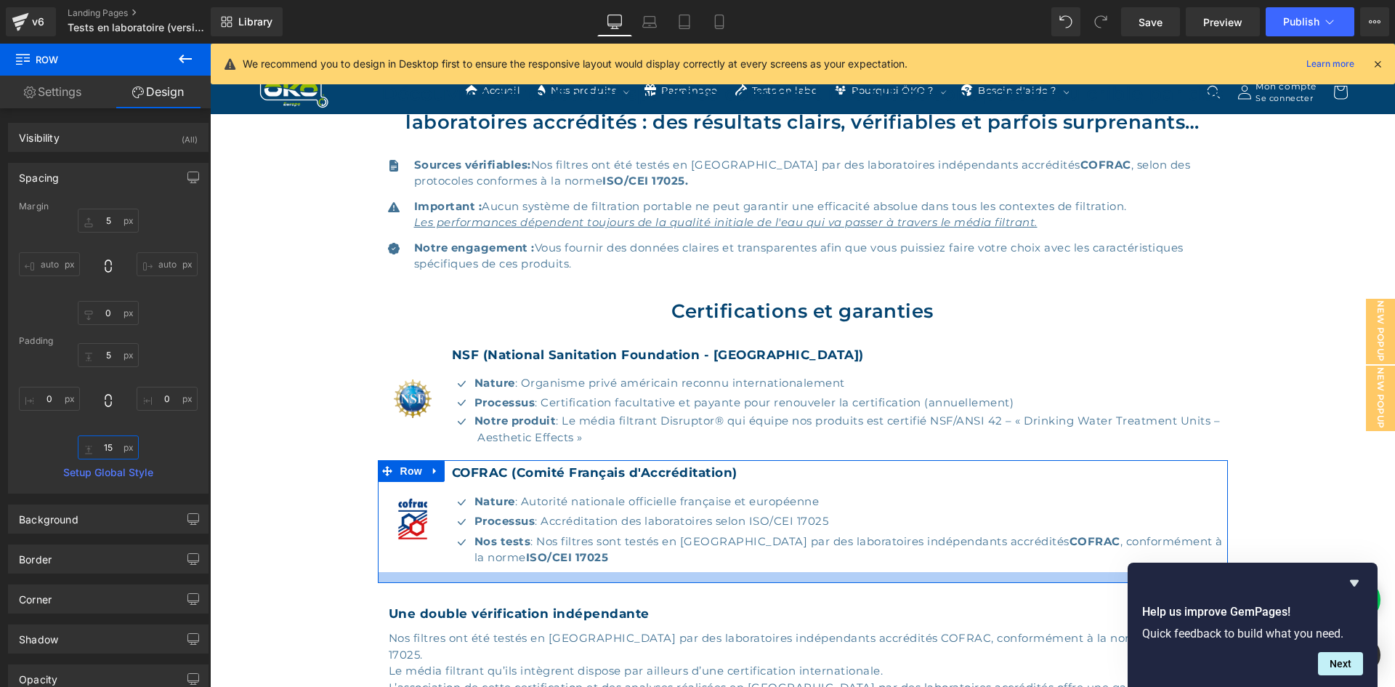
click at [118, 442] on input "15" at bounding box center [108, 447] width 61 height 24
type input "5"
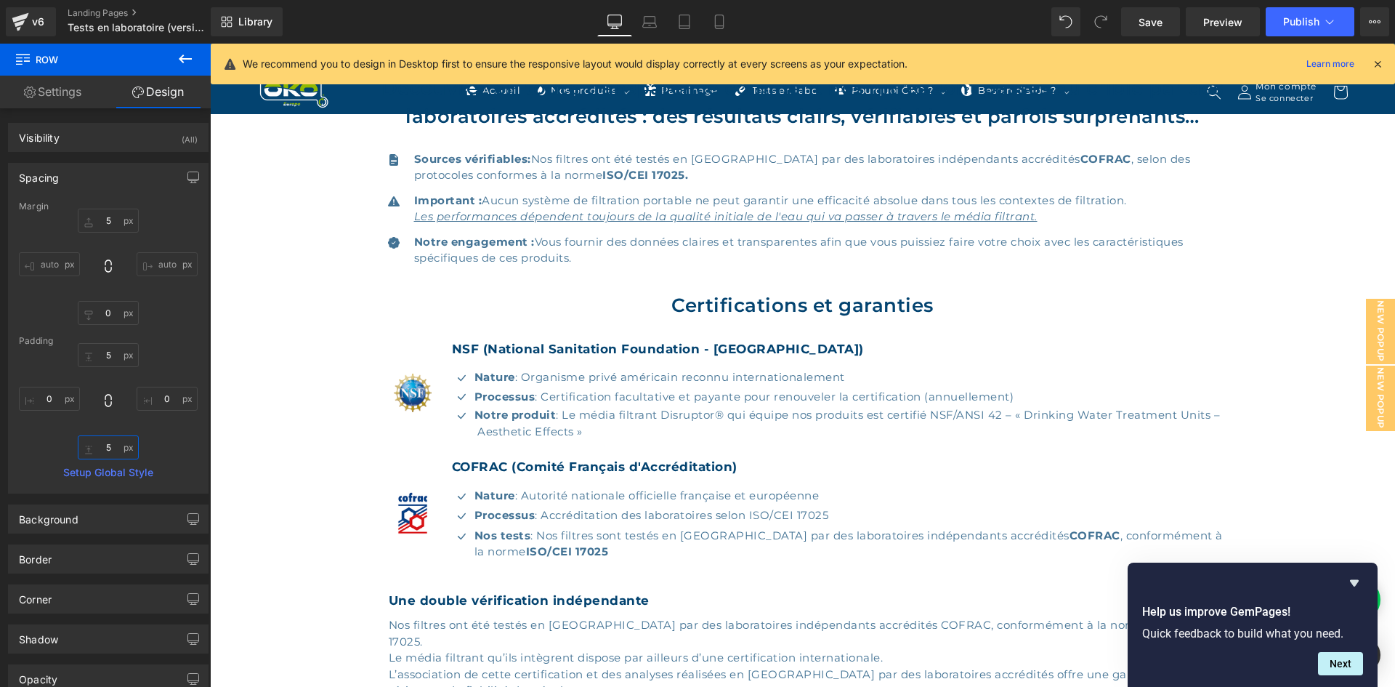
scroll to position [438, 0]
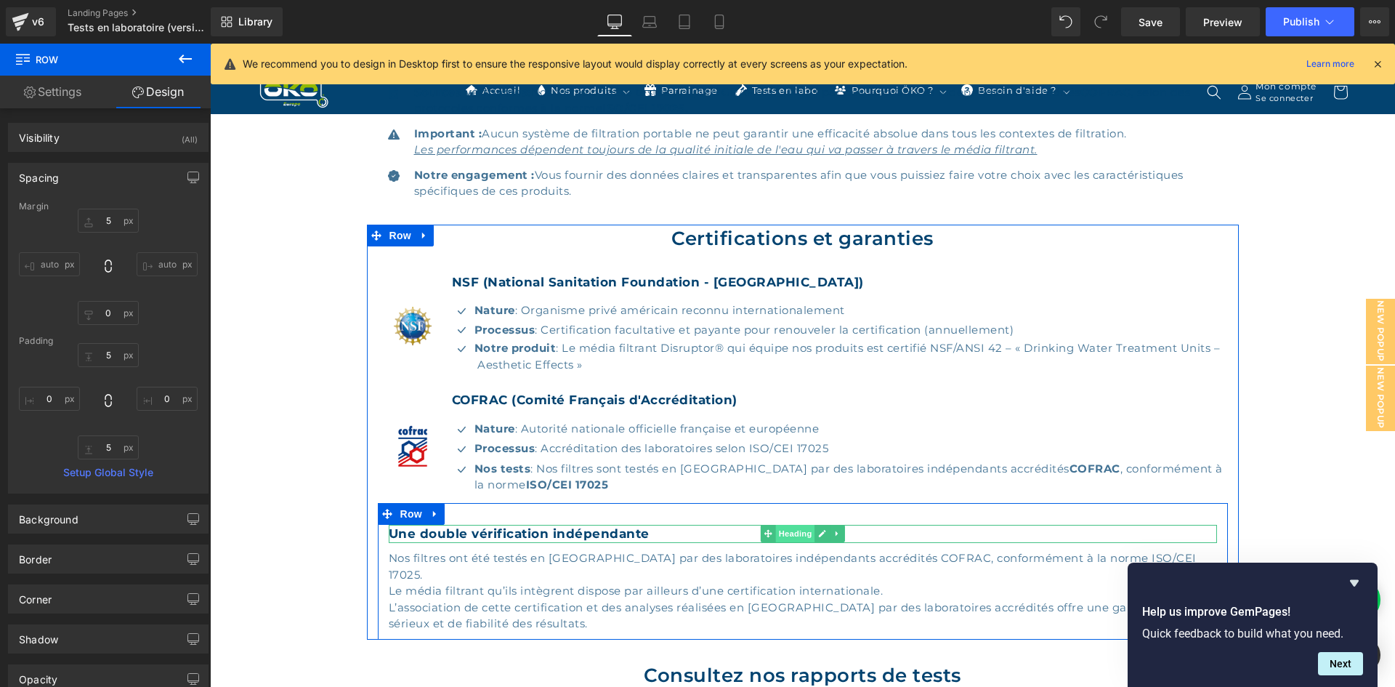
click at [802, 530] on span "Heading" at bounding box center [795, 533] width 39 height 17
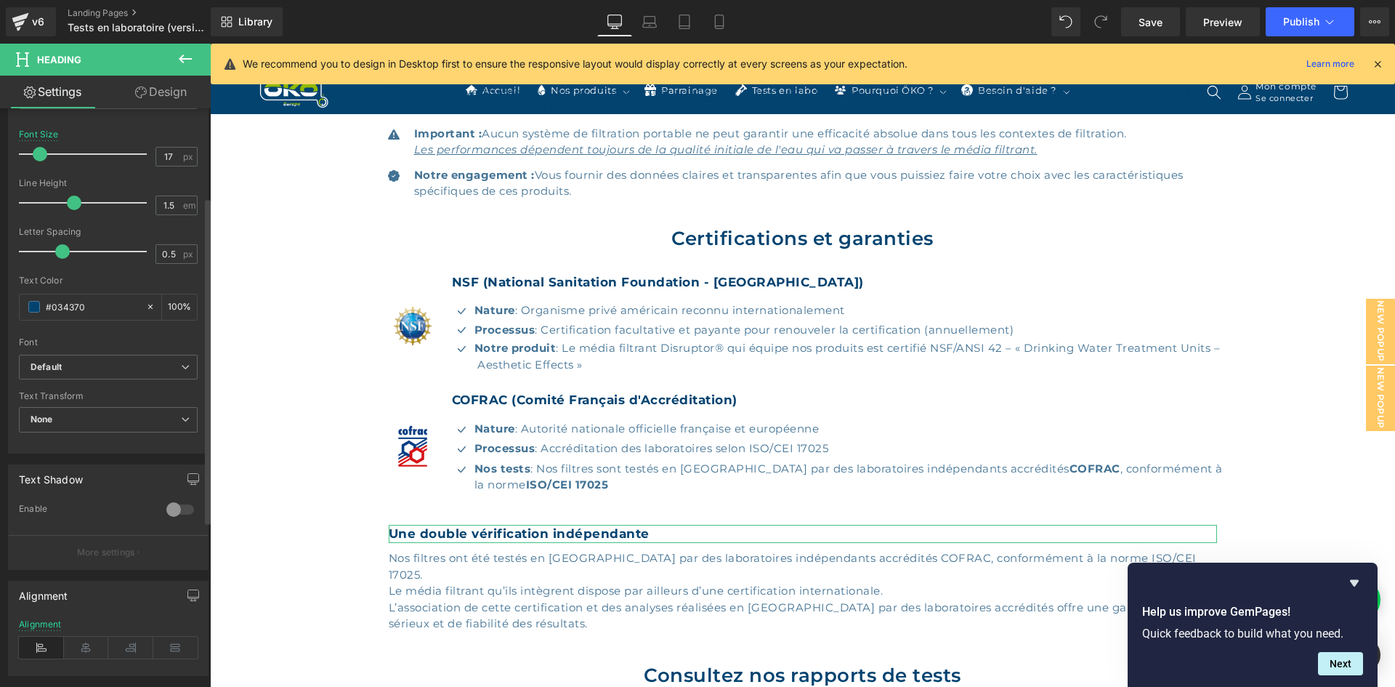
scroll to position [291, 0]
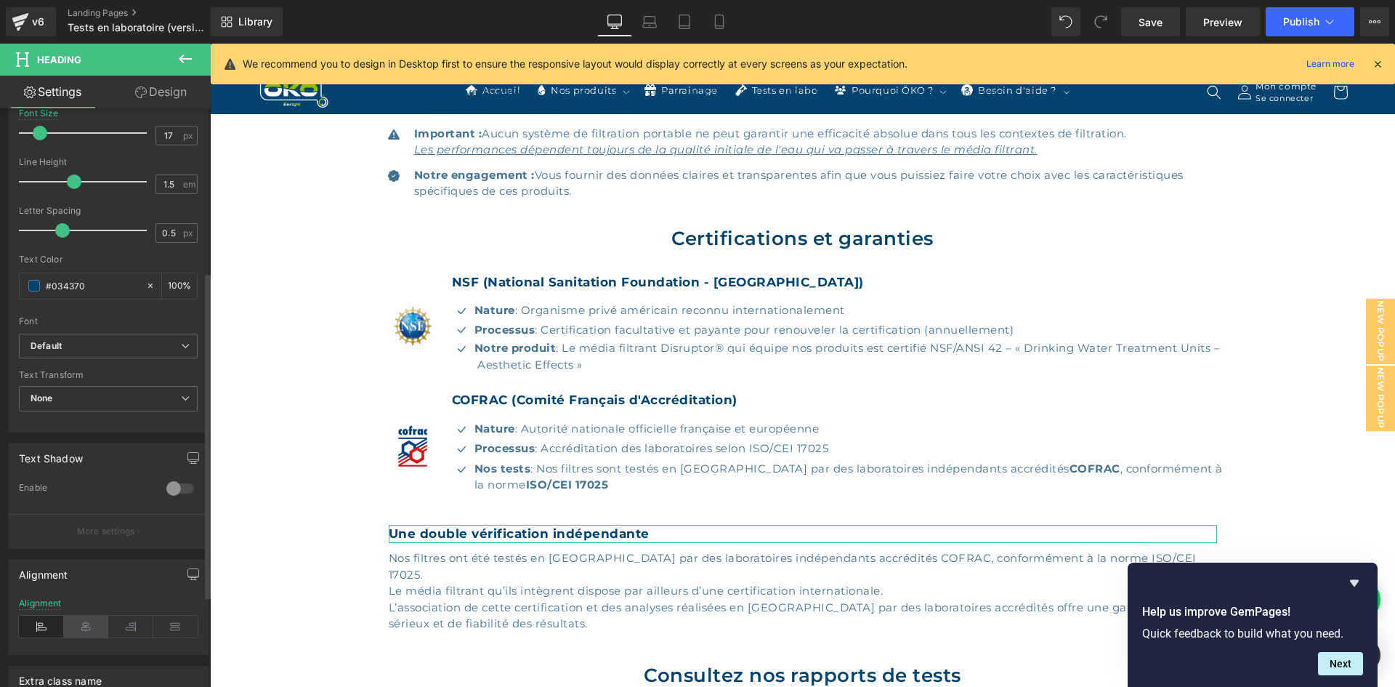
click at [83, 632] on icon at bounding box center [86, 627] width 45 height 22
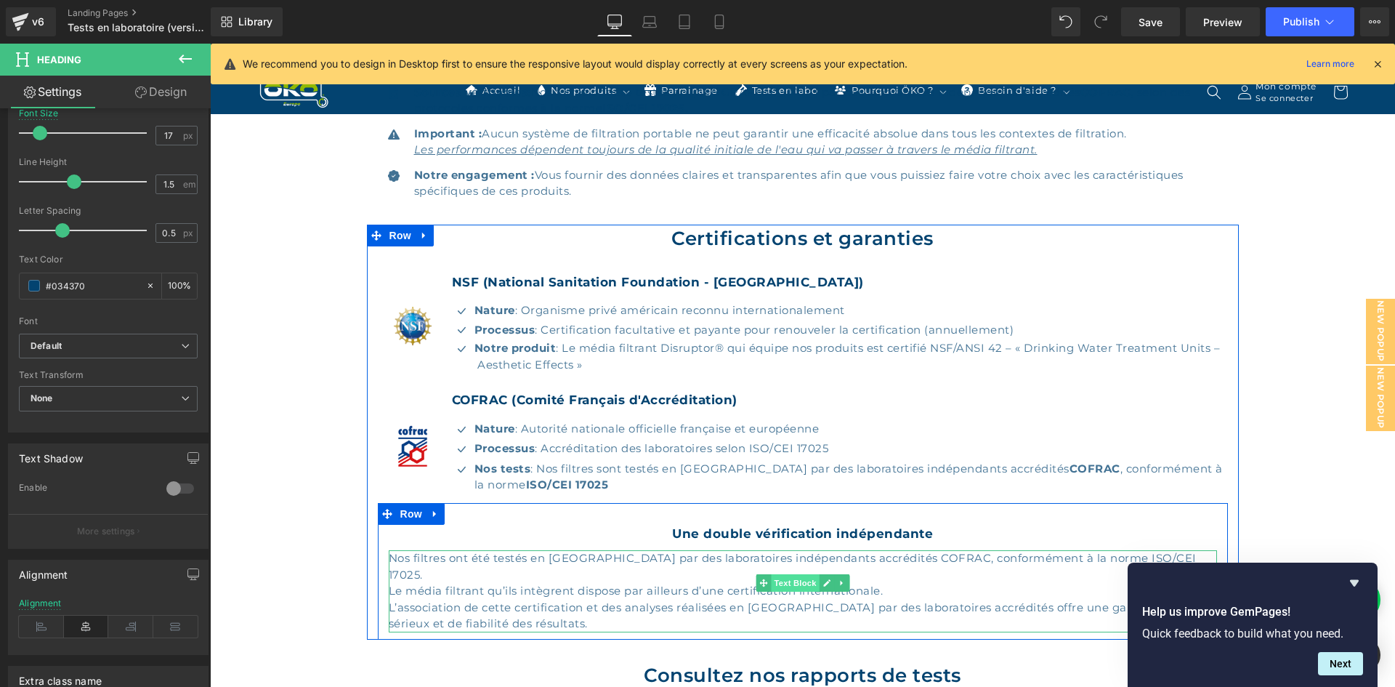
click at [781, 582] on span "Text Block" at bounding box center [795, 582] width 48 height 17
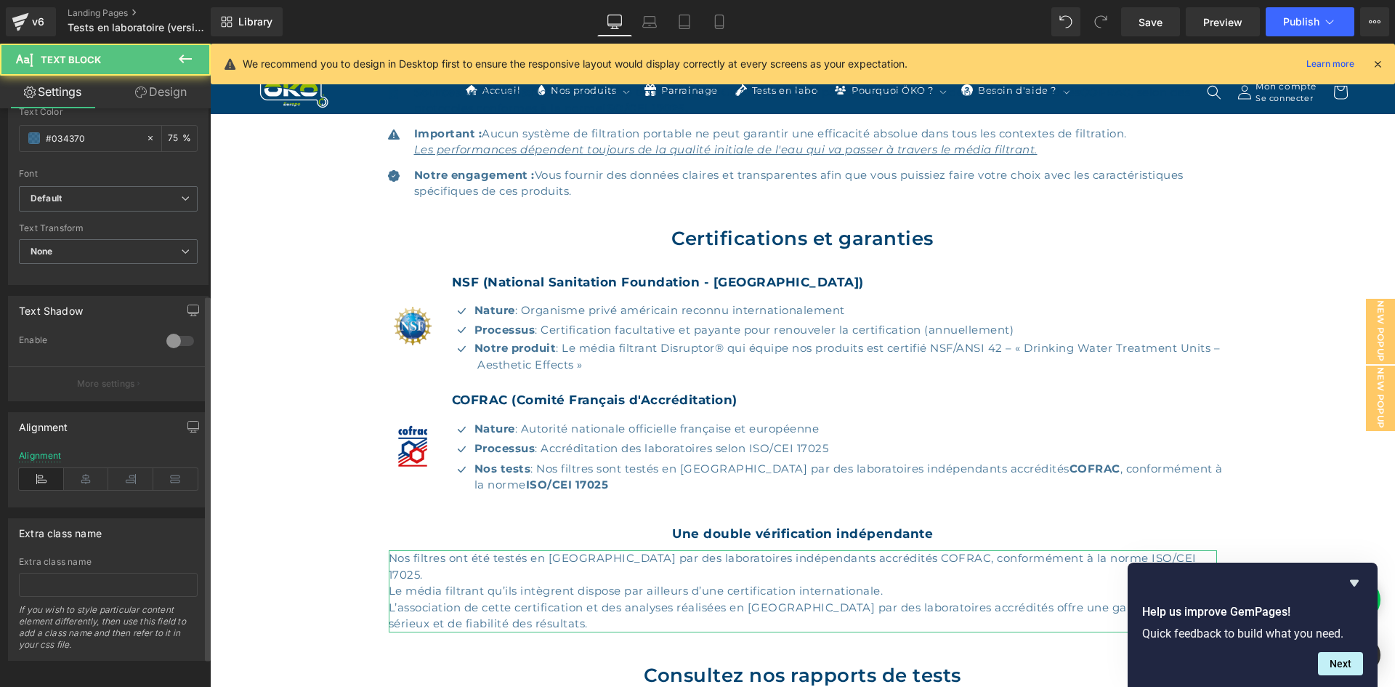
scroll to position [341, 0]
click at [84, 470] on icon at bounding box center [86, 475] width 45 height 22
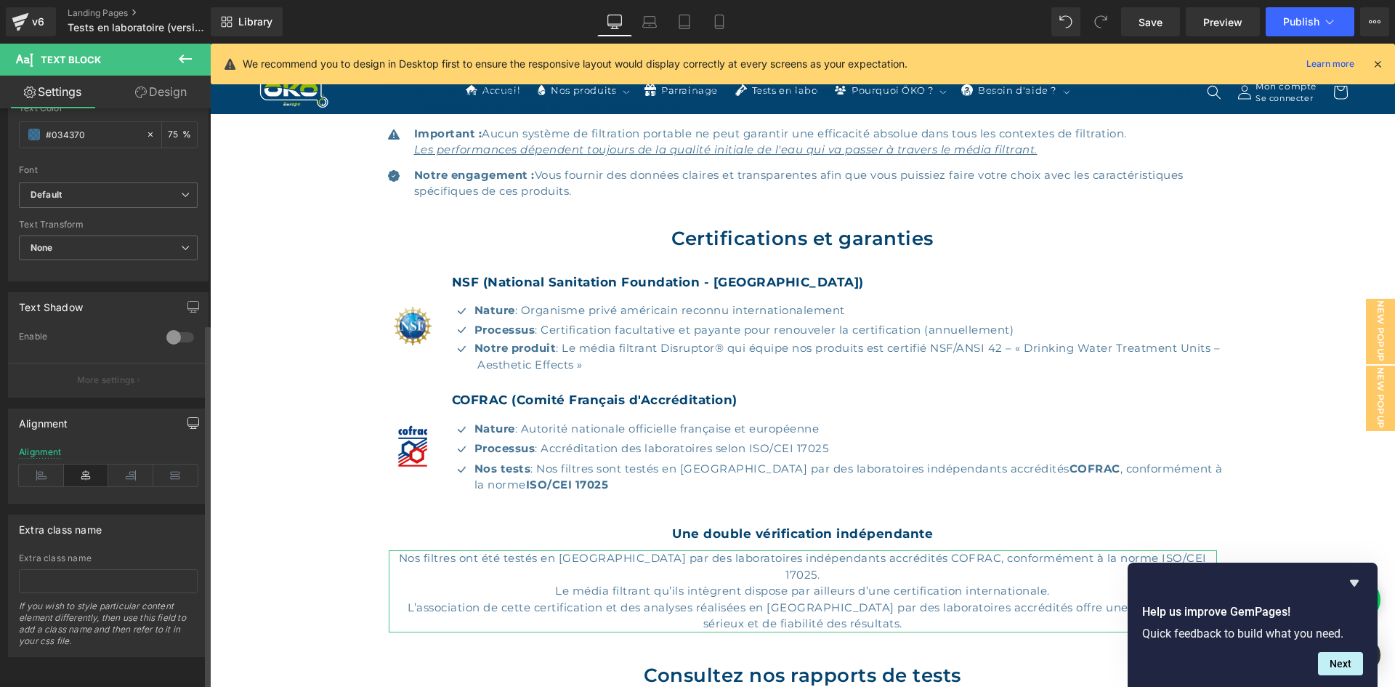
click at [188, 417] on icon "button" at bounding box center [194, 423] width 12 height 12
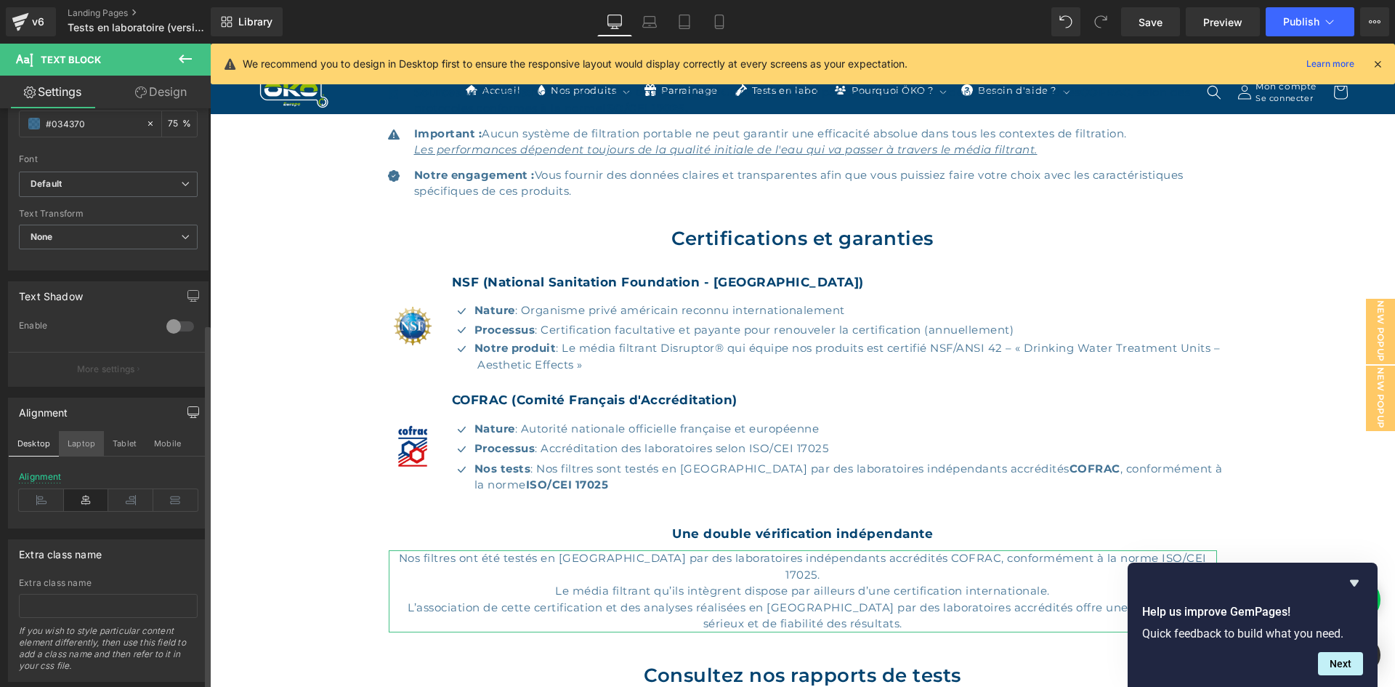
click at [73, 438] on button "Laptop" at bounding box center [81, 443] width 45 height 25
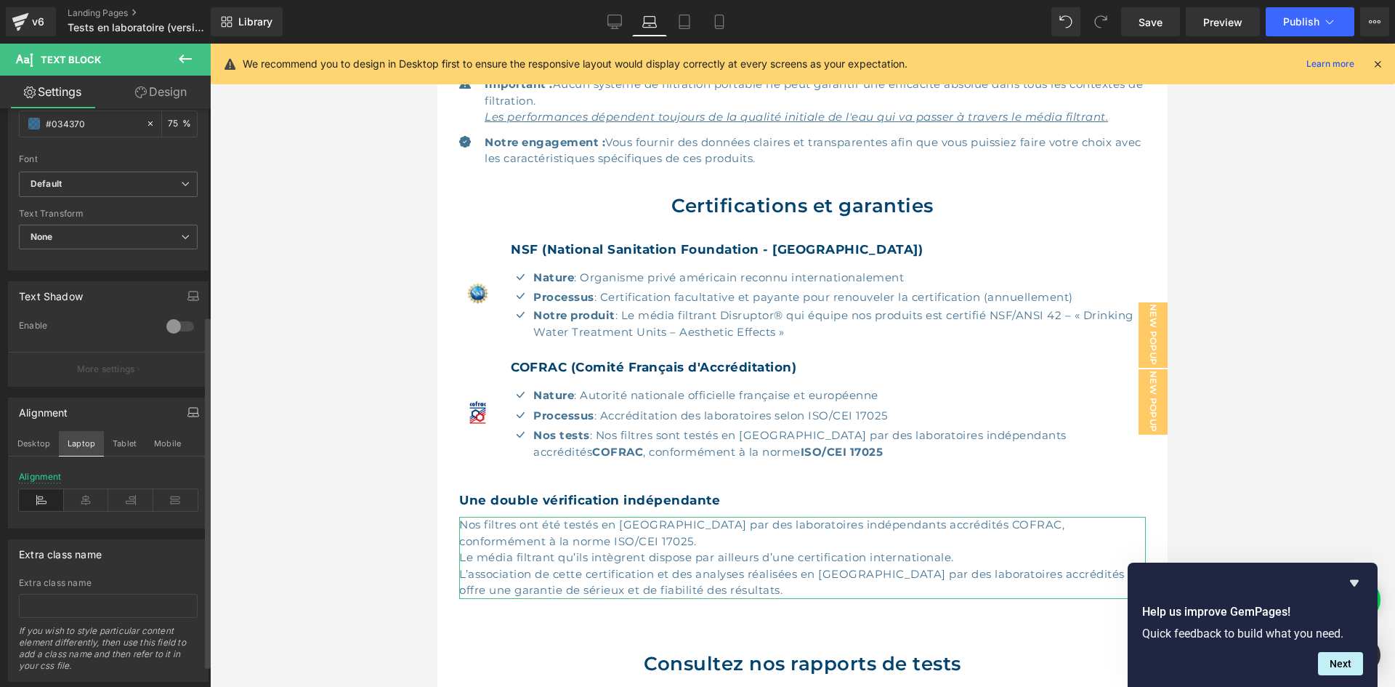
scroll to position [404, 0]
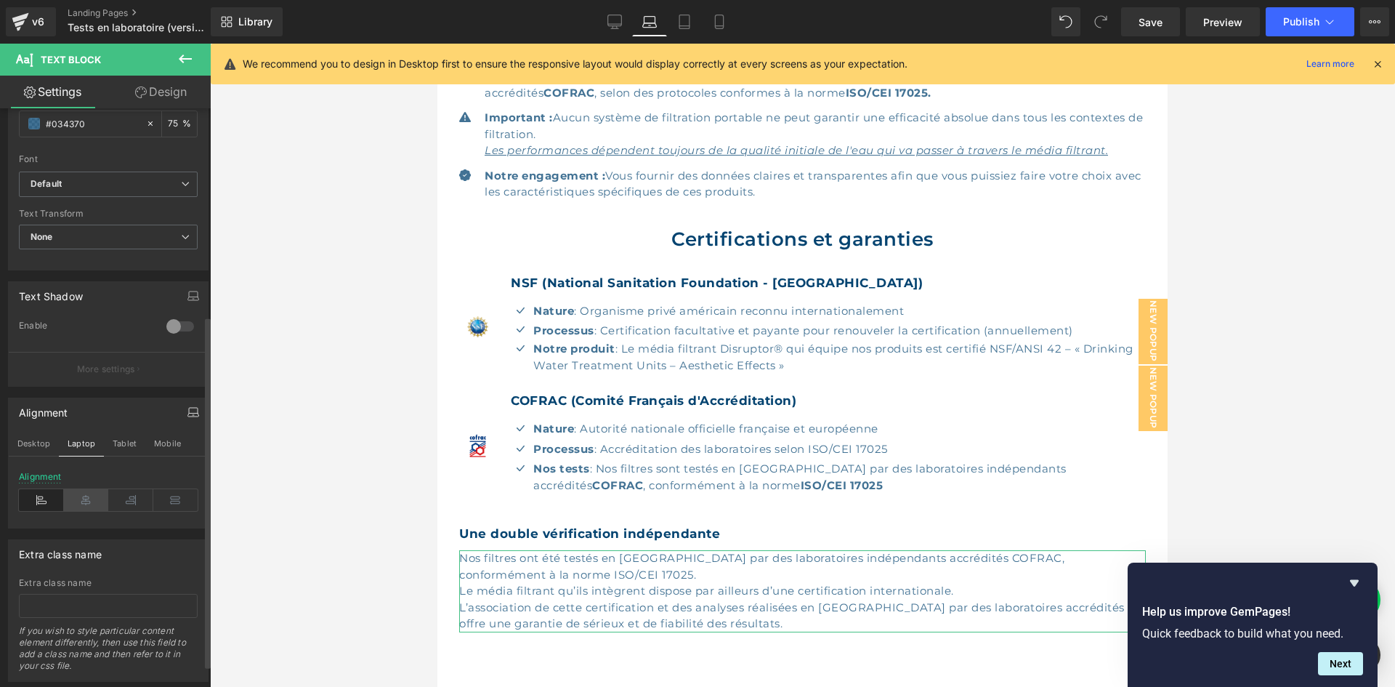
click at [89, 496] on icon at bounding box center [86, 500] width 45 height 22
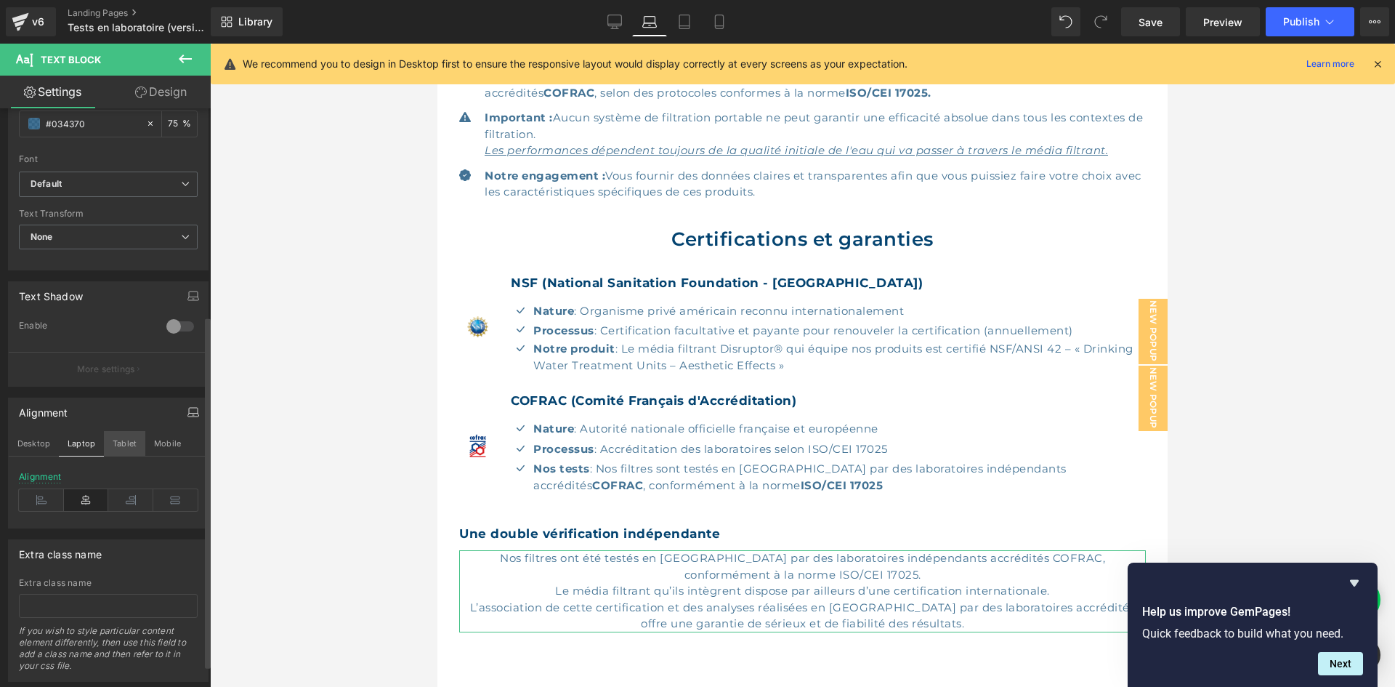
click at [114, 448] on button "Tablet" at bounding box center [124, 443] width 41 height 25
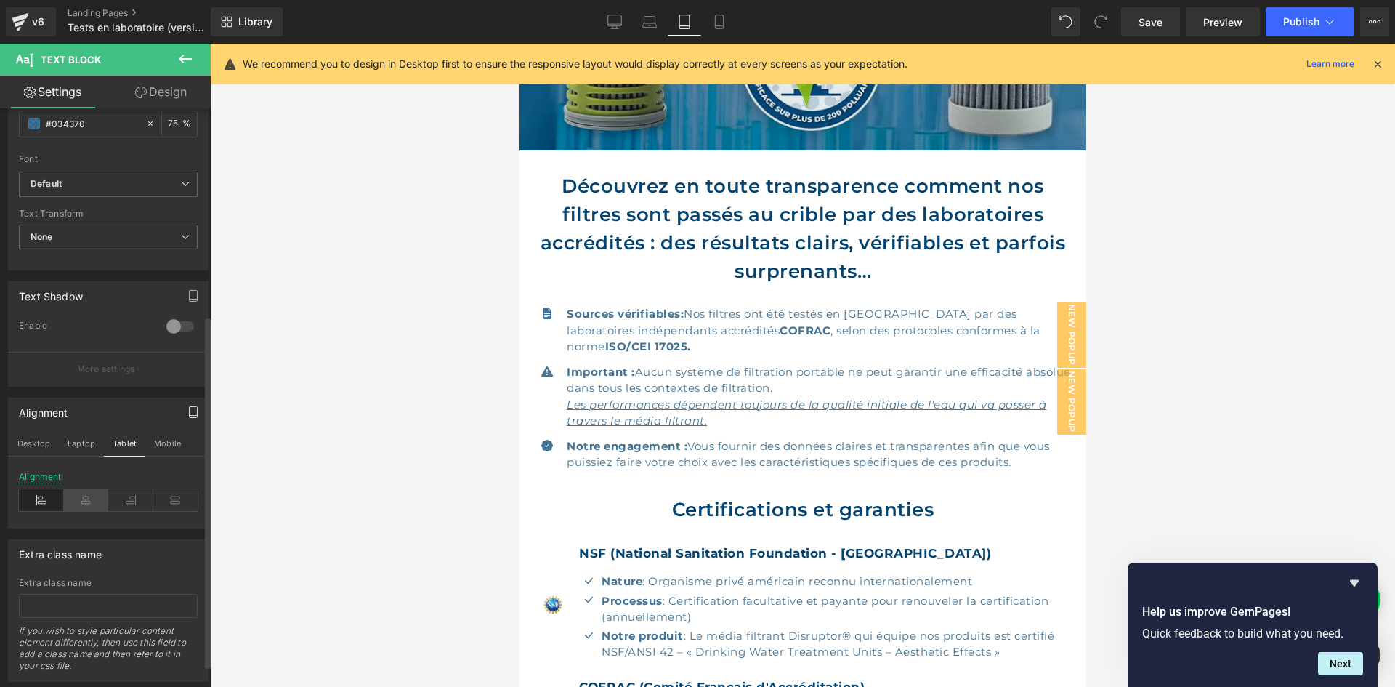
scroll to position [690, 0]
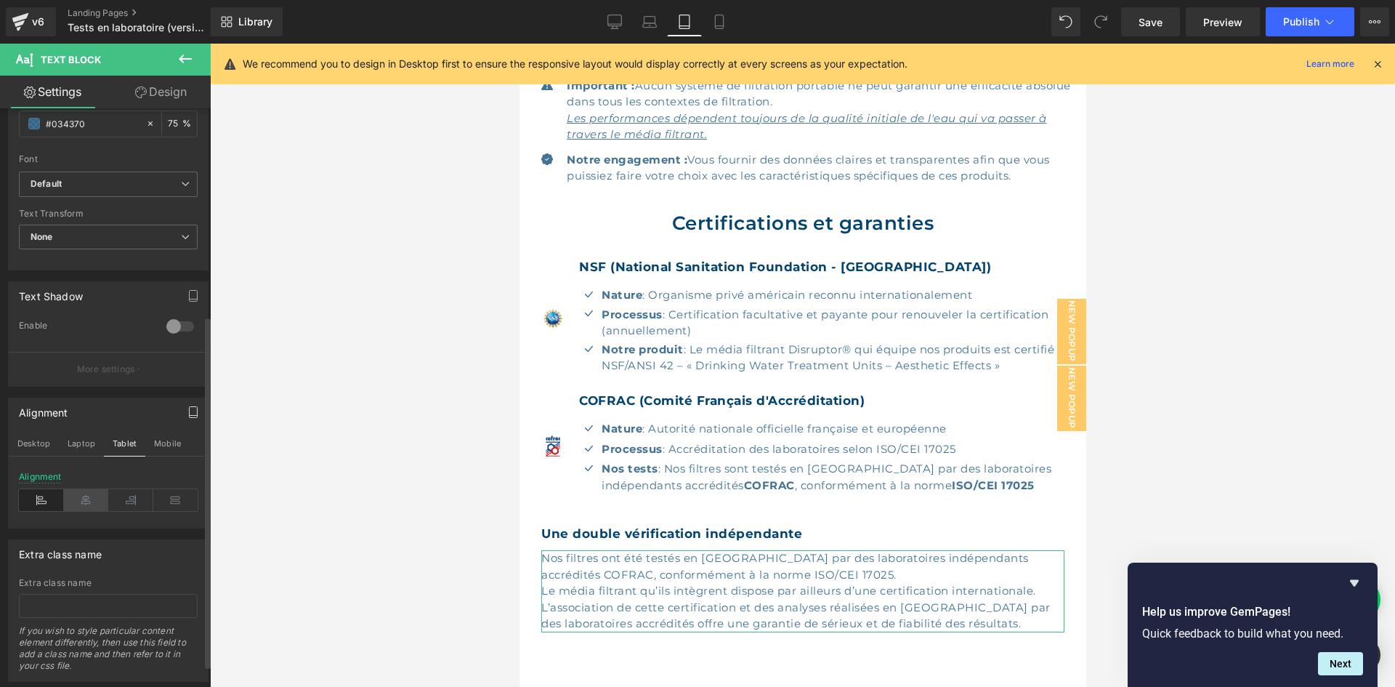
click at [92, 496] on icon at bounding box center [86, 500] width 45 height 22
click at [143, 443] on button "Tablet" at bounding box center [124, 443] width 41 height 25
click at [155, 447] on button "Mobile" at bounding box center [167, 443] width 44 height 25
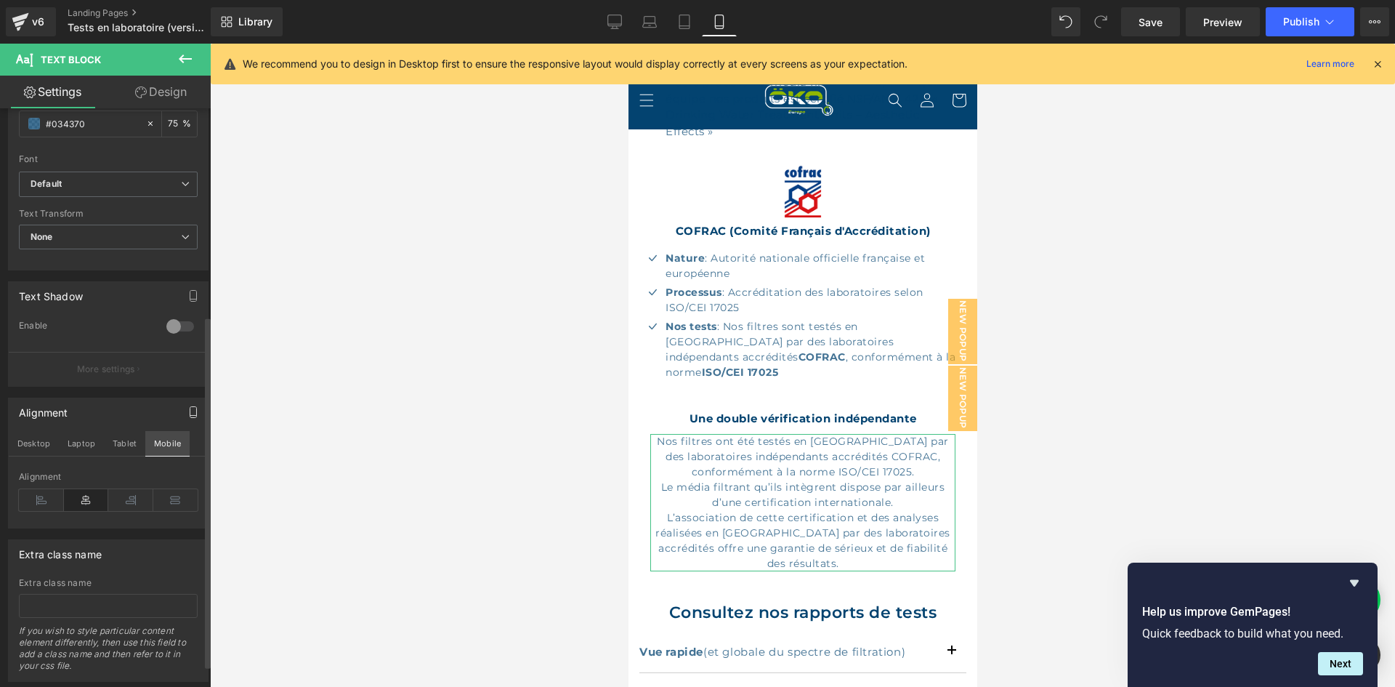
scroll to position [938, 0]
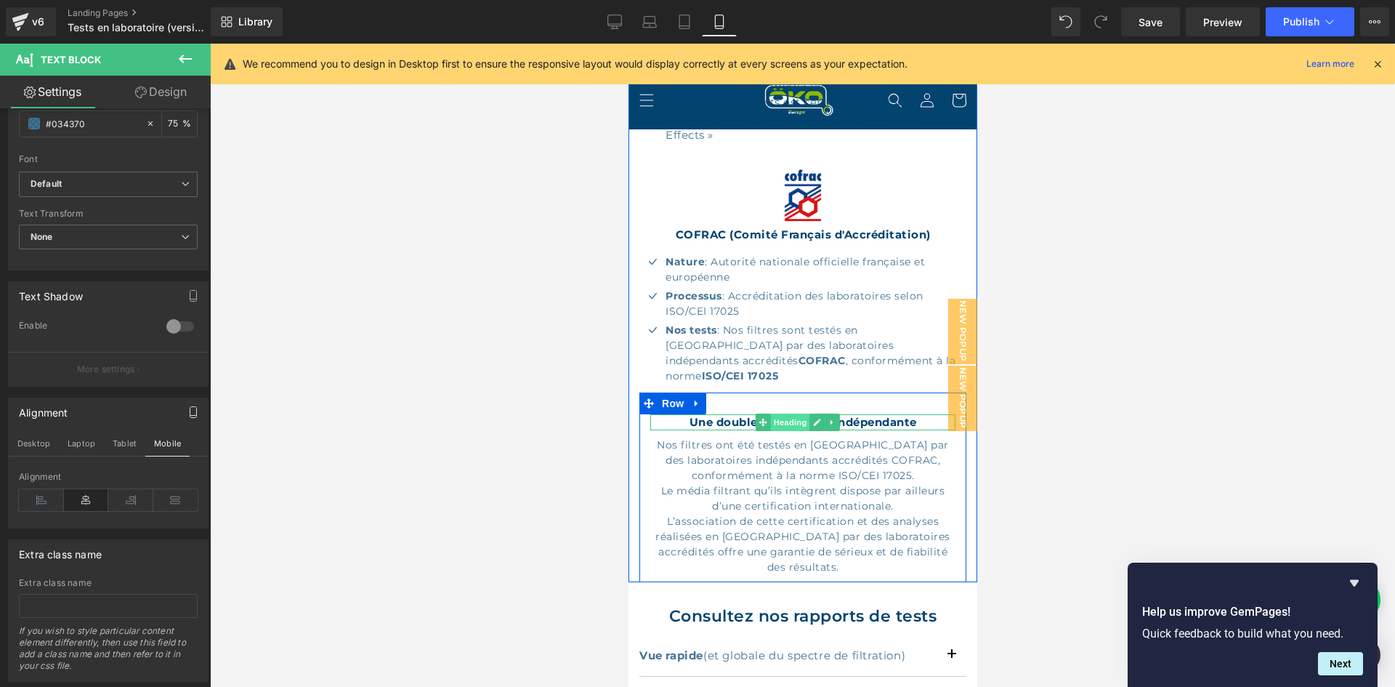
click at [802, 414] on span "Heading" at bounding box center [789, 422] width 39 height 17
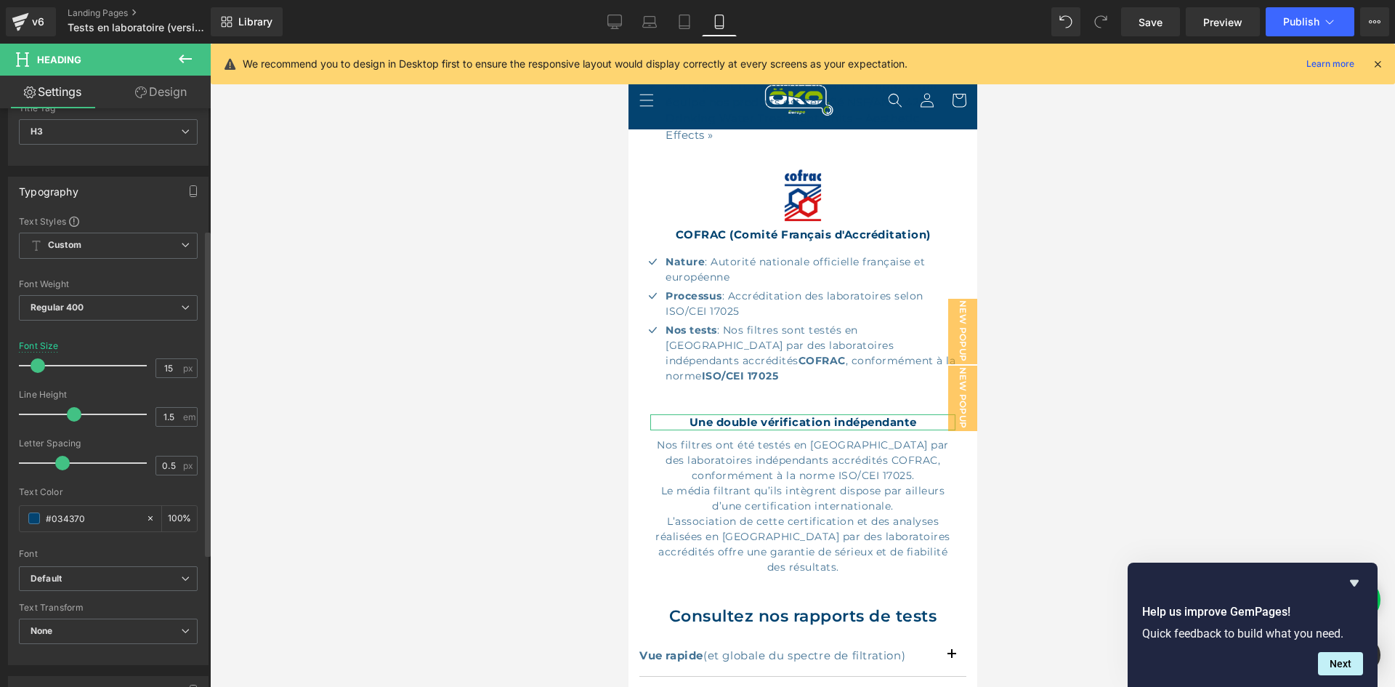
scroll to position [291, 0]
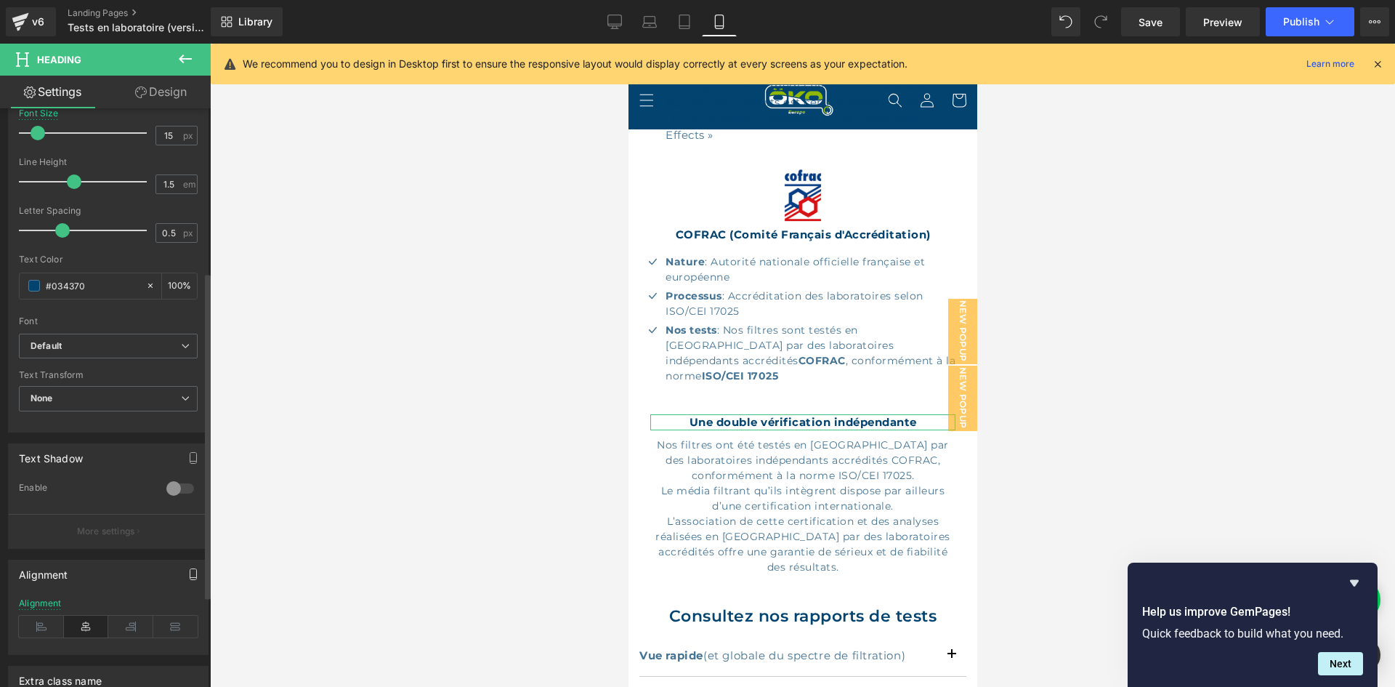
click at [189, 573] on icon "button" at bounding box center [194, 574] width 12 height 12
click at [104, 603] on button "Tablet" at bounding box center [124, 605] width 41 height 25
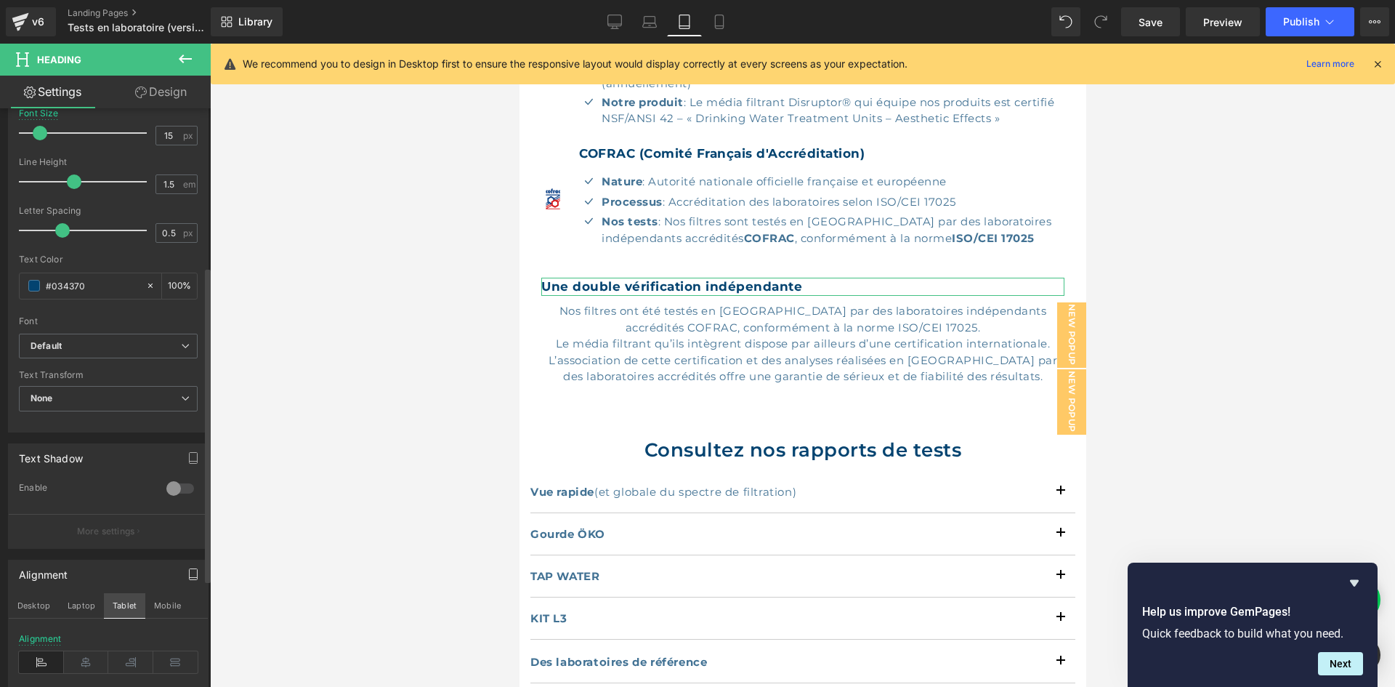
scroll to position [837, 0]
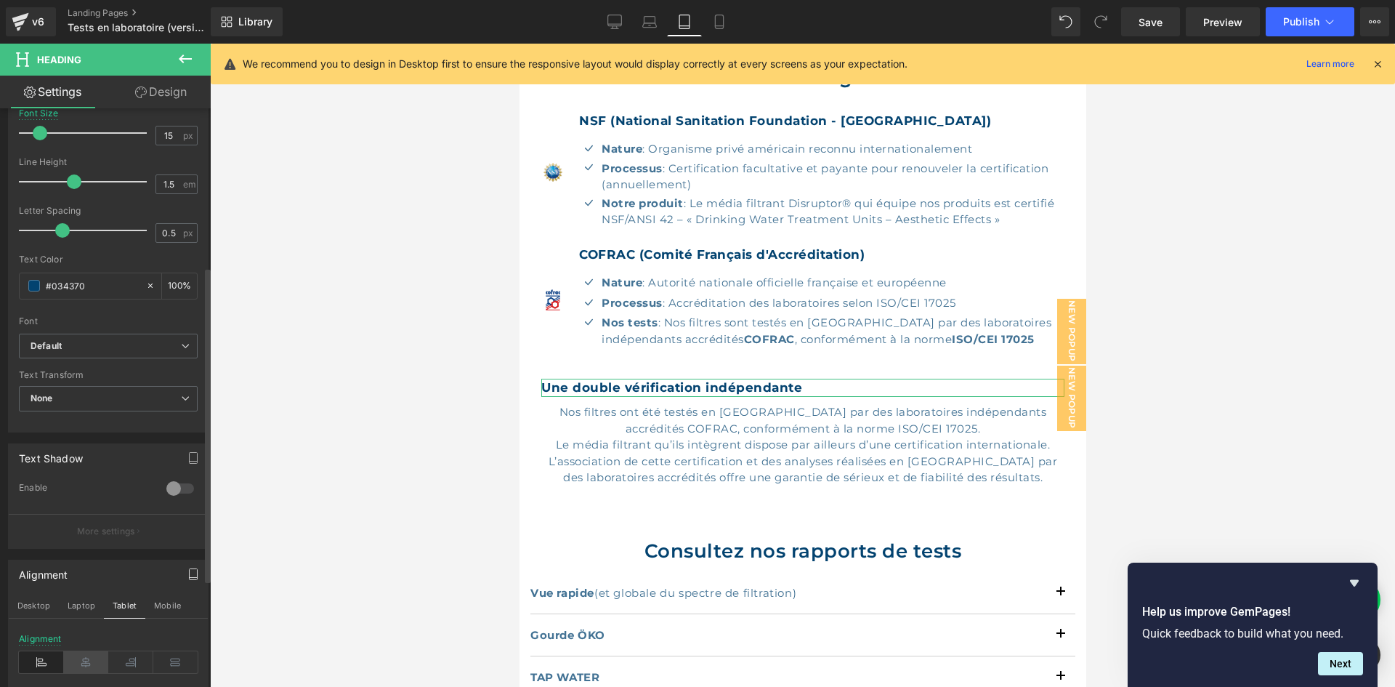
click at [76, 662] on icon at bounding box center [86, 662] width 45 height 22
click at [78, 610] on button "Laptop" at bounding box center [81, 605] width 45 height 25
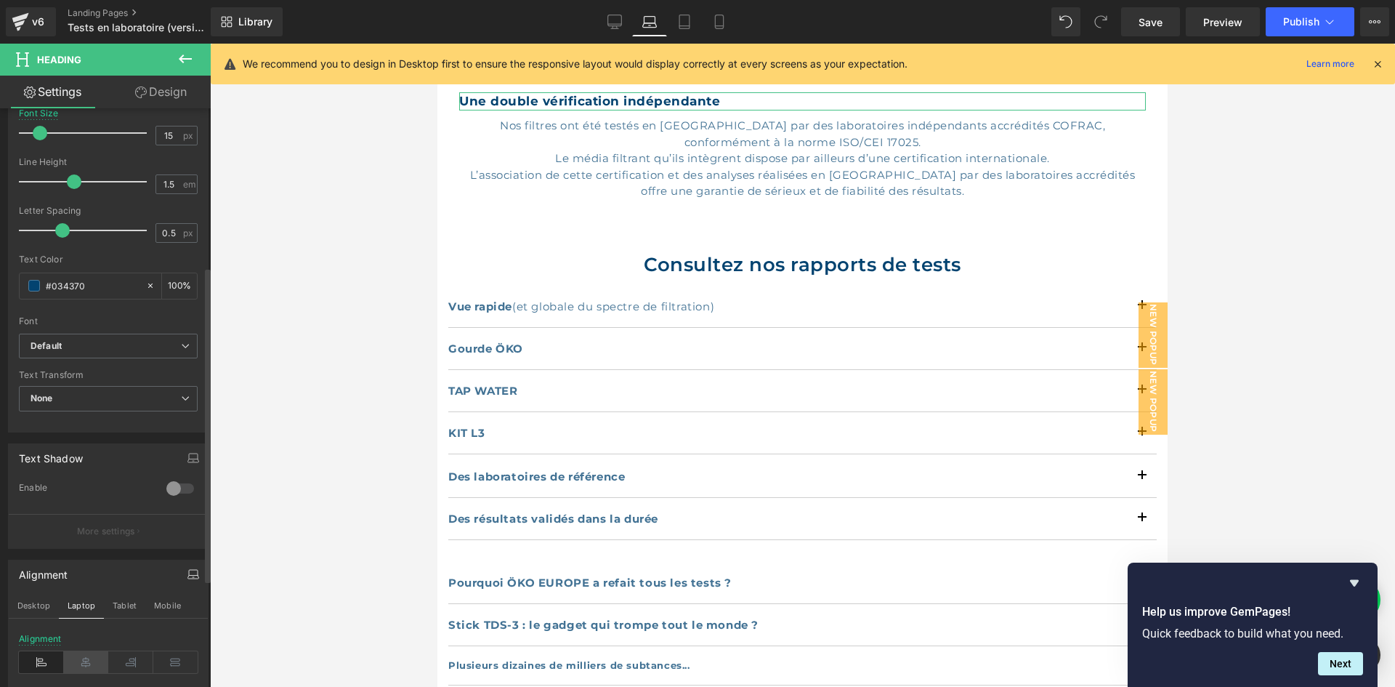
scroll to position [550, 0]
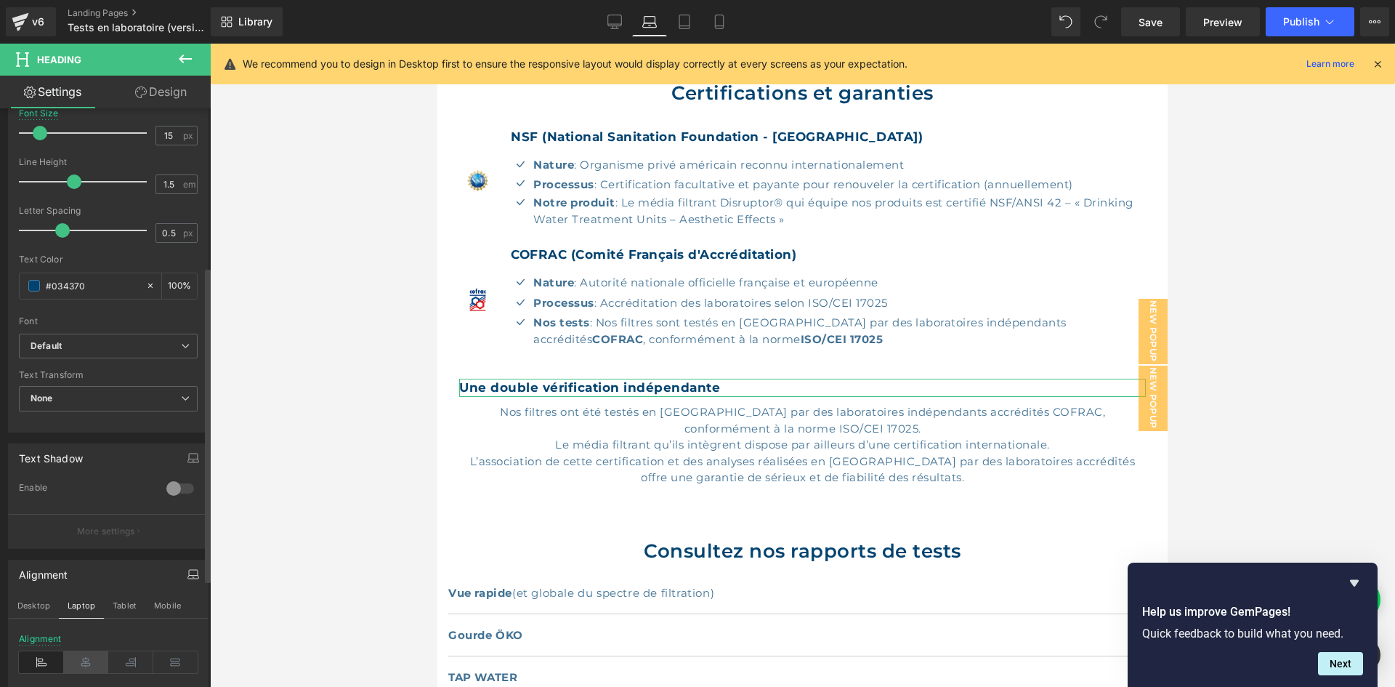
click at [84, 656] on icon at bounding box center [86, 662] width 45 height 22
click at [43, 609] on button "Desktop" at bounding box center [34, 605] width 50 height 25
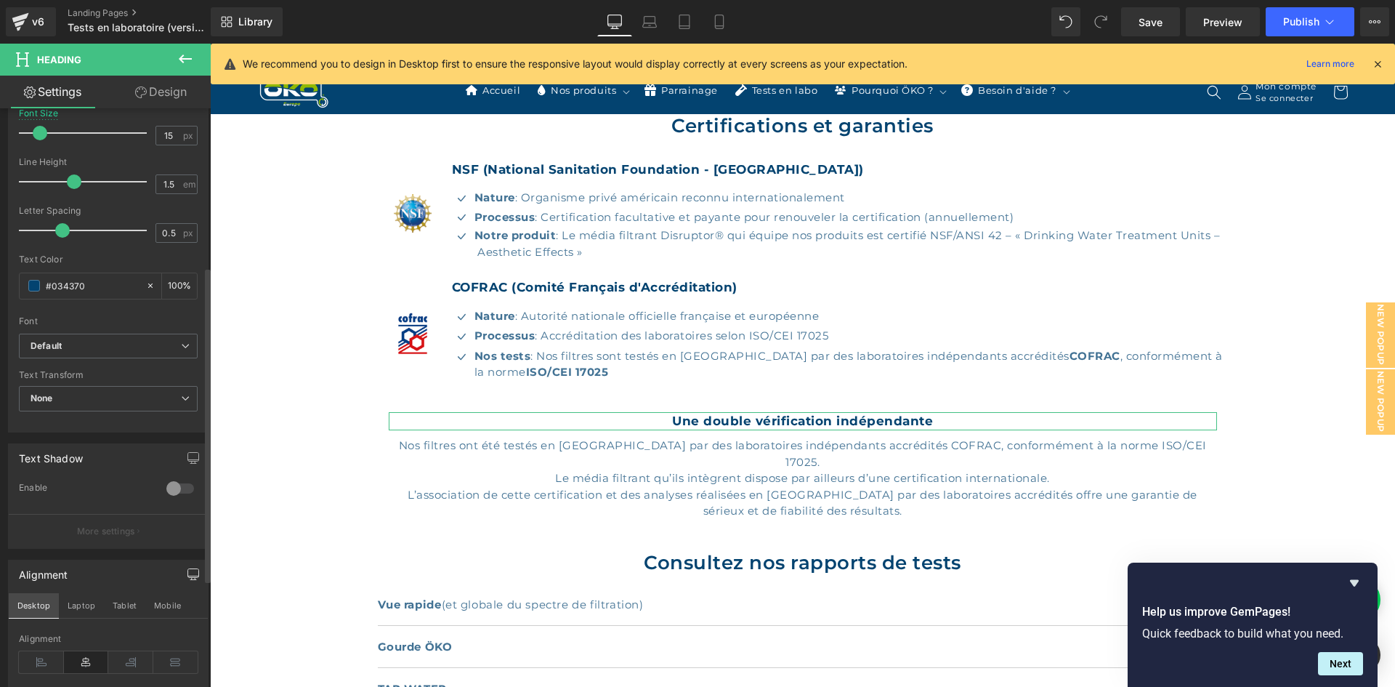
scroll to position [584, 0]
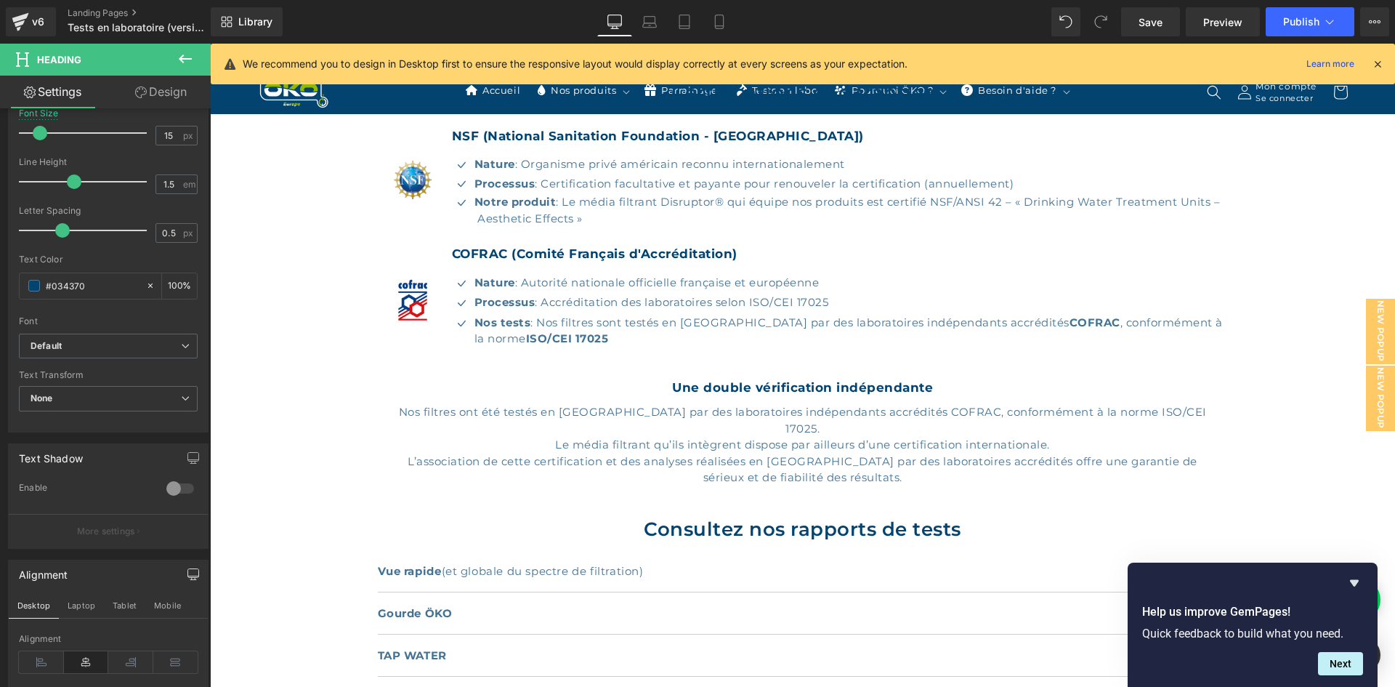
click at [1379, 64] on icon at bounding box center [1377, 63] width 13 height 13
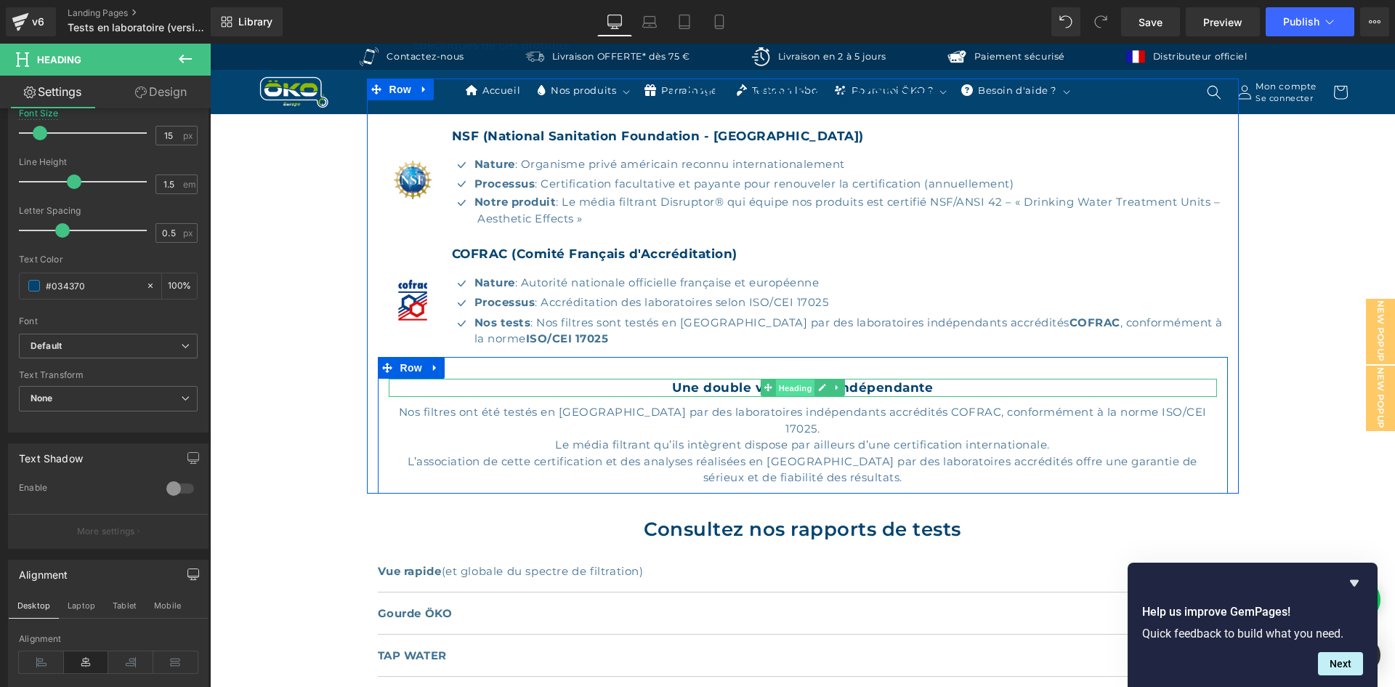
click at [800, 390] on span "Heading" at bounding box center [795, 387] width 39 height 17
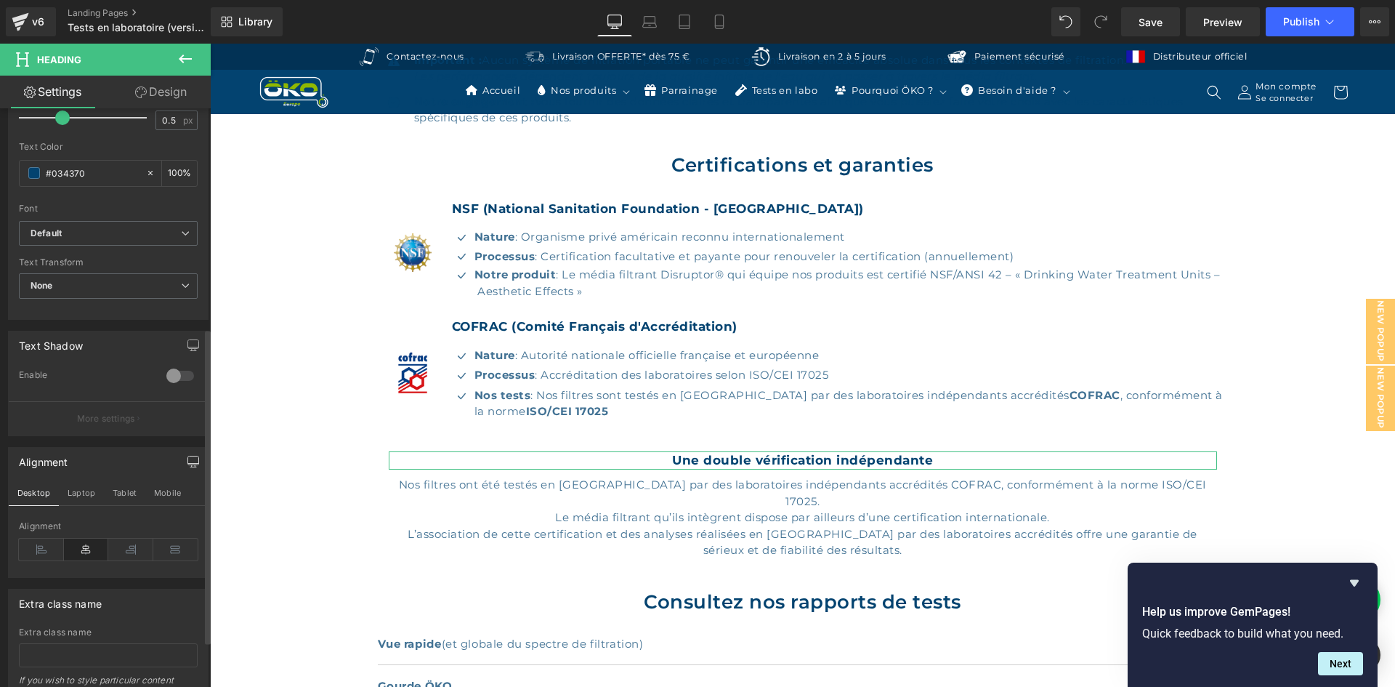
scroll to position [436, 0]
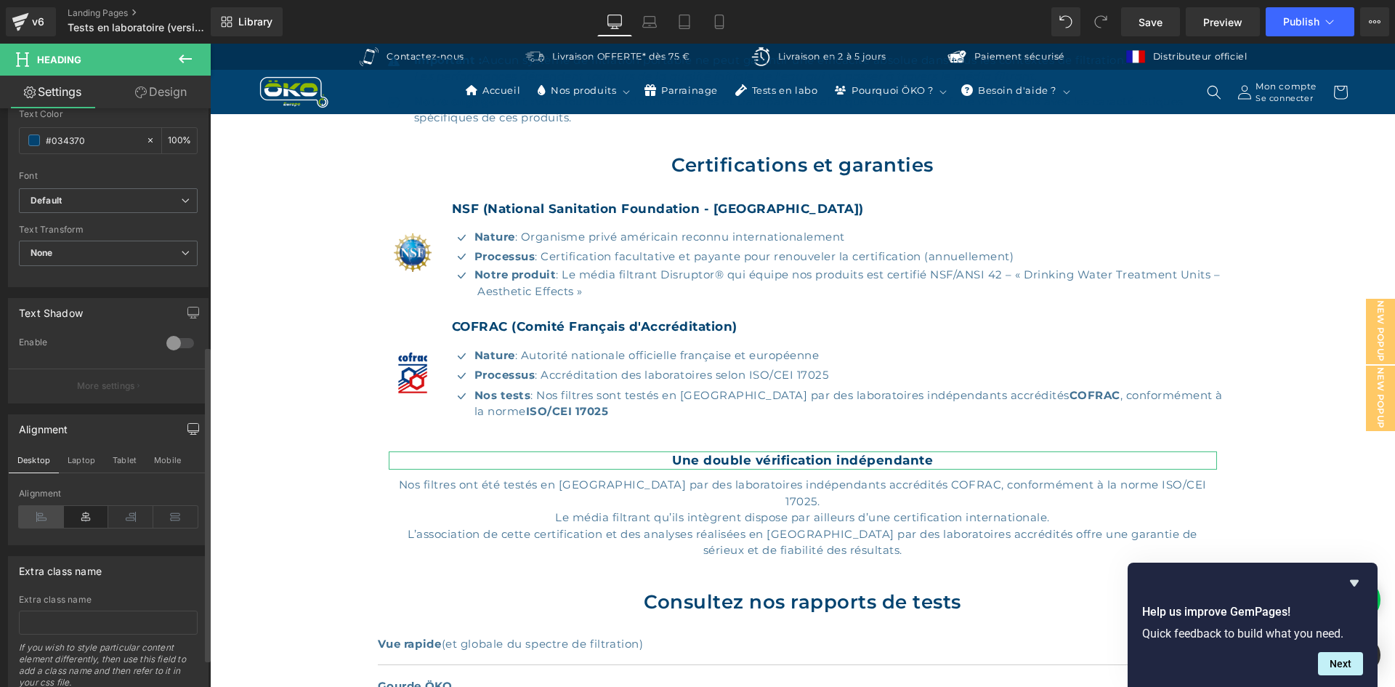
click at [52, 515] on icon at bounding box center [41, 517] width 45 height 22
click at [76, 461] on button "Laptop" at bounding box center [81, 460] width 45 height 25
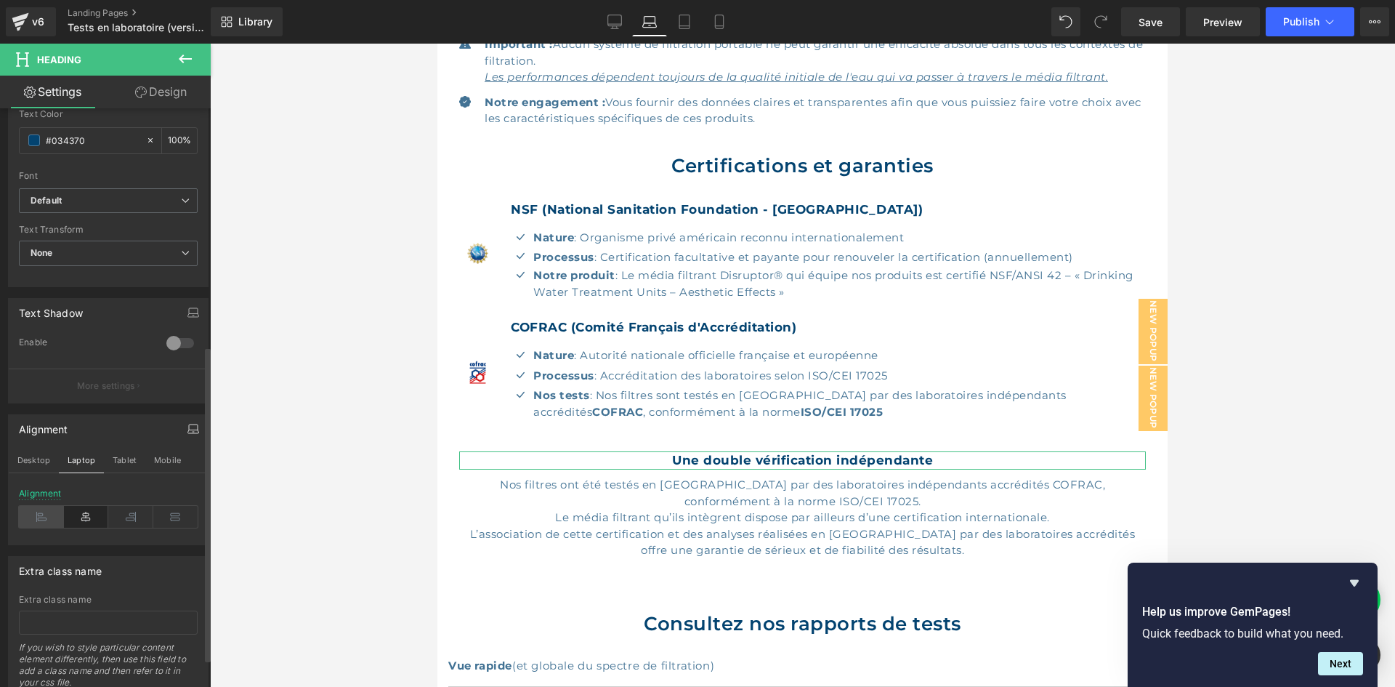
click at [44, 520] on icon at bounding box center [41, 517] width 45 height 22
click at [116, 468] on button "Tablet" at bounding box center [124, 460] width 41 height 25
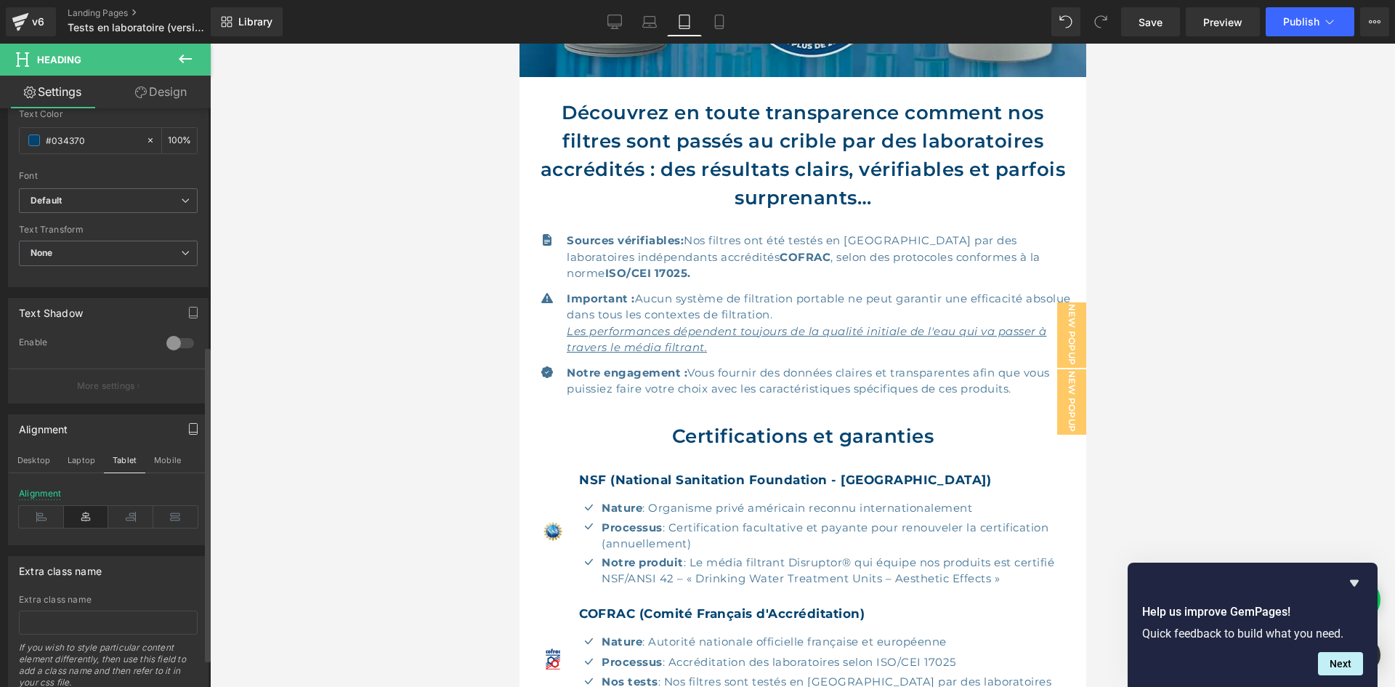
scroll to position [764, 0]
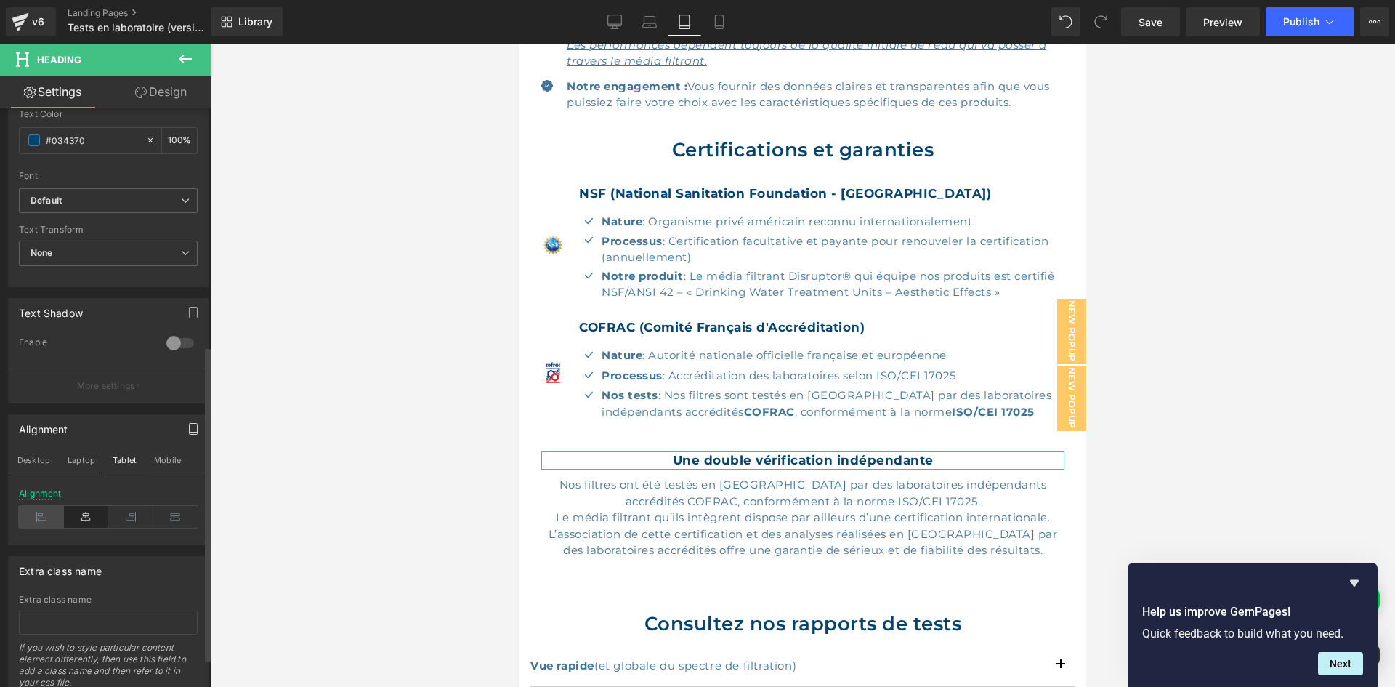
click at [55, 518] on icon at bounding box center [41, 517] width 45 height 22
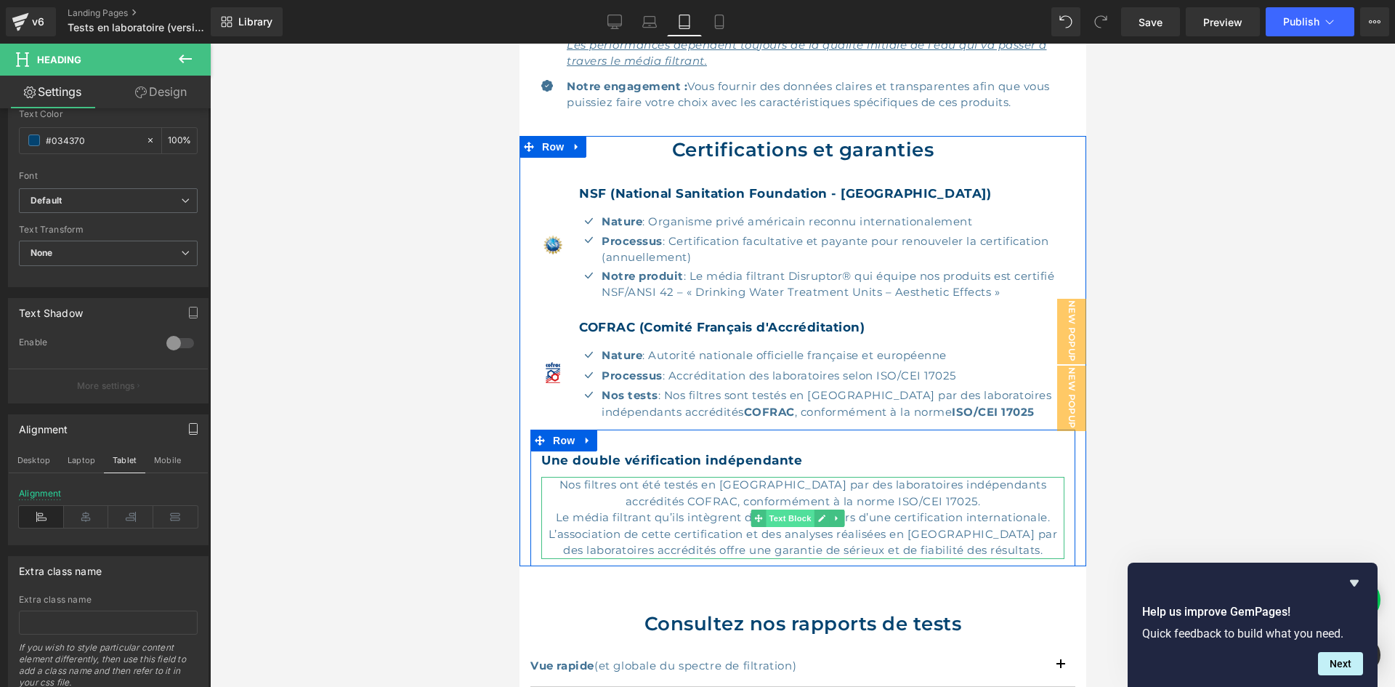
click at [777, 521] on span "Text Block" at bounding box center [789, 517] width 48 height 17
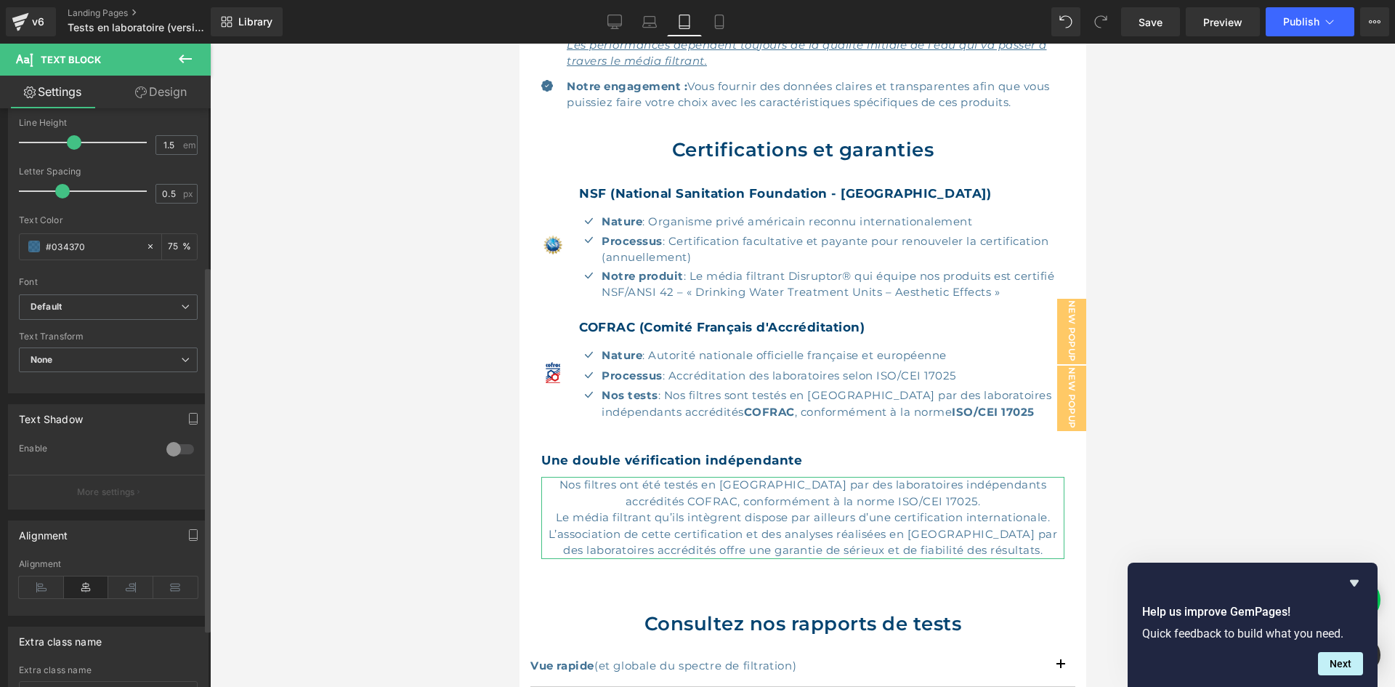
scroll to position [341, 0]
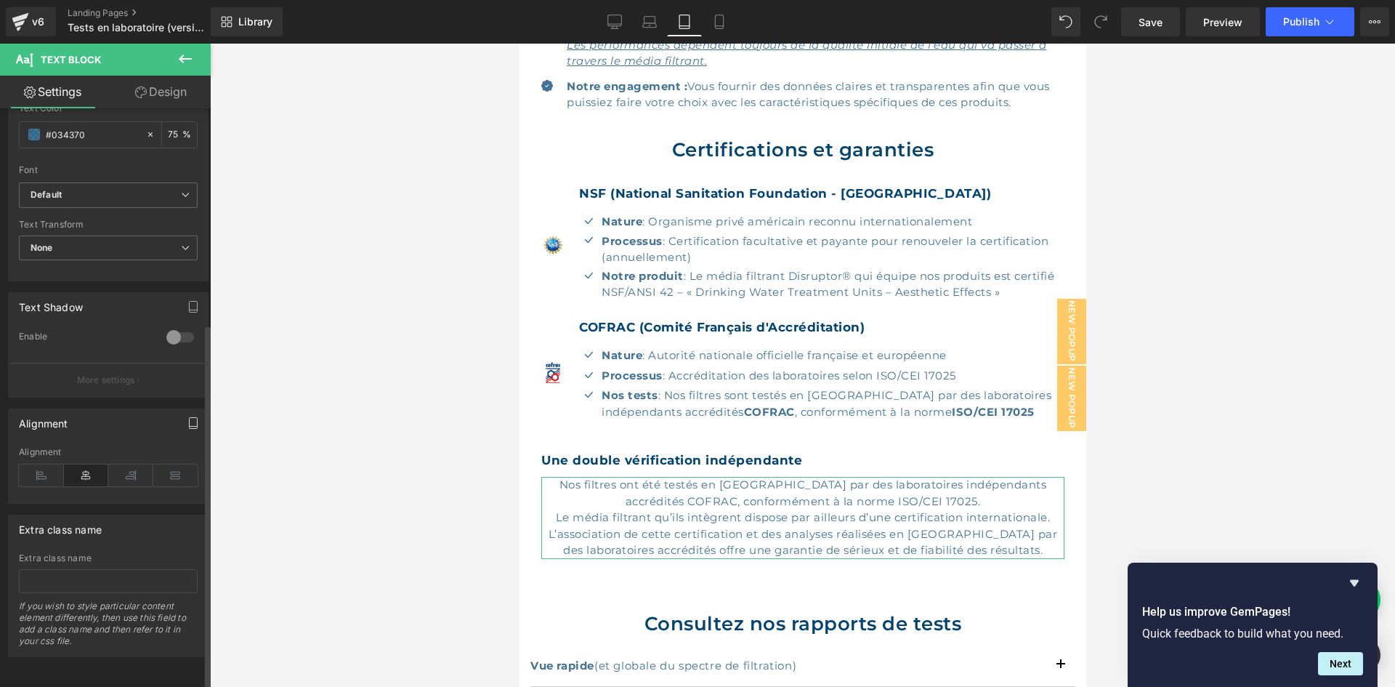
click at [190, 417] on icon "button" at bounding box center [194, 423] width 12 height 12
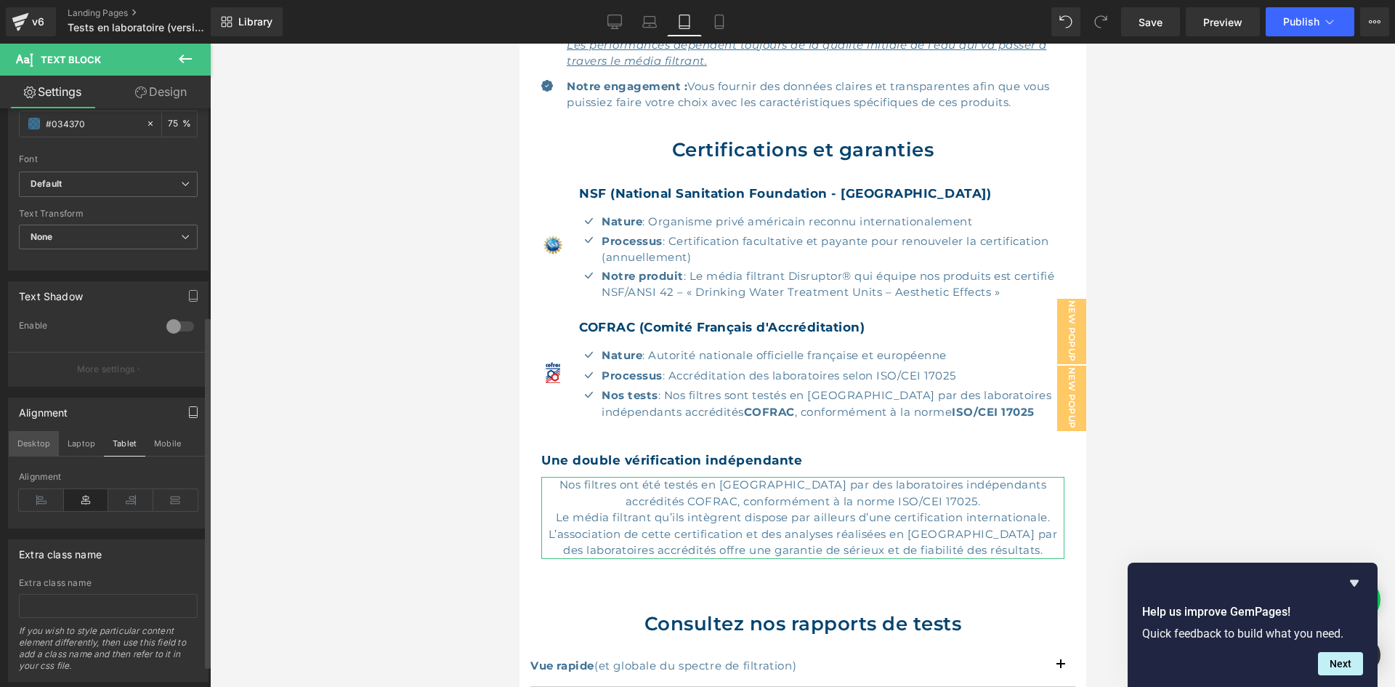
click at [34, 451] on button "Desktop" at bounding box center [34, 443] width 50 height 25
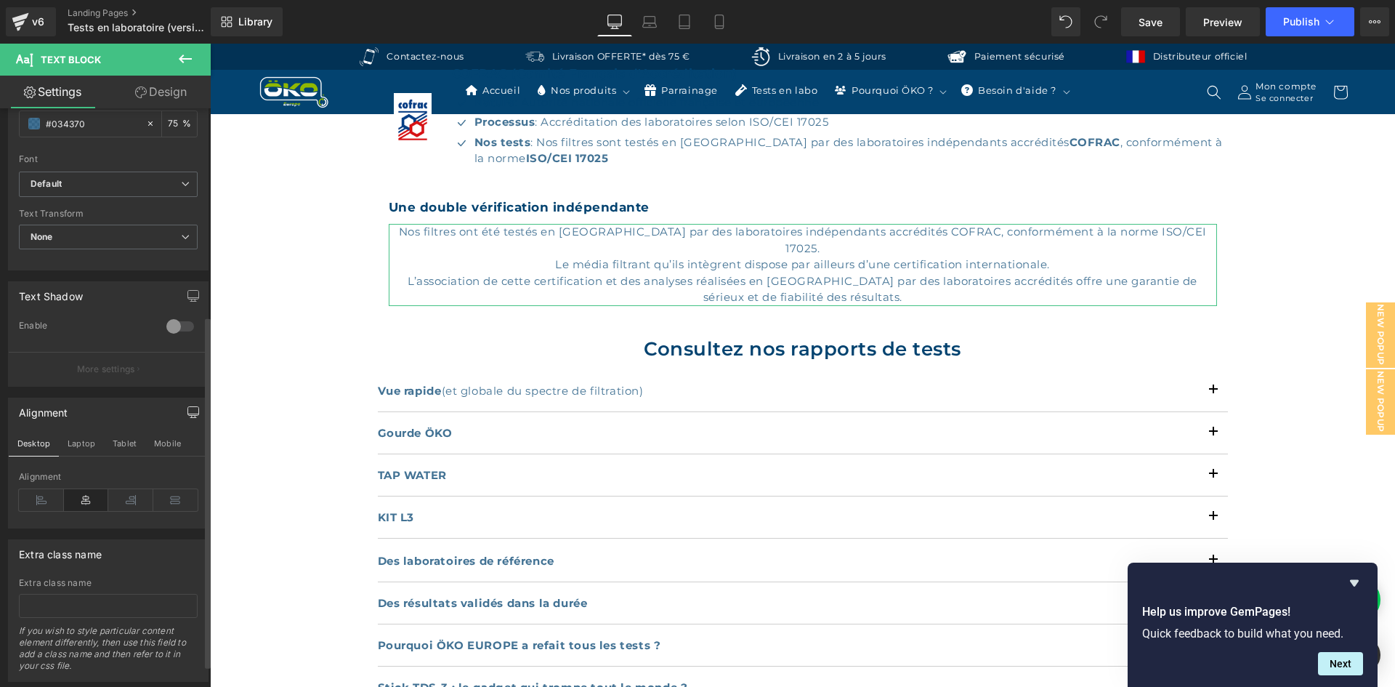
scroll to position [511, 0]
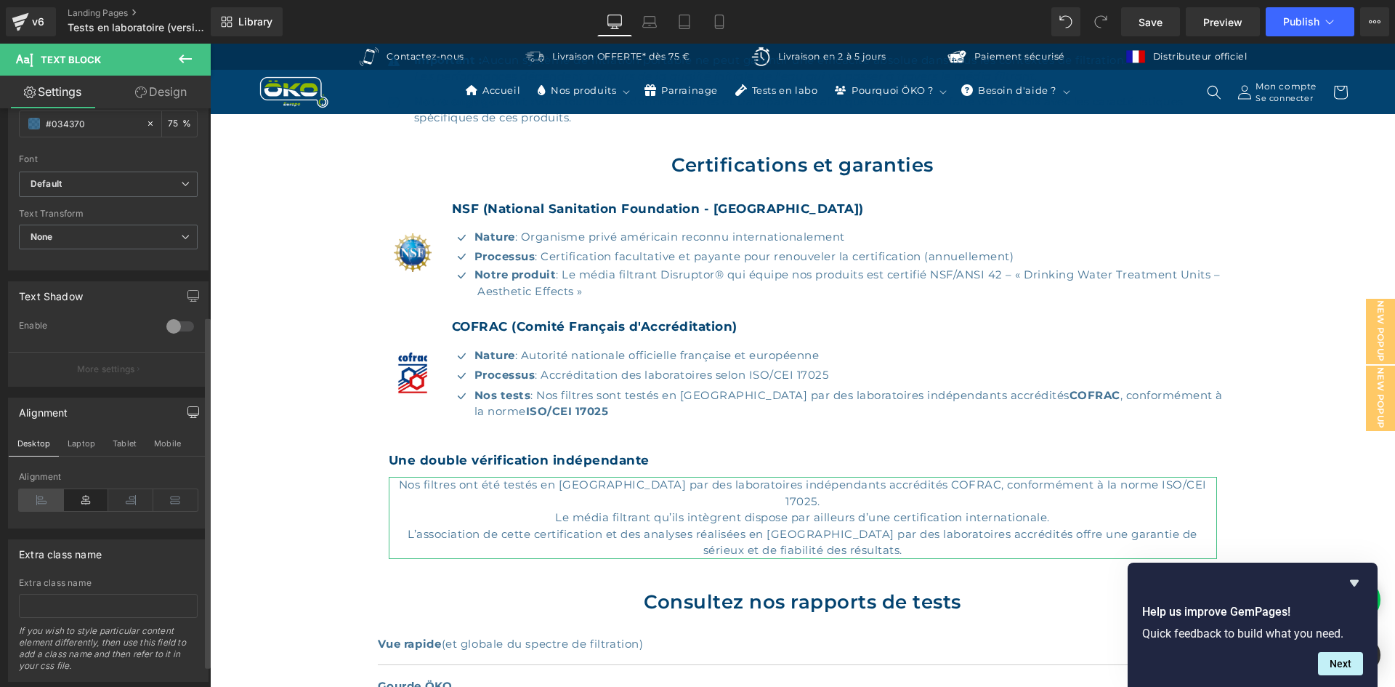
click at [44, 502] on icon at bounding box center [41, 500] width 45 height 22
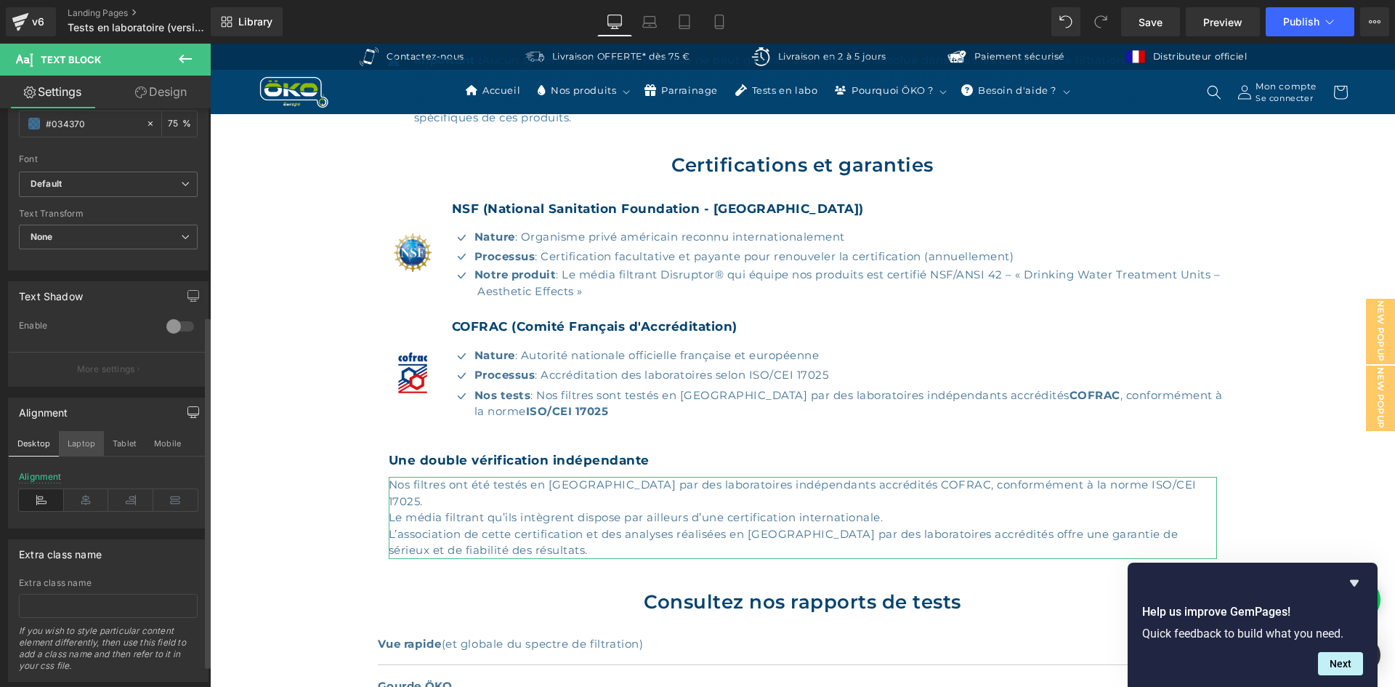
click at [74, 438] on button "Laptop" at bounding box center [81, 443] width 45 height 25
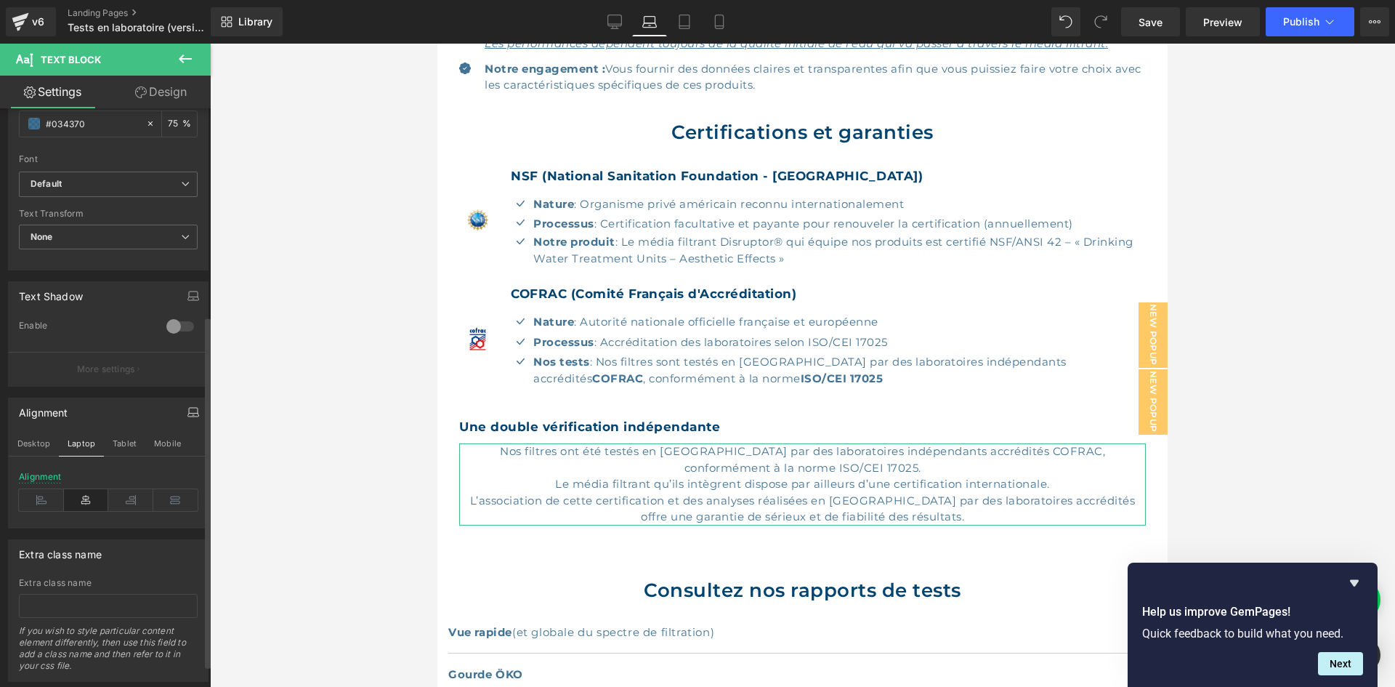
scroll to position [478, 0]
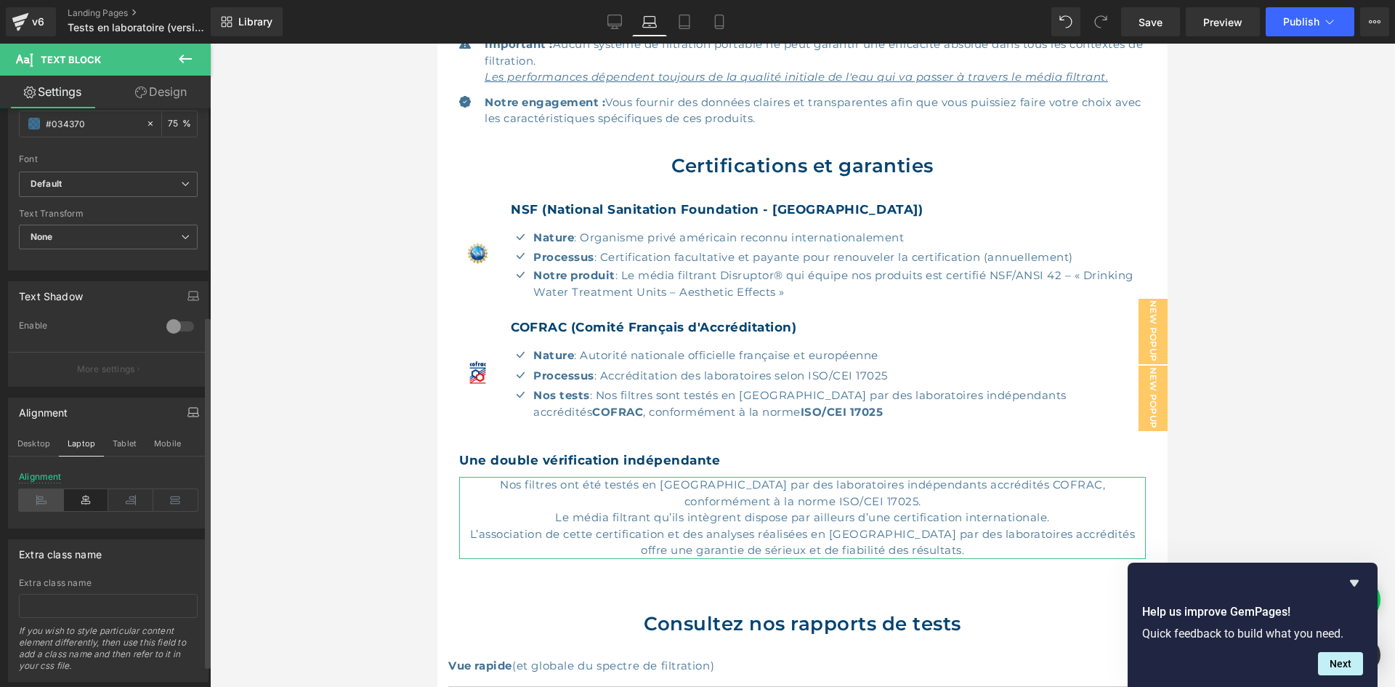
click at [52, 489] on icon at bounding box center [41, 500] width 45 height 22
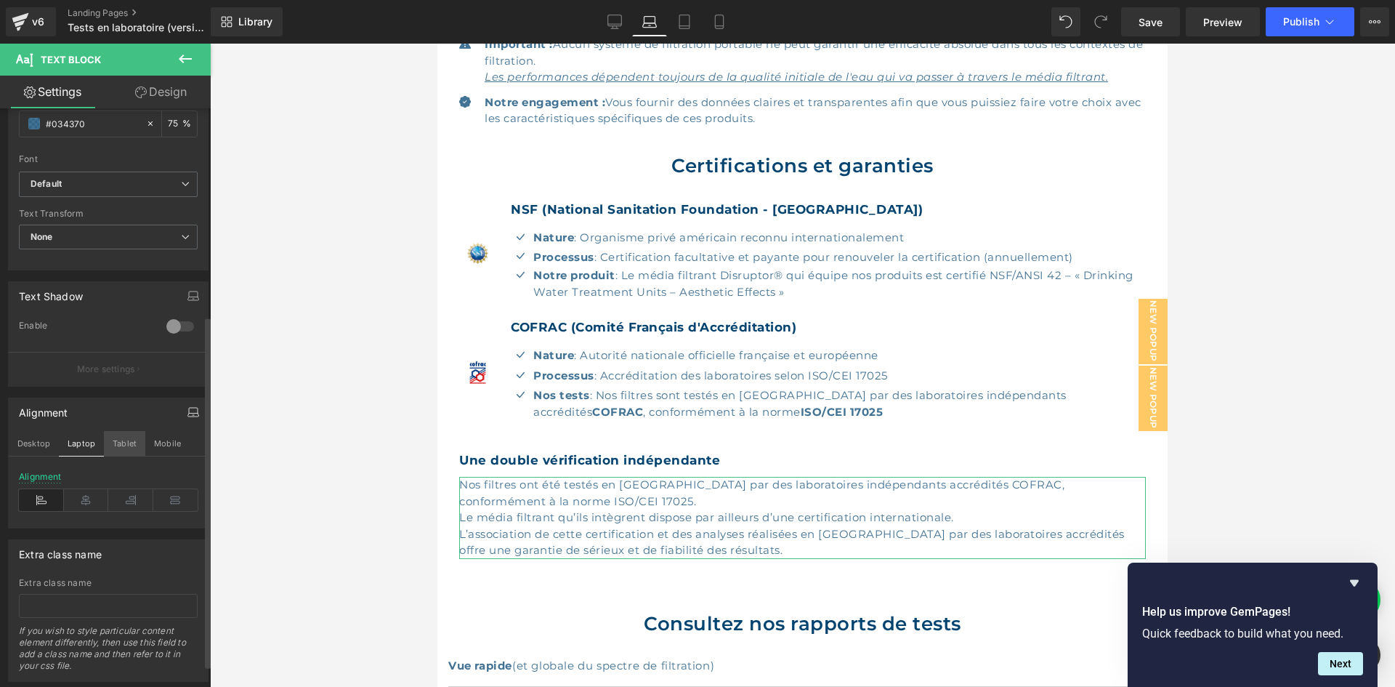
click at [118, 446] on button "Tablet" at bounding box center [124, 443] width 41 height 25
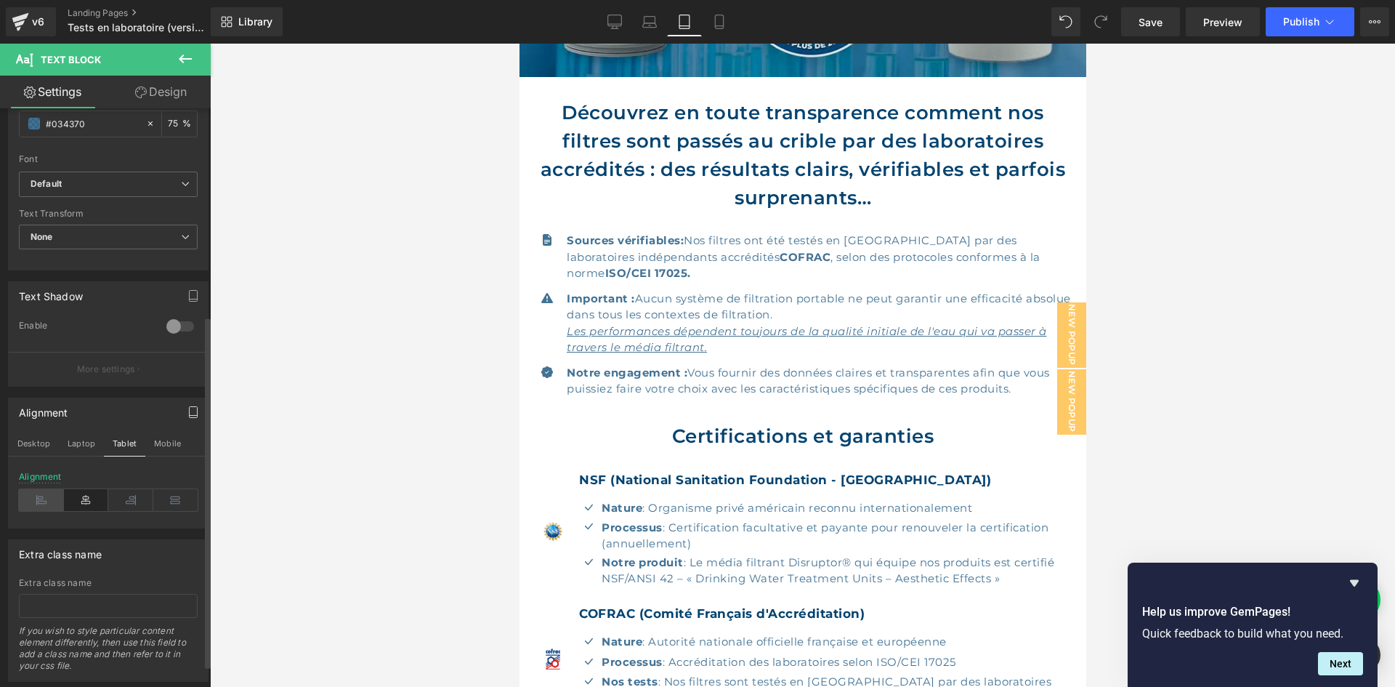
scroll to position [764, 0]
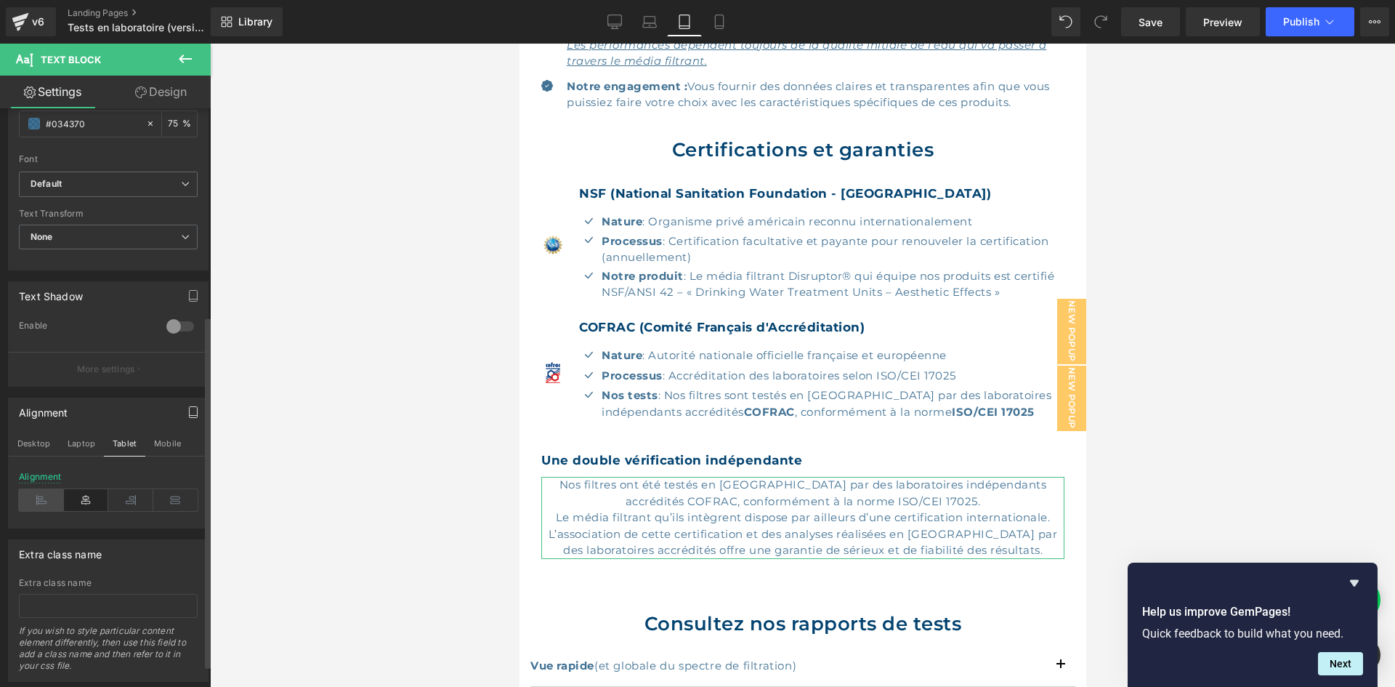
click at [45, 495] on icon at bounding box center [41, 500] width 45 height 22
click at [619, 25] on icon at bounding box center [615, 20] width 14 height 11
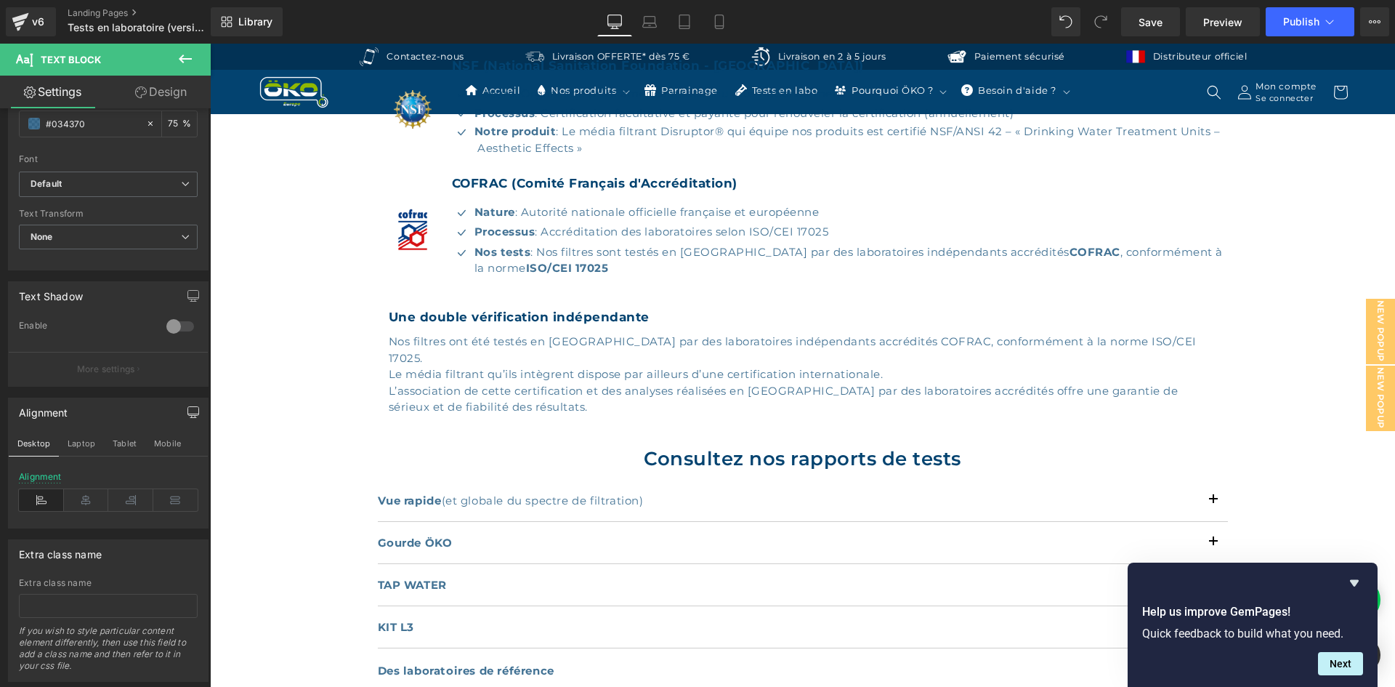
scroll to position [656, 0]
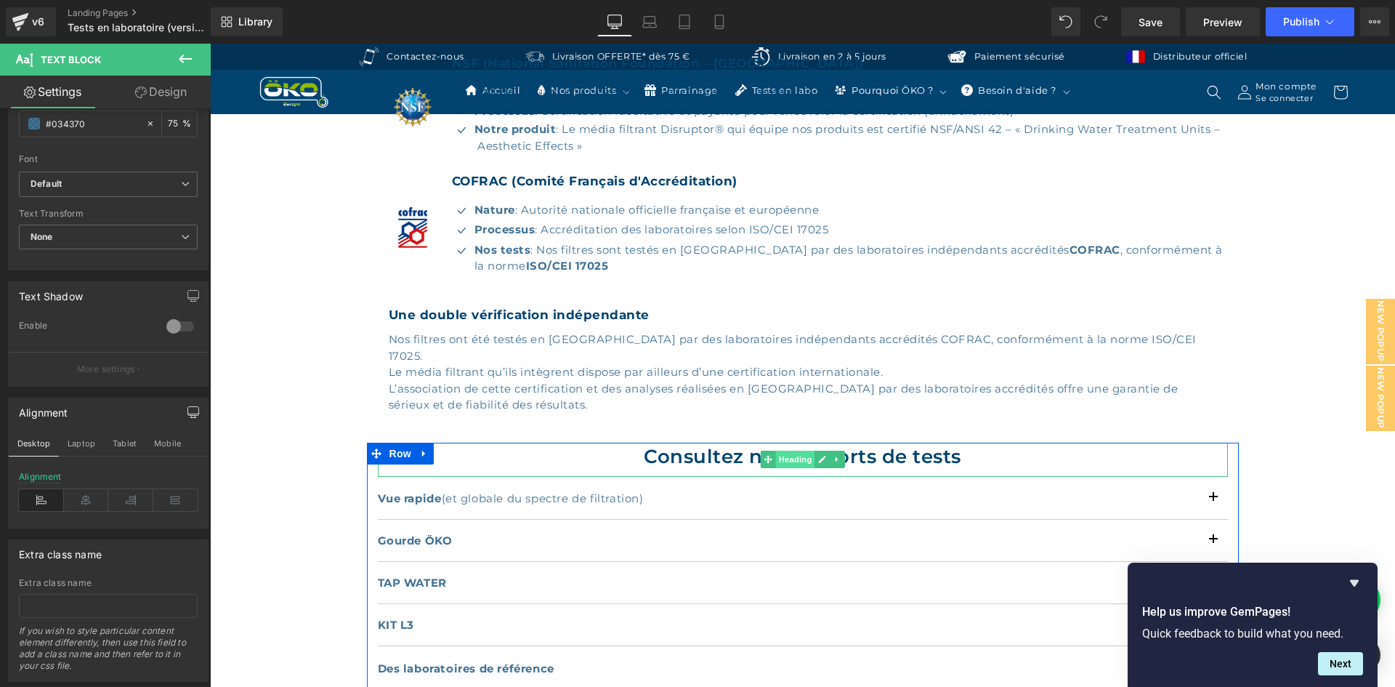
click at [776, 451] on span "Heading" at bounding box center [795, 459] width 39 height 17
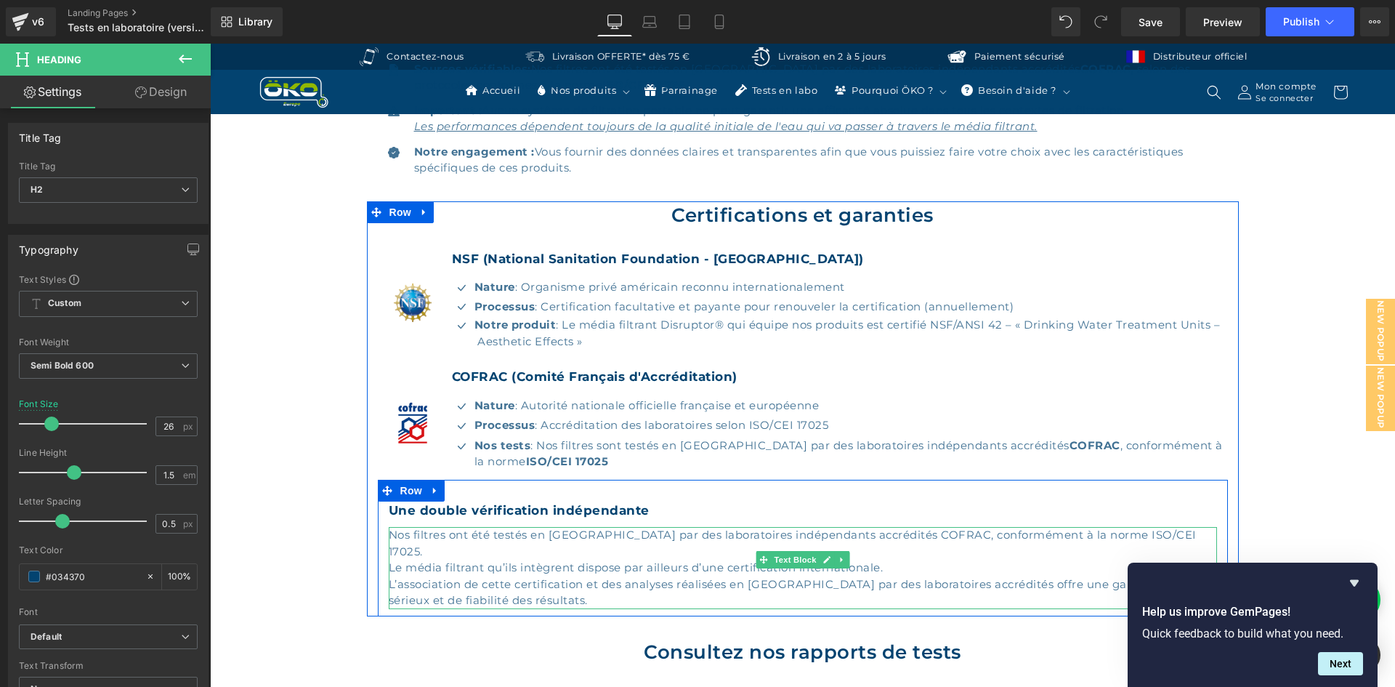
scroll to position [438, 0]
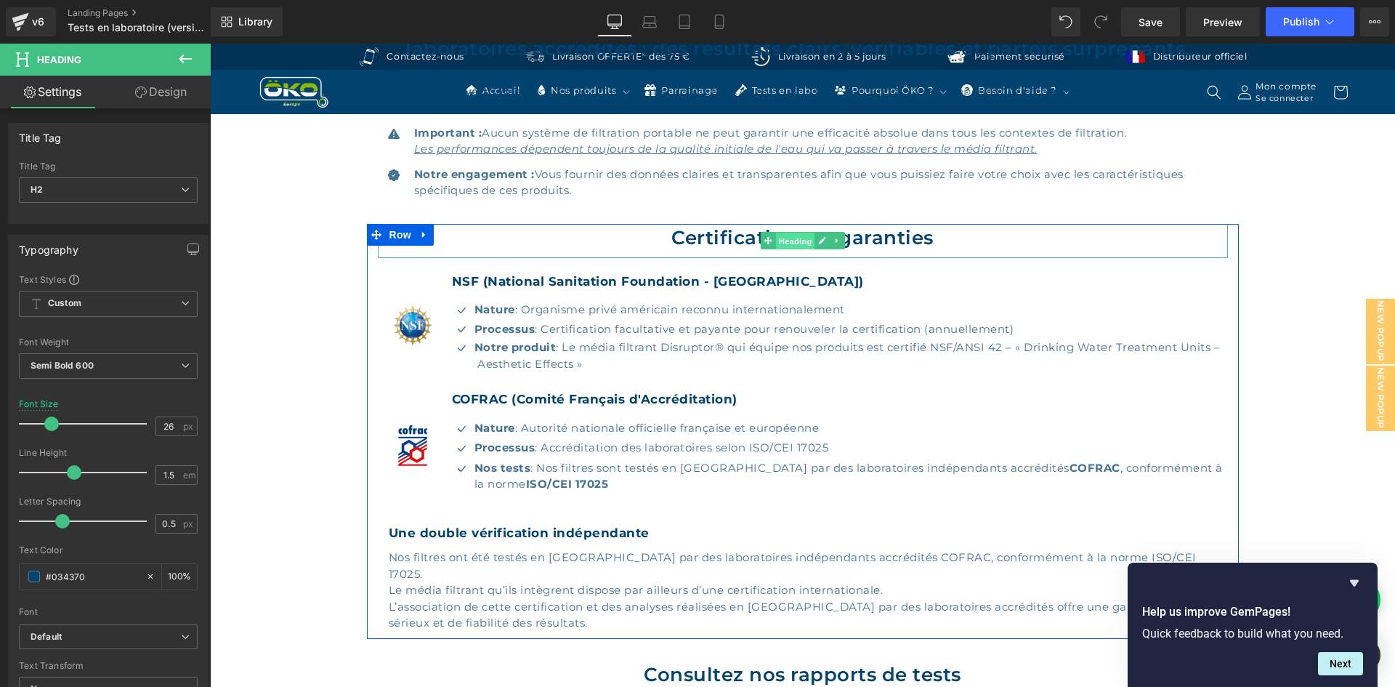
click at [770, 245] on link "Heading" at bounding box center [787, 240] width 55 height 17
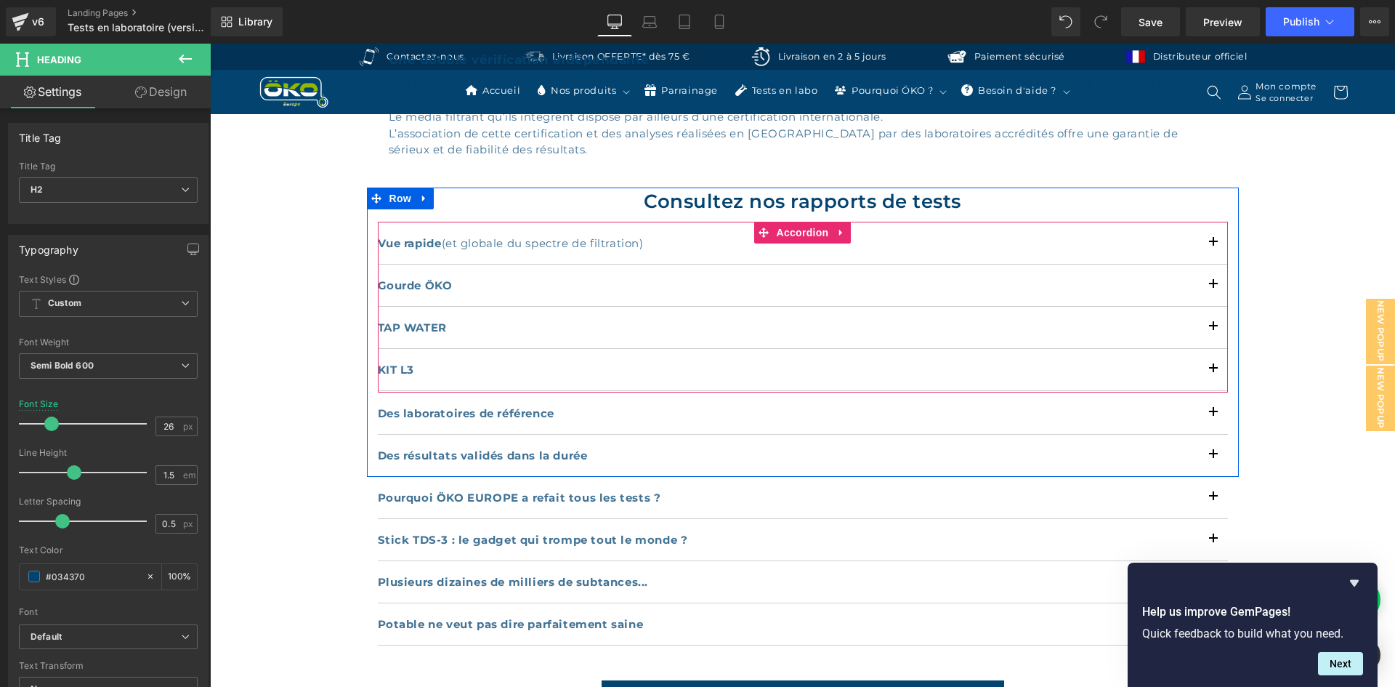
scroll to position [947, 0]
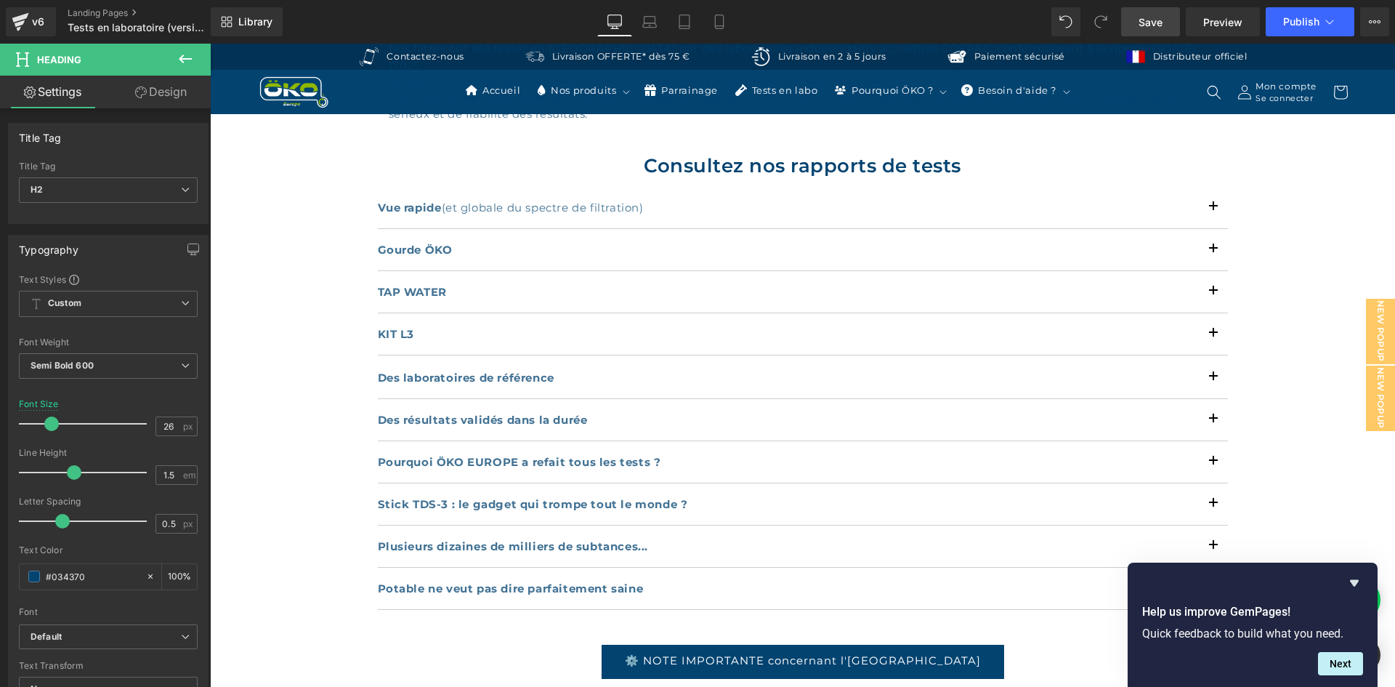
click at [1168, 20] on link "Save" at bounding box center [1150, 21] width 59 height 29
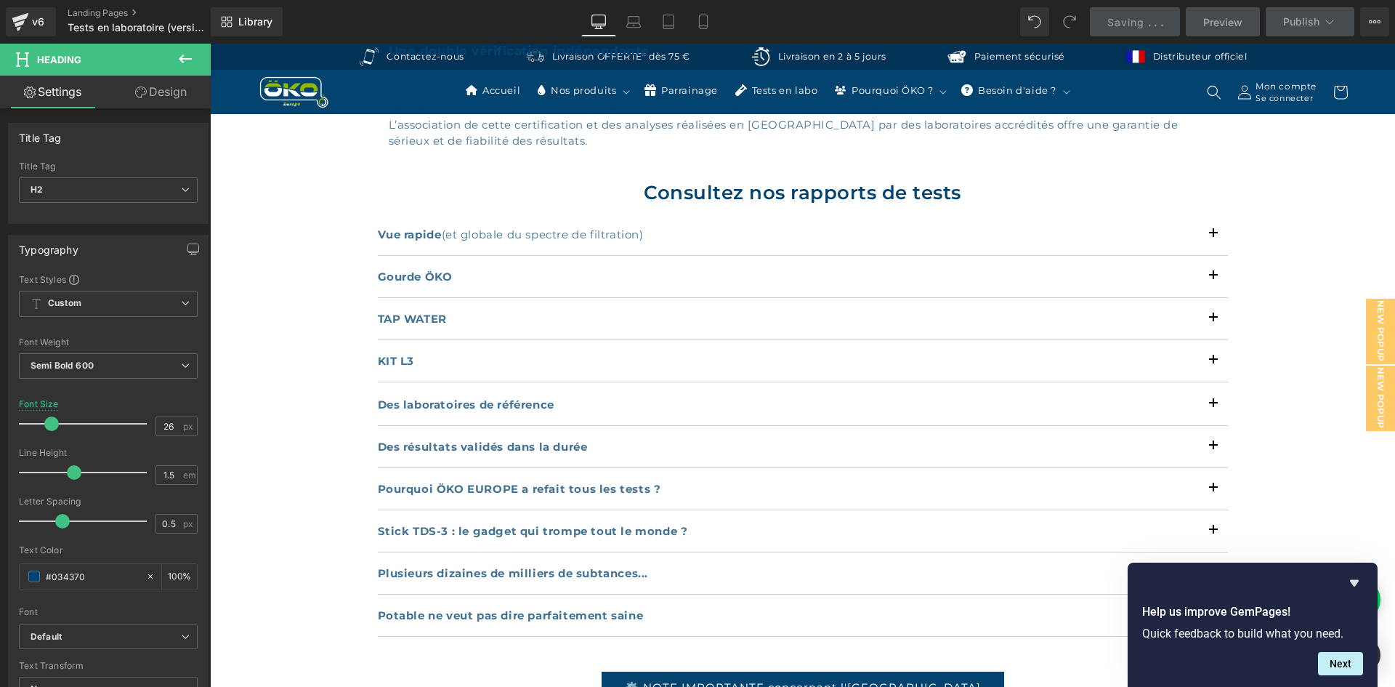
scroll to position [874, 0]
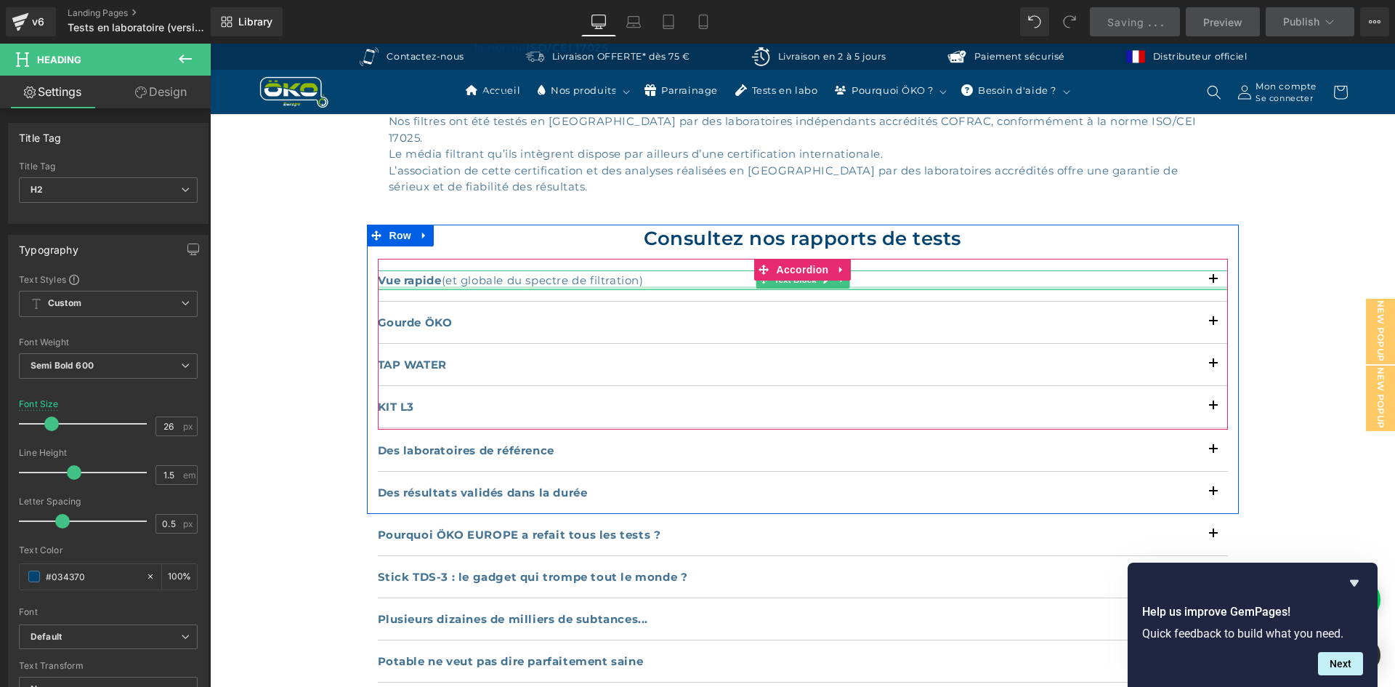
click at [443, 286] on div at bounding box center [803, 288] width 850 height 4
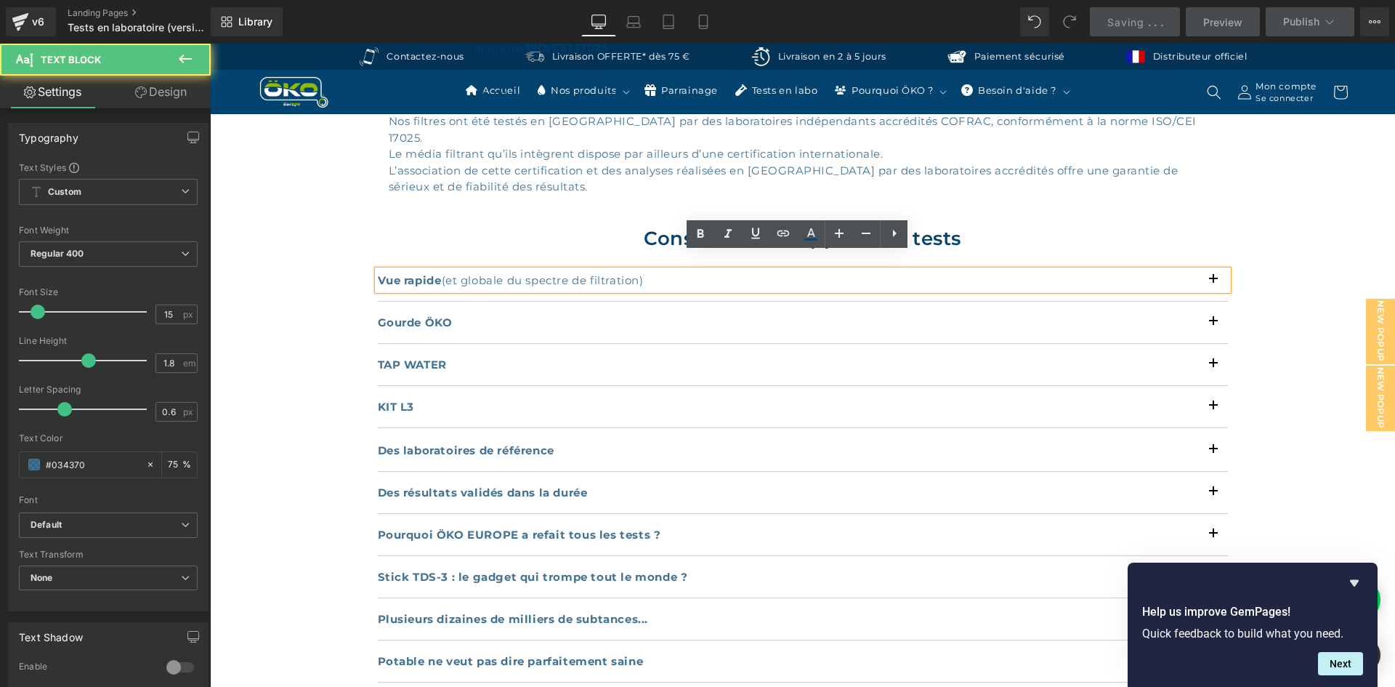
click at [1209, 270] on div "Vue rapide (et globale du spectre de filtration)" at bounding box center [803, 280] width 850 height 20
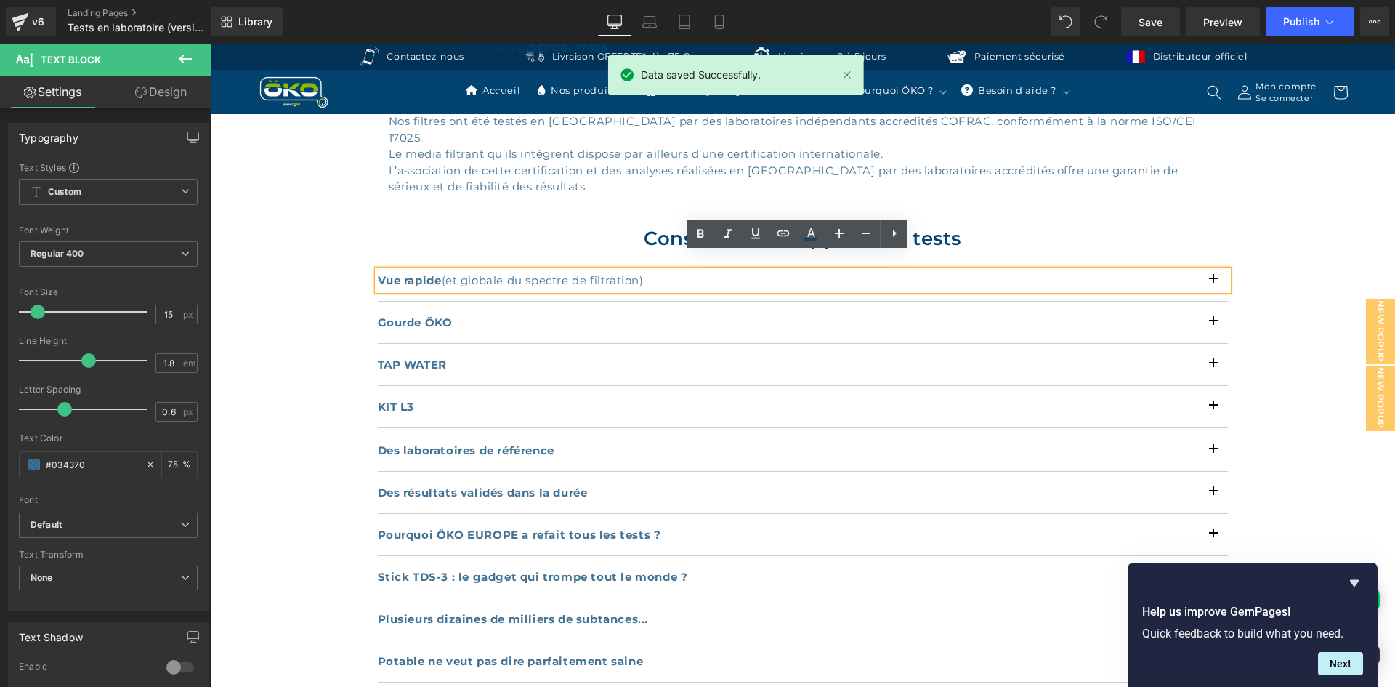
click at [210, 44] on div at bounding box center [210, 44] width 0 height 0
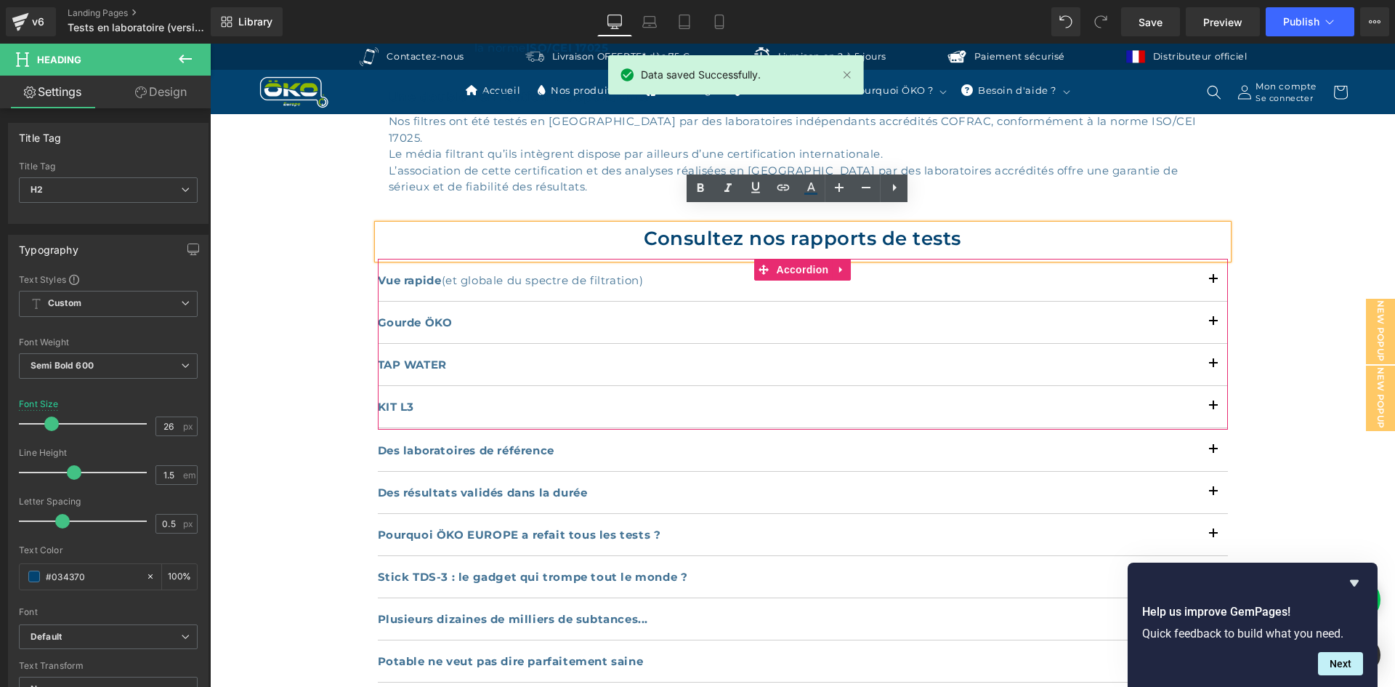
click at [1210, 259] on button "button" at bounding box center [1213, 279] width 29 height 41
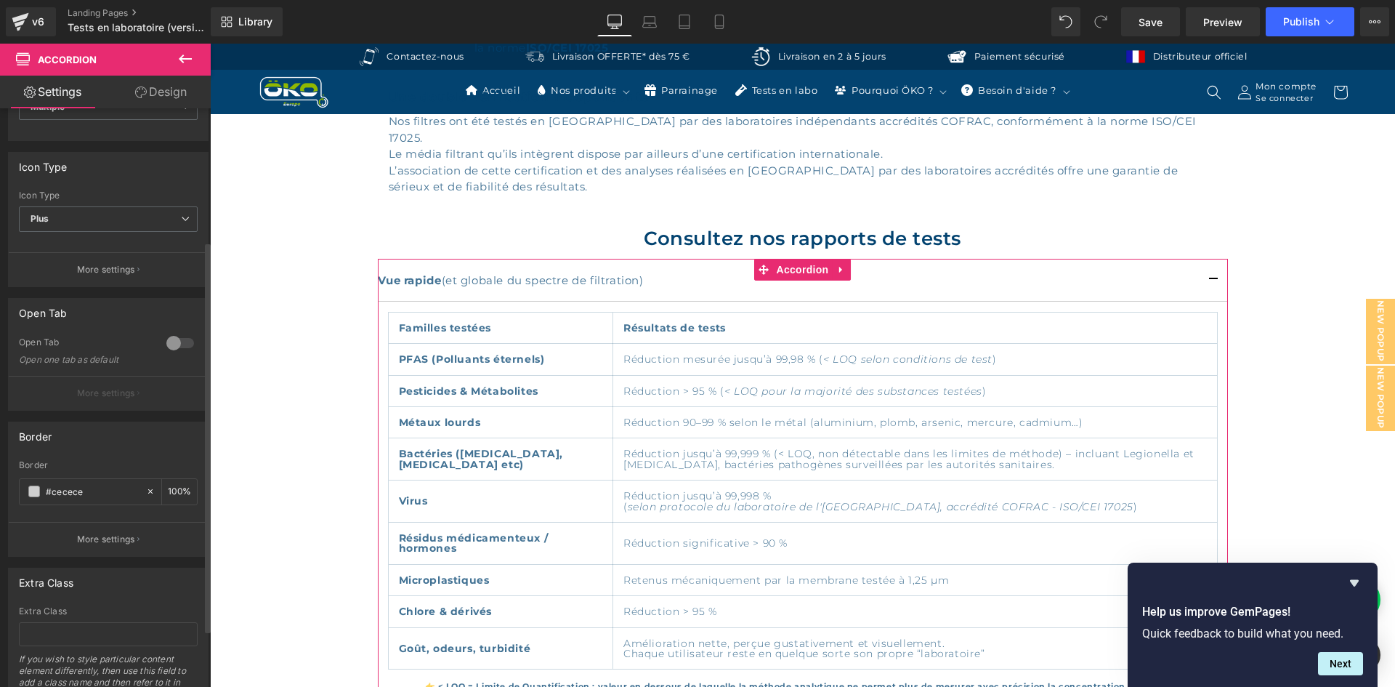
scroll to position [218, 0]
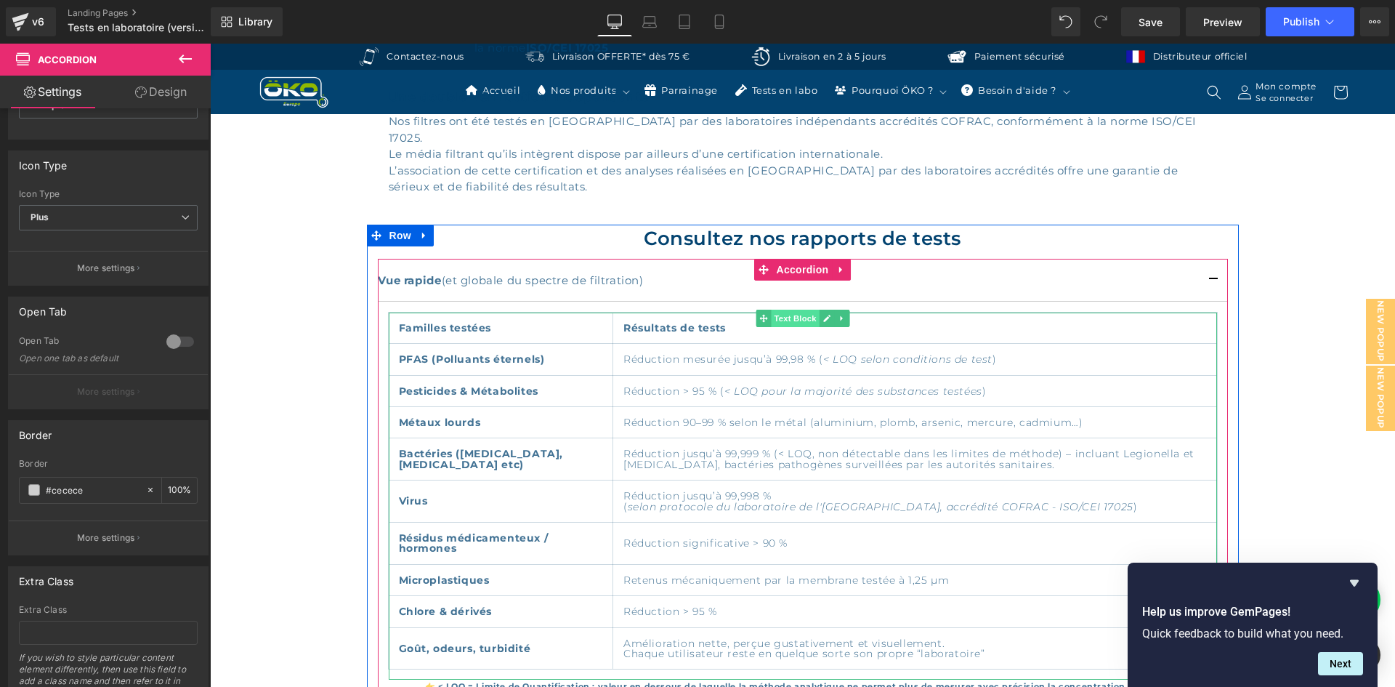
click at [778, 310] on span "Text Block" at bounding box center [795, 318] width 48 height 17
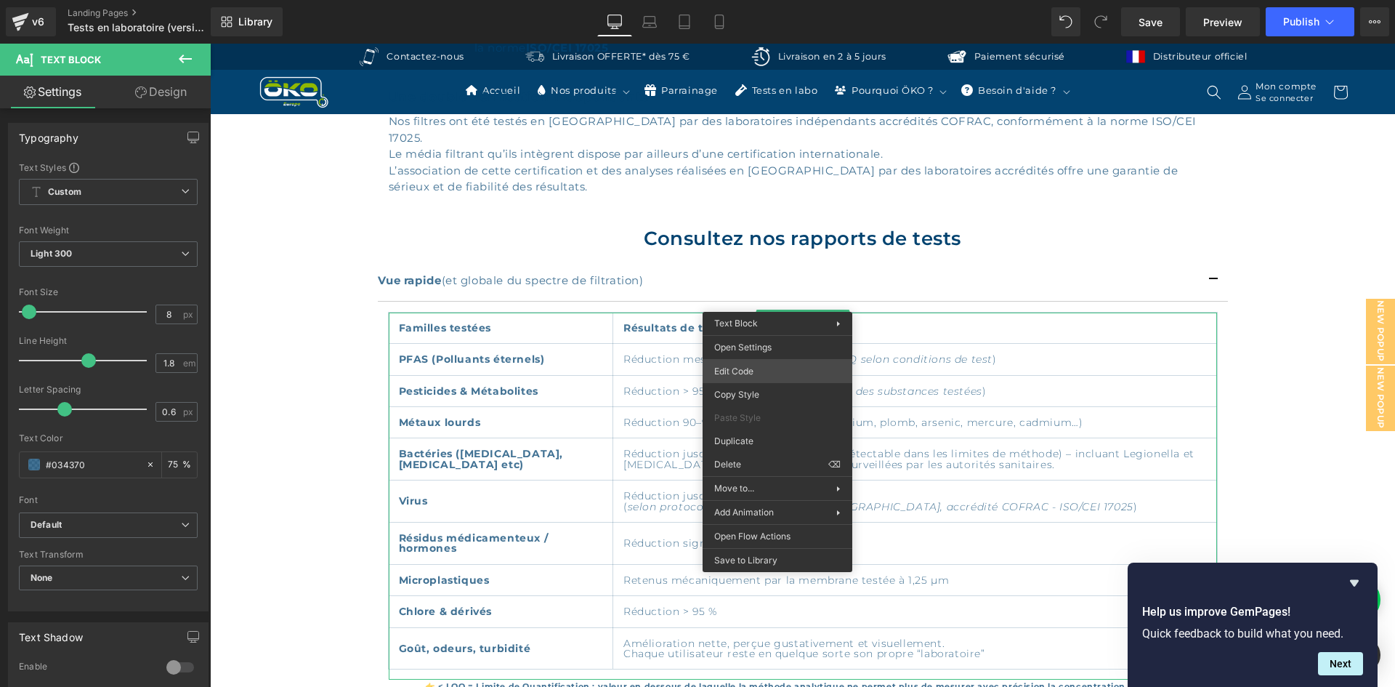
click at [752, 0] on div "Text Block You are previewing how the will restyle your page. You can not edit …" at bounding box center [697, 0] width 1395 height 0
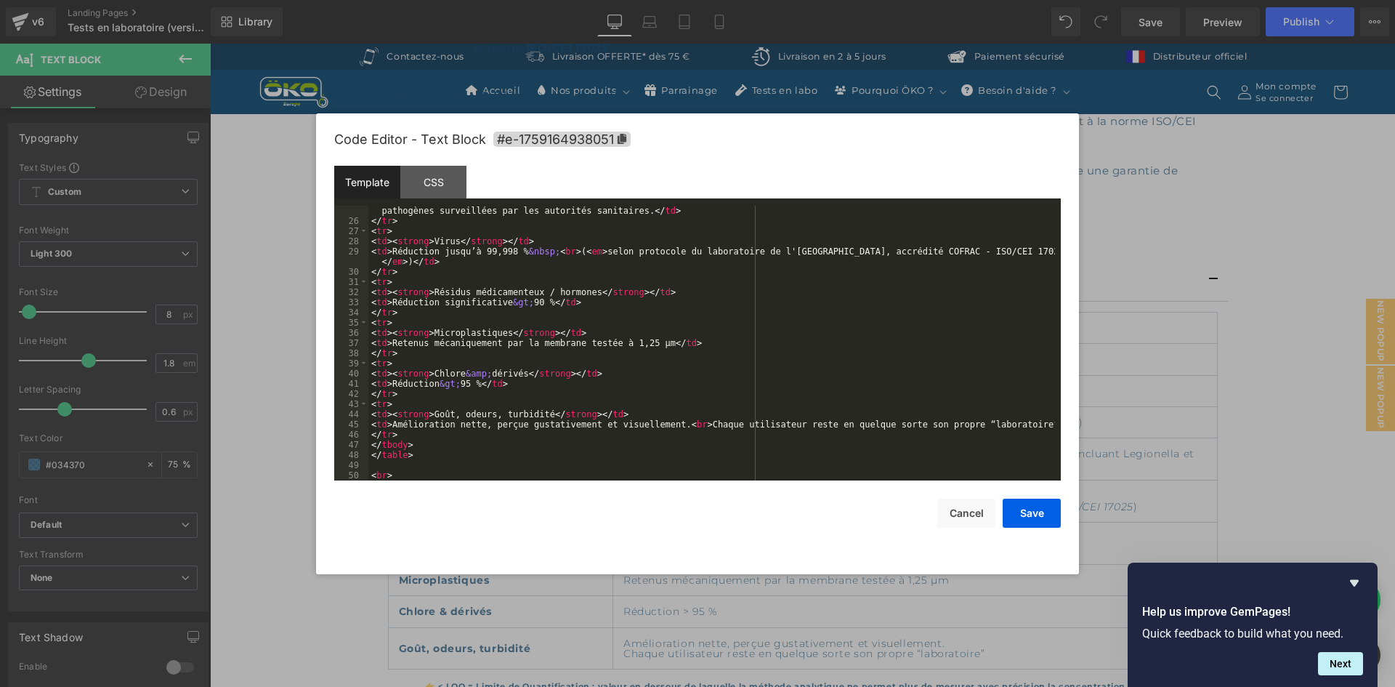
scroll to position [254, 0]
click at [961, 510] on button "Cancel" at bounding box center [967, 513] width 58 height 29
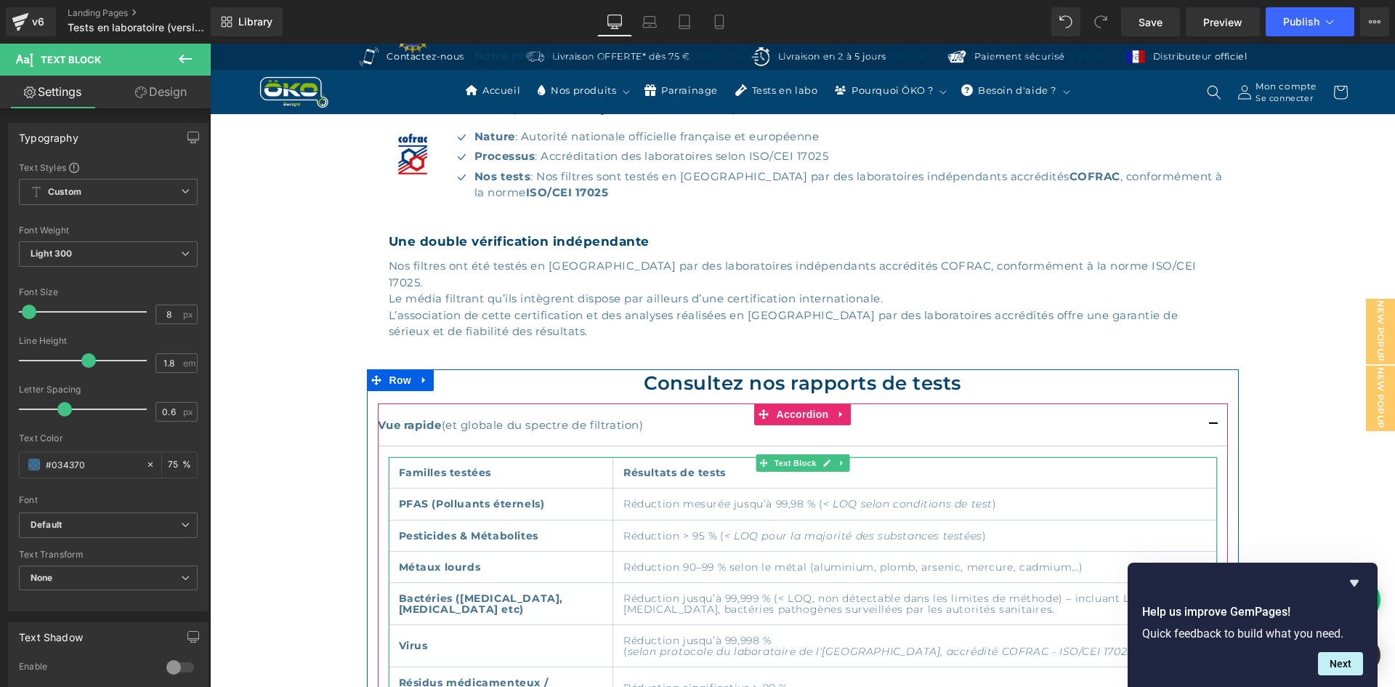
scroll to position [729, 0]
click at [778, 404] on span "Accordion" at bounding box center [803, 415] width 60 height 22
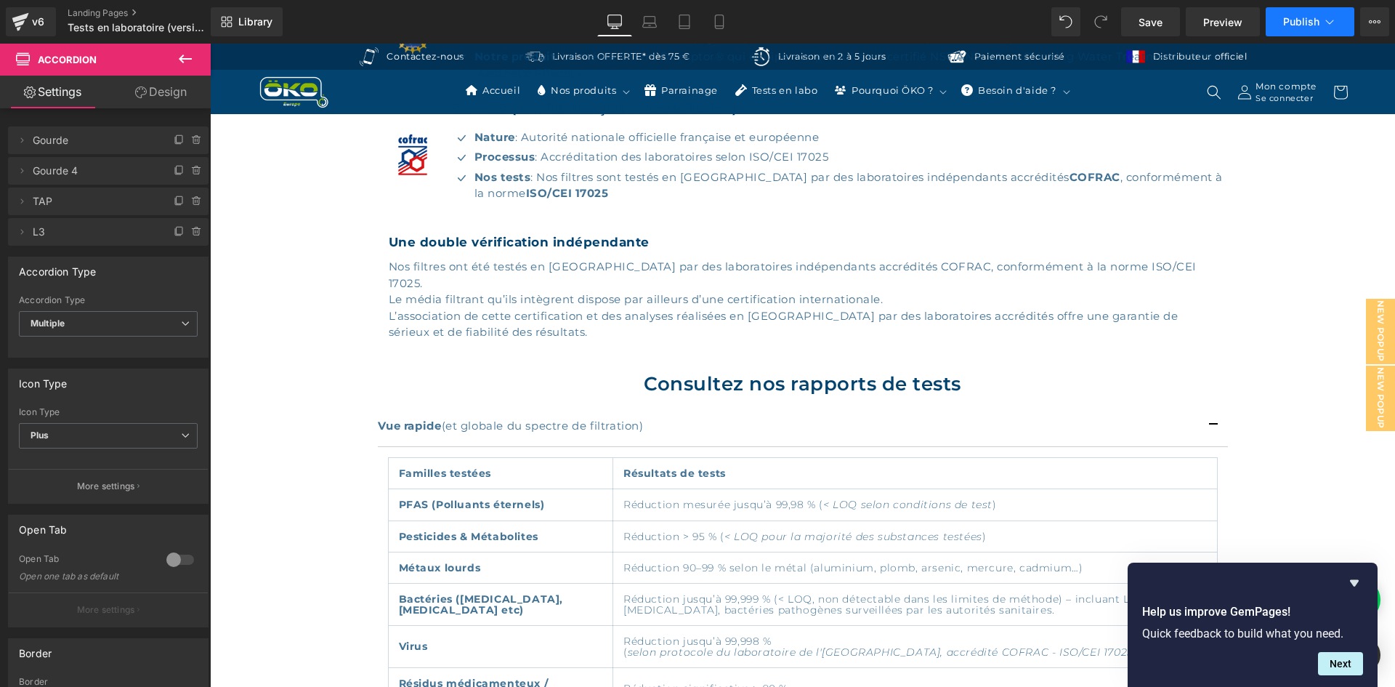
click at [1316, 23] on span "Publish" at bounding box center [1302, 22] width 36 height 12
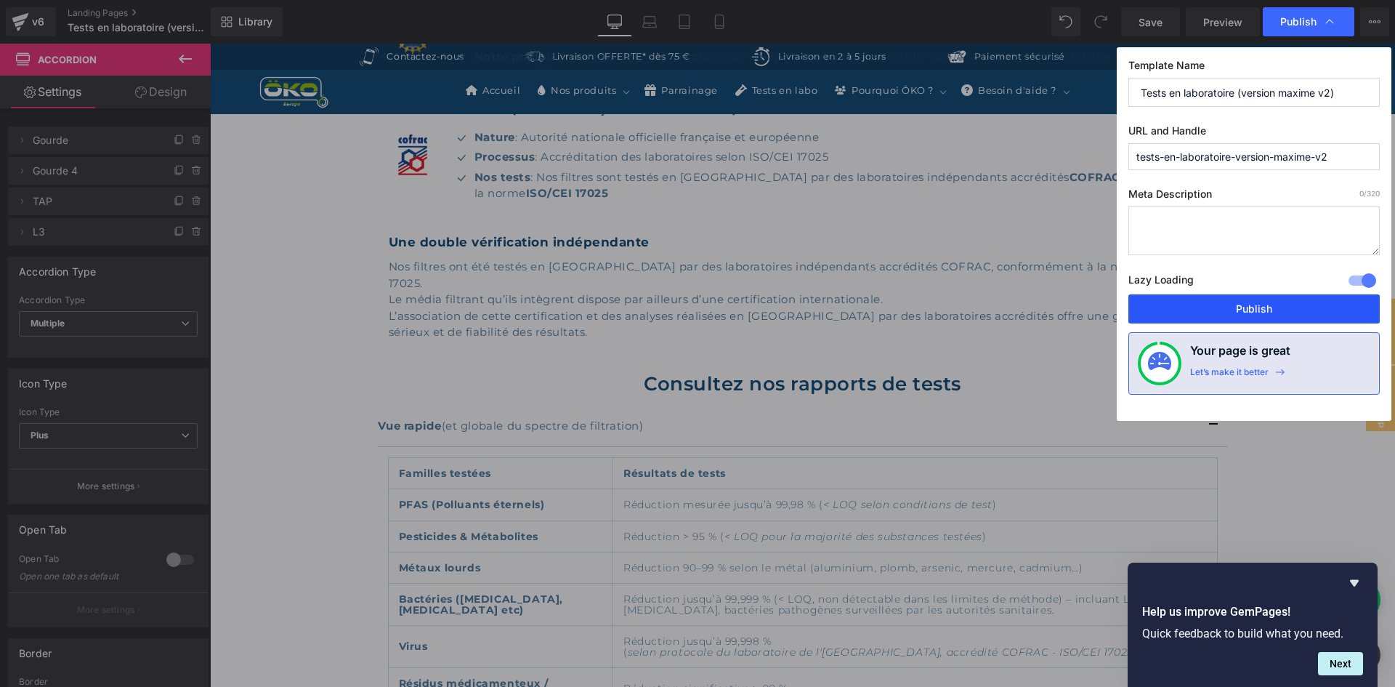
click at [1231, 305] on button "Publish" at bounding box center [1254, 308] width 251 height 29
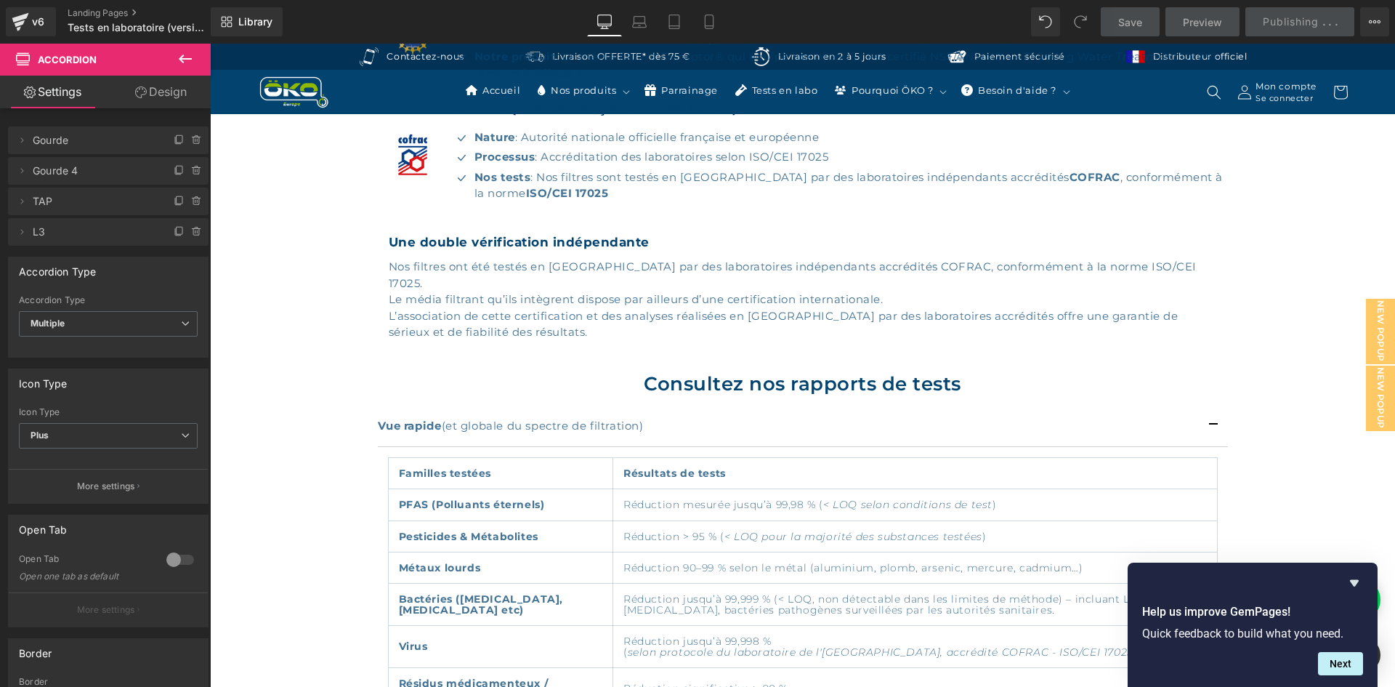
scroll to position [874, 0]
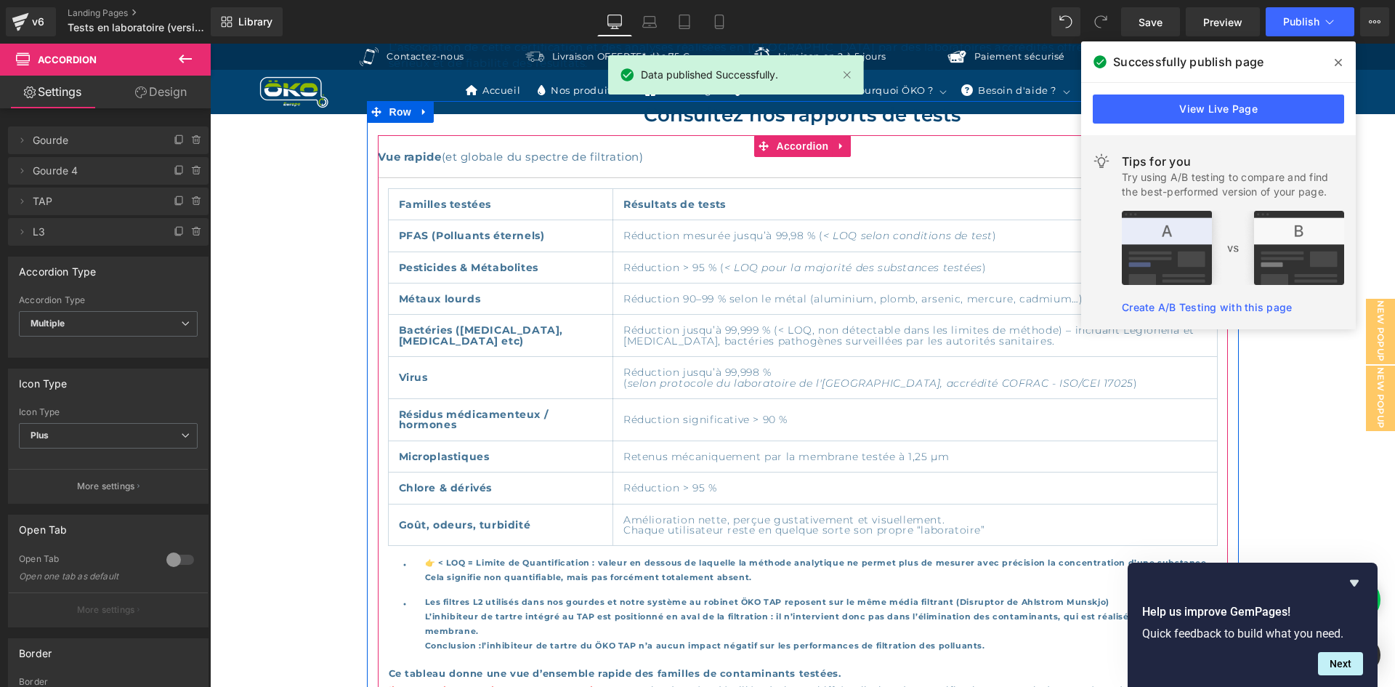
scroll to position [947, 0]
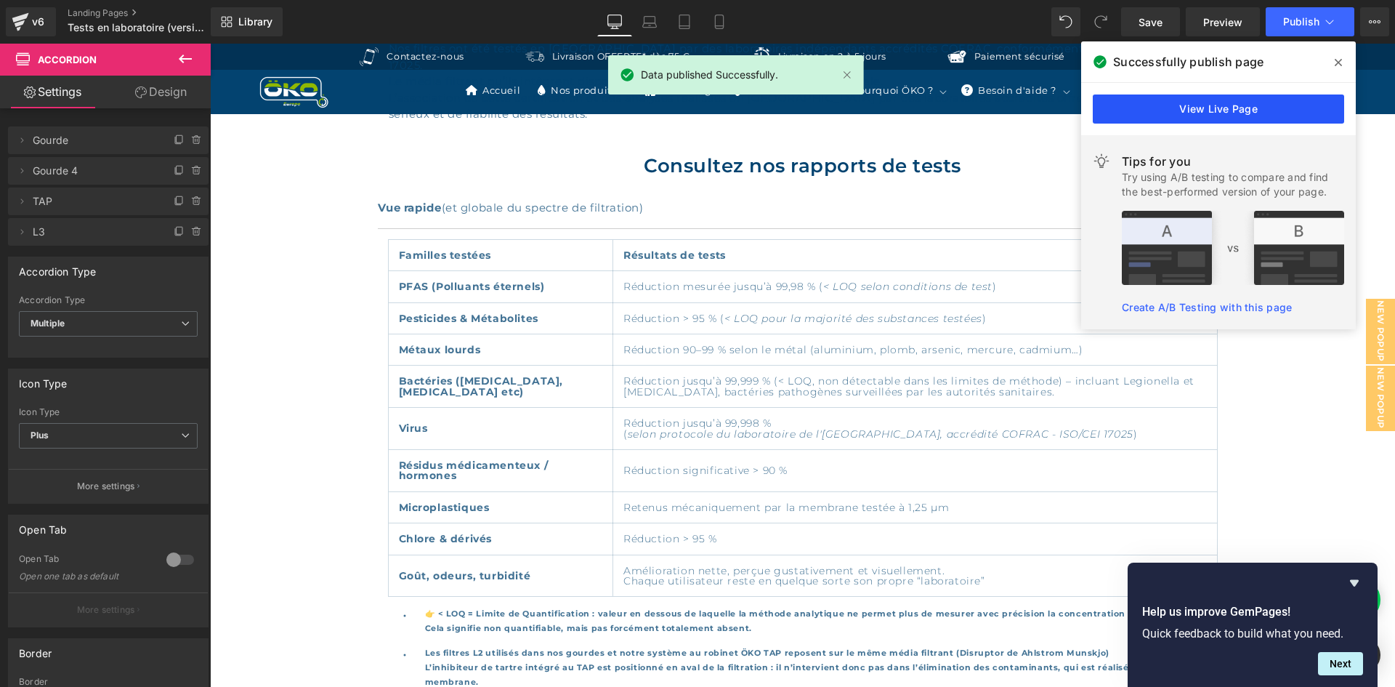
click at [1219, 108] on link "View Live Page" at bounding box center [1218, 108] width 251 height 29
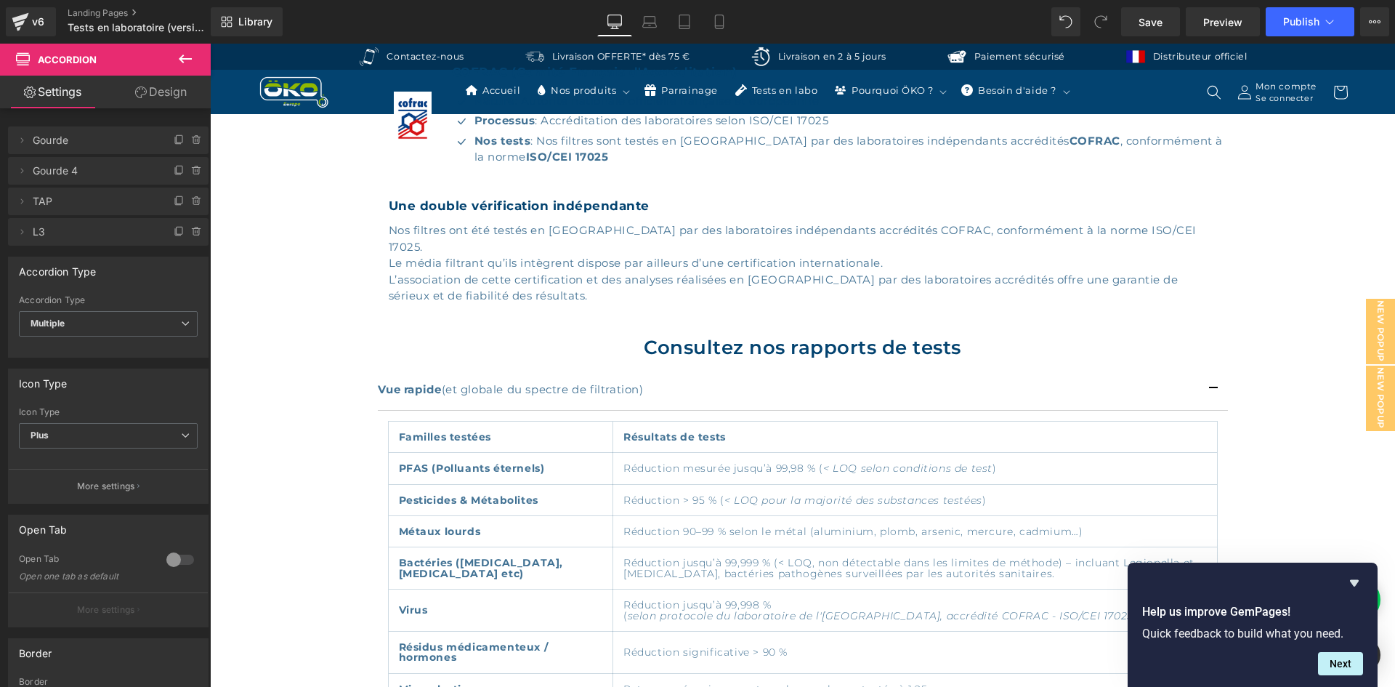
scroll to position [802, 0]
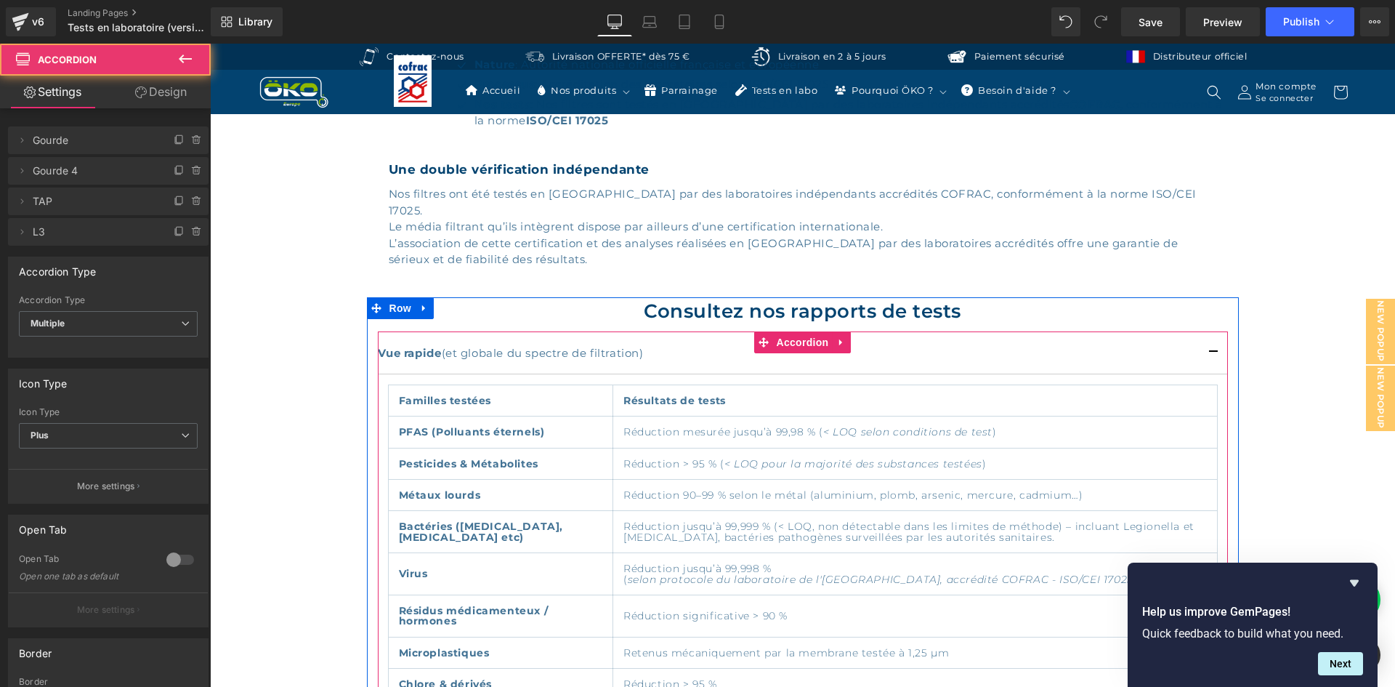
click at [1207, 332] on button "button" at bounding box center [1213, 352] width 29 height 41
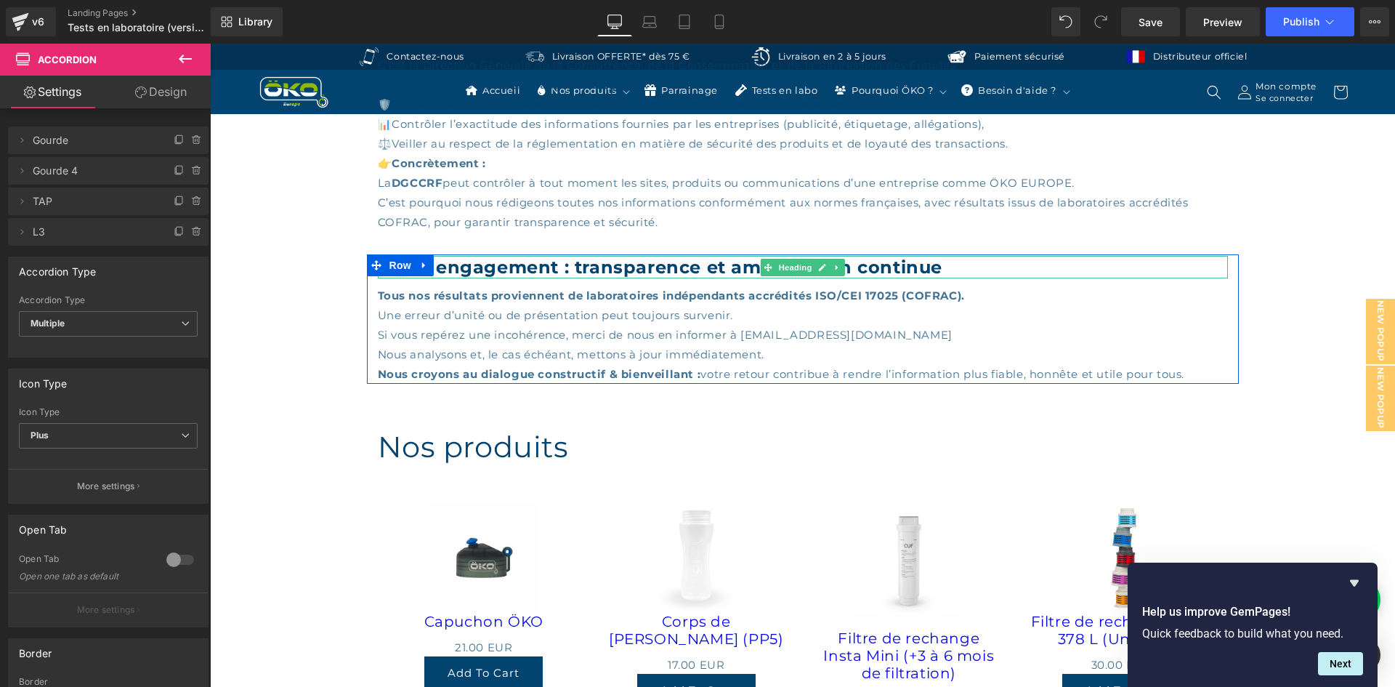
scroll to position [2037, 0]
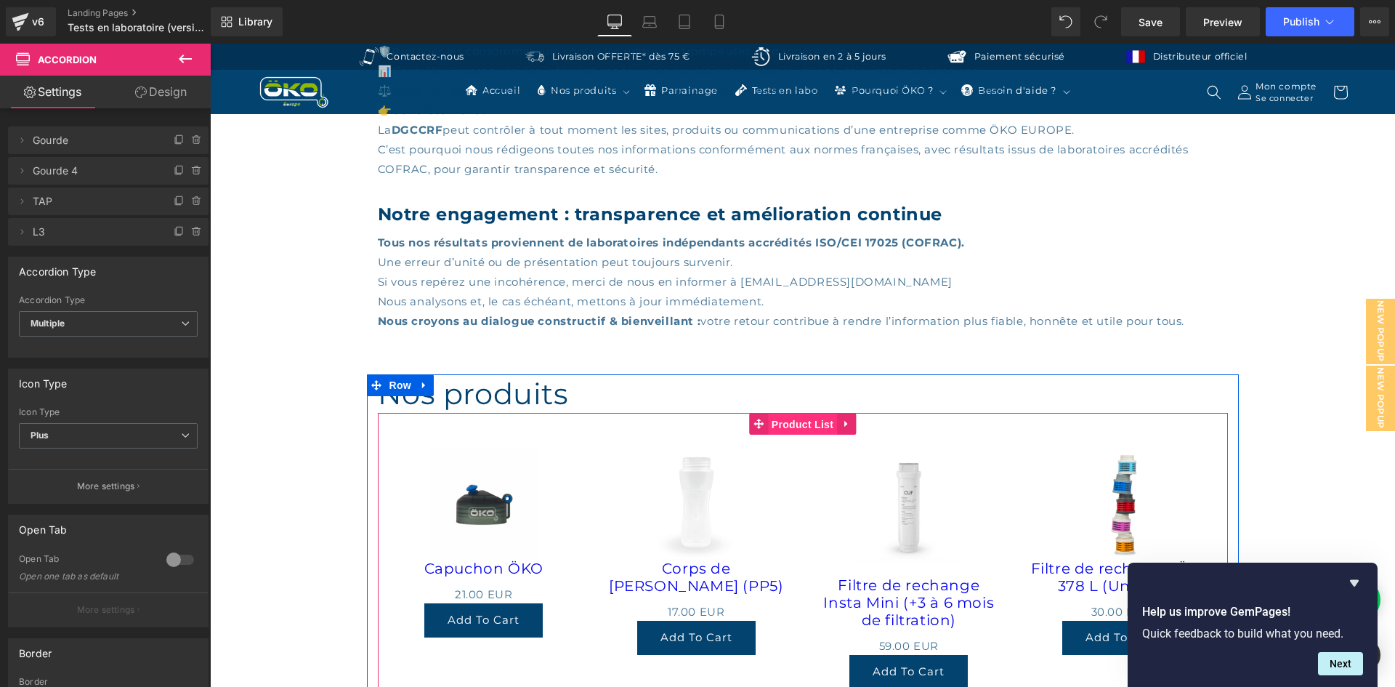
click at [789, 414] on span "Product List" at bounding box center [802, 425] width 69 height 22
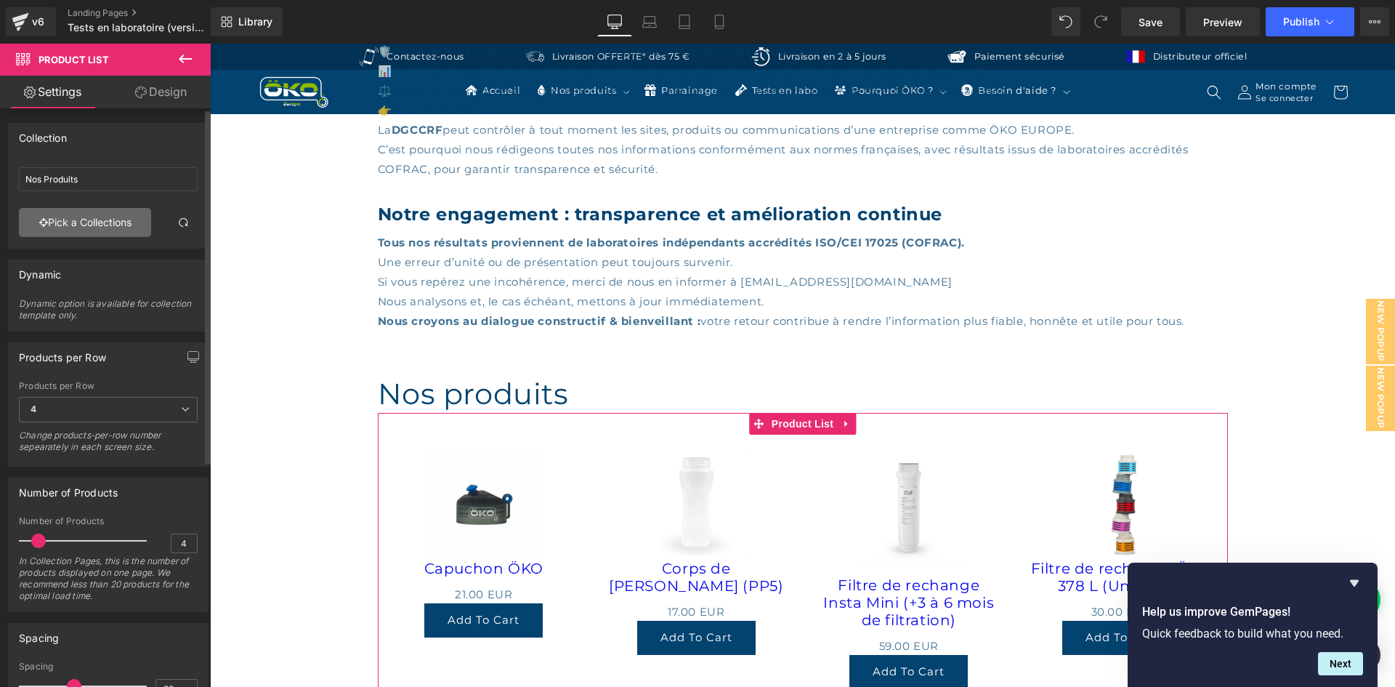
click at [99, 219] on link "Pick a Collections" at bounding box center [85, 222] width 132 height 29
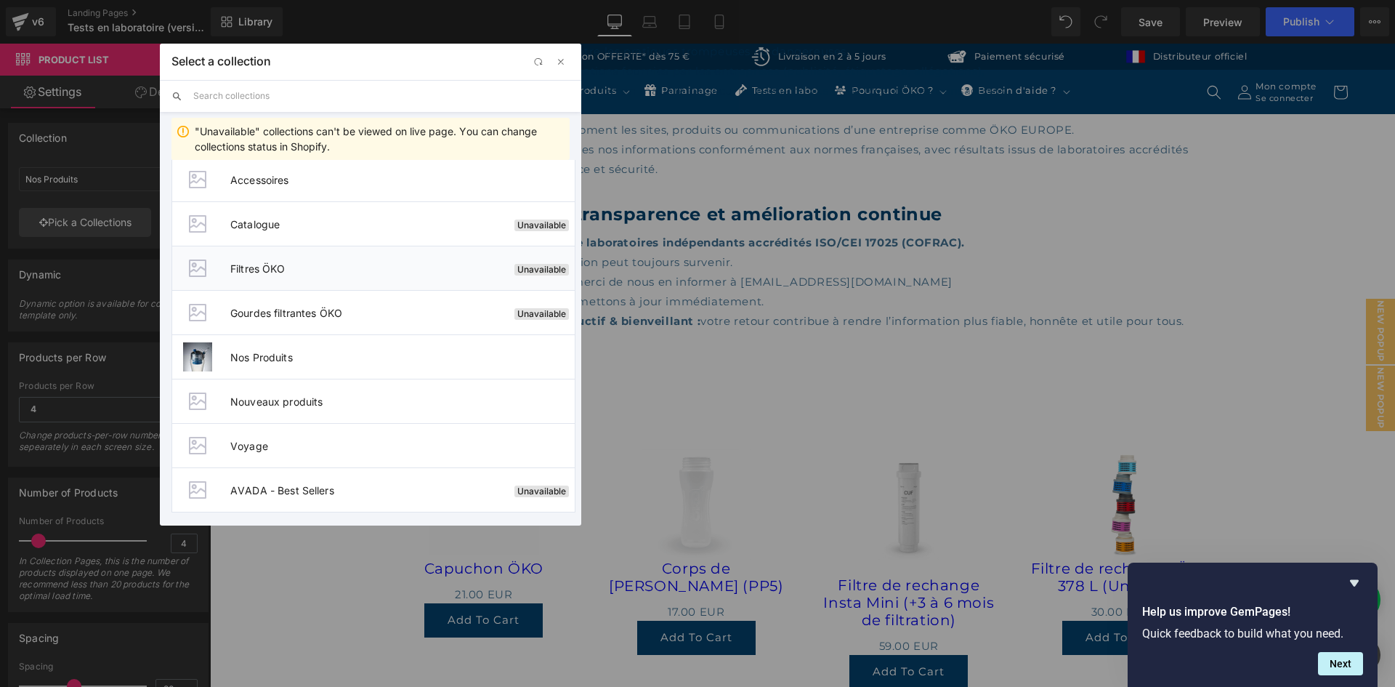
scroll to position [55, 0]
click at [563, 68] on button "button" at bounding box center [560, 61] width 17 height 17
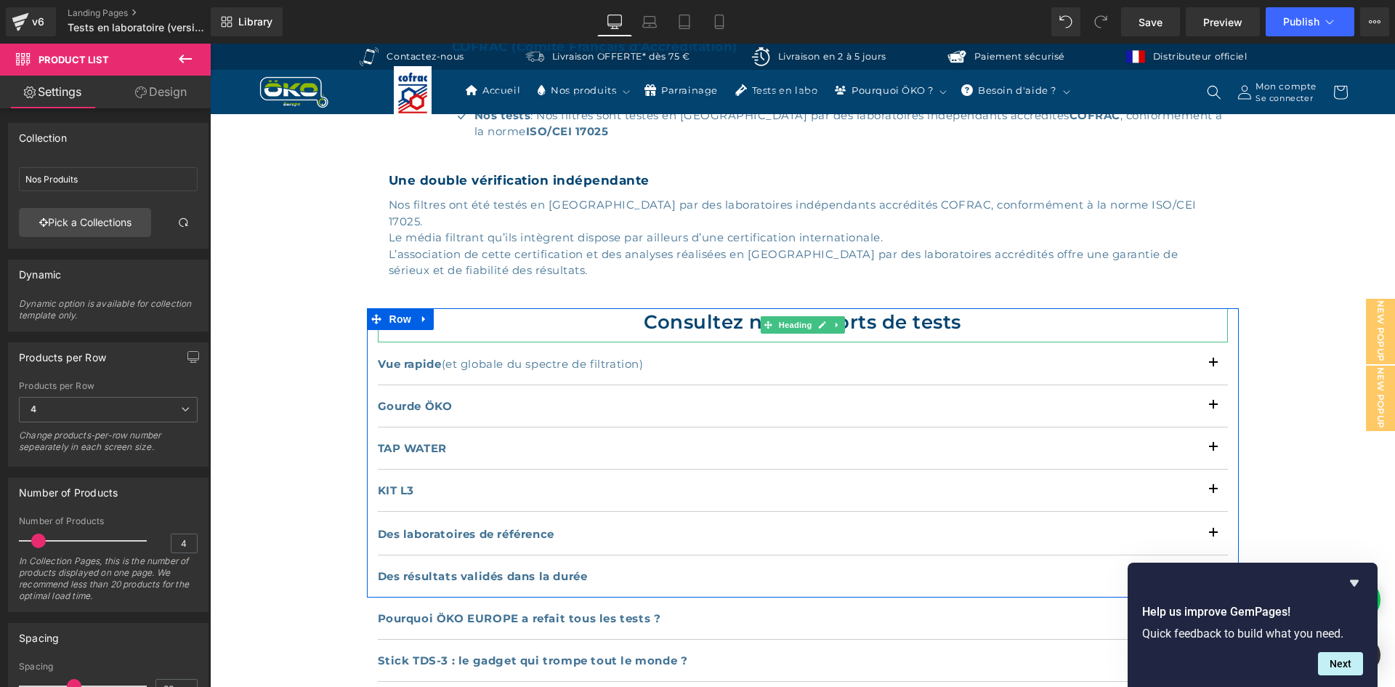
scroll to position [799, 0]
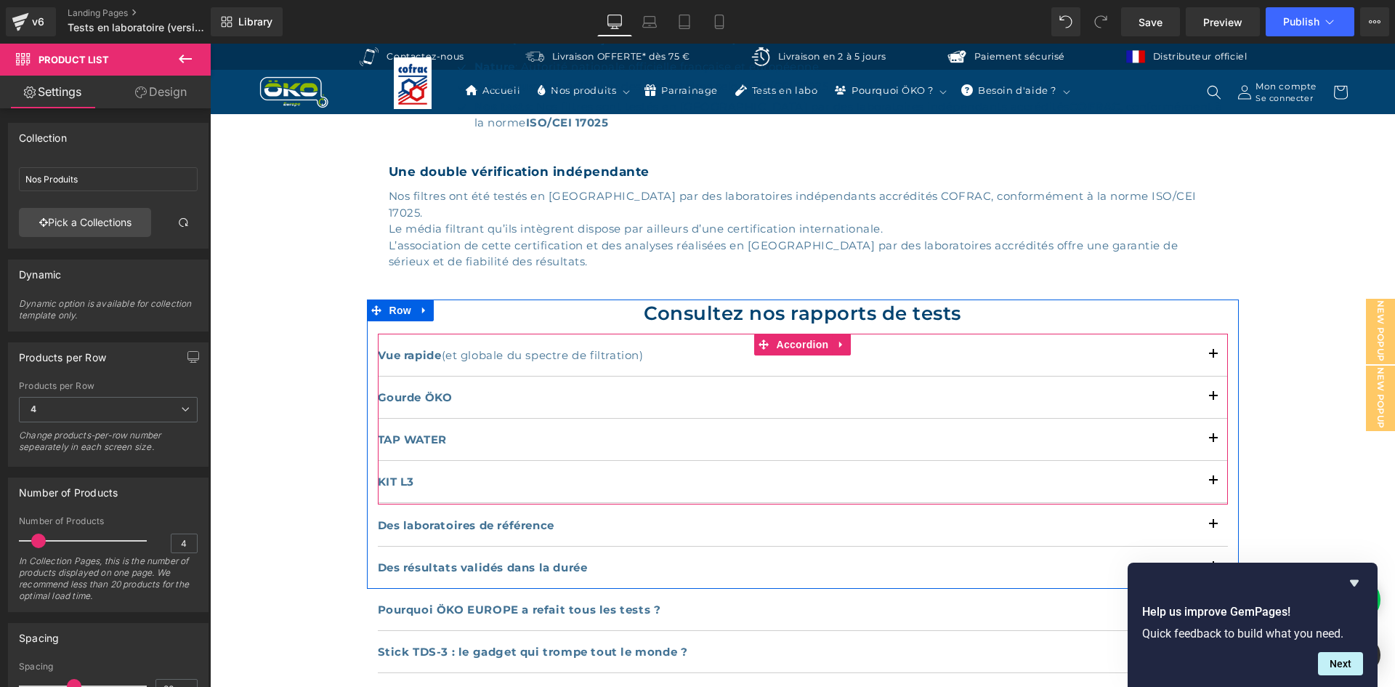
click at [1211, 334] on button "button" at bounding box center [1213, 354] width 29 height 41
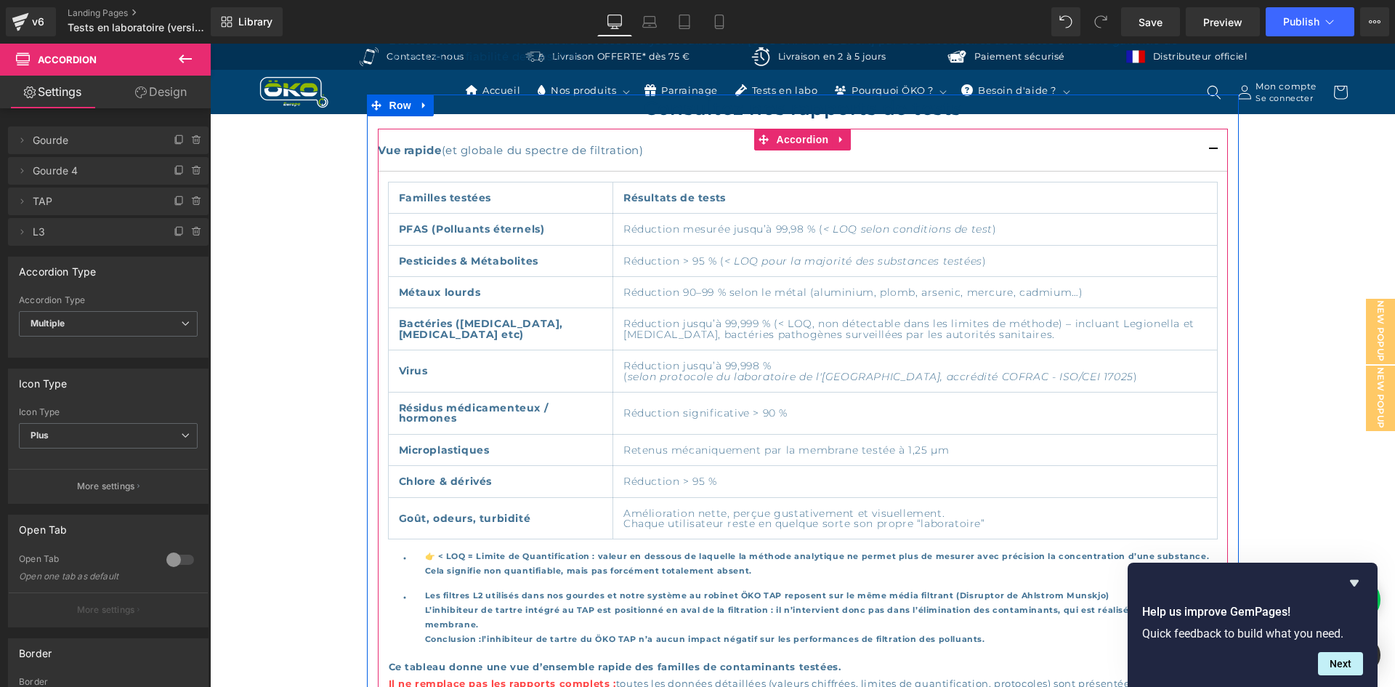
scroll to position [1018, 0]
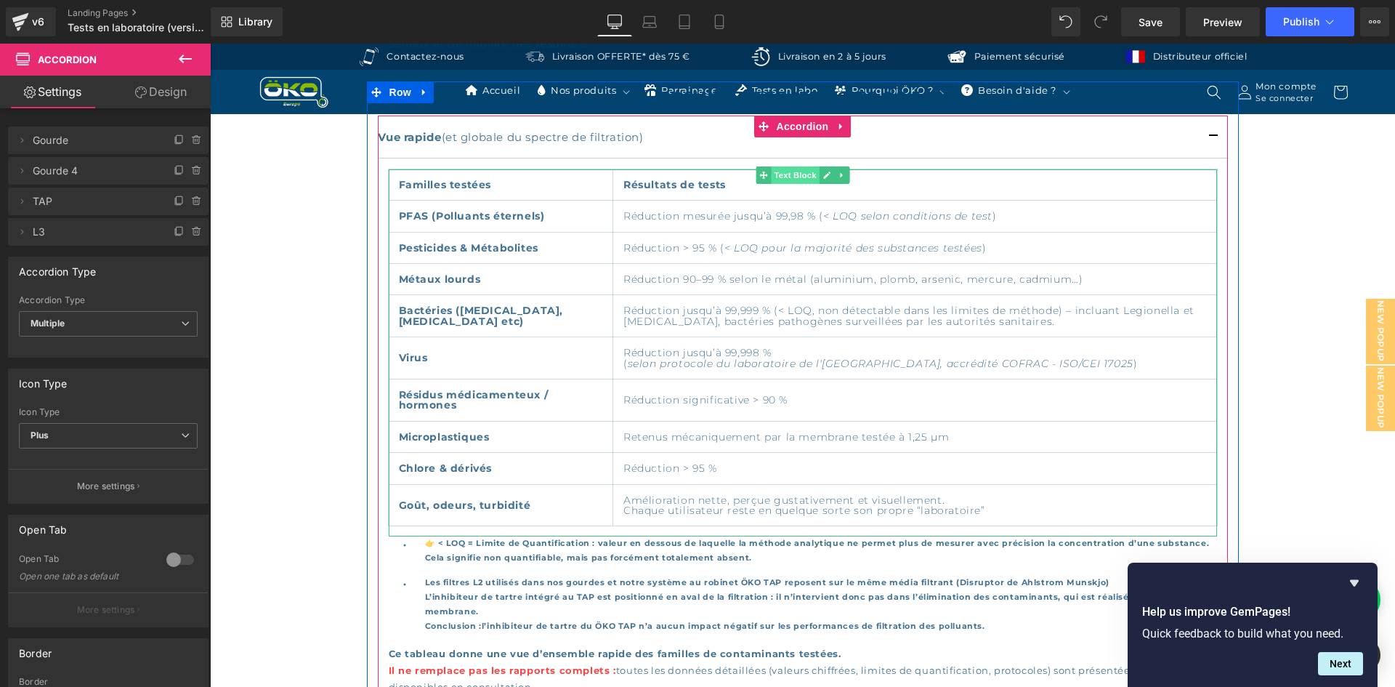
click at [778, 166] on span "Text Block" at bounding box center [795, 174] width 48 height 17
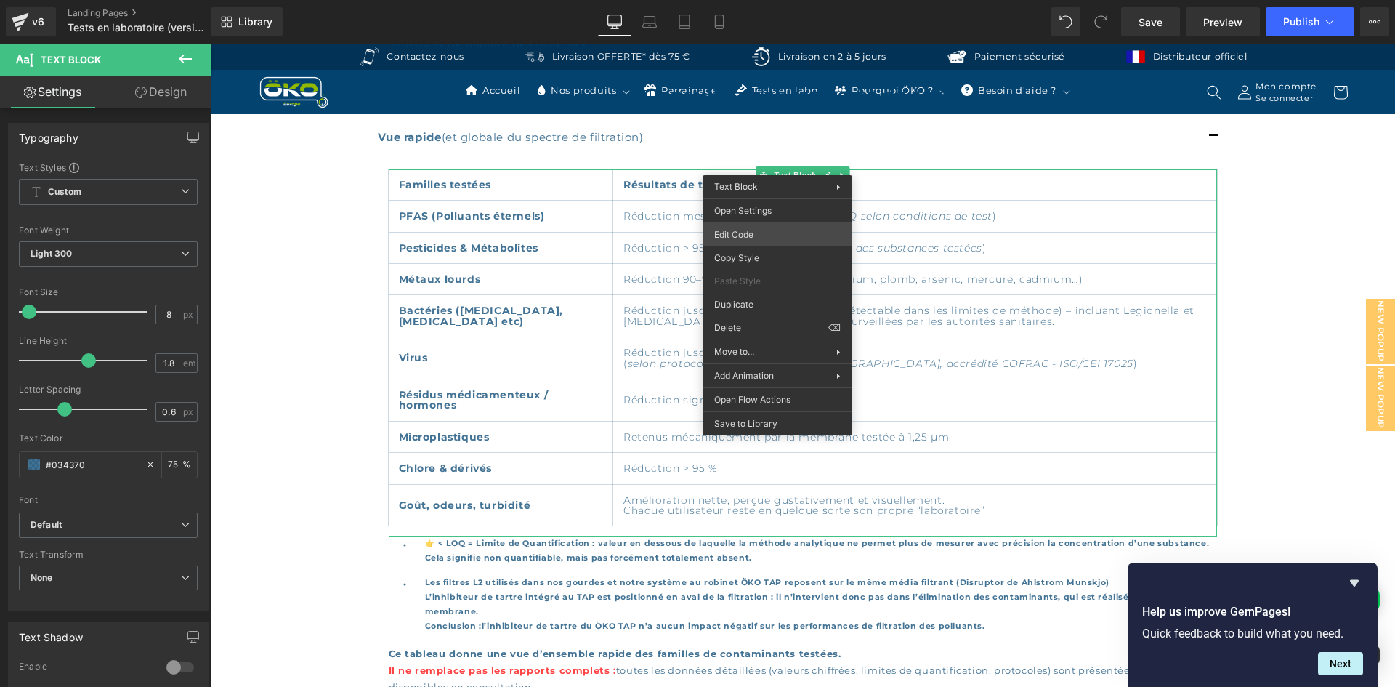
click at [762, 0] on div "Text Block You are previewing how the will restyle your page. You can not edit …" at bounding box center [697, 0] width 1395 height 0
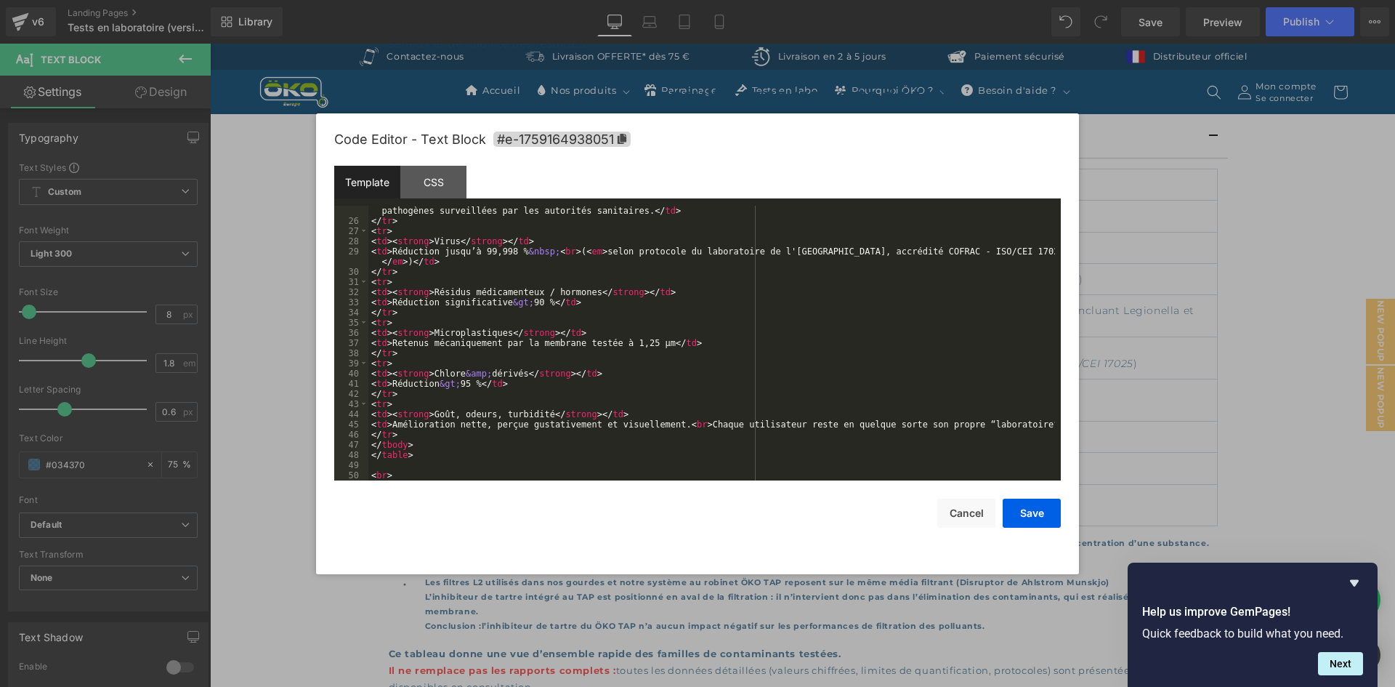
scroll to position [254, 0]
click at [427, 184] on div "CSS" at bounding box center [433, 182] width 66 height 33
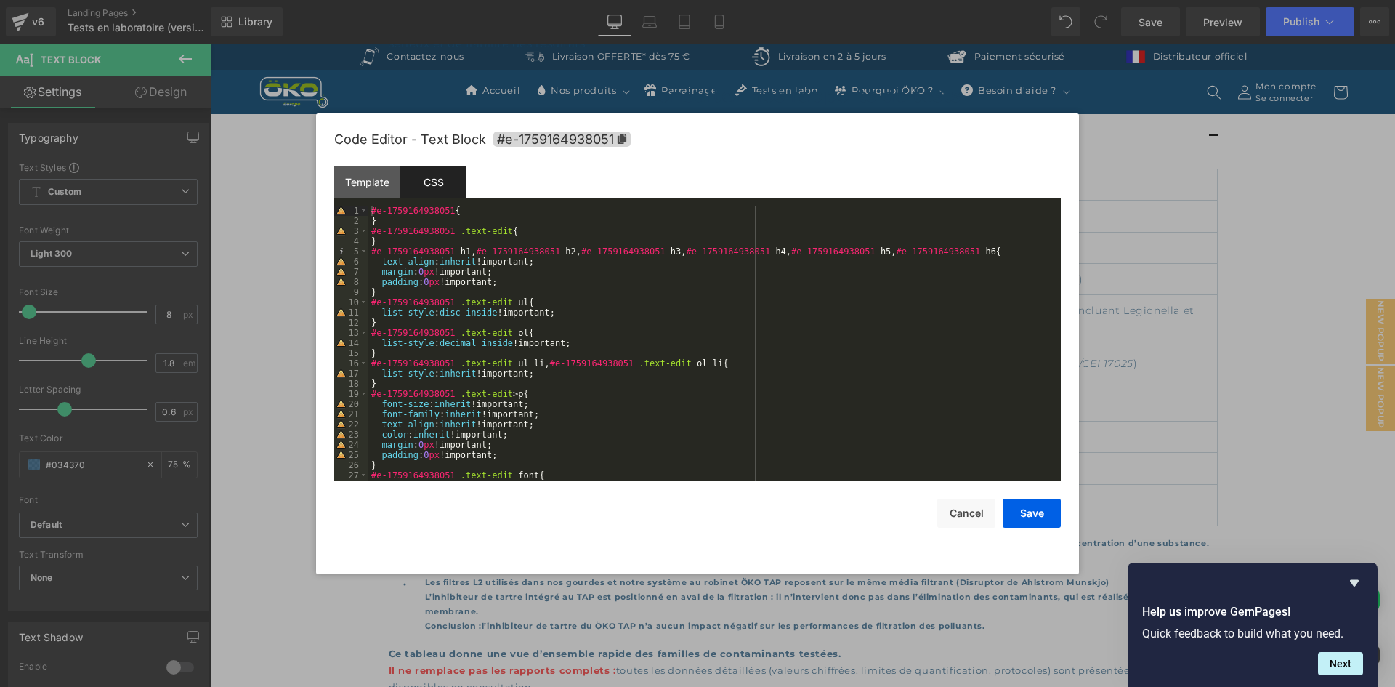
scroll to position [0, 0]
click at [981, 512] on button "Cancel" at bounding box center [967, 513] width 58 height 29
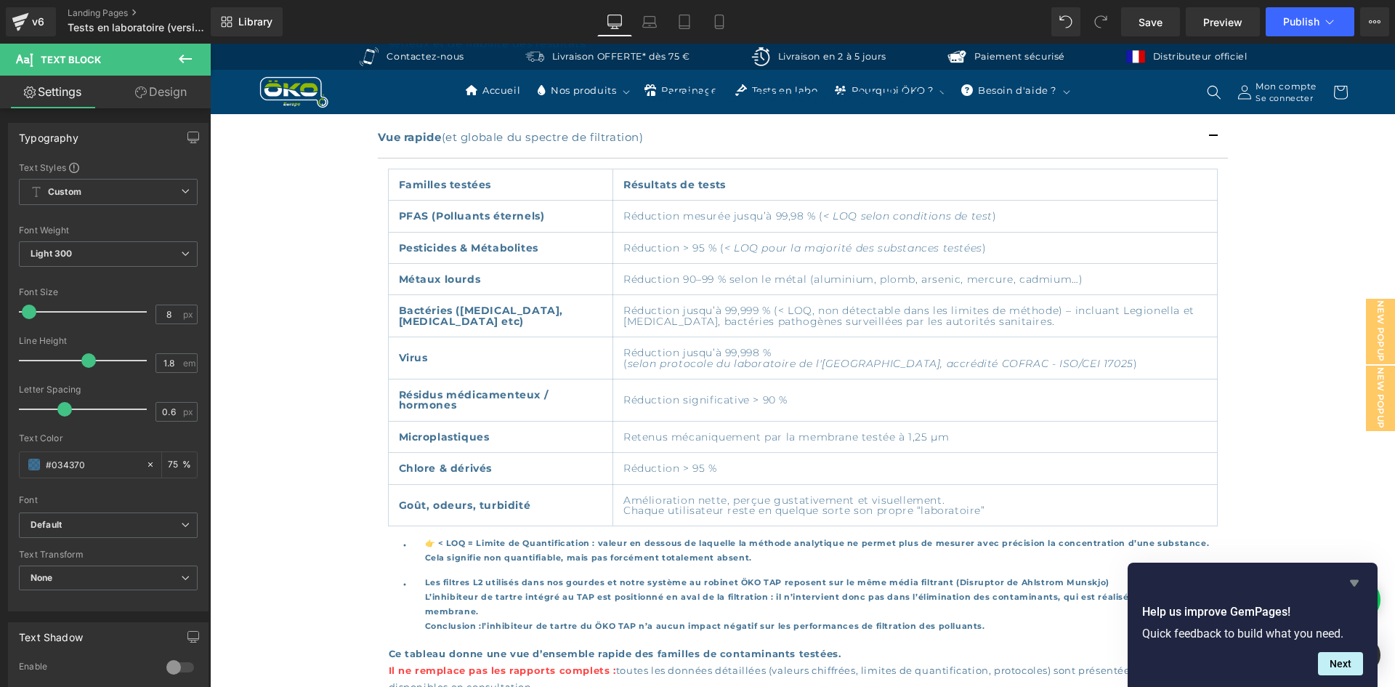
click at [1351, 576] on icon "Hide survey" at bounding box center [1354, 582] width 17 height 17
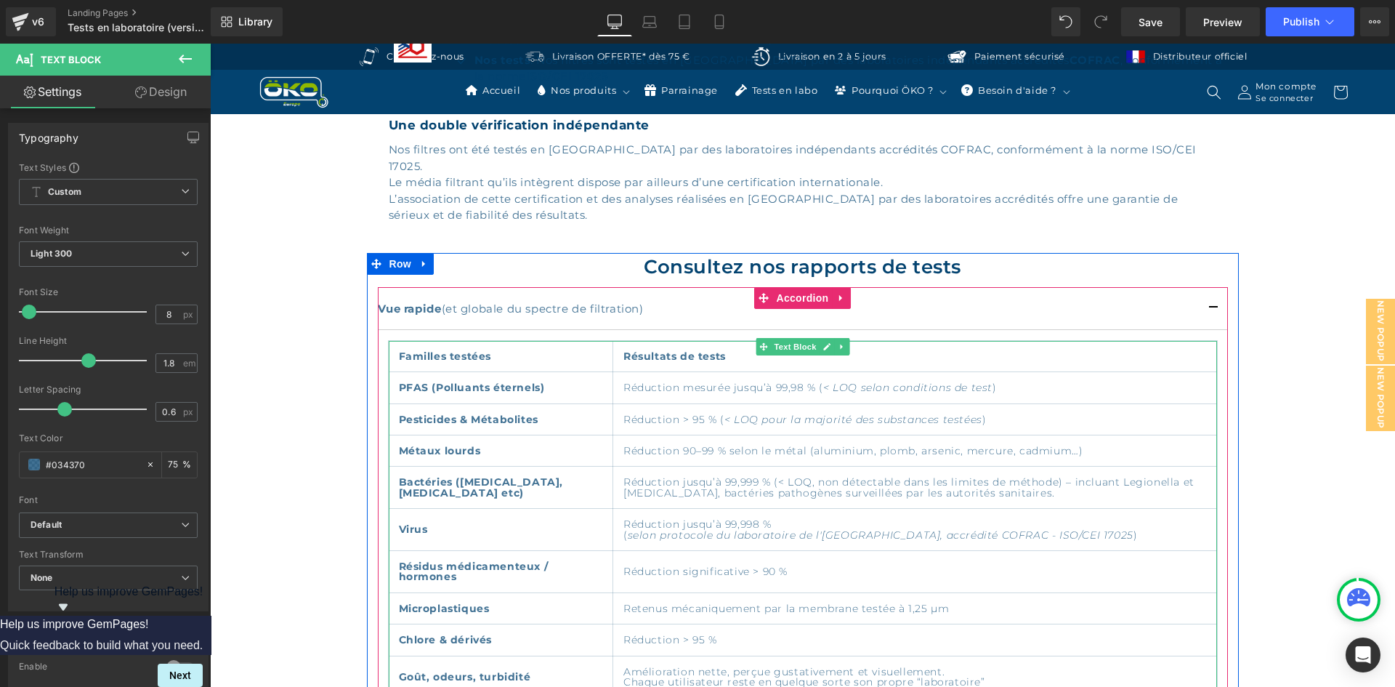
scroll to position [799, 0]
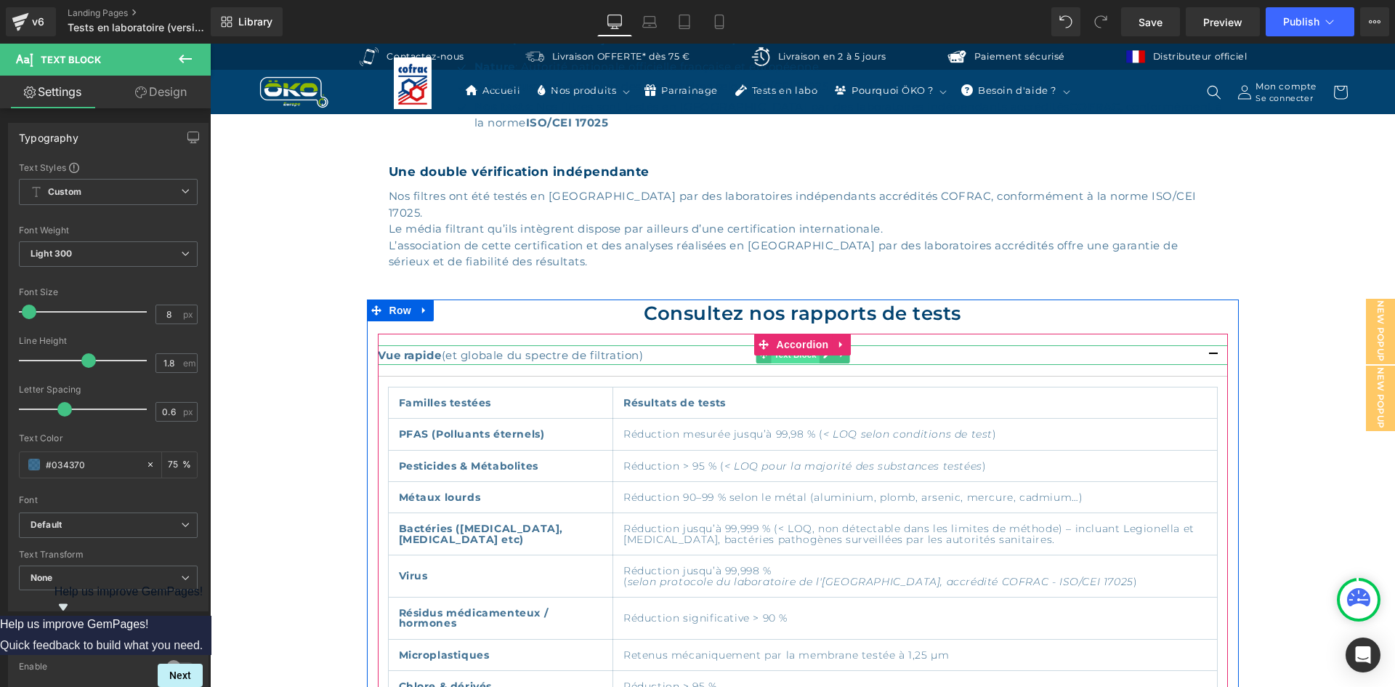
click at [789, 346] on span "Text Block" at bounding box center [795, 354] width 48 height 17
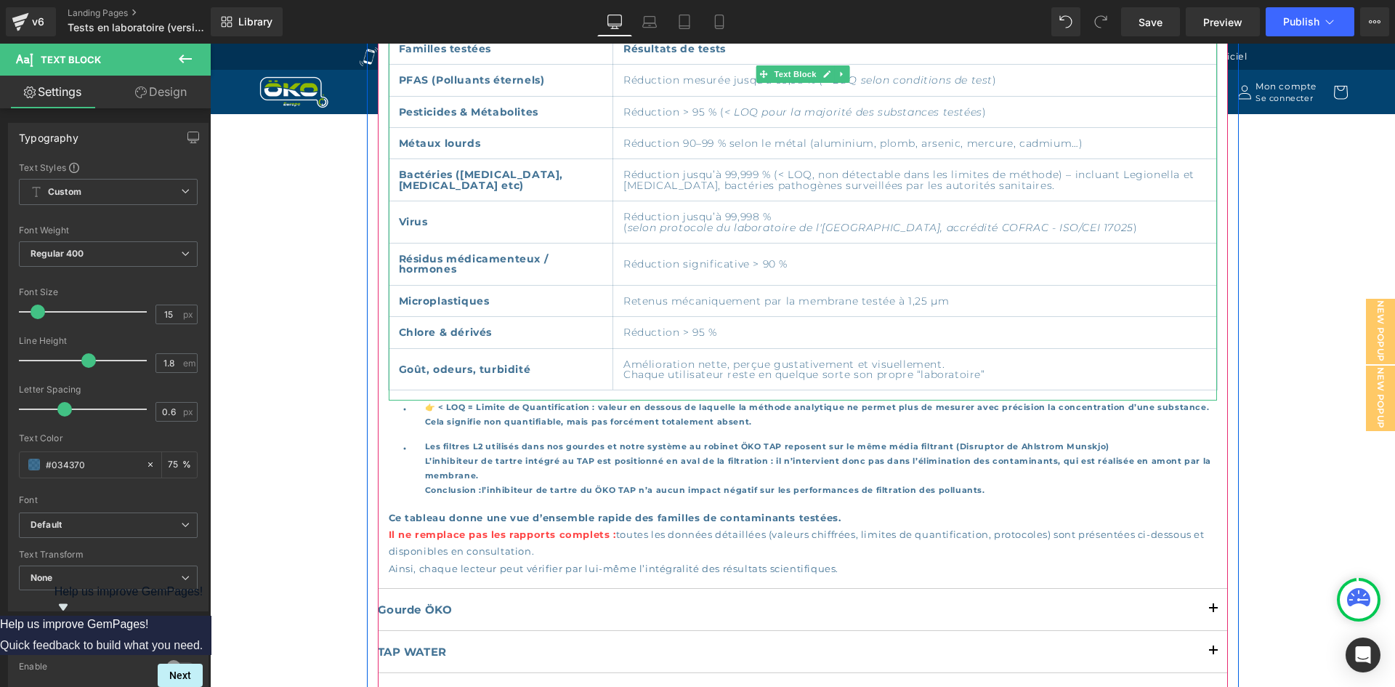
scroll to position [1163, 0]
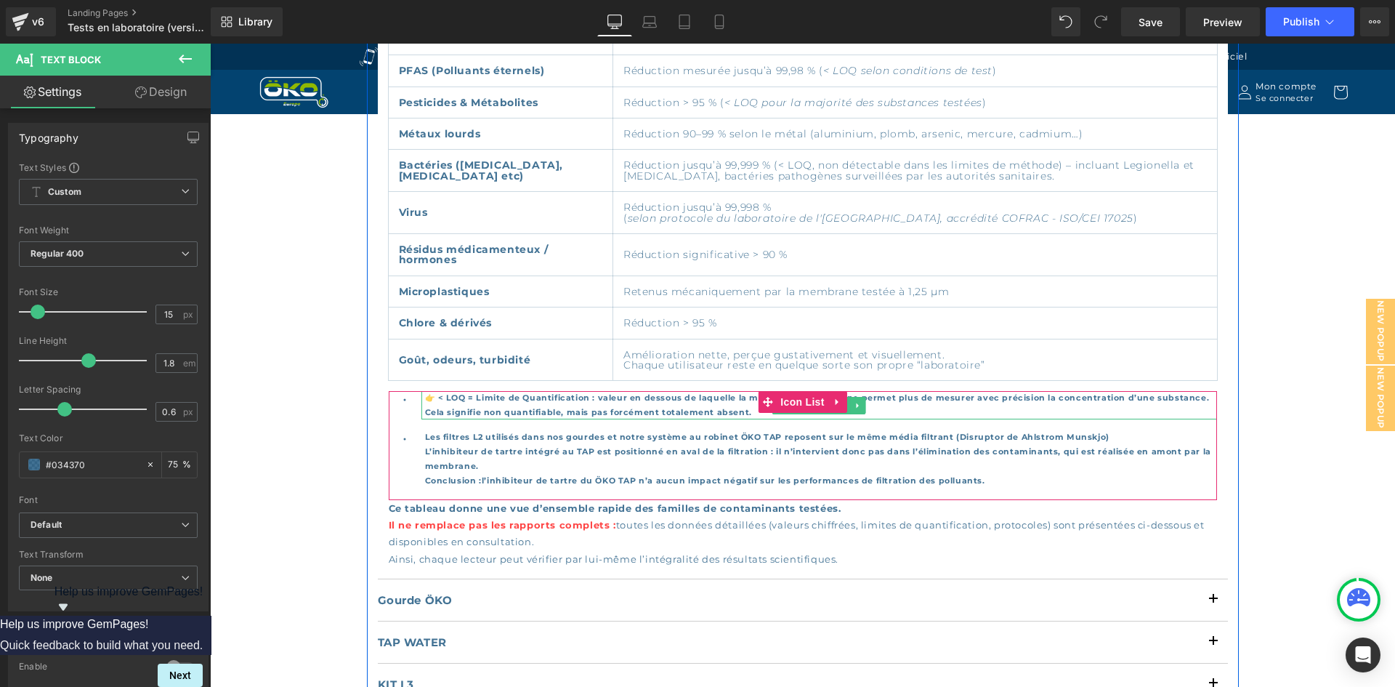
click at [702, 391] on div "👉 < LOQ = Limite de Quantification : valeur en dessous de laquelle la méthode a…" at bounding box center [820, 405] width 796 height 29
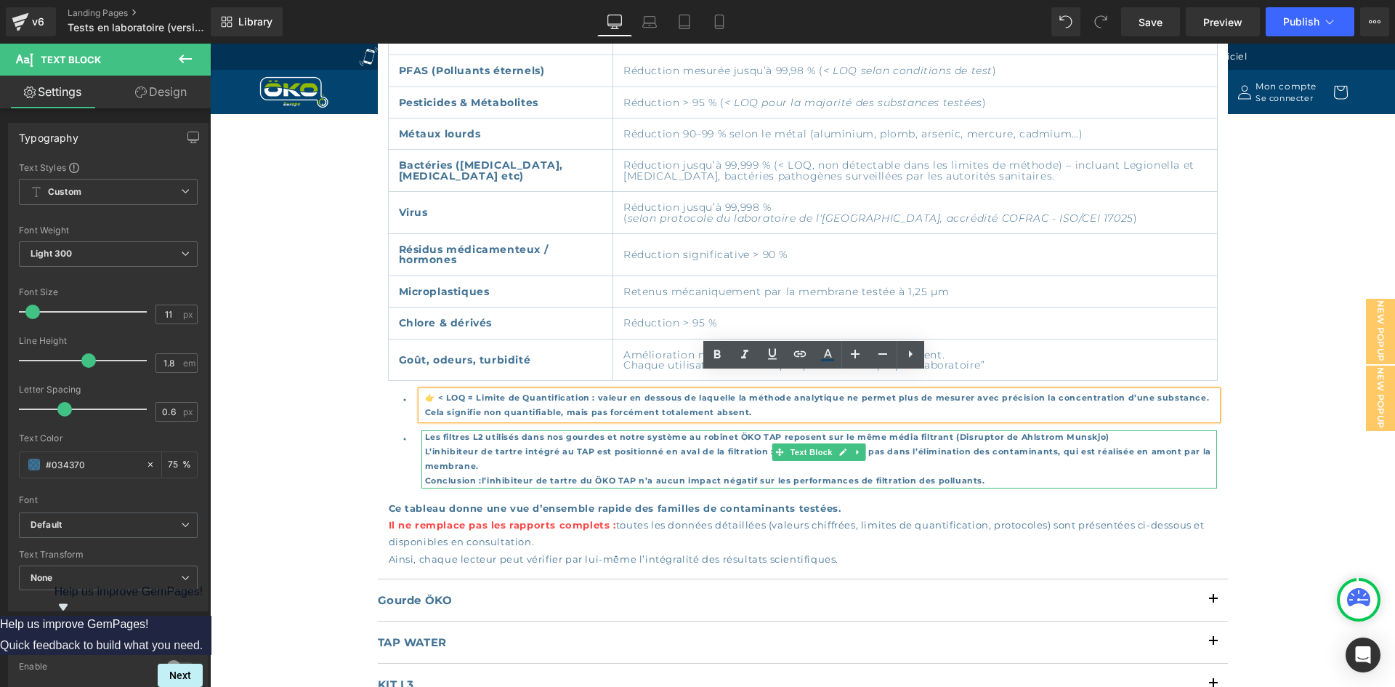
click at [635, 432] on strong "Les filtres L2 utilisés dans nos gourdes et notre système au robinet ÖKO TAP re…" at bounding box center [818, 458] width 786 height 53
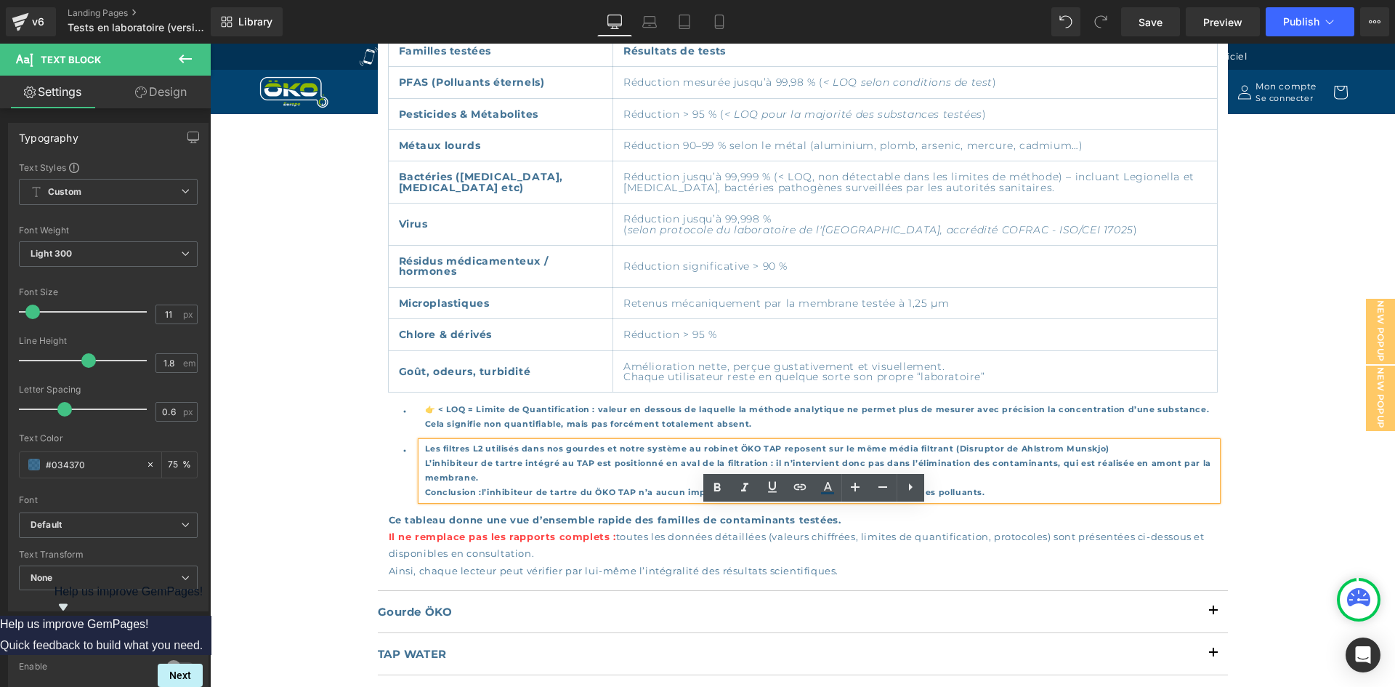
scroll to position [914, 0]
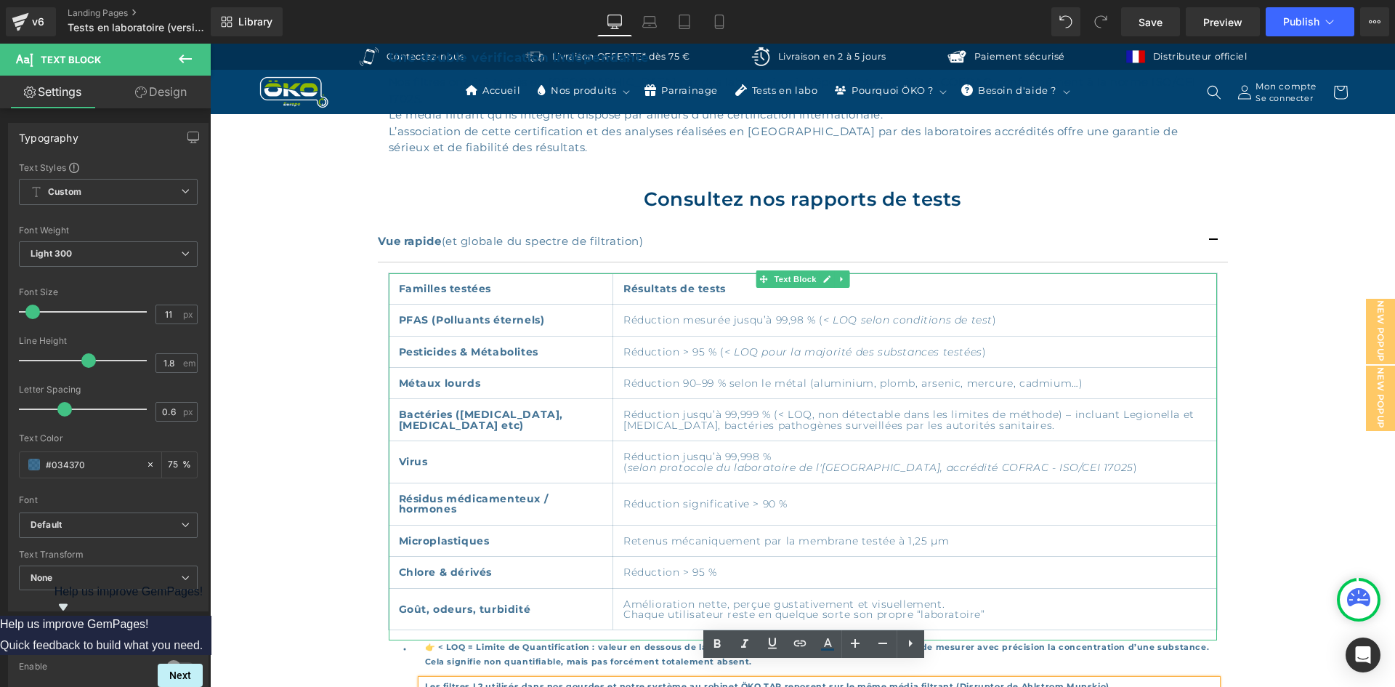
click at [462, 282] on strong "Familles testées" at bounding box center [445, 288] width 93 height 13
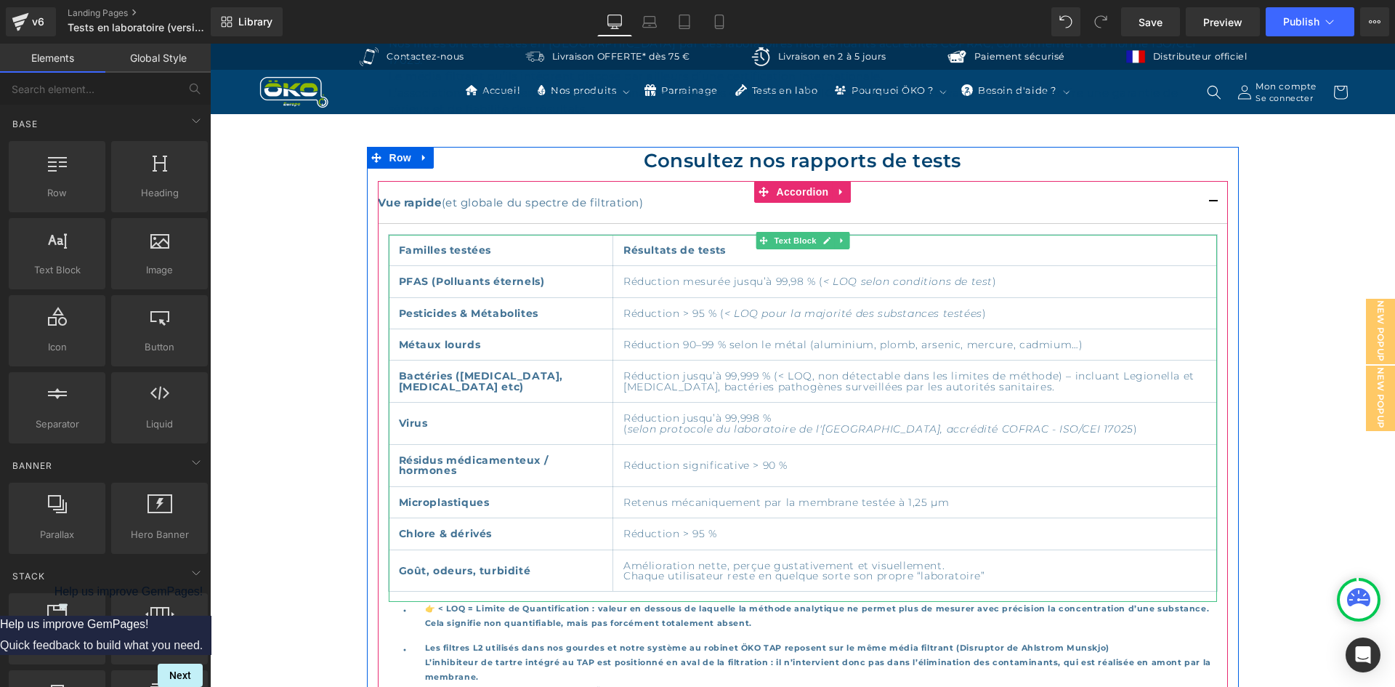
scroll to position [986, 0]
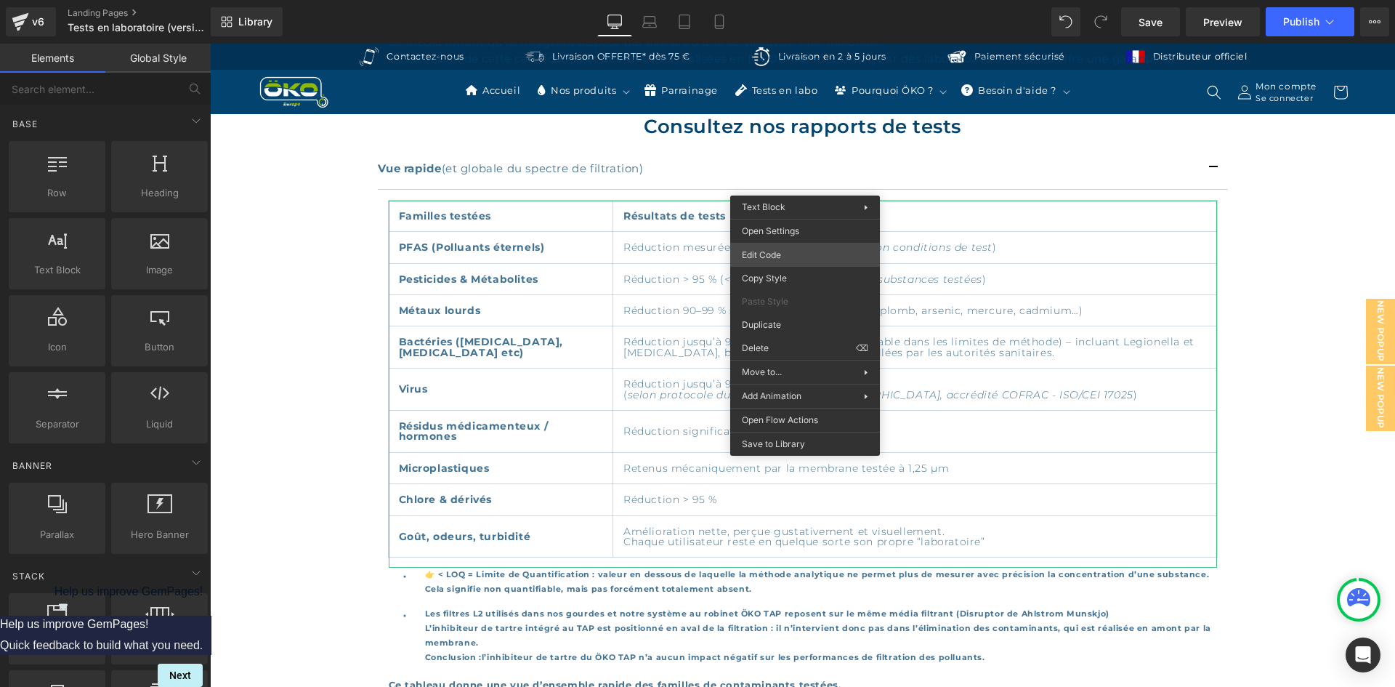
click at [786, 0] on div "Text Block You are previewing how the will restyle your page. You can not edit …" at bounding box center [697, 0] width 1395 height 0
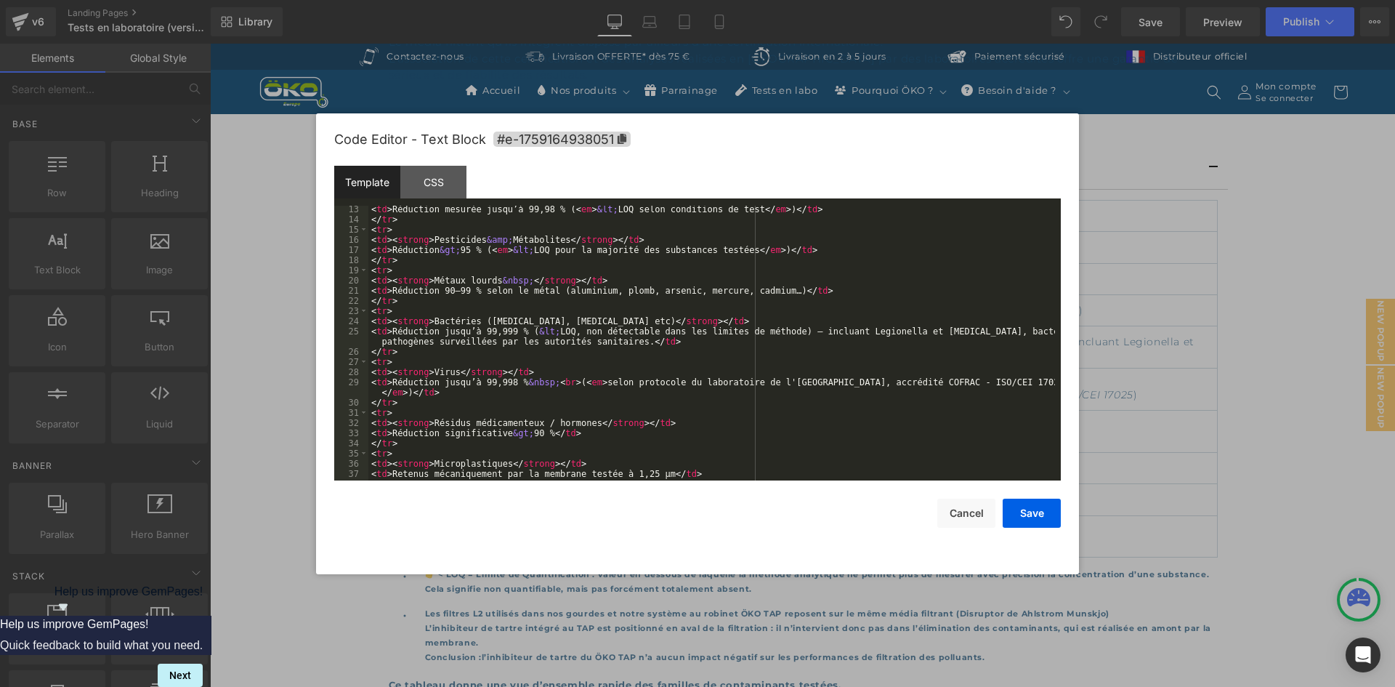
scroll to position [0, 0]
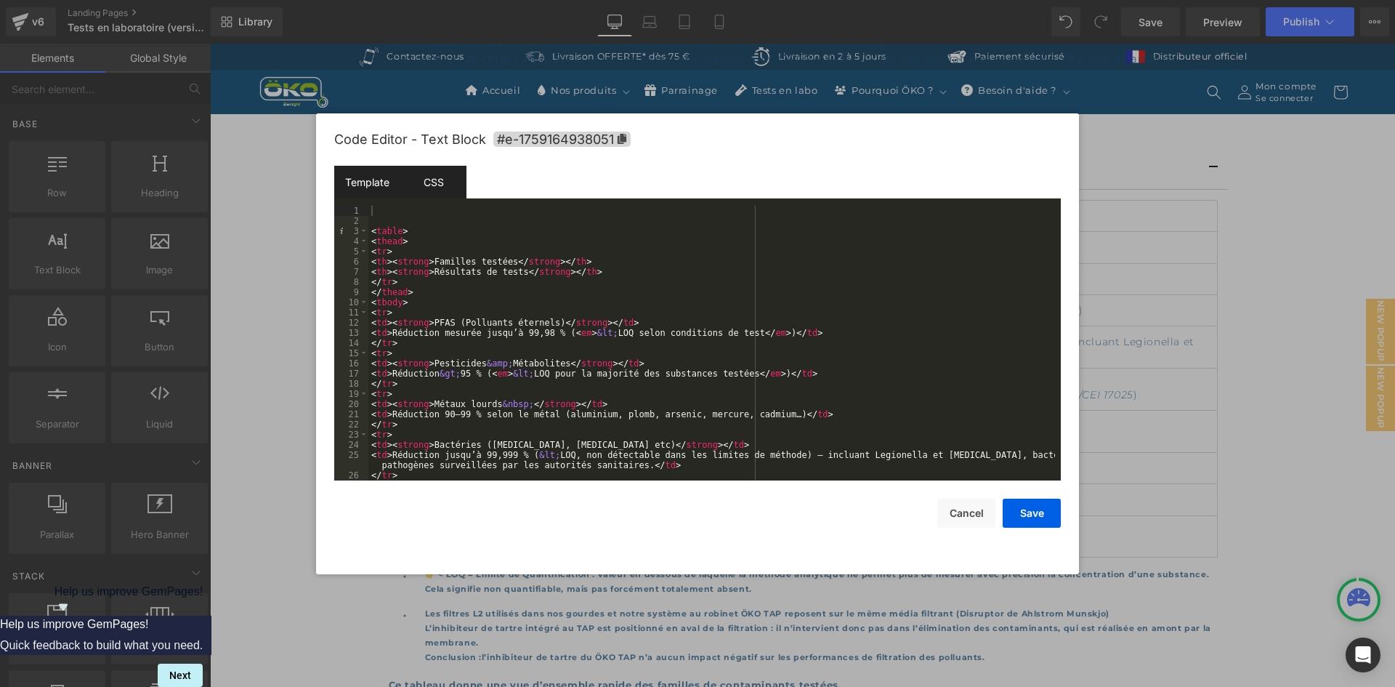
click at [415, 190] on div "CSS" at bounding box center [433, 182] width 66 height 33
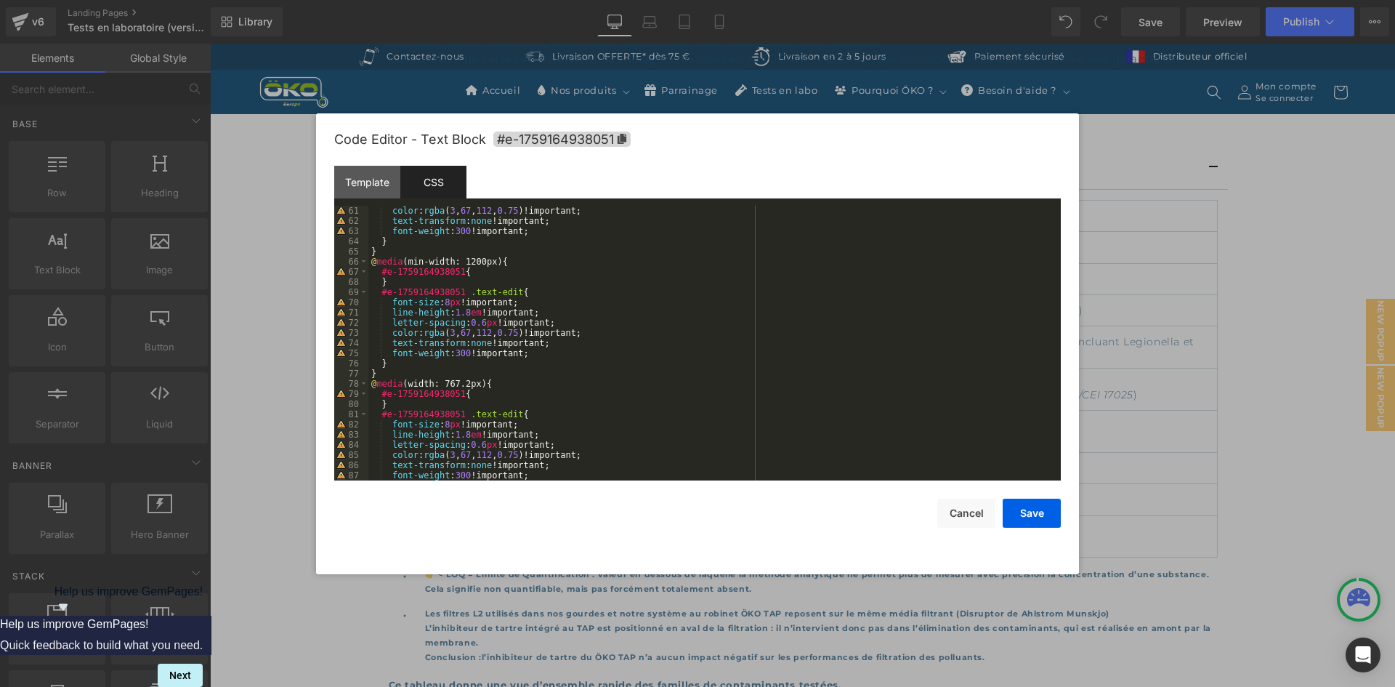
scroll to position [641, 0]
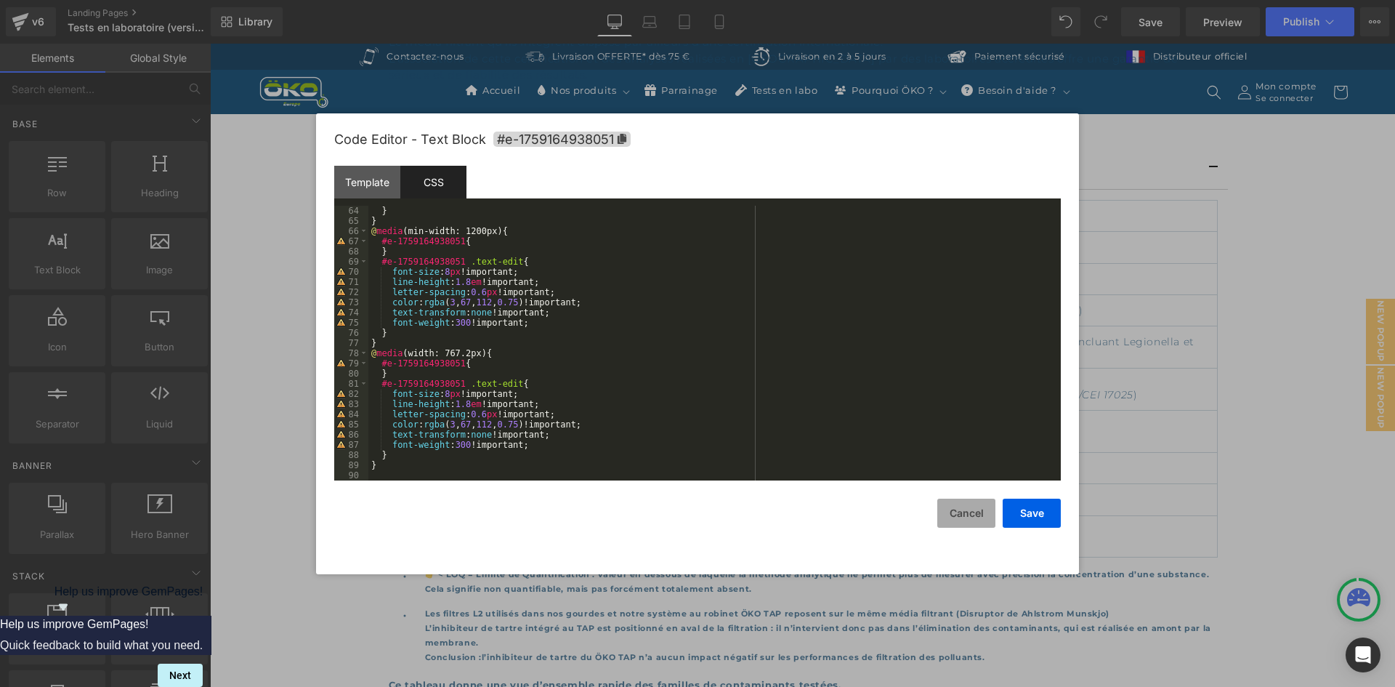
click at [976, 515] on button "Cancel" at bounding box center [967, 513] width 58 height 29
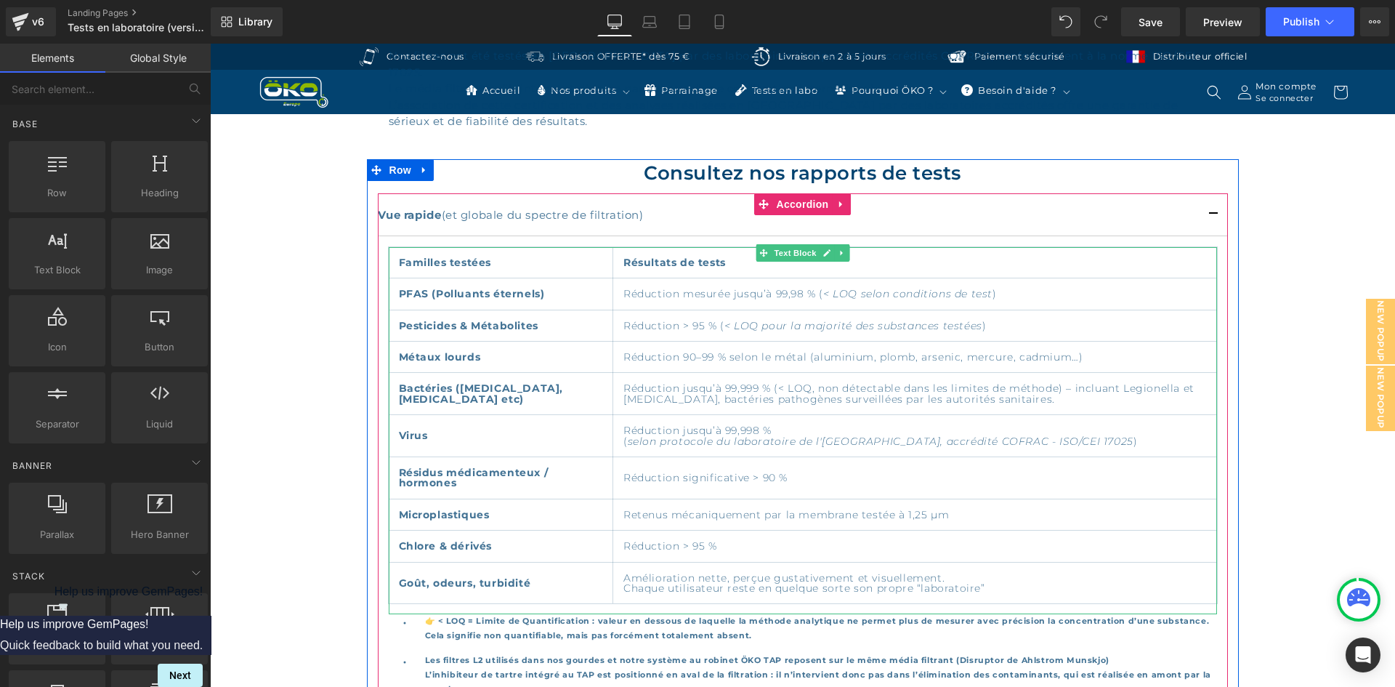
scroll to position [986, 0]
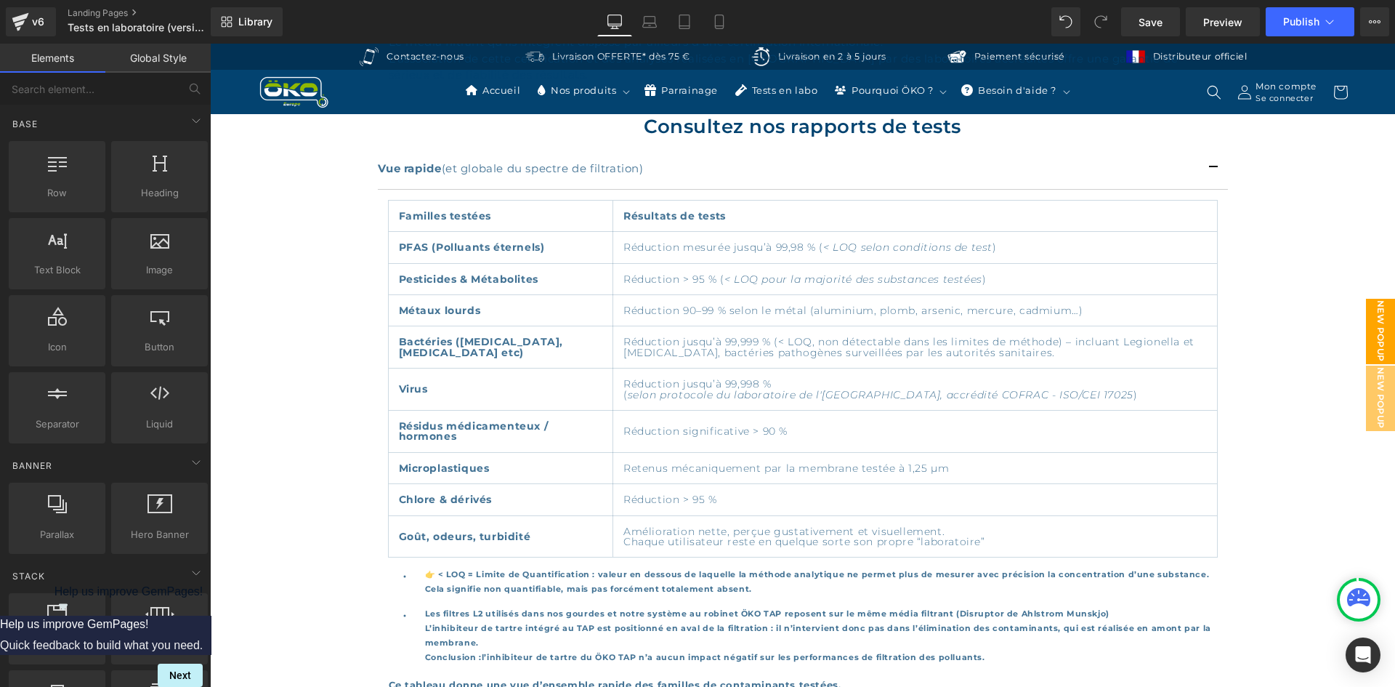
click at [1371, 331] on span "New Popup" at bounding box center [1380, 331] width 29 height 65
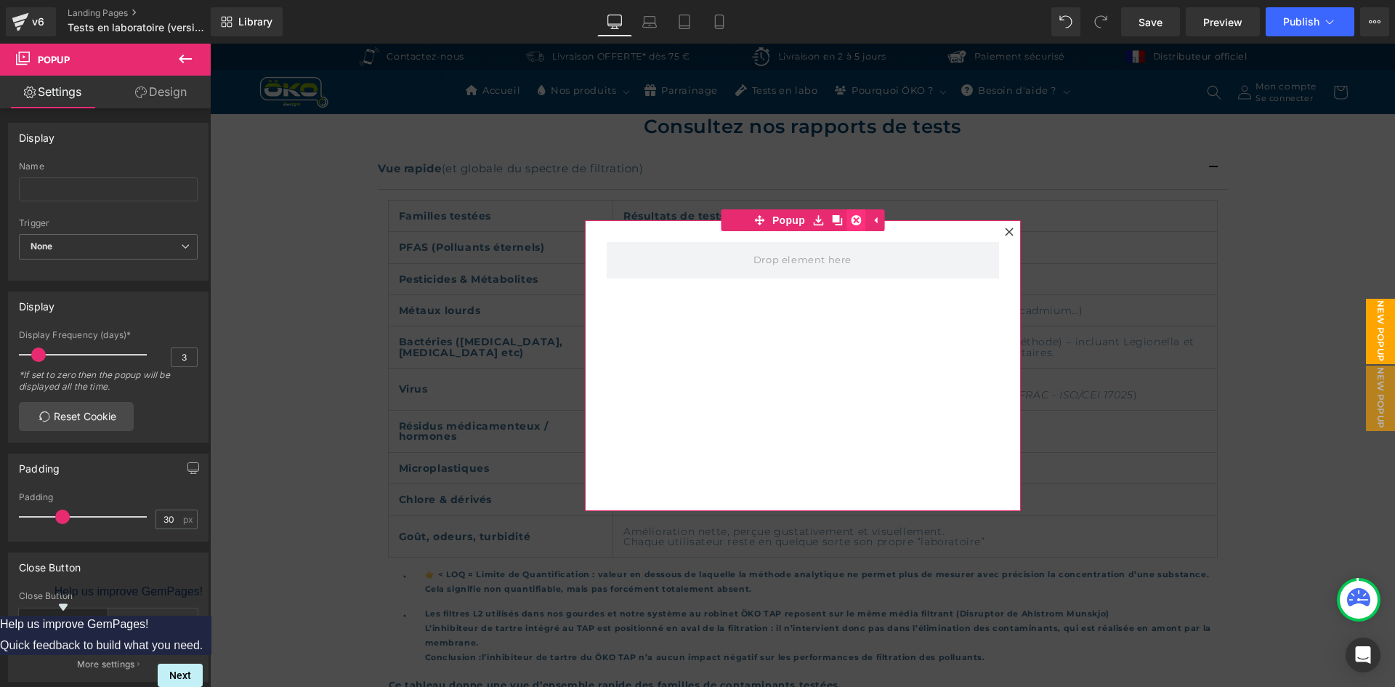
click at [851, 220] on icon at bounding box center [856, 220] width 10 height 10
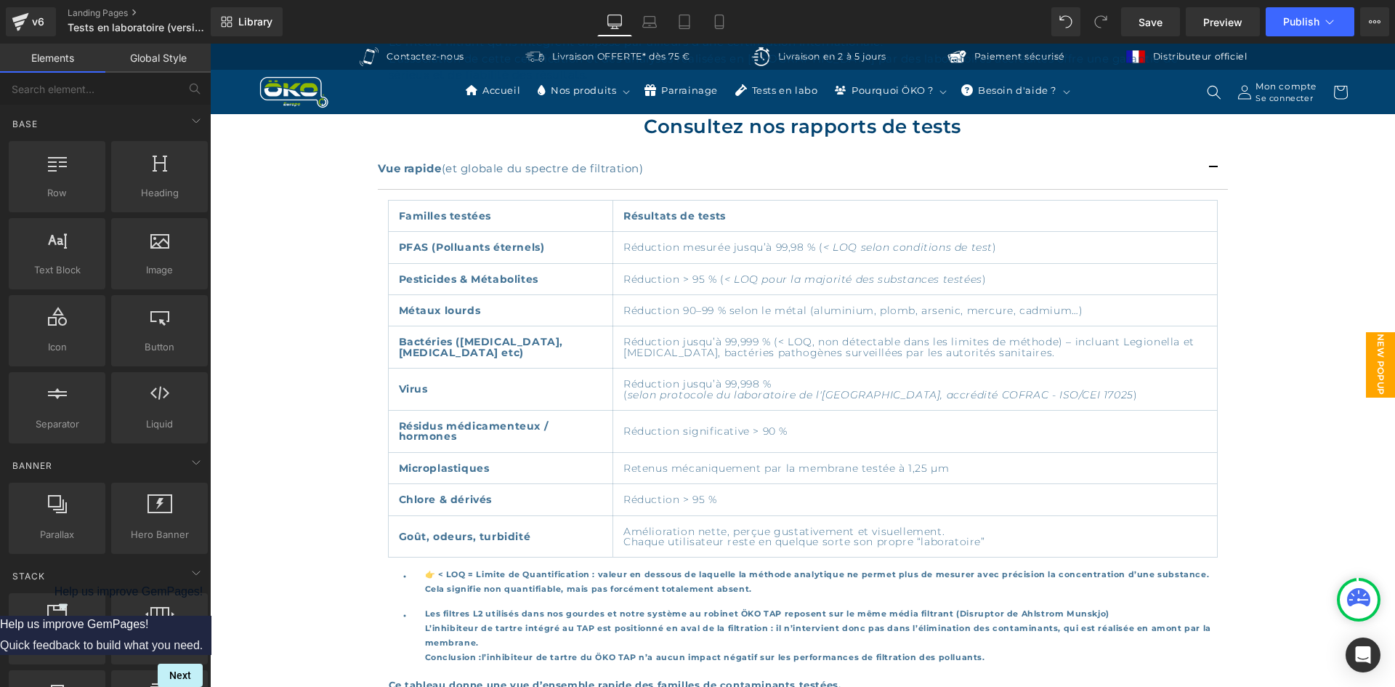
click at [1366, 363] on span "New Popup" at bounding box center [1380, 364] width 29 height 65
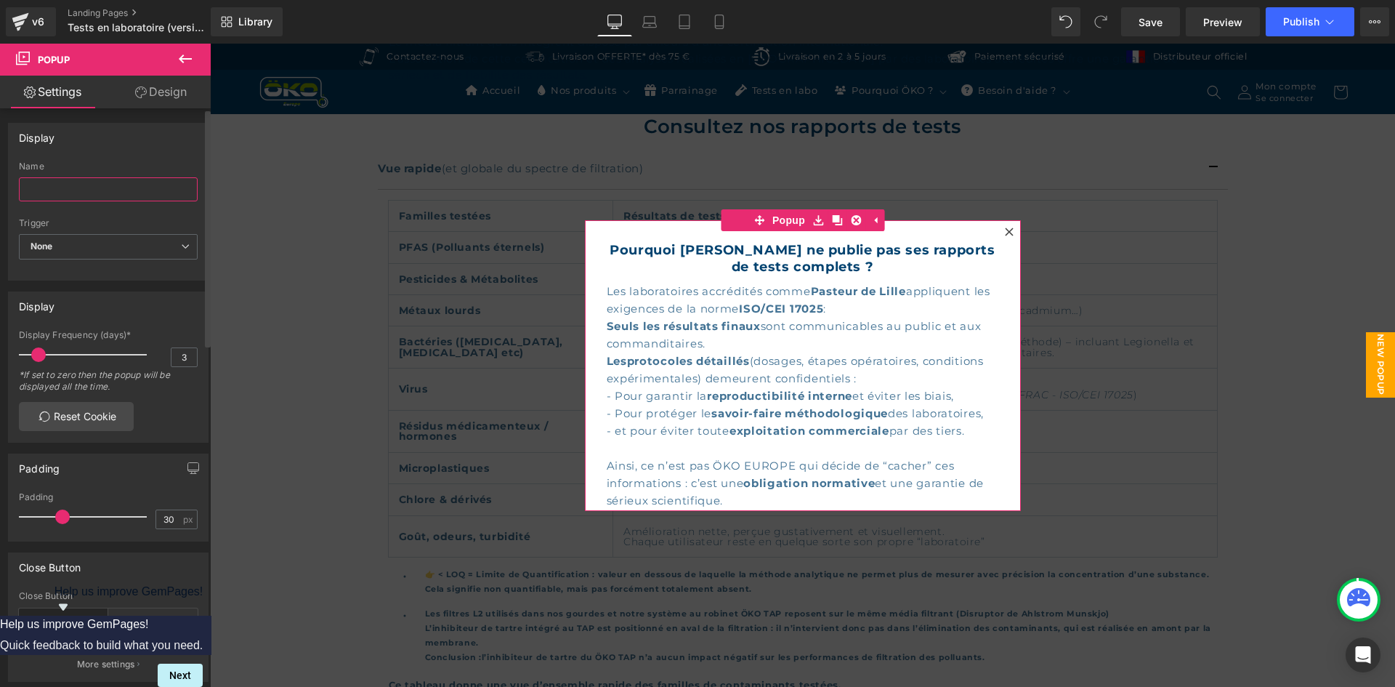
click at [84, 197] on input "text" at bounding box center [108, 189] width 179 height 24
type input "Pasteur"
click at [82, 212] on div at bounding box center [108, 213] width 179 height 9
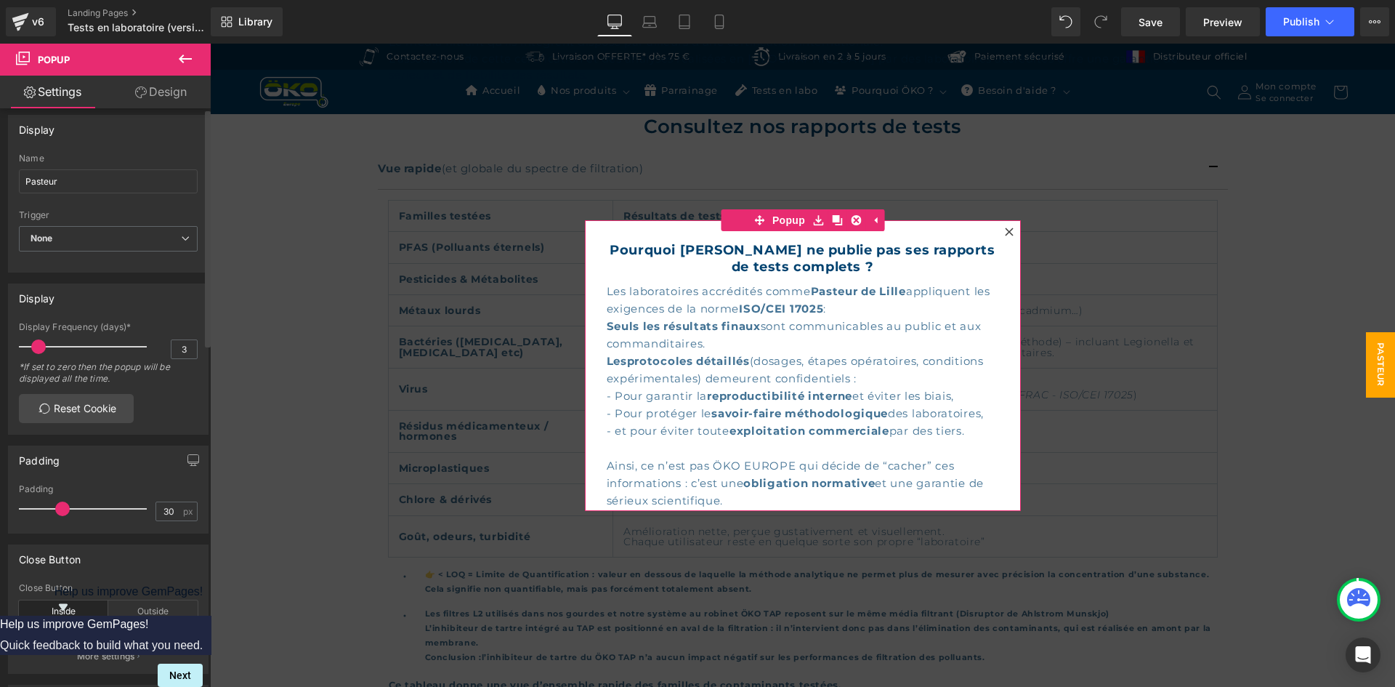
scroll to position [0, 0]
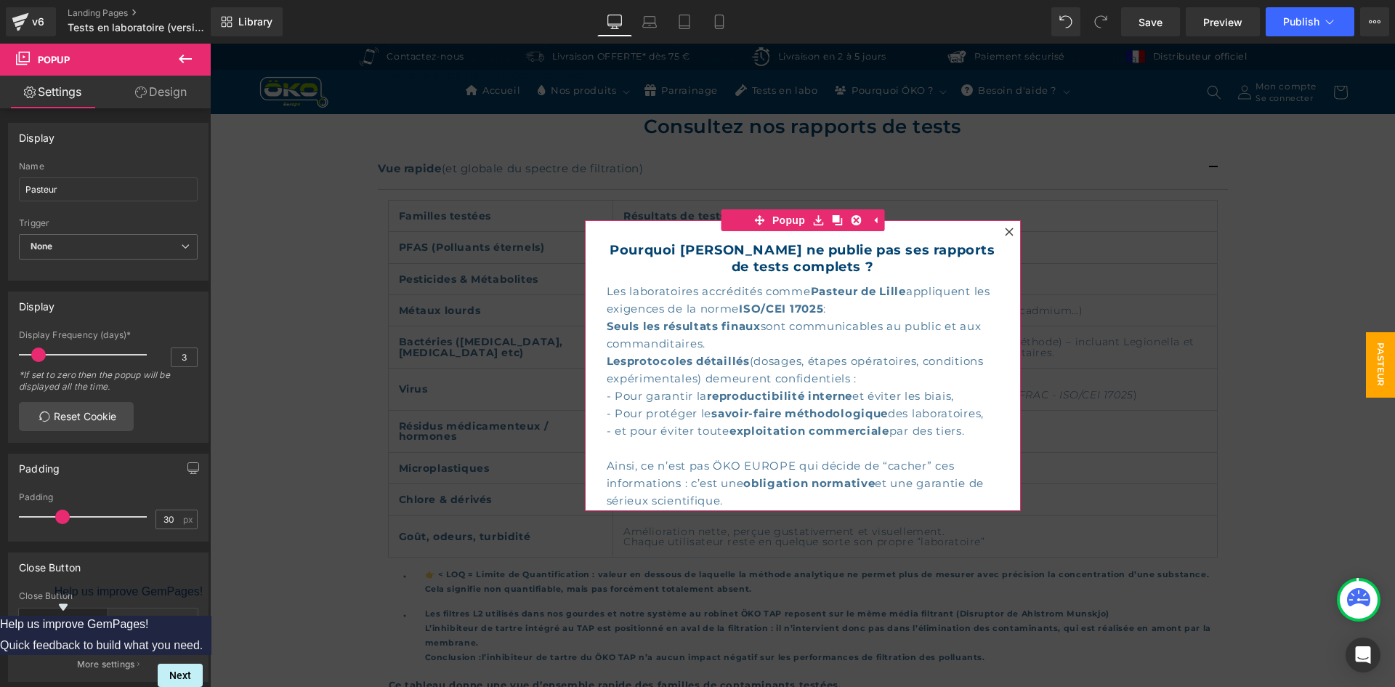
click at [143, 97] on icon at bounding box center [141, 92] width 12 height 12
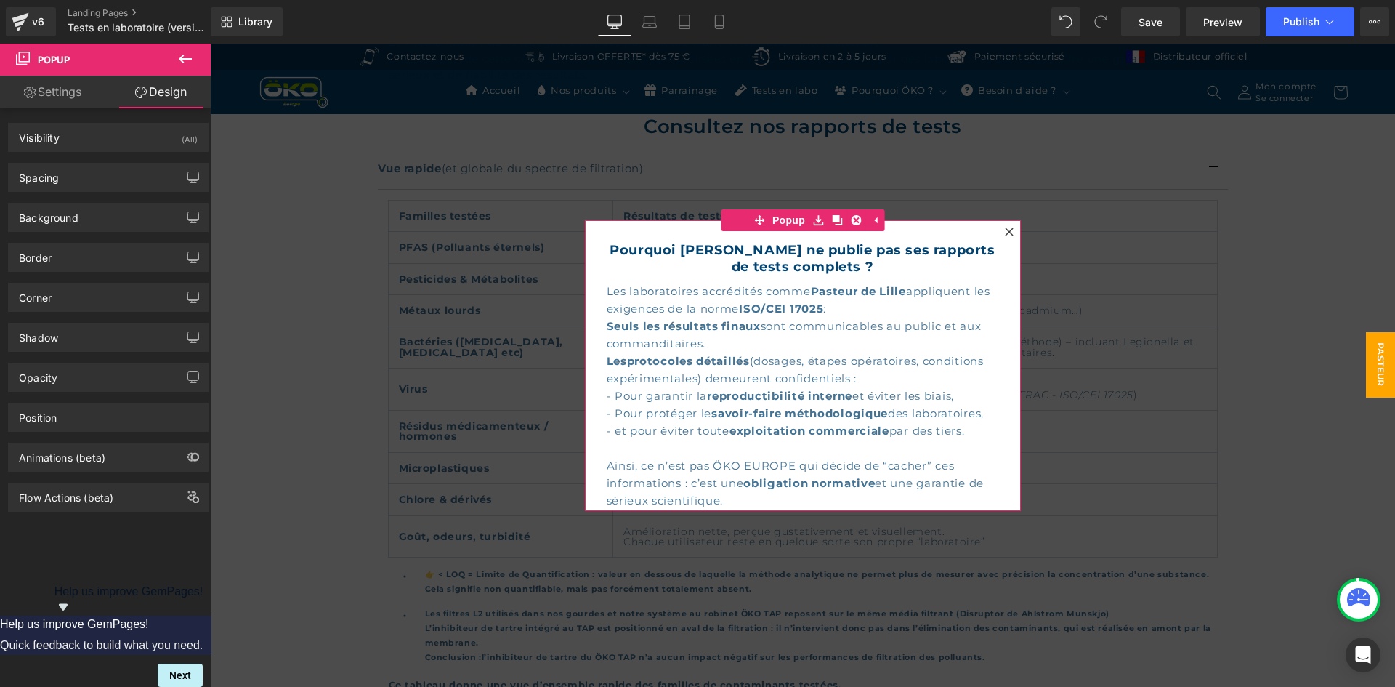
click at [83, 92] on link "Settings" at bounding box center [52, 92] width 105 height 33
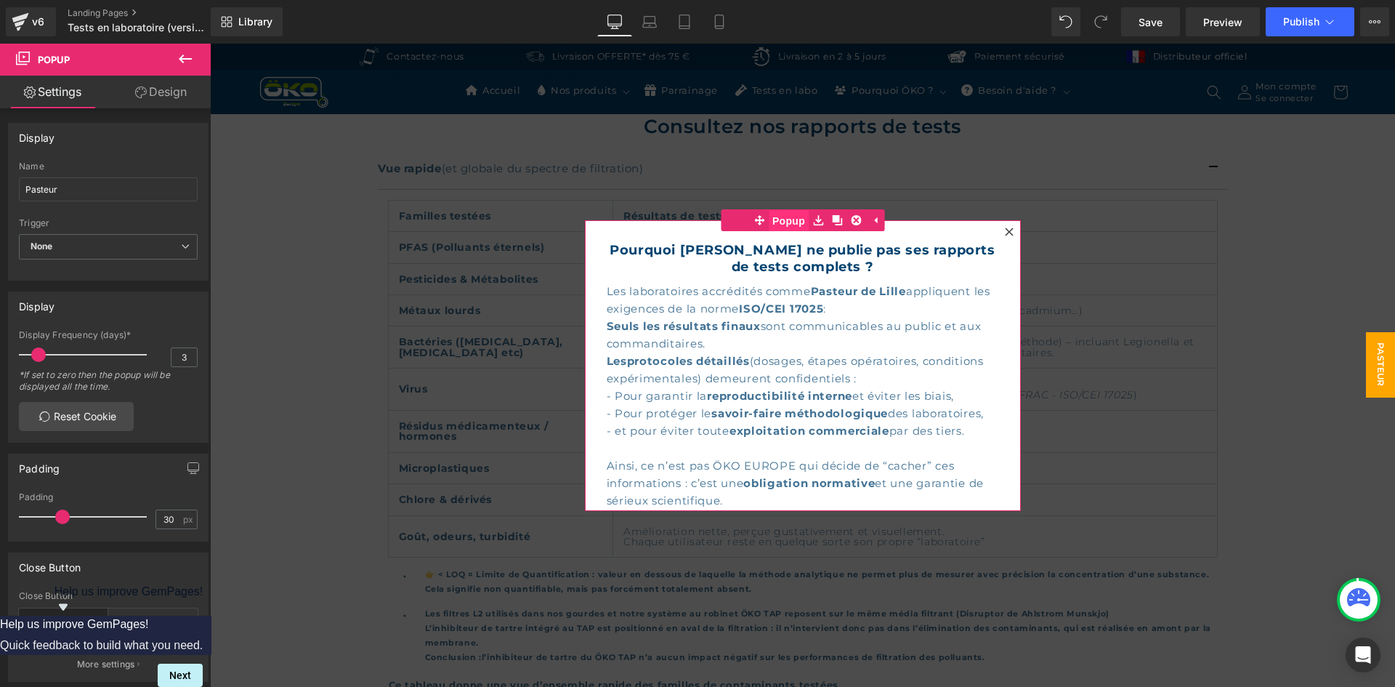
click at [793, 223] on span "Popup" at bounding box center [789, 221] width 40 height 22
click at [735, 15] on link "Mobile" at bounding box center [719, 21] width 35 height 29
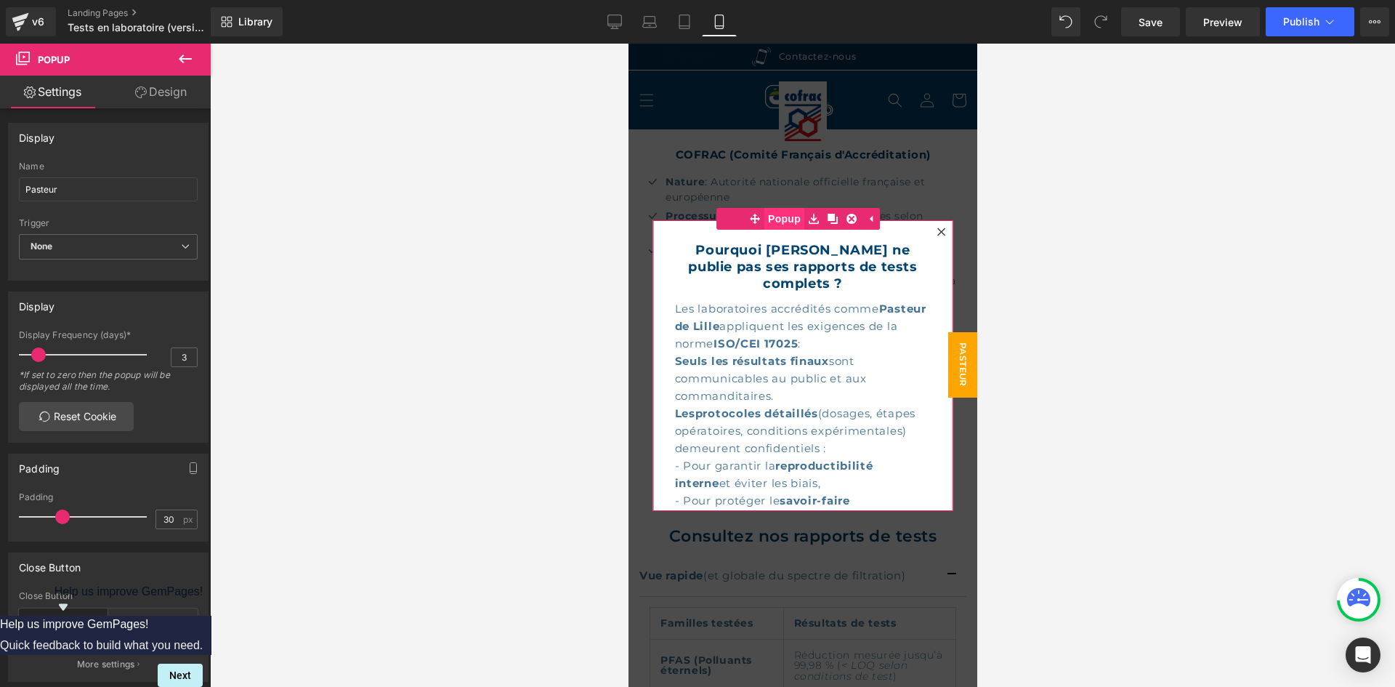
click at [781, 215] on span "Popup" at bounding box center [784, 219] width 40 height 22
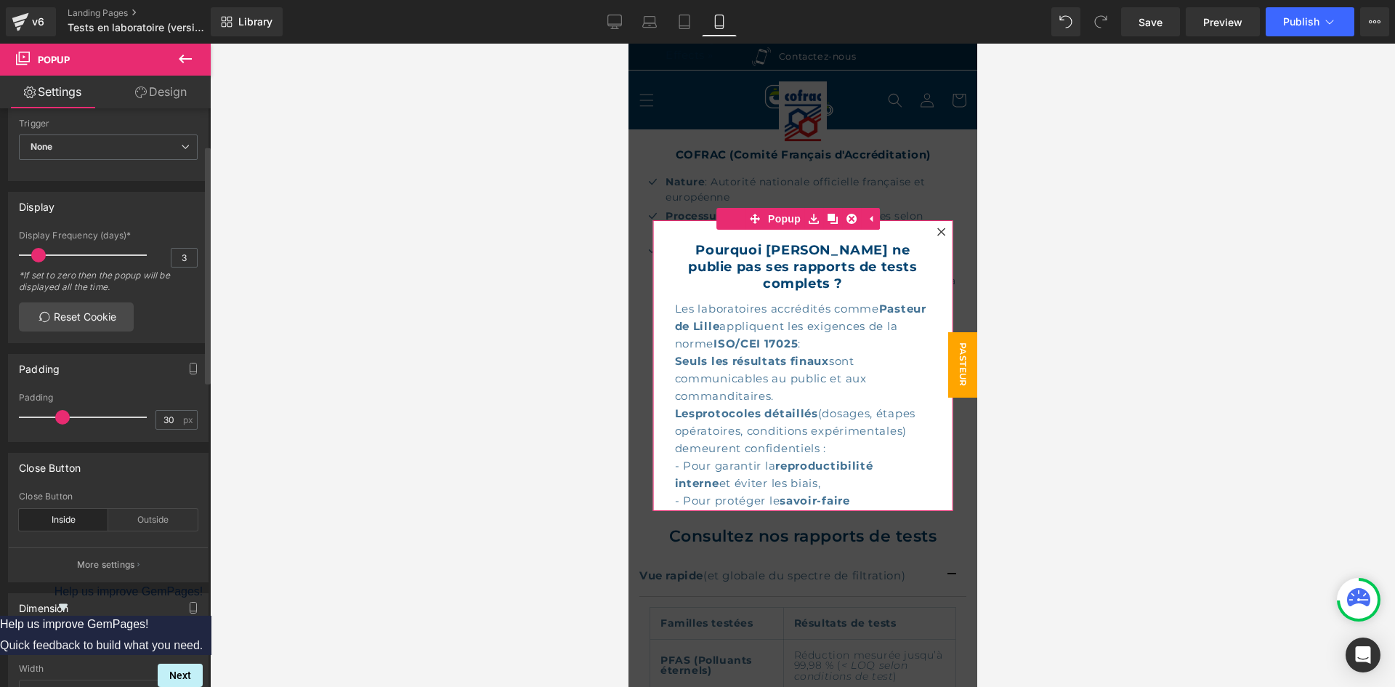
scroll to position [145, 0]
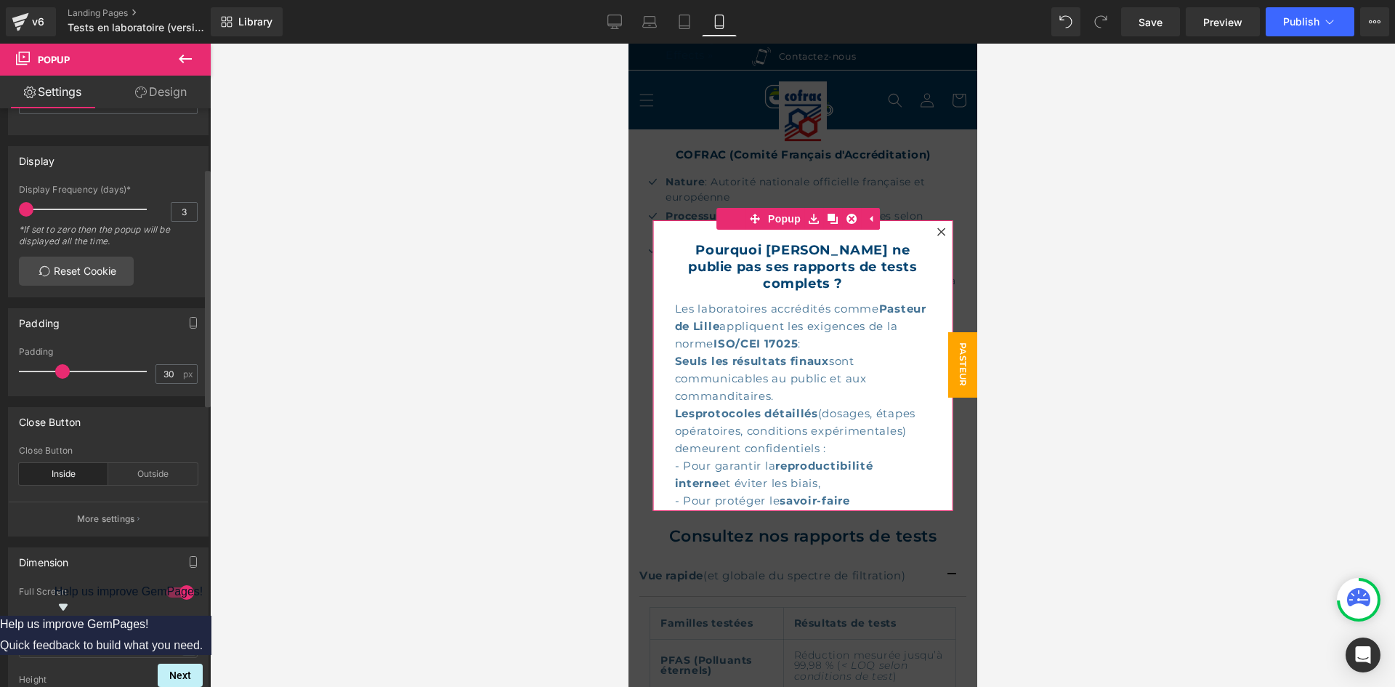
drag, startPoint x: 44, startPoint y: 211, endPoint x: 17, endPoint y: 204, distance: 27.7
click at [17, 204] on div "3 Display Frequency (days)* 3 *If set to zero then the popup will be displayed …" at bounding box center [108, 241] width 199 height 112
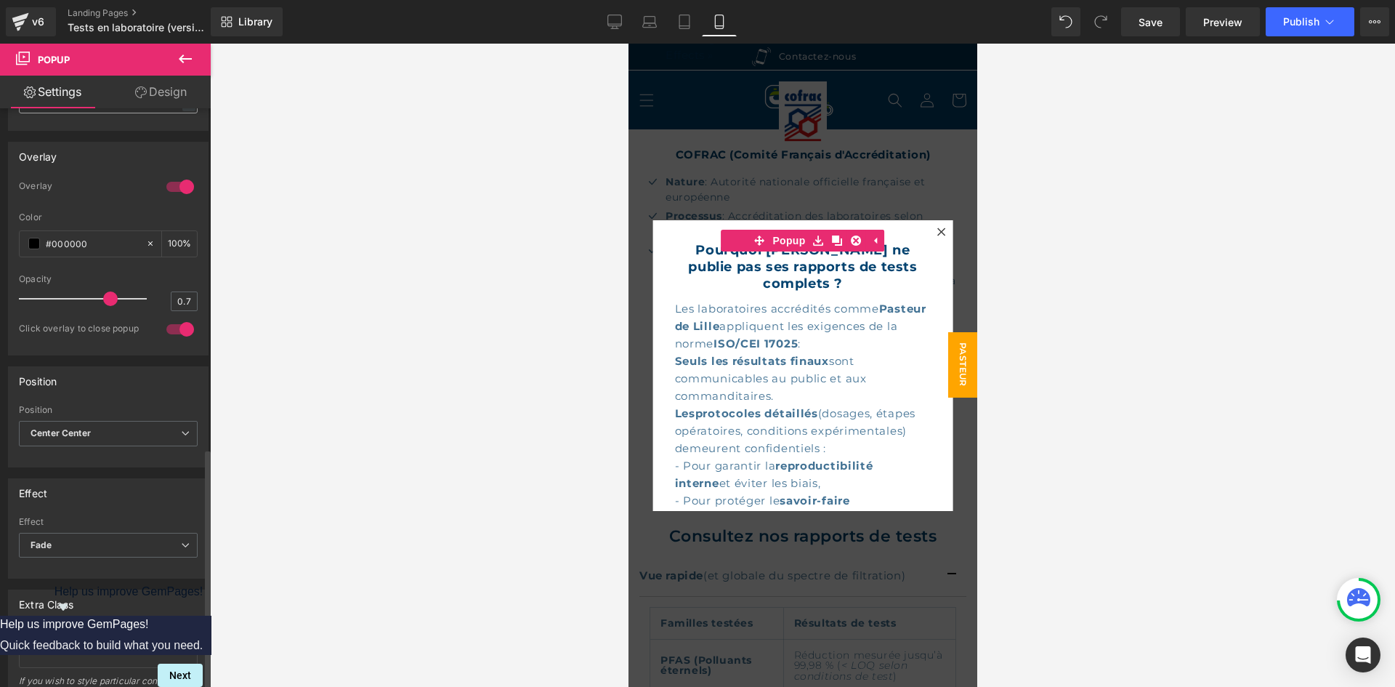
scroll to position [832, 0]
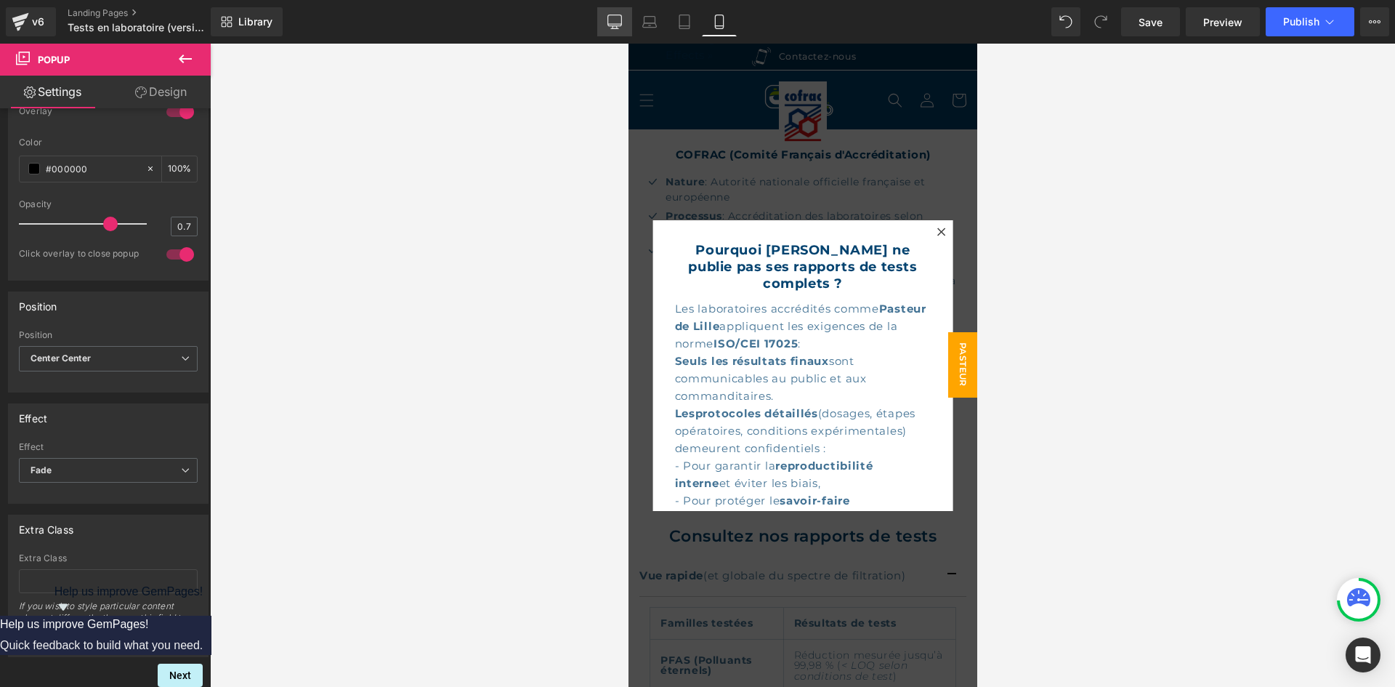
click at [607, 25] on link "Desktop" at bounding box center [614, 21] width 35 height 29
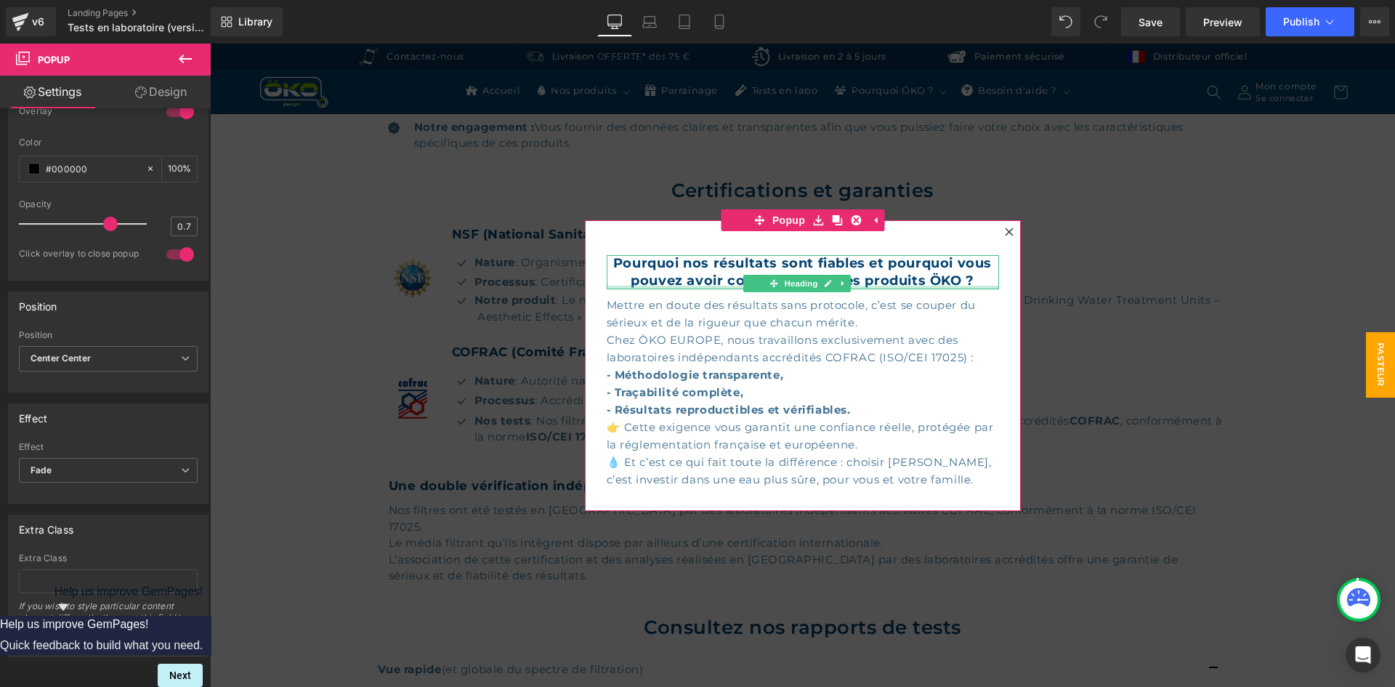
scroll to position [510, 0]
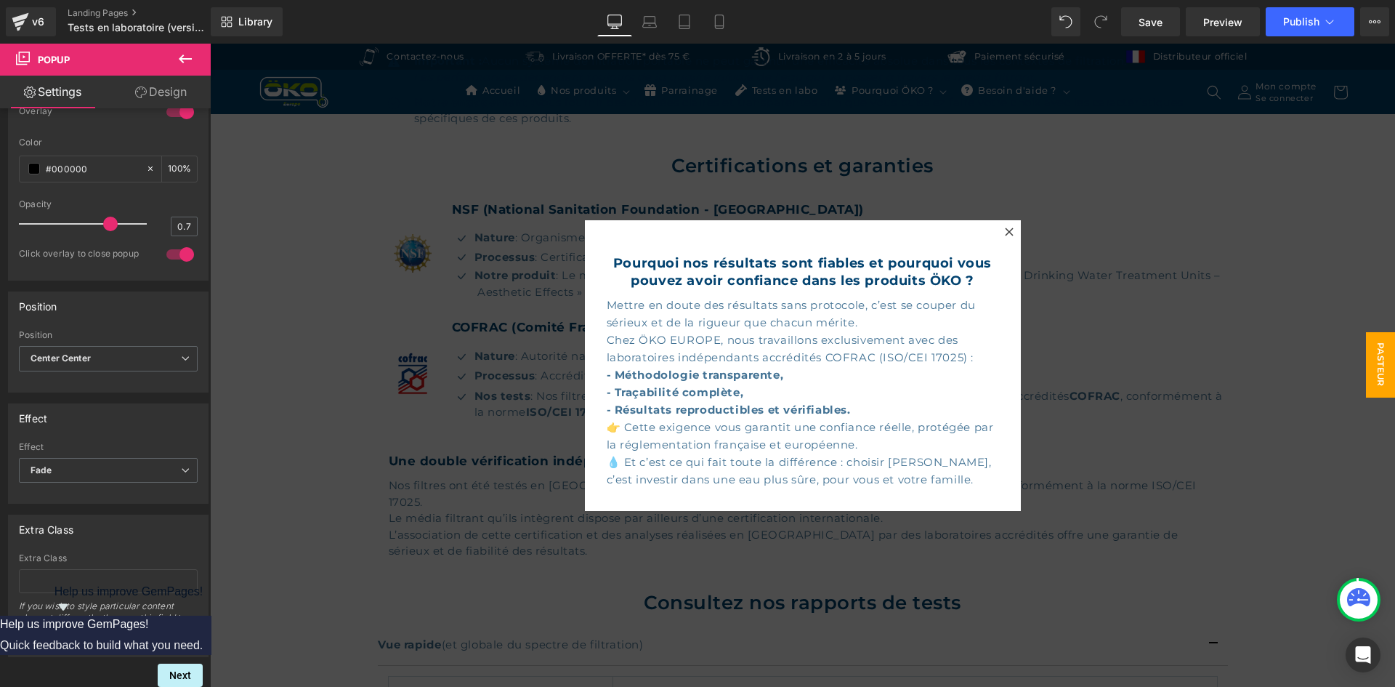
click at [1118, 362] on div at bounding box center [802, 365] width 1185 height 643
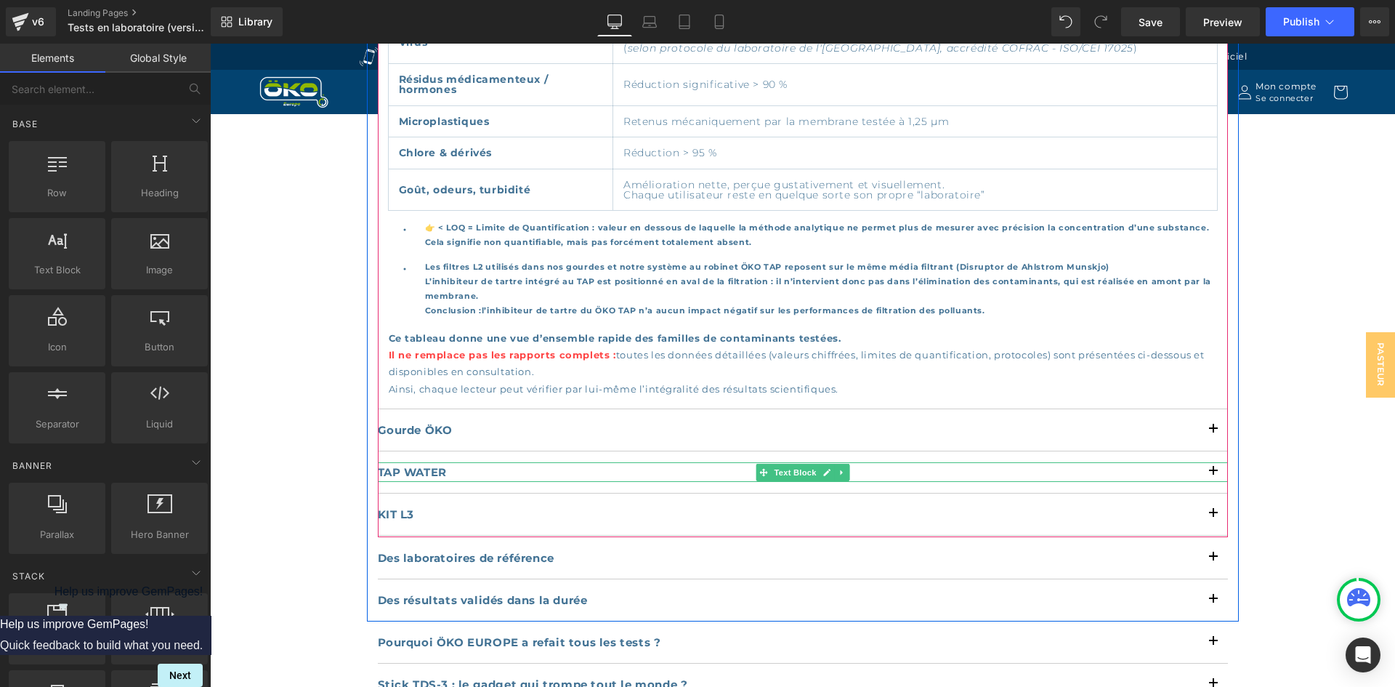
scroll to position [1237, 0]
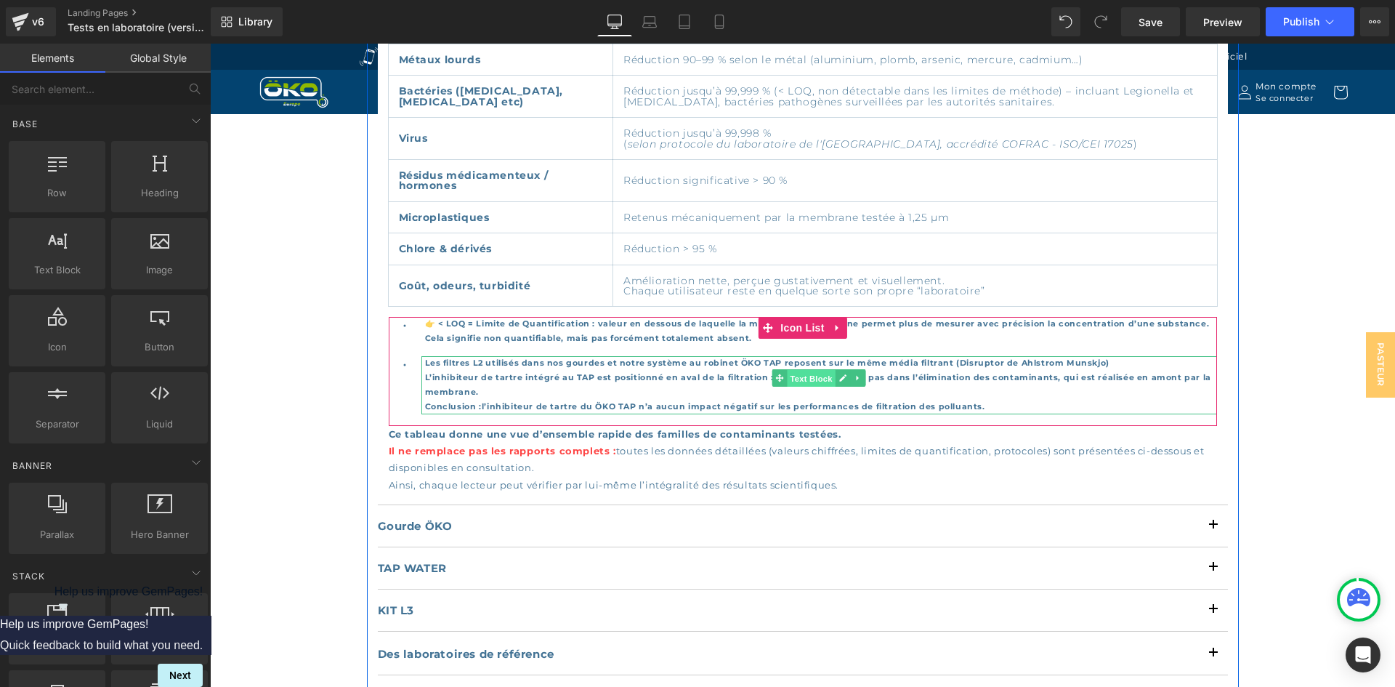
click at [792, 370] on span "Text Block" at bounding box center [811, 378] width 48 height 17
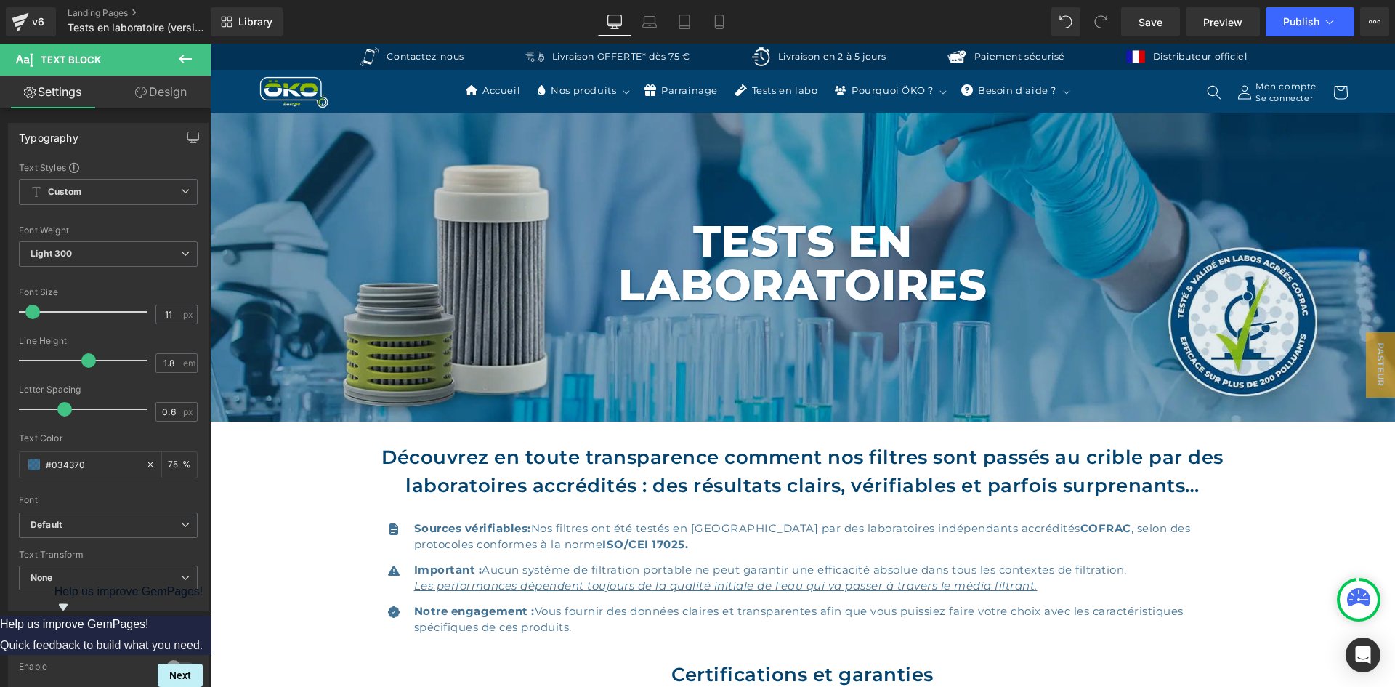
scroll to position [0, 0]
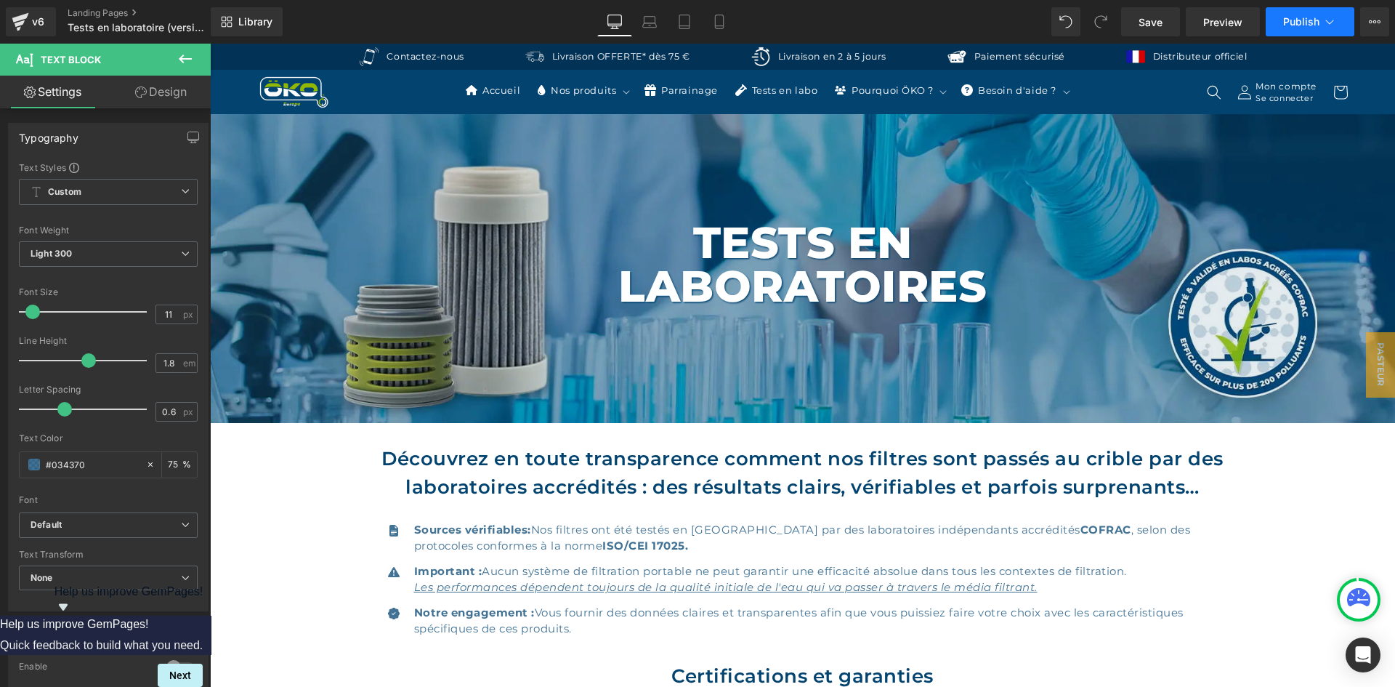
click at [1310, 28] on button "Publish" at bounding box center [1310, 21] width 89 height 29
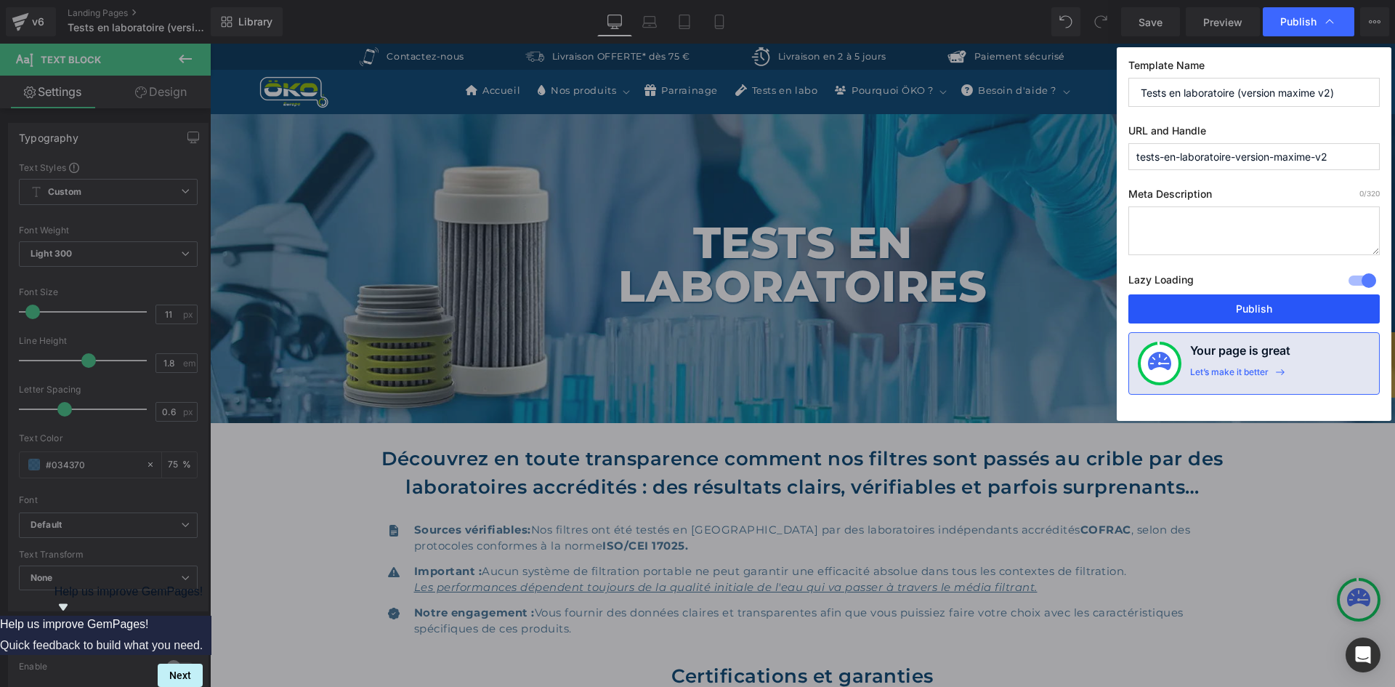
click at [1192, 304] on button "Publish" at bounding box center [1254, 308] width 251 height 29
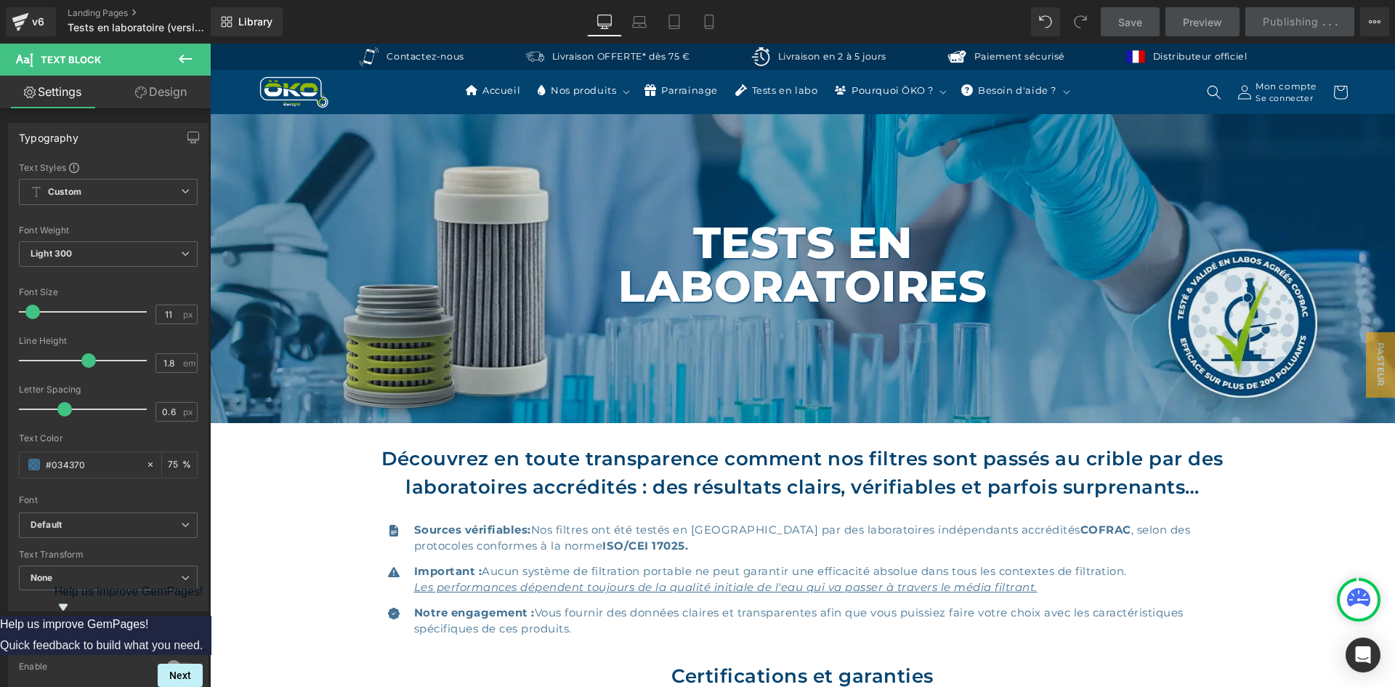
scroll to position [436, 0]
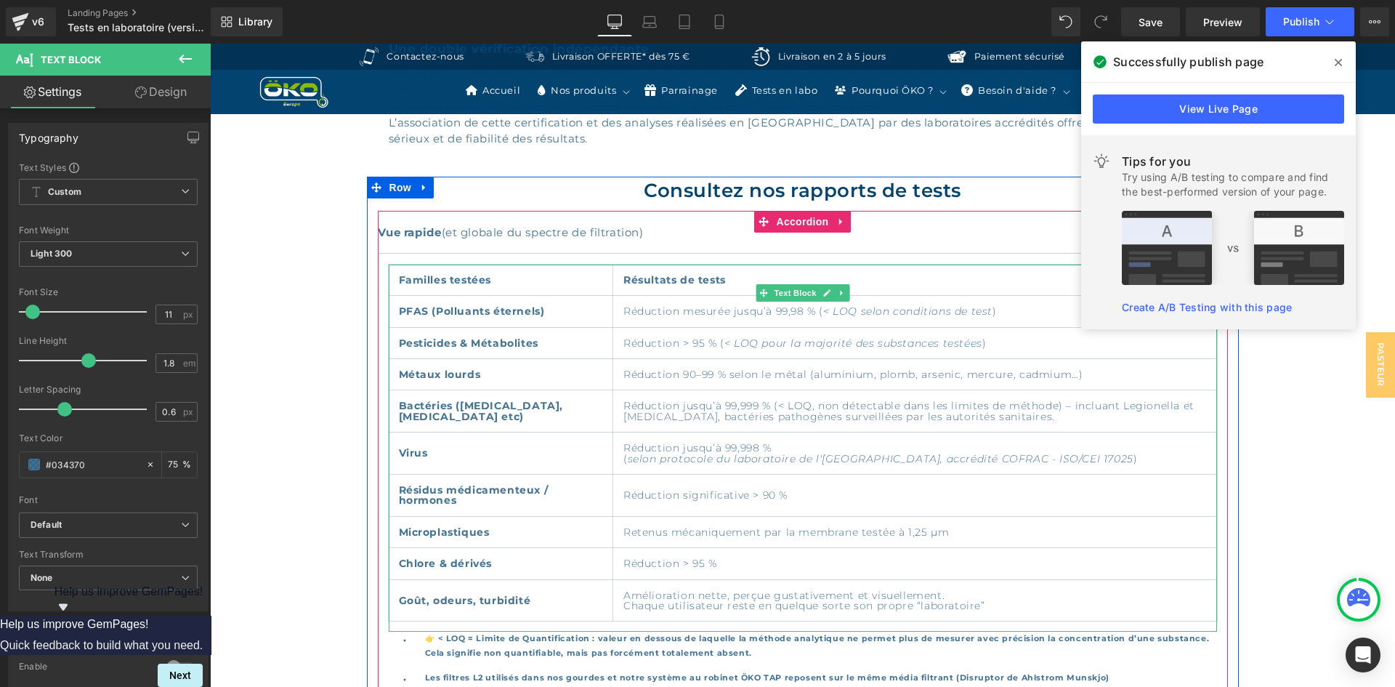
scroll to position [872, 0]
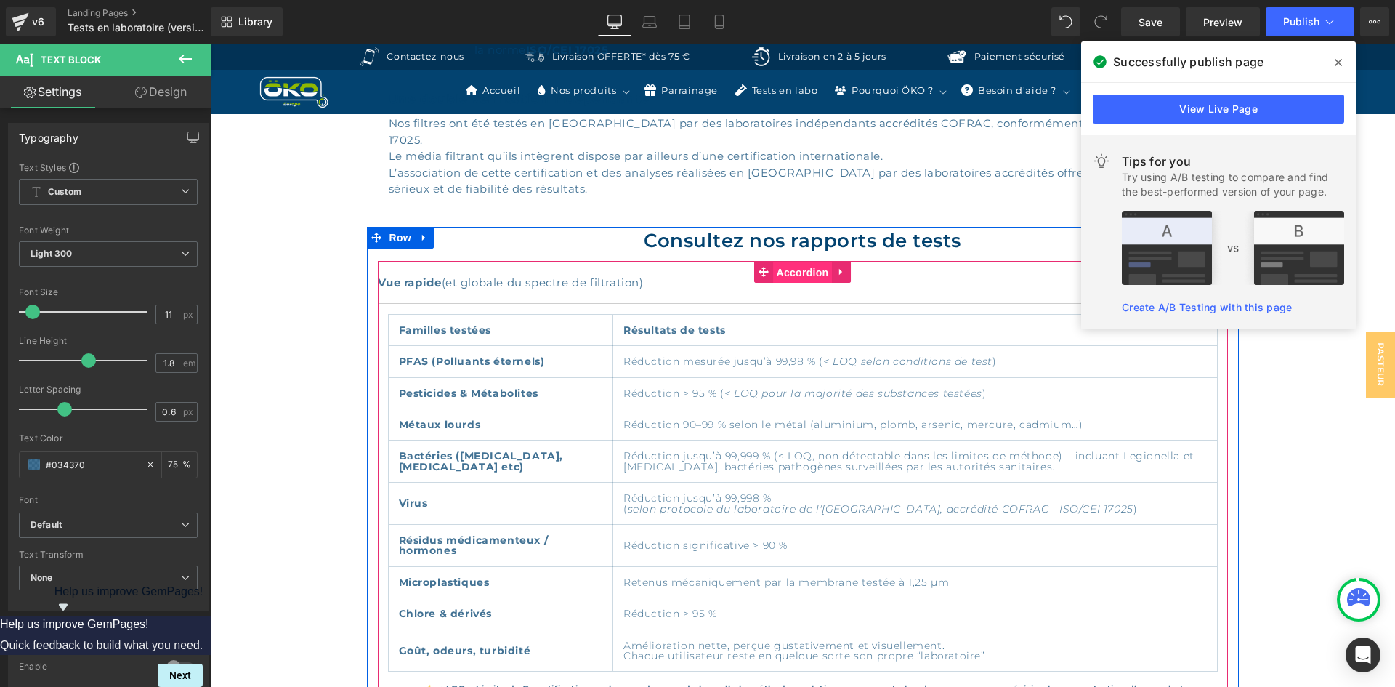
click at [786, 262] on span "Accordion" at bounding box center [803, 273] width 60 height 22
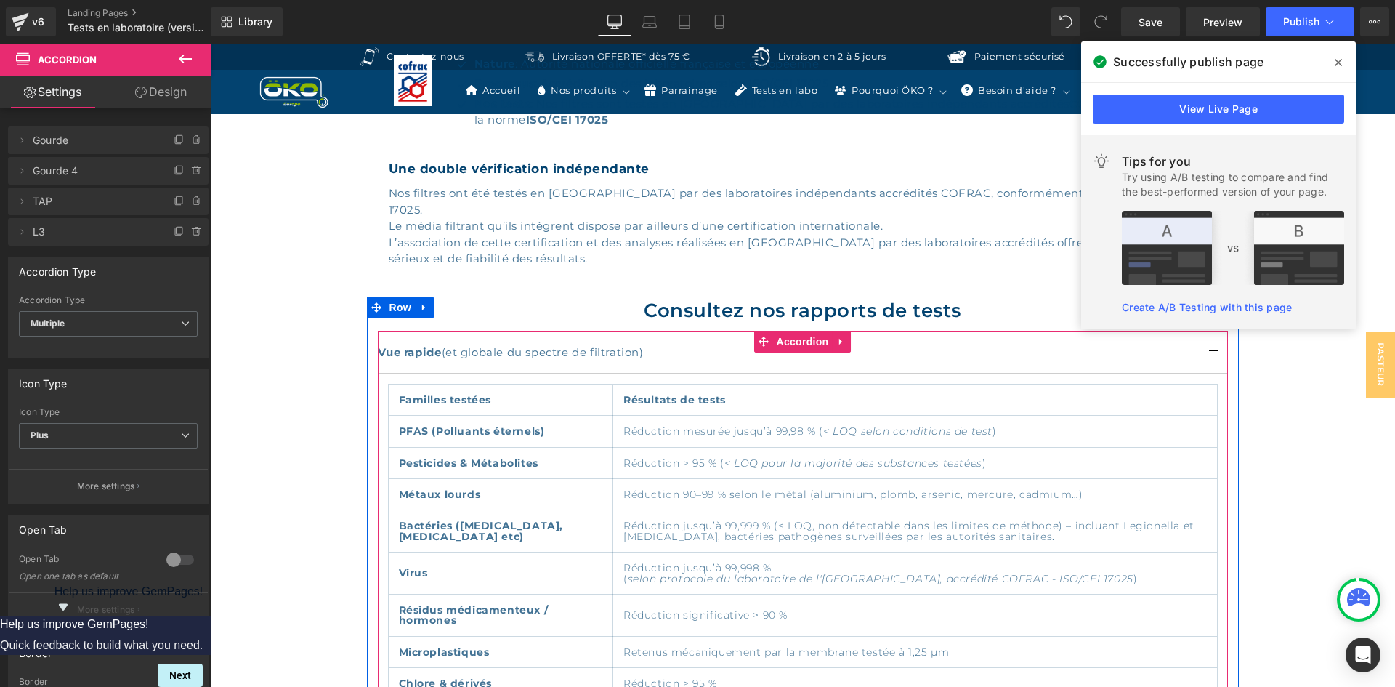
scroll to position [799, 0]
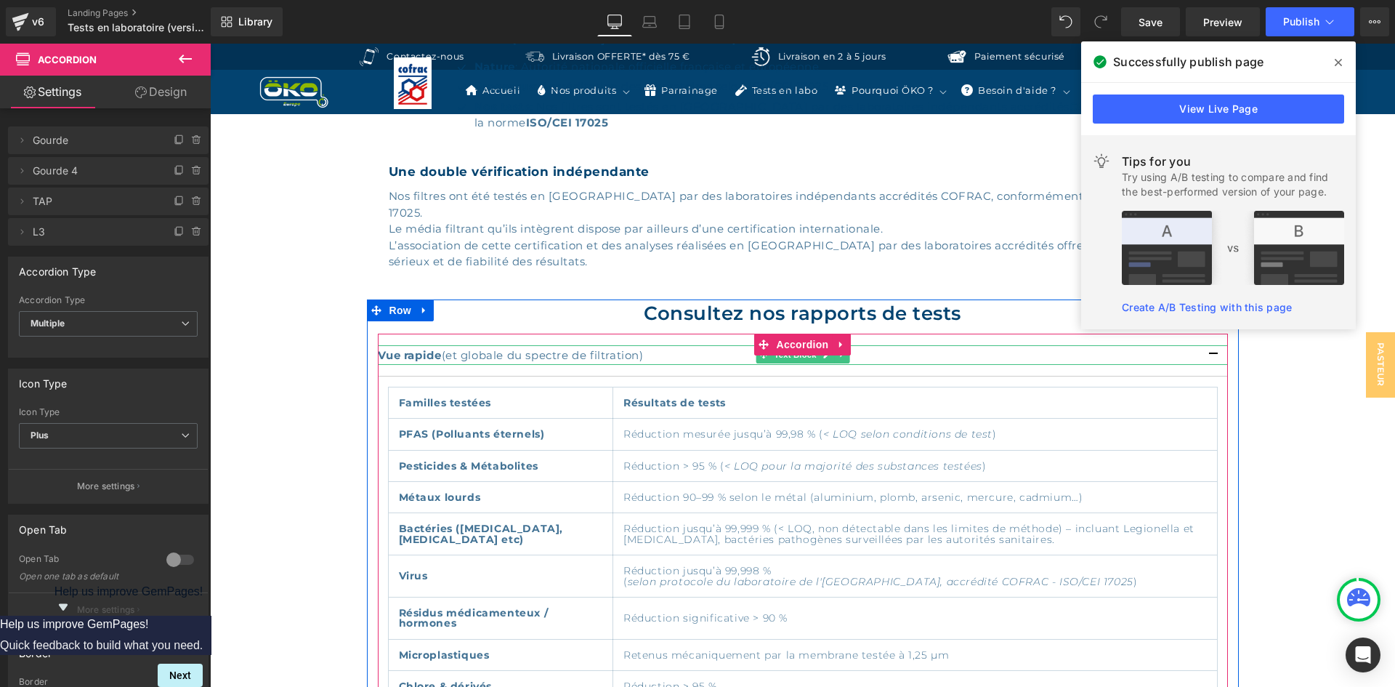
click at [592, 345] on div "Vue rapide (et globale du spectre de filtration)" at bounding box center [803, 355] width 850 height 20
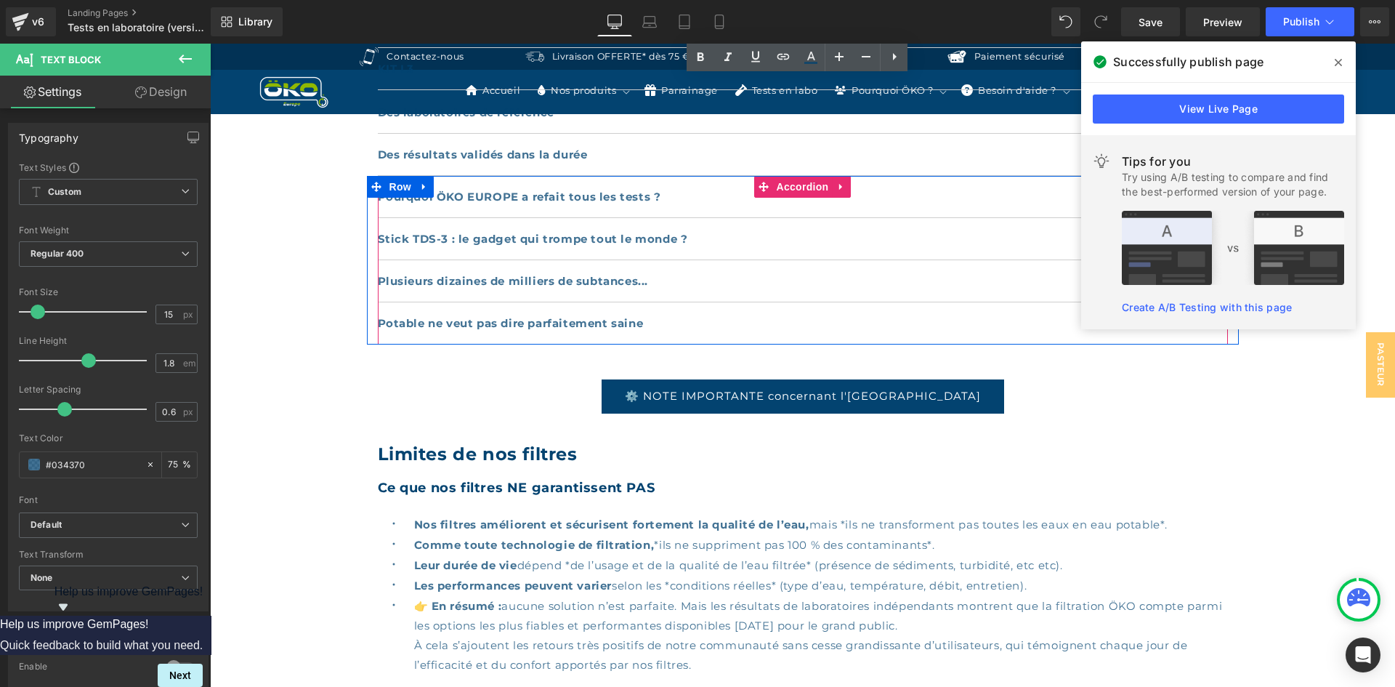
scroll to position [1817, 0]
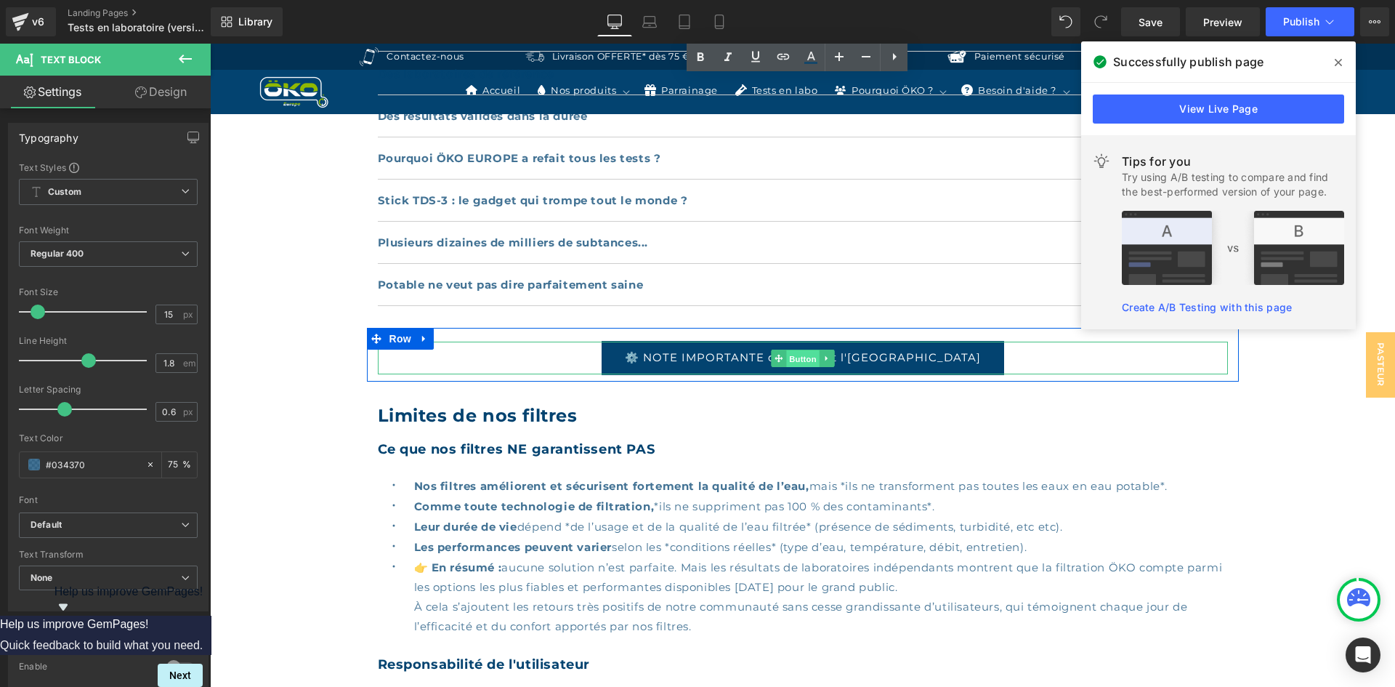
click at [787, 350] on span "Button" at bounding box center [802, 358] width 33 height 17
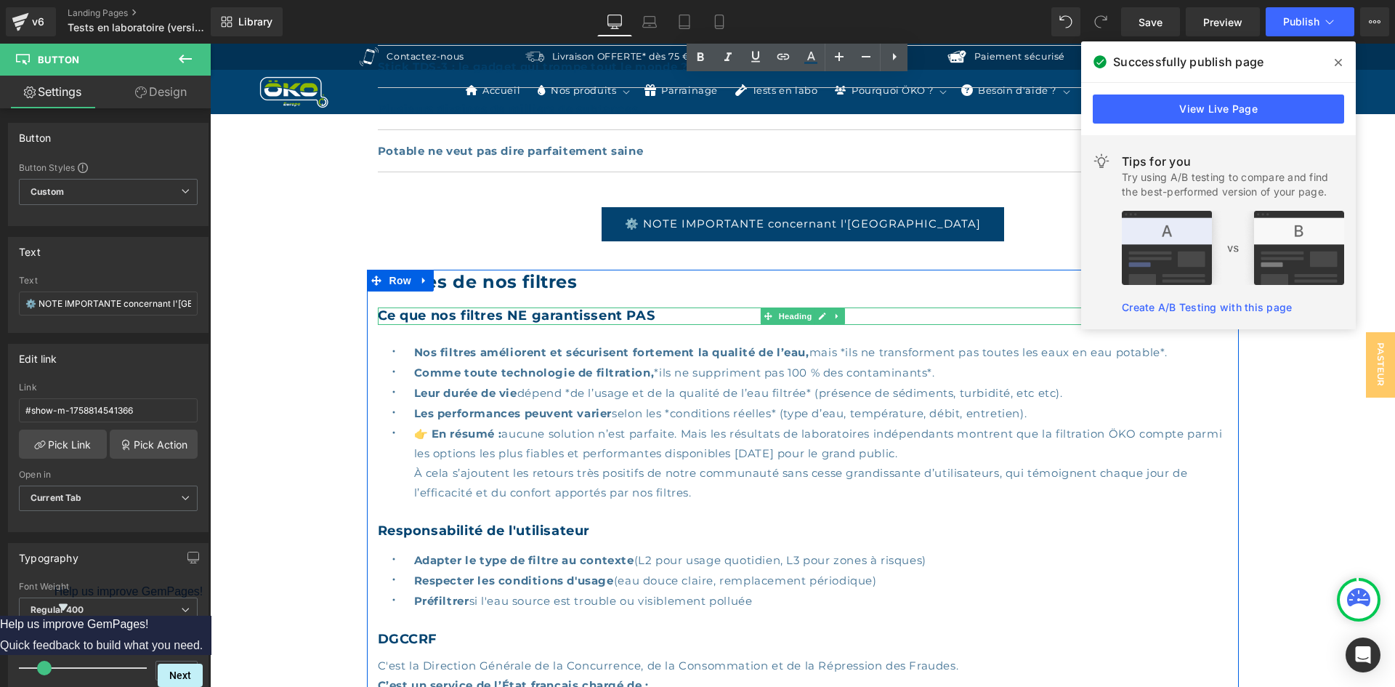
scroll to position [1962, 0]
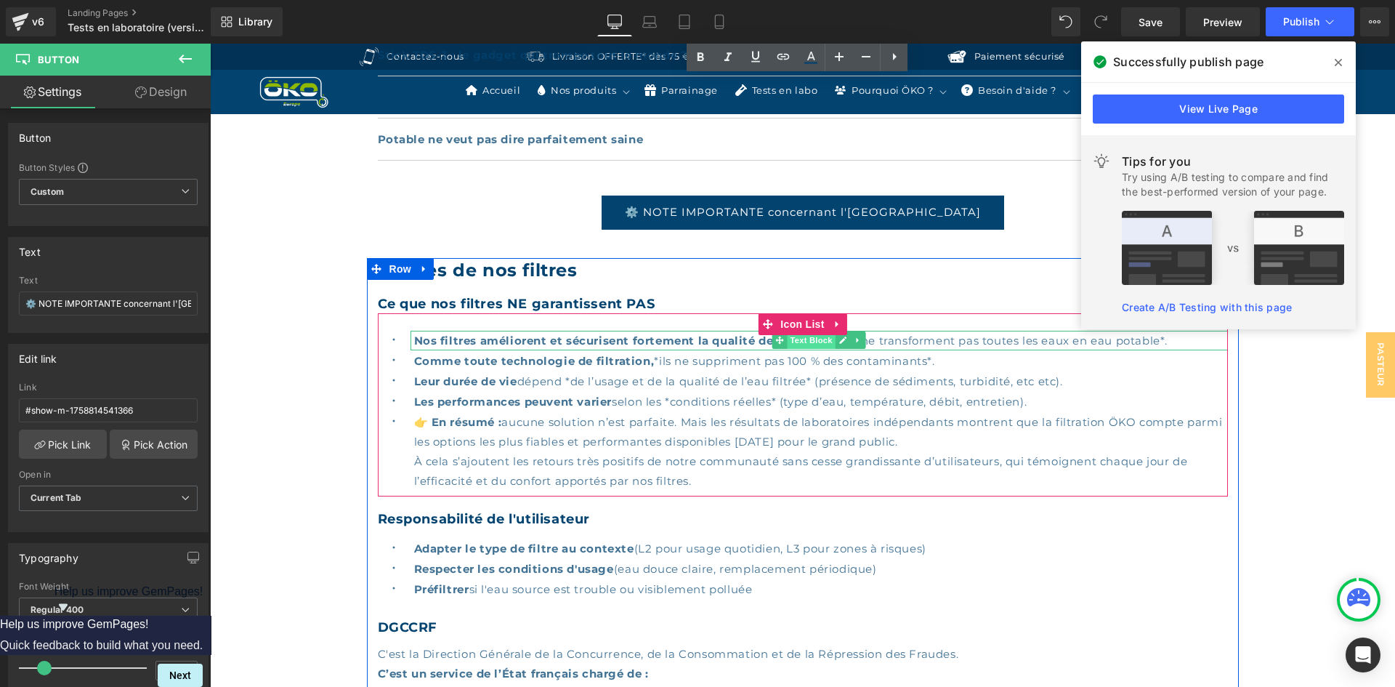
click at [795, 331] on span "Text Block" at bounding box center [811, 339] width 48 height 17
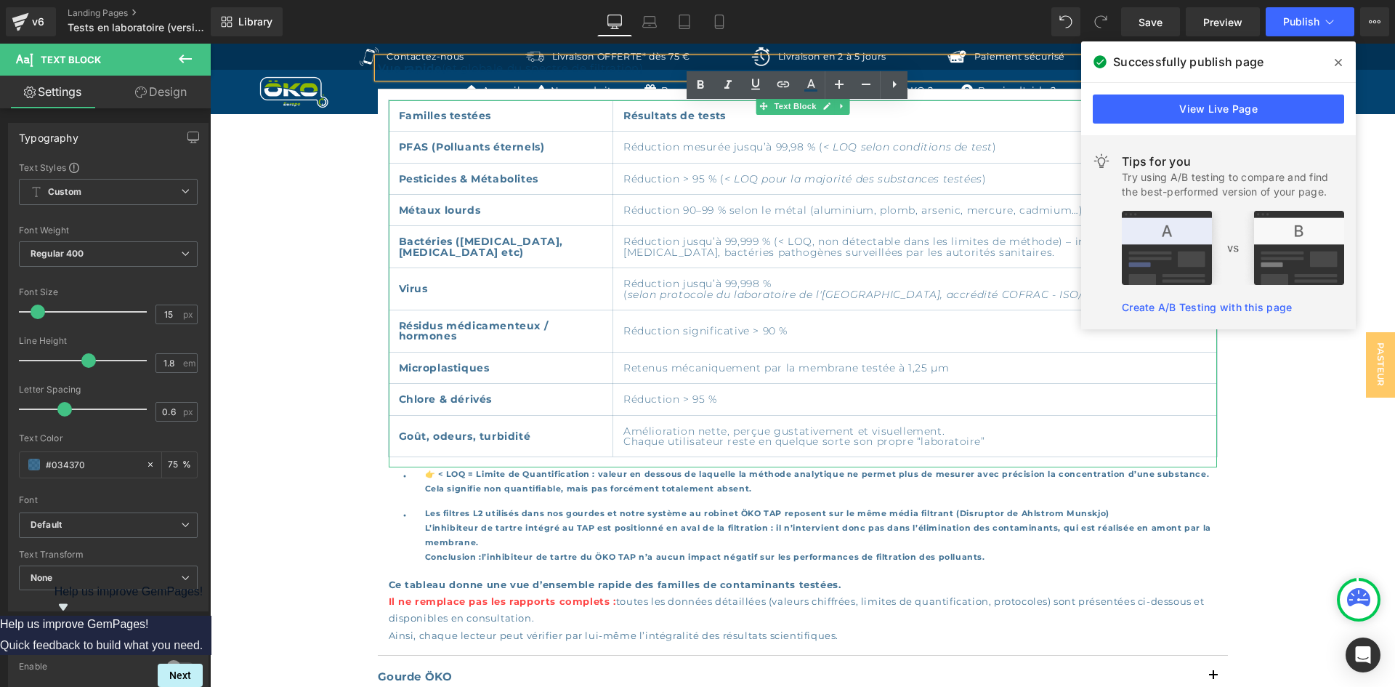
scroll to position [1090, 0]
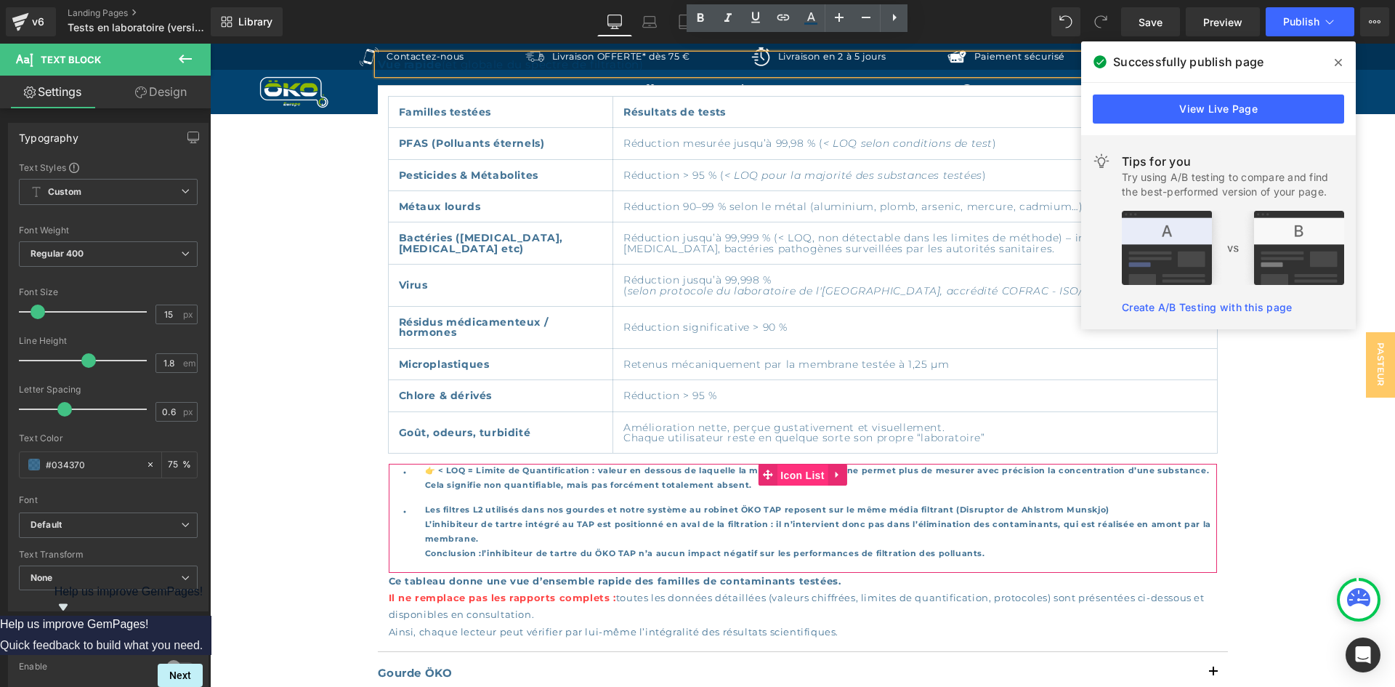
click at [797, 464] on span "Icon List" at bounding box center [802, 475] width 51 height 22
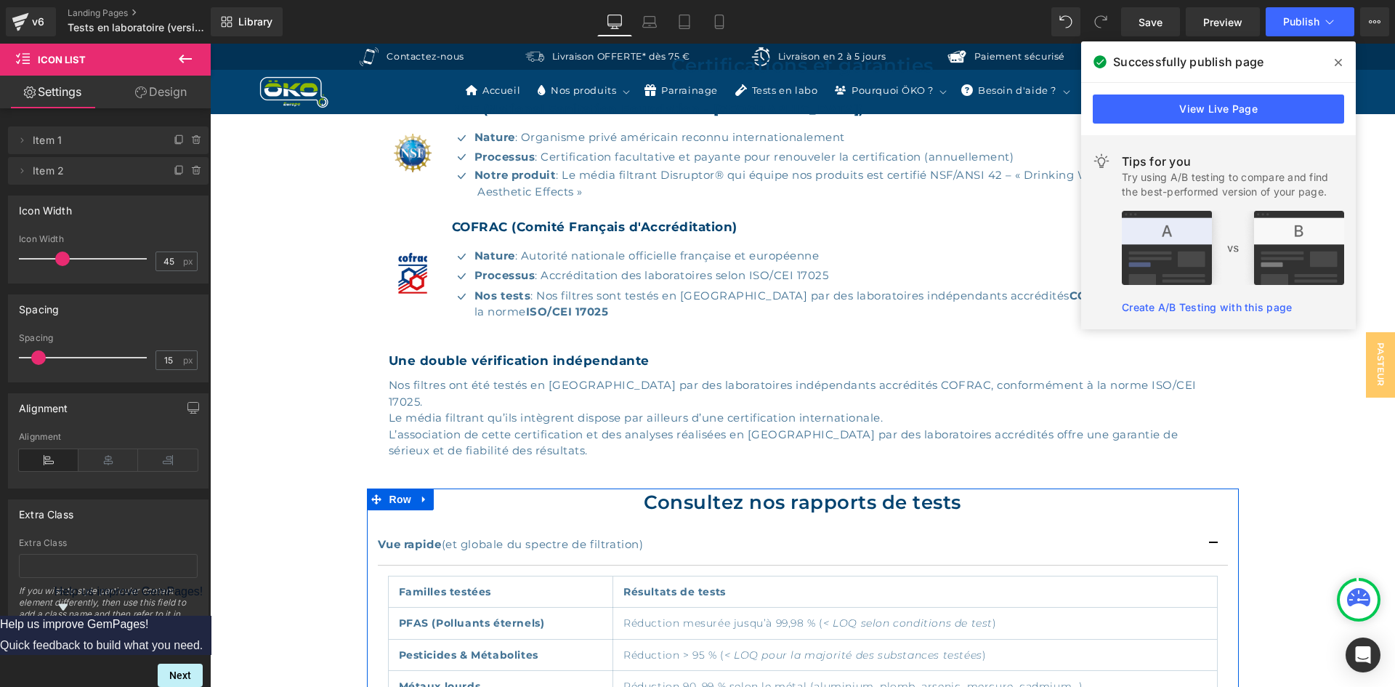
scroll to position [581, 0]
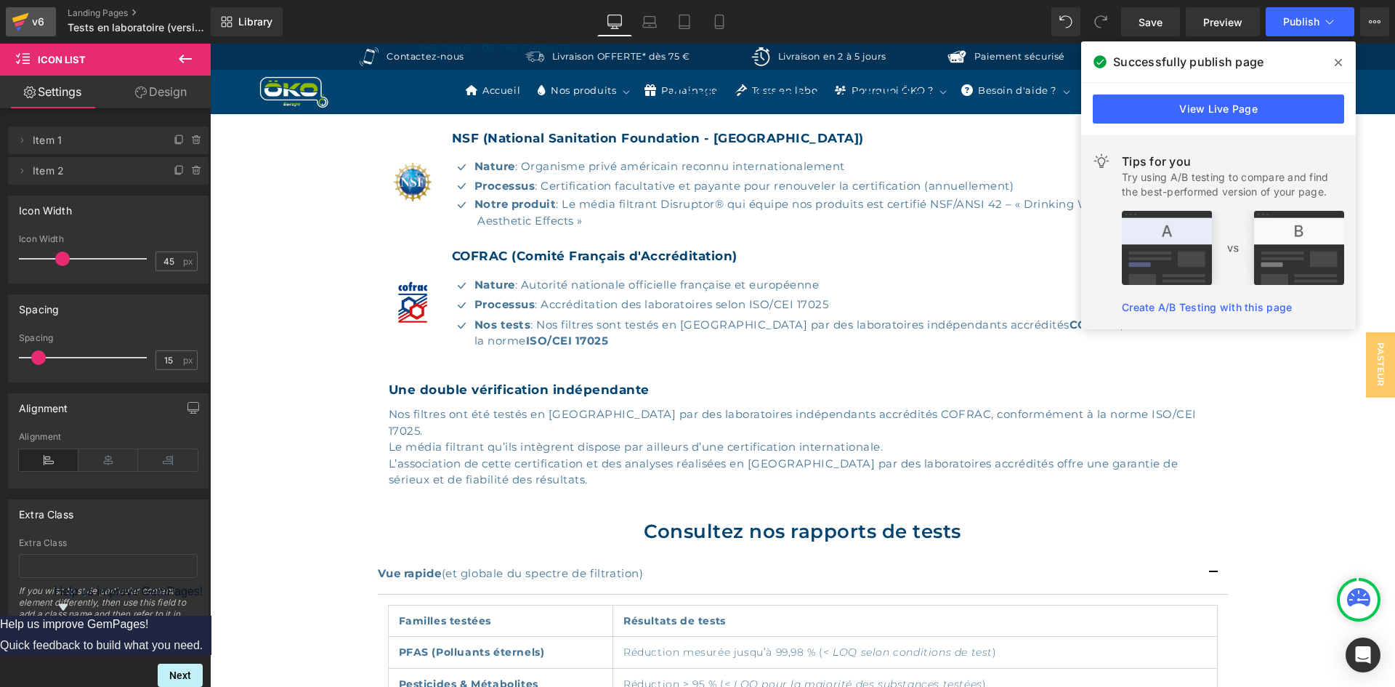
click at [53, 21] on link "v6" at bounding box center [31, 21] width 50 height 29
